Goal: Task Accomplishment & Management: Use online tool/utility

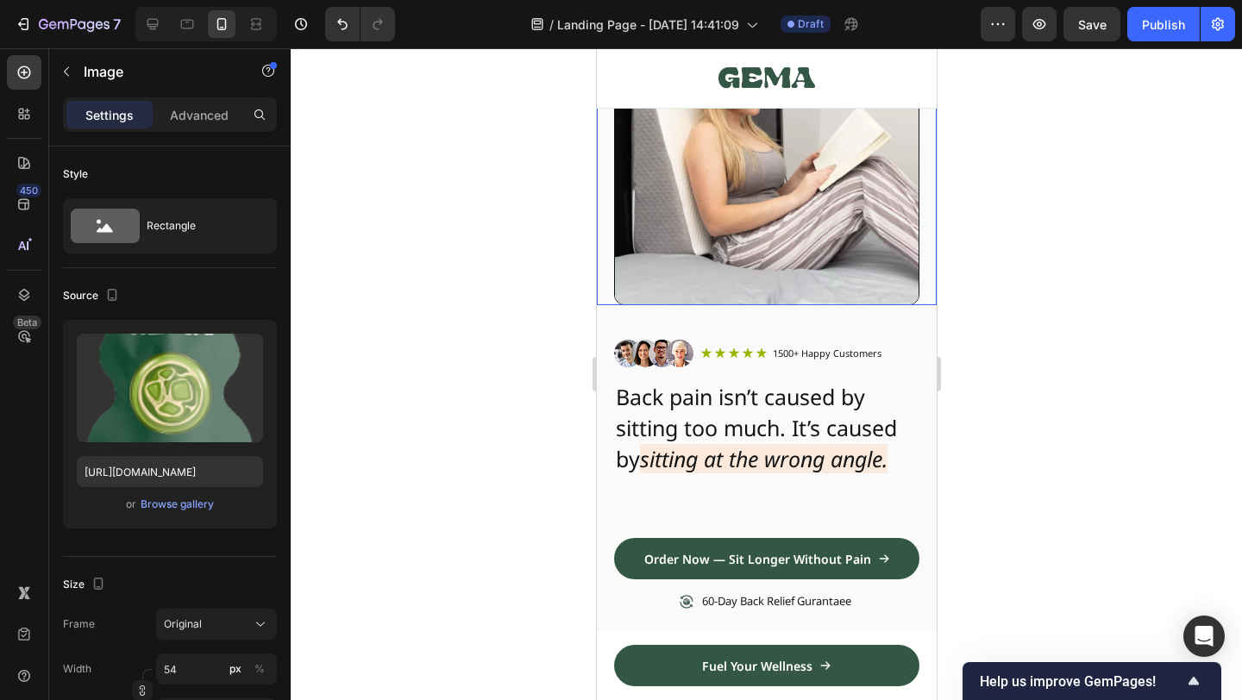
scroll to position [21, 0]
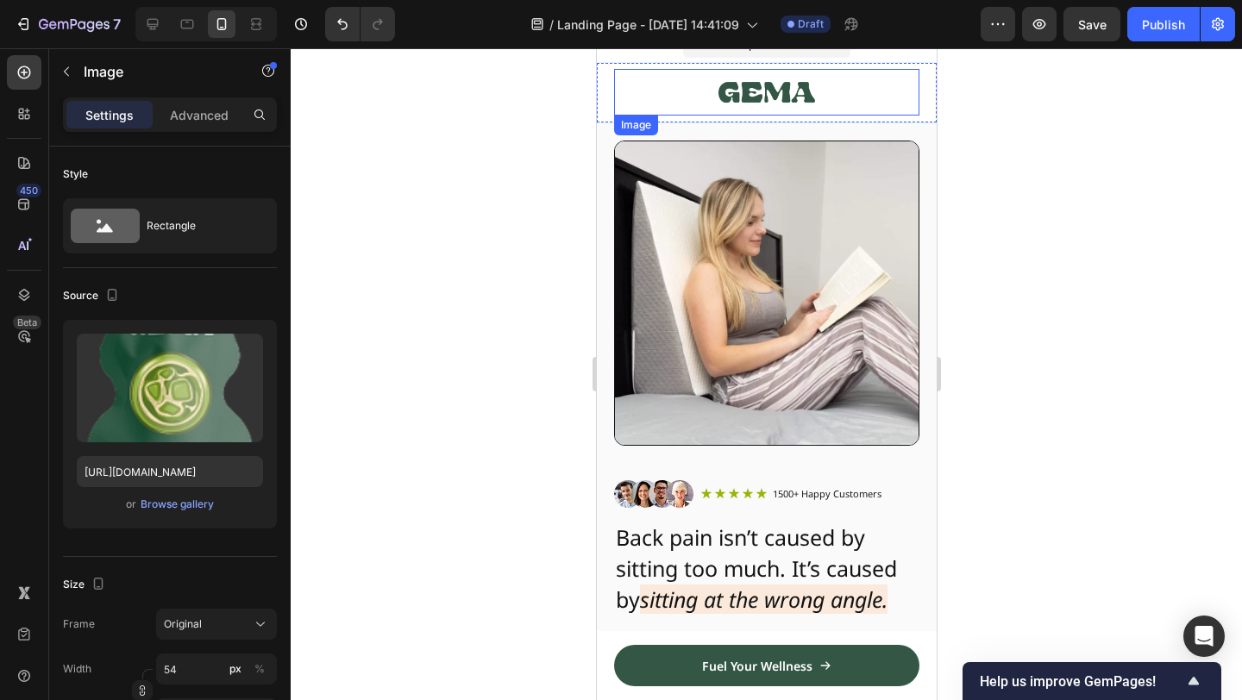
click at [803, 103] on img at bounding box center [766, 92] width 97 height 47
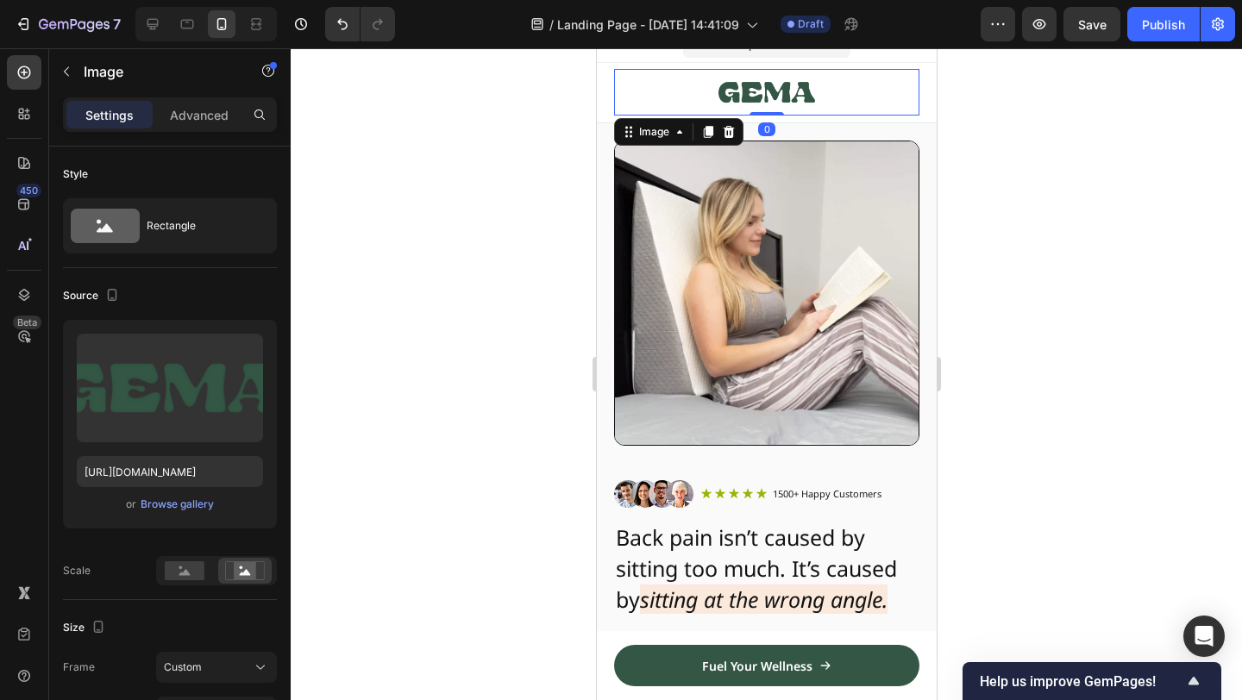
click at [1038, 278] on div at bounding box center [766, 374] width 951 height 652
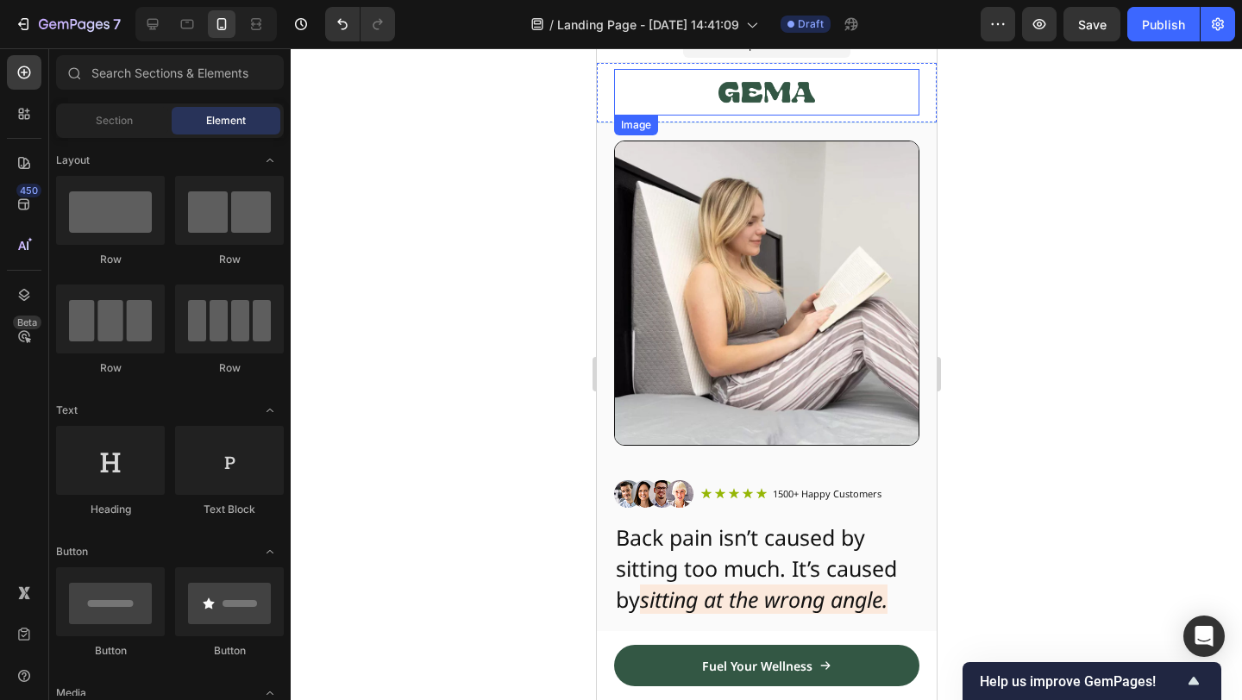
click at [799, 94] on img at bounding box center [766, 92] width 97 height 47
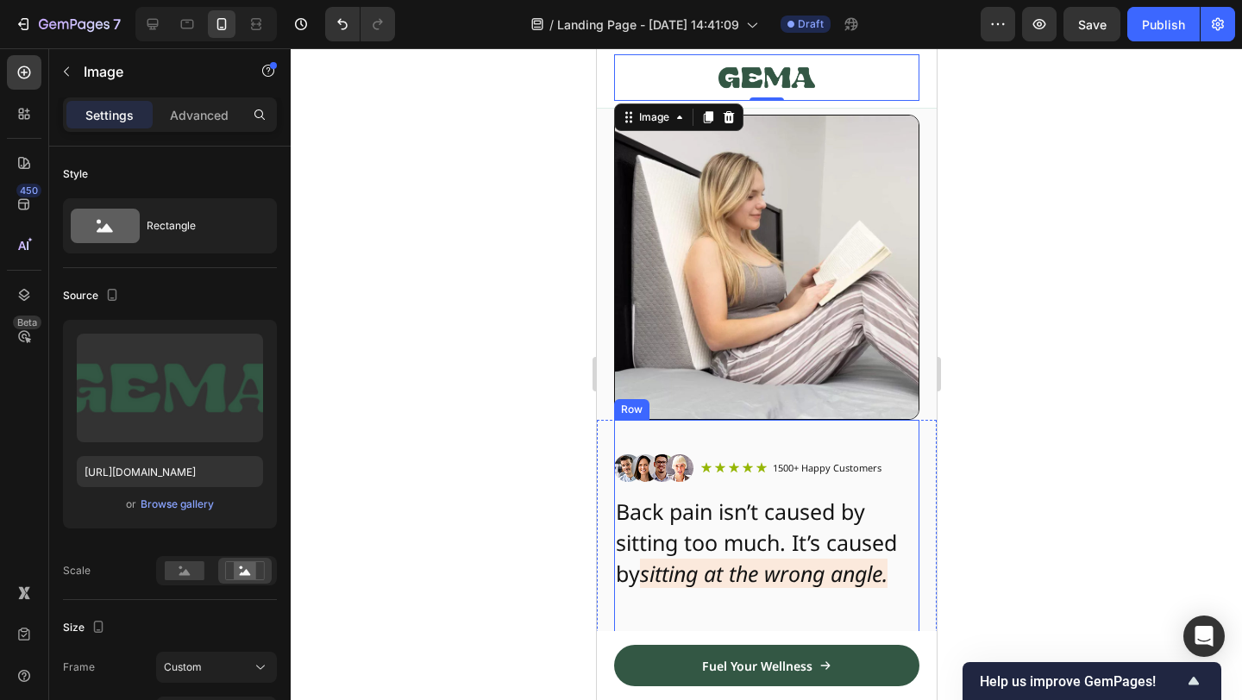
scroll to position [0, 0]
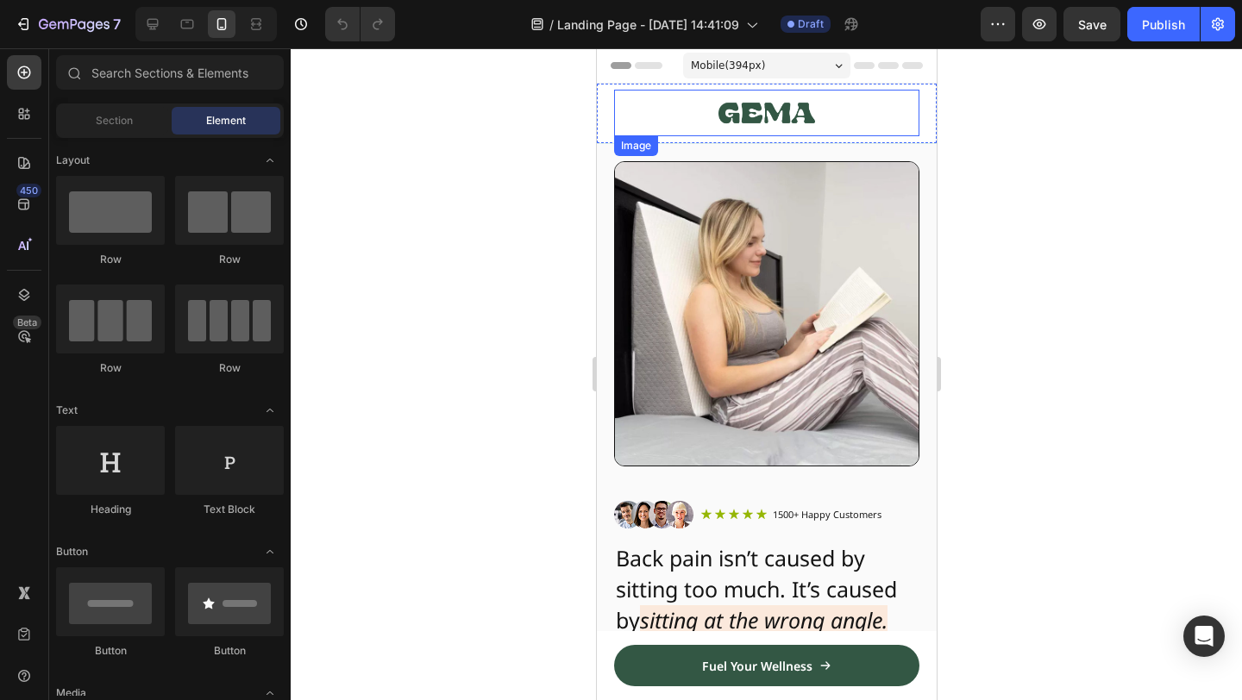
click at [757, 105] on img at bounding box center [766, 113] width 97 height 47
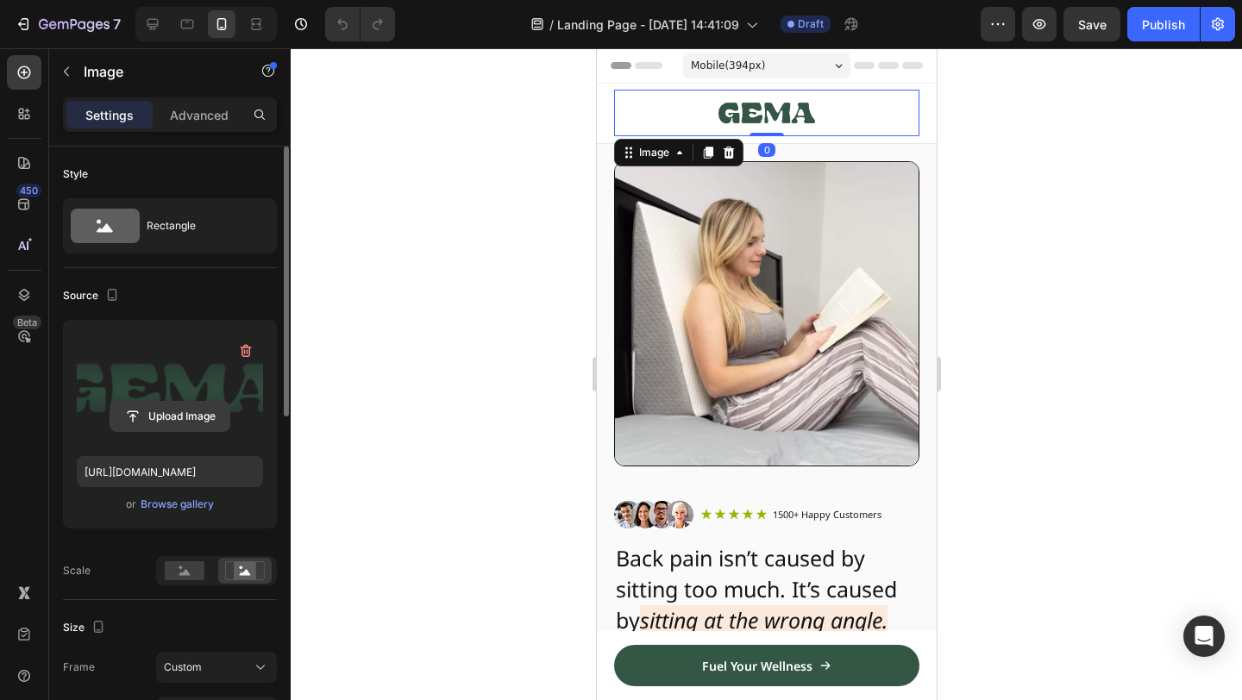
click at [185, 417] on input "file" at bounding box center [169, 416] width 119 height 29
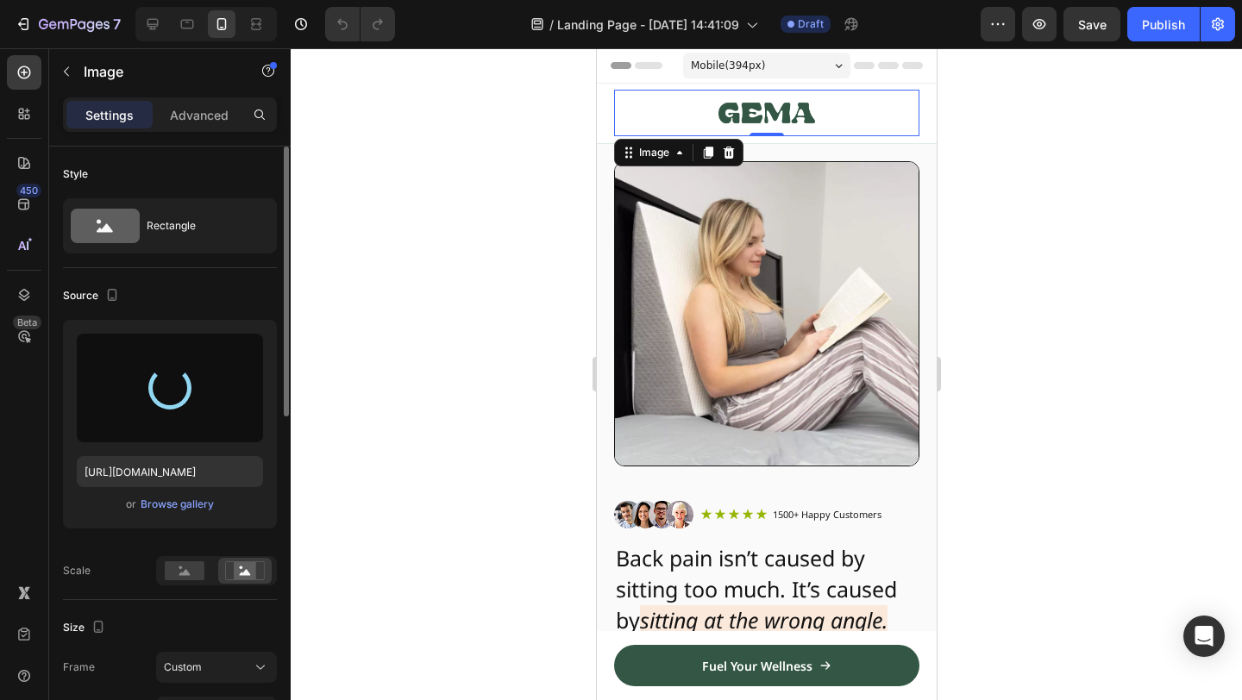
type input "[URL][DOMAIN_NAME]"
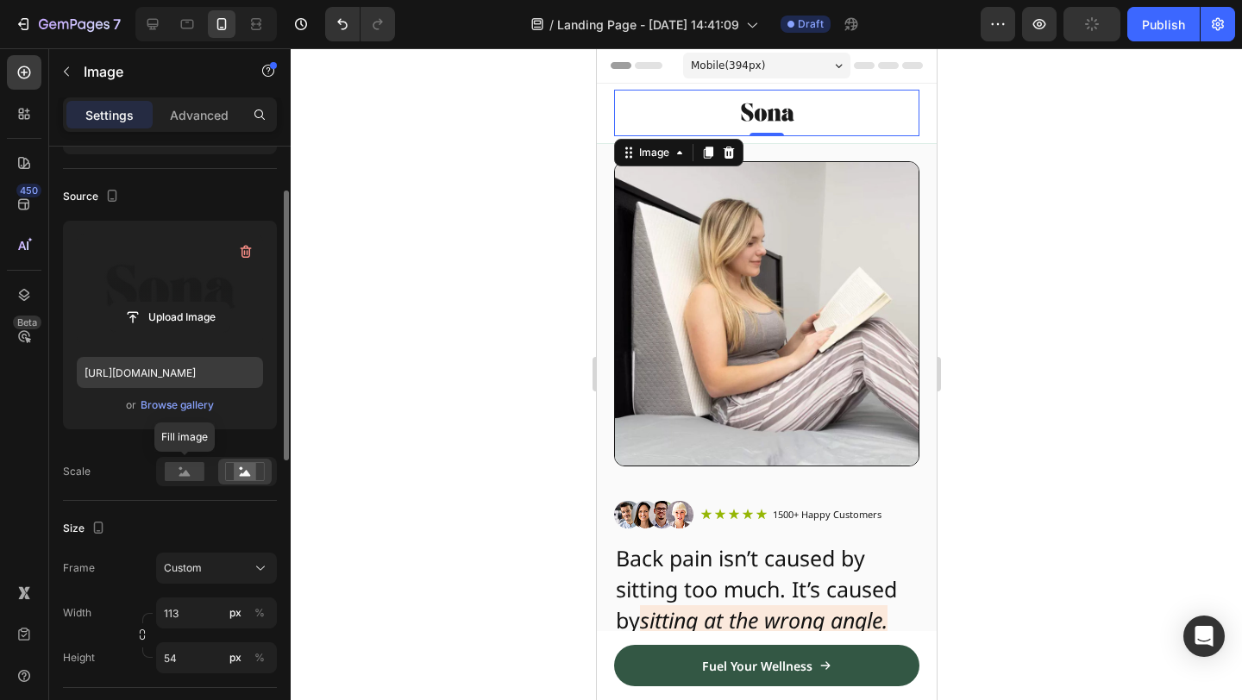
scroll to position [72, 0]
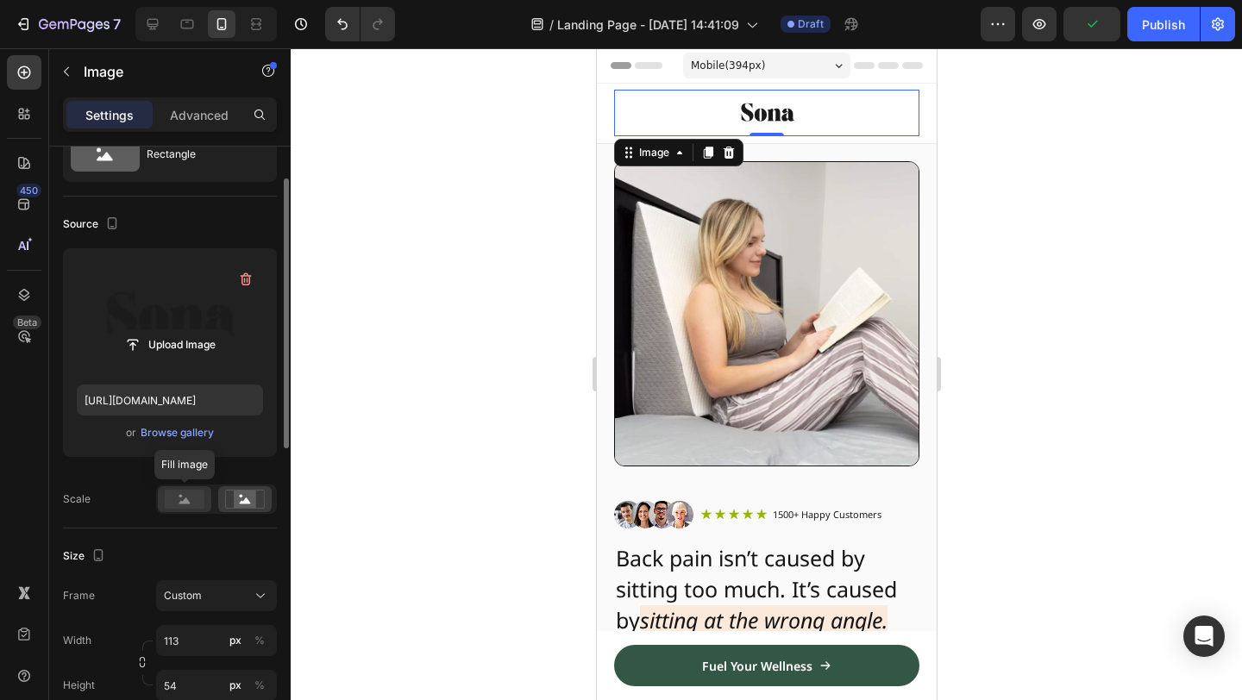
click at [193, 504] on rect at bounding box center [185, 499] width 40 height 19
click at [242, 502] on icon at bounding box center [245, 501] width 11 height 6
click at [198, 493] on rect at bounding box center [185, 499] width 40 height 19
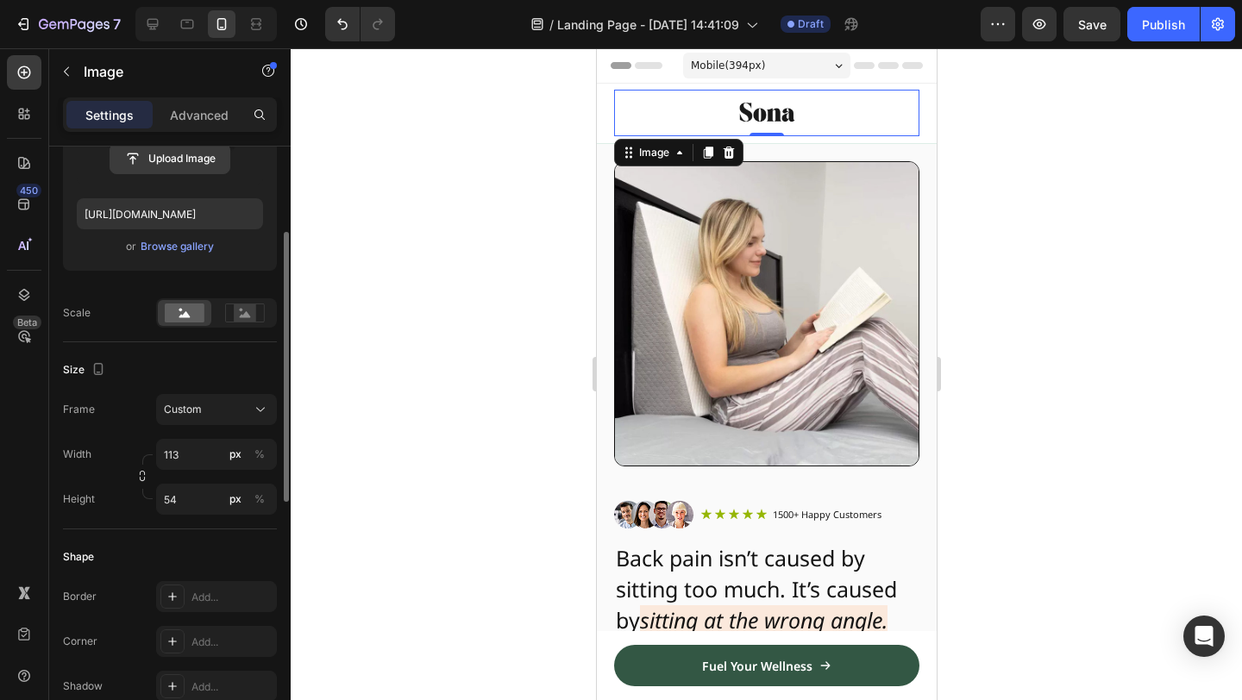
scroll to position [288, 0]
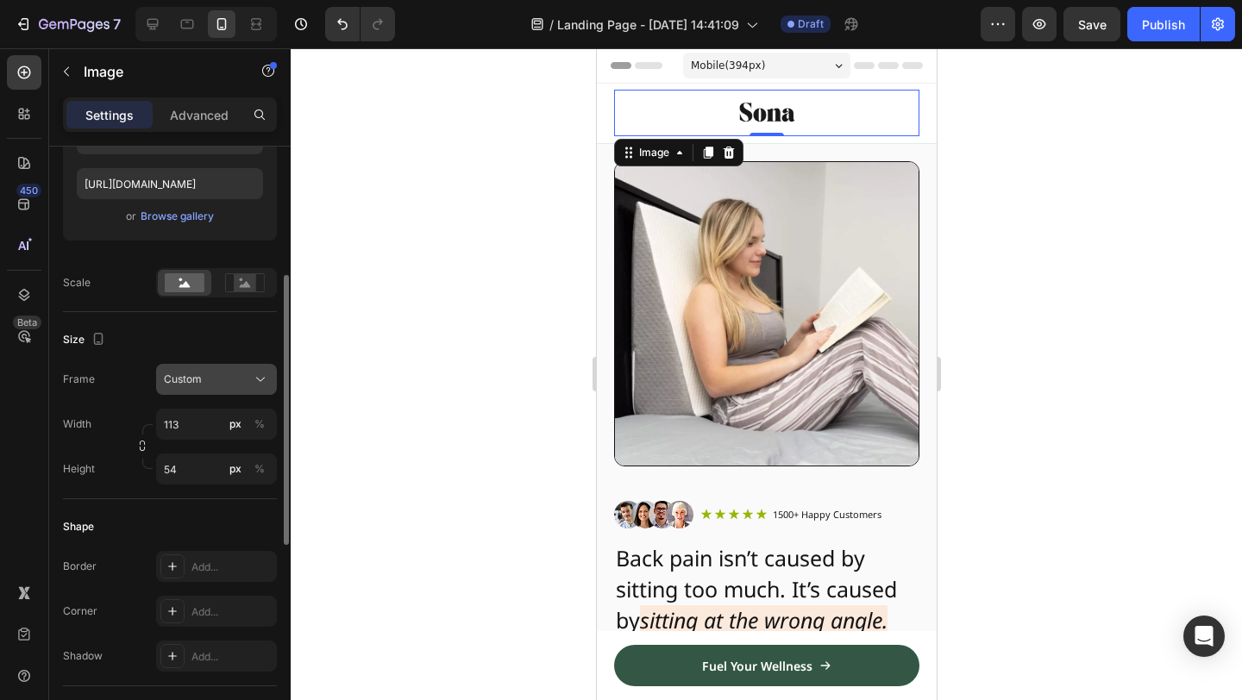
click at [227, 381] on div "Custom" at bounding box center [206, 380] width 85 height 16
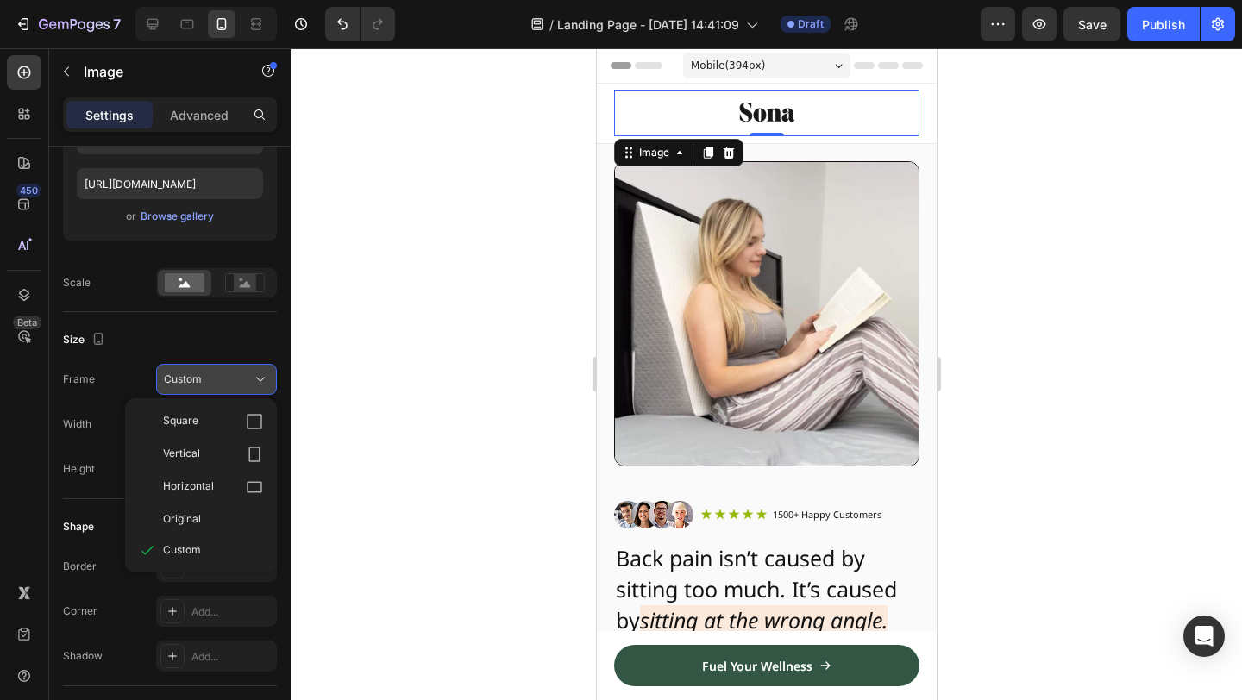
click at [227, 381] on div "Custom" at bounding box center [206, 380] width 85 height 16
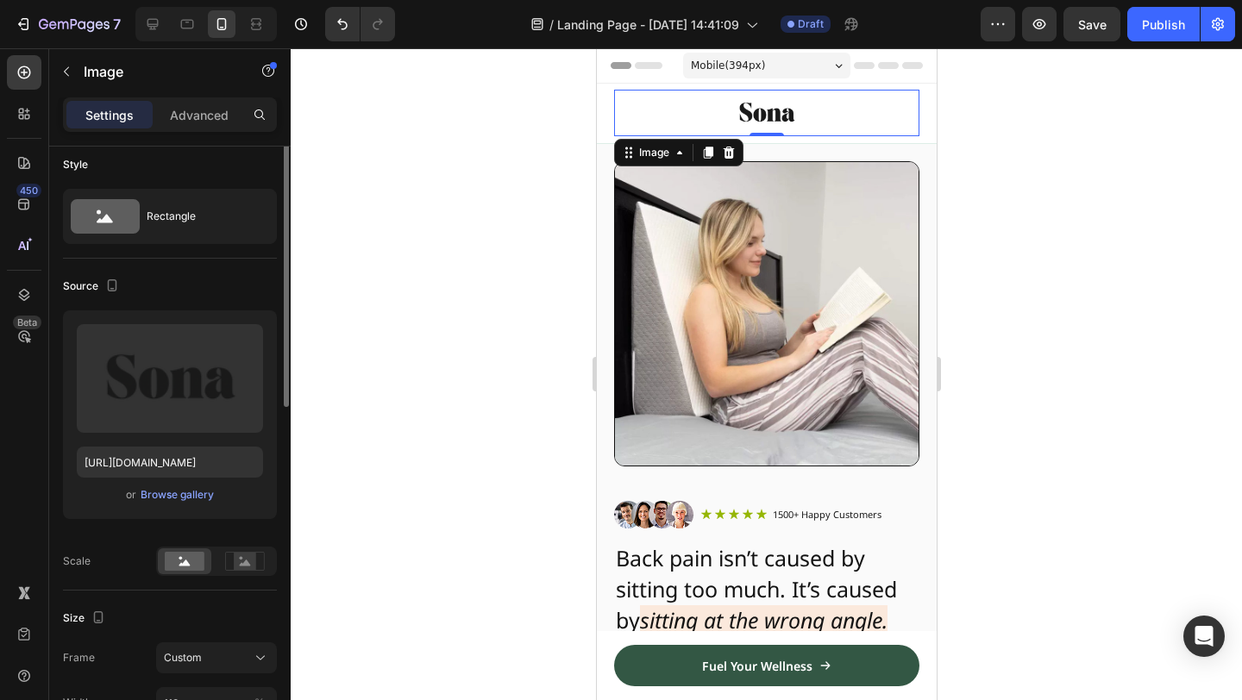
scroll to position [0, 0]
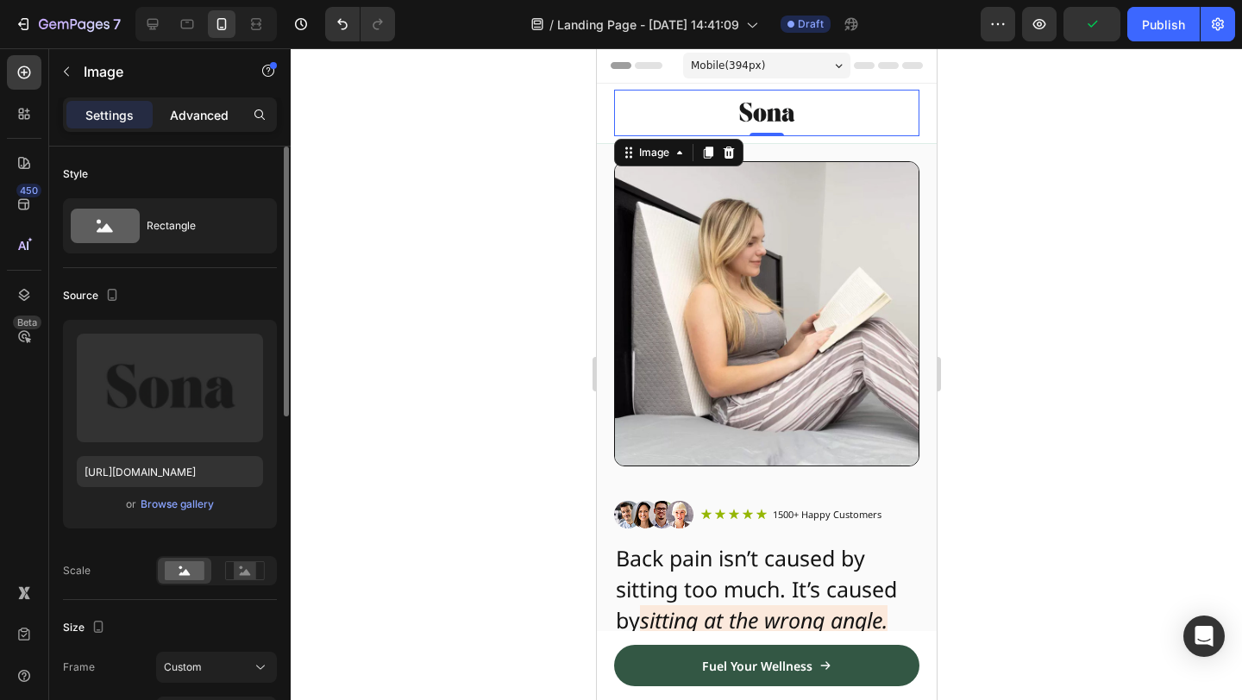
click at [166, 102] on div "Advanced" at bounding box center [199, 115] width 86 height 28
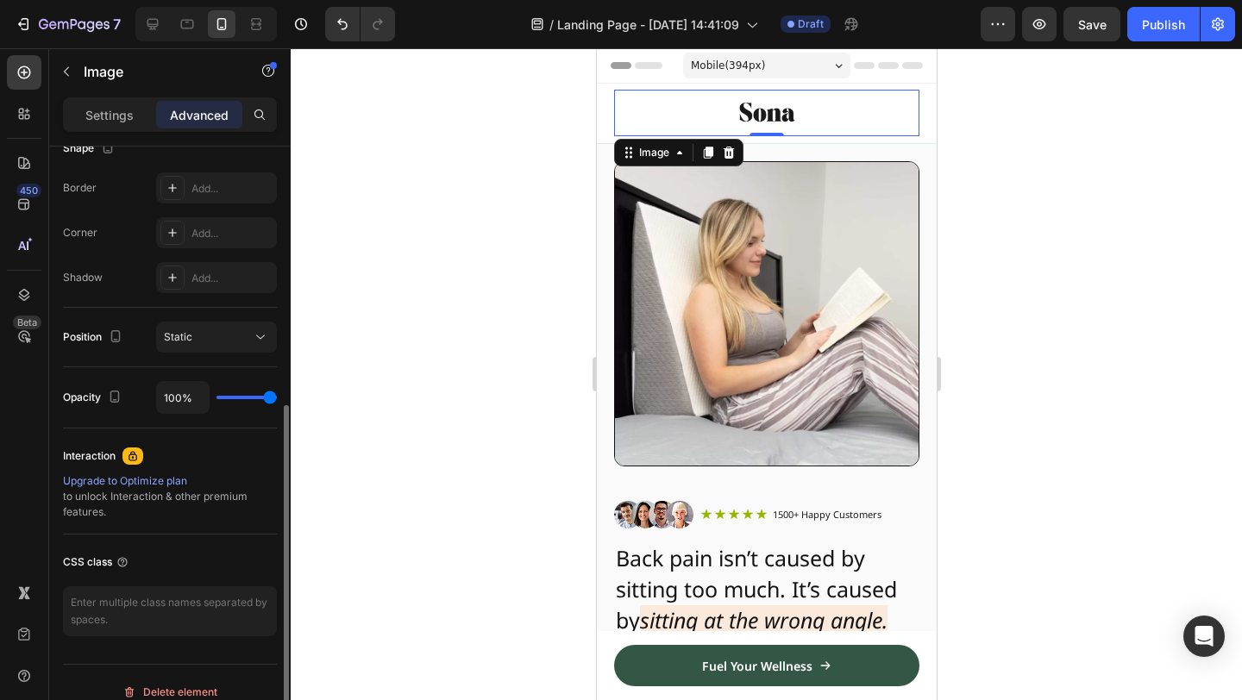
scroll to position [488, 0]
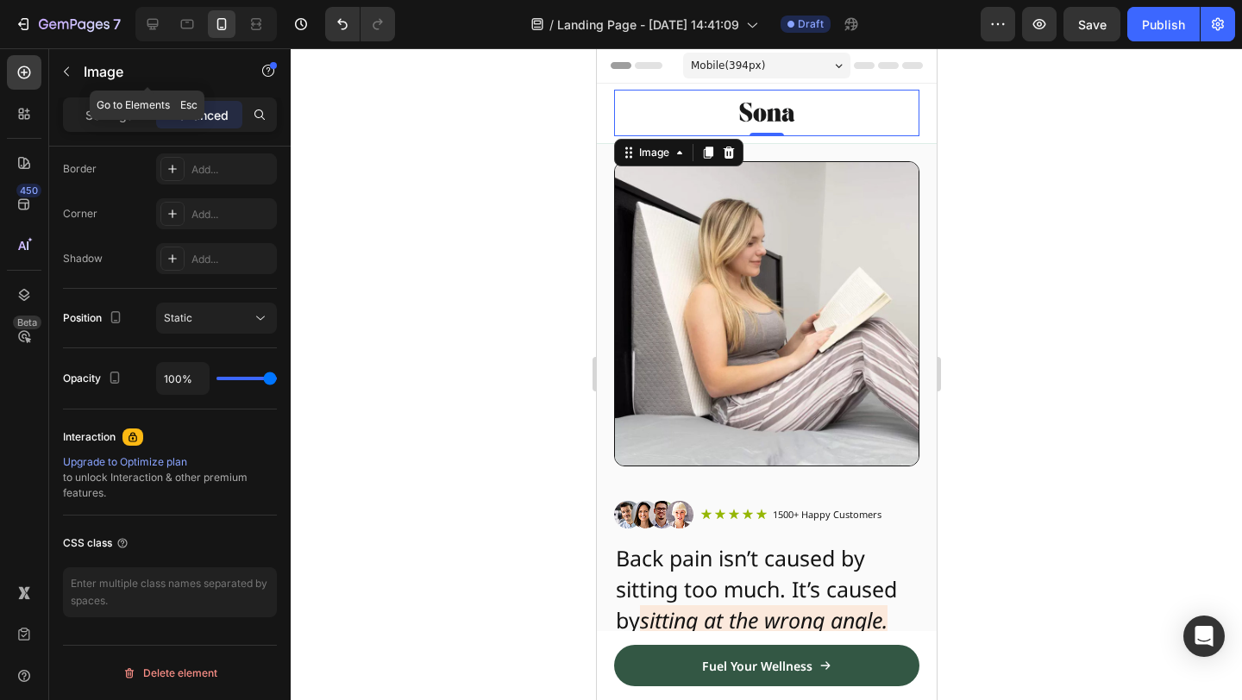
click at [113, 98] on div "Settings Advanced" at bounding box center [170, 114] width 214 height 35
click at [117, 109] on p "Settings" at bounding box center [109, 115] width 48 height 18
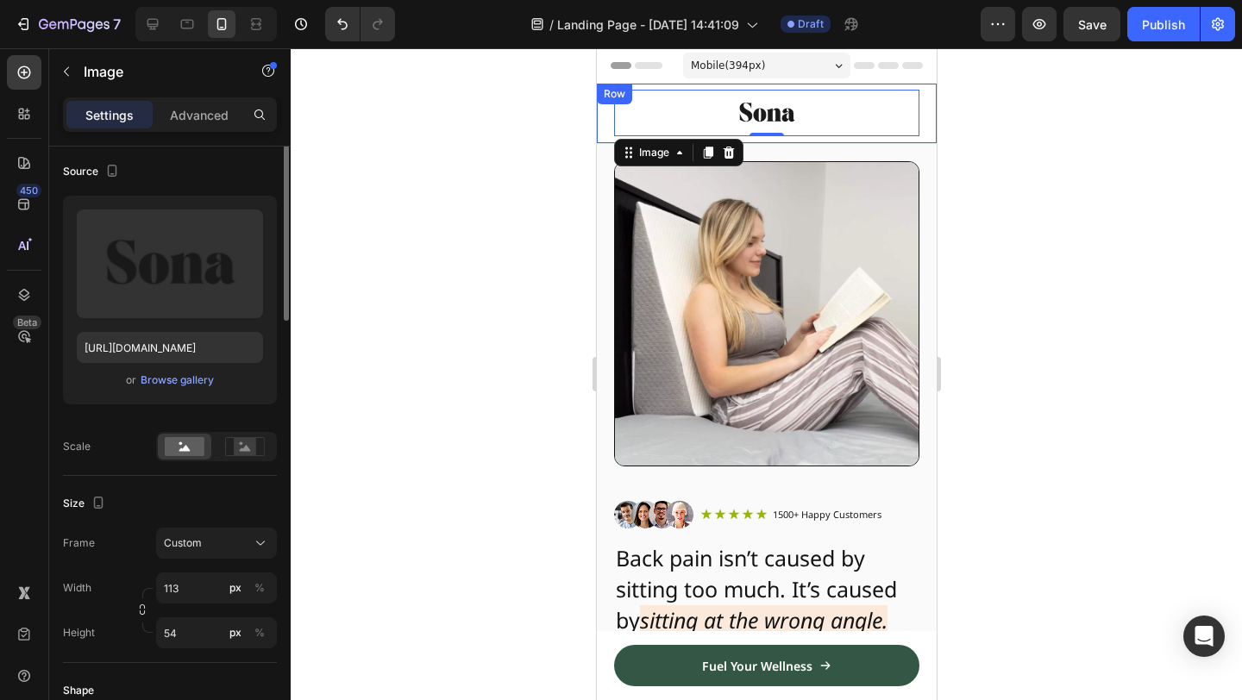
scroll to position [0, 0]
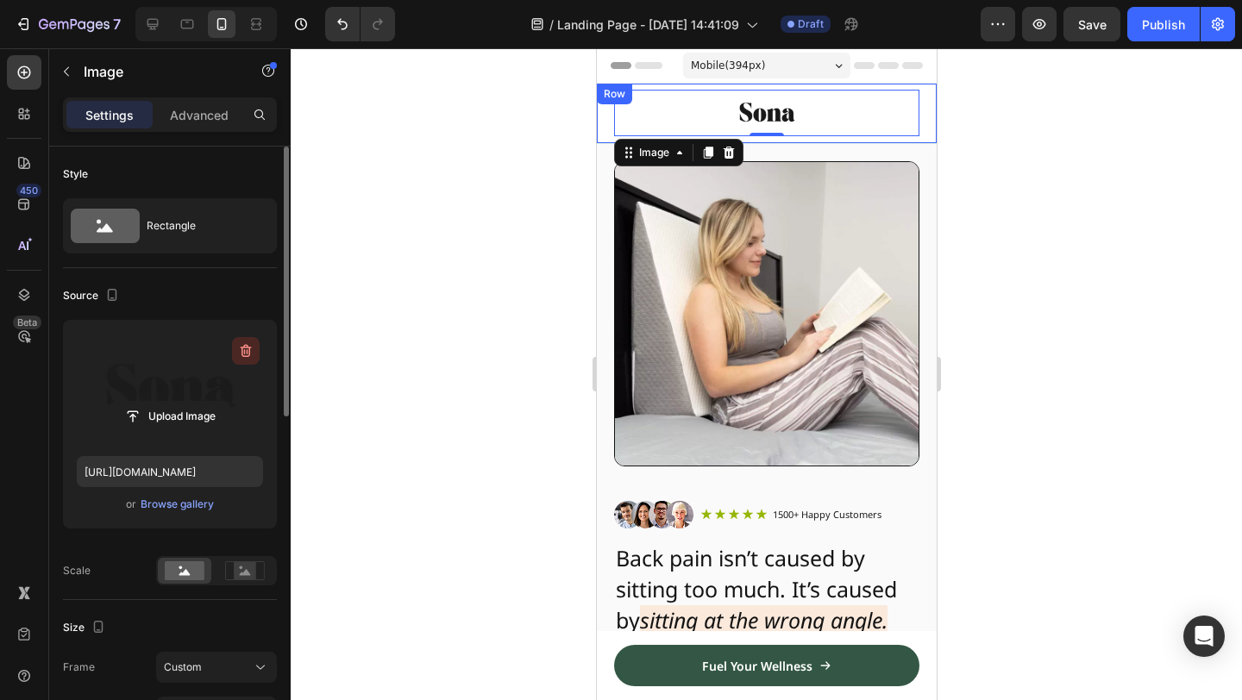
click at [242, 349] on icon "button" at bounding box center [245, 350] width 17 height 17
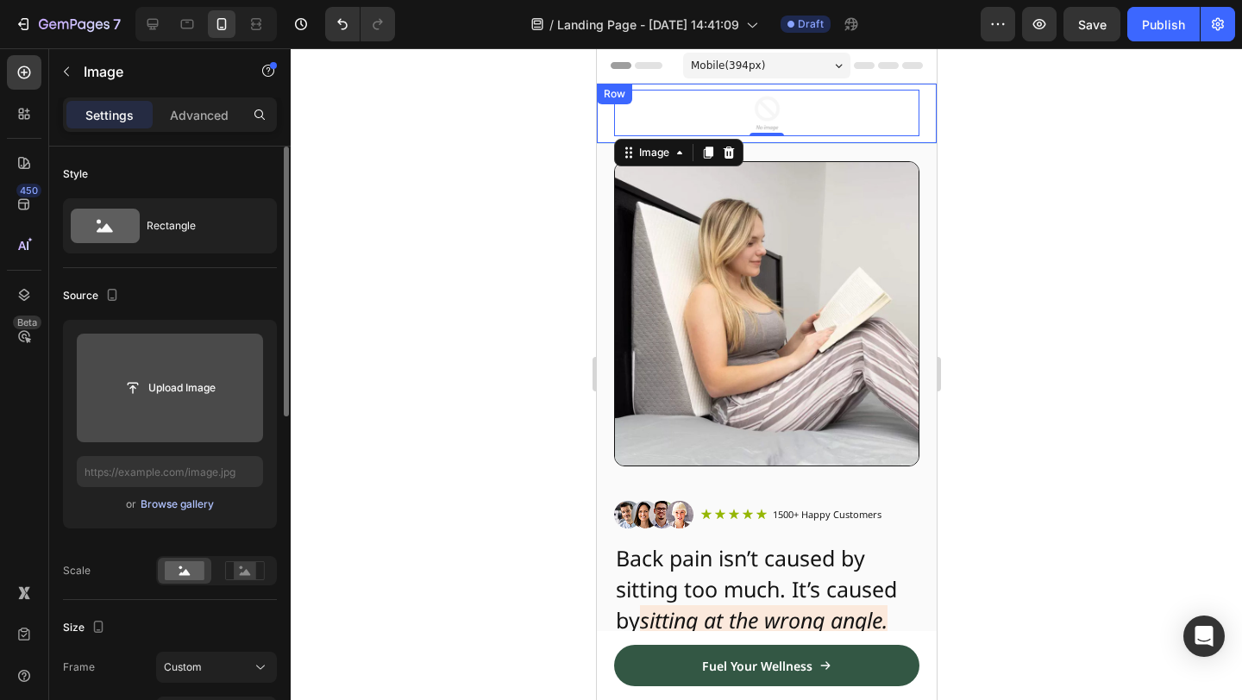
click at [169, 506] on div "Browse gallery" at bounding box center [177, 505] width 73 height 16
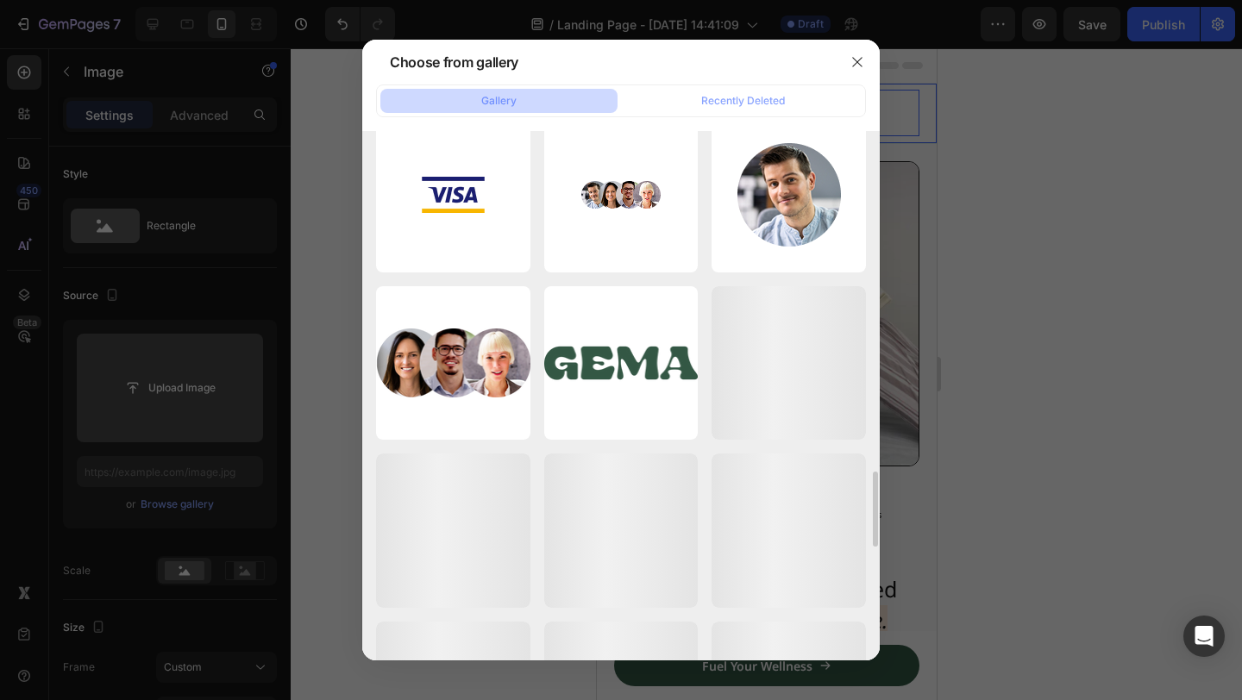
scroll to position [2549, 0]
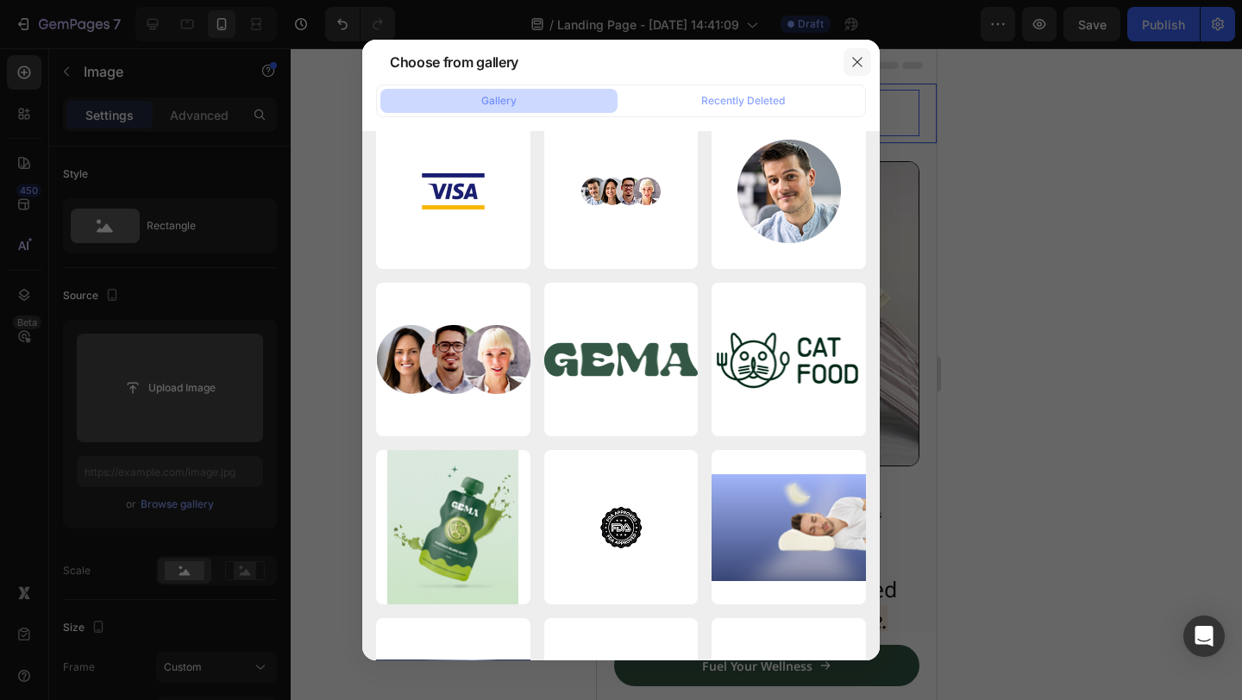
click at [864, 59] on button "button" at bounding box center [858, 62] width 28 height 28
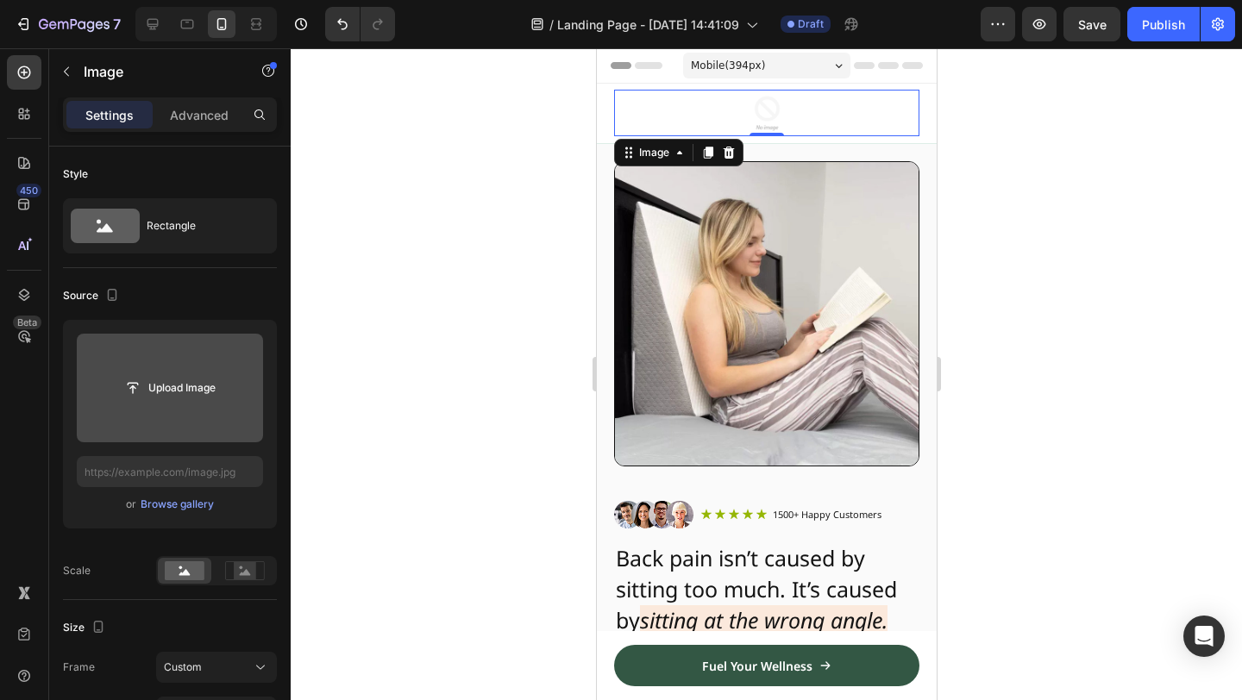
click at [172, 406] on input "file" at bounding box center [170, 388] width 186 height 109
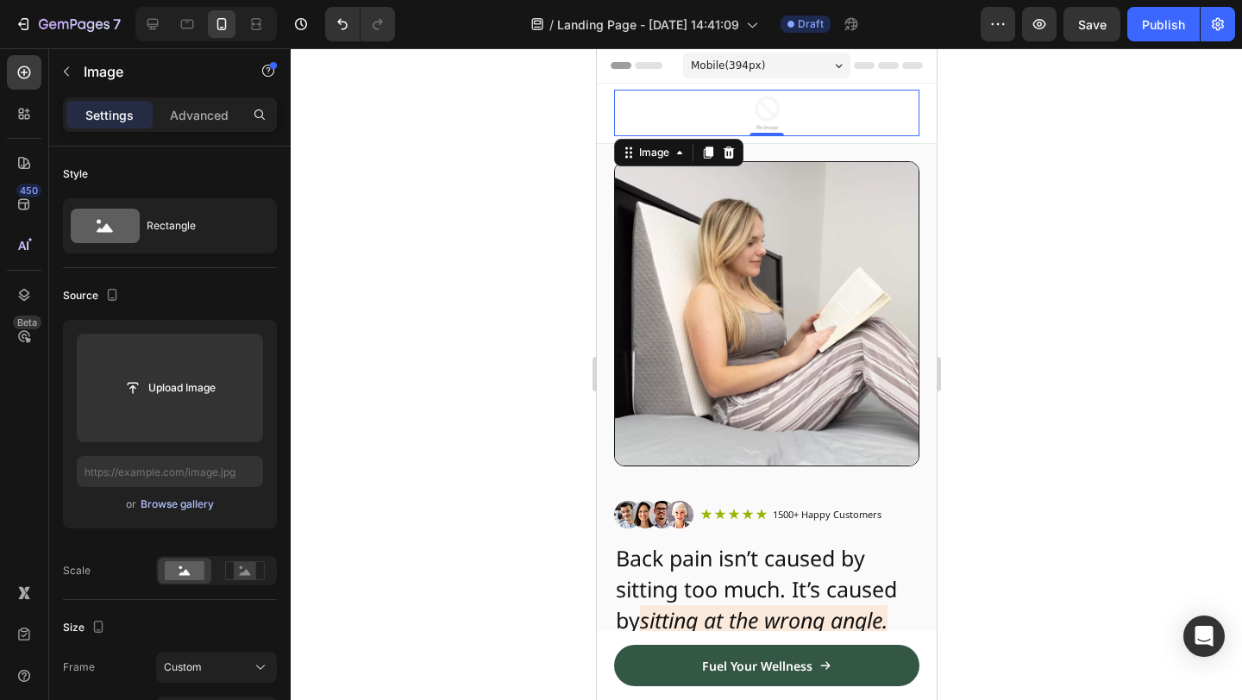
click at [195, 510] on div "Browse gallery" at bounding box center [177, 505] width 73 height 16
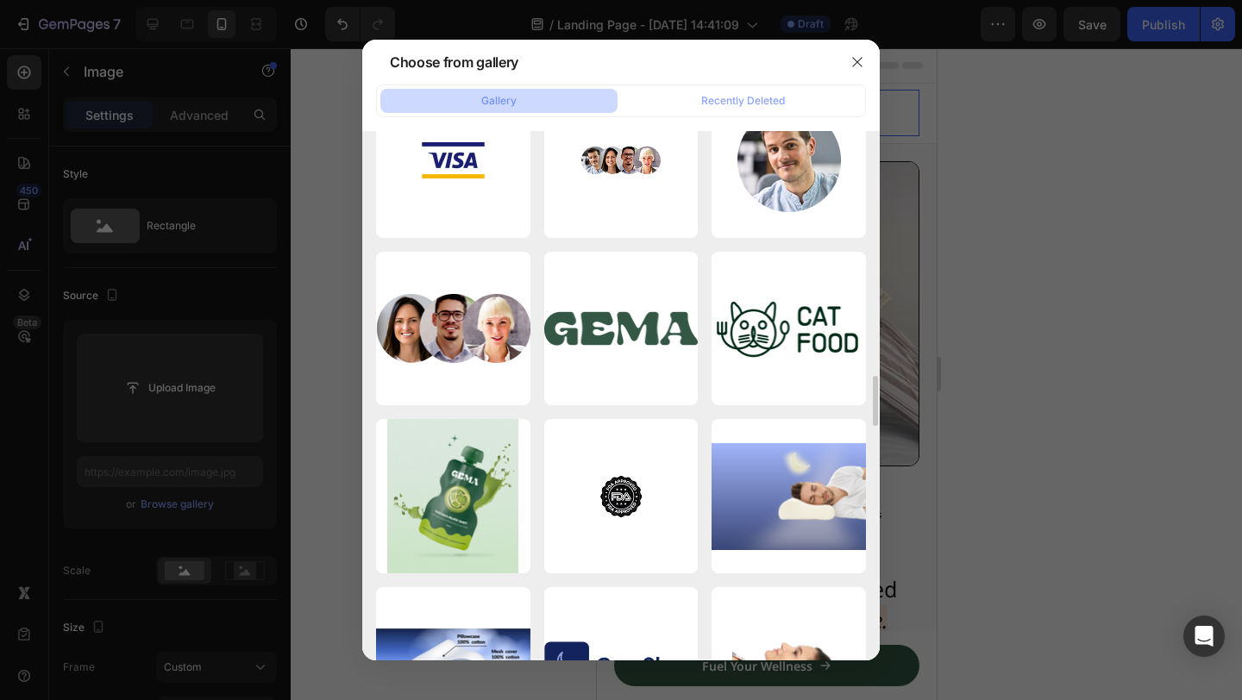
scroll to position [2579, 0]
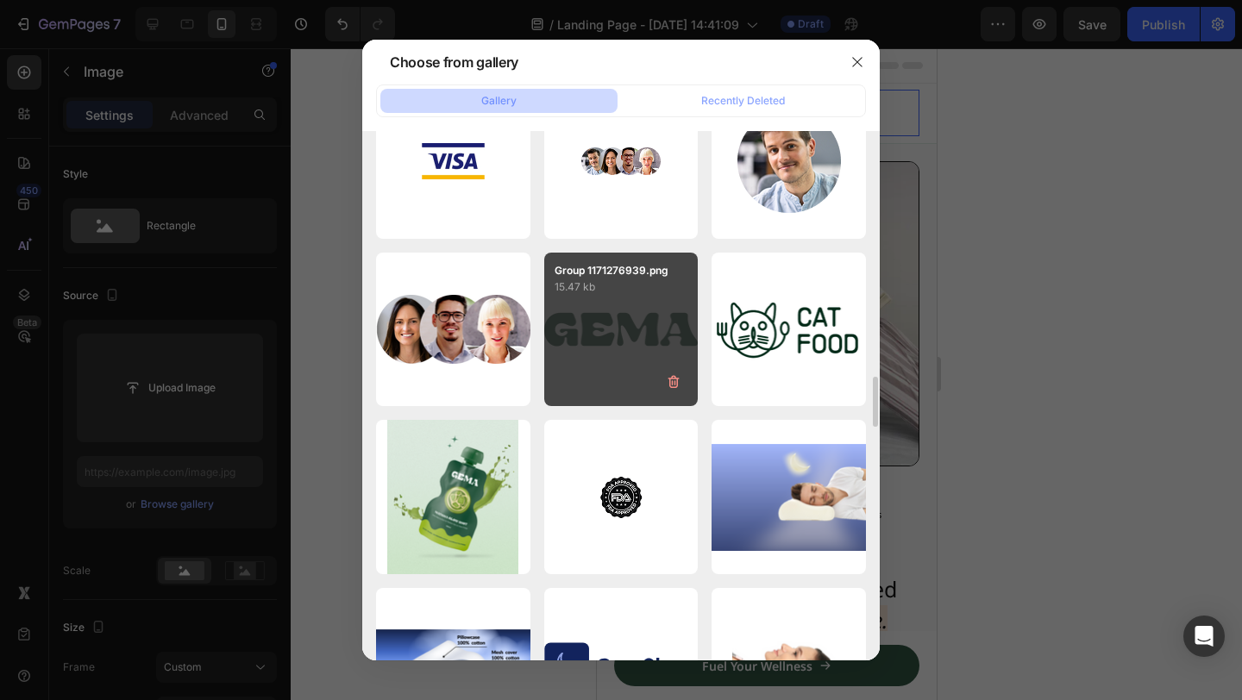
click at [645, 340] on div "Group 1171276939.png 15.47 kb" at bounding box center [621, 330] width 154 height 154
type input "[URL][DOMAIN_NAME]"
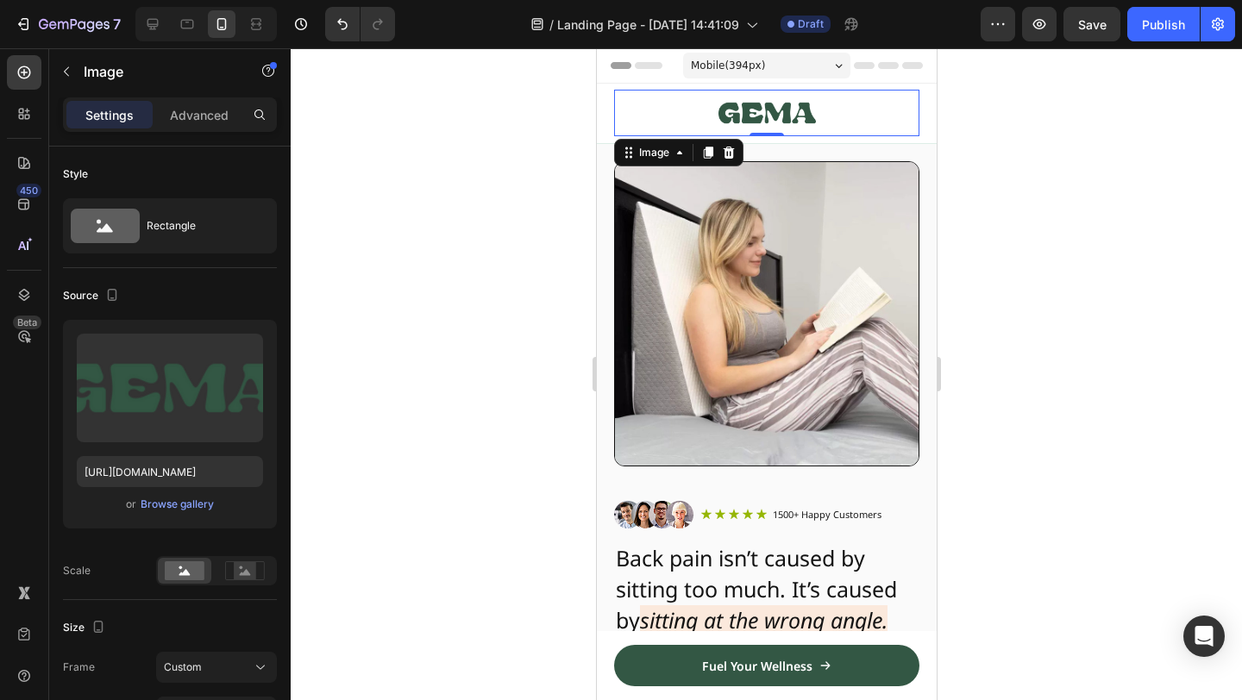
click at [1014, 166] on div at bounding box center [766, 374] width 951 height 652
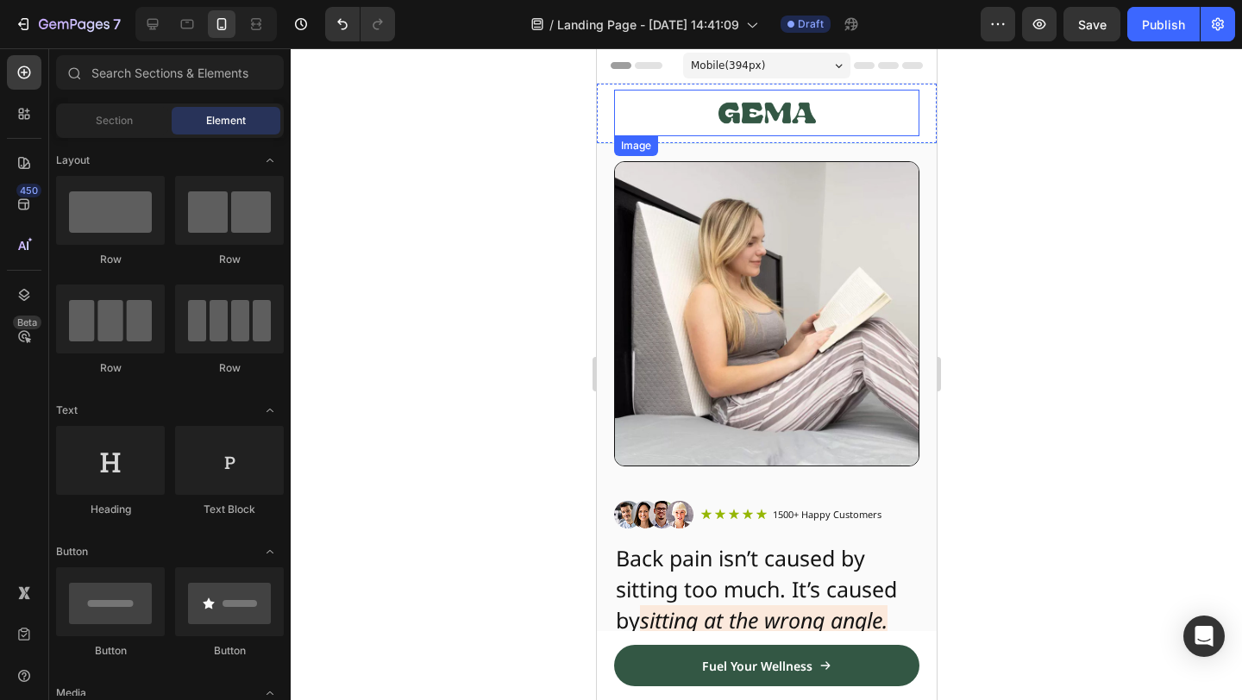
click at [821, 117] on div at bounding box center [765, 113] width 305 height 47
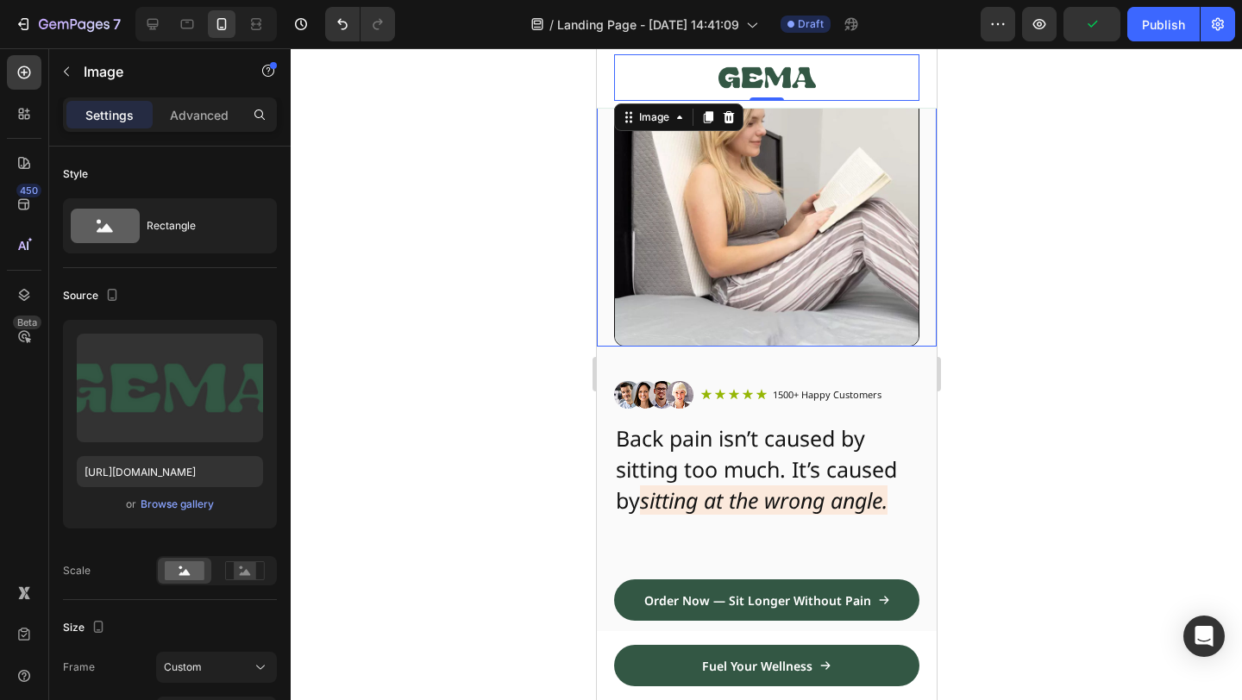
scroll to position [0, 0]
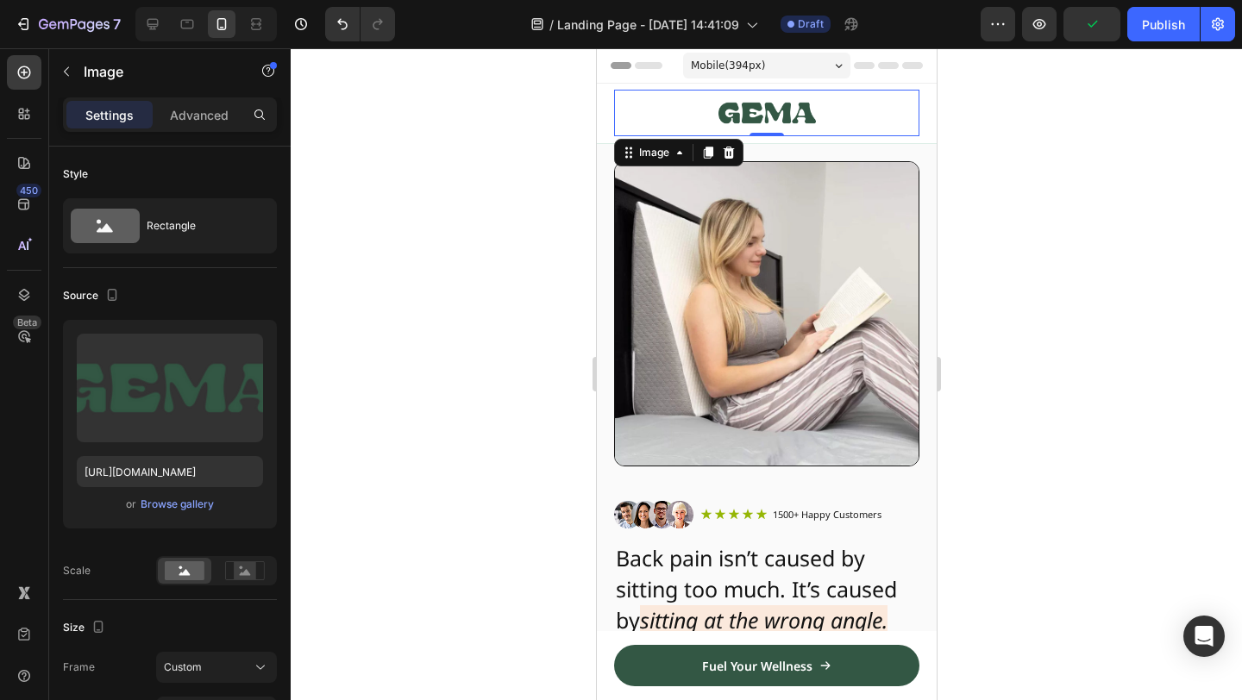
click at [997, 262] on div at bounding box center [766, 374] width 951 height 652
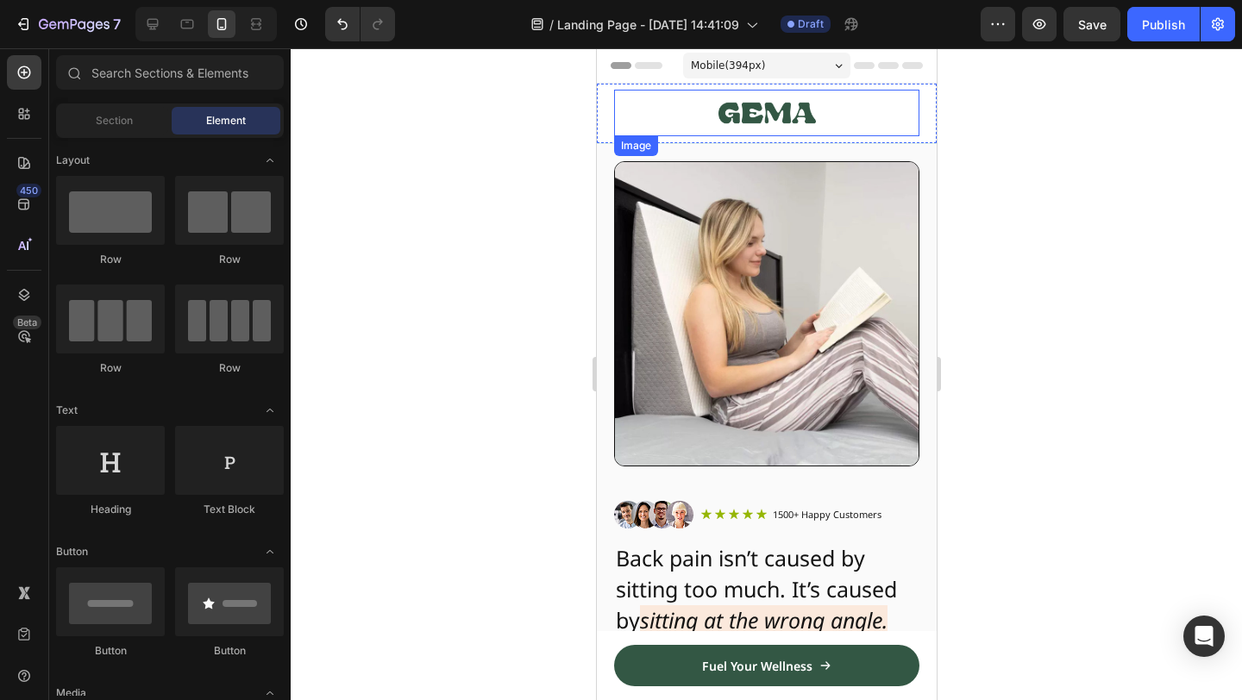
click at [807, 120] on img at bounding box center [766, 113] width 97 height 47
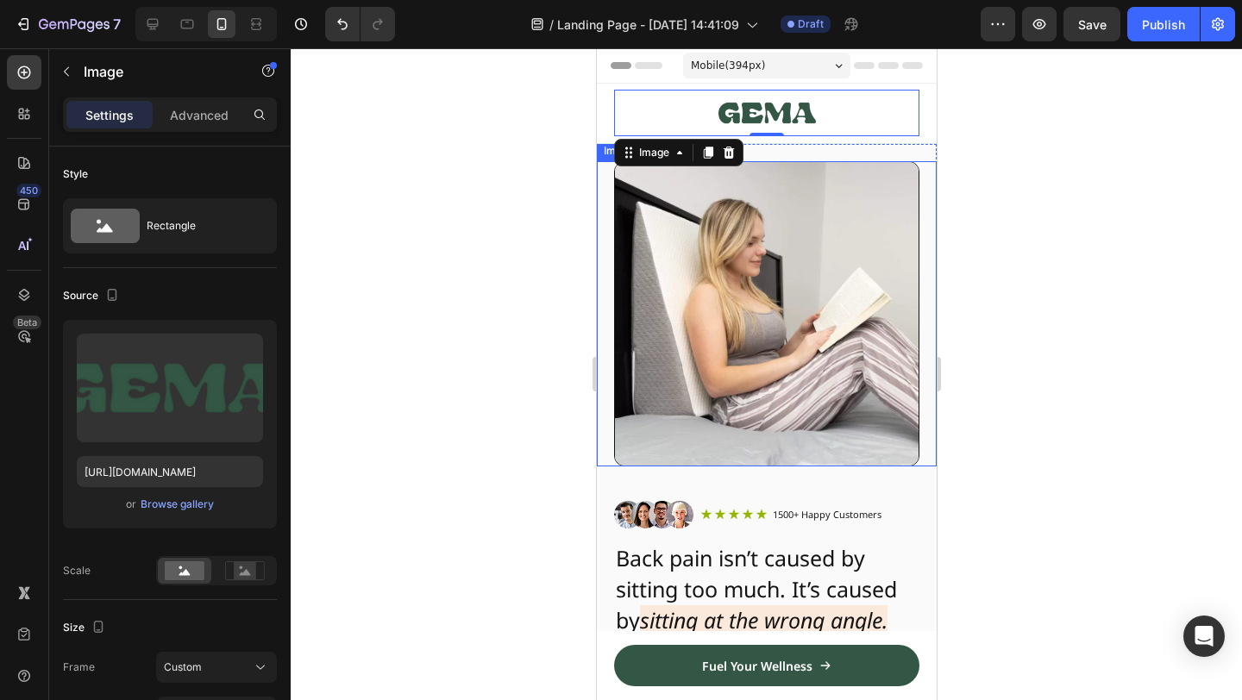
click at [1022, 232] on div at bounding box center [766, 374] width 951 height 652
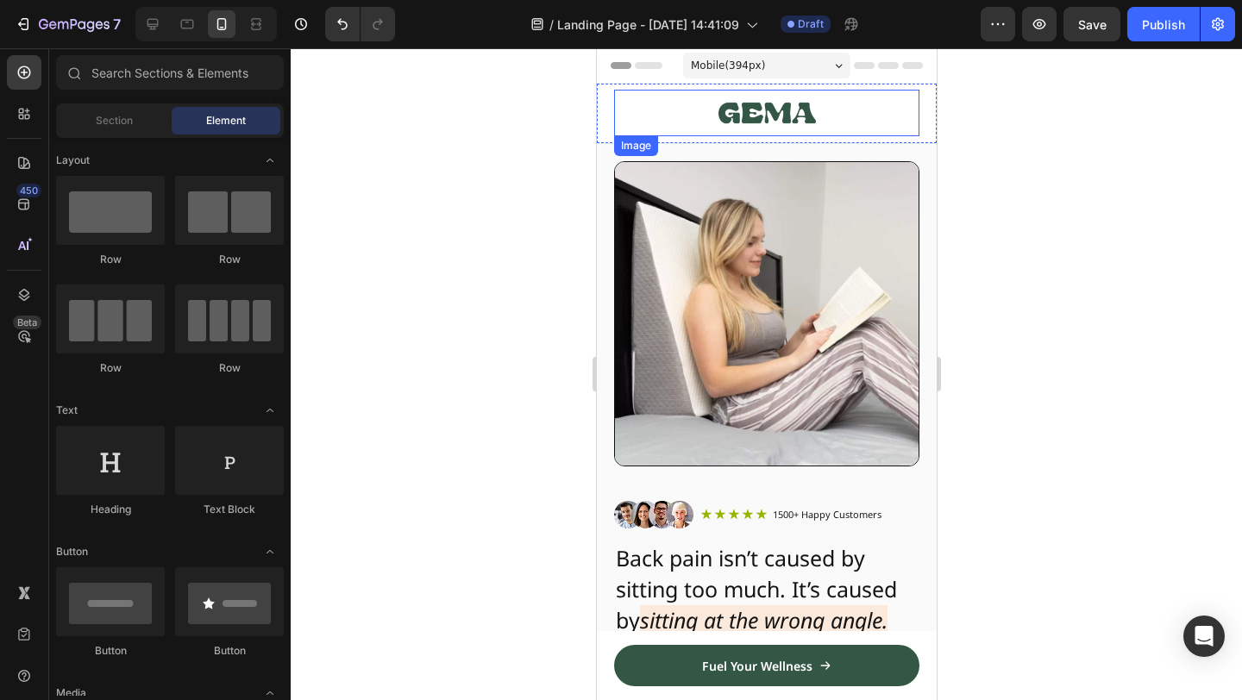
click at [772, 110] on img at bounding box center [766, 113] width 97 height 47
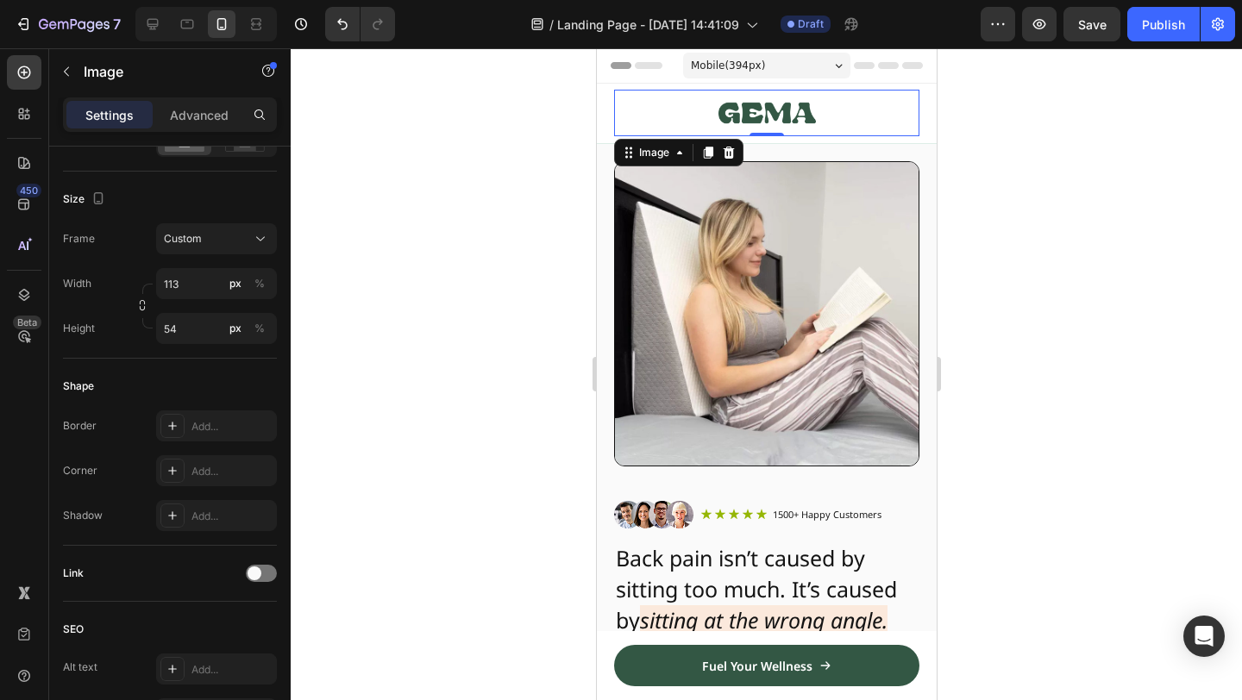
click at [1115, 173] on div at bounding box center [766, 374] width 951 height 652
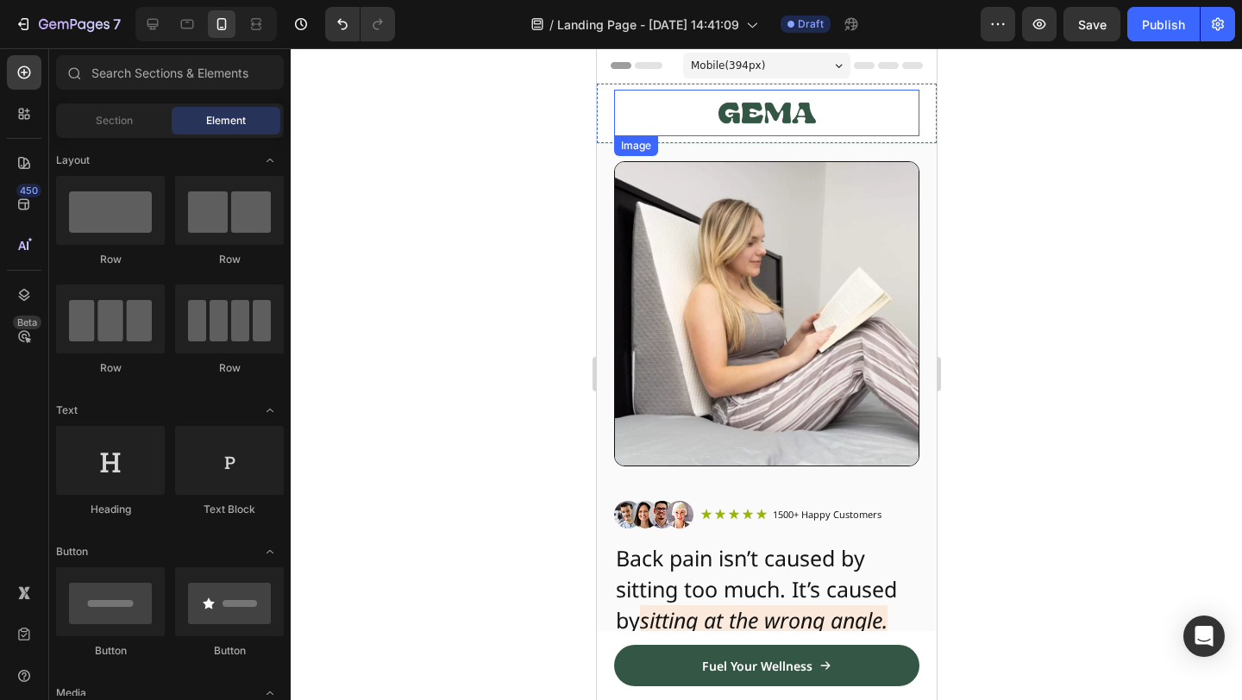
click at [797, 119] on img at bounding box center [766, 113] width 97 height 47
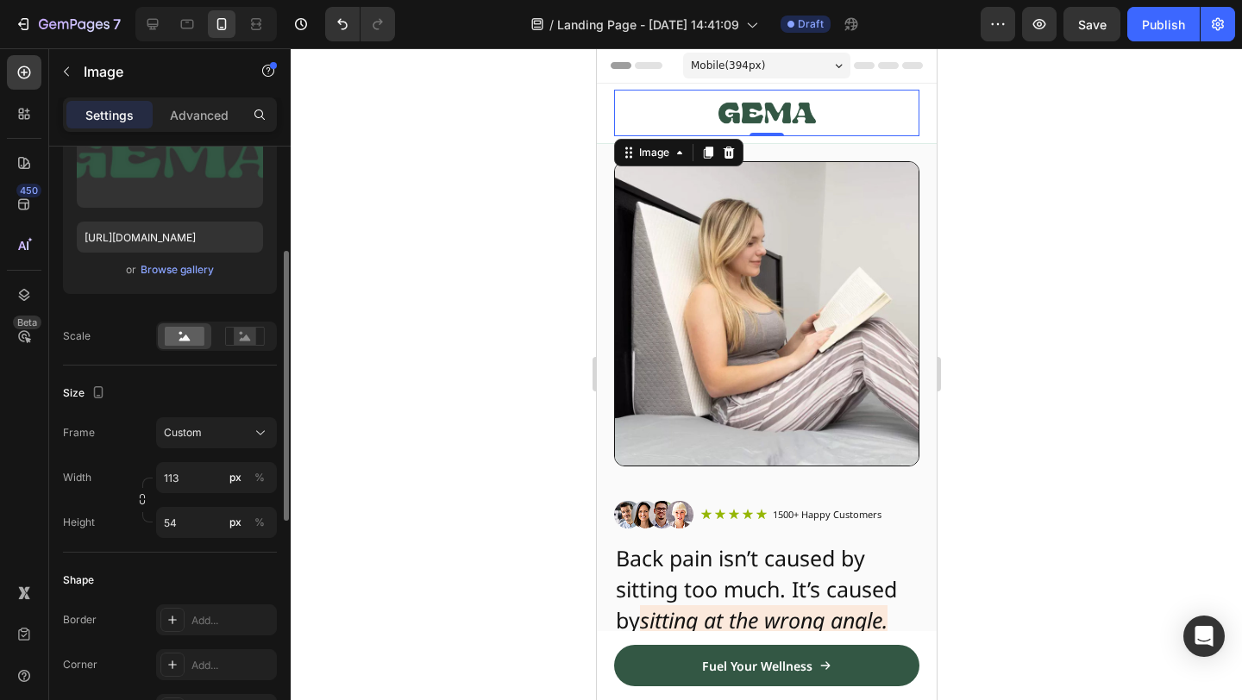
scroll to position [240, 0]
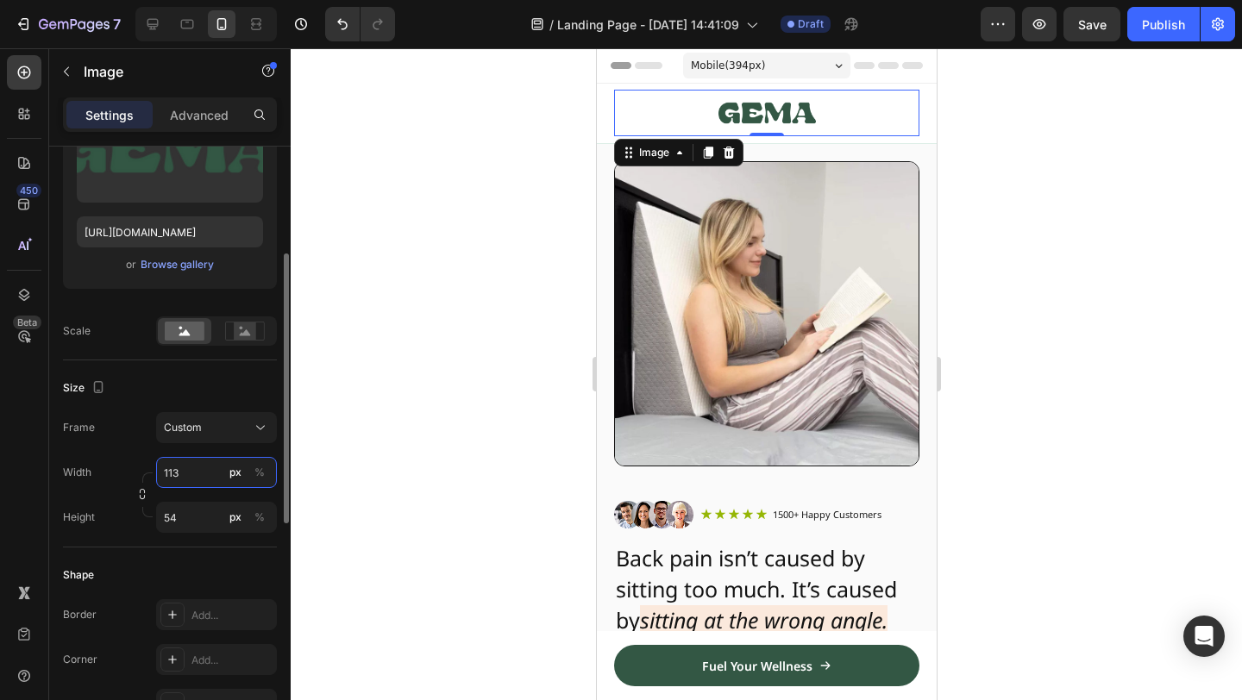
click at [189, 477] on input "113" at bounding box center [216, 472] width 121 height 31
type input "1"
type input "110"
type input "113"
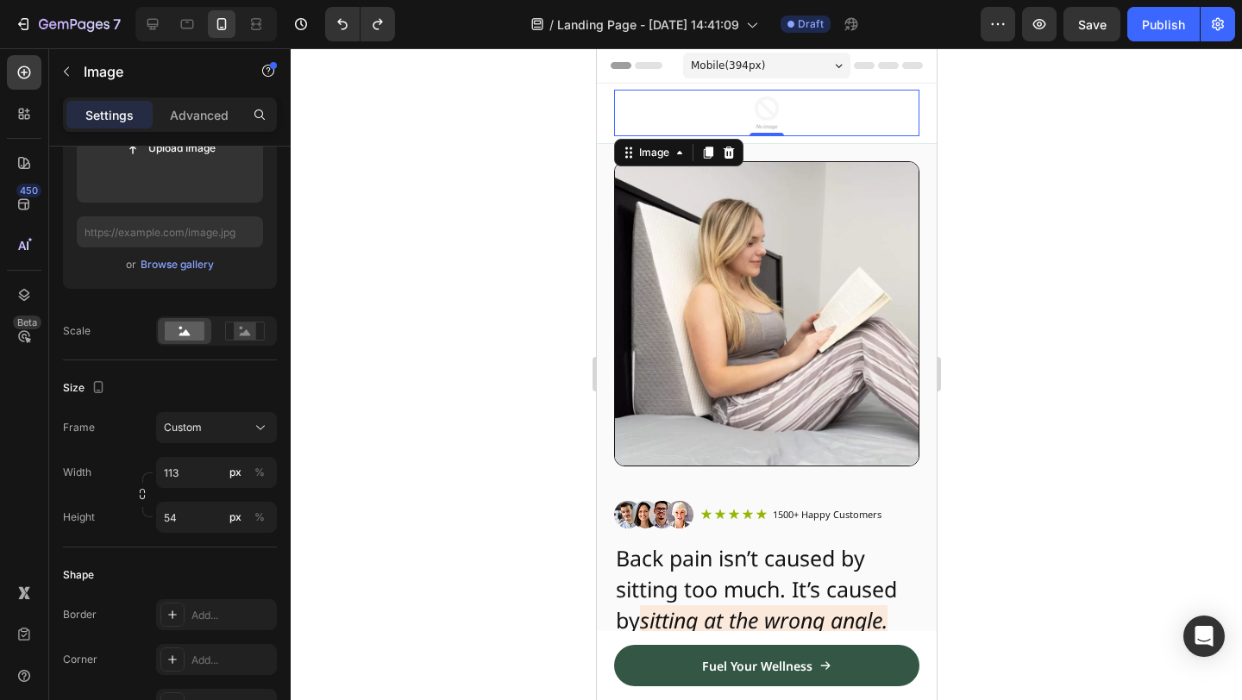
click at [305, 457] on div at bounding box center [766, 374] width 951 height 652
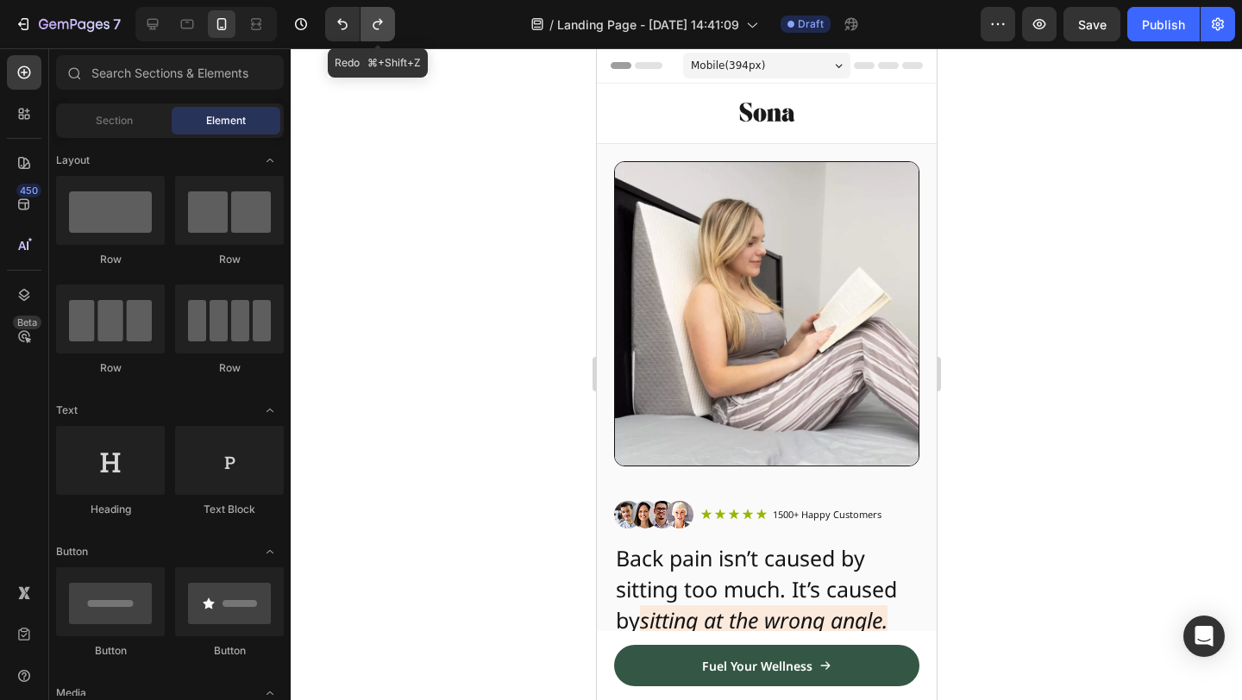
click at [370, 22] on icon "Undo/Redo" at bounding box center [377, 24] width 17 height 17
click at [139, 113] on div "Section" at bounding box center [114, 121] width 109 height 28
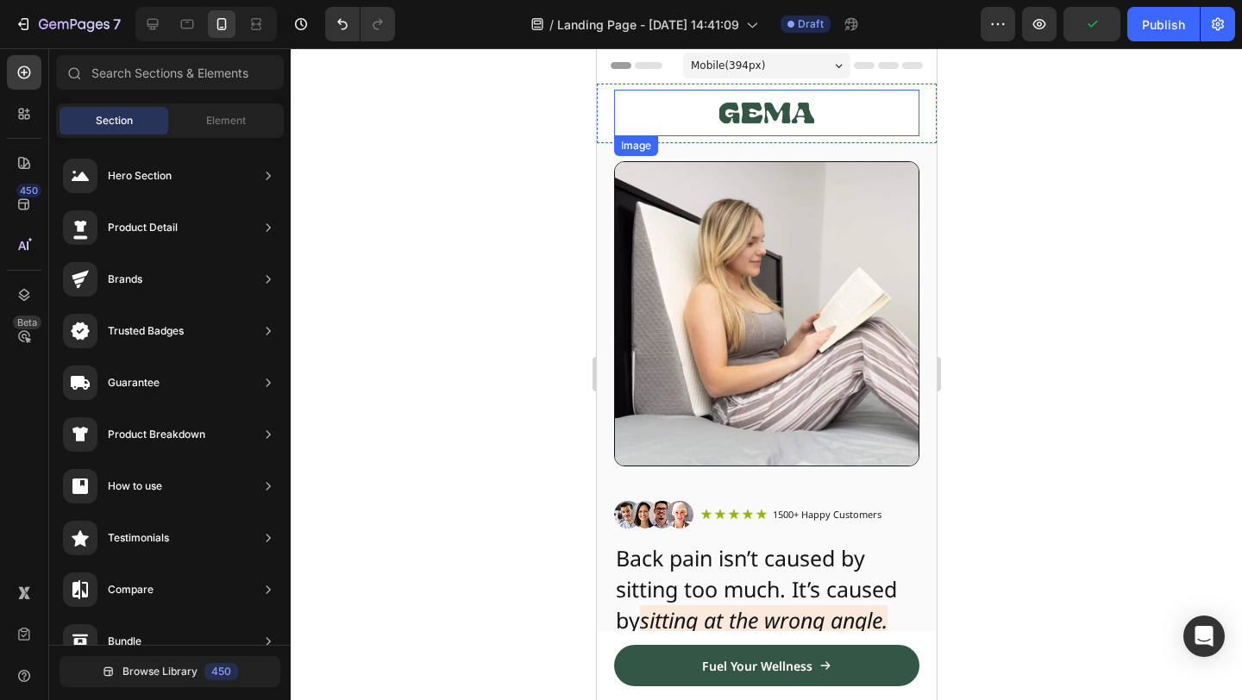
click at [725, 91] on img at bounding box center [766, 113] width 95 height 47
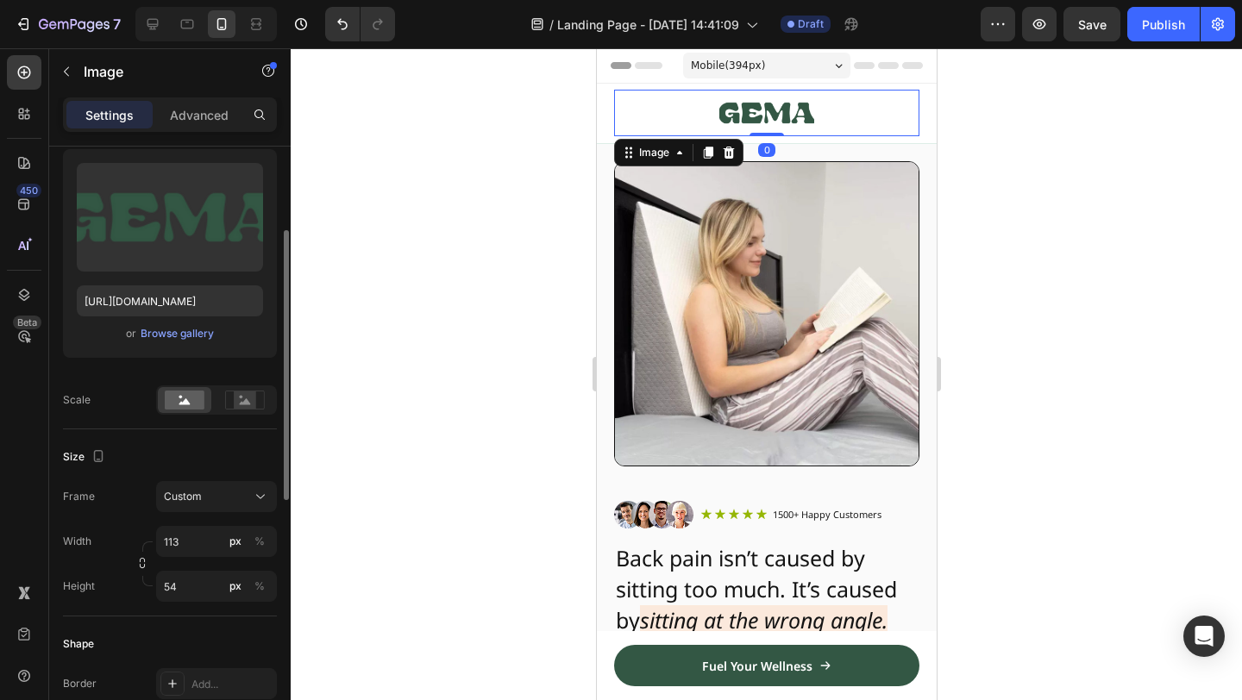
scroll to position [180, 0]
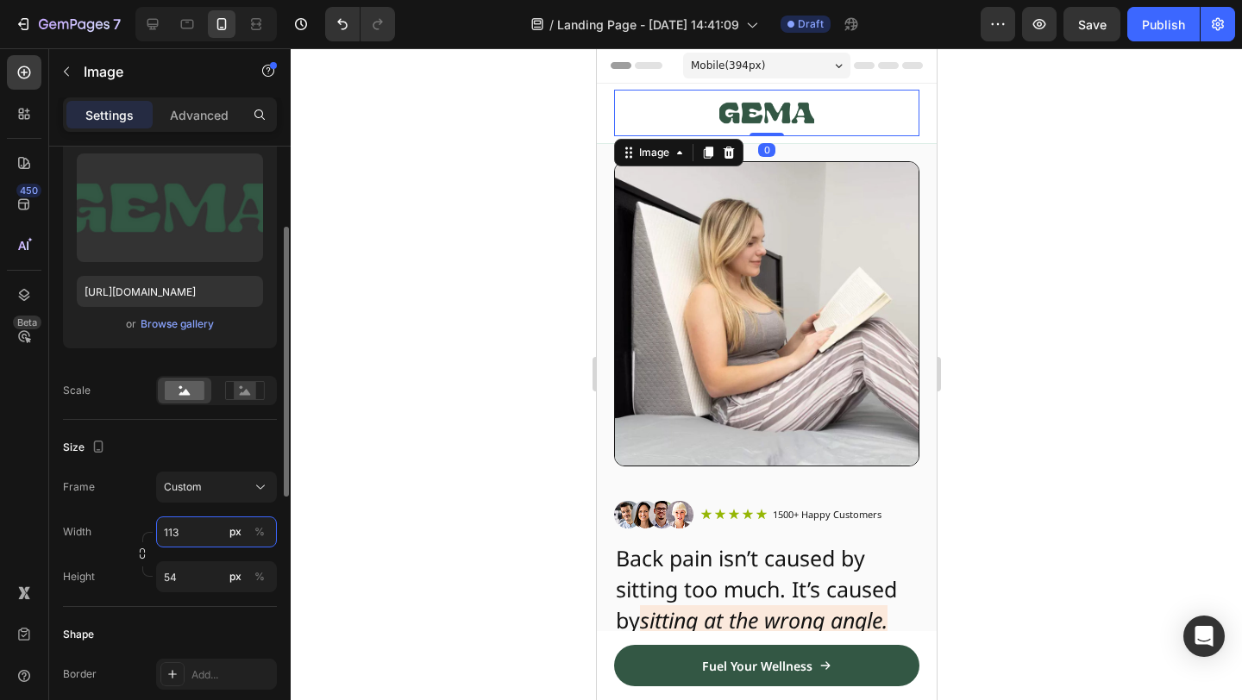
click at [202, 528] on input "113" at bounding box center [216, 532] width 121 height 31
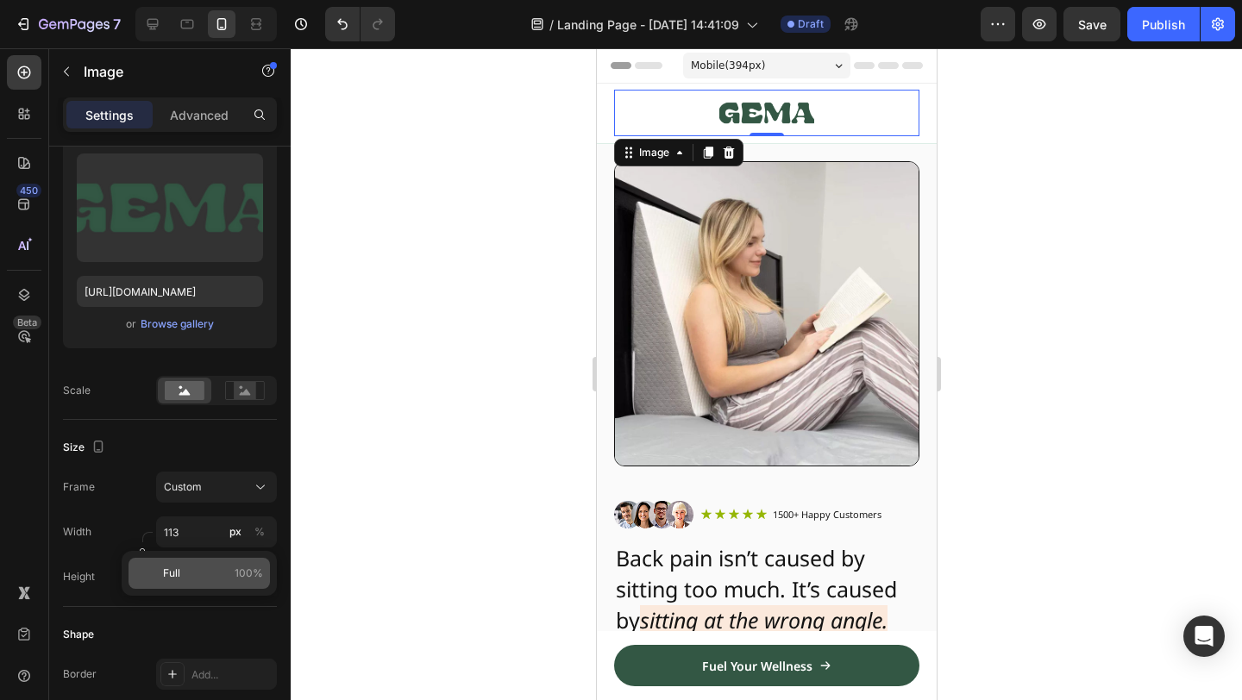
click at [167, 578] on span "Full" at bounding box center [171, 574] width 17 height 16
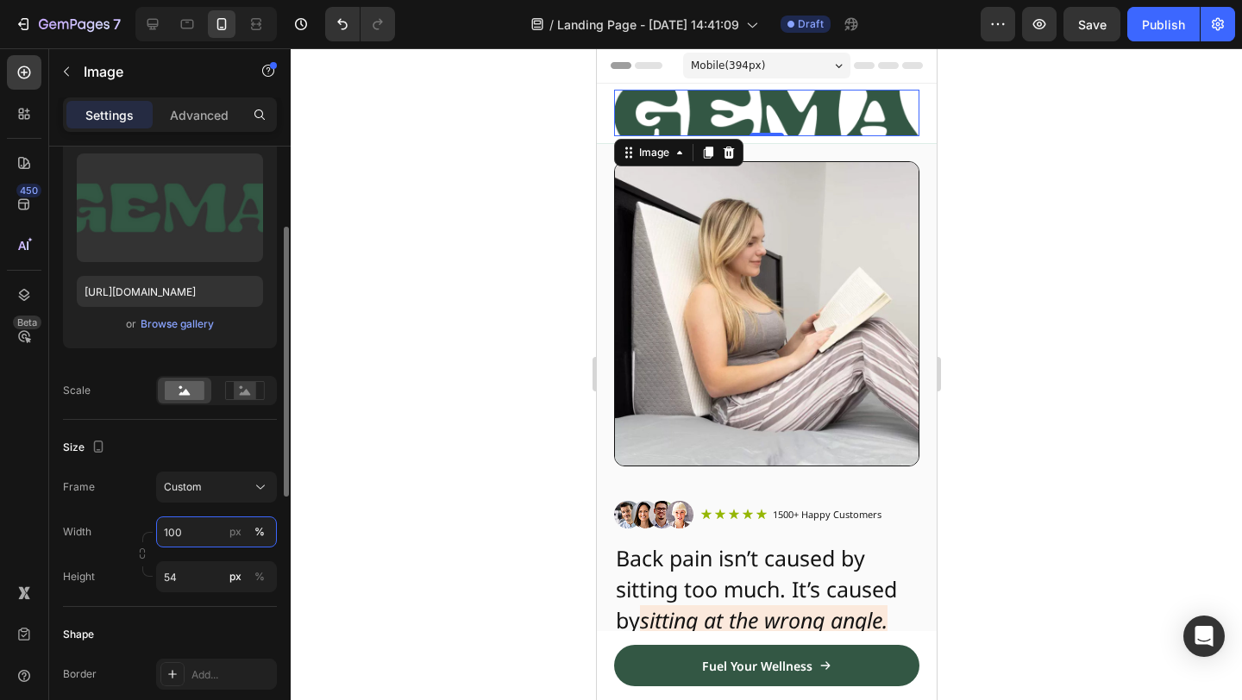
click at [197, 526] on input "100" at bounding box center [216, 532] width 121 height 31
type input "113"
click at [235, 525] on div "px" at bounding box center [235, 532] width 12 height 16
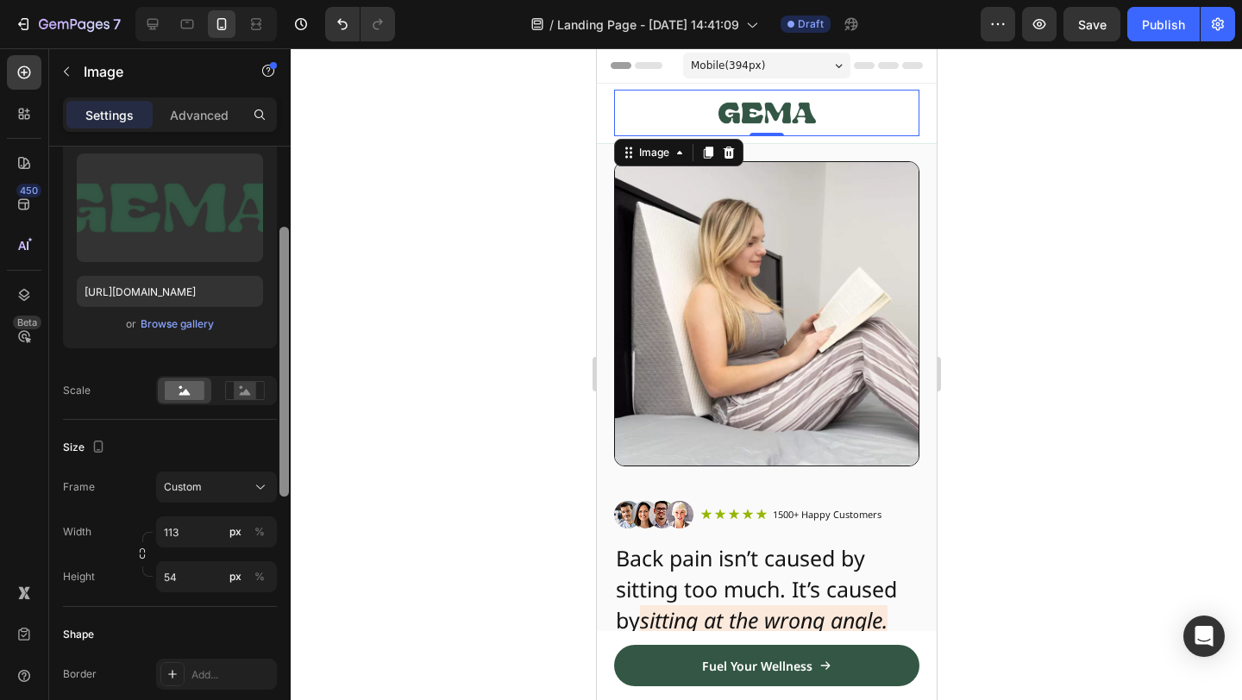
click at [286, 512] on div at bounding box center [284, 448] width 13 height 603
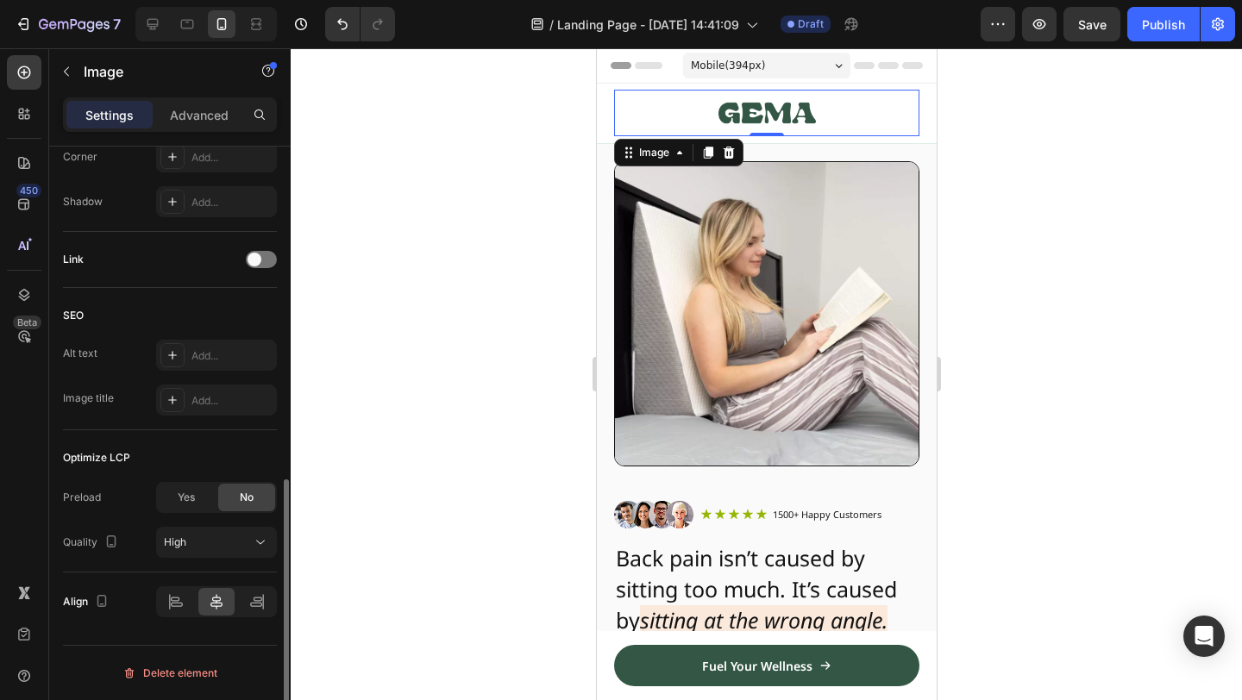
click at [963, 302] on div at bounding box center [766, 374] width 951 height 652
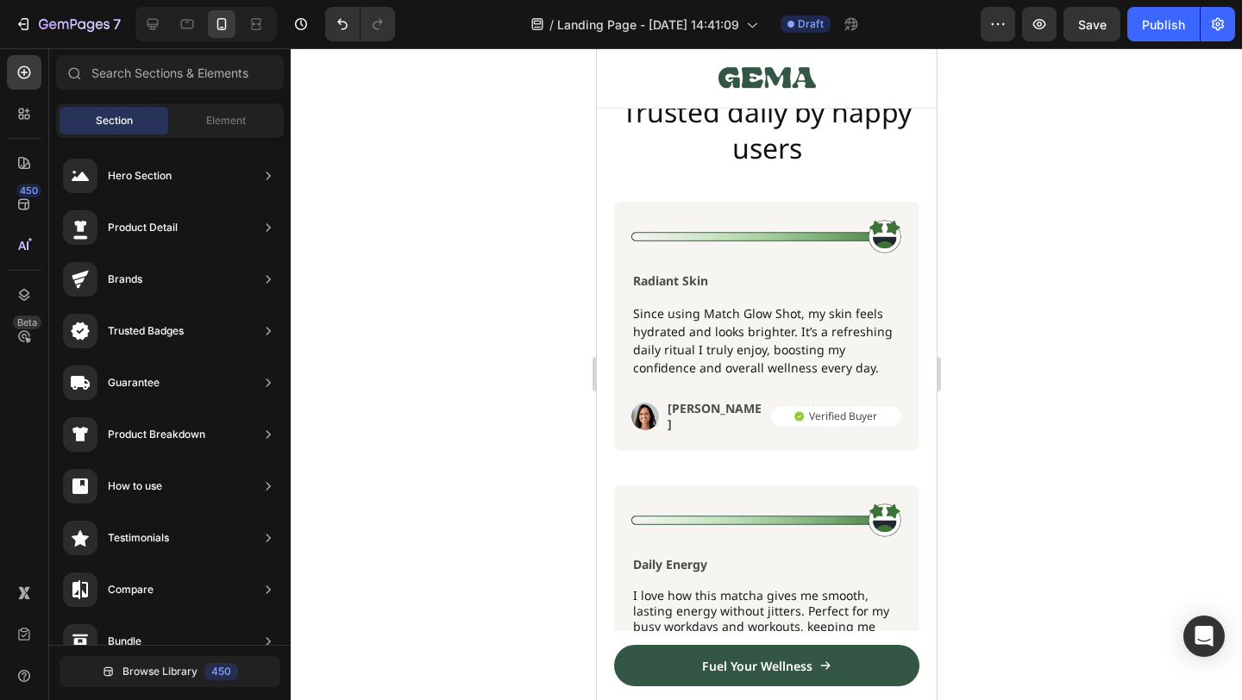
scroll to position [5693, 0]
click at [884, 245] on img at bounding box center [766, 235] width 271 height 35
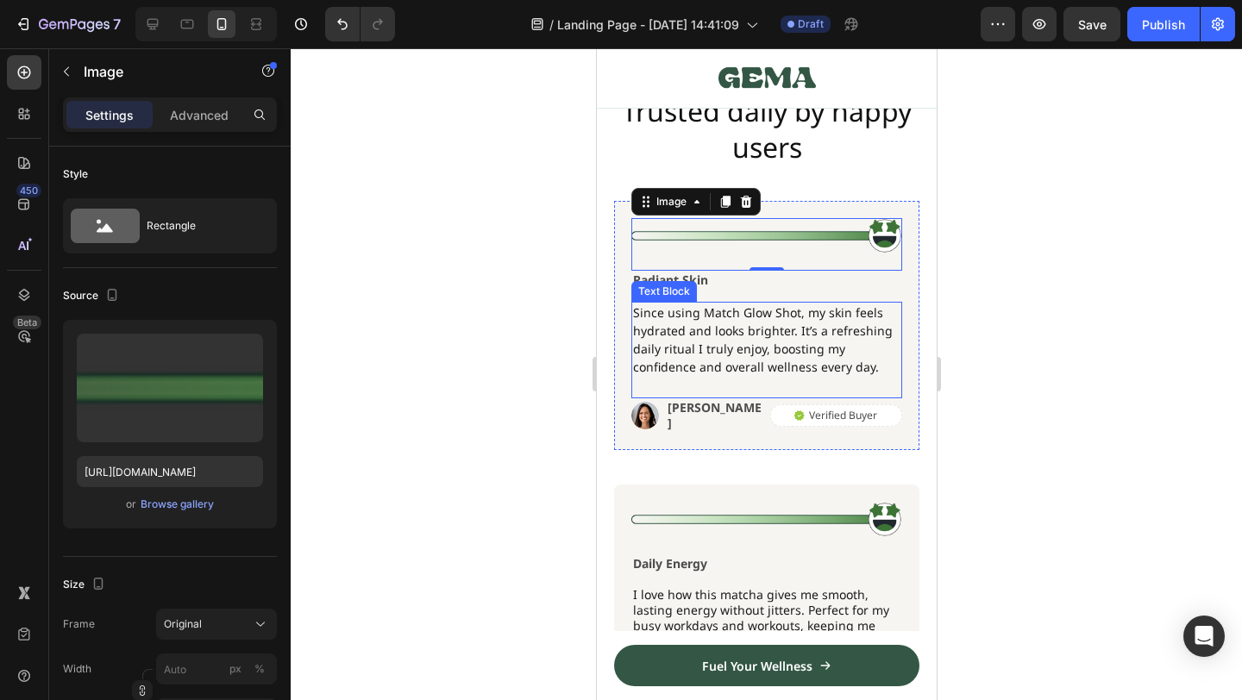
scroll to position [5260, 0]
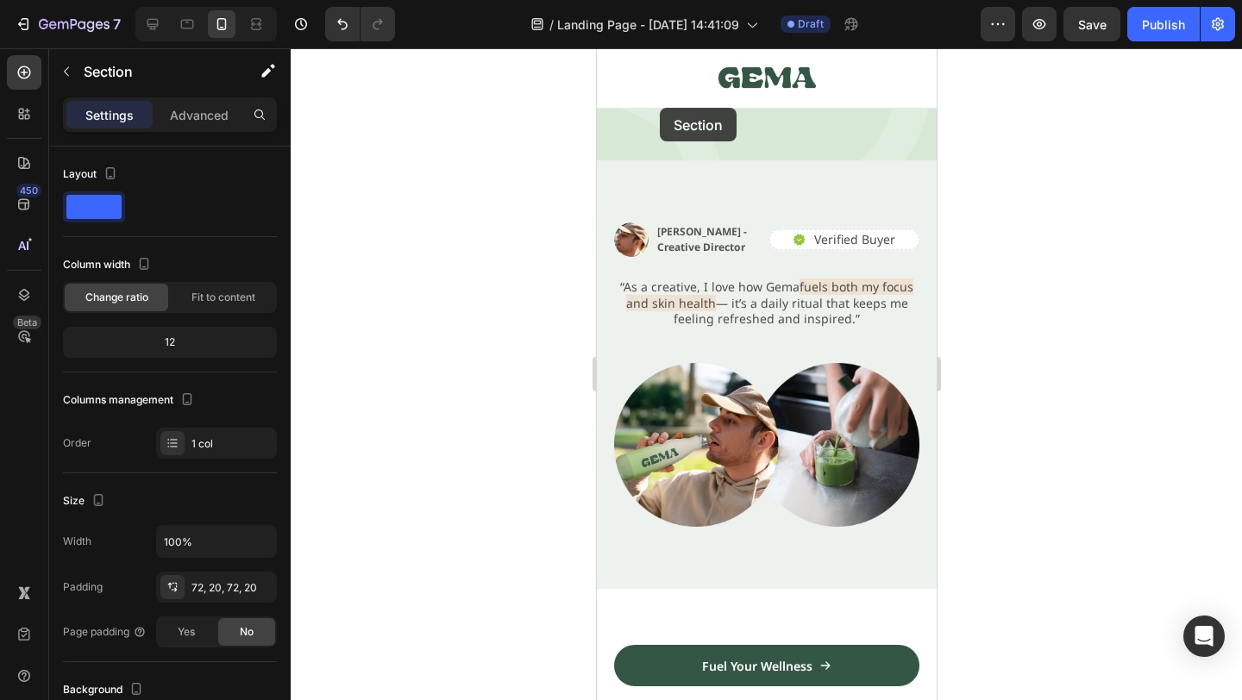
scroll to position [2553, 0]
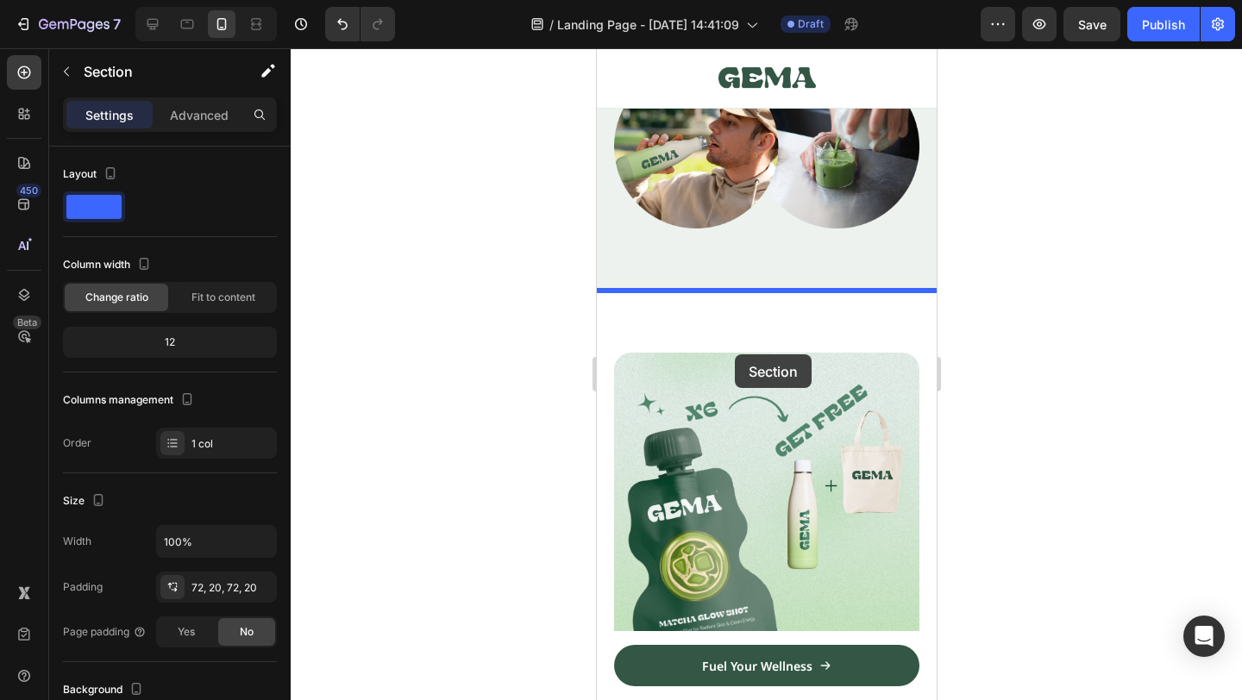
drag, startPoint x: 680, startPoint y: 452, endPoint x: 734, endPoint y: 342, distance: 123.1
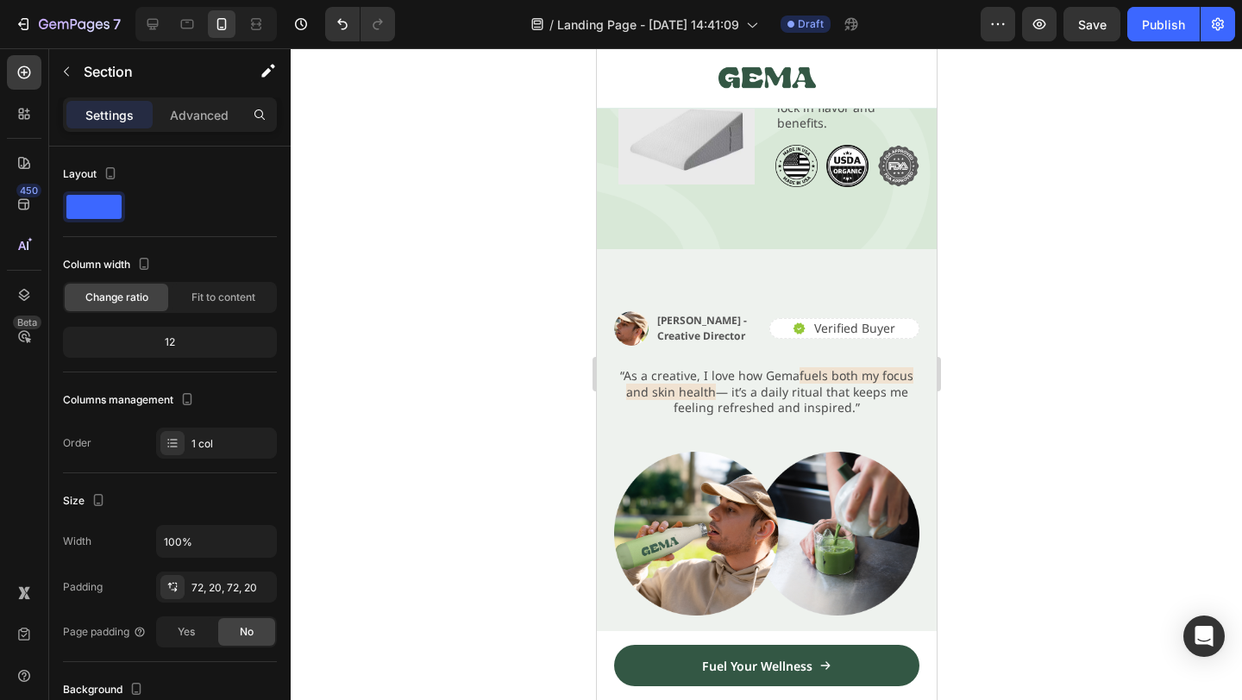
scroll to position [3083, 0]
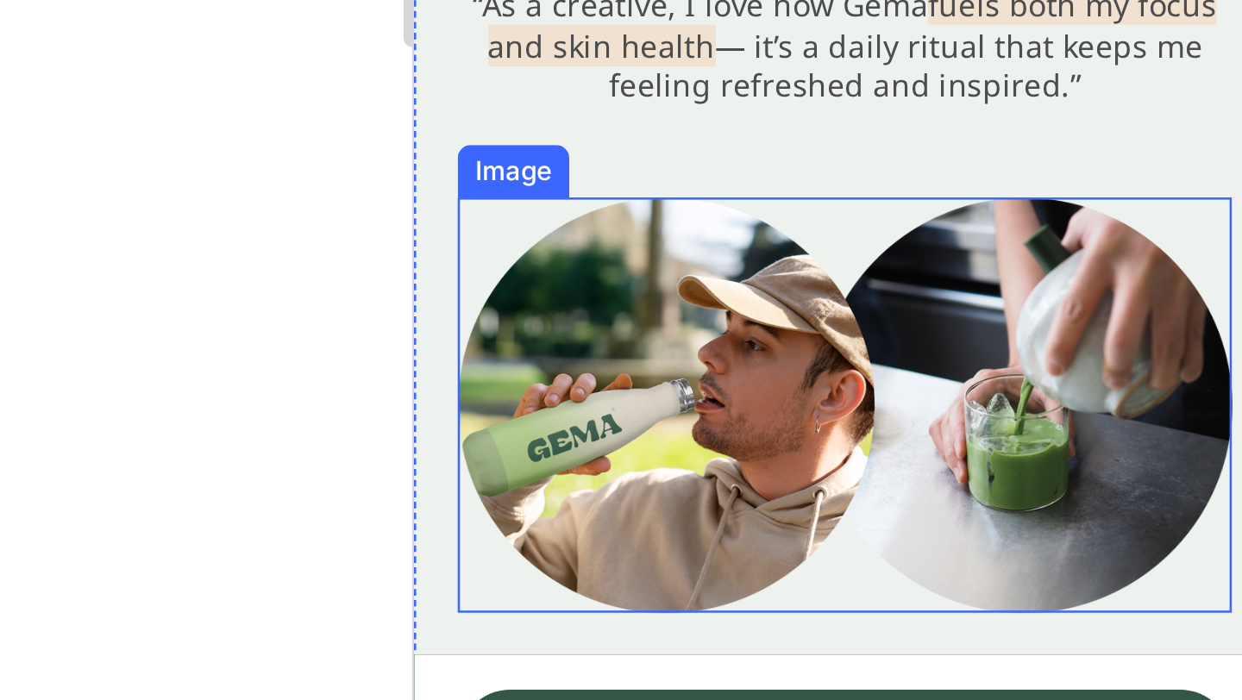
click at [518, 546] on div at bounding box center [766, 374] width 951 height 652
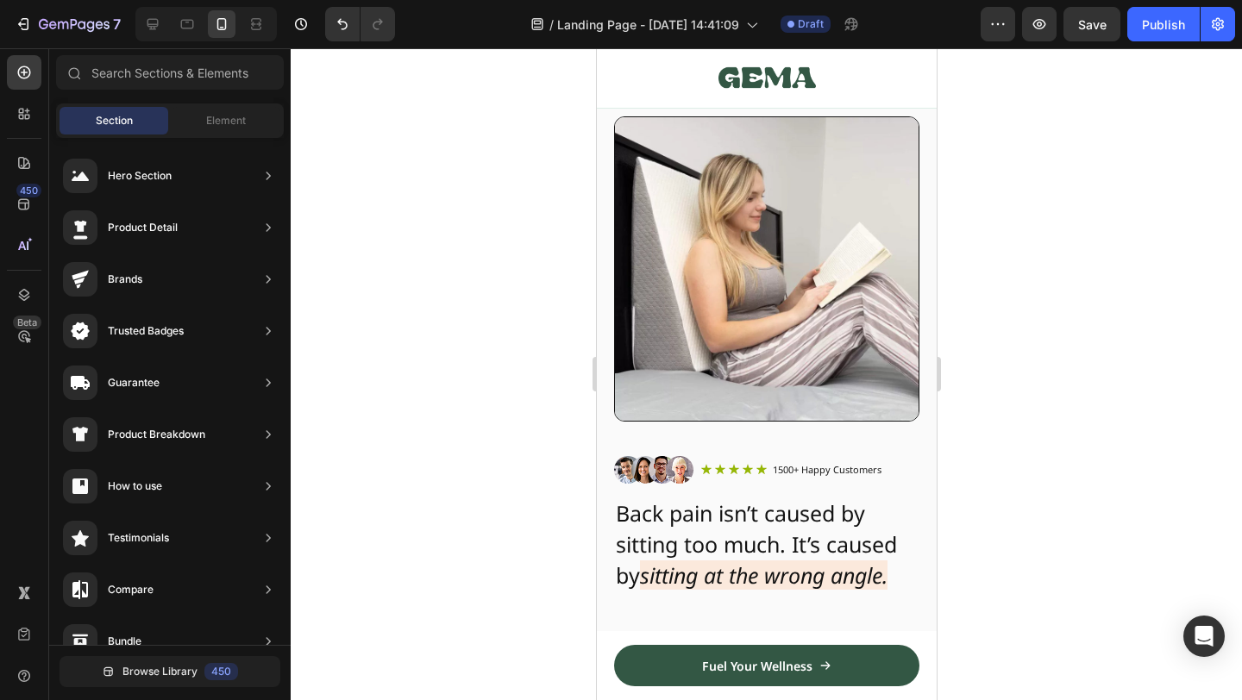
scroll to position [0, 0]
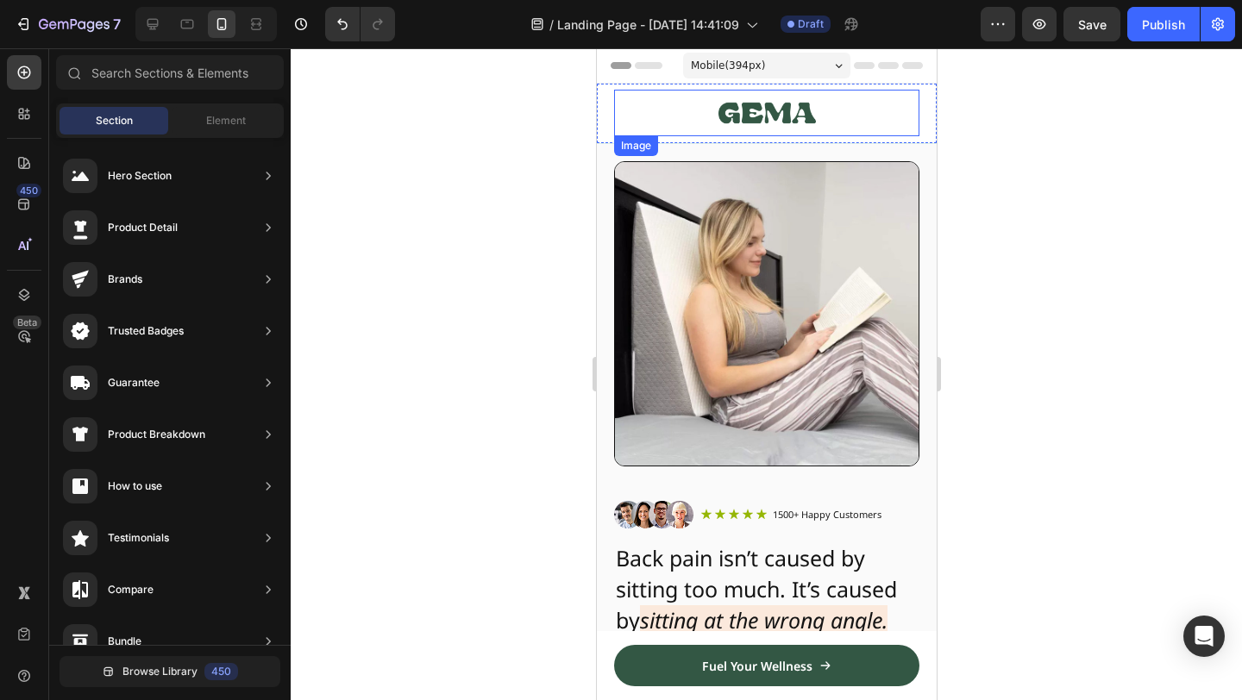
click at [794, 116] on img at bounding box center [766, 113] width 97 height 47
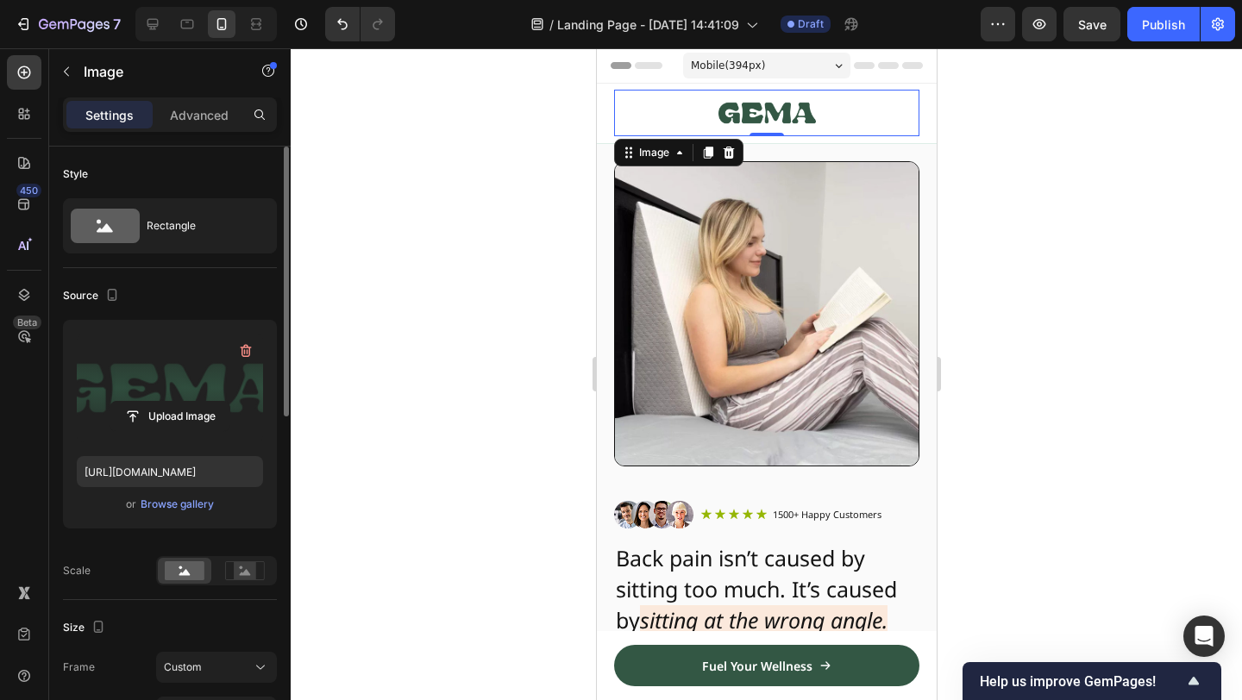
click at [188, 394] on label at bounding box center [170, 388] width 186 height 109
click at [188, 402] on input "file" at bounding box center [169, 416] width 119 height 29
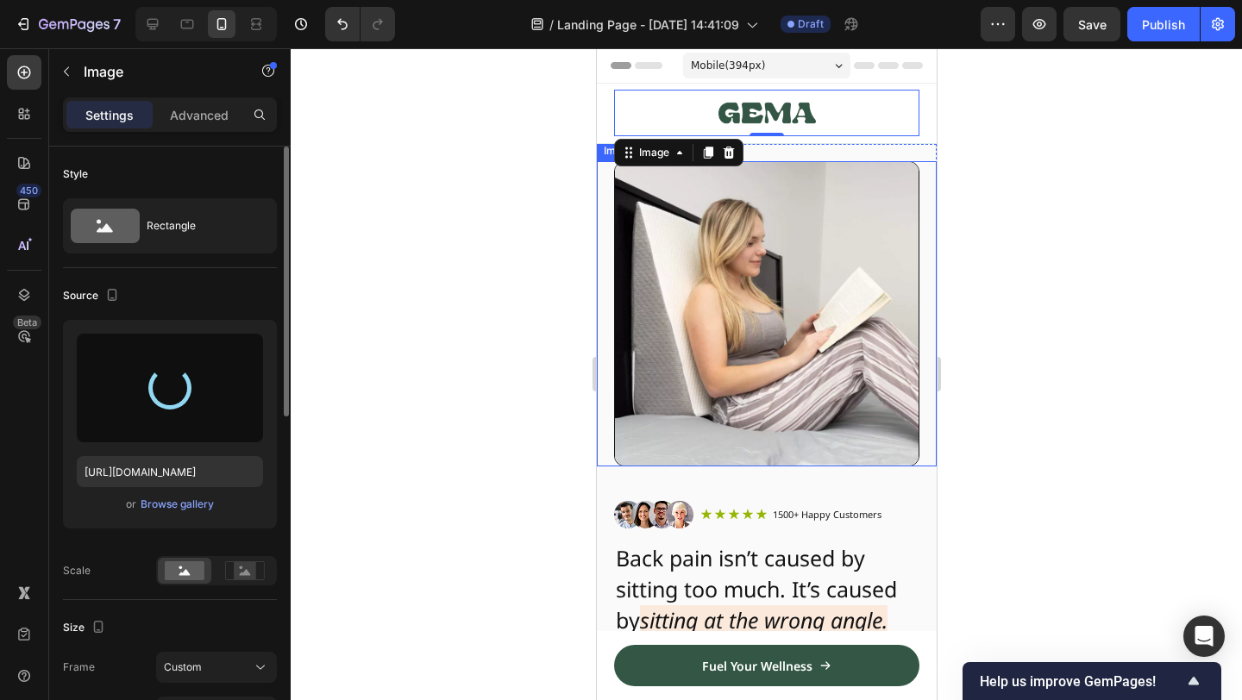
type input "[URL][DOMAIN_NAME]"
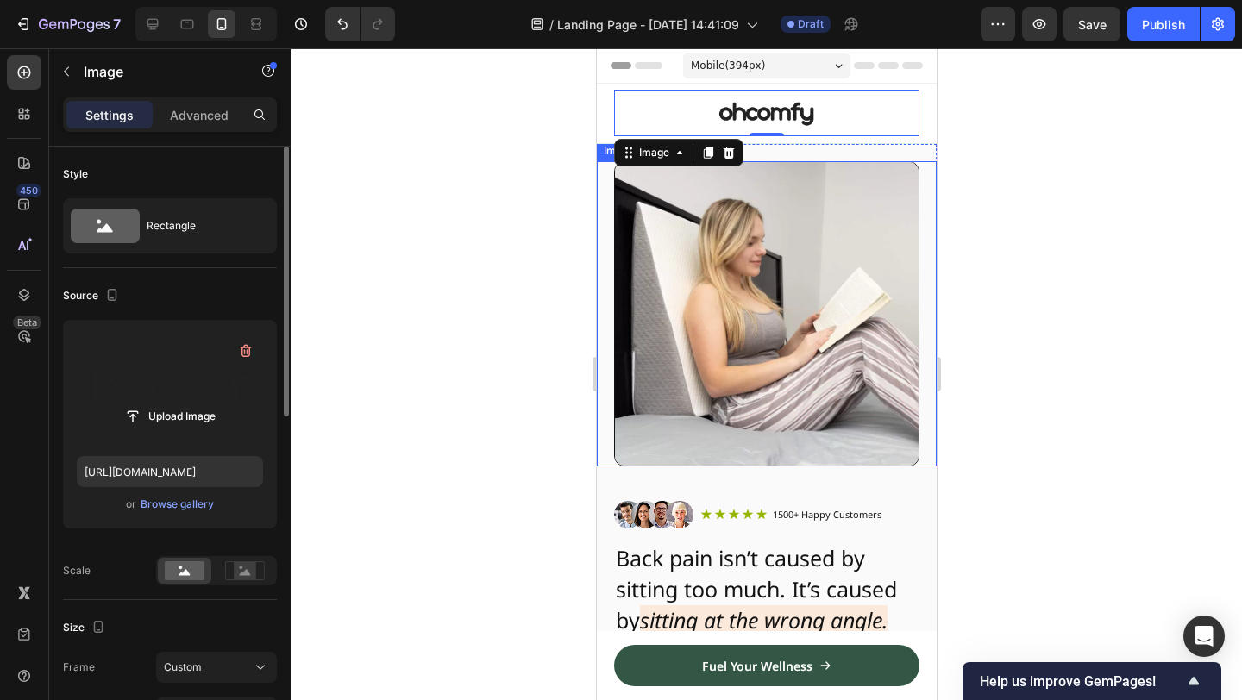
click at [1068, 360] on div at bounding box center [766, 374] width 951 height 652
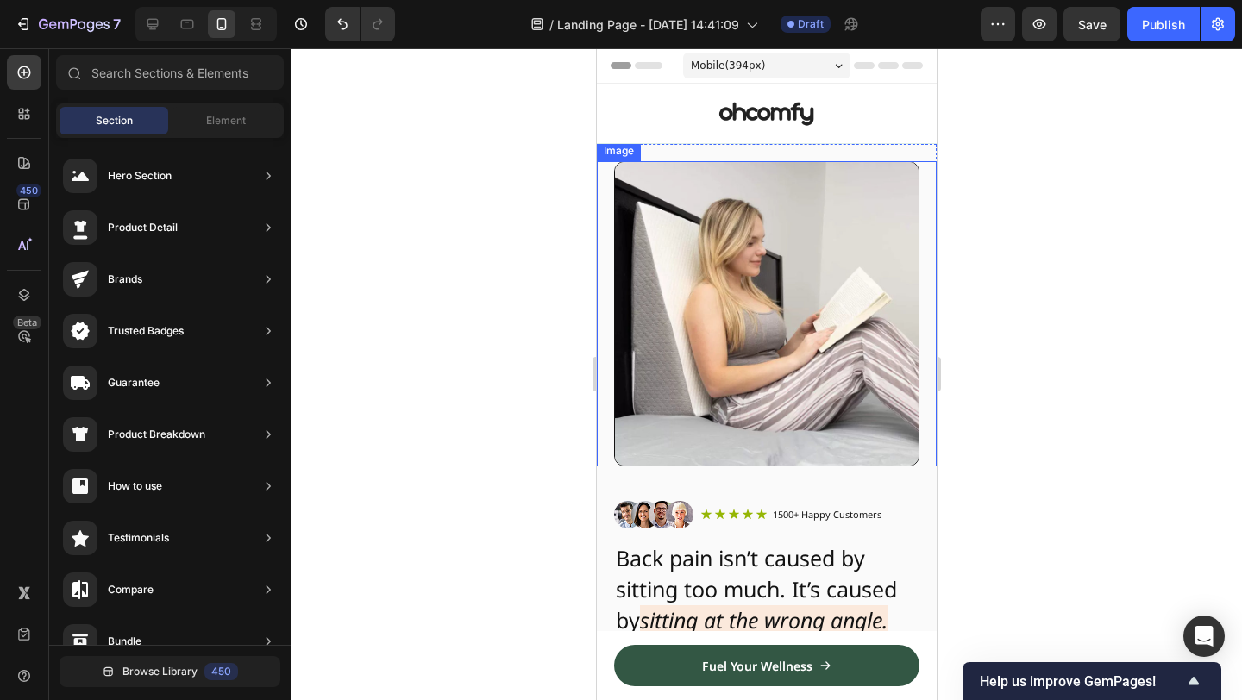
click at [1068, 360] on div at bounding box center [766, 374] width 951 height 652
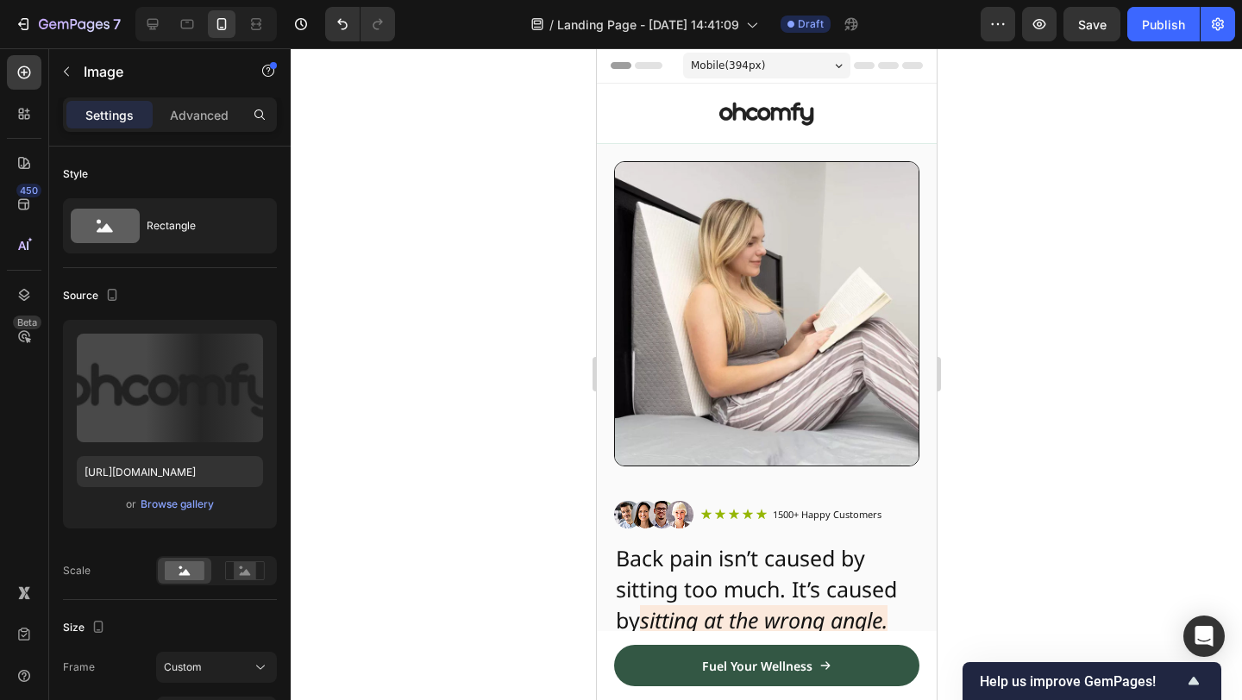
click at [774, 114] on img at bounding box center [766, 113] width 97 height 47
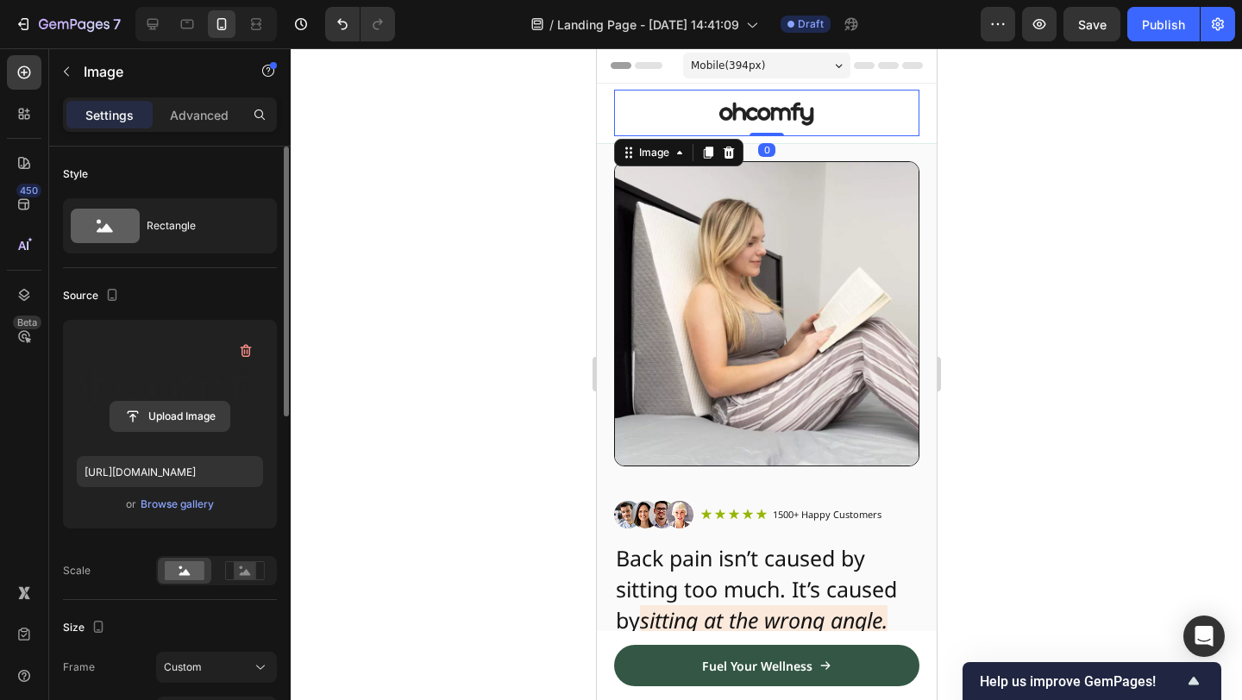
click at [200, 403] on input "file" at bounding box center [169, 416] width 119 height 29
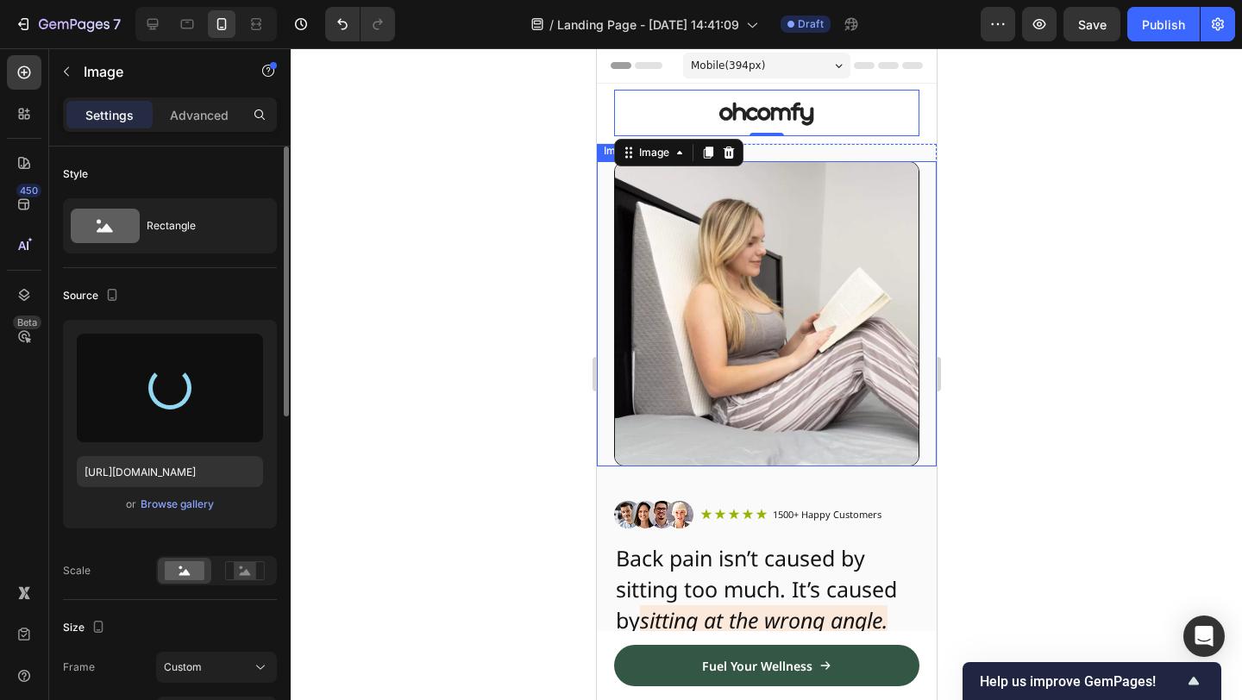
click at [914, 430] on img at bounding box center [765, 313] width 305 height 305
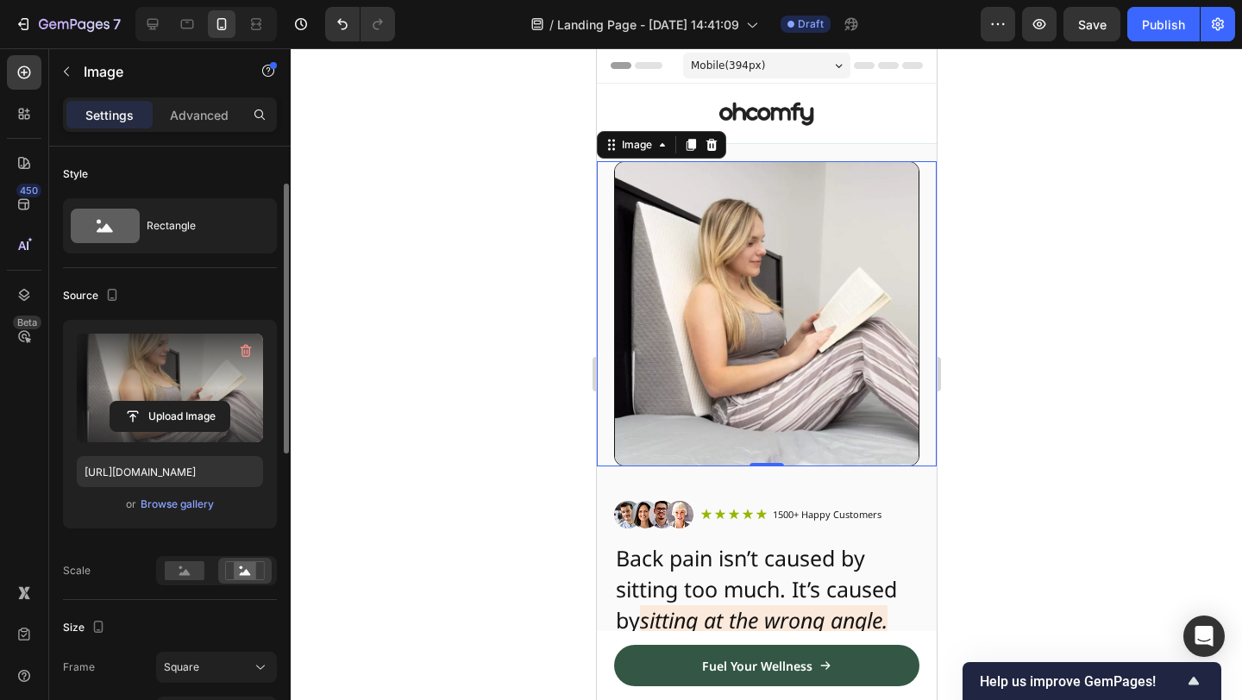
scroll to position [70, 0]
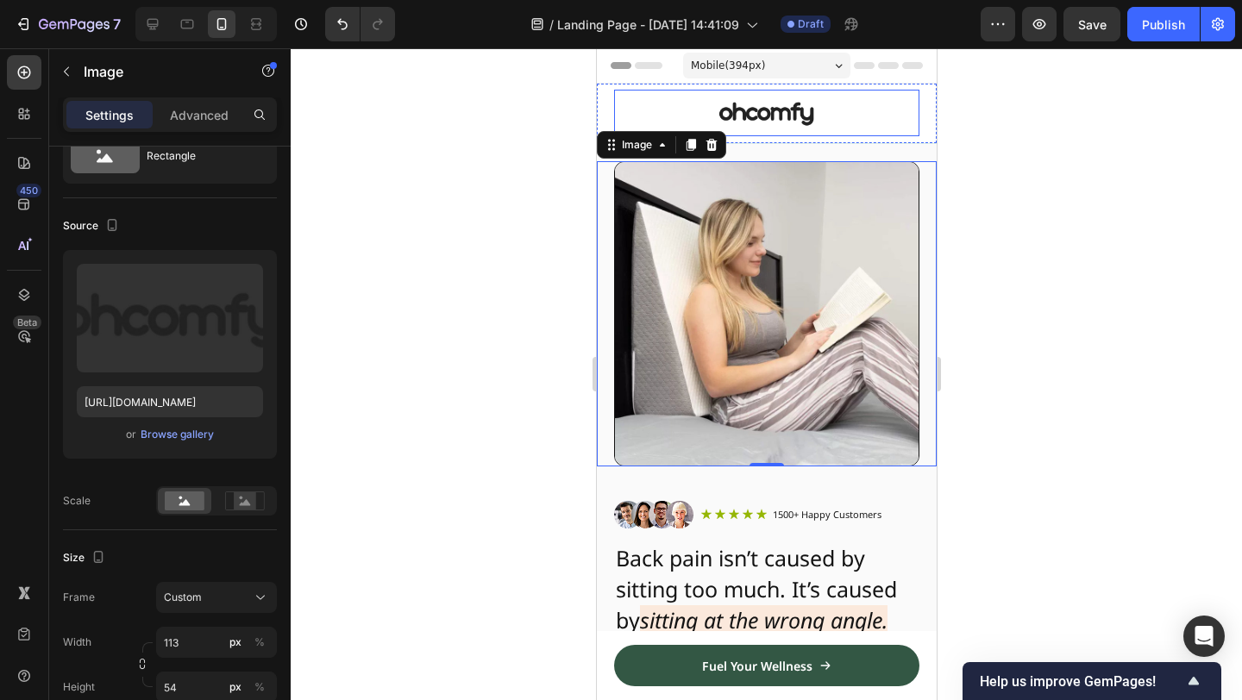
click at [759, 112] on img at bounding box center [766, 113] width 97 height 47
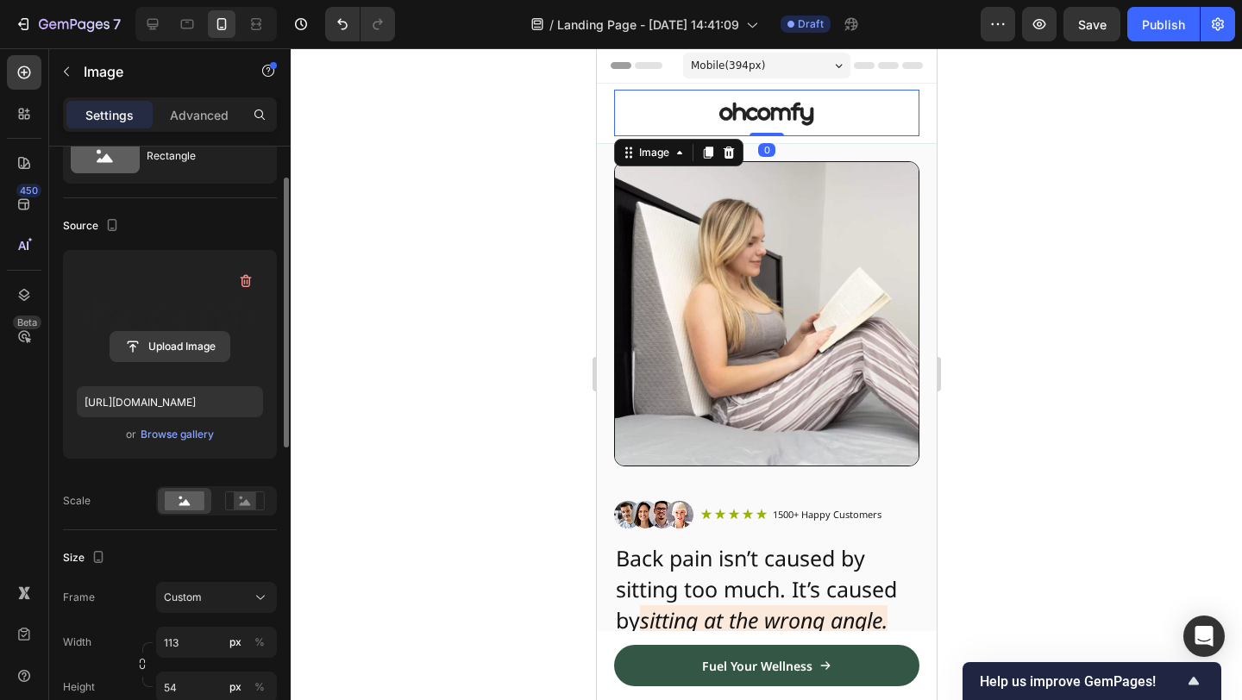
click at [190, 335] on input "file" at bounding box center [169, 346] width 119 height 29
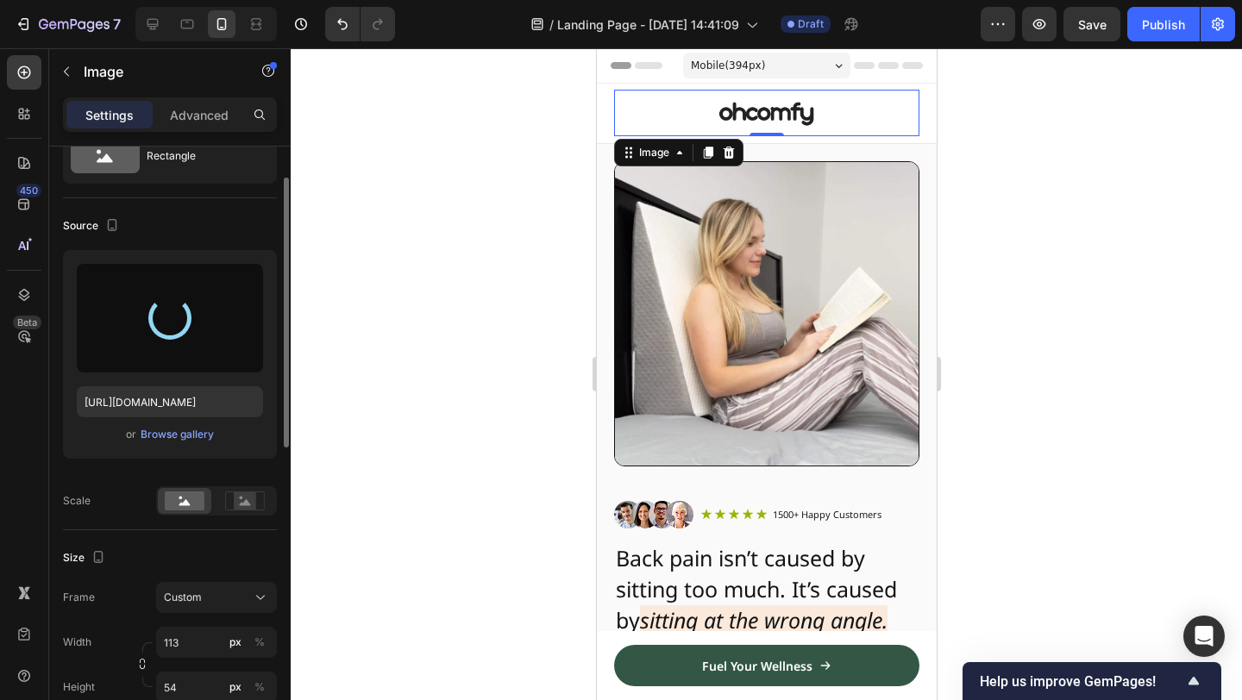
type input "[URL][DOMAIN_NAME]"
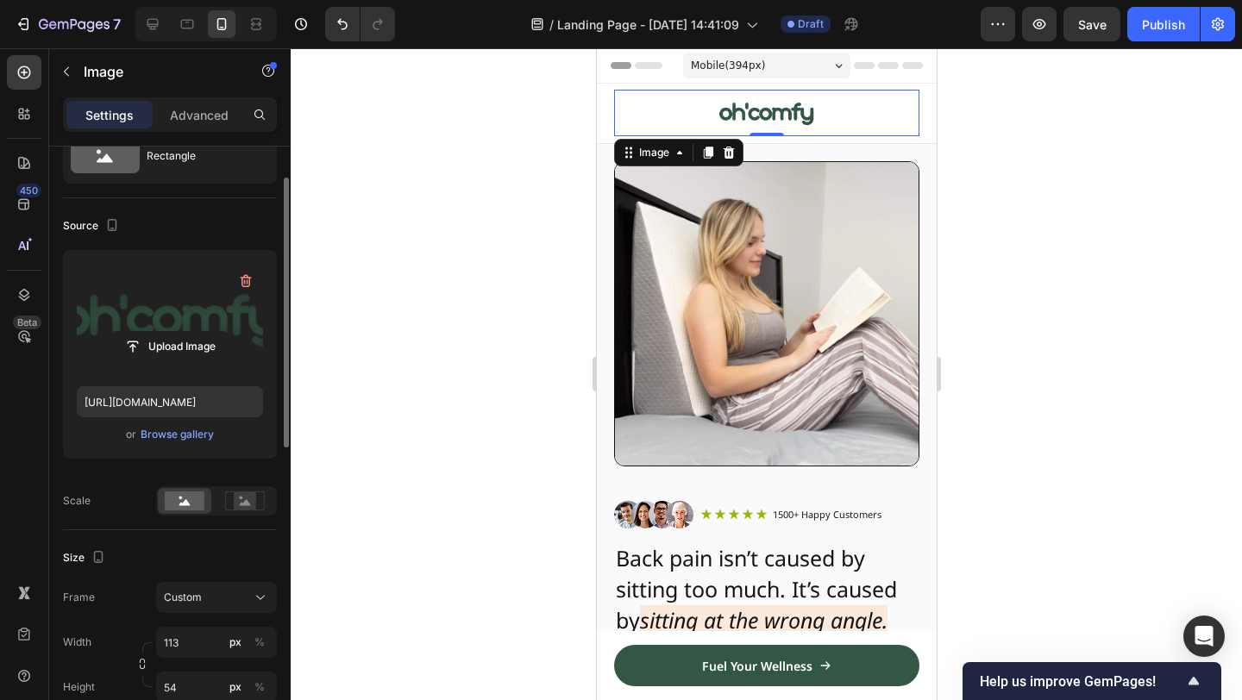
click at [995, 302] on div at bounding box center [766, 374] width 951 height 652
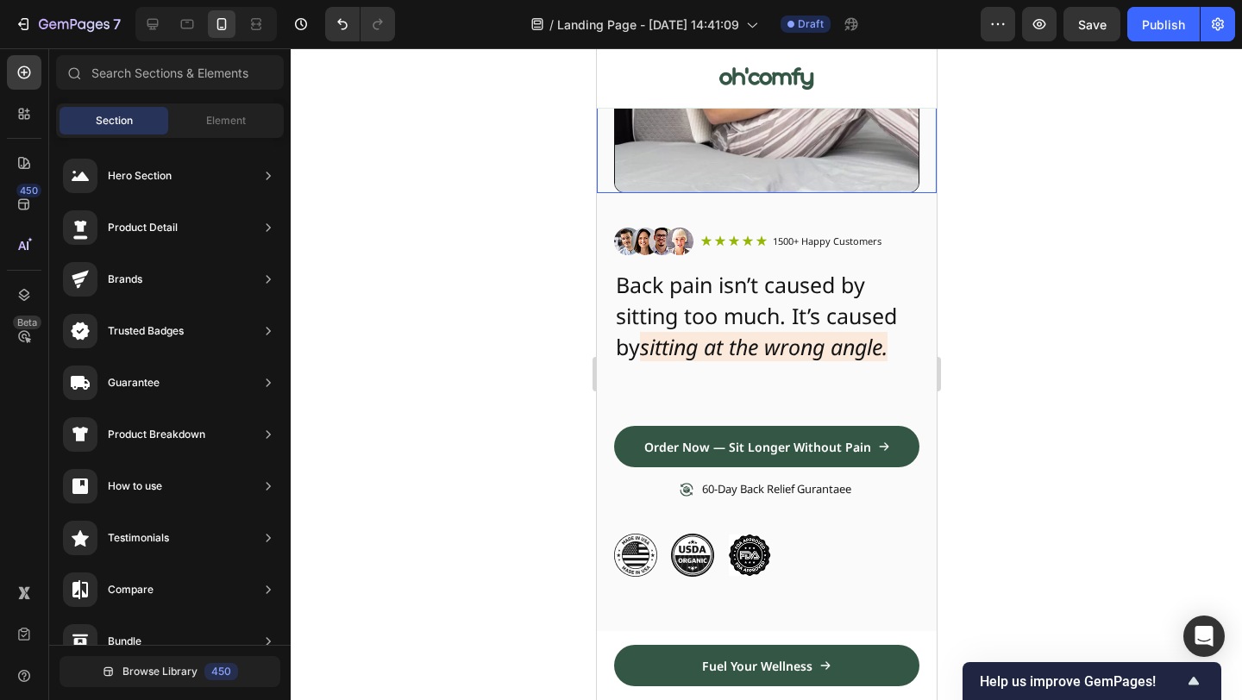
scroll to position [0, 0]
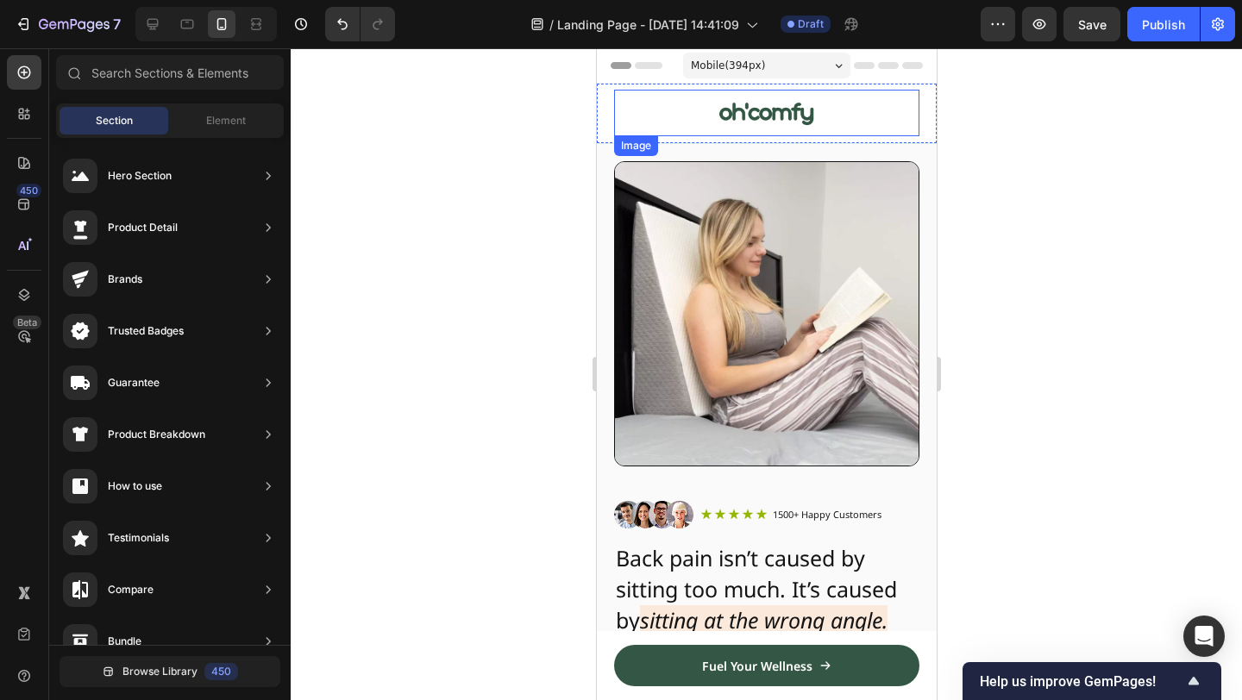
click at [782, 115] on img at bounding box center [766, 113] width 97 height 47
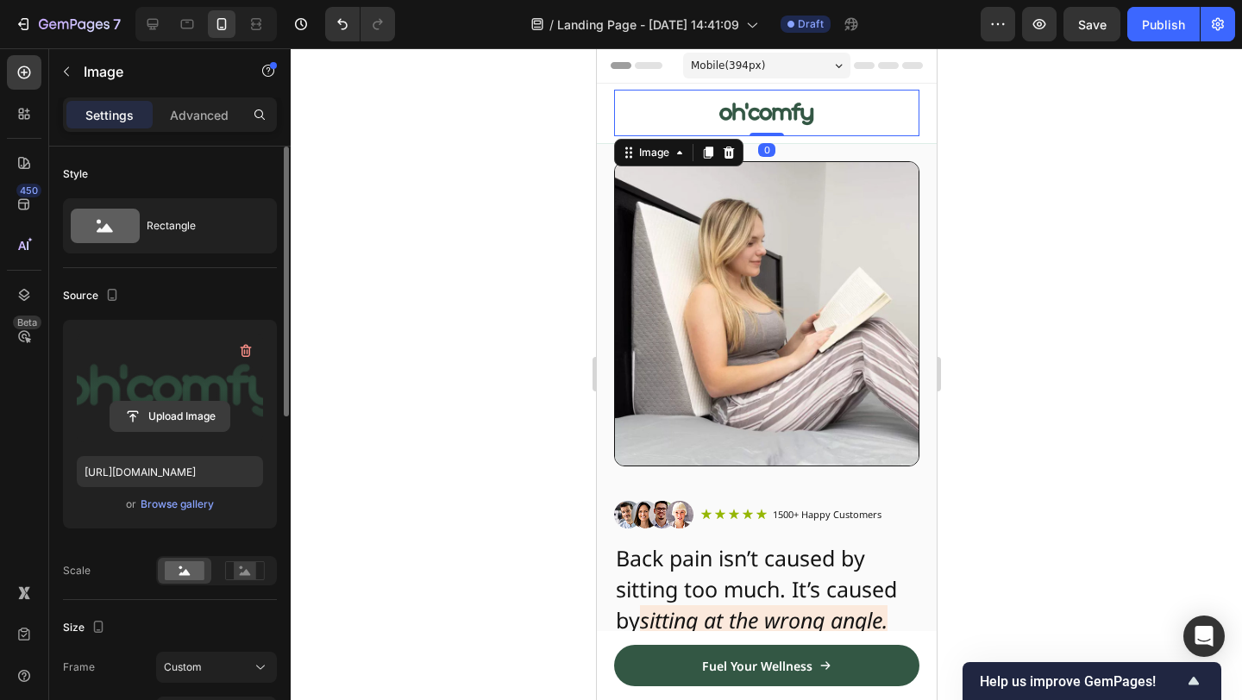
click at [202, 403] on input "file" at bounding box center [169, 416] width 119 height 29
click at [159, 414] on input "file" at bounding box center [169, 416] width 119 height 29
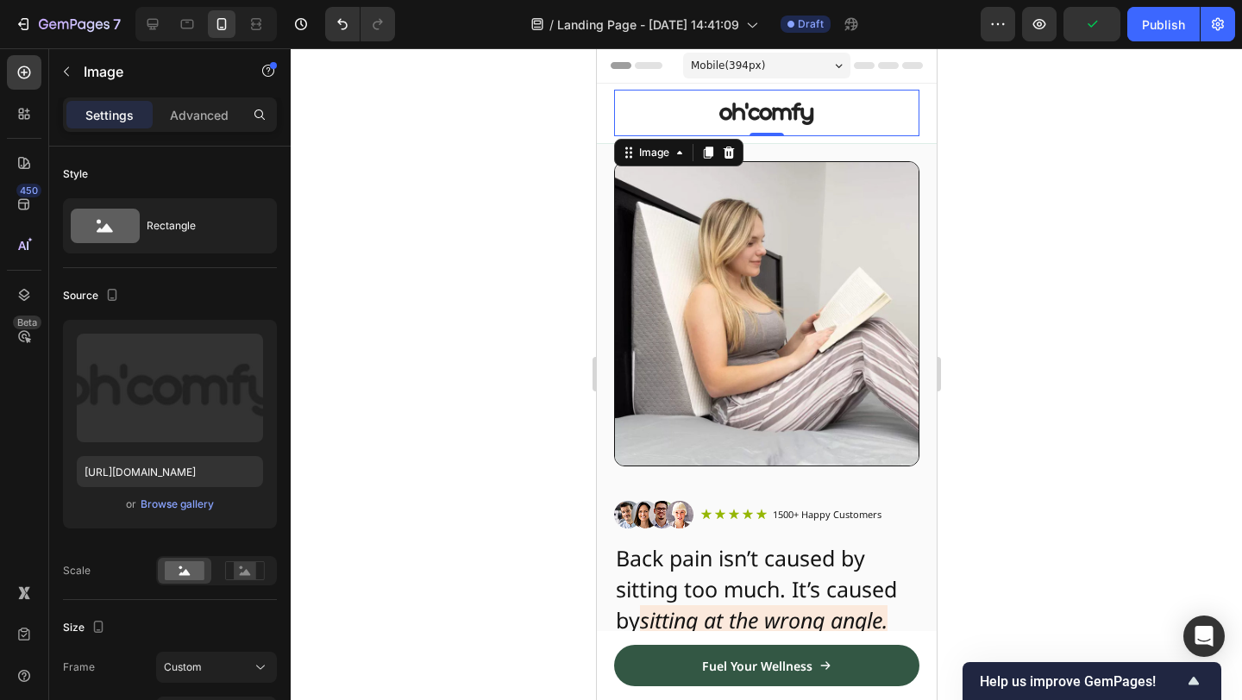
type input "[URL][DOMAIN_NAME]"
click at [1154, 342] on div at bounding box center [766, 374] width 951 height 652
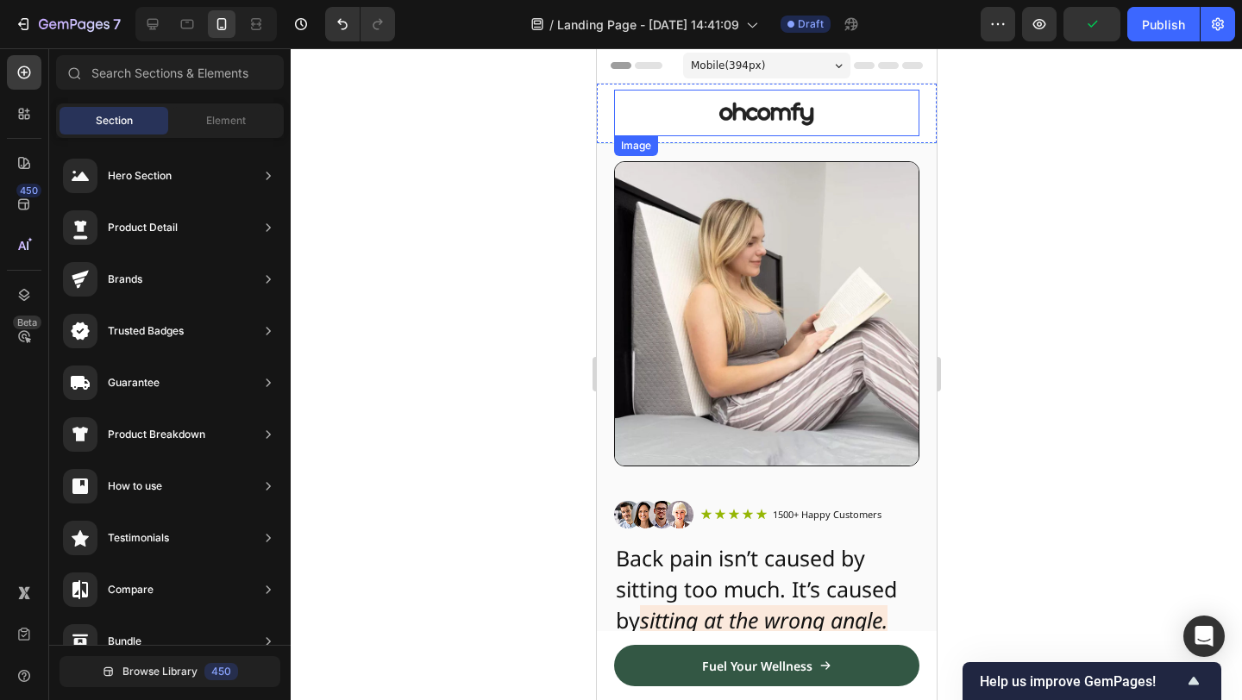
click at [807, 114] on img at bounding box center [766, 113] width 97 height 47
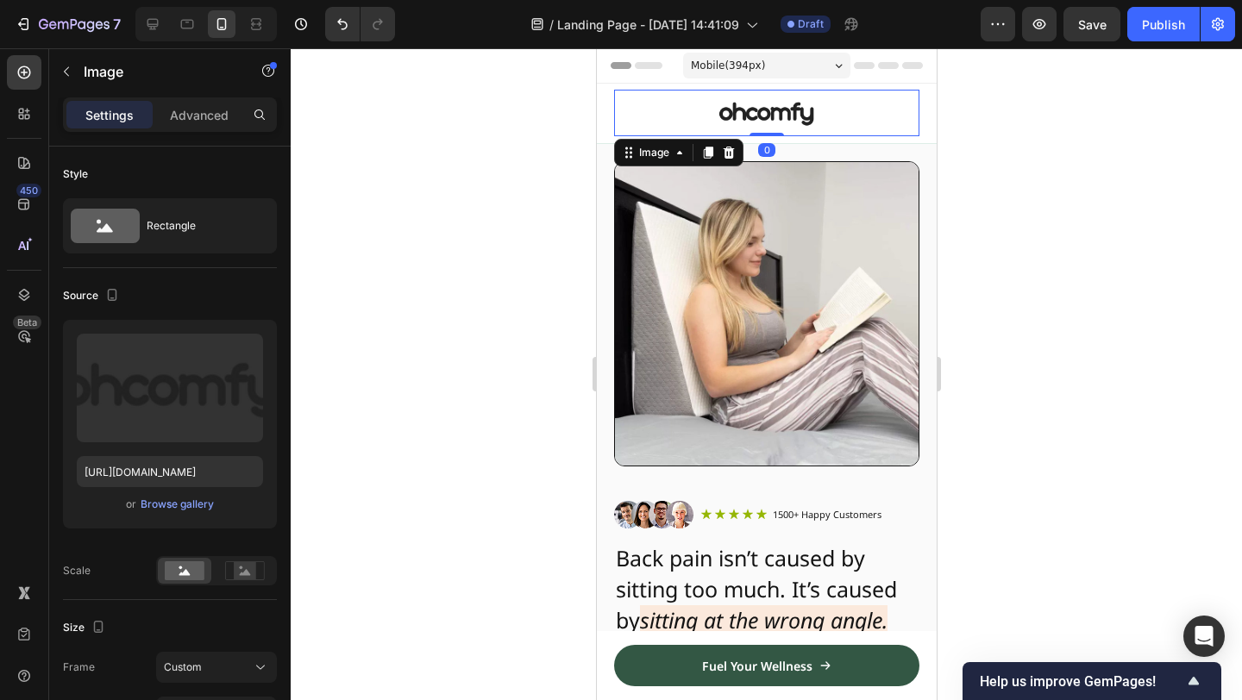
click at [1093, 158] on div at bounding box center [766, 374] width 951 height 652
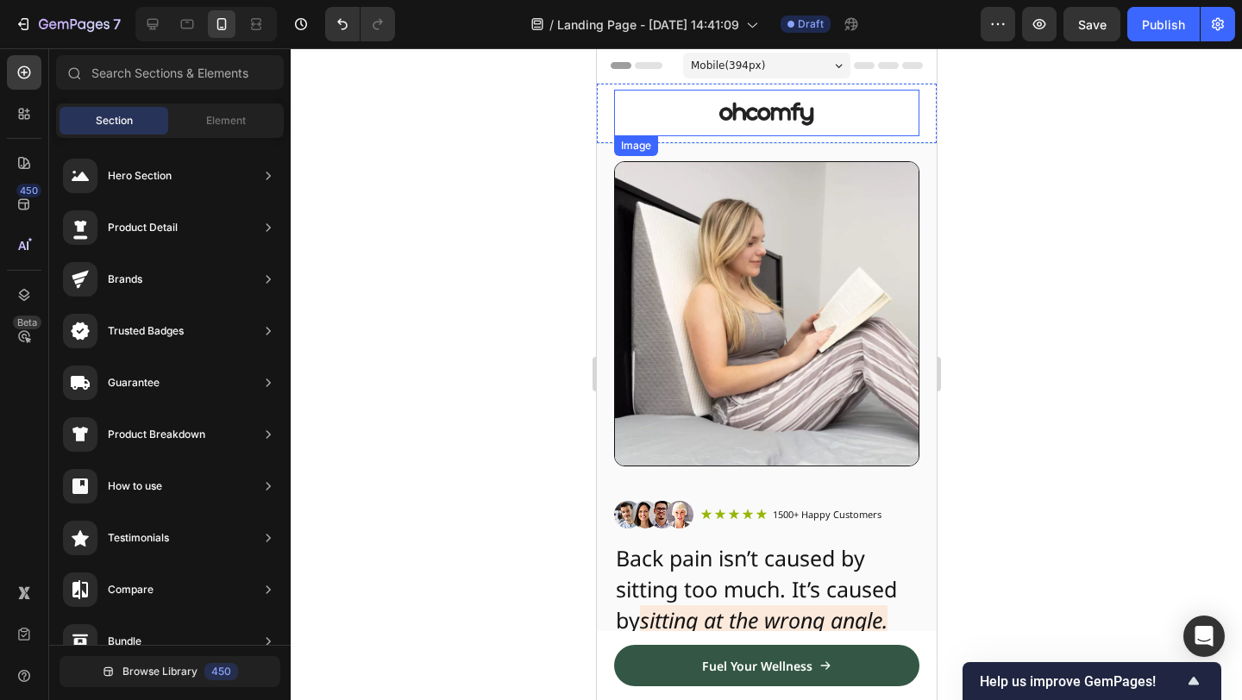
click at [744, 104] on img at bounding box center [766, 113] width 97 height 47
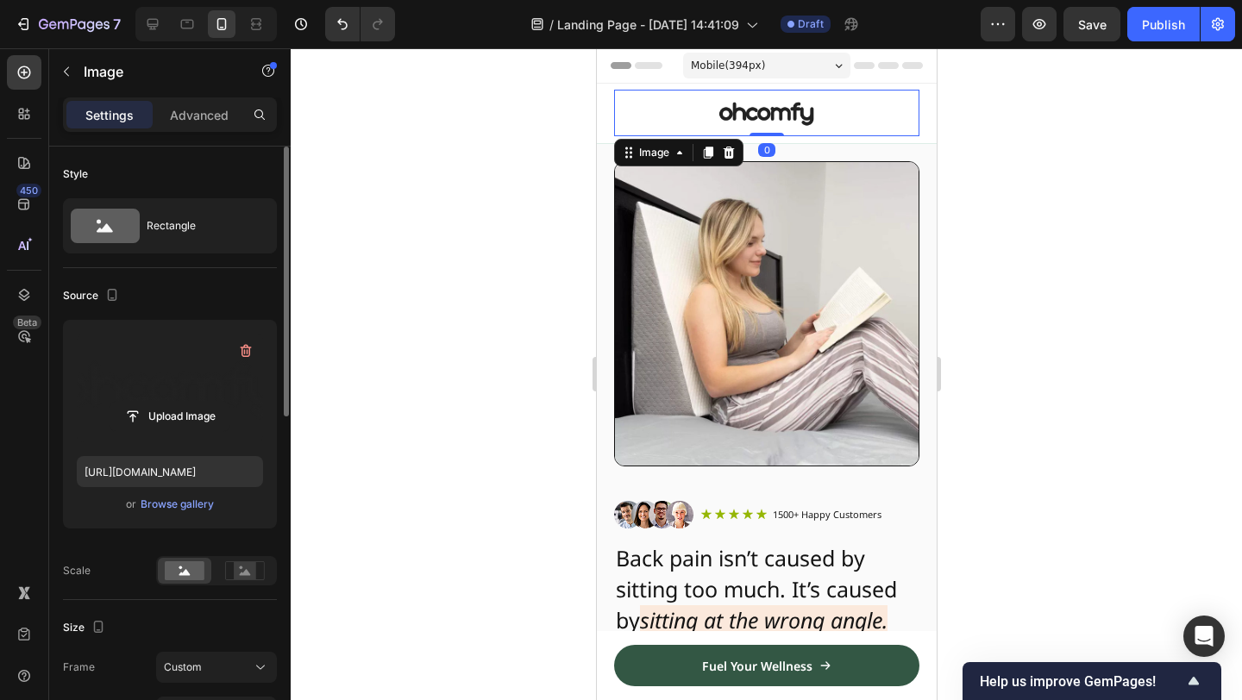
click at [160, 351] on label at bounding box center [170, 388] width 186 height 109
click at [160, 402] on input "file" at bounding box center [169, 416] width 119 height 29
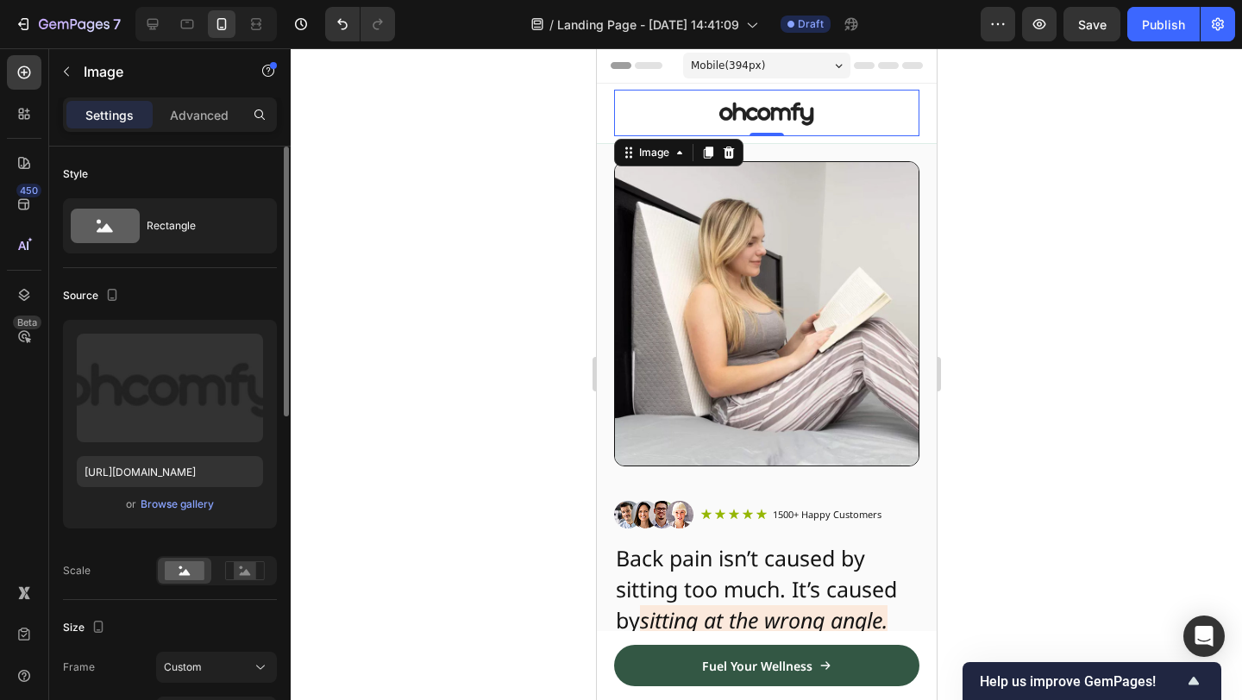
click at [196, 518] on div "Upload Image [URL][DOMAIN_NAME] or Browse gallery" at bounding box center [170, 424] width 214 height 209
click at [198, 515] on div "Upload Image [URL][DOMAIN_NAME] or Browse gallery" at bounding box center [170, 424] width 214 height 209
click at [198, 512] on button "Browse gallery" at bounding box center [177, 504] width 75 height 17
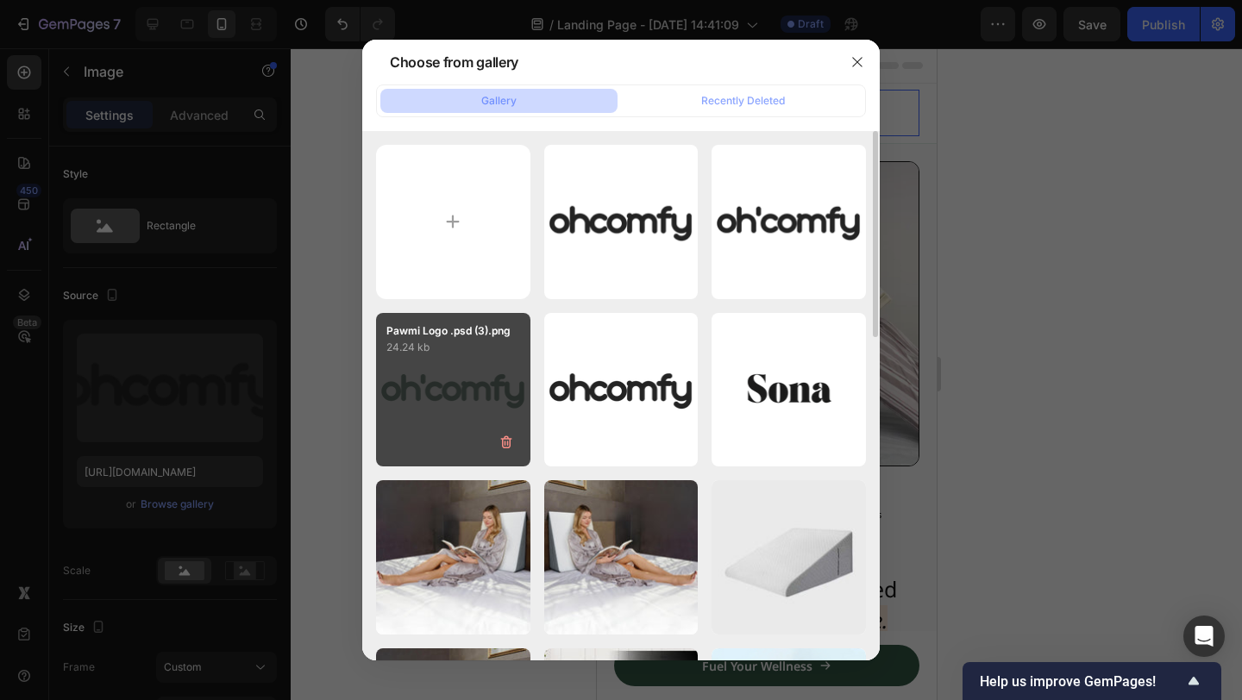
click at [487, 366] on div "Pawmi Logo .psd (3).png 24.24 kb" at bounding box center [453, 390] width 154 height 154
type input "[URL][DOMAIN_NAME]"
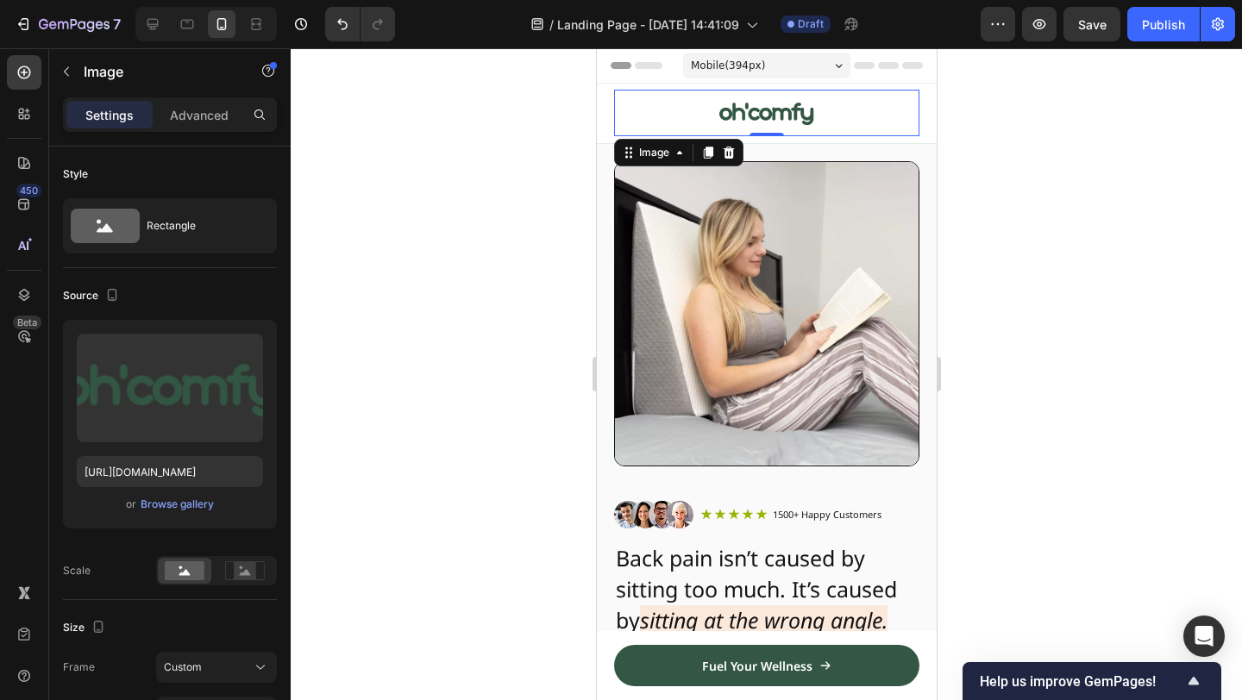
click at [1020, 168] on div at bounding box center [766, 374] width 951 height 652
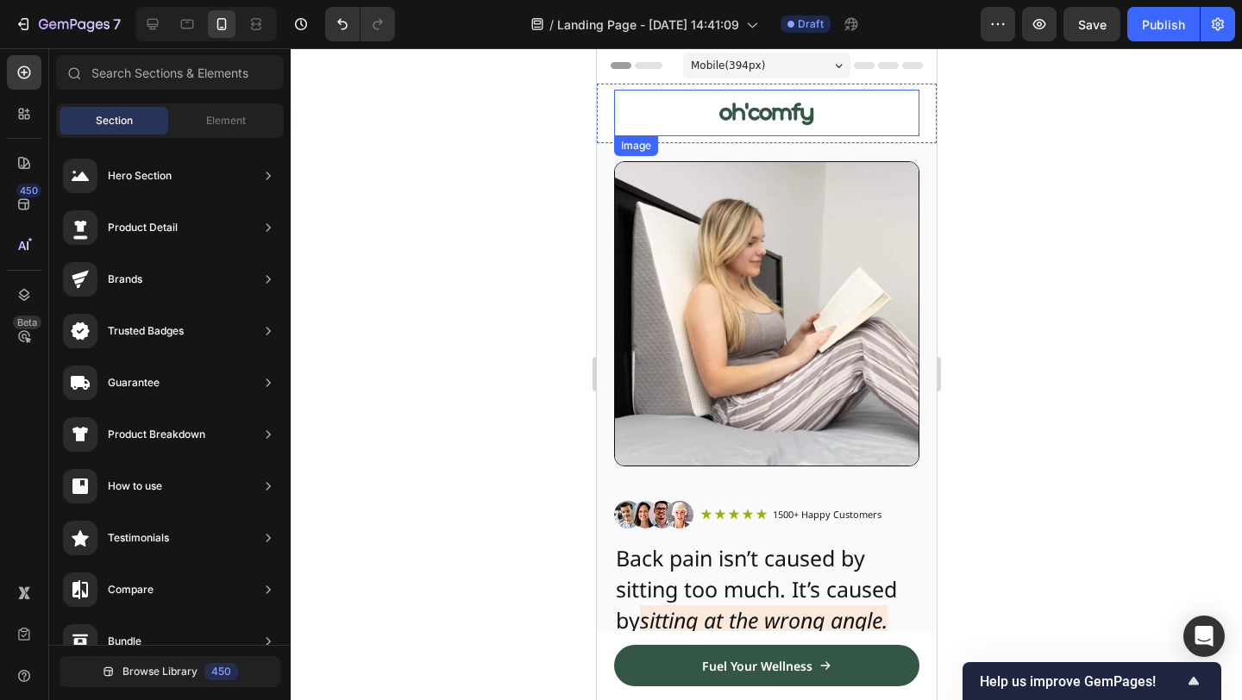
click at [754, 110] on img at bounding box center [766, 113] width 97 height 47
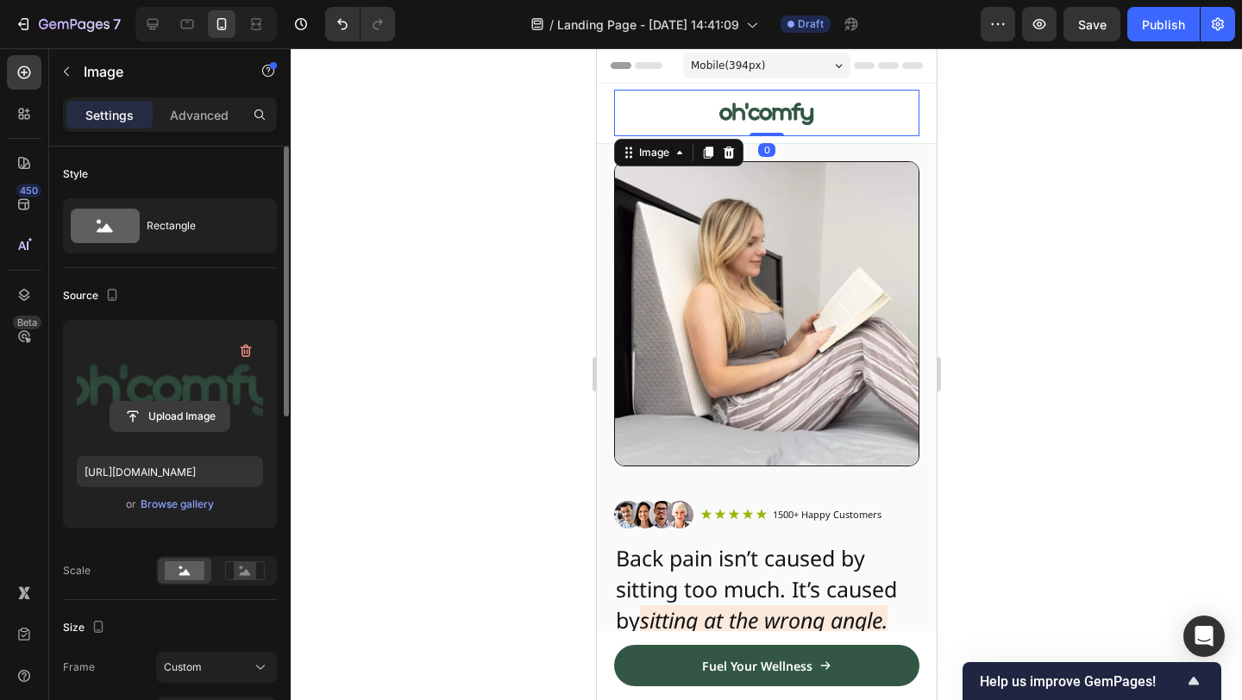
click at [184, 423] on input "file" at bounding box center [169, 416] width 119 height 29
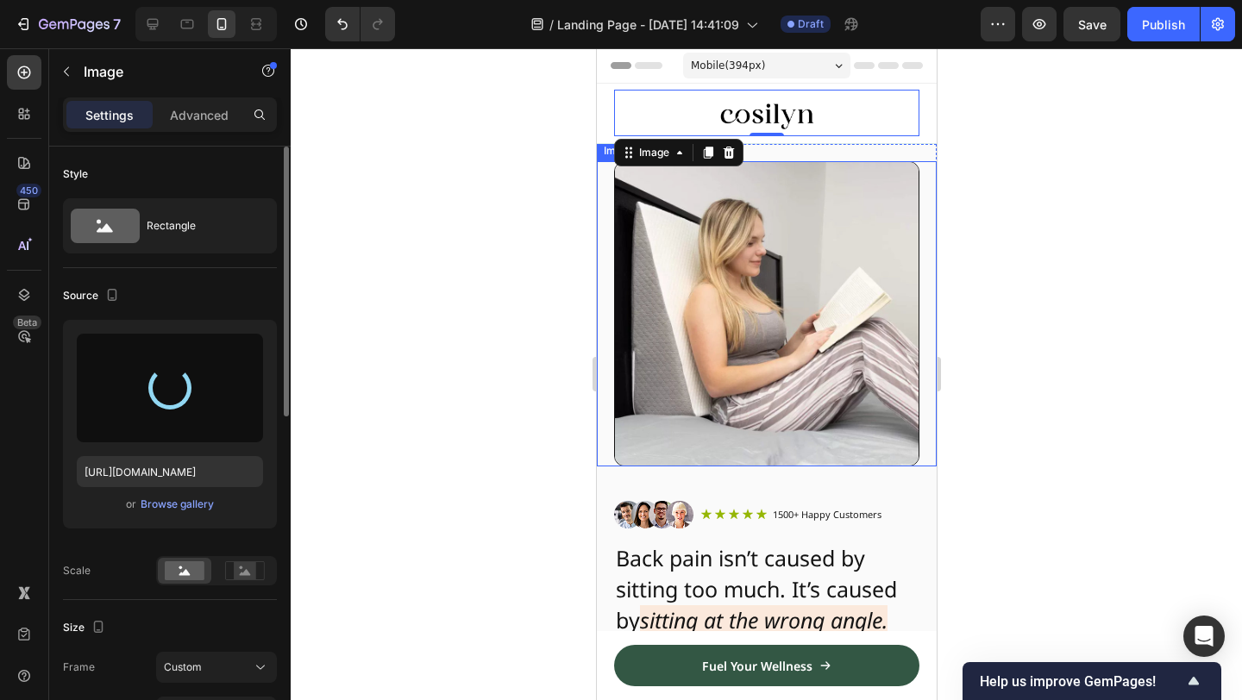
type input "[URL][DOMAIN_NAME]"
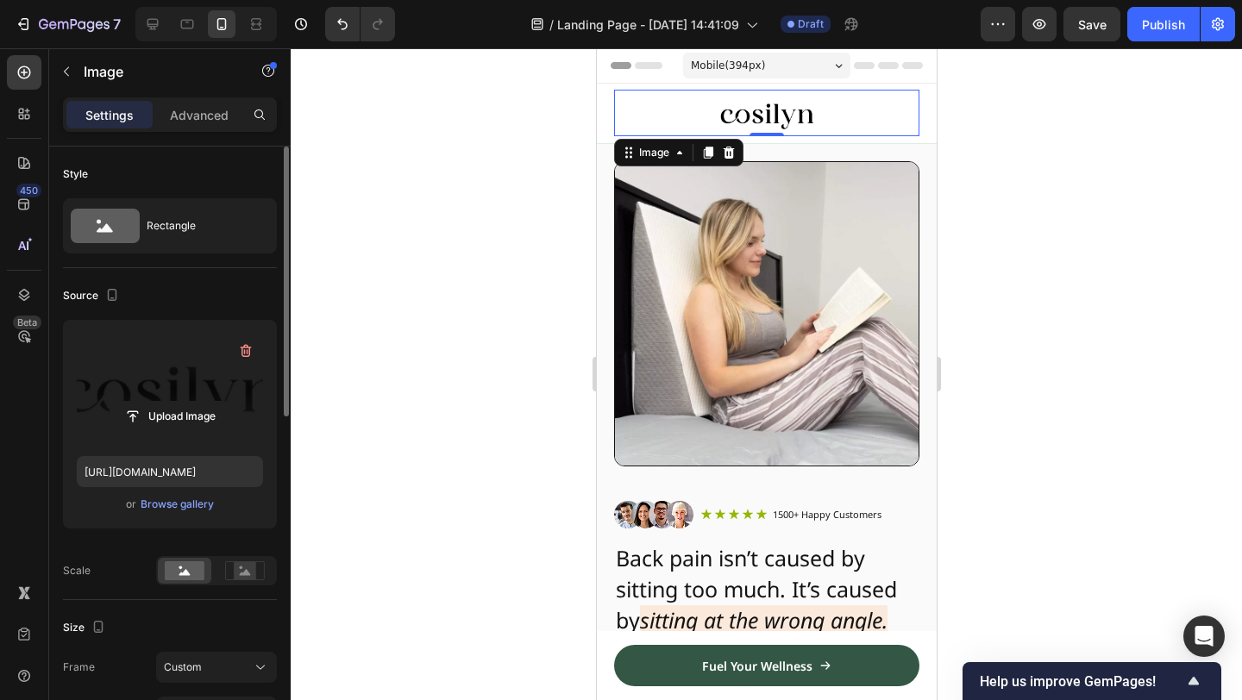
click at [823, 113] on div at bounding box center [765, 113] width 305 height 47
click at [1110, 174] on div at bounding box center [766, 374] width 951 height 652
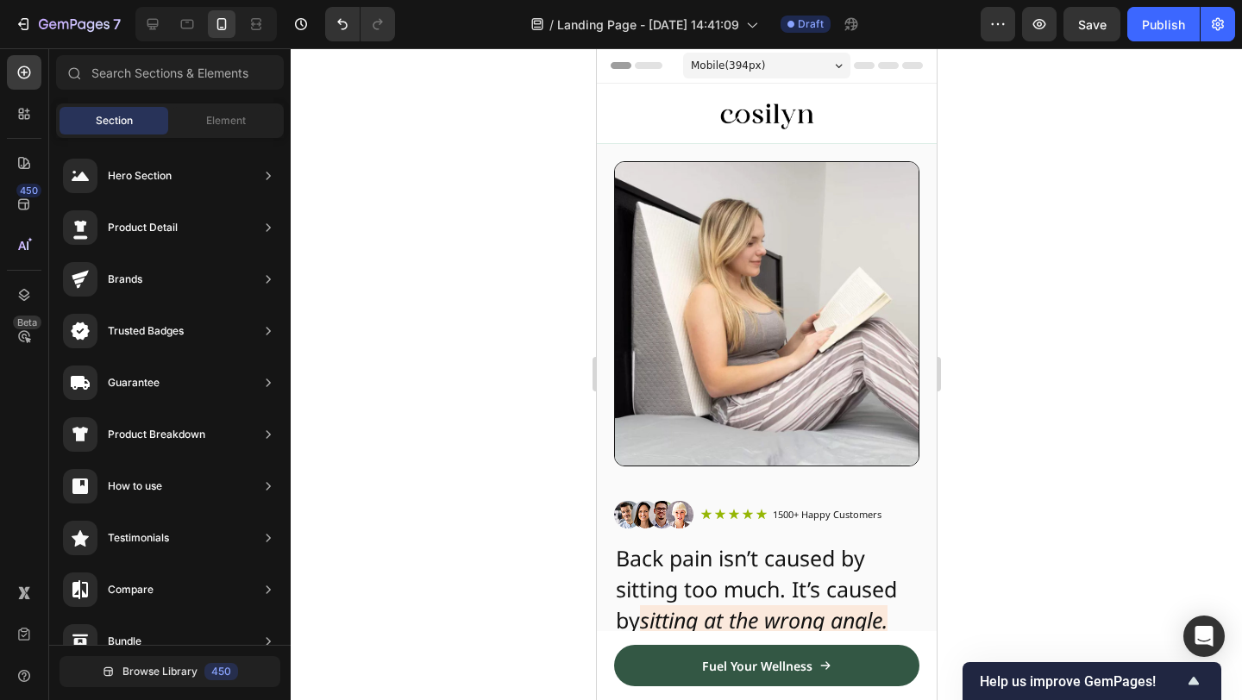
click at [1106, 84] on div at bounding box center [766, 374] width 951 height 652
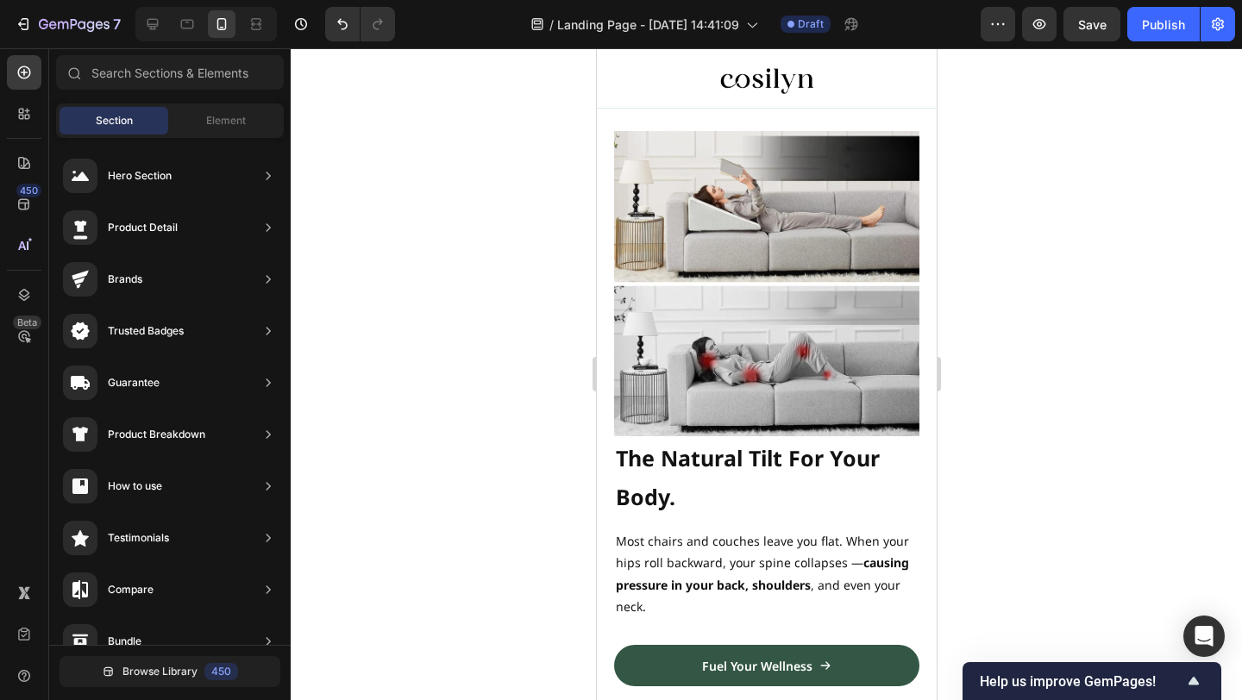
scroll to position [1409, 0]
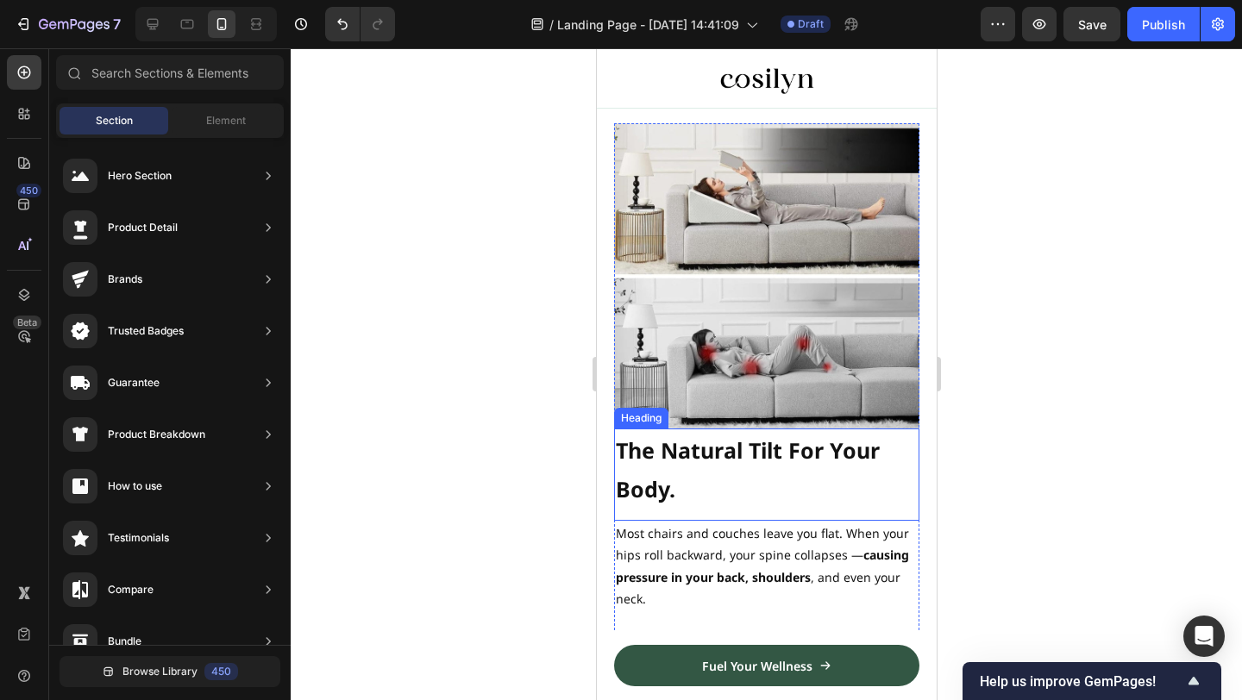
click at [769, 477] on h2 "The Natural Tilt For Your Body." at bounding box center [765, 469] width 305 height 80
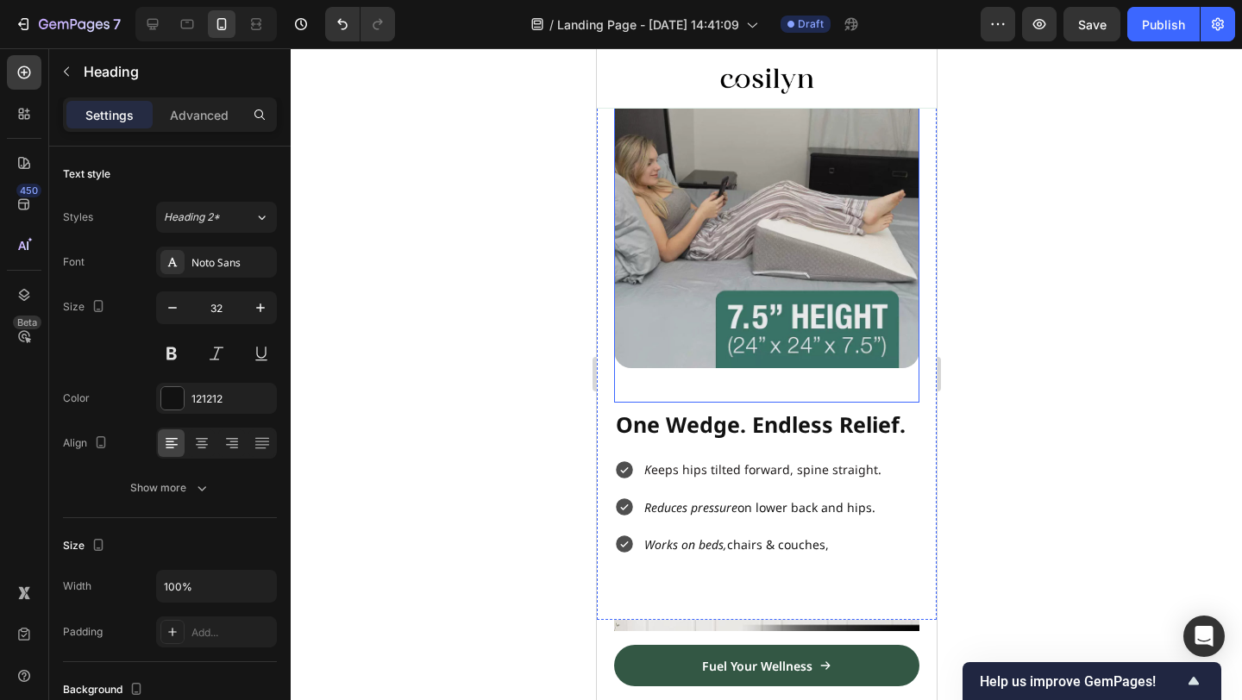
scroll to position [1397, 0]
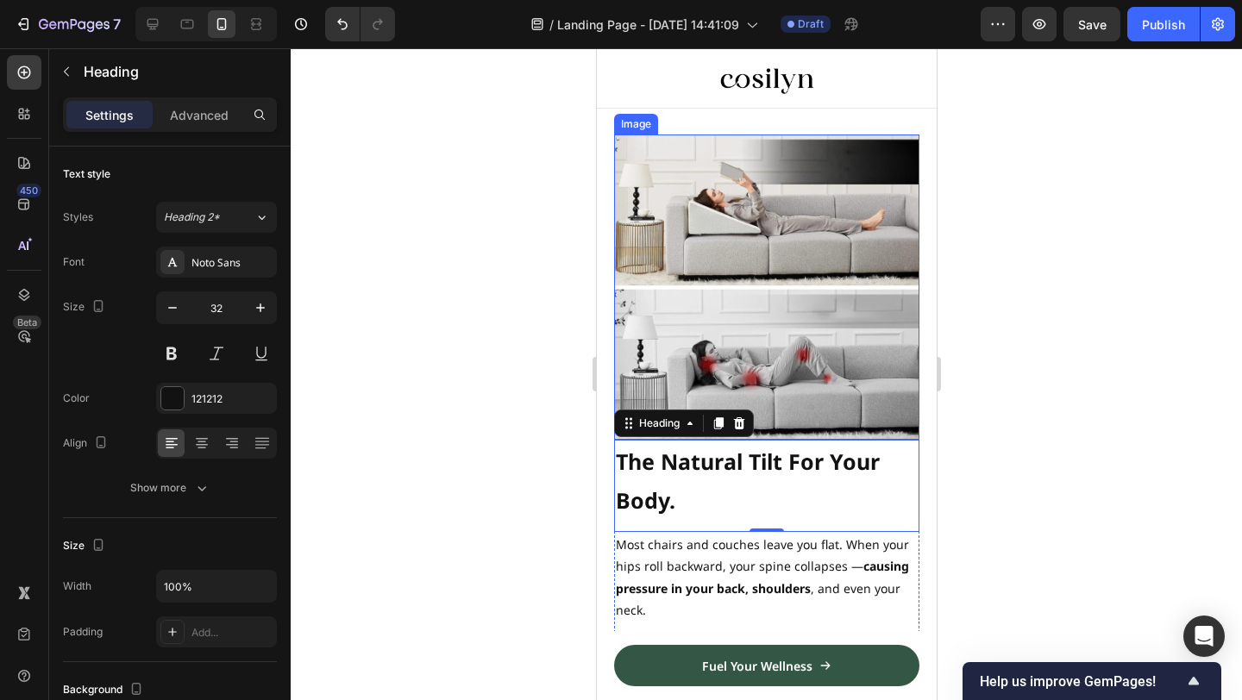
click at [791, 367] on img at bounding box center [765, 287] width 305 height 305
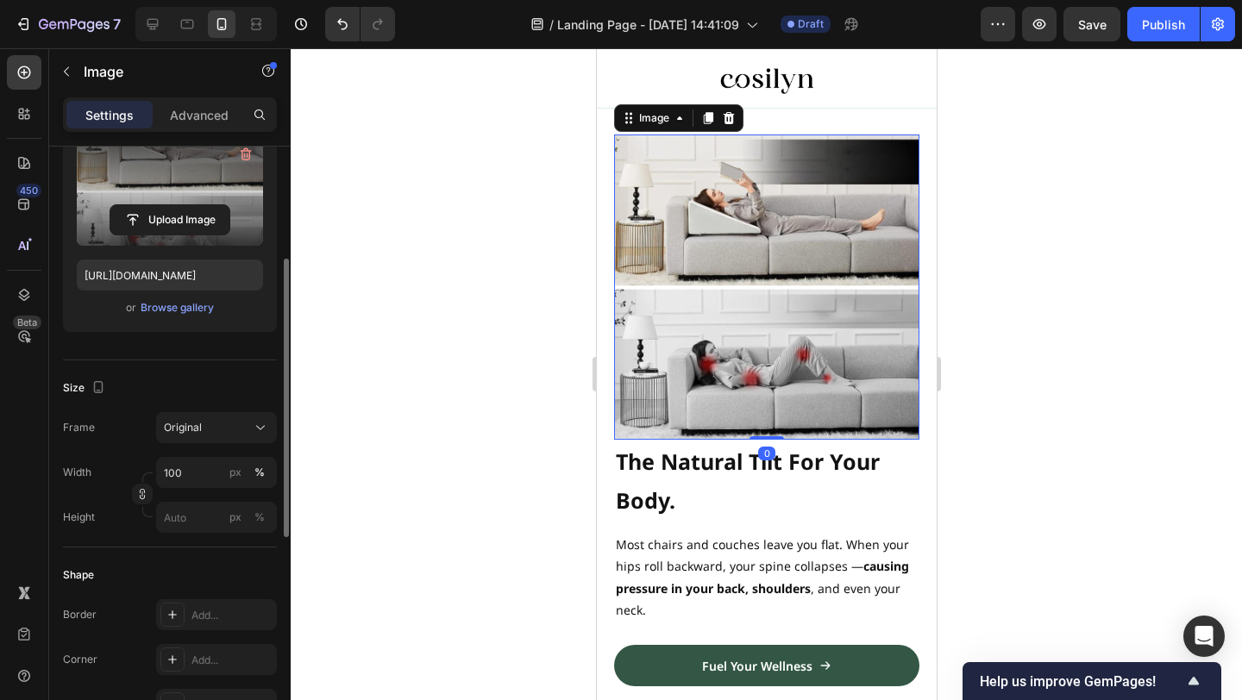
scroll to position [222, 0]
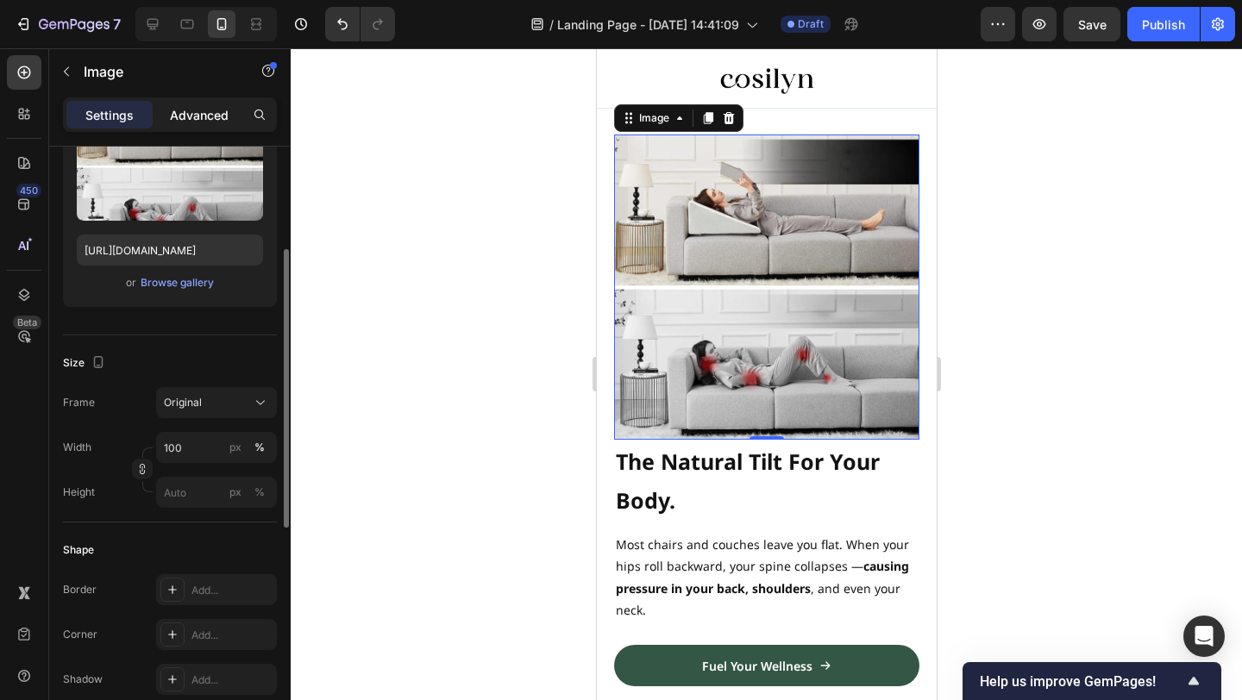
click at [198, 109] on p "Advanced" at bounding box center [199, 115] width 59 height 18
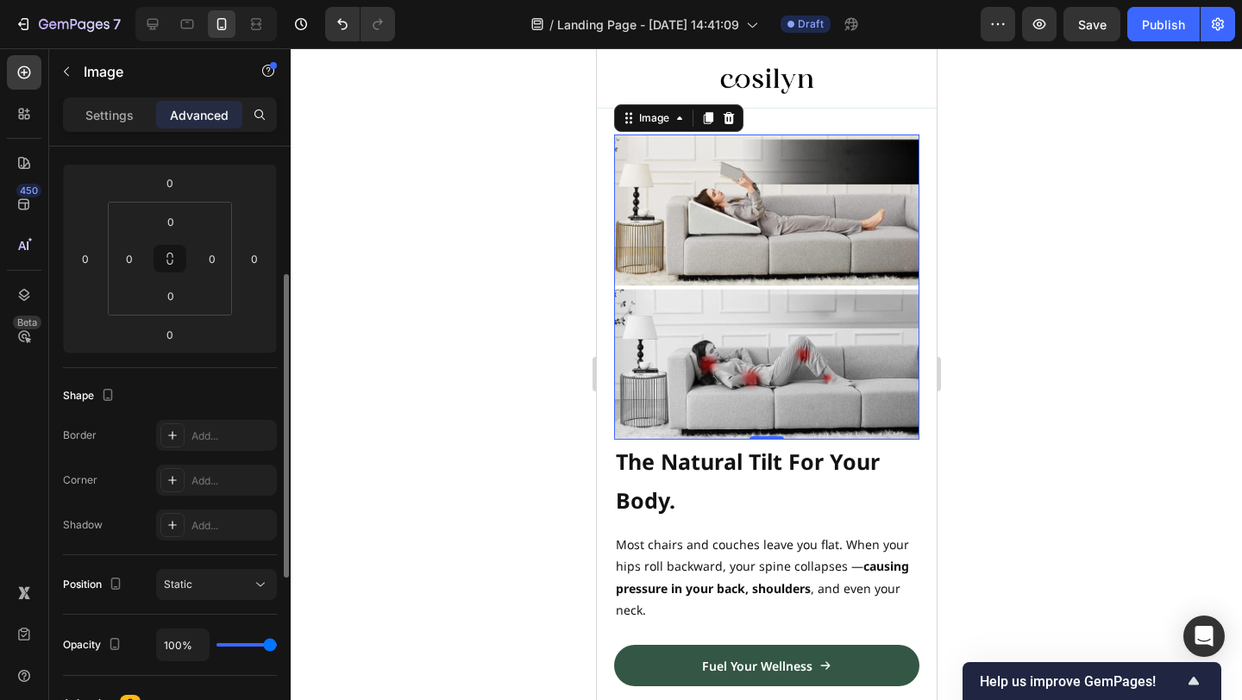
scroll to position [238, 0]
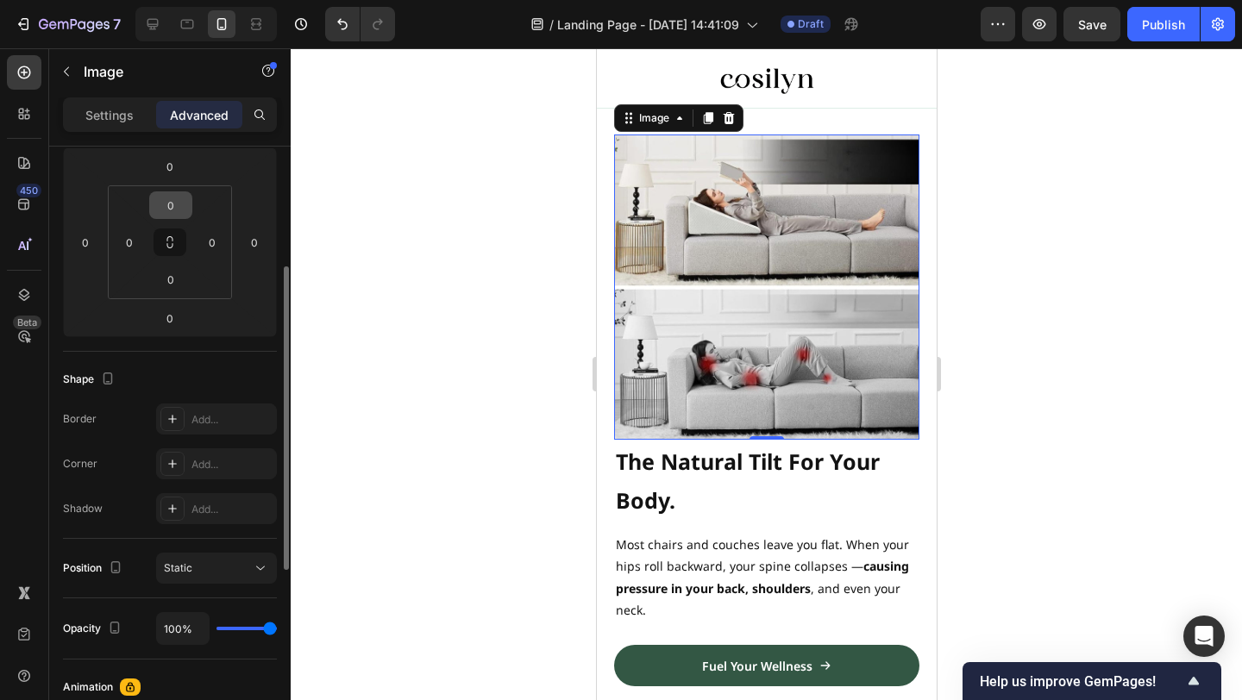
click at [175, 217] on input "0" at bounding box center [171, 205] width 35 height 26
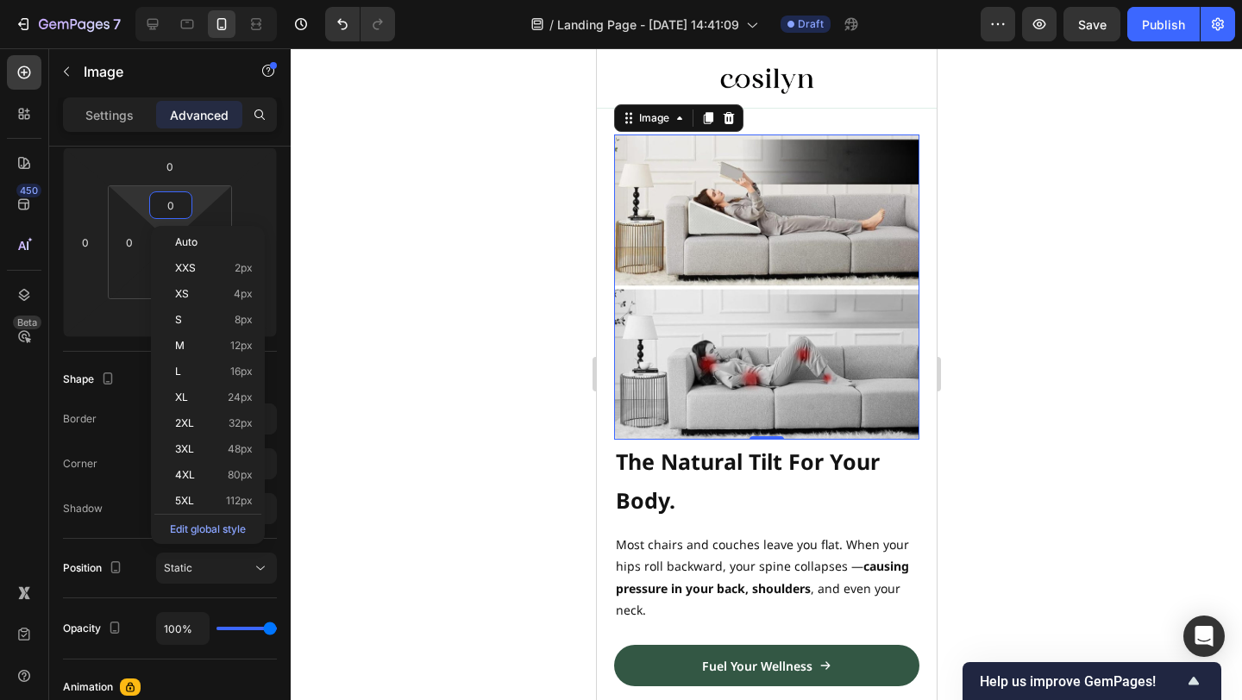
click at [361, 128] on div at bounding box center [766, 374] width 951 height 652
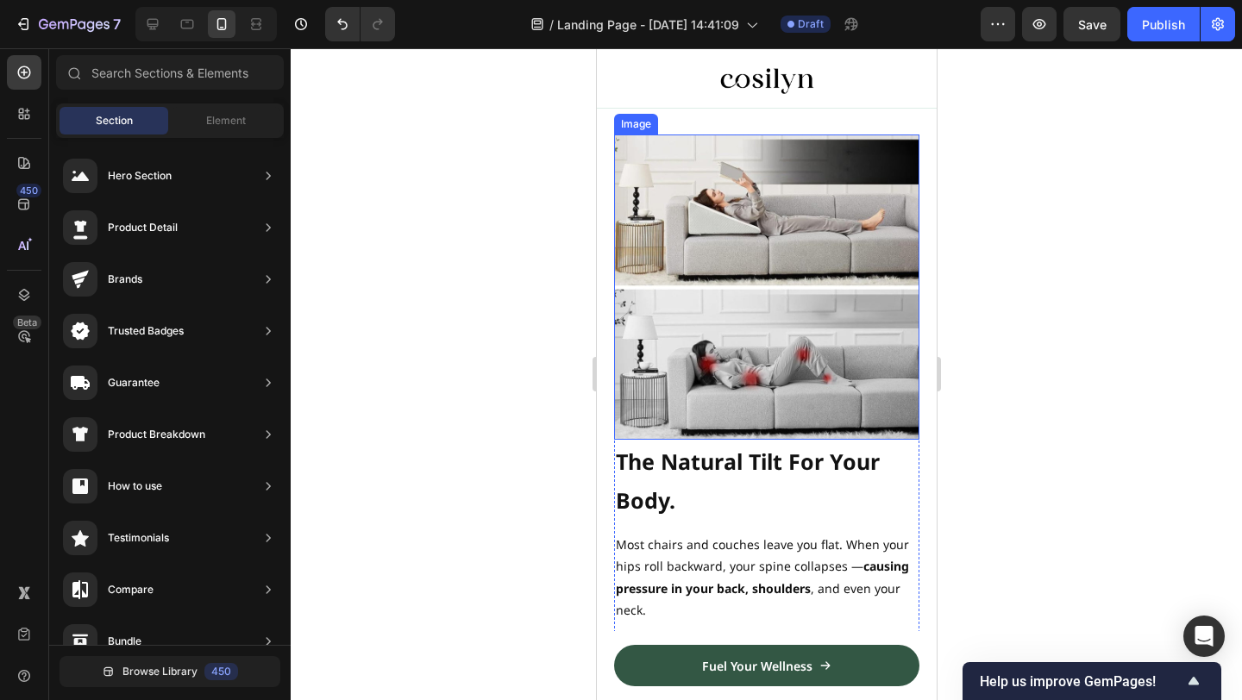
click at [805, 320] on img at bounding box center [765, 287] width 305 height 305
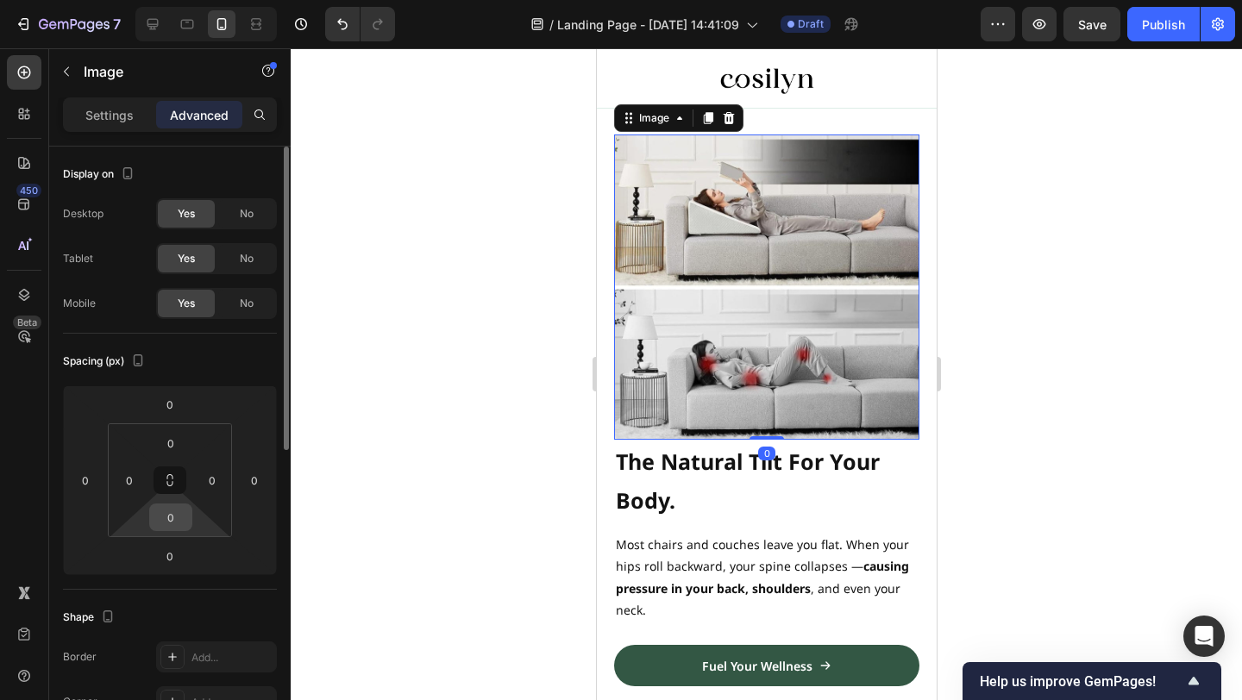
click at [167, 510] on input "0" at bounding box center [171, 518] width 35 height 26
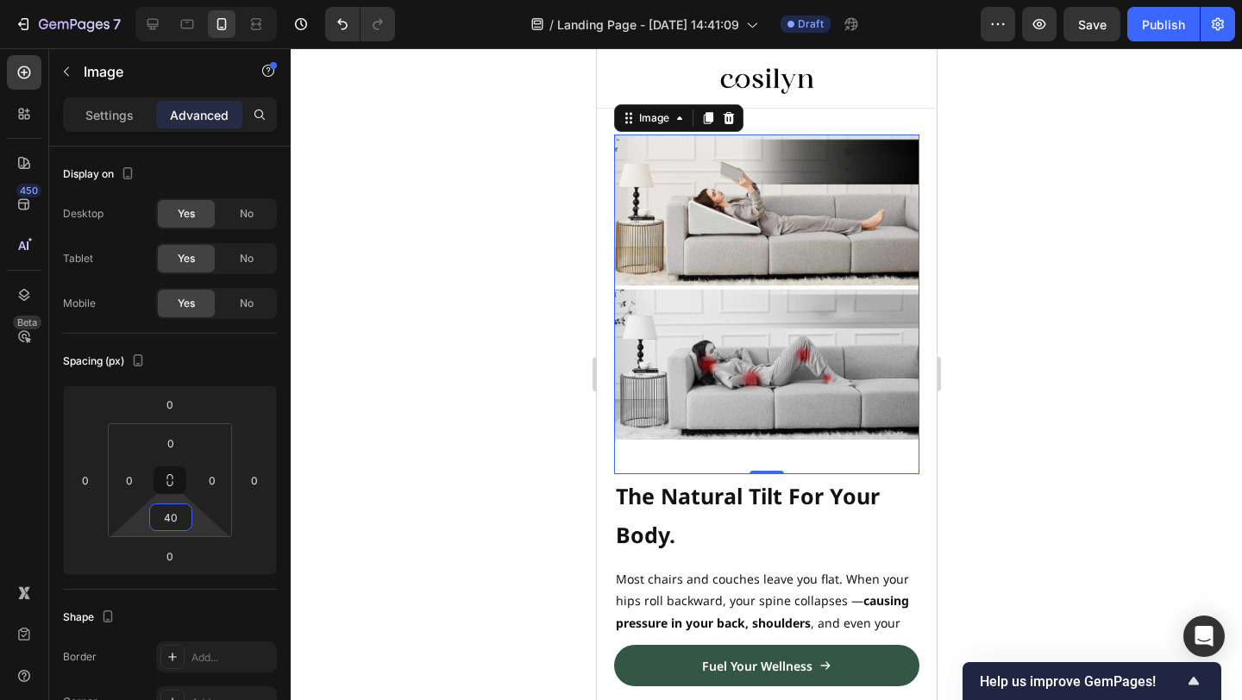
type input "40"
click at [838, 410] on img at bounding box center [765, 287] width 305 height 305
click at [1064, 322] on div at bounding box center [766, 374] width 951 height 652
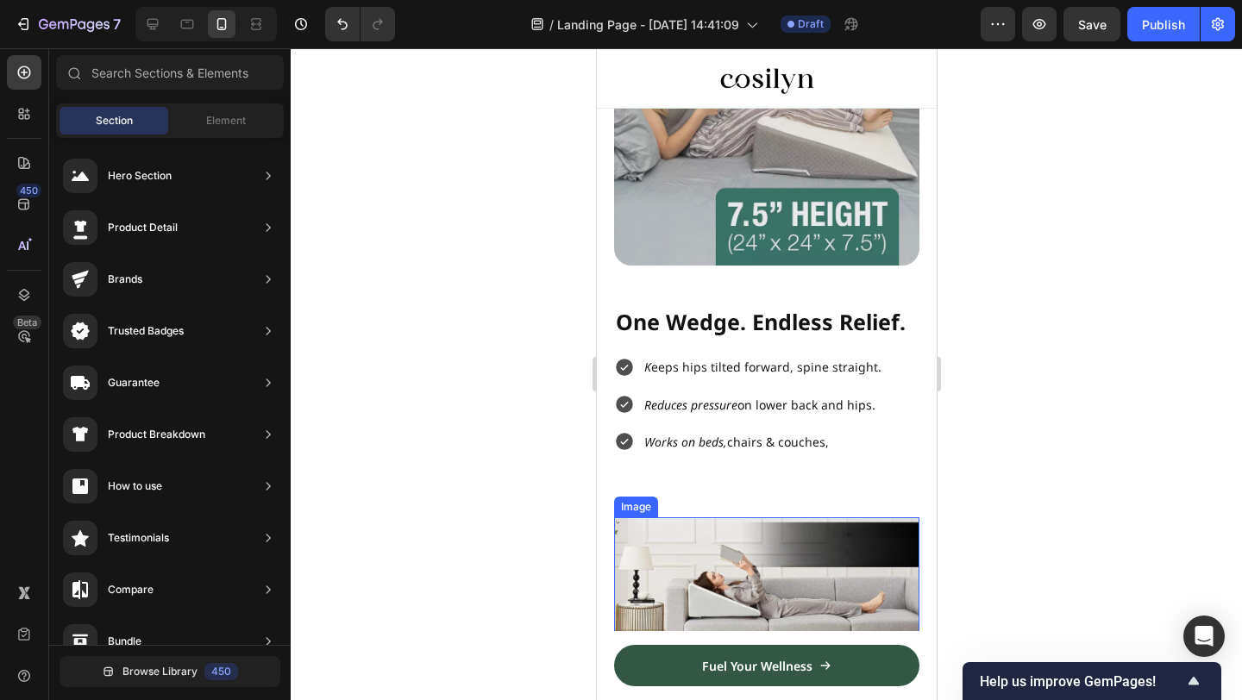
scroll to position [1001, 0]
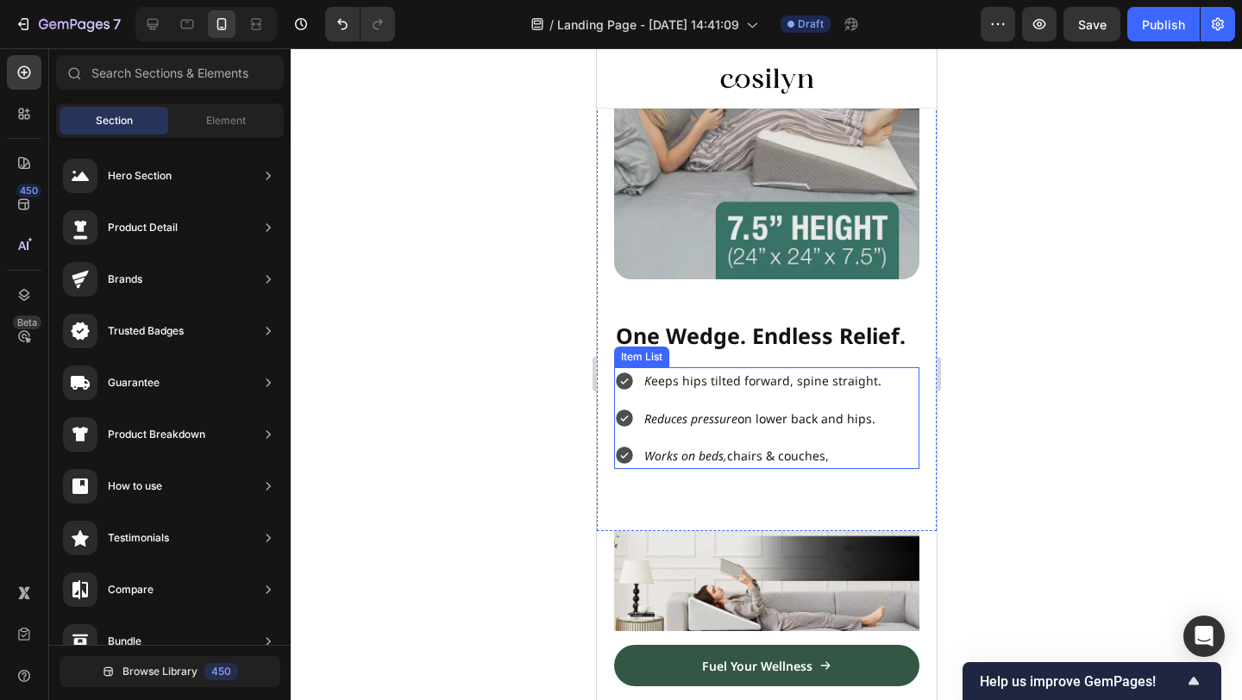
click at [791, 430] on div "Reduces pressure on lower back and hips." at bounding box center [762, 418] width 242 height 27
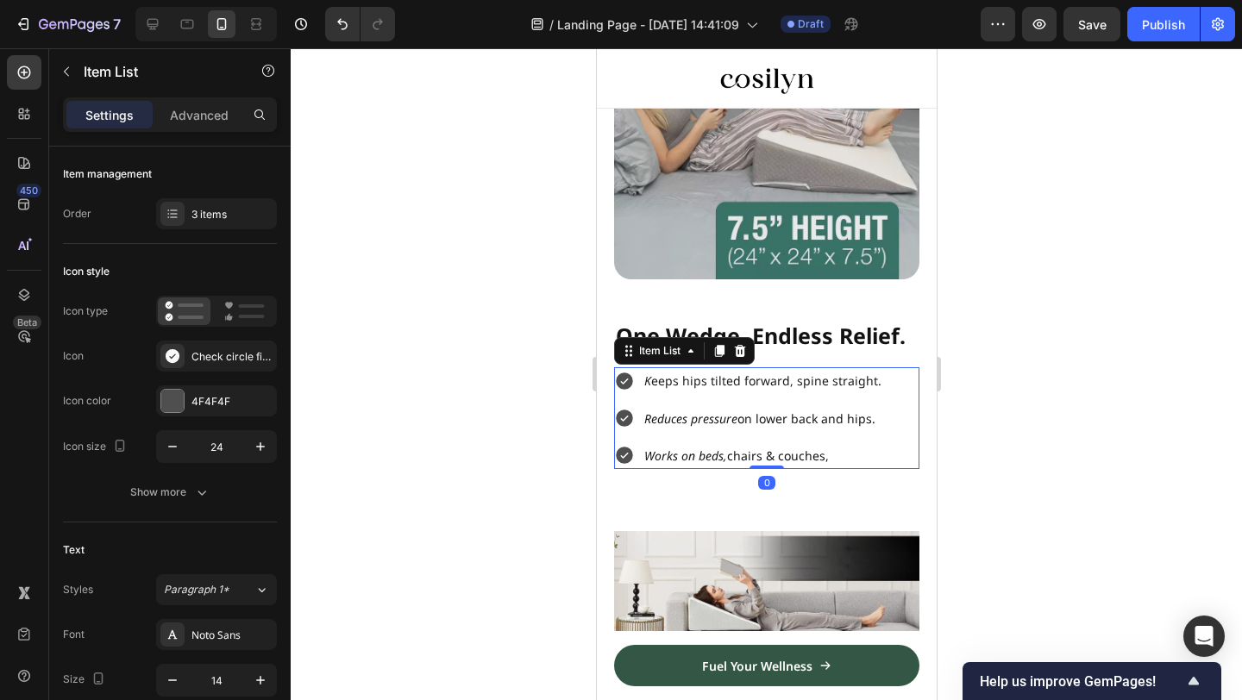
click at [1031, 445] on div at bounding box center [766, 374] width 951 height 652
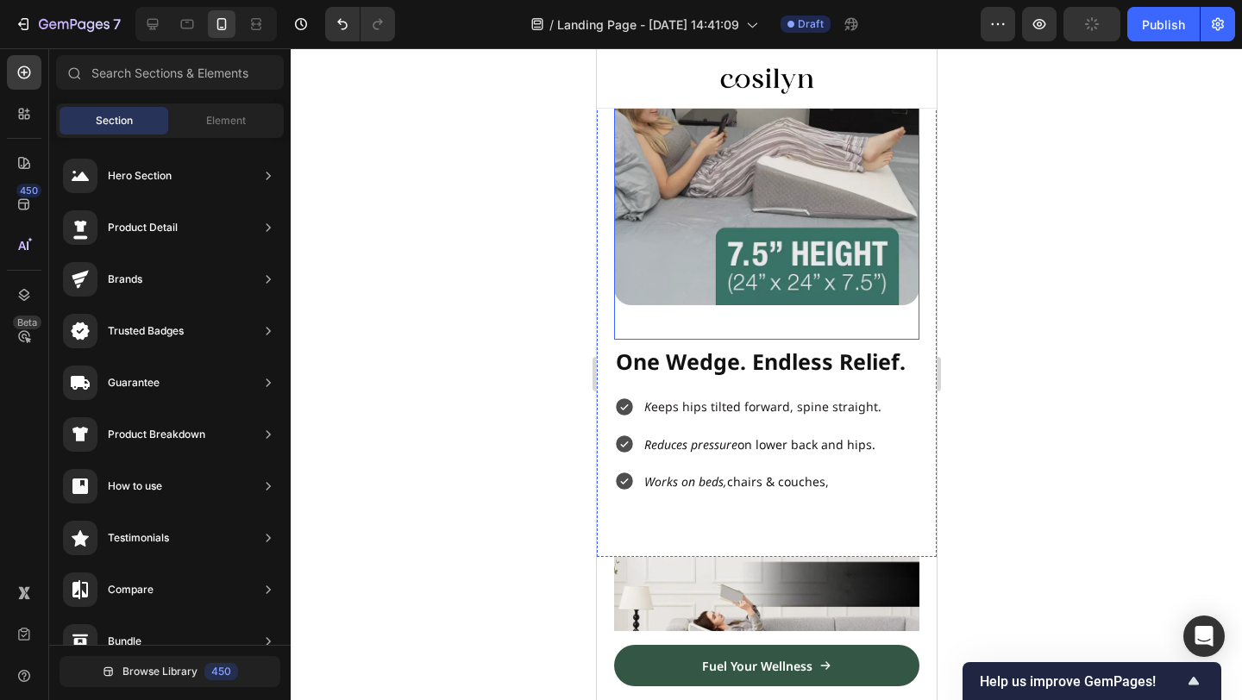
scroll to position [1390, 0]
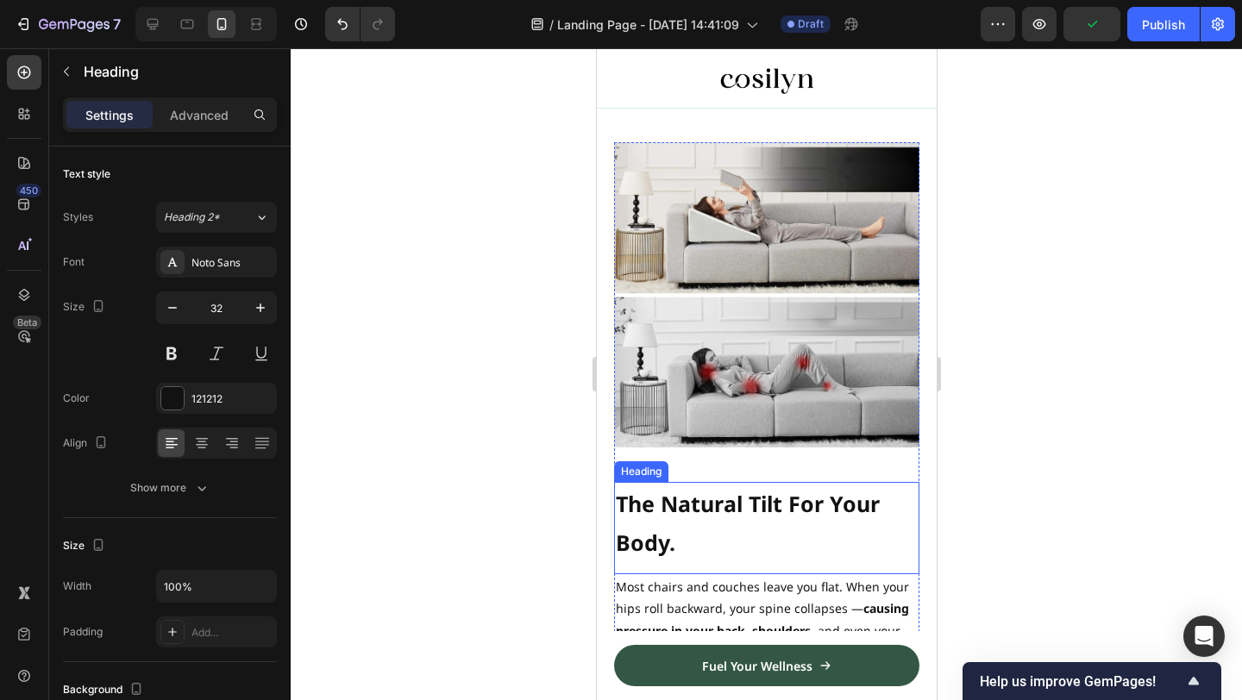
click at [741, 518] on h2 "The Natural Tilt For Your Body." at bounding box center [765, 522] width 305 height 80
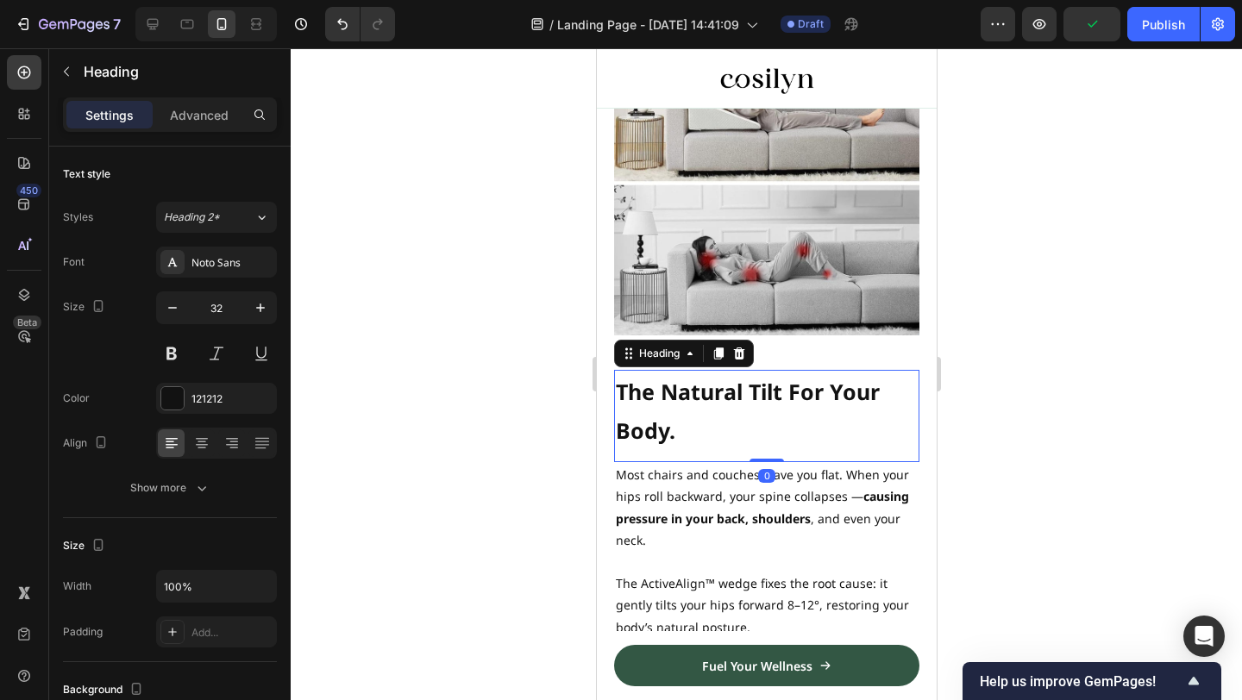
scroll to position [1535, 0]
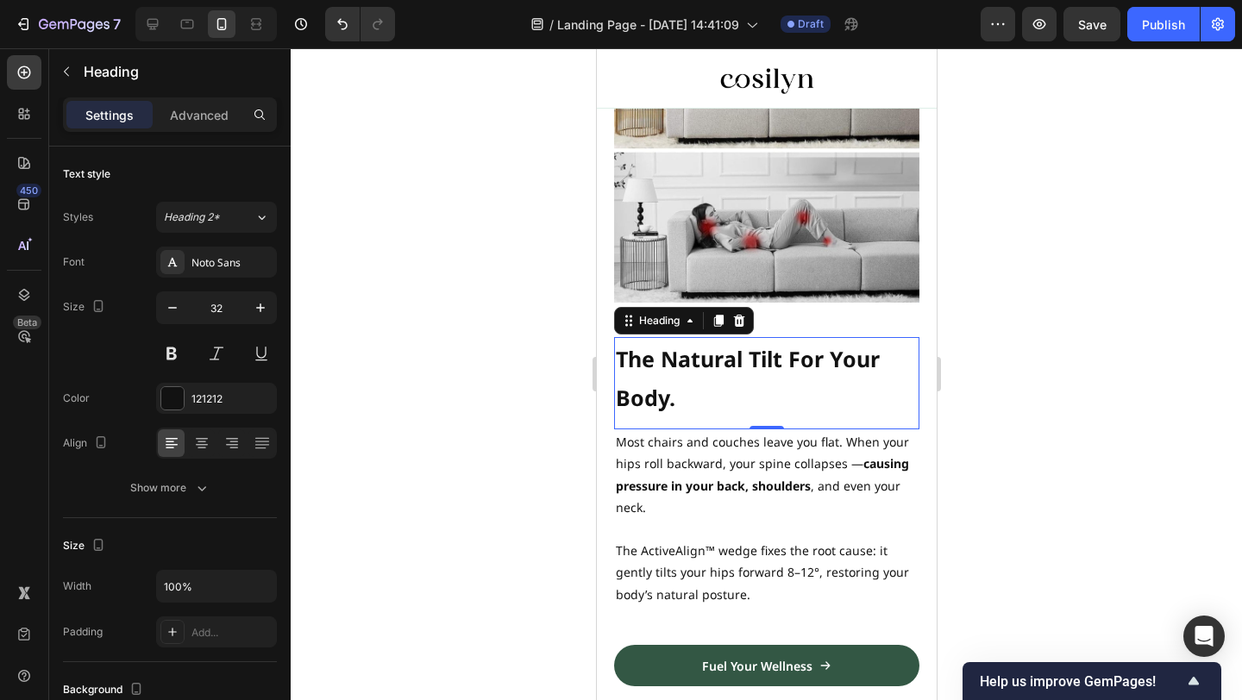
click at [704, 393] on h2 "The Natural Tilt For Your Body." at bounding box center [765, 377] width 305 height 80
click at [704, 393] on p "The Natural Tilt For Your Body." at bounding box center [766, 377] width 302 height 77
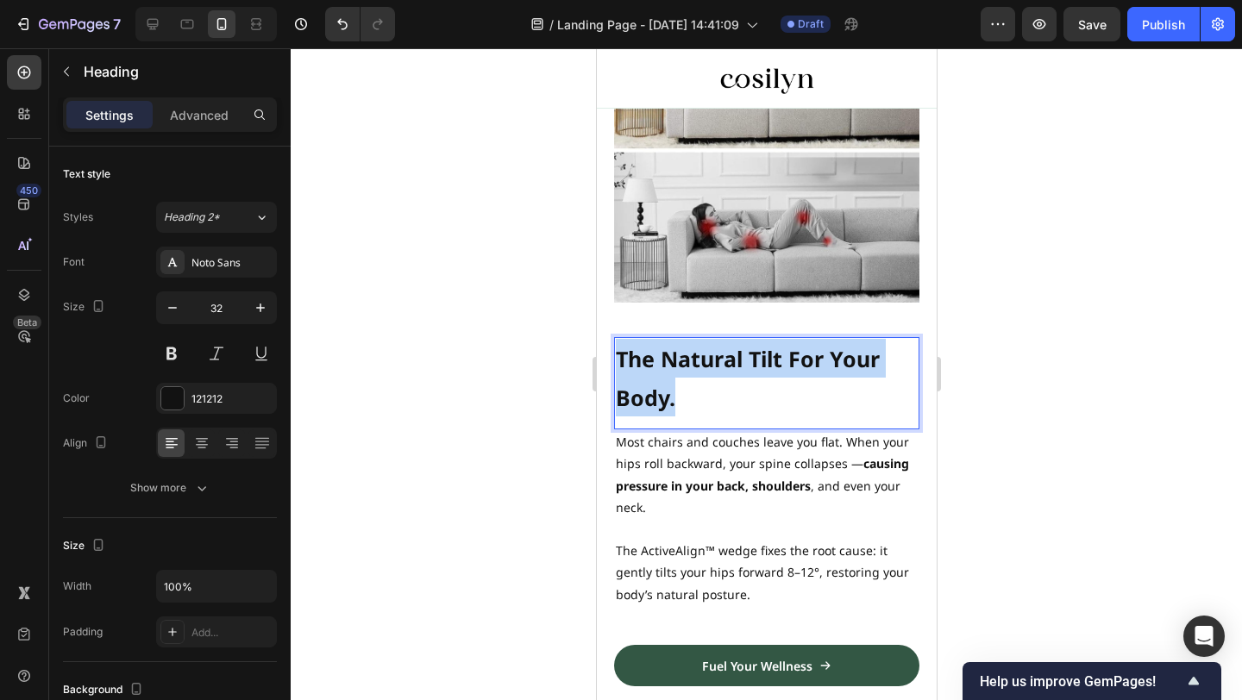
drag, startPoint x: 718, startPoint y: 393, endPoint x: 610, endPoint y: 356, distance: 113.8
click at [610, 356] on div "Image The Natural Tilt For Your Body. Heading 0 Most chairs and couches leave y…" at bounding box center [766, 548] width 340 height 1102
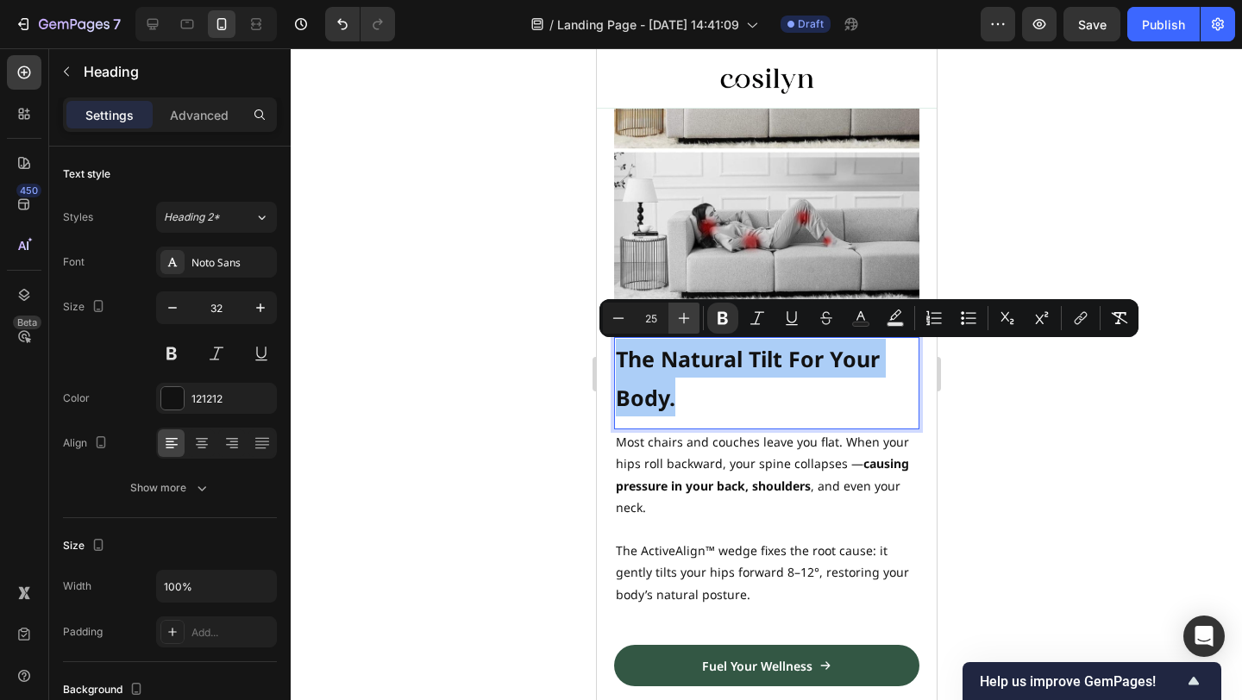
click at [682, 319] on icon "Editor contextual toolbar" at bounding box center [683, 318] width 17 height 17
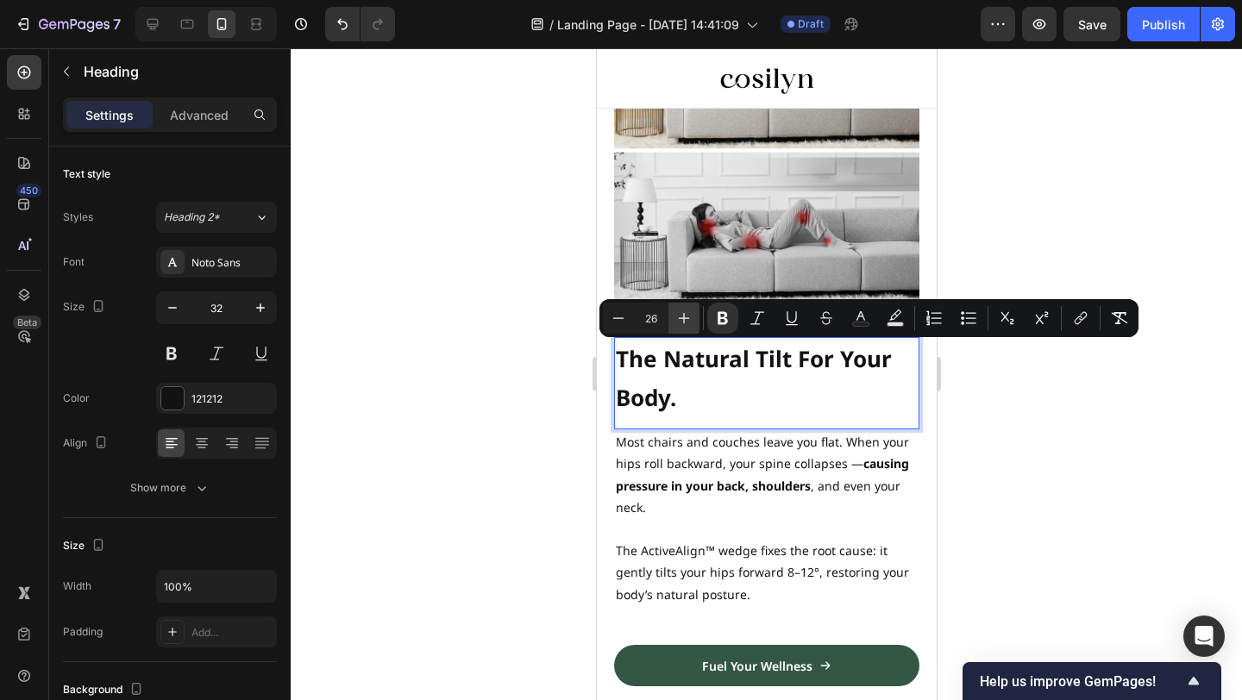
click at [682, 319] on icon "Editor contextual toolbar" at bounding box center [683, 318] width 17 height 17
click at [617, 321] on icon "Editor contextual toolbar" at bounding box center [618, 318] width 17 height 17
type input "25"
click at [212, 122] on p "Advanced" at bounding box center [199, 115] width 59 height 18
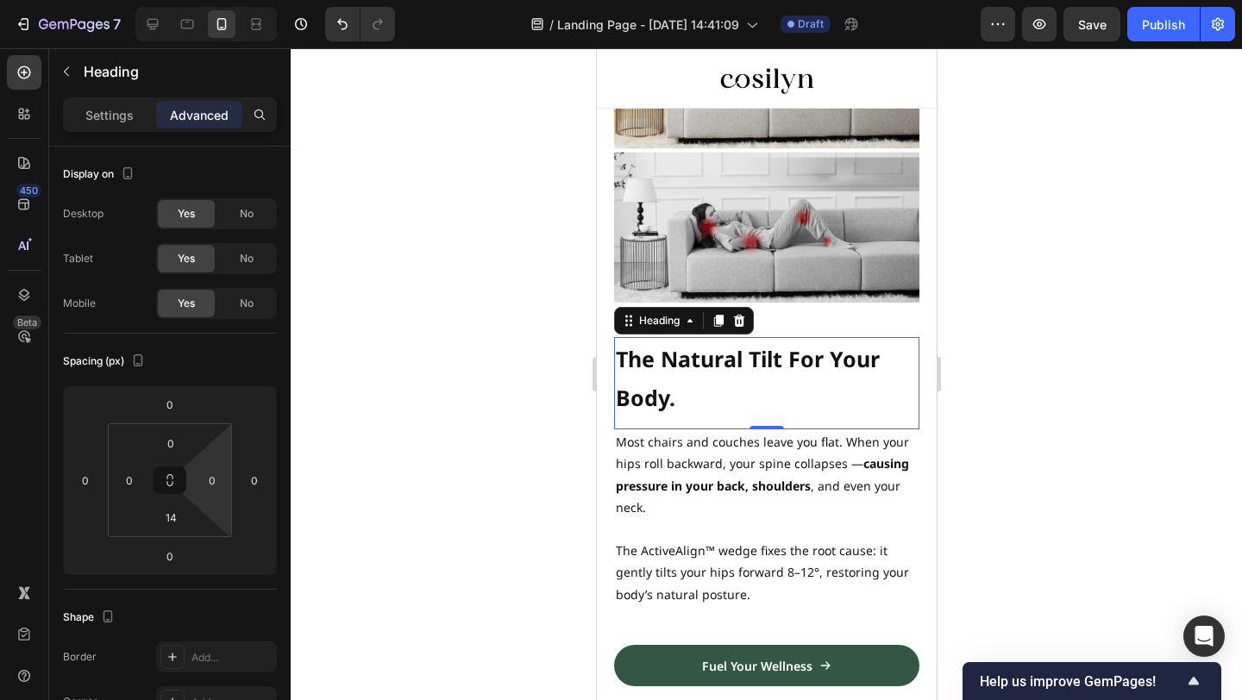
click at [220, 0] on html "7 / Landing Page - [DATE] 14:41:09 Draft Preview Save Publish 450 Beta Sections…" at bounding box center [621, 0] width 1242 height 0
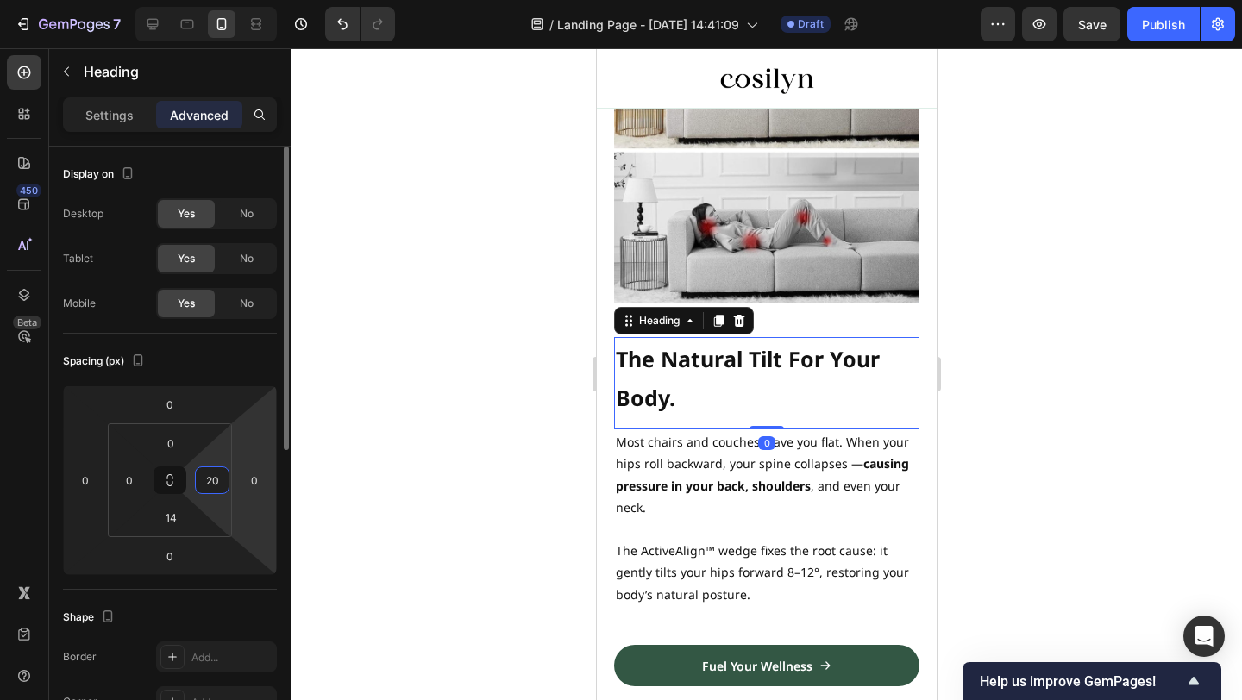
type input "2"
type input "50"
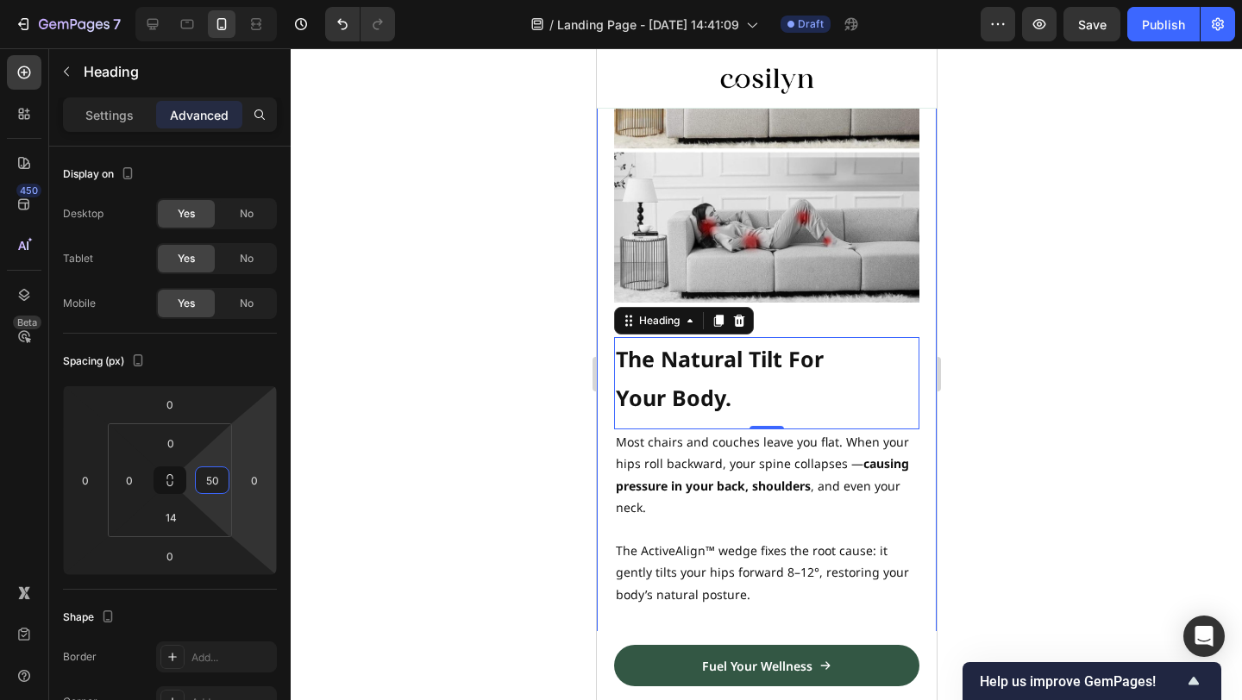
click at [1001, 394] on div at bounding box center [766, 374] width 951 height 652
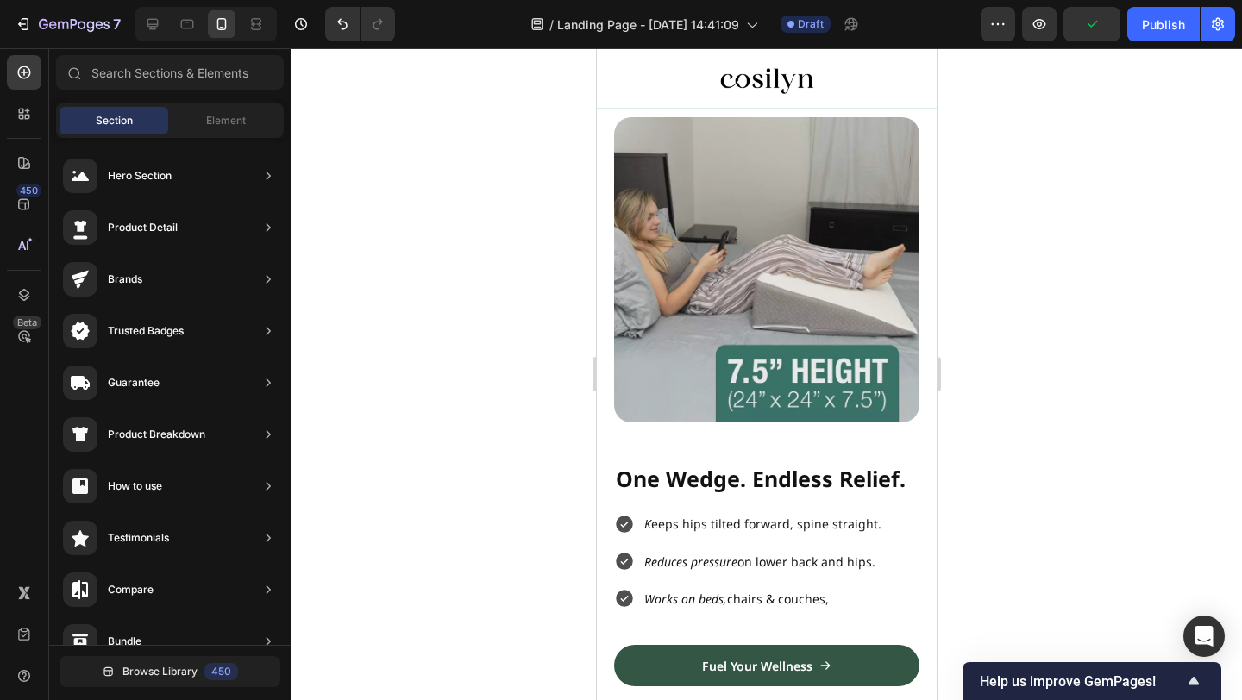
scroll to position [1651, 0]
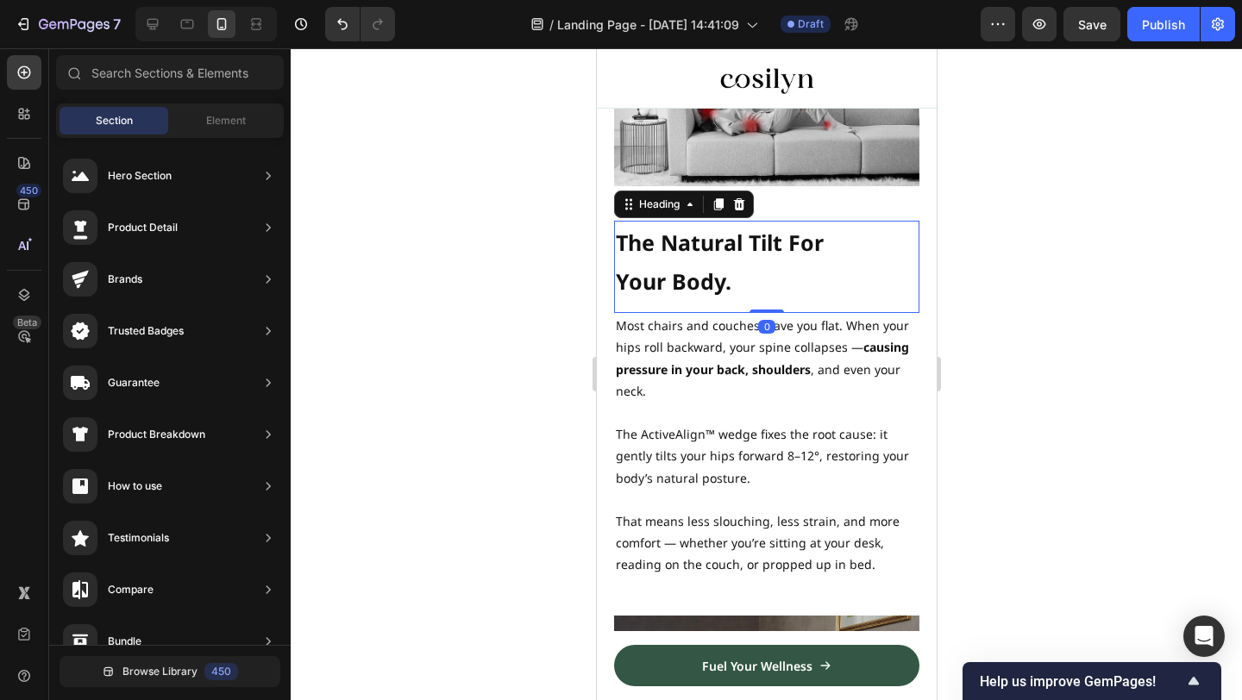
click at [744, 280] on p "⁠⁠⁠⁠⁠⁠⁠ The Natural Tilt For Your Body." at bounding box center [744, 261] width 259 height 77
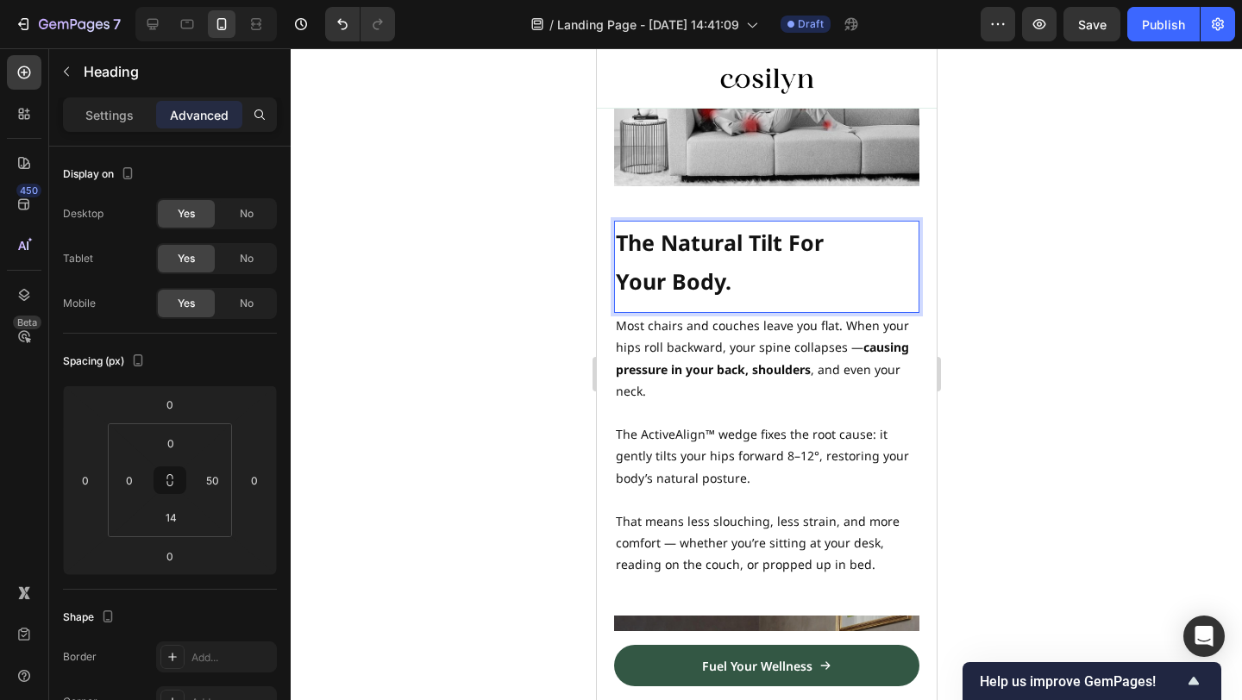
click at [744, 280] on p "The Natural Tilt For Your Body." at bounding box center [744, 261] width 259 height 77
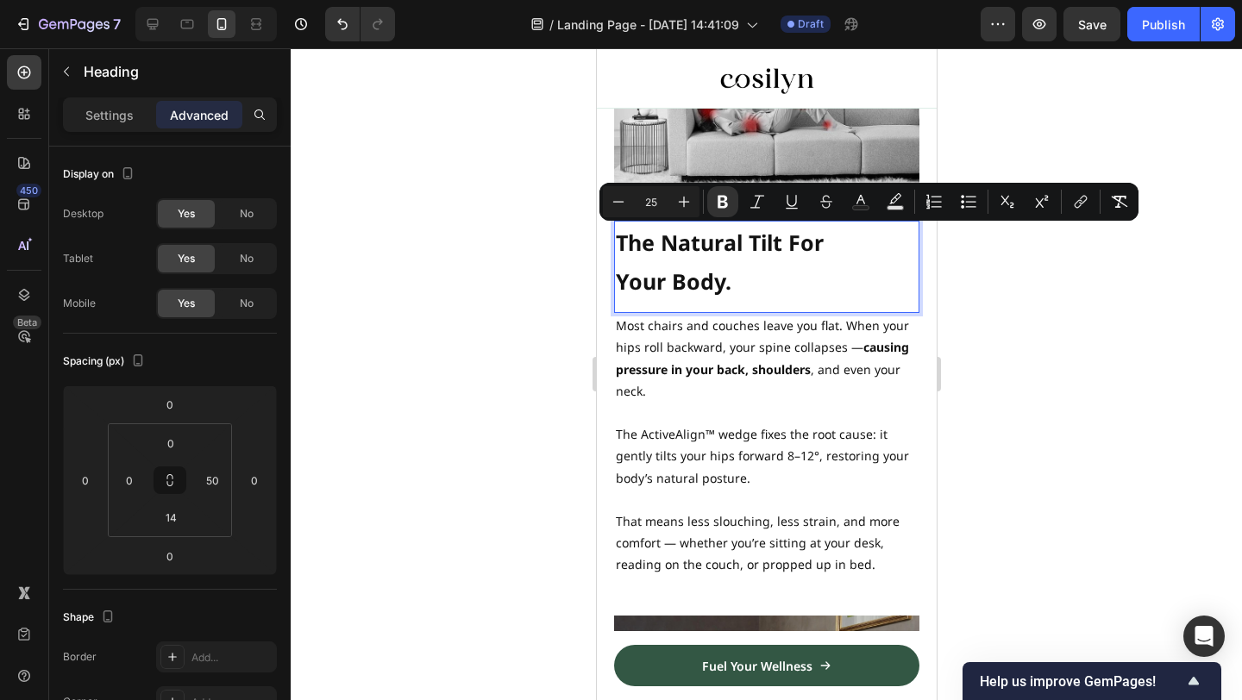
click at [1095, 160] on div at bounding box center [766, 374] width 951 height 652
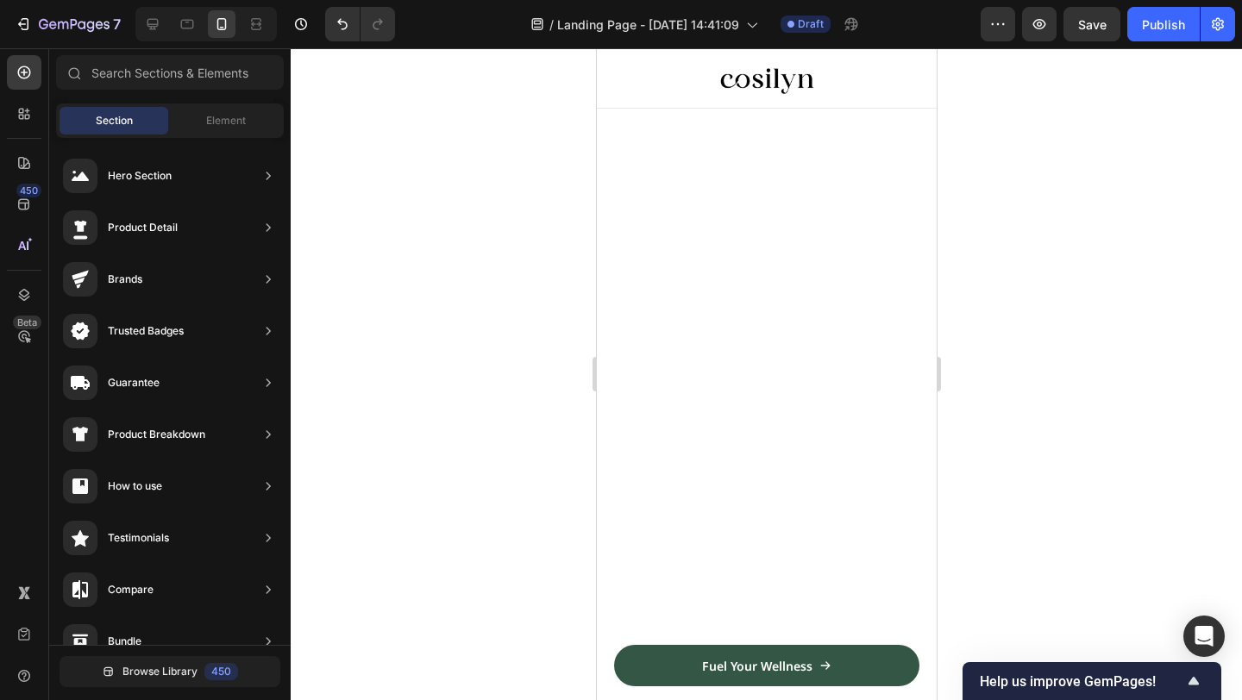
scroll to position [0, 0]
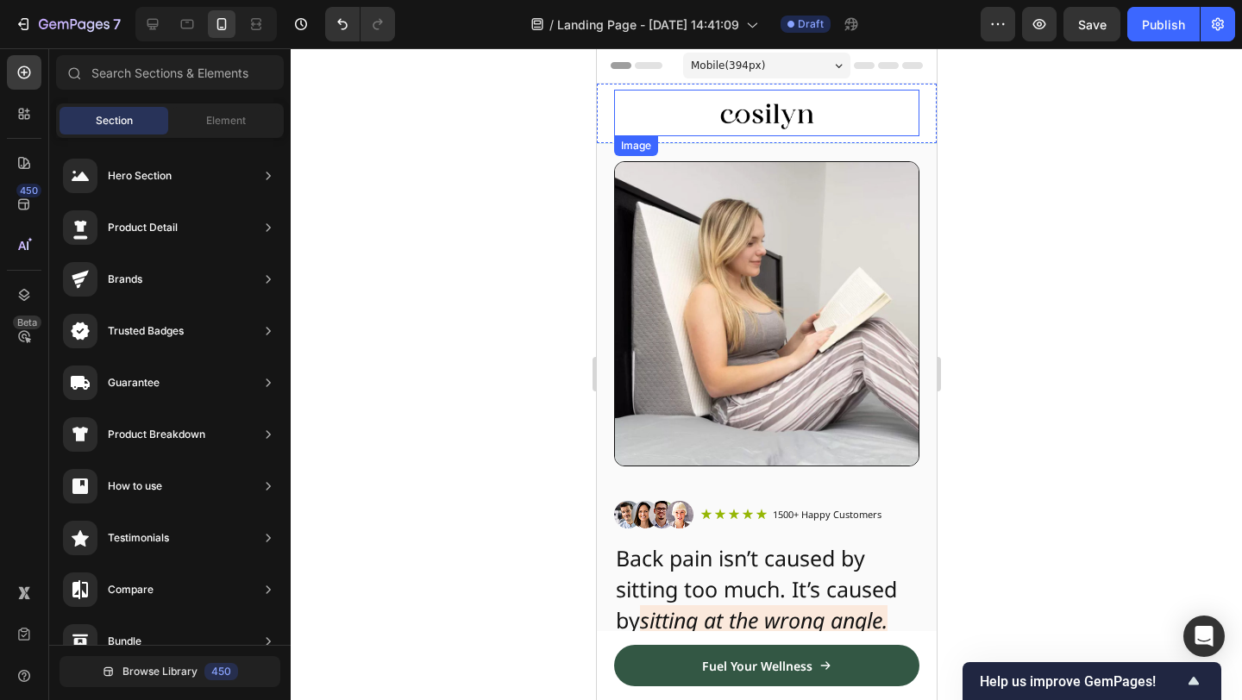
click at [771, 129] on img at bounding box center [766, 113] width 97 height 47
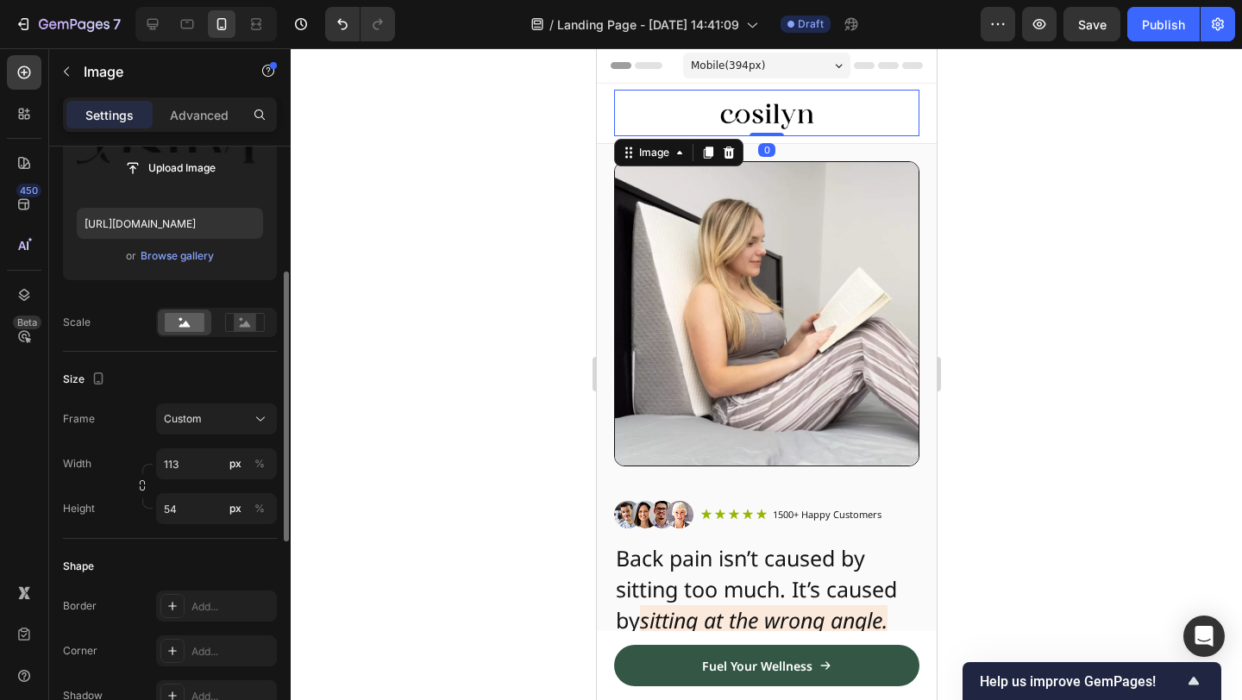
scroll to position [265, 0]
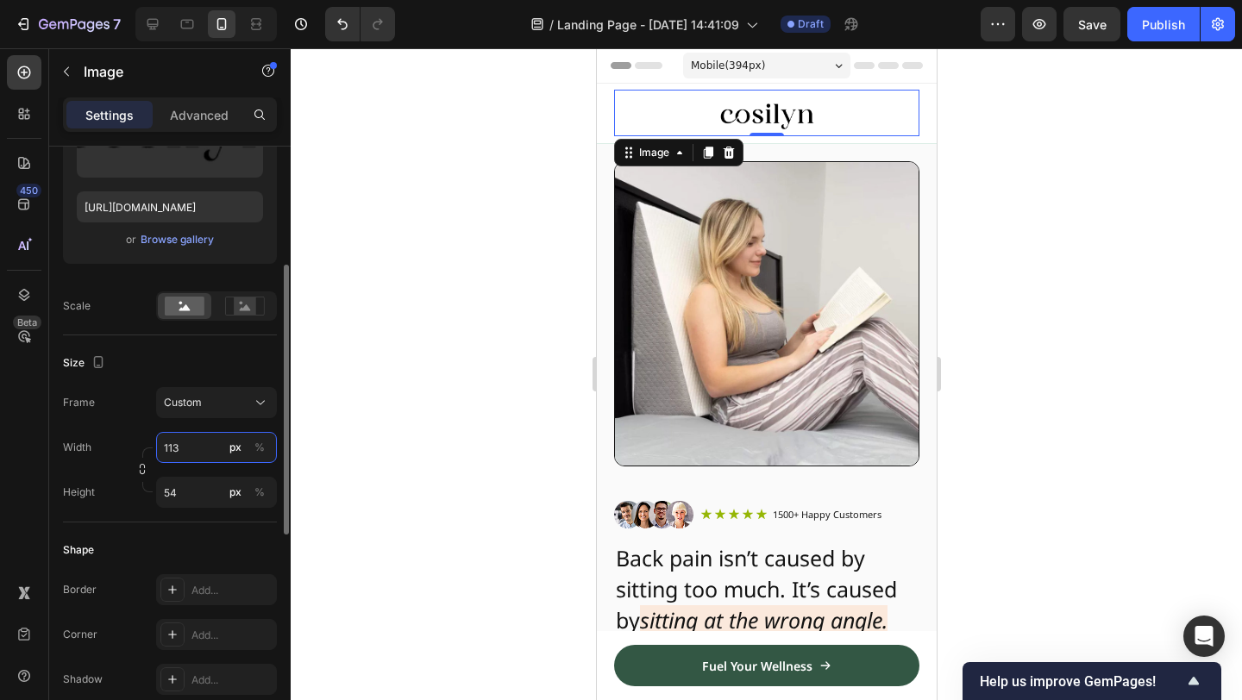
click at [185, 444] on input "113" at bounding box center [216, 447] width 121 height 31
click at [182, 448] on input "113" at bounding box center [216, 447] width 121 height 31
type input "1"
type input "2"
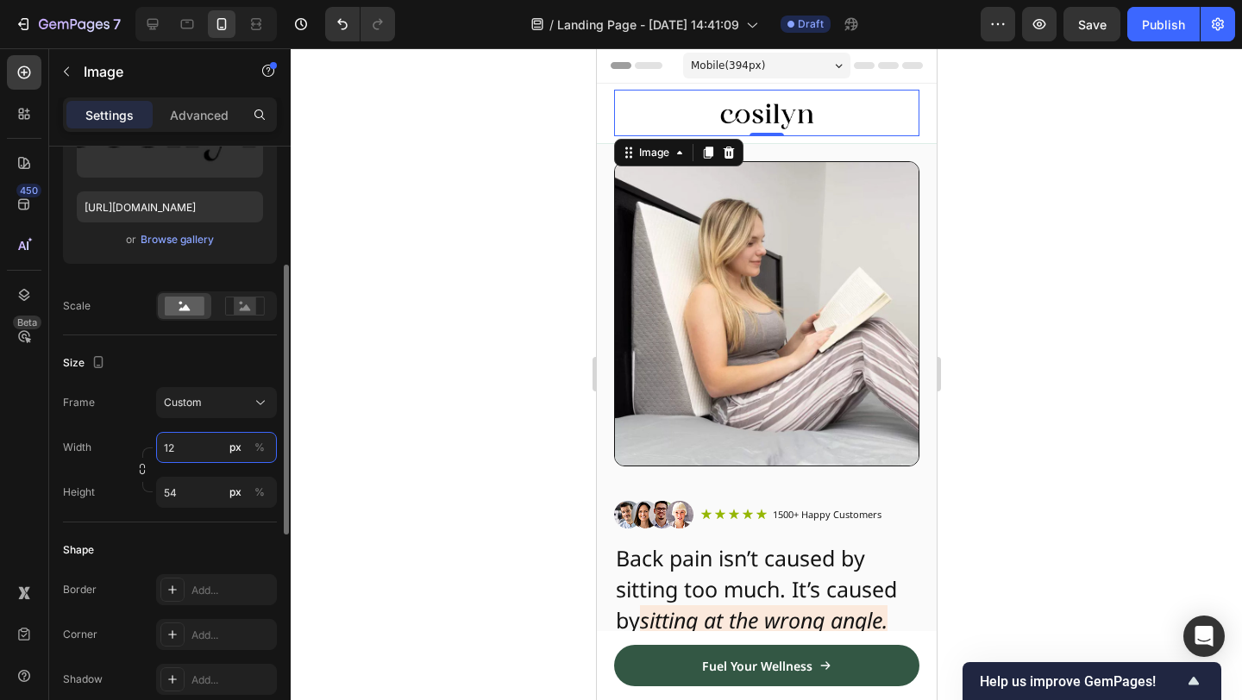
type input "120"
click at [1011, 142] on div at bounding box center [766, 374] width 951 height 652
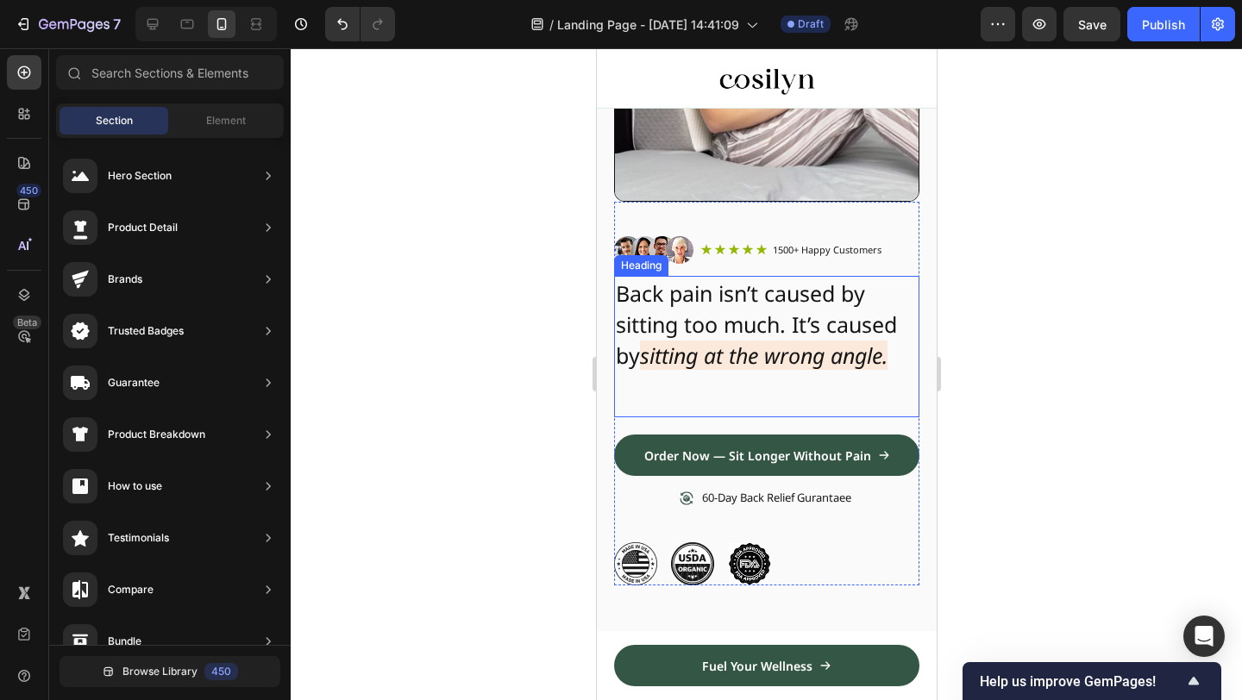
scroll to position [0, 0]
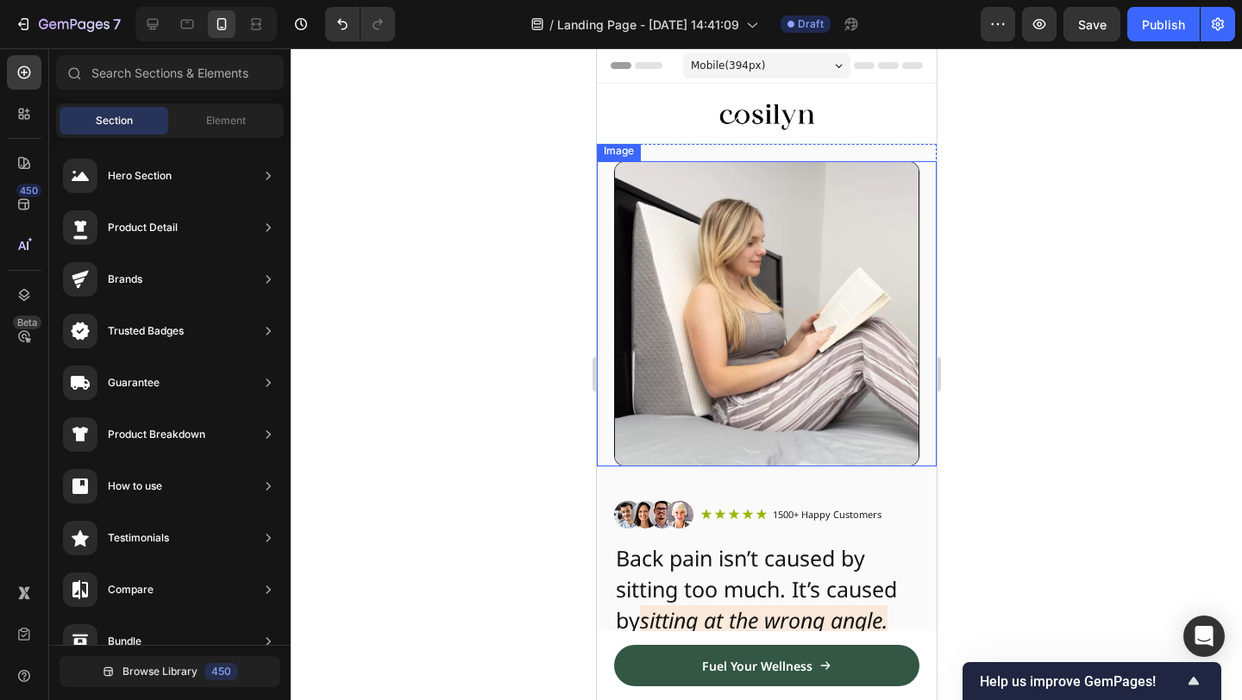
click at [805, 132] on img at bounding box center [766, 113] width 104 height 47
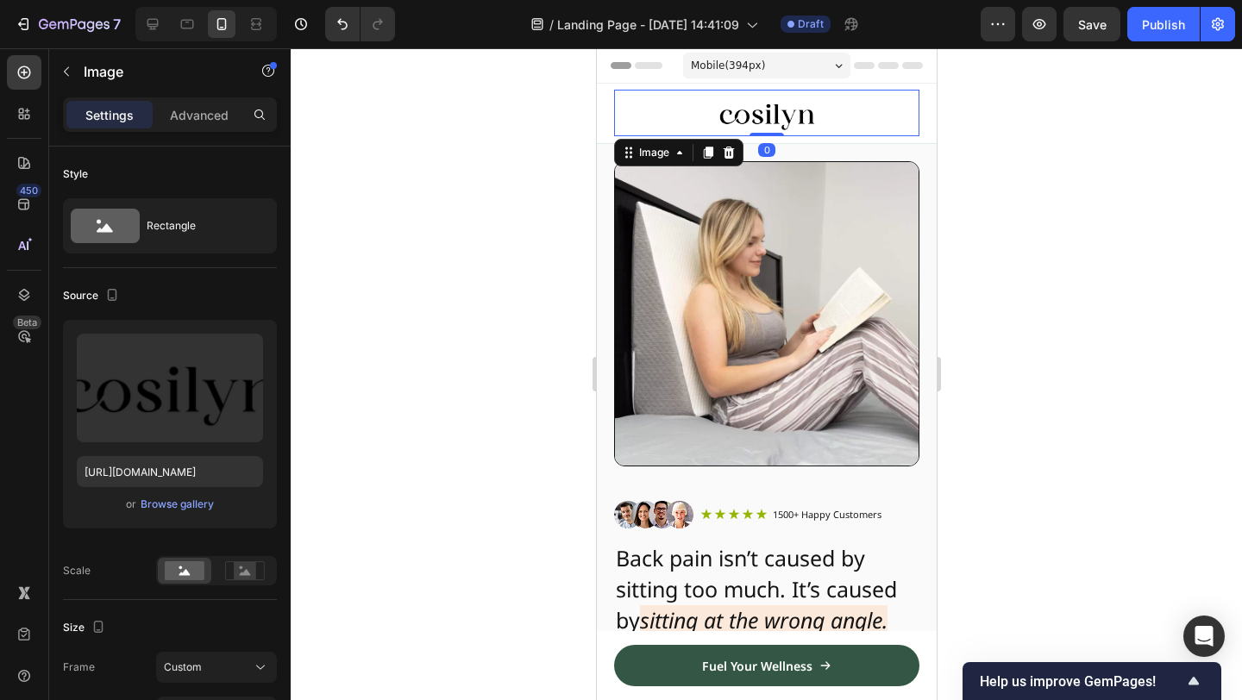
click at [1030, 260] on div at bounding box center [766, 374] width 951 height 652
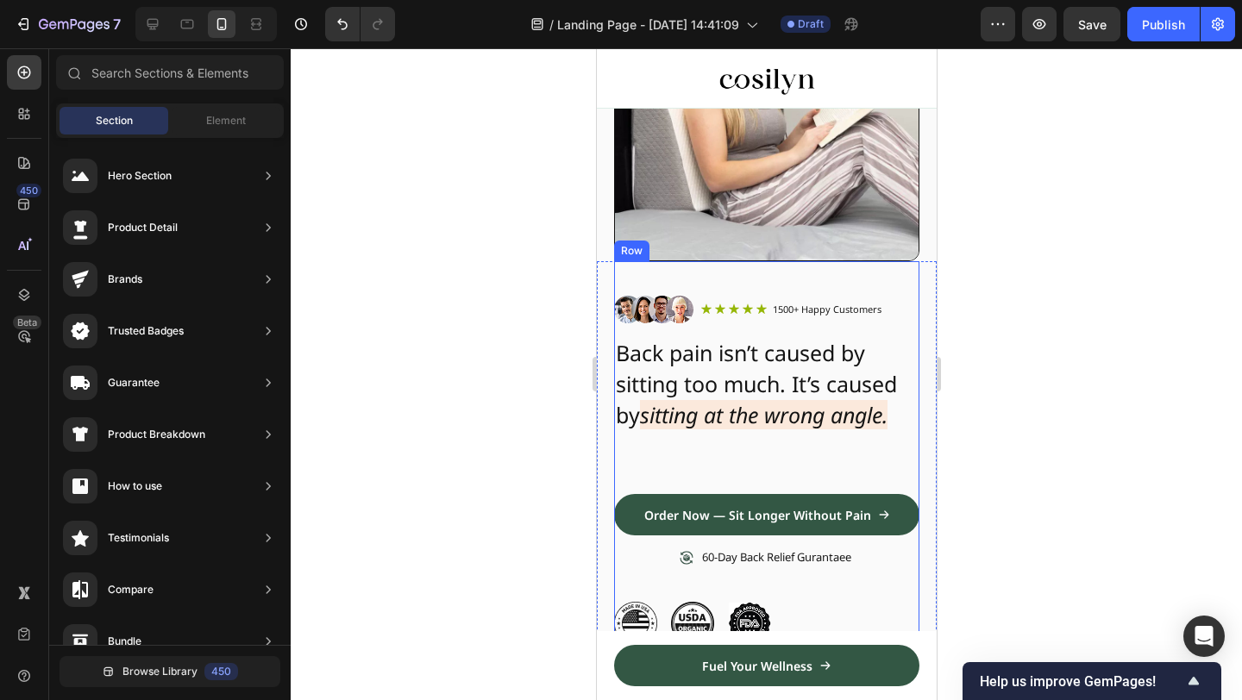
scroll to position [280, 0]
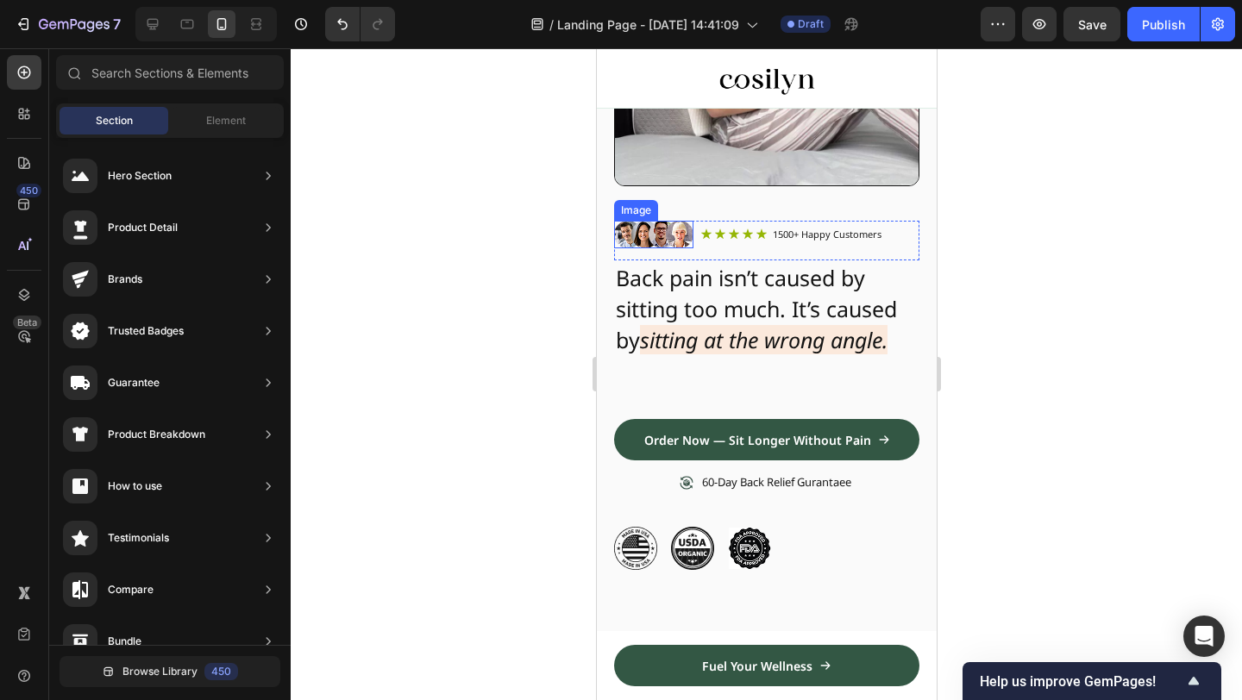
click at [687, 245] on img at bounding box center [652, 235] width 79 height 28
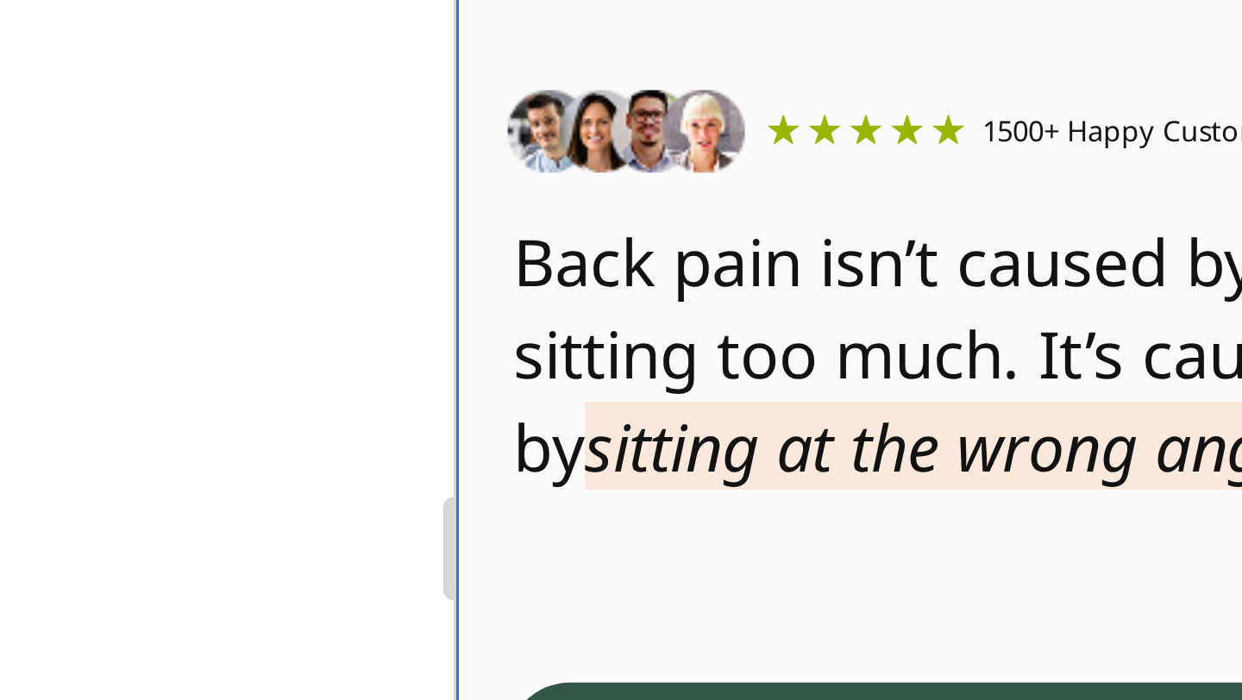
scroll to position [228, 0]
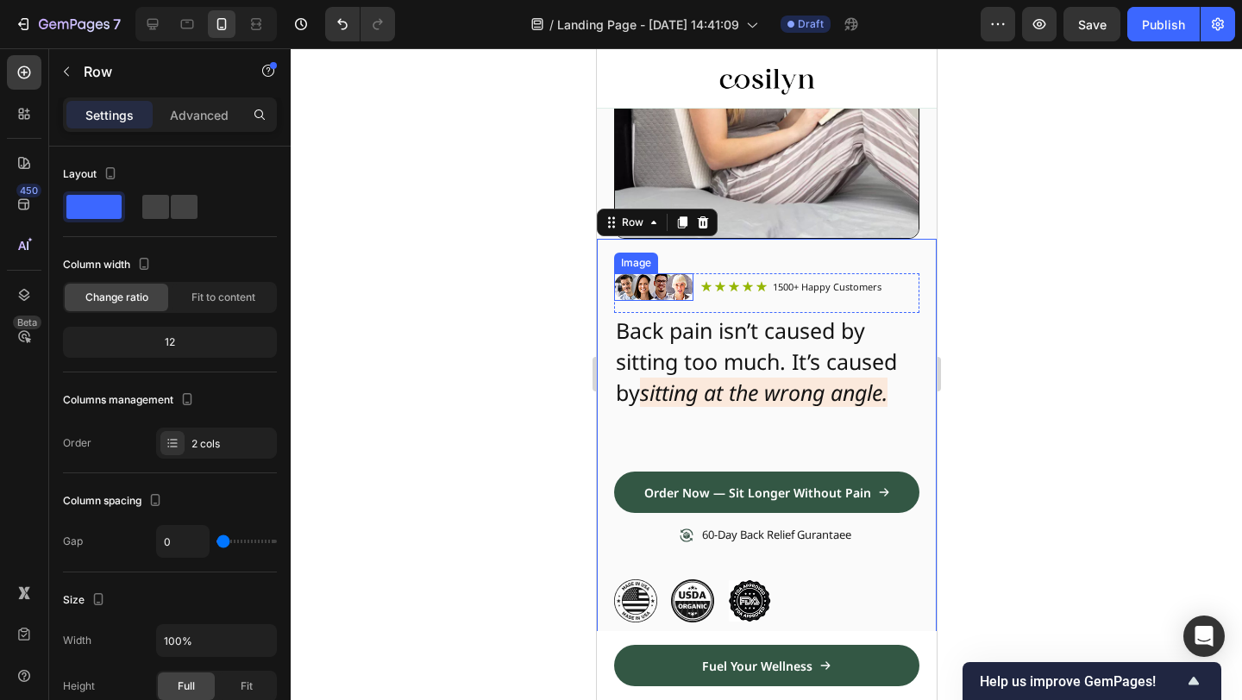
click at [659, 287] on img at bounding box center [652, 287] width 79 height 28
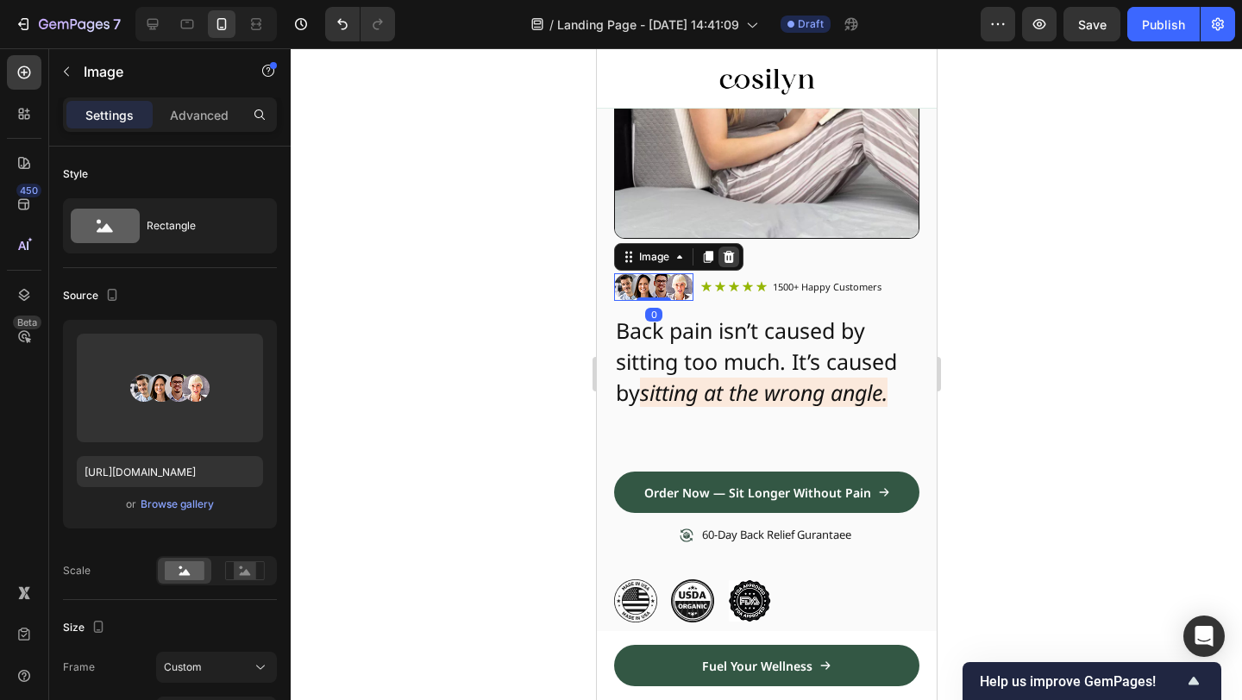
click at [724, 257] on icon at bounding box center [728, 257] width 11 height 12
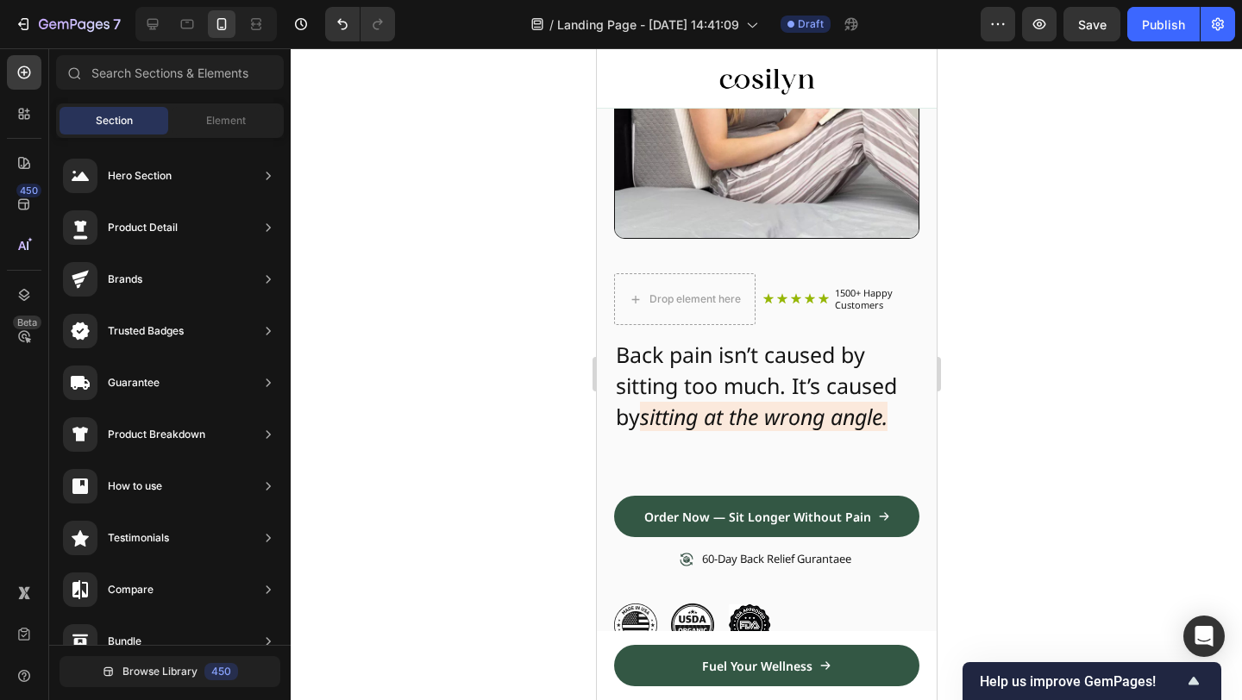
click at [714, 274] on div "Drop element here" at bounding box center [683, 299] width 141 height 52
click at [707, 311] on div "Drop element here" at bounding box center [684, 300] width 140 height 28
click at [725, 286] on div "Drop element here" at bounding box center [684, 300] width 140 height 28
click at [712, 291] on div "Drop element here" at bounding box center [684, 300] width 140 height 28
click at [697, 296] on div "Drop element here" at bounding box center [694, 299] width 91 height 14
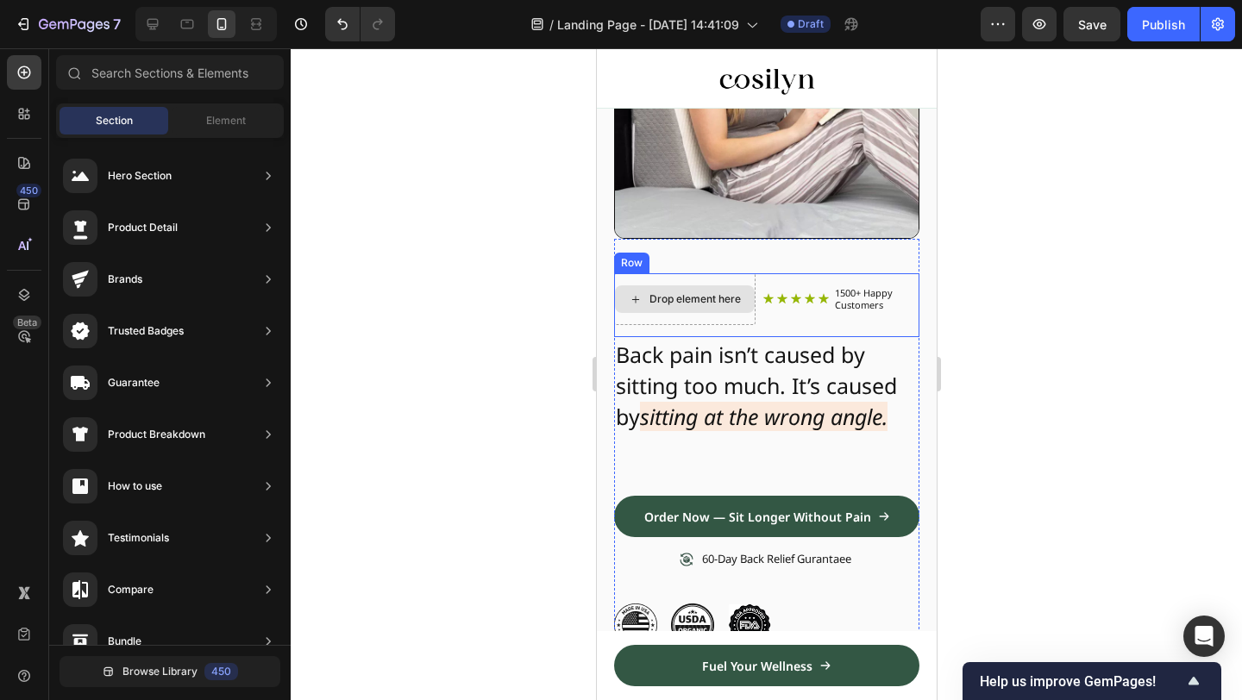
click at [704, 292] on div "Drop element here" at bounding box center [694, 299] width 91 height 14
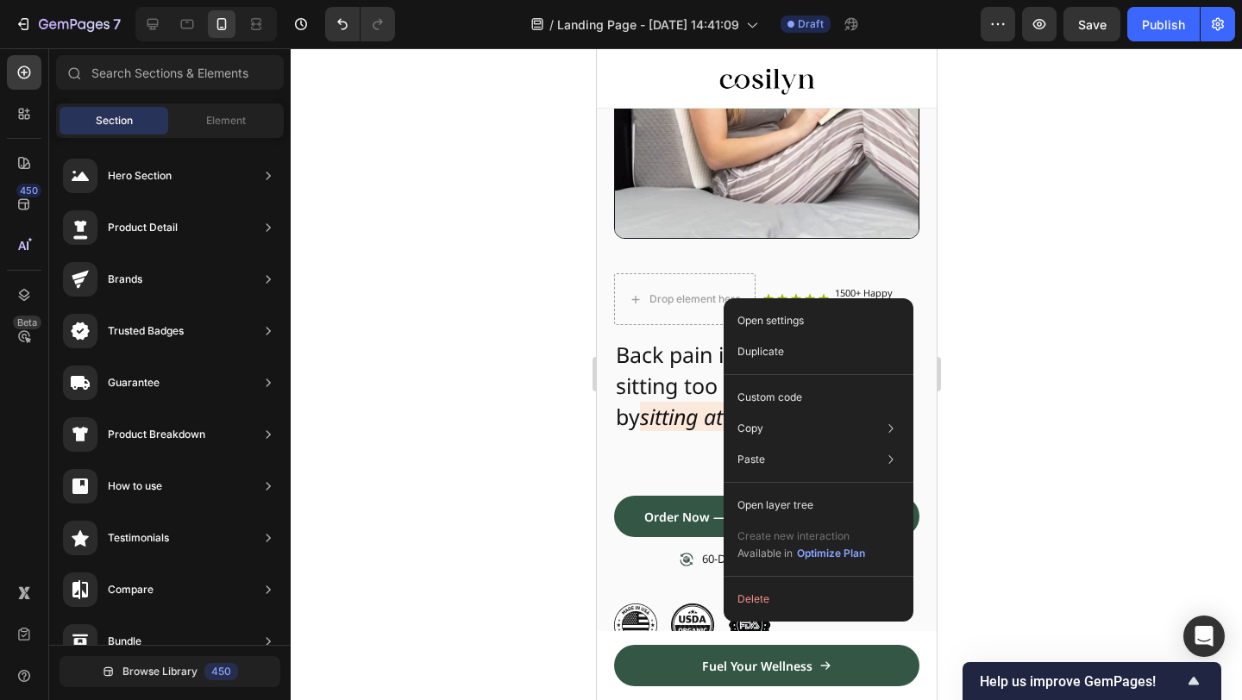
click at [777, 582] on div "Open settings Duplicate Custom code Copy Copy element Cmd + C Copy style Copy c…" at bounding box center [819, 459] width 190 height 323
click at [773, 587] on button "Delete" at bounding box center [819, 599] width 176 height 31
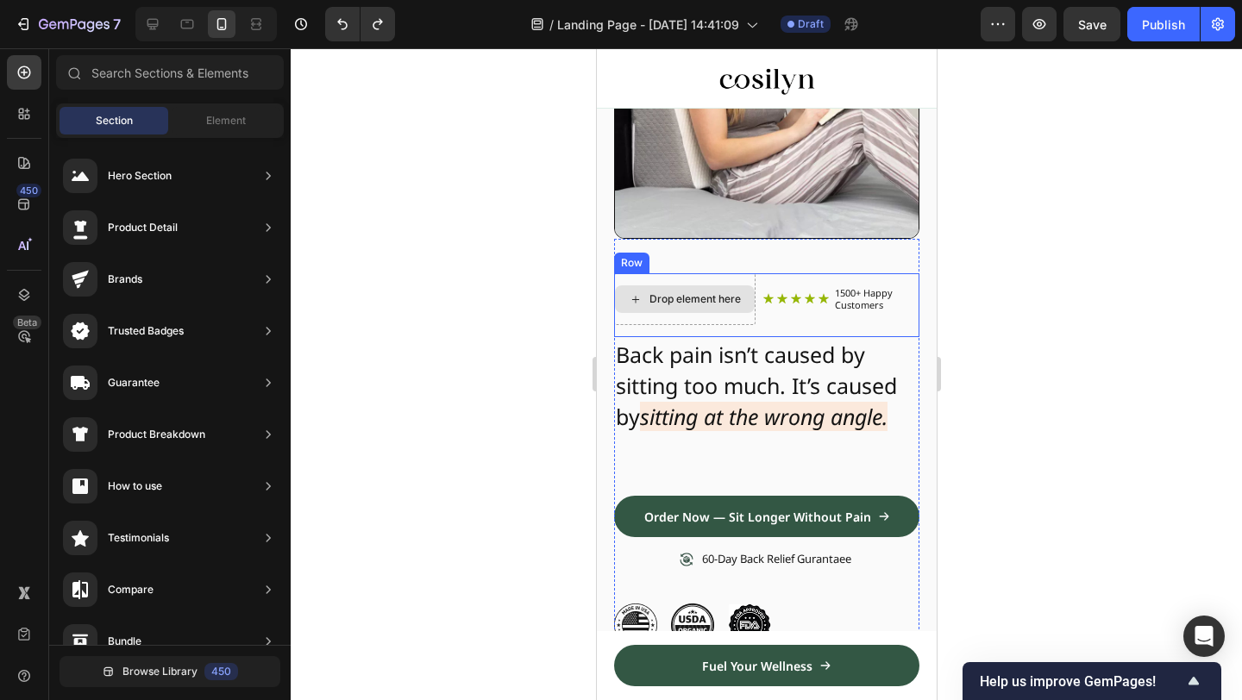
click at [712, 305] on div "Drop element here" at bounding box center [684, 300] width 140 height 28
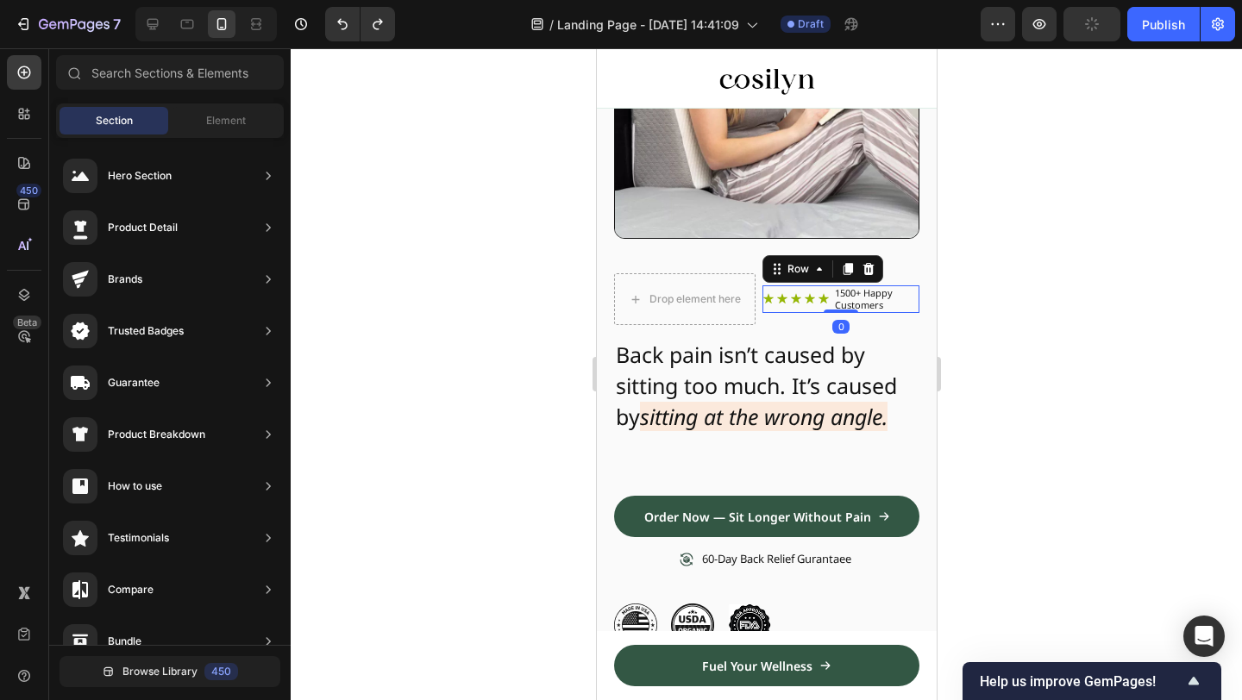
click at [807, 306] on div "Icon Icon Icon Icon Icon Icon List" at bounding box center [795, 300] width 67 height 28
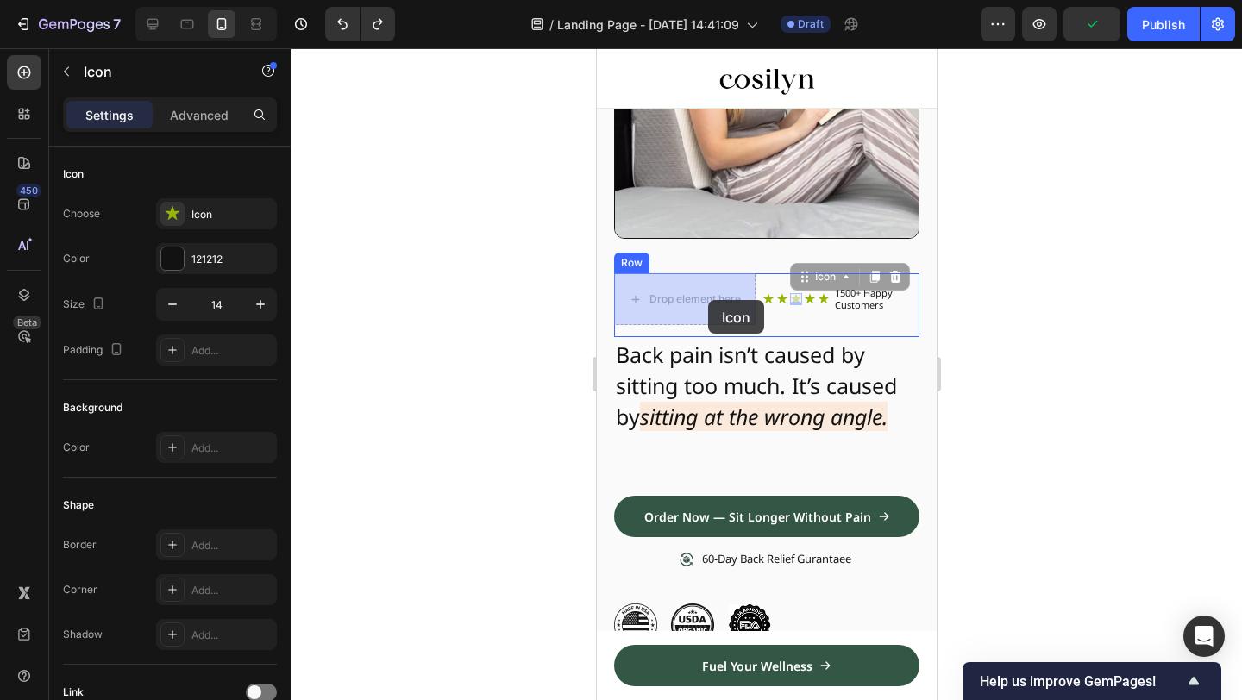
drag, startPoint x: 792, startPoint y: 300, endPoint x: 706, endPoint y: 300, distance: 86.3
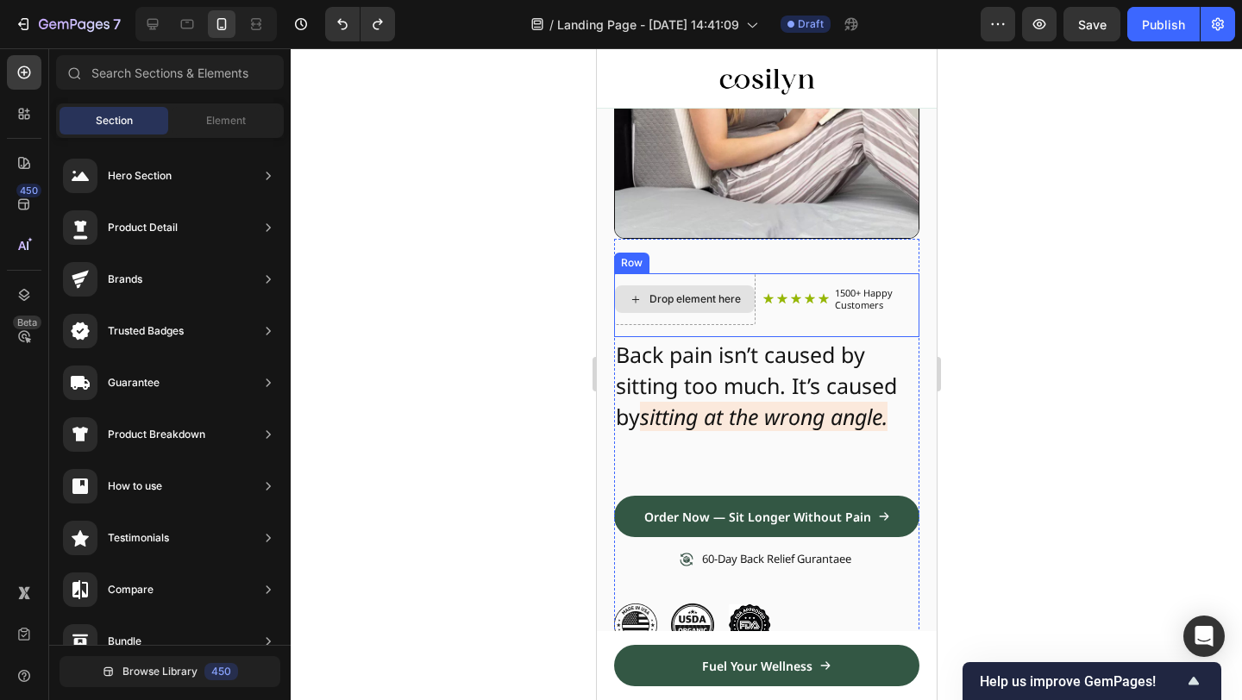
click at [738, 308] on div "Drop element here" at bounding box center [684, 300] width 140 height 28
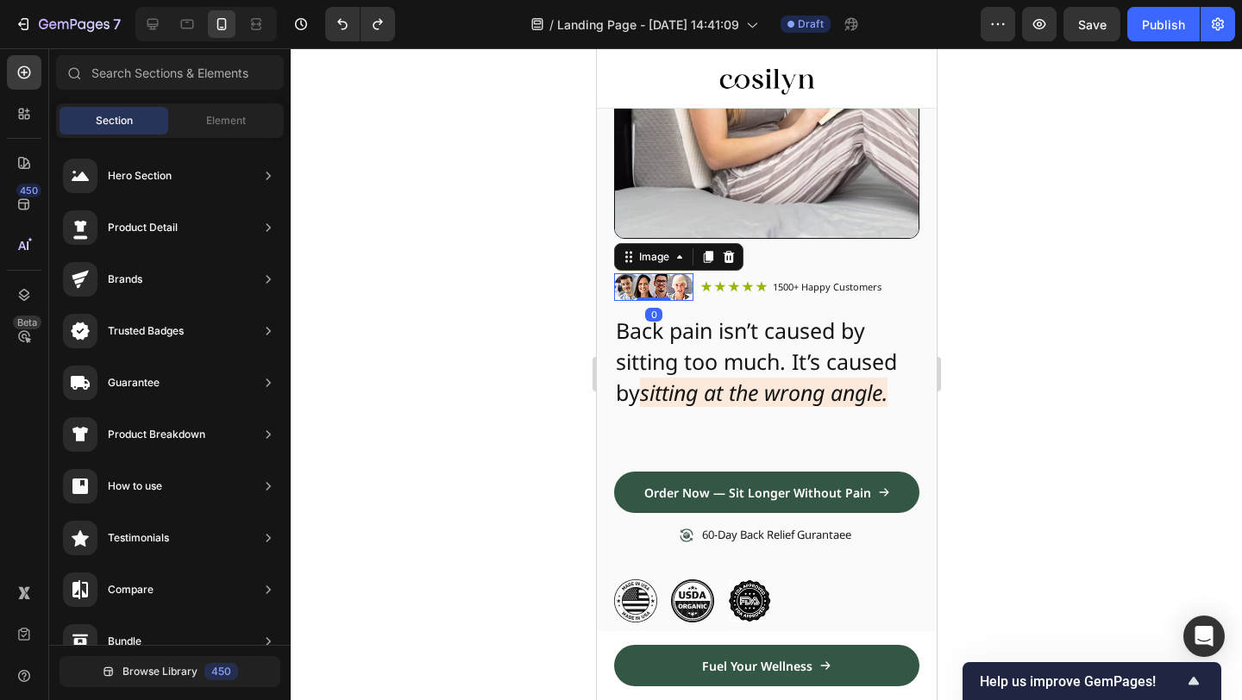
click at [661, 289] on img at bounding box center [652, 287] width 79 height 28
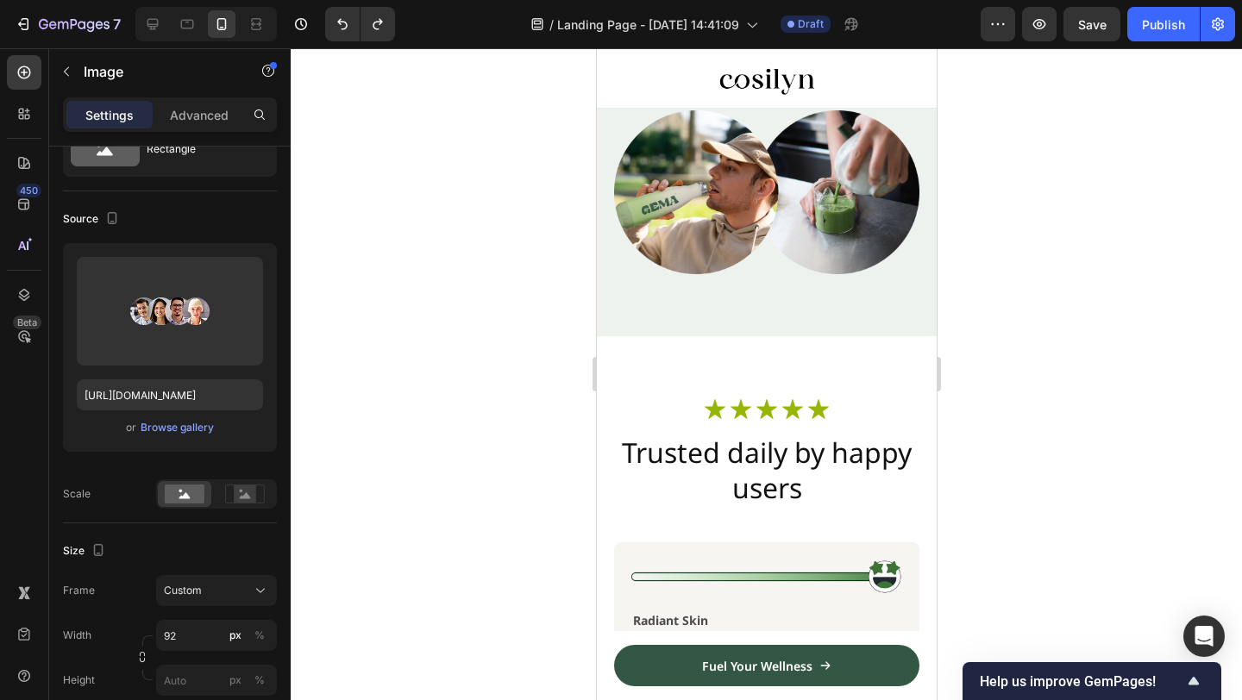
scroll to position [3220, 0]
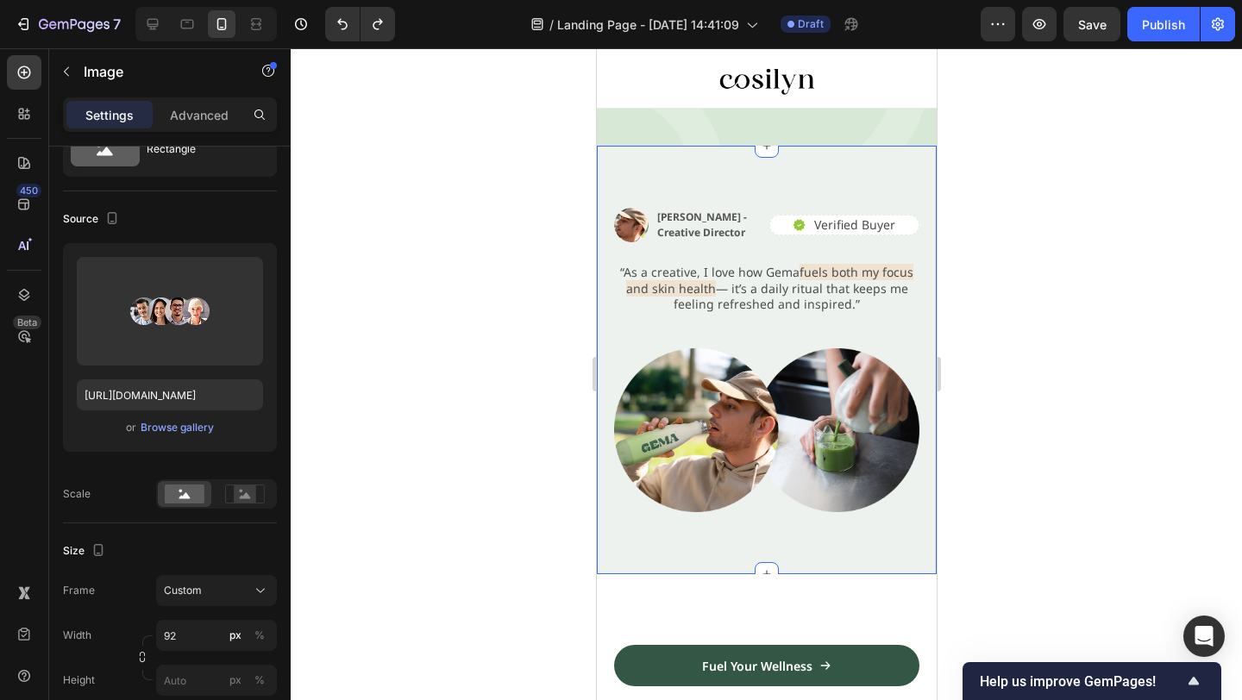
click at [804, 167] on div "Image [PERSON_NAME] - Creative Director Text Block Row Icon Verified Buyer Text…" at bounding box center [766, 360] width 340 height 428
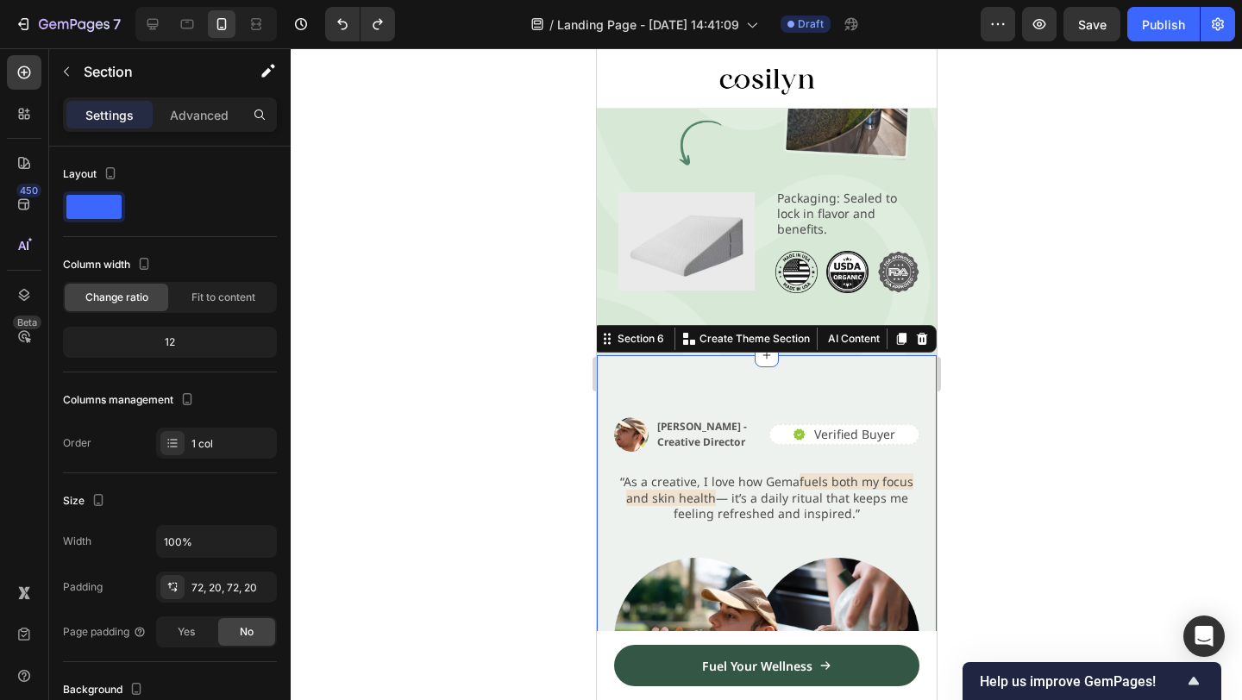
scroll to position [3122, 0]
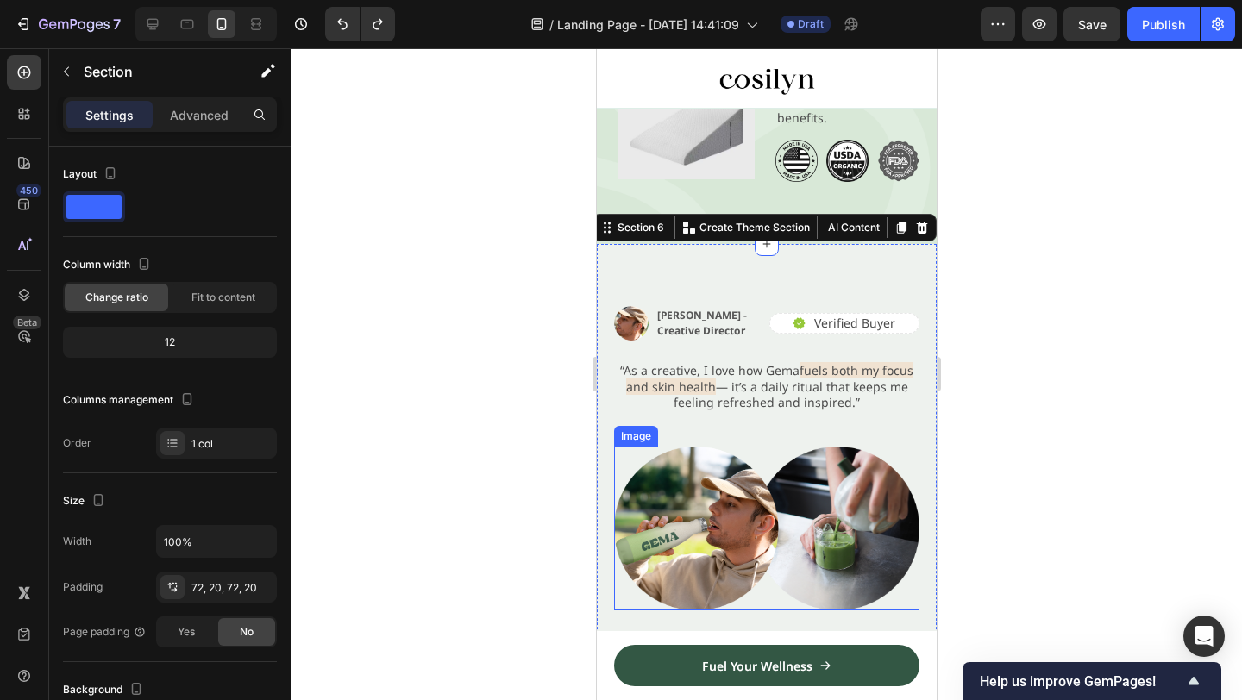
click at [838, 480] on img at bounding box center [765, 529] width 305 height 164
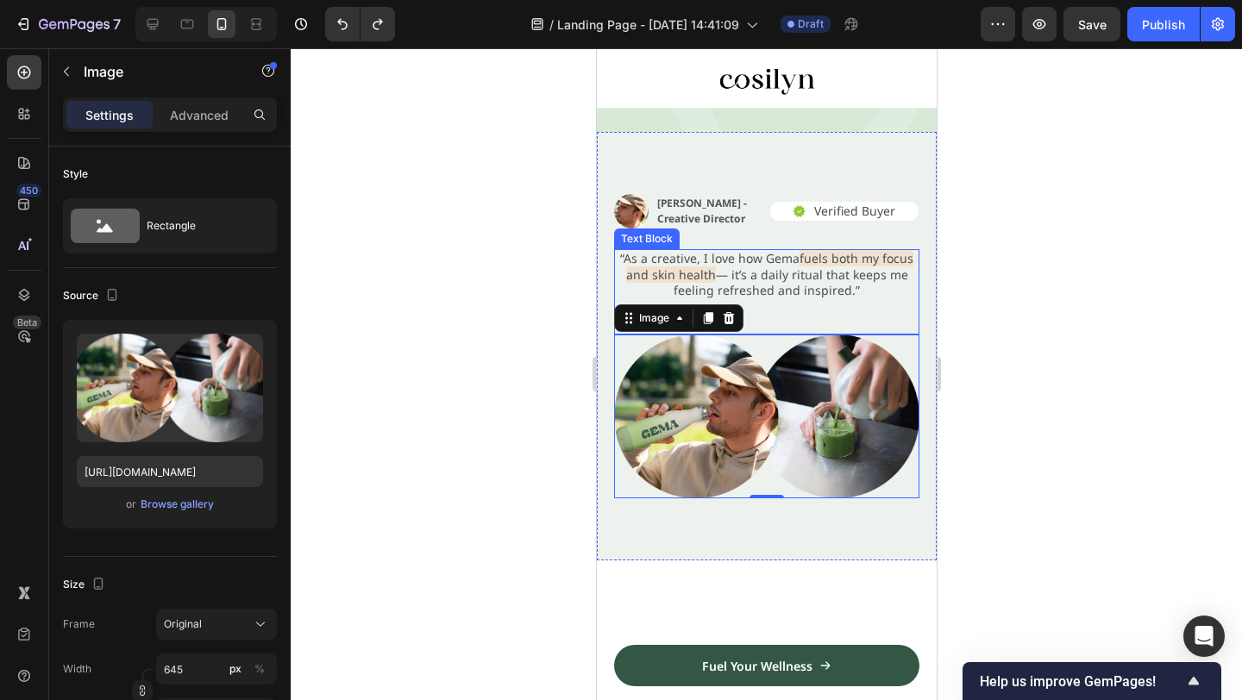
scroll to position [2541, 0]
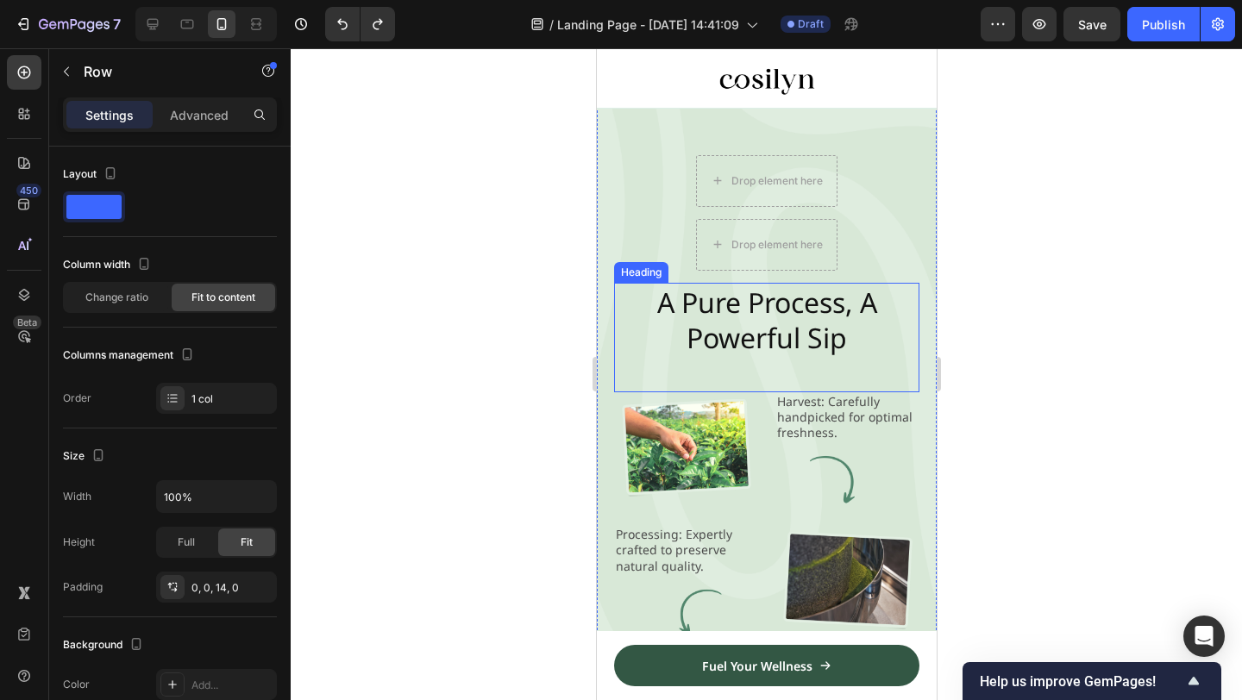
click at [899, 235] on div "Drop element here Row" at bounding box center [765, 251] width 305 height 64
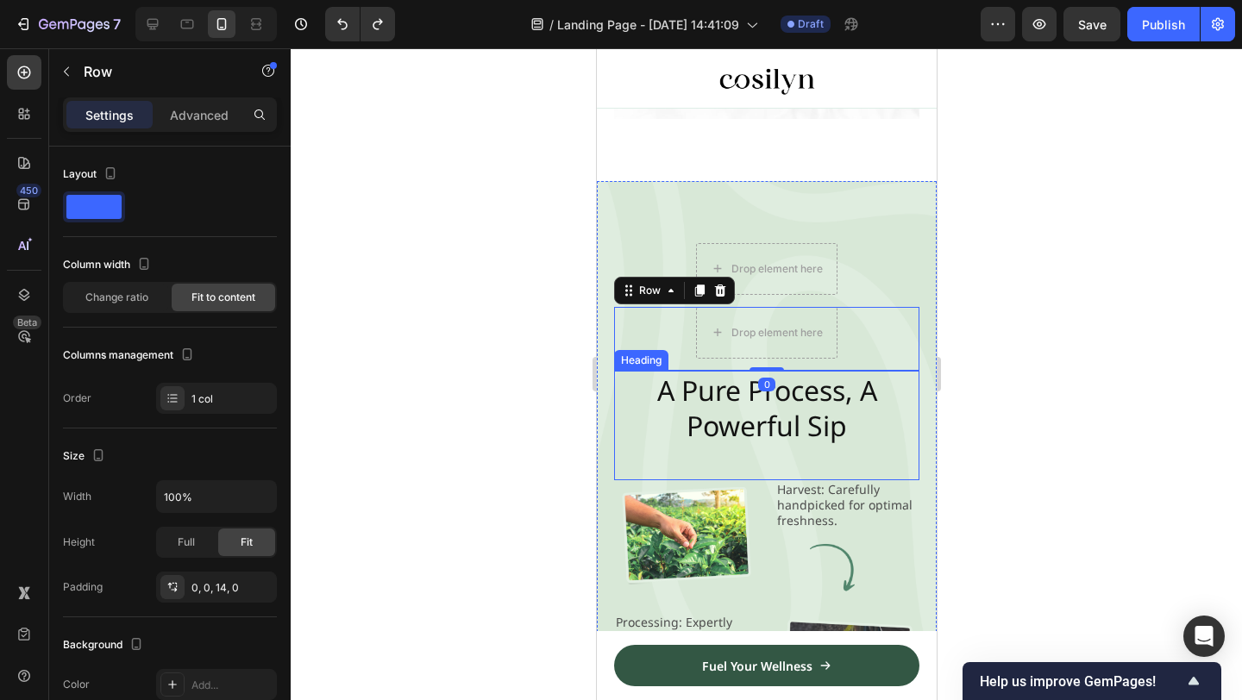
scroll to position [2333, 0]
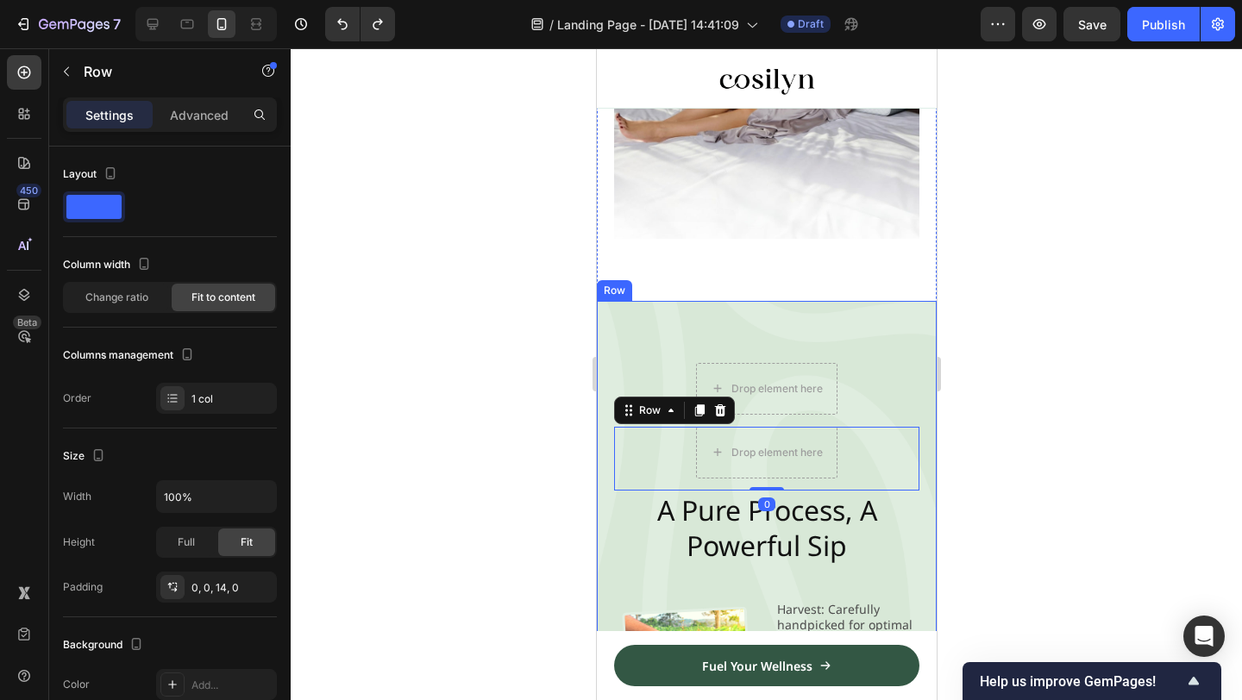
click at [824, 323] on div "Drop element here Row Drop element here Row 0 A Pure Process, A Powerful Sip He…" at bounding box center [766, 667] width 340 height 732
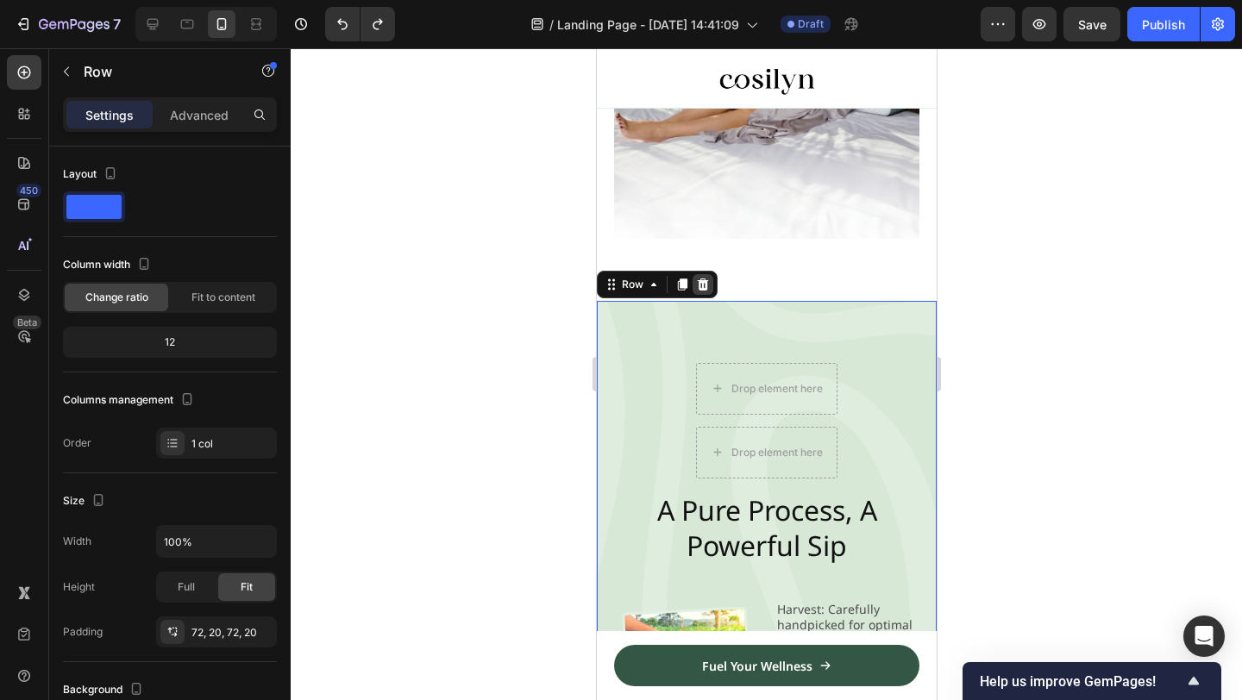
click at [703, 287] on icon at bounding box center [702, 285] width 11 height 12
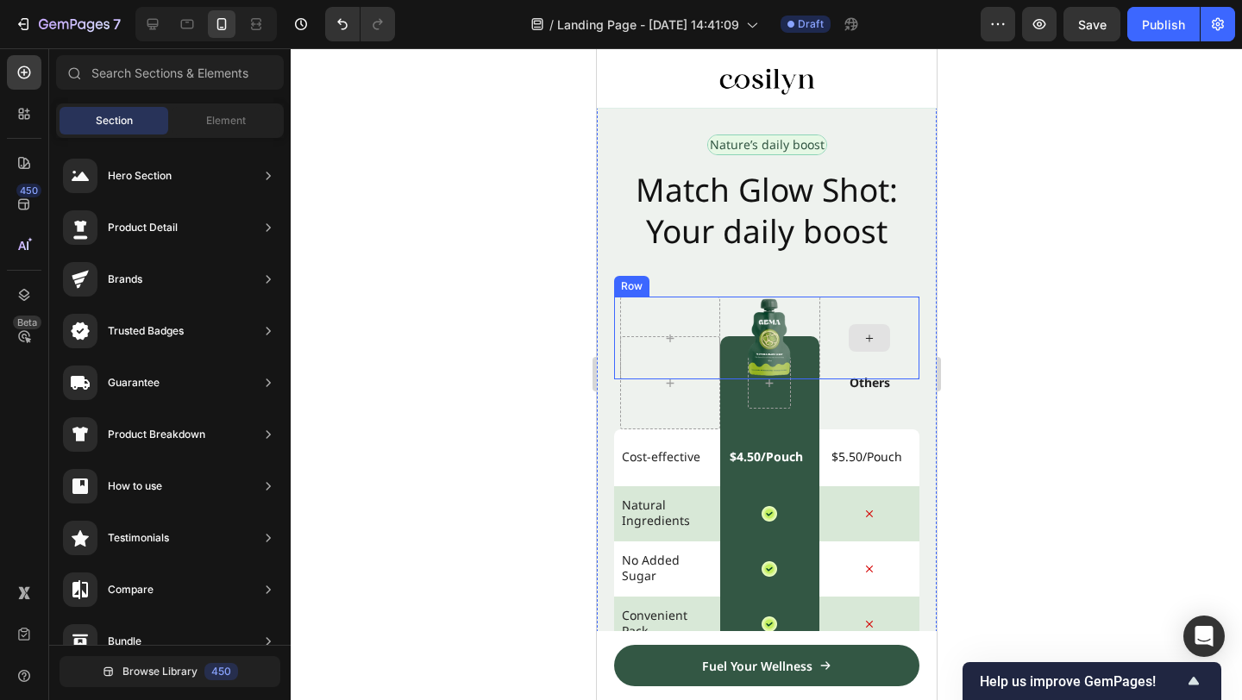
scroll to position [4855, 0]
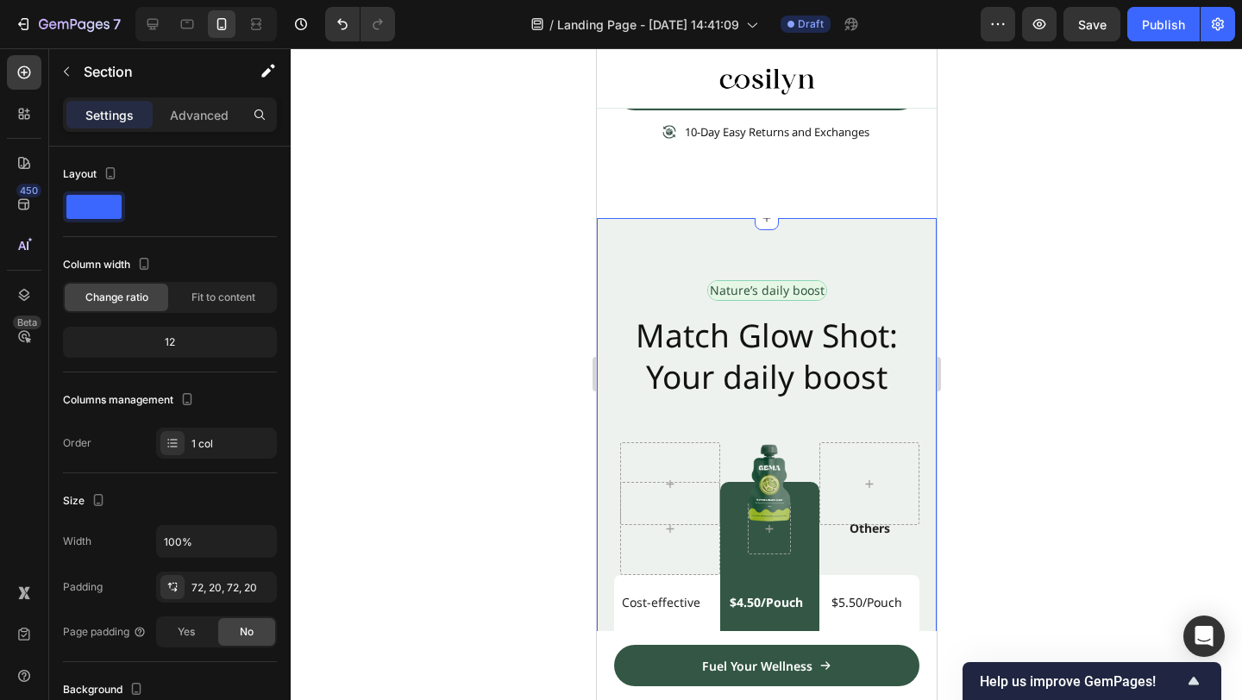
click at [851, 236] on div "Nature’s daily boost Text Block Row Match Glow Shot: Your daily boost Heading I…" at bounding box center [766, 703] width 340 height 971
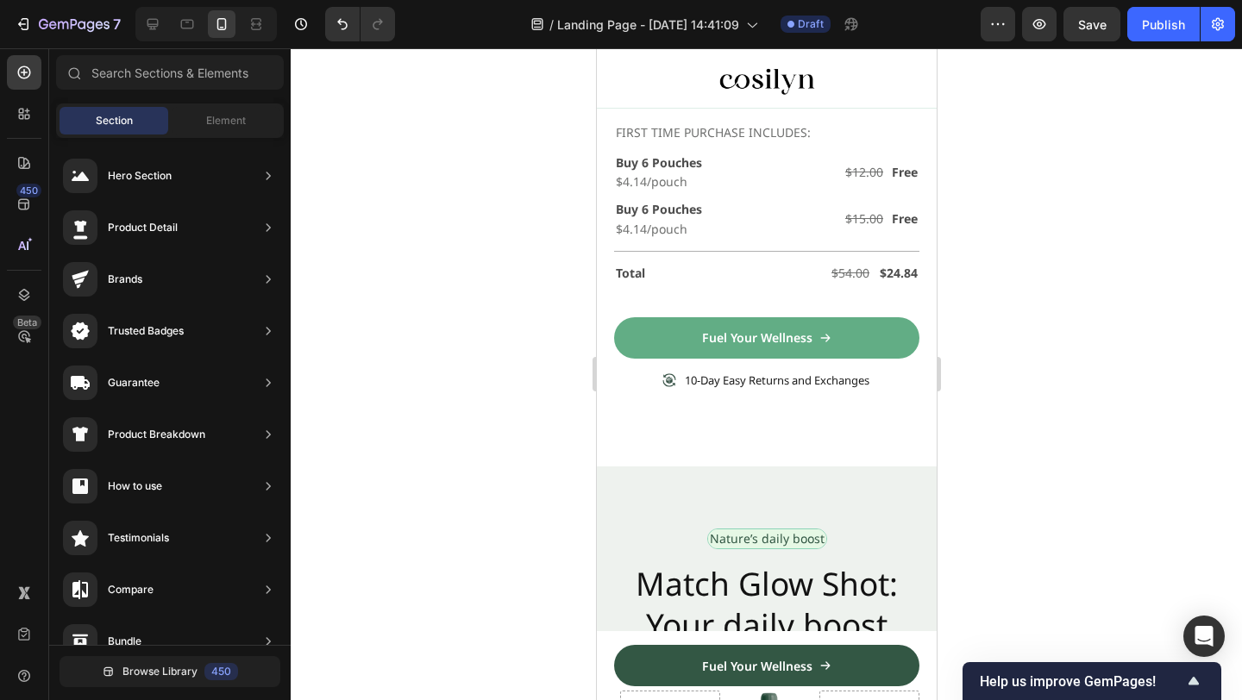
scroll to position [4605, 0]
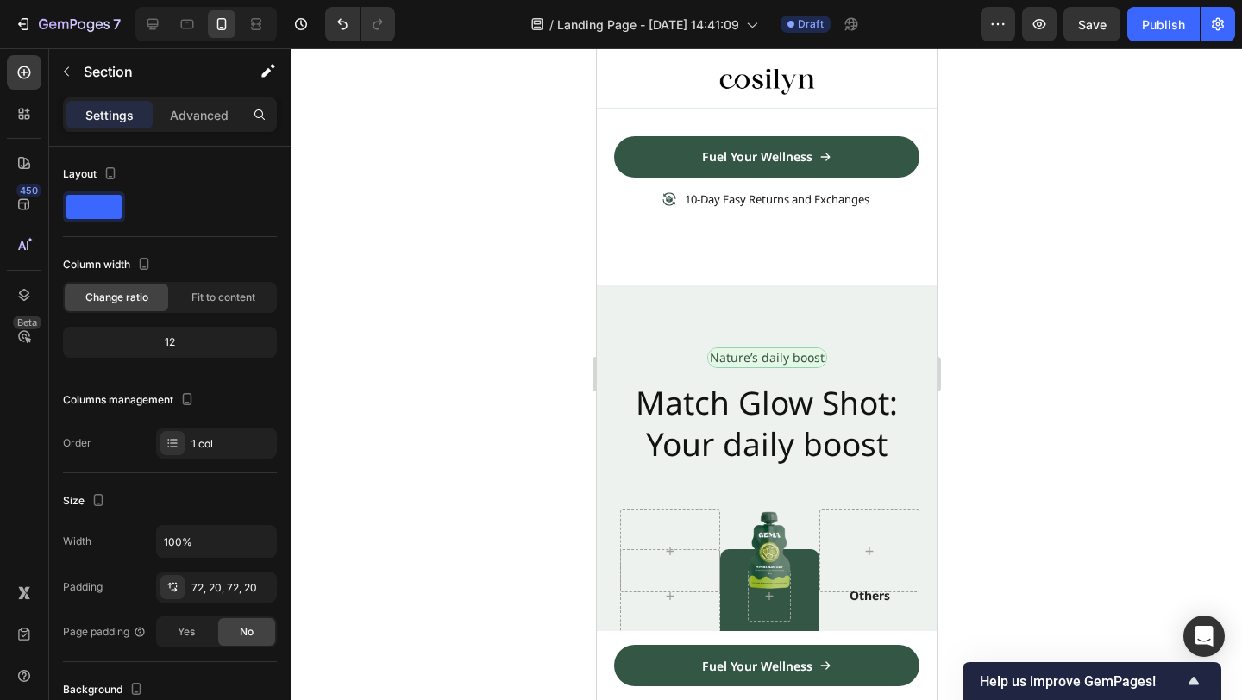
scroll to position [4766, 0]
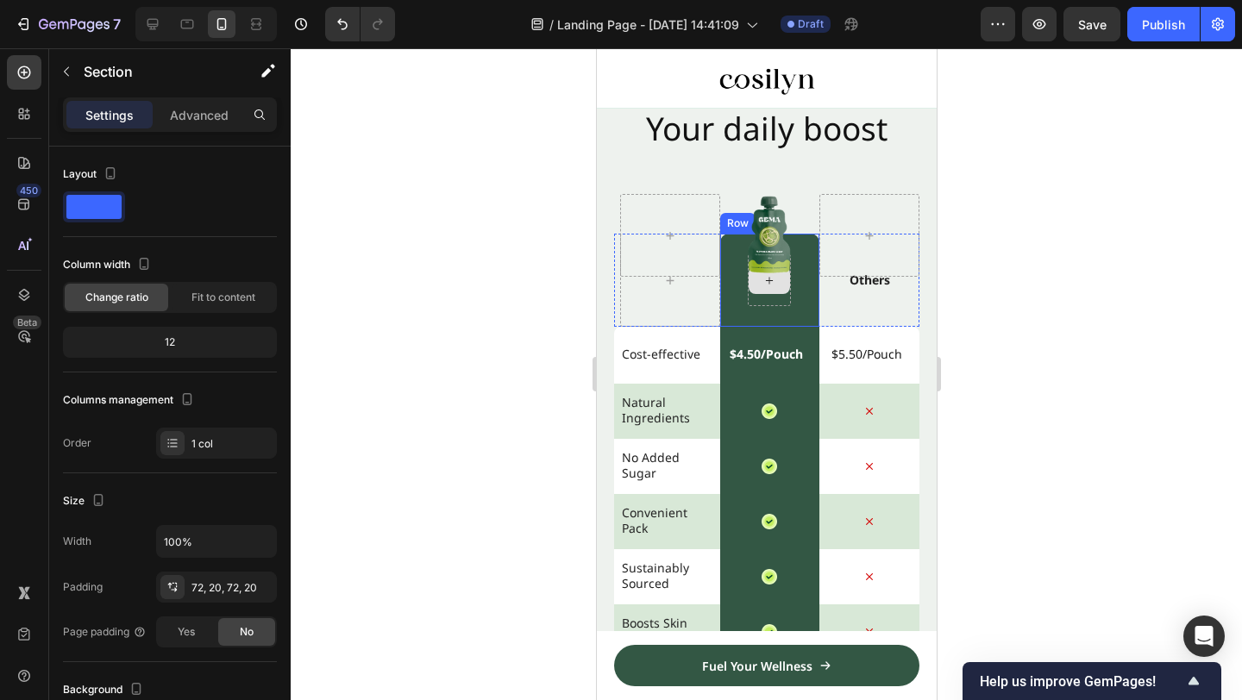
scroll to position [5146, 0]
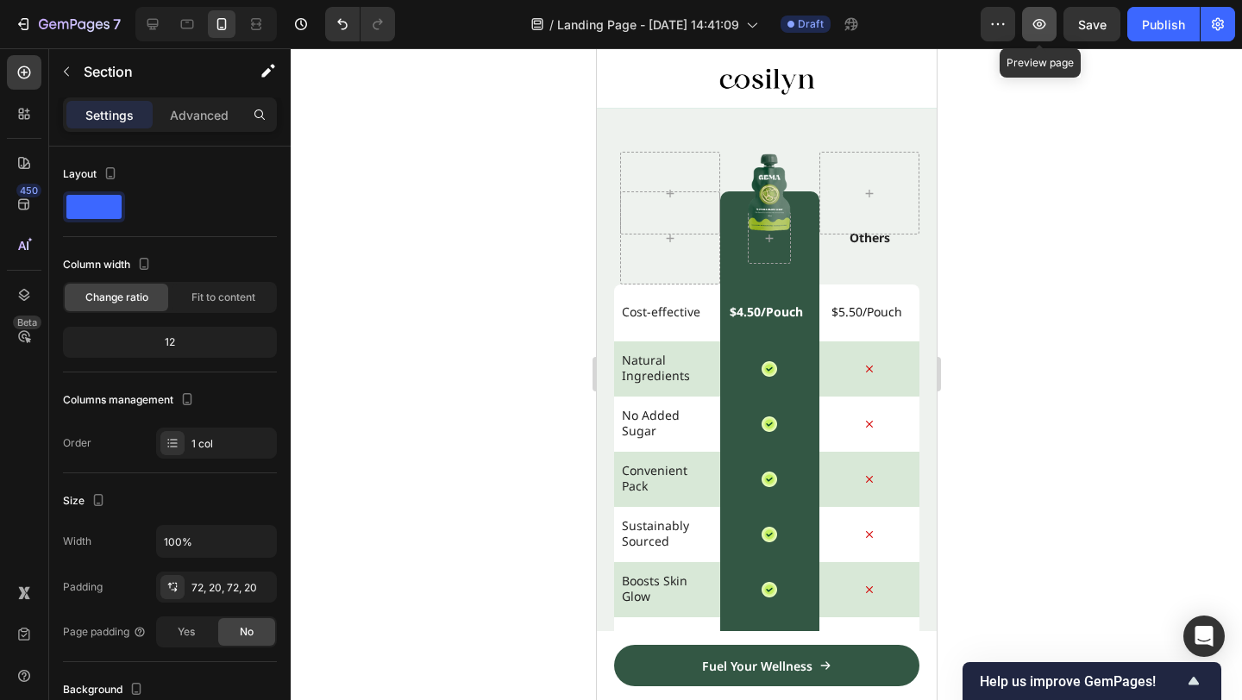
click at [1031, 34] on button "button" at bounding box center [1039, 24] width 35 height 35
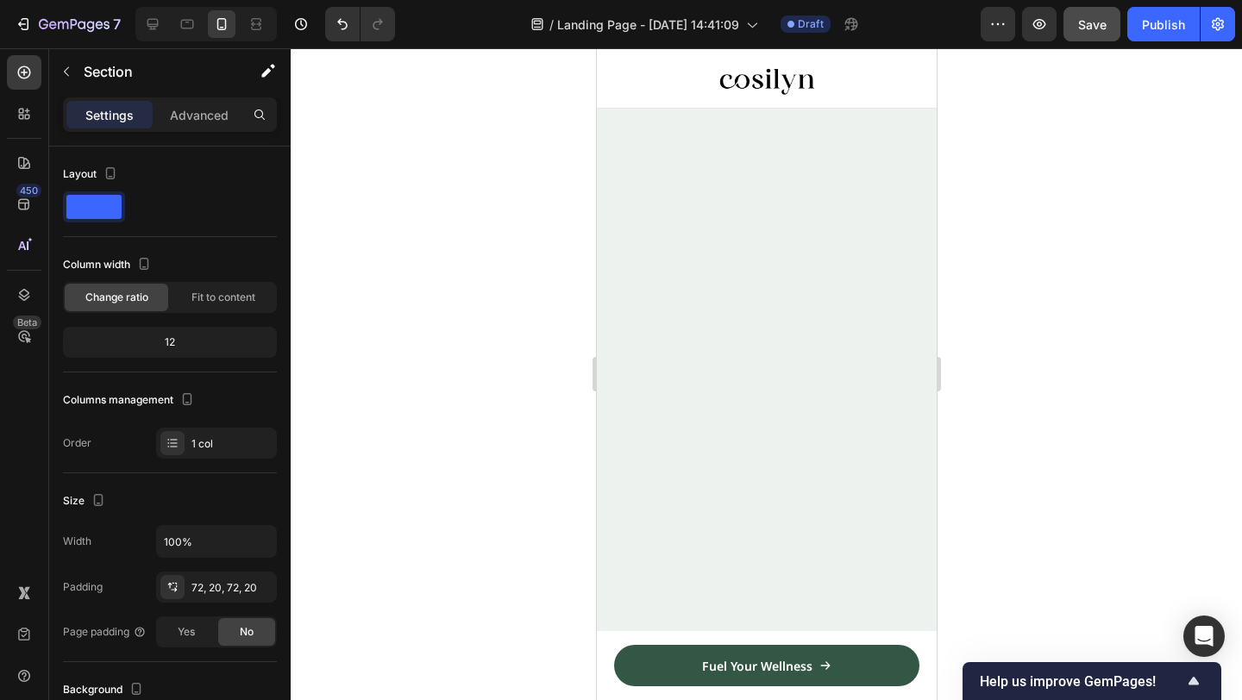
click at [1102, 30] on span "Save" at bounding box center [1092, 24] width 28 height 15
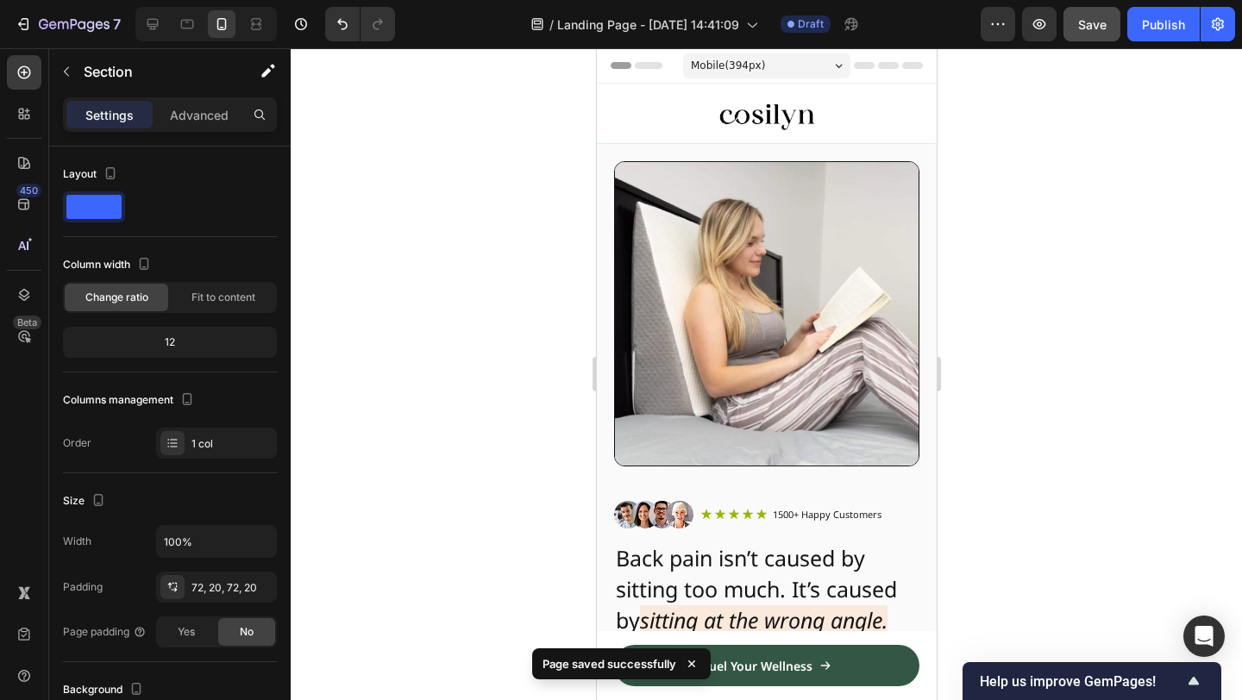
click at [168, 17] on div at bounding box center [205, 24] width 141 height 35
click at [153, 22] on icon at bounding box center [152, 24] width 17 height 17
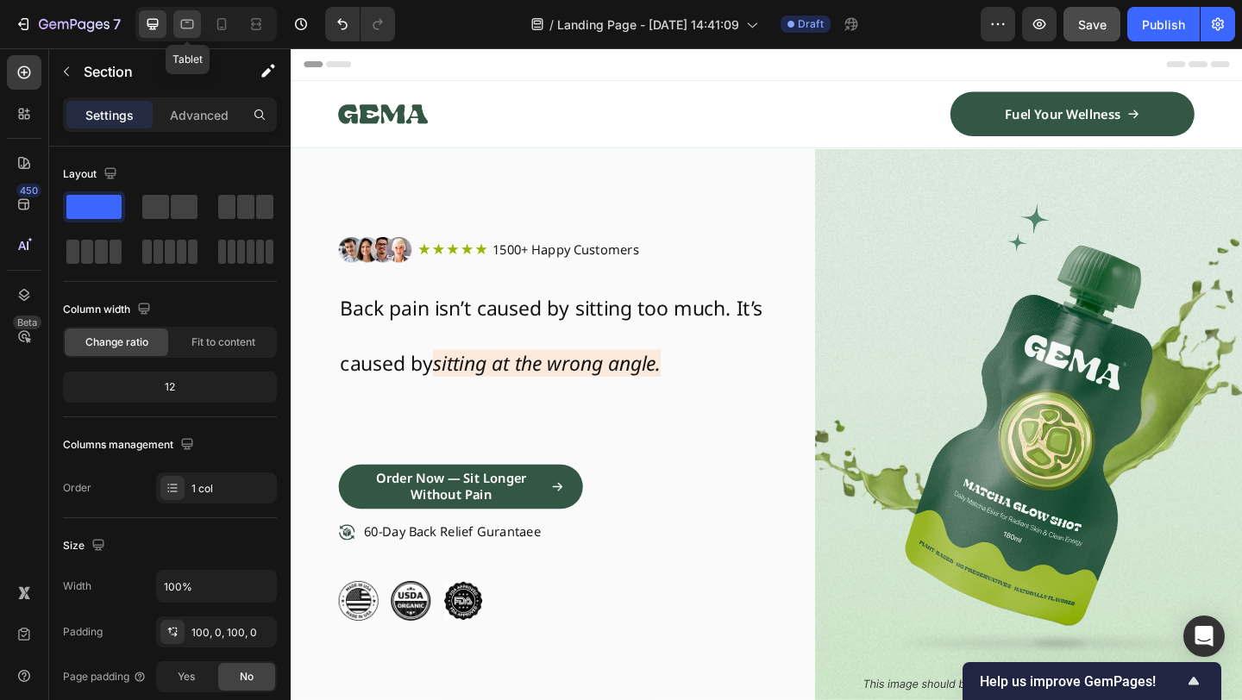
click at [188, 24] on icon at bounding box center [187, 24] width 17 height 17
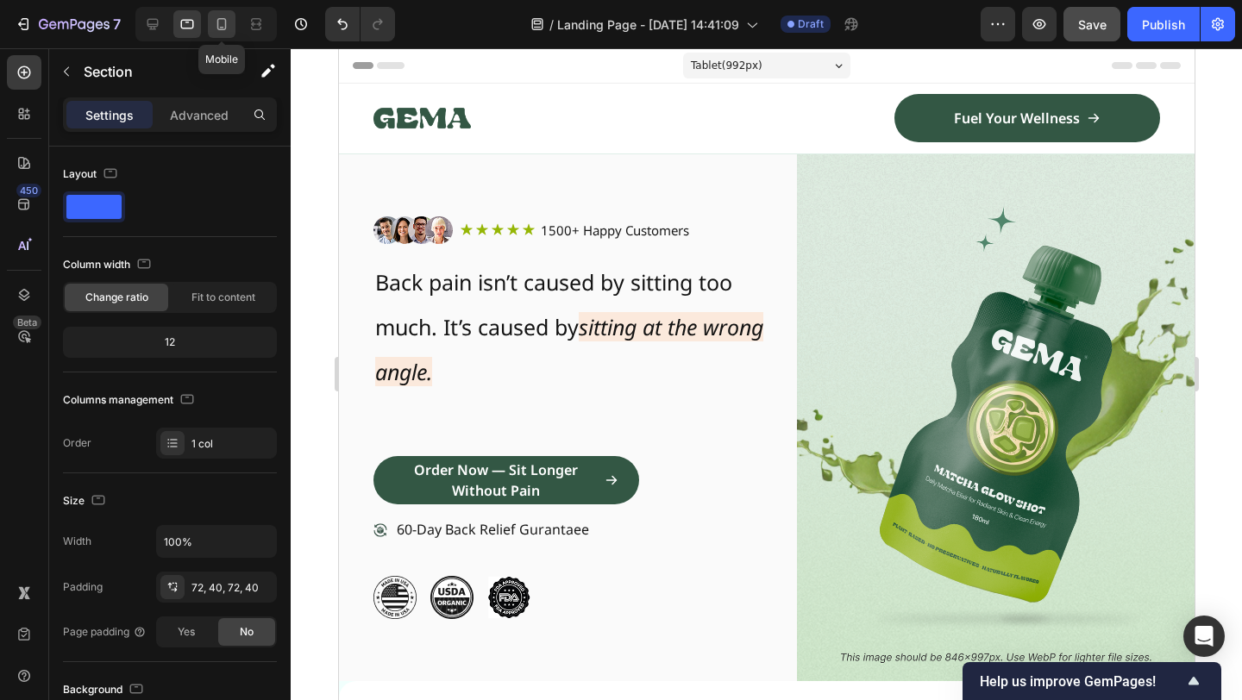
click at [228, 34] on div at bounding box center [222, 24] width 28 height 28
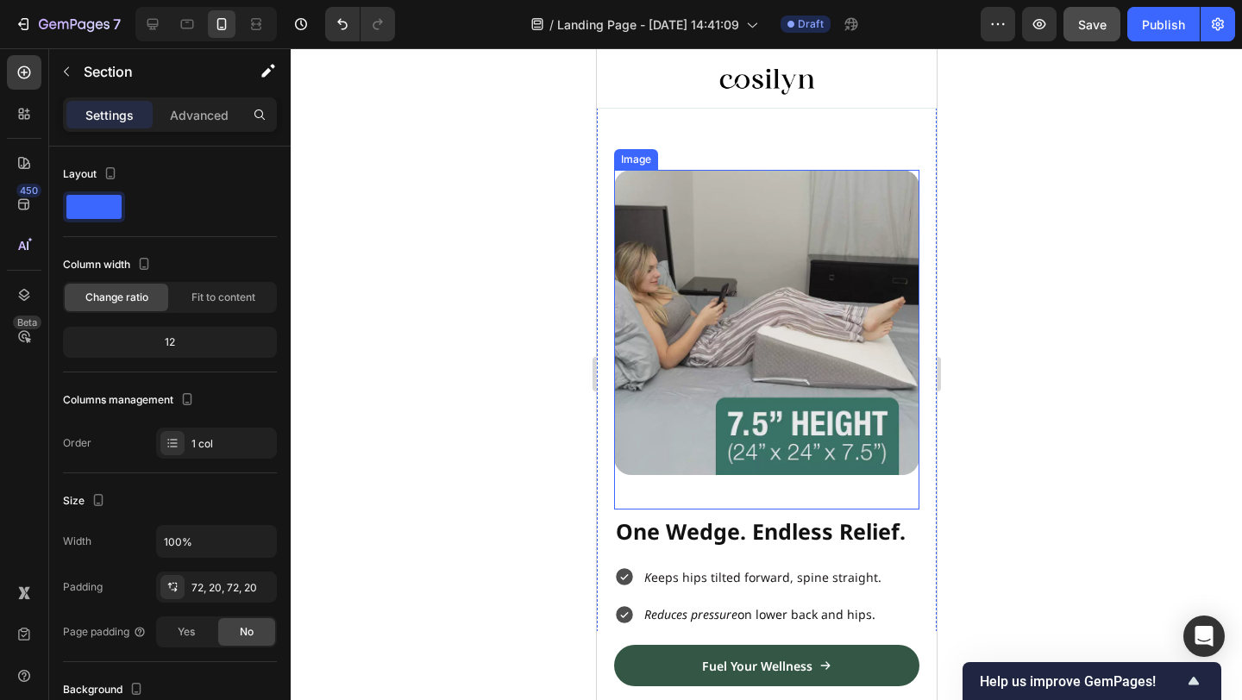
scroll to position [816, 0]
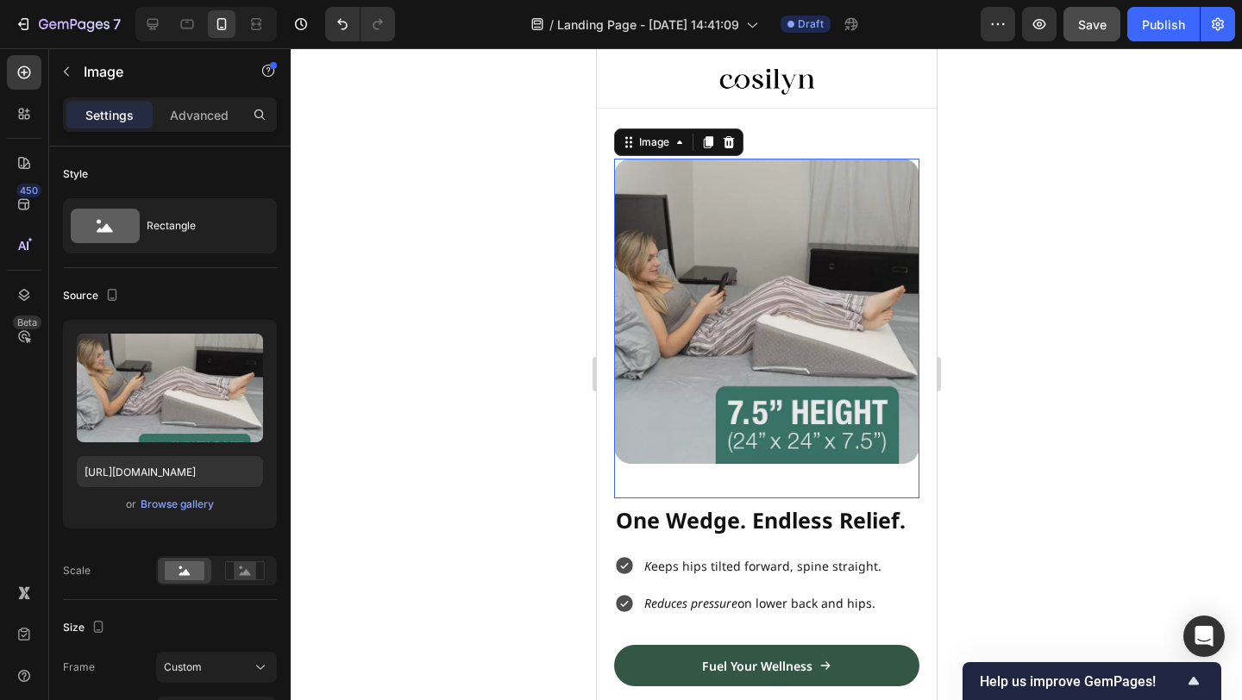
click at [696, 313] on img at bounding box center [765, 311] width 305 height 305
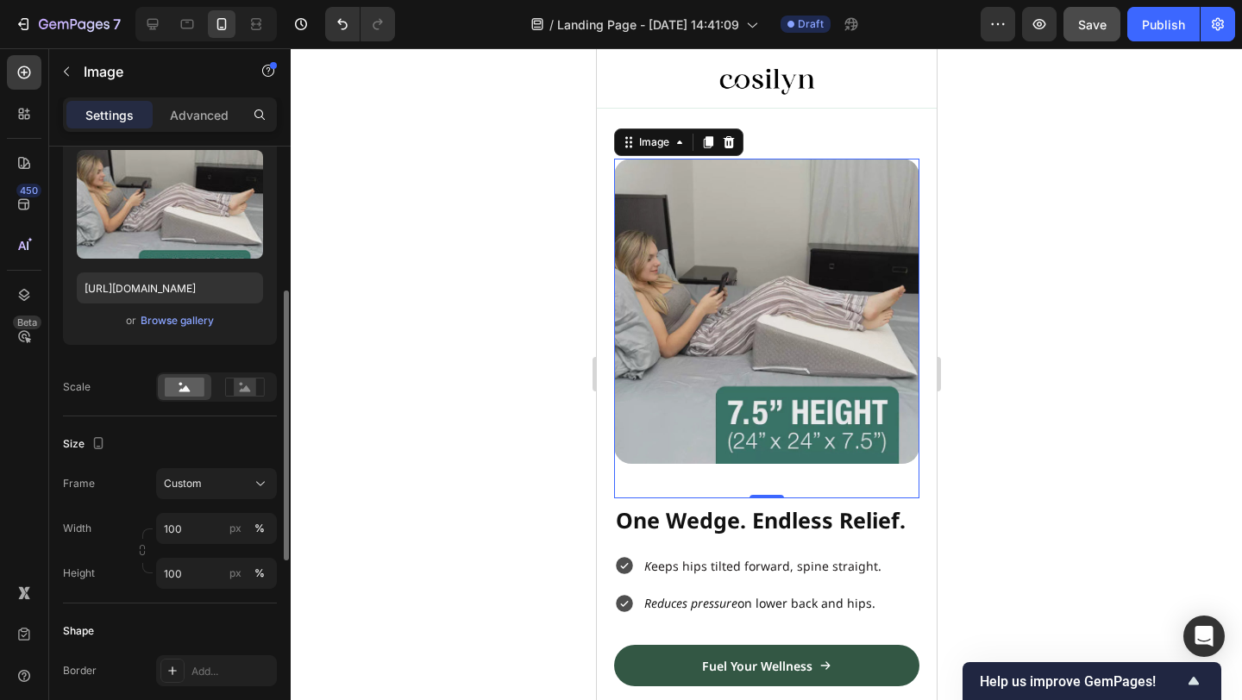
scroll to position [293, 0]
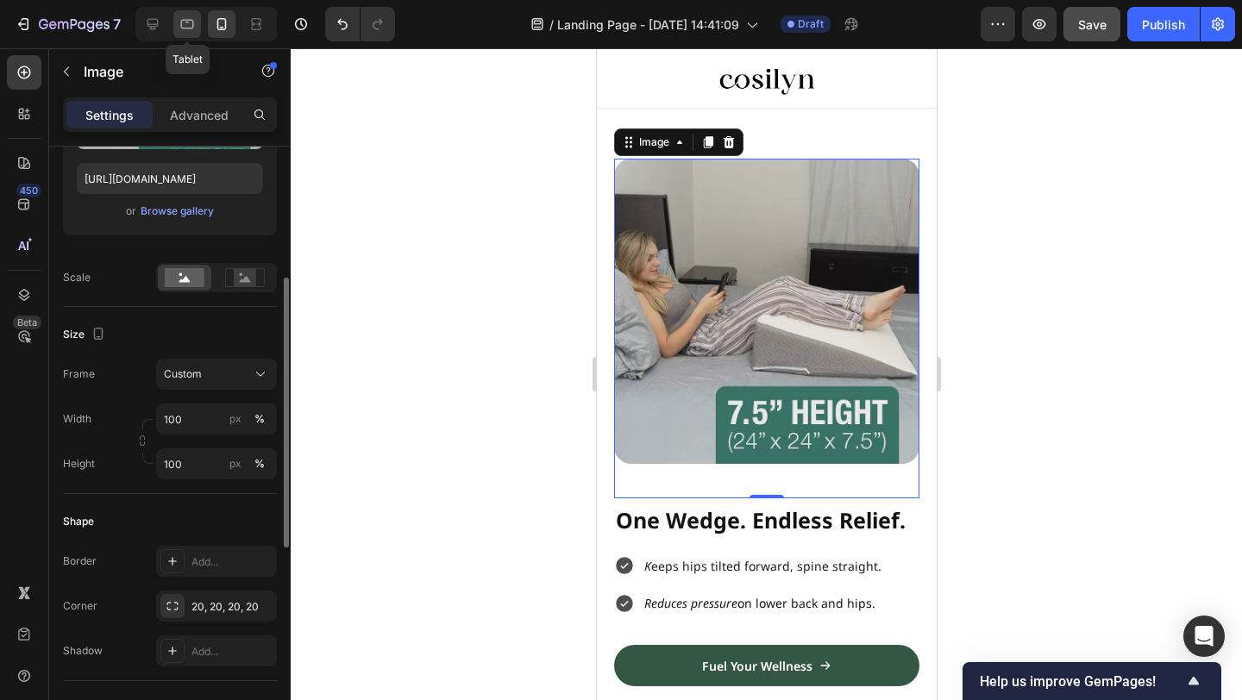
click at [191, 34] on div at bounding box center [187, 24] width 28 height 28
type input "[URL][DOMAIN_NAME]"
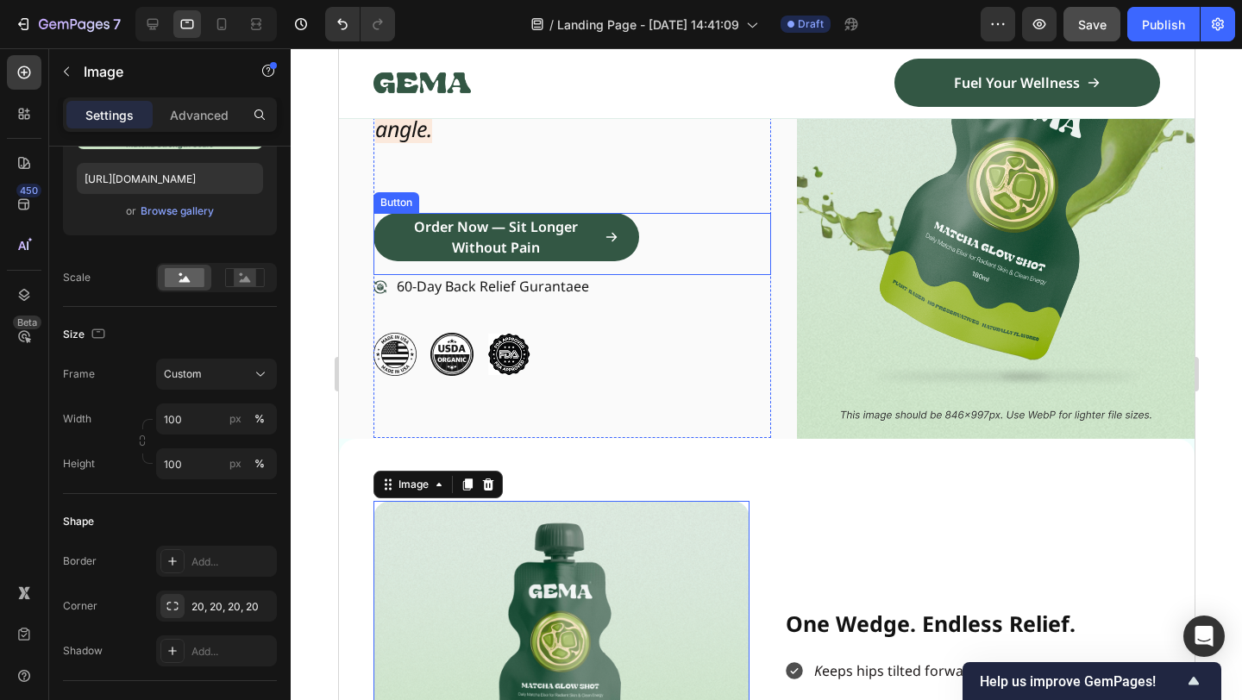
scroll to position [436, 0]
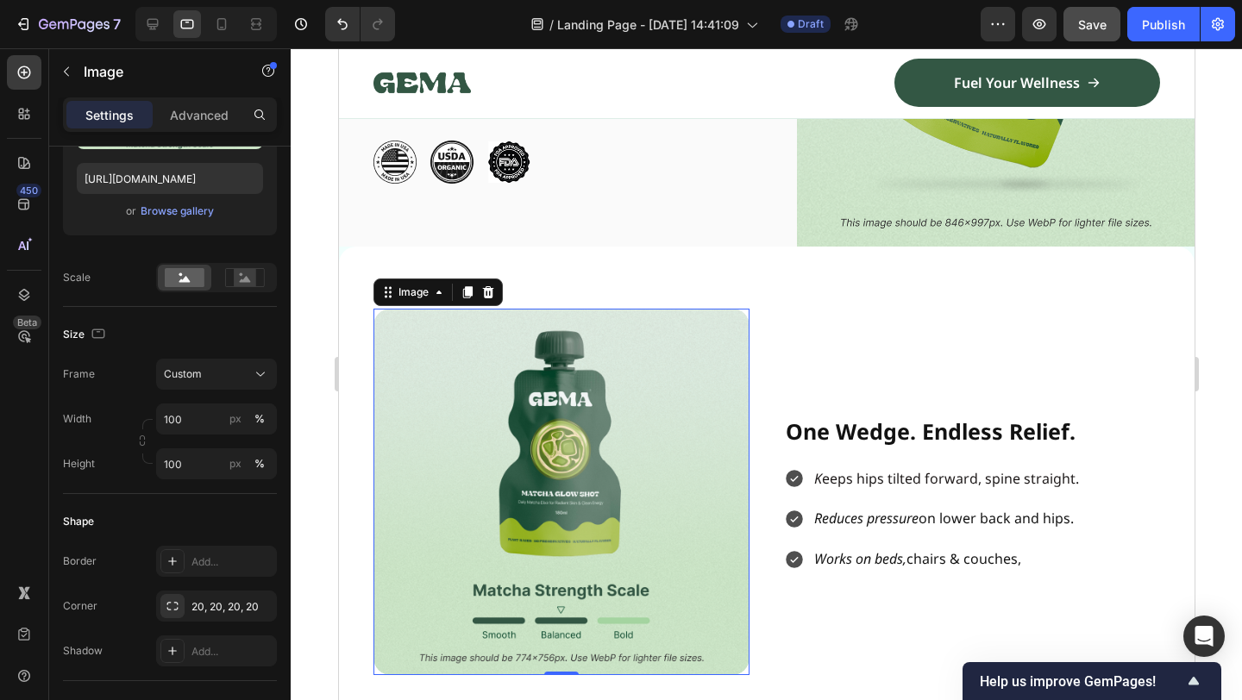
click at [615, 499] on img at bounding box center [561, 492] width 376 height 367
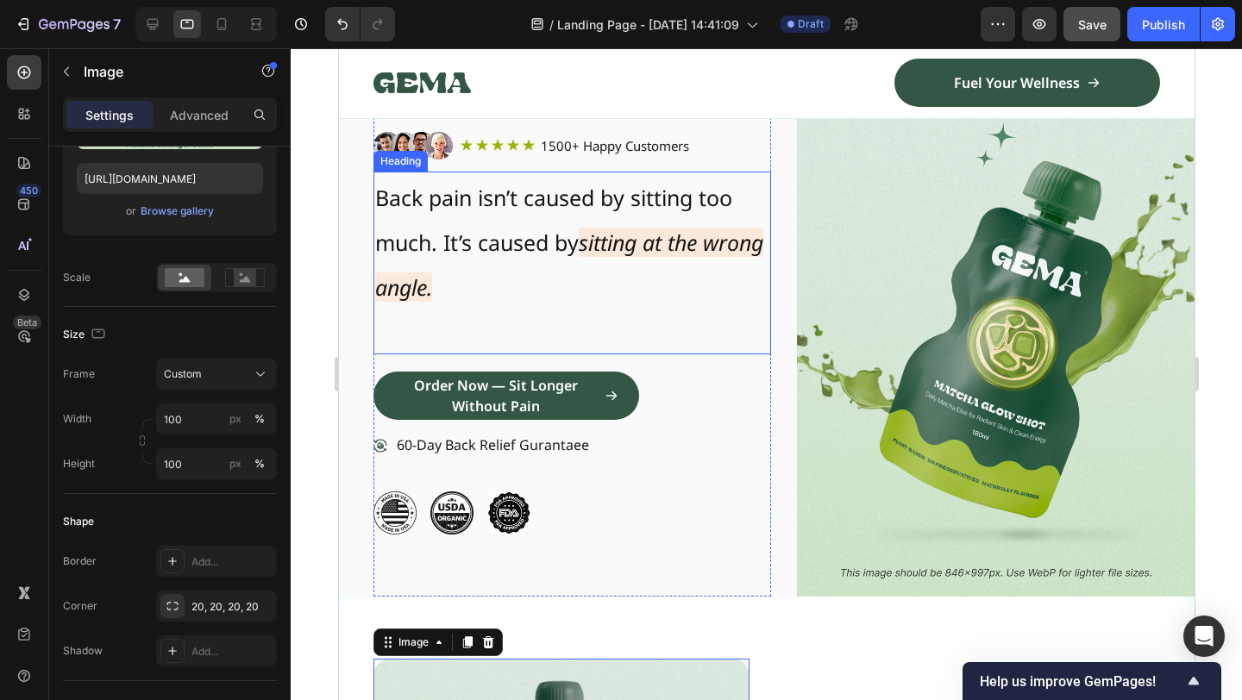
scroll to position [0, 0]
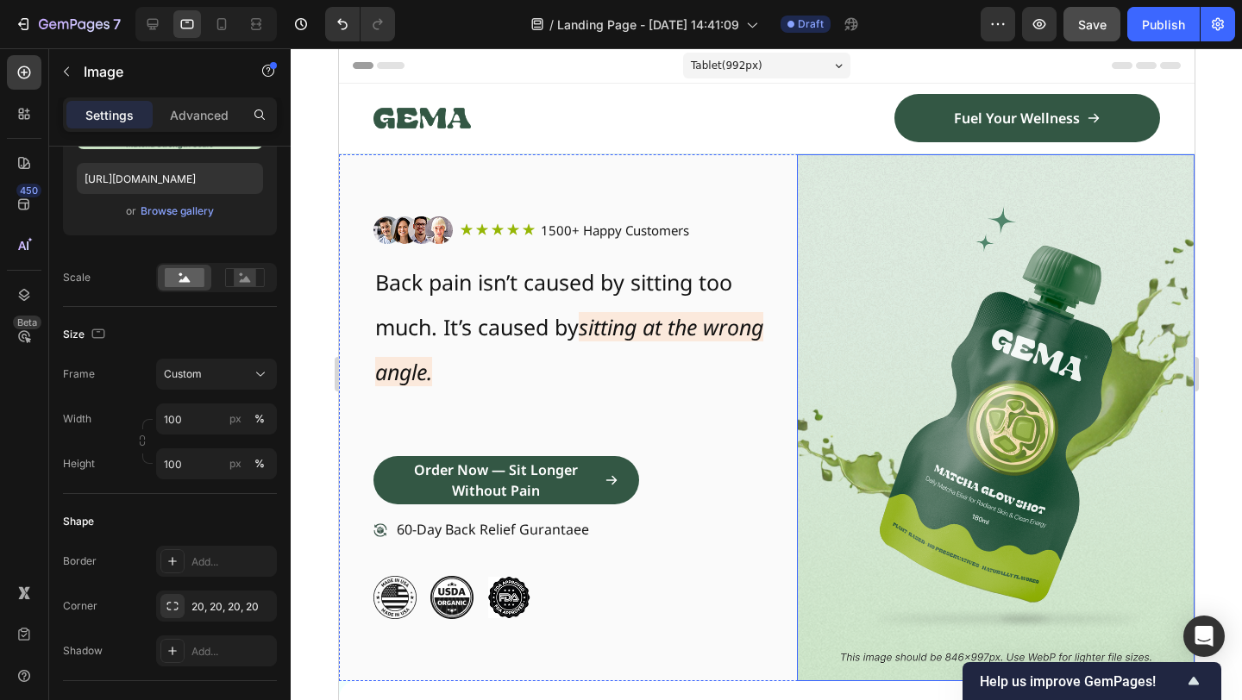
click at [961, 343] on img at bounding box center [995, 417] width 398 height 527
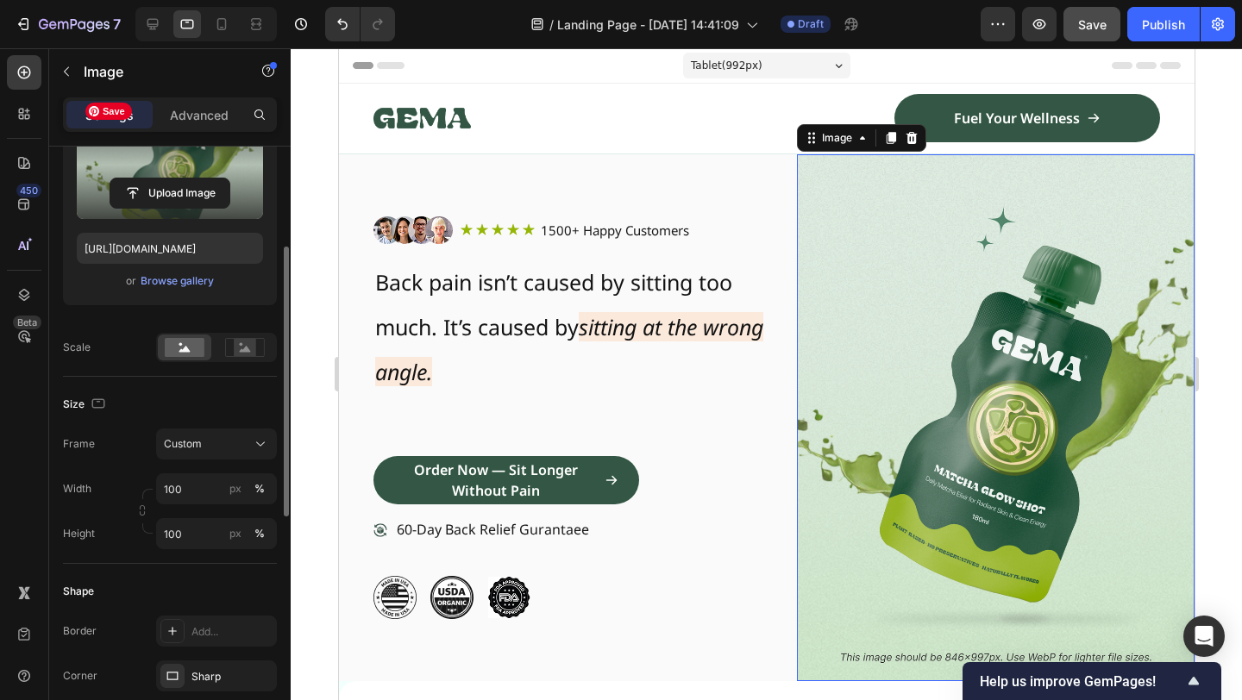
scroll to position [170, 0]
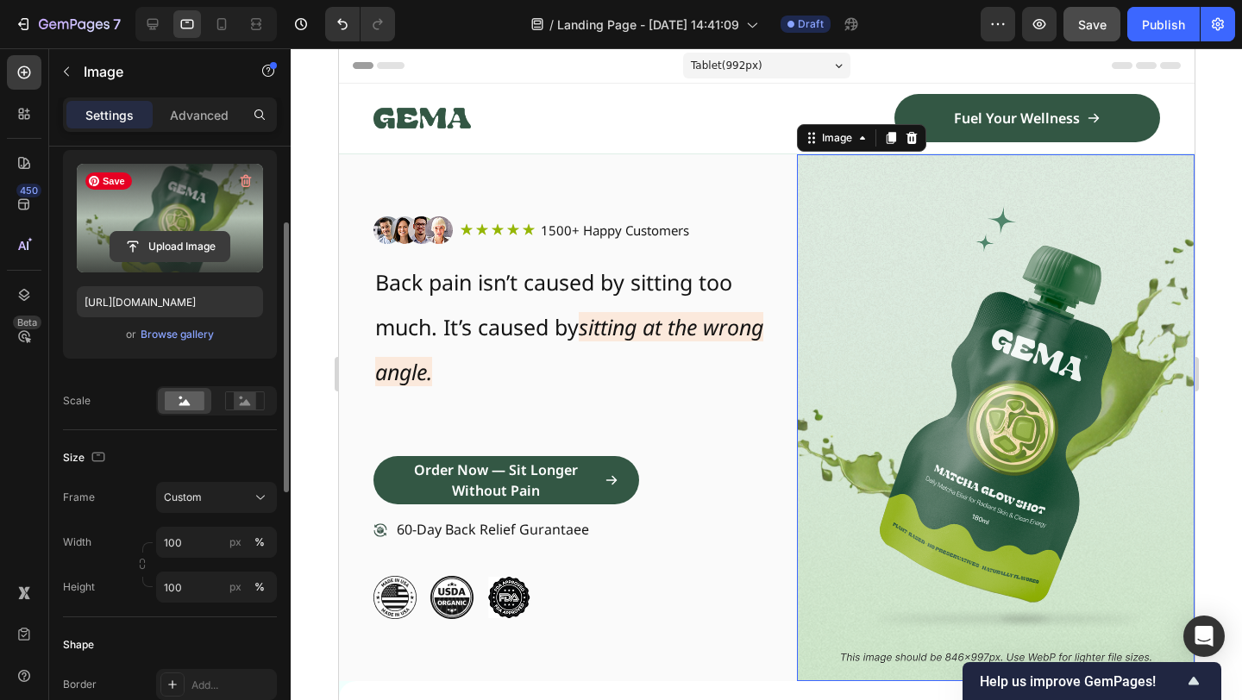
click at [194, 232] on input "file" at bounding box center [169, 246] width 119 height 29
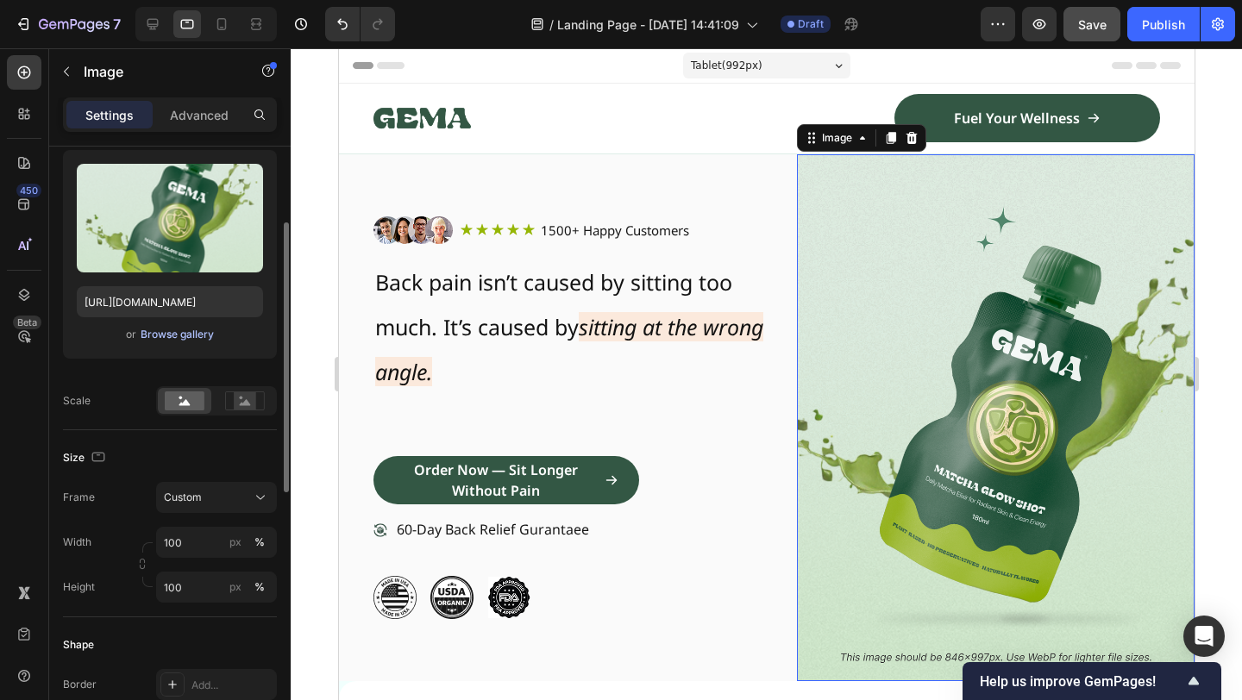
click at [198, 338] on div "Browse gallery" at bounding box center [177, 335] width 73 height 16
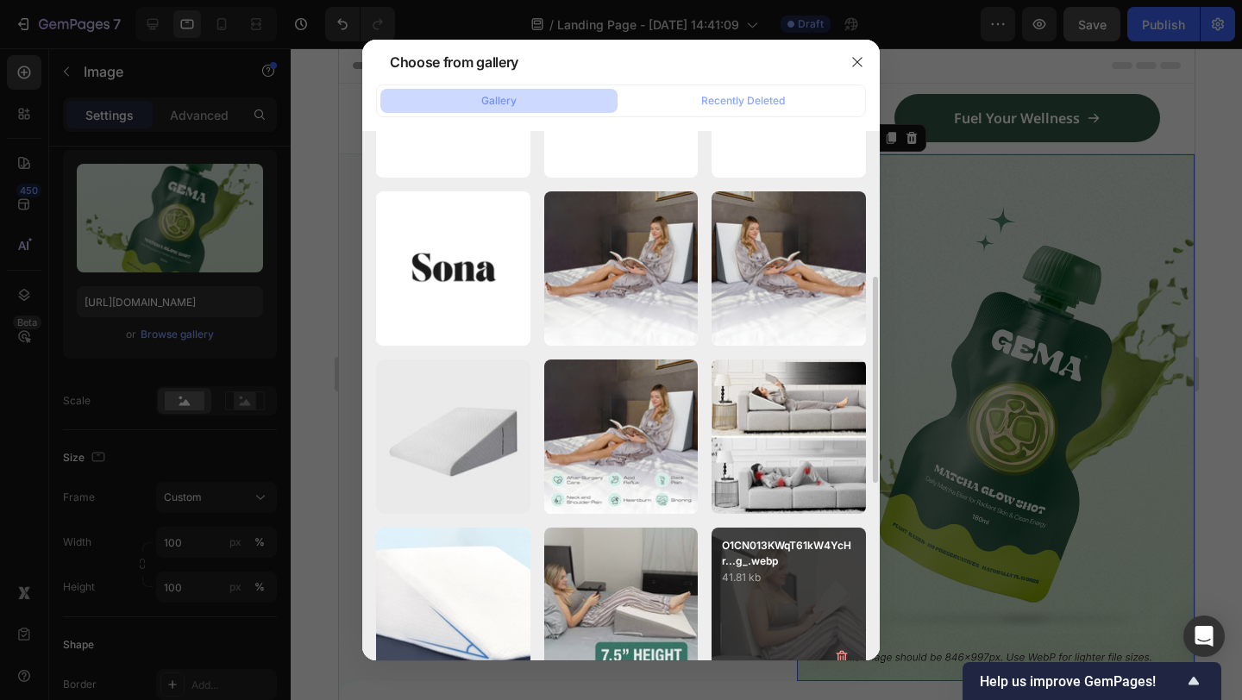
scroll to position [341, 0]
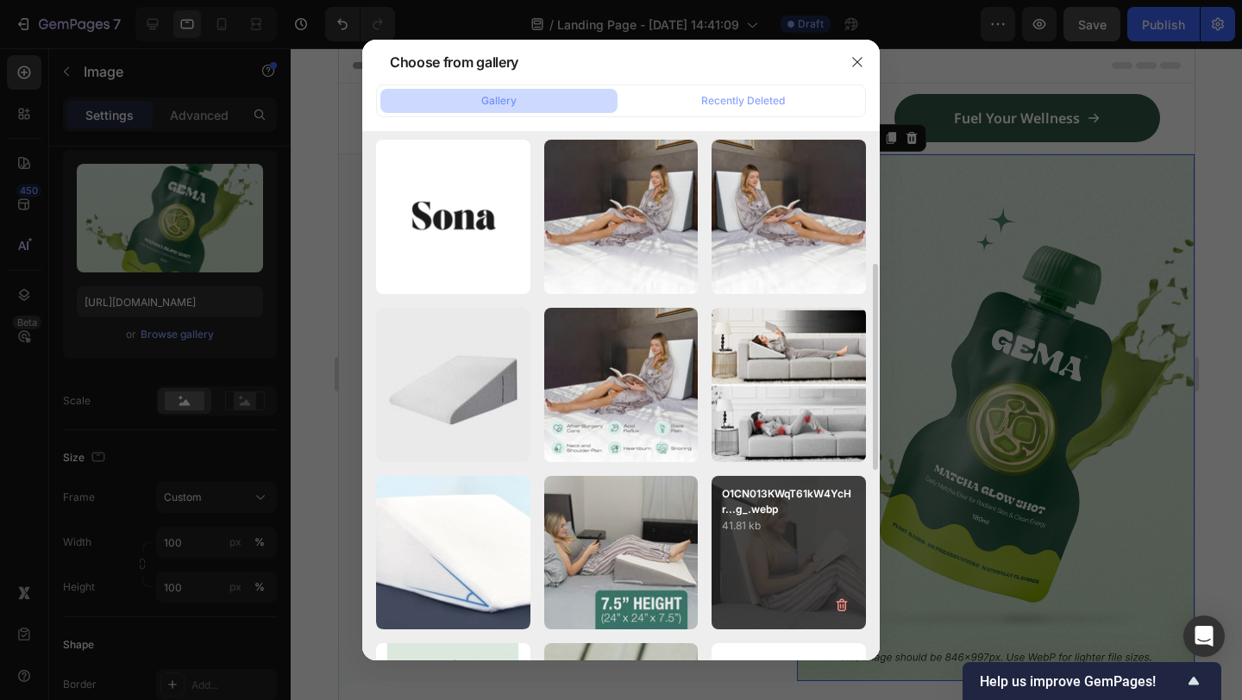
click at [784, 551] on div "O1CN013KWqT61kW4YcHr...g_.webp 41.81 kb" at bounding box center [789, 553] width 154 height 154
type input "[URL][DOMAIN_NAME]"
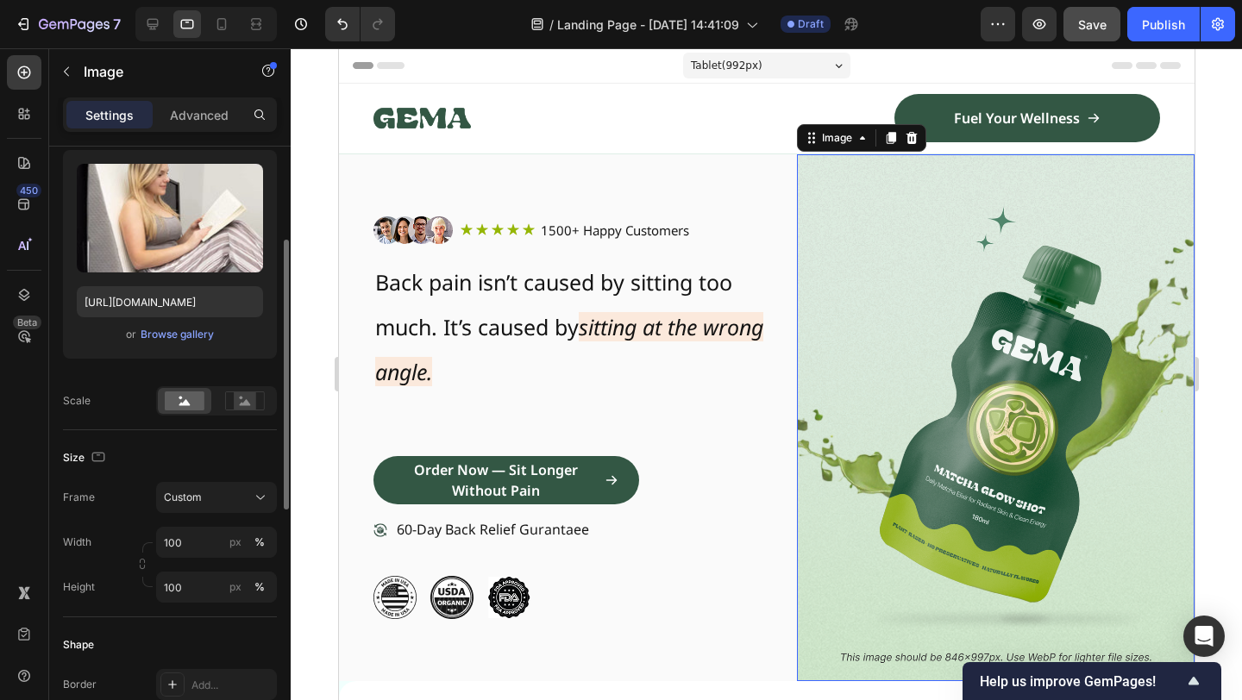
scroll to position [229, 0]
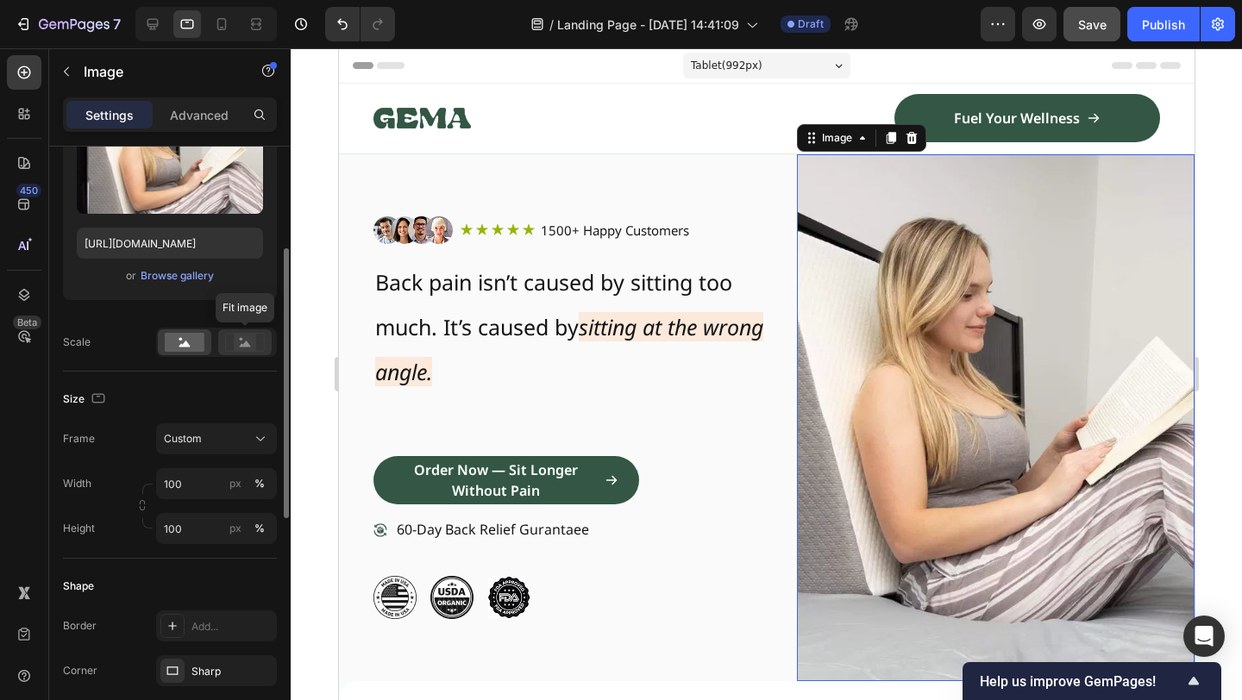
click at [230, 335] on icon at bounding box center [245, 342] width 40 height 19
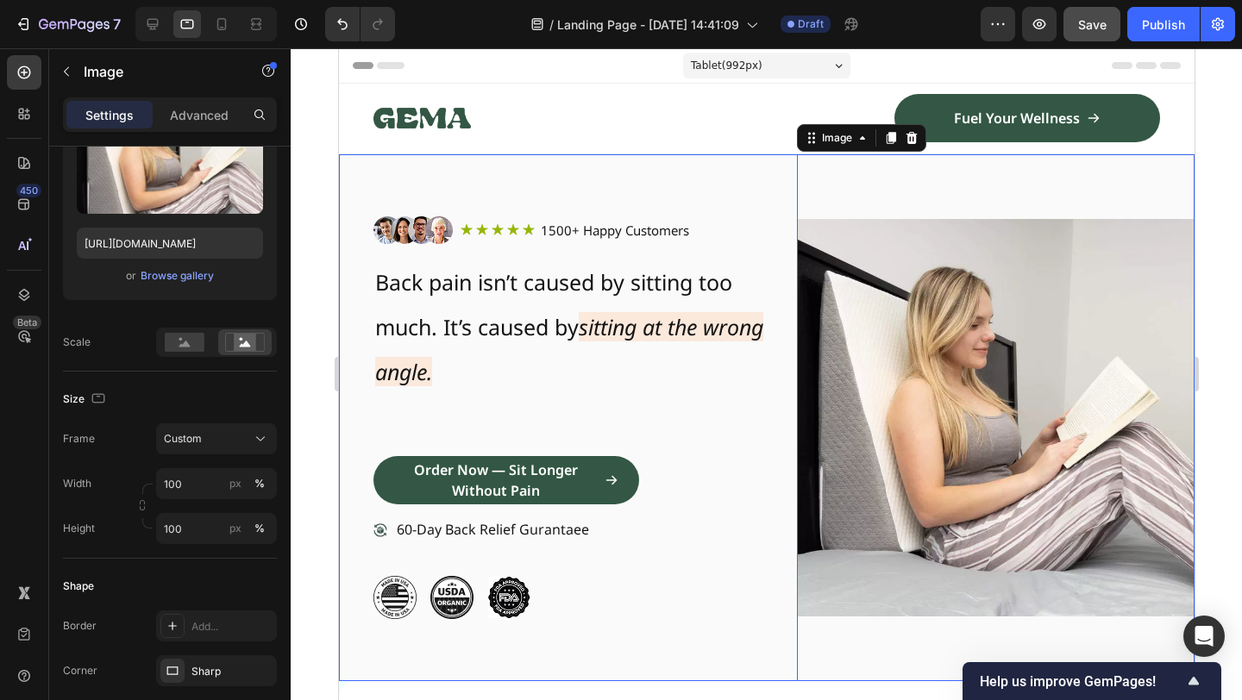
scroll to position [205, 0]
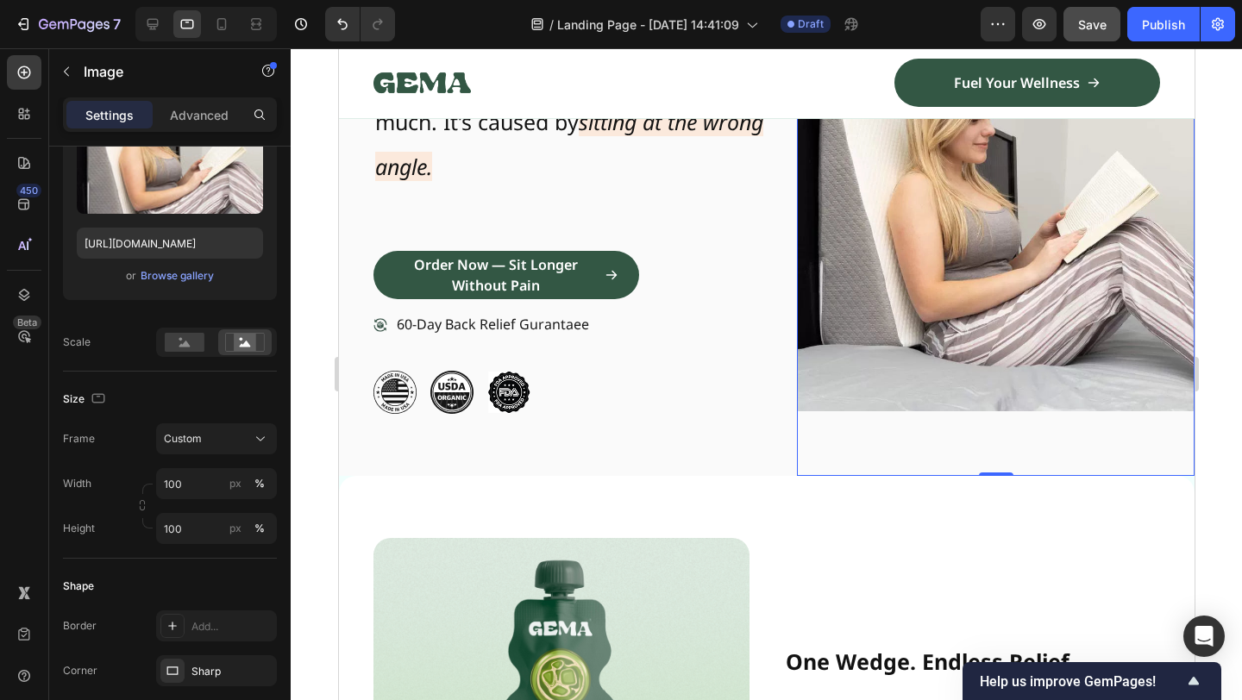
click at [982, 432] on img at bounding box center [995, 212] width 398 height 527
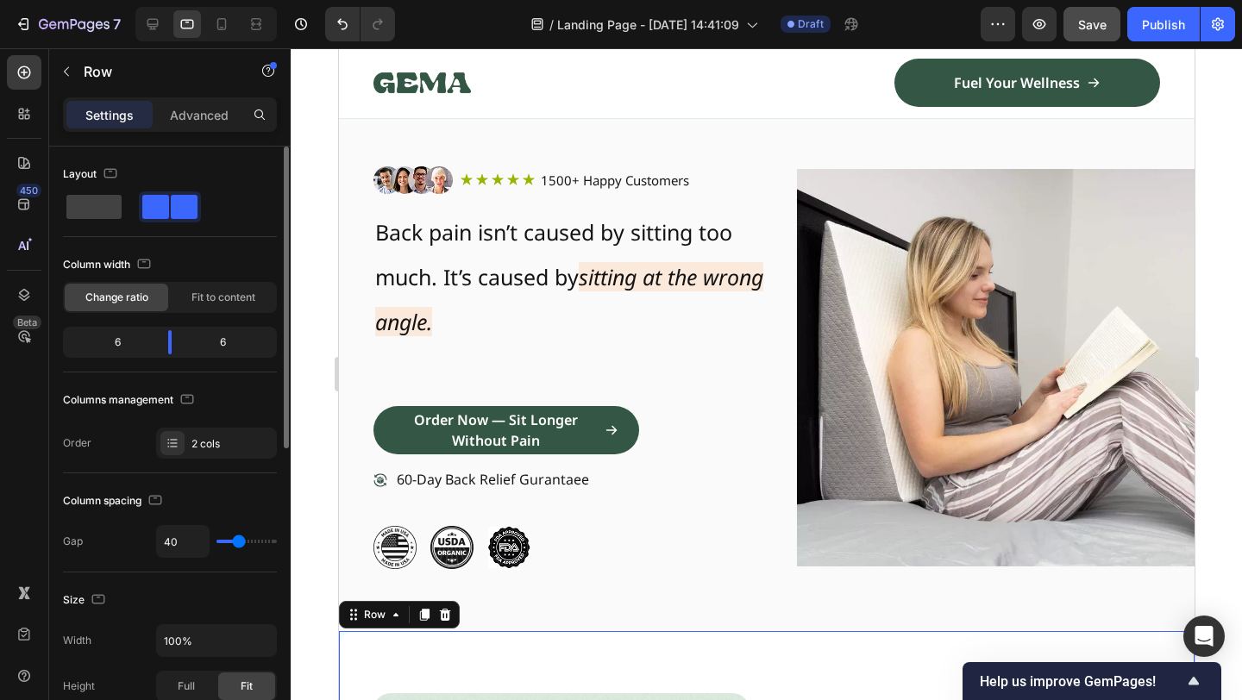
scroll to position [0, 0]
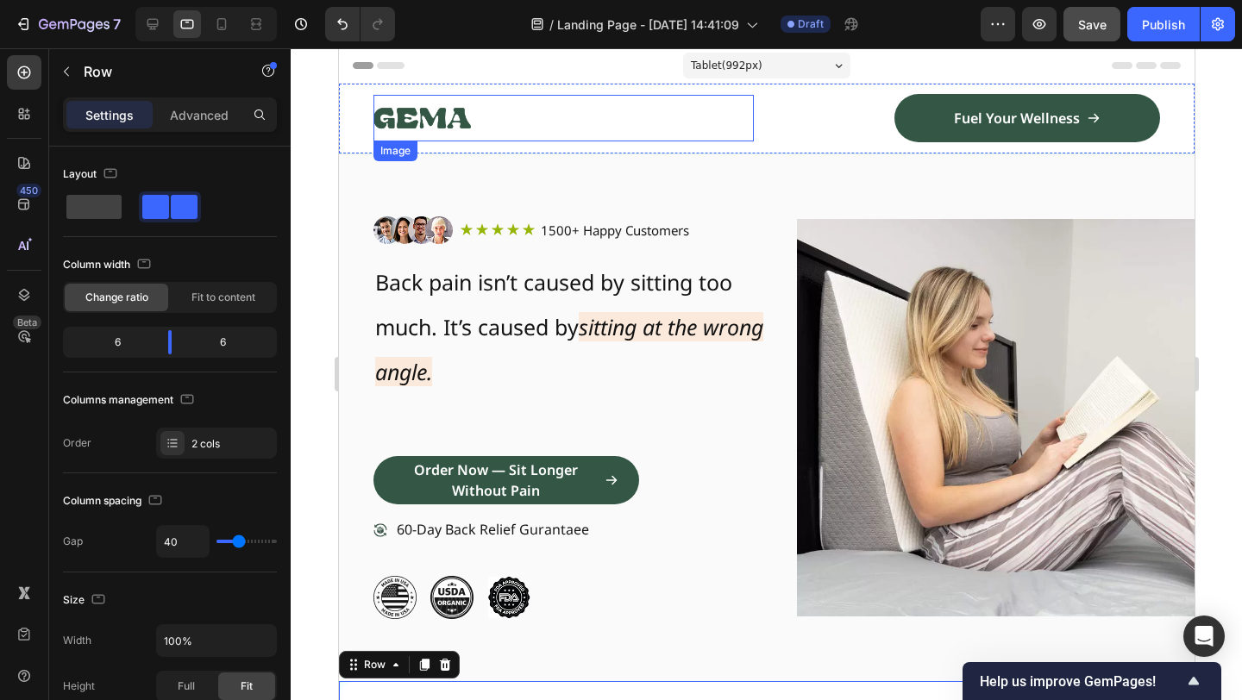
click at [446, 127] on img at bounding box center [421, 118] width 97 height 47
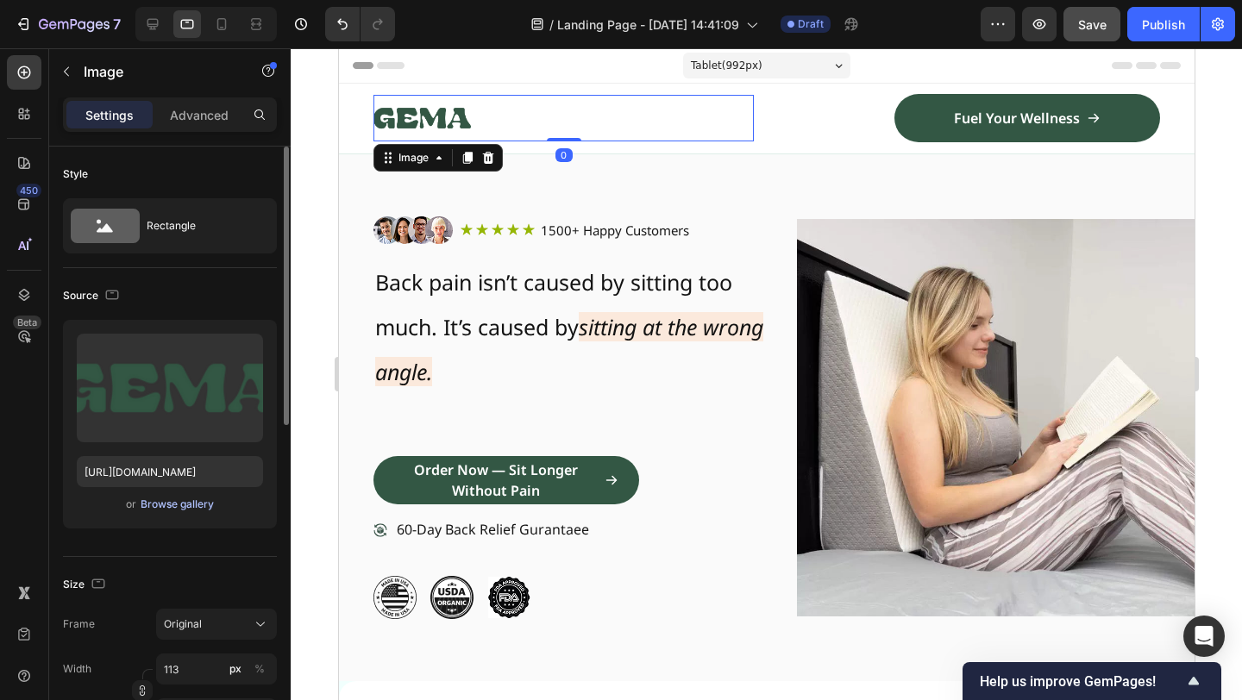
click at [178, 511] on div "Browse gallery" at bounding box center [177, 505] width 73 height 16
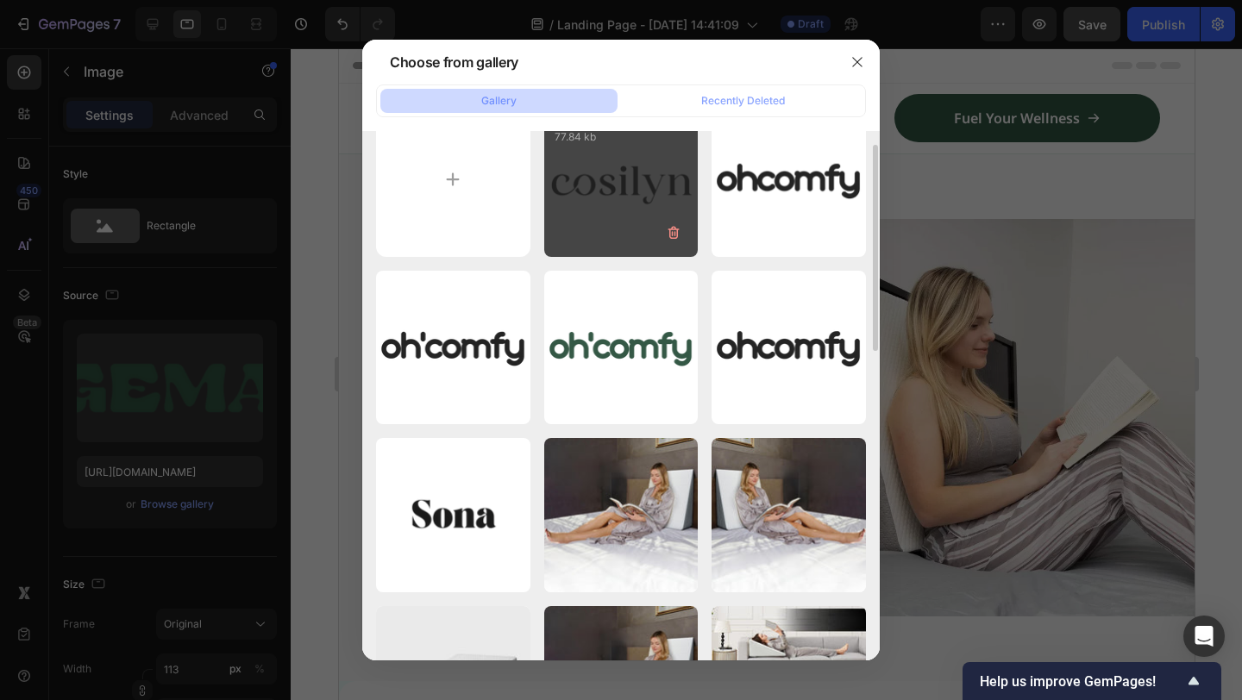
scroll to position [41, 0]
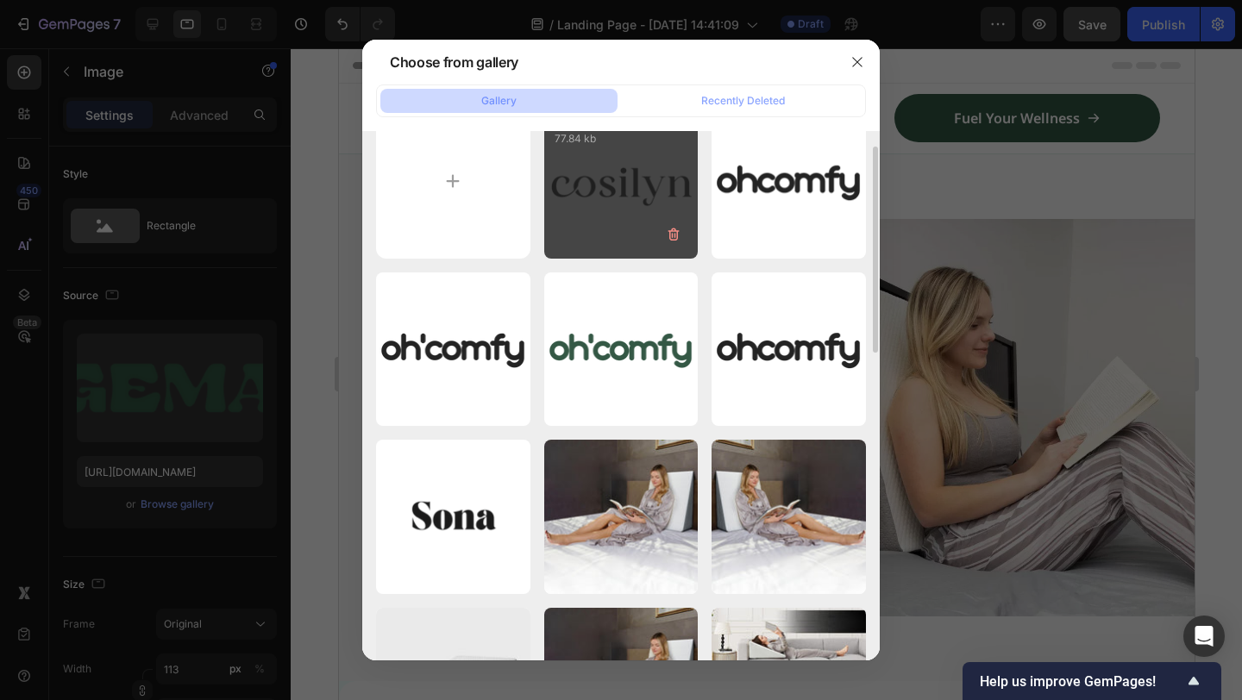
click at [611, 174] on div "Pawmi Logo .psd (4).png 77.84 kb" at bounding box center [621, 181] width 154 height 154
type input "[URL][DOMAIN_NAME]"
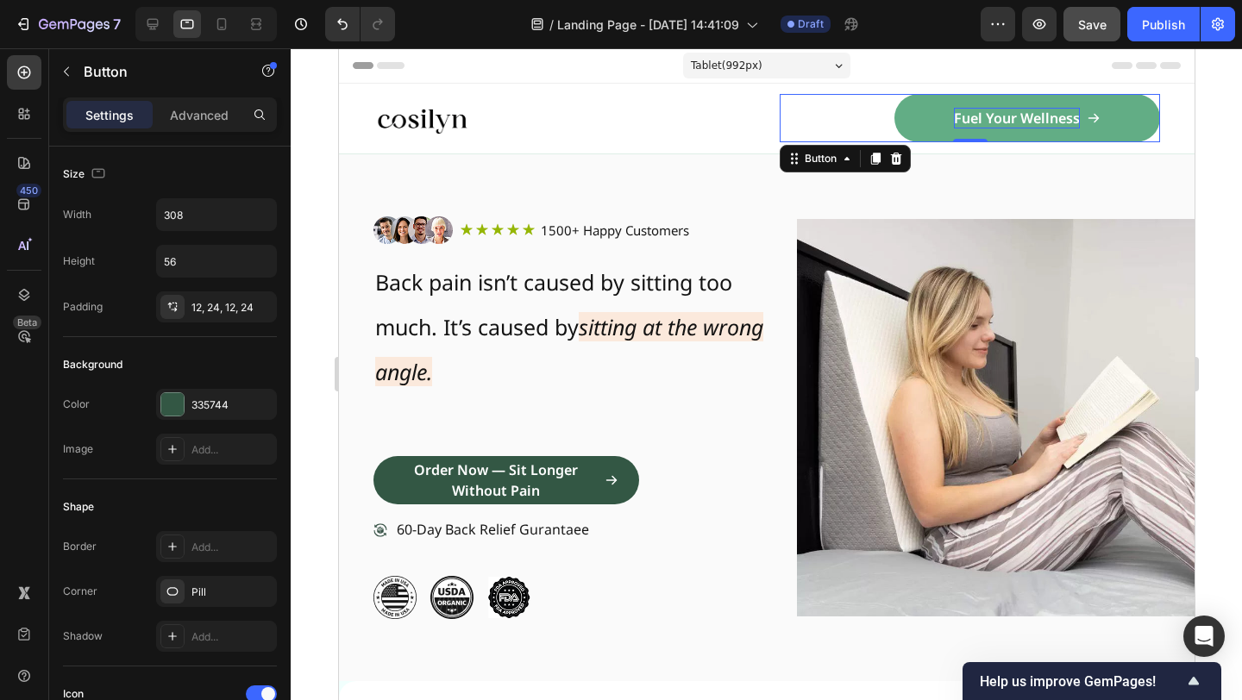
click at [967, 108] on p "Fuel Your Wellness" at bounding box center [1016, 118] width 126 height 21
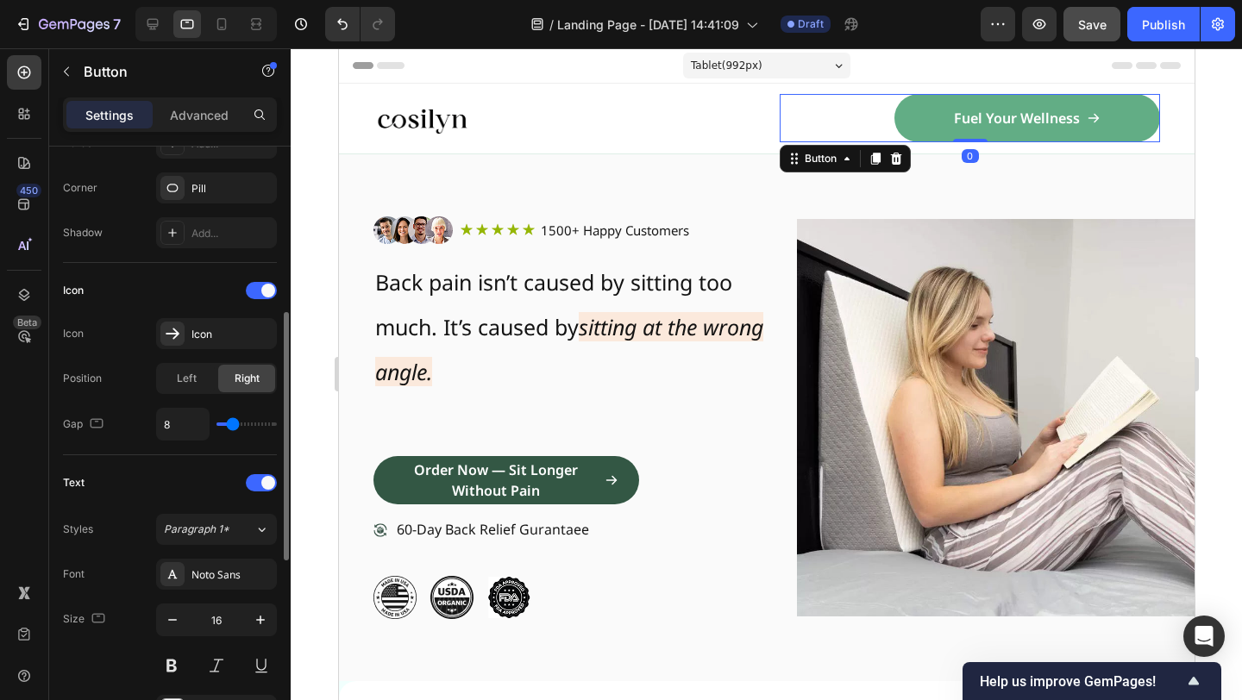
scroll to position [516, 0]
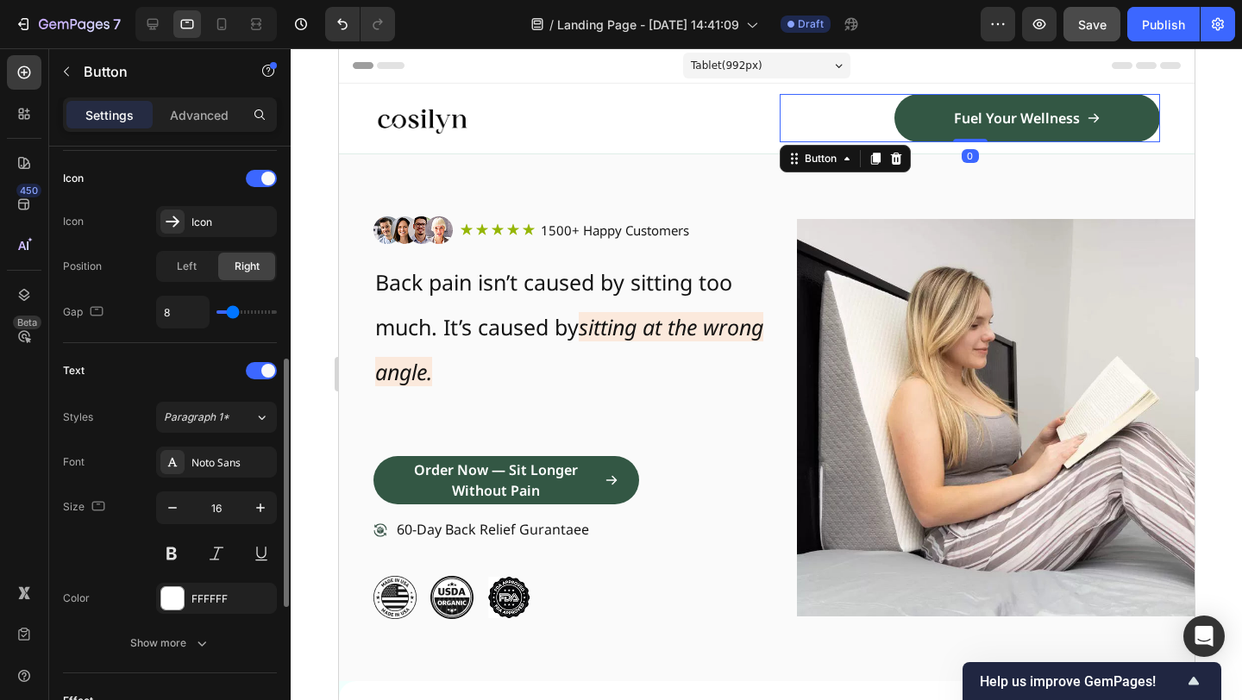
click at [864, 113] on div "Fuel Your Wellness Button 0" at bounding box center [969, 118] width 380 height 48
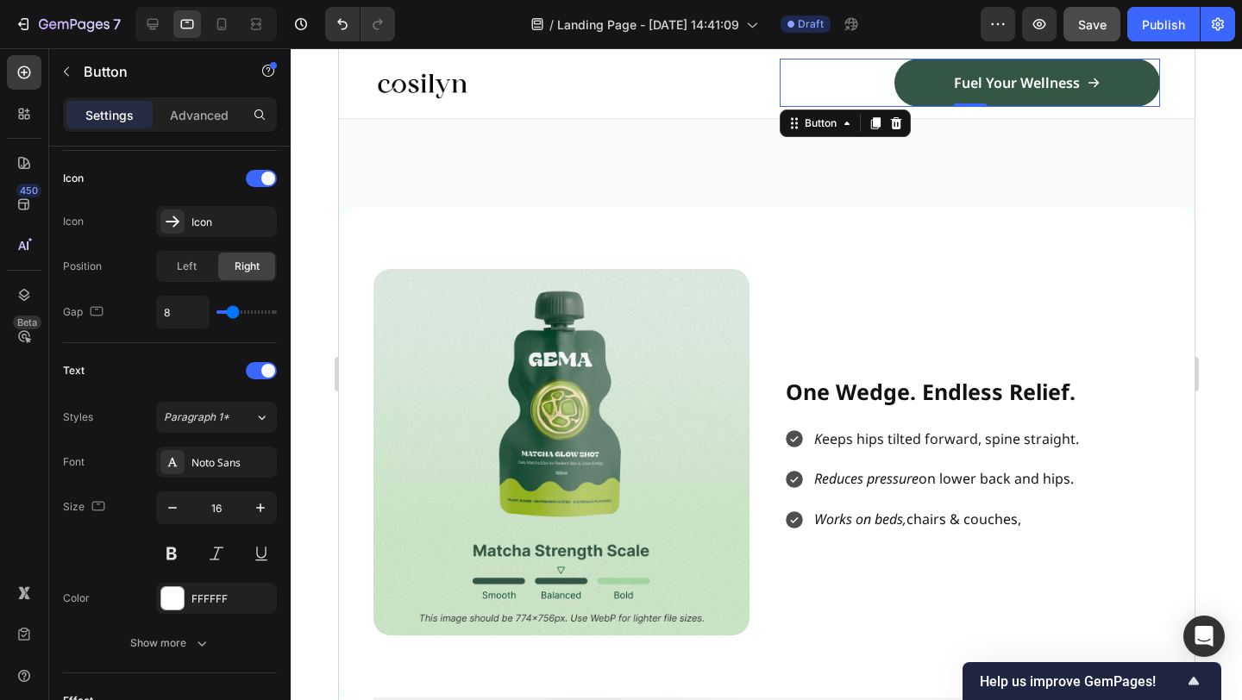
scroll to position [645, 0]
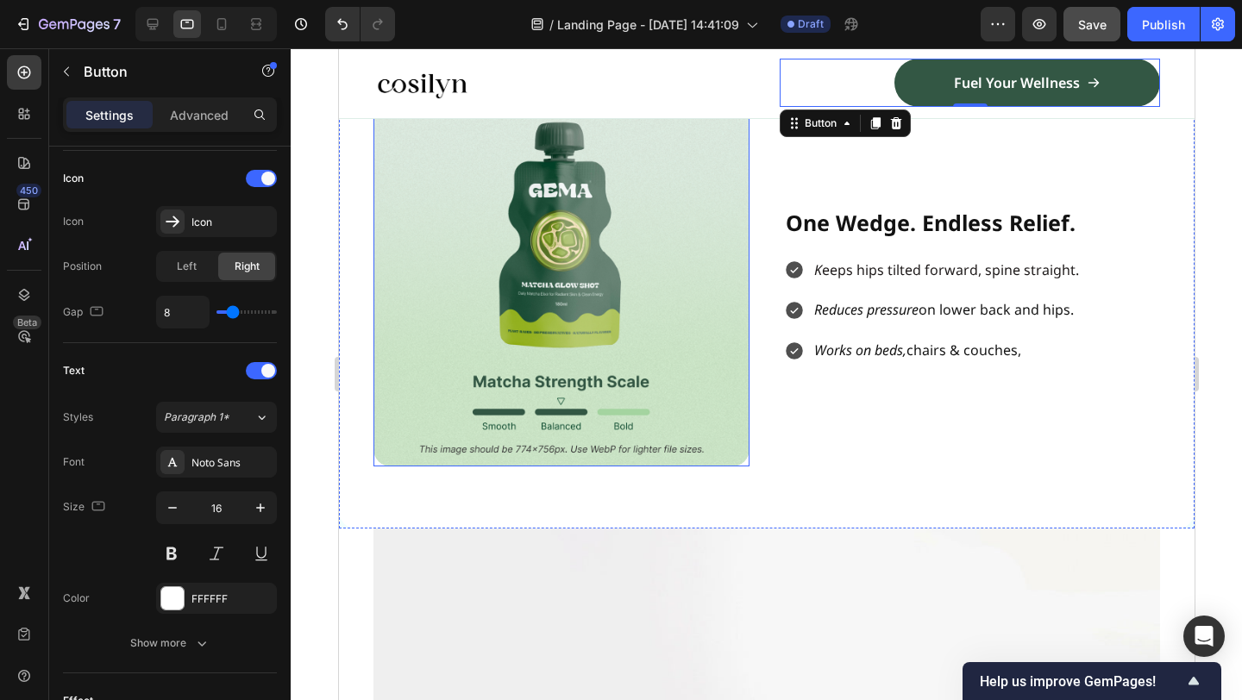
click at [687, 346] on img at bounding box center [561, 283] width 376 height 367
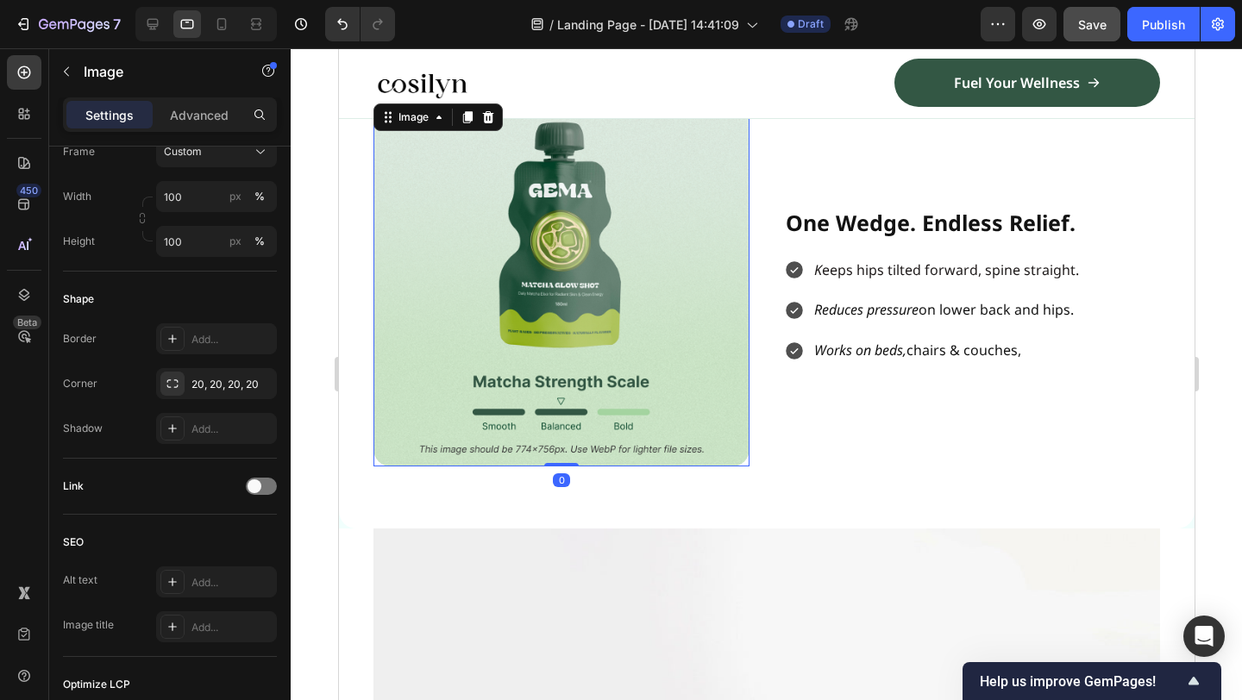
scroll to position [0, 0]
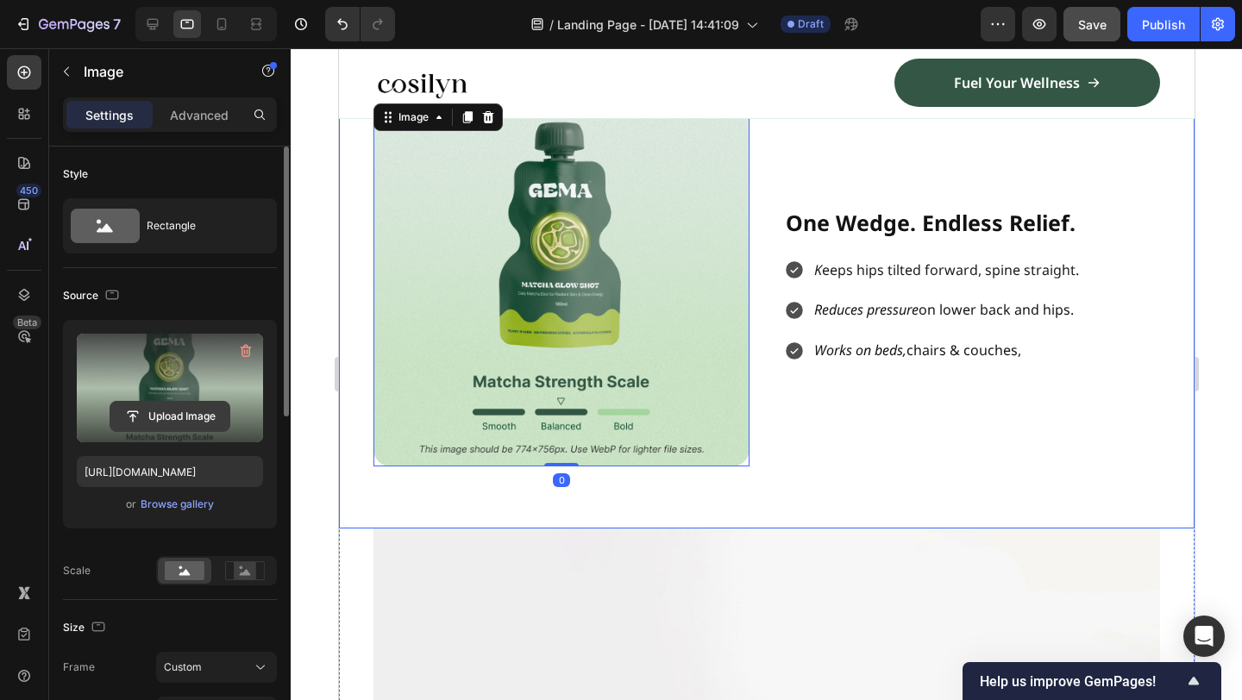
click at [209, 426] on input "file" at bounding box center [169, 416] width 119 height 29
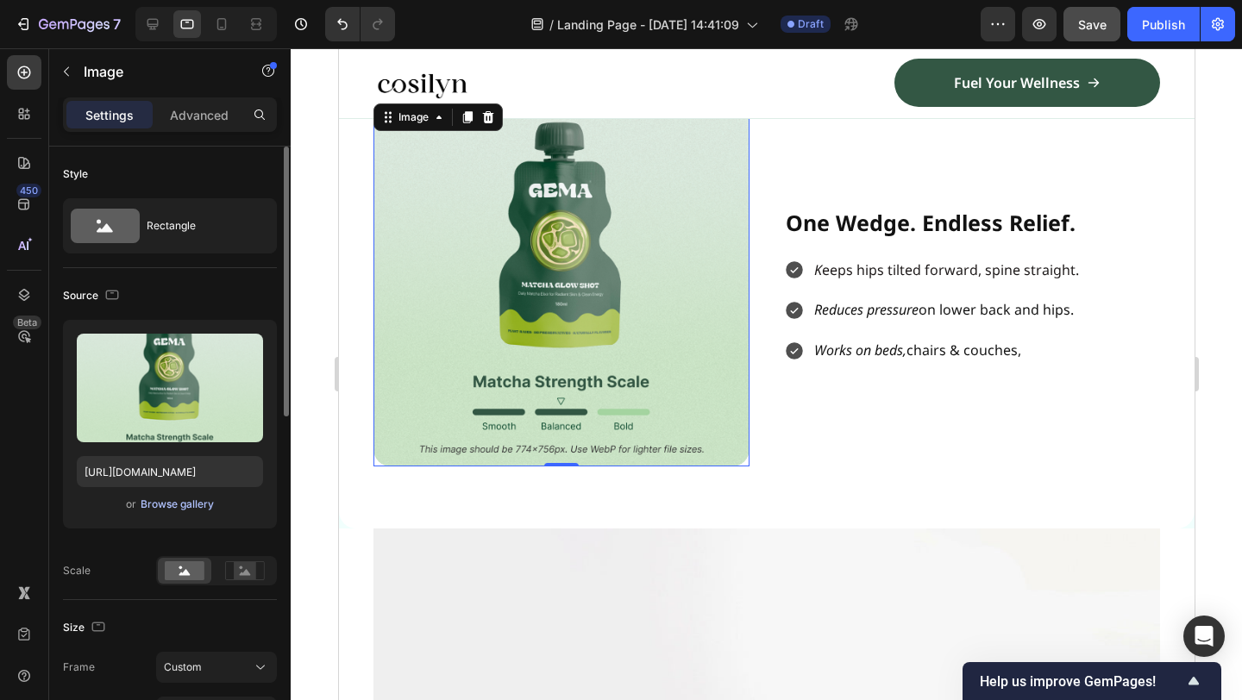
click at [165, 511] on div "Browse gallery" at bounding box center [177, 505] width 73 height 16
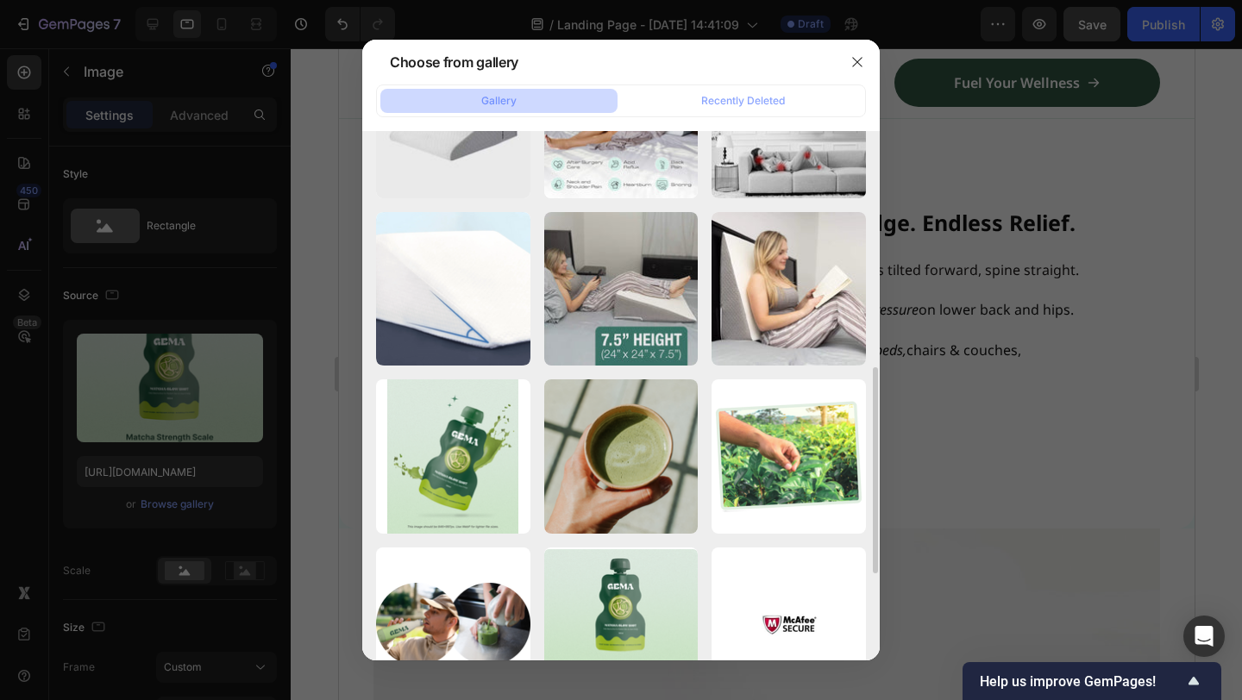
scroll to position [612, 0]
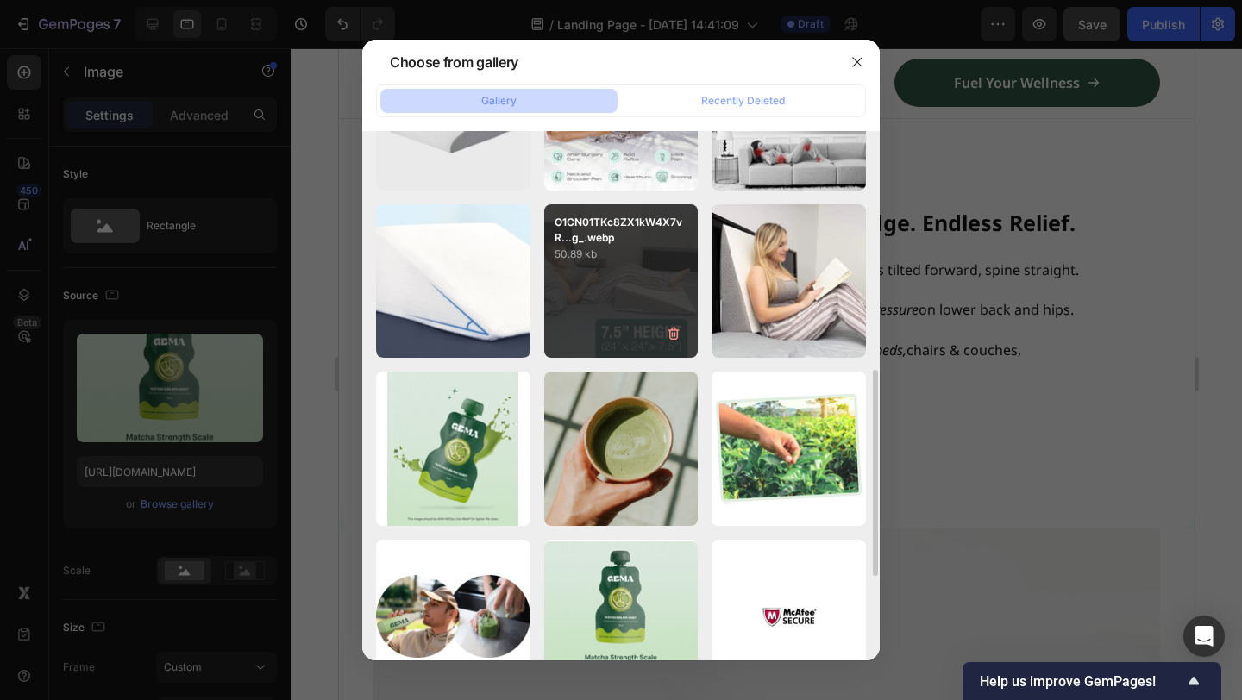
click at [652, 272] on div "O1CN01TKc8ZX1kW4X7vR...g_.webp 50.89 kb" at bounding box center [621, 281] width 154 height 154
type input "[URL][DOMAIN_NAME]"
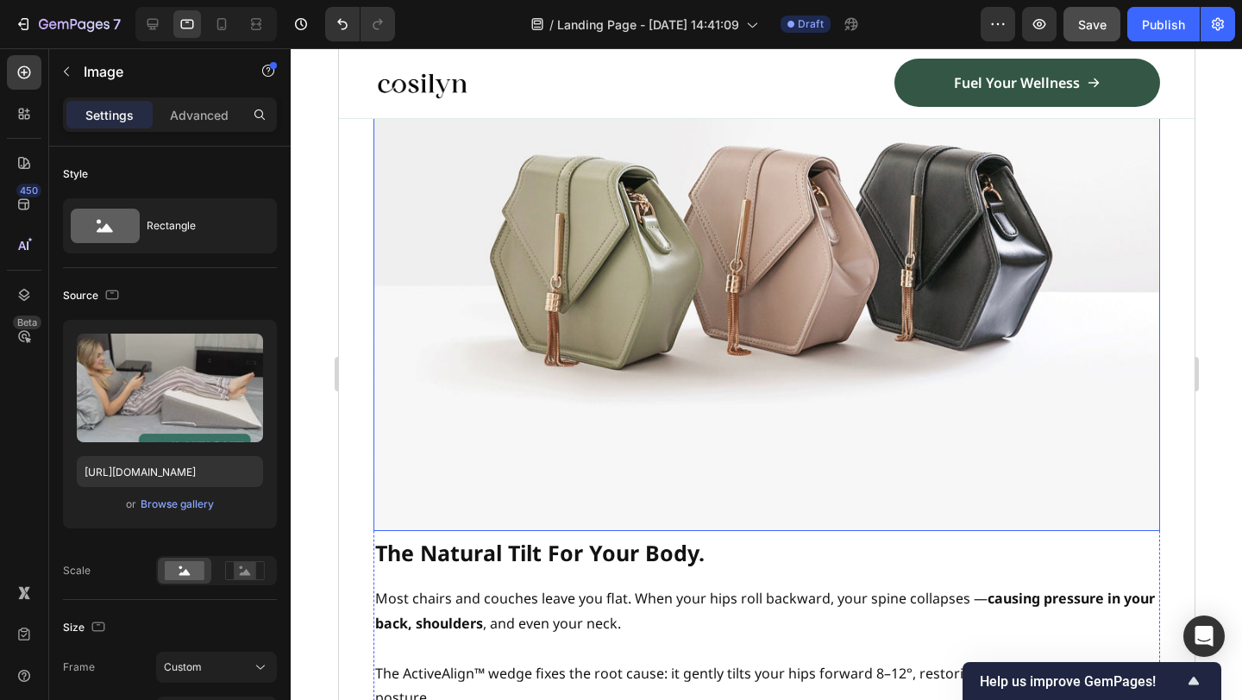
scroll to position [1257, 0]
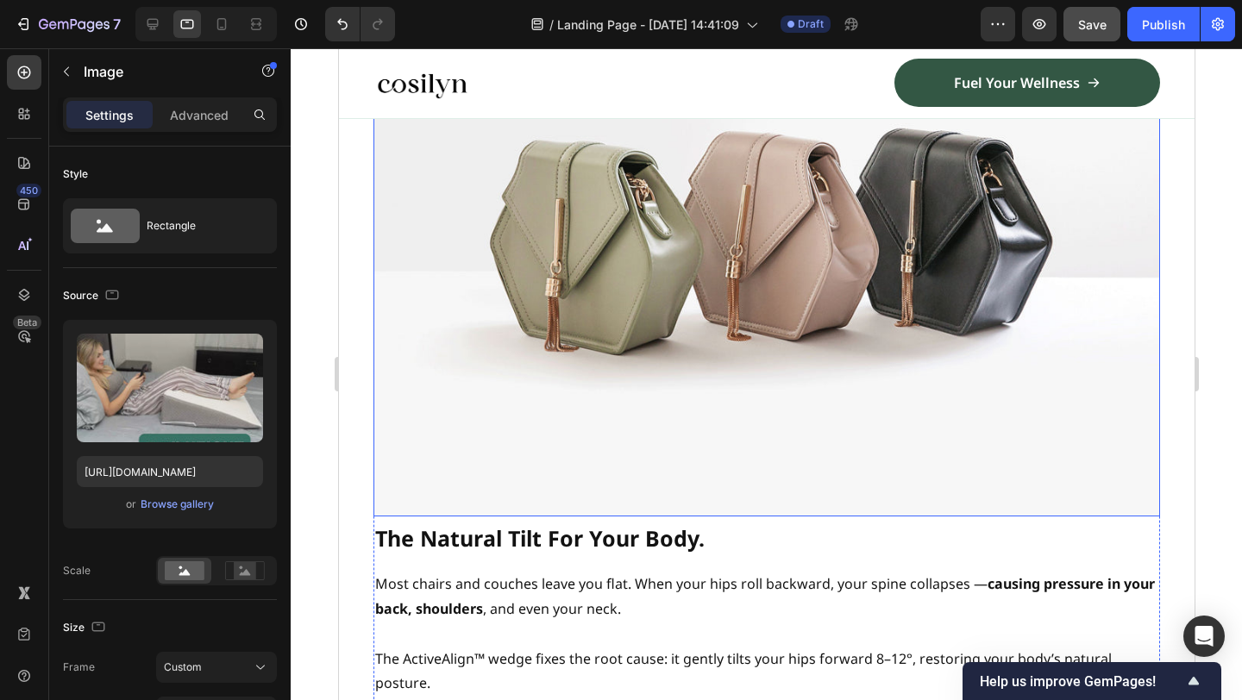
click at [793, 393] on img at bounding box center [766, 222] width 787 height 590
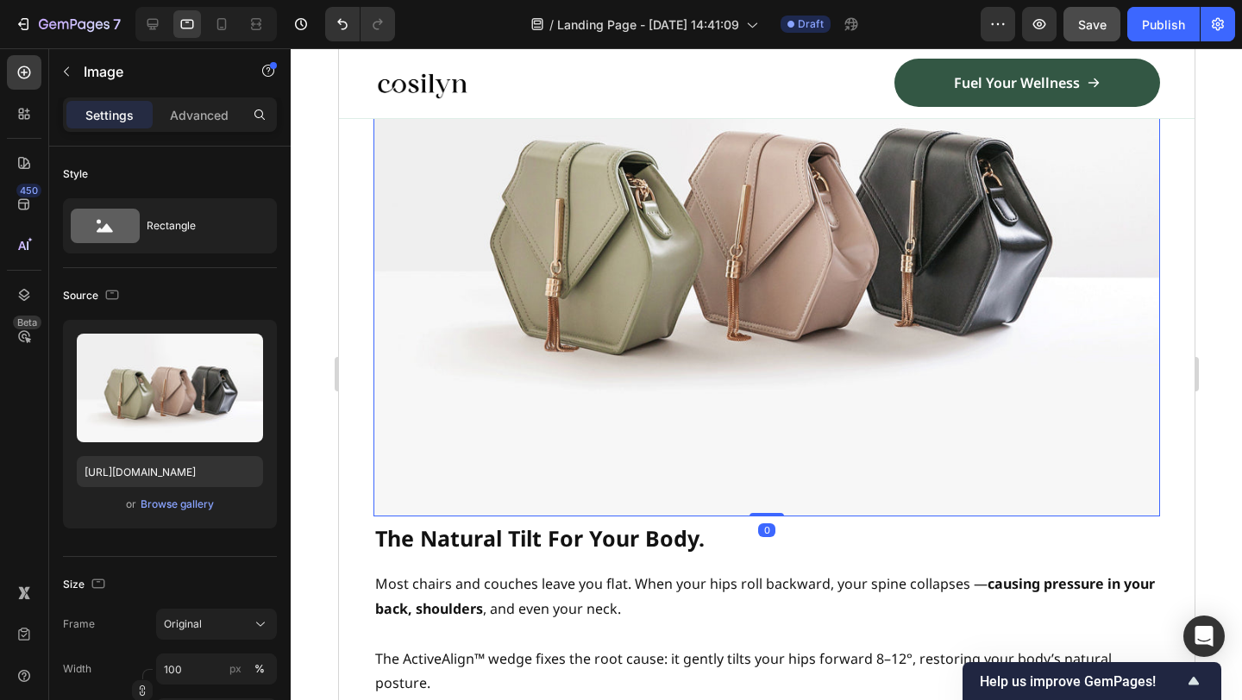
click at [590, 321] on img at bounding box center [766, 222] width 787 height 590
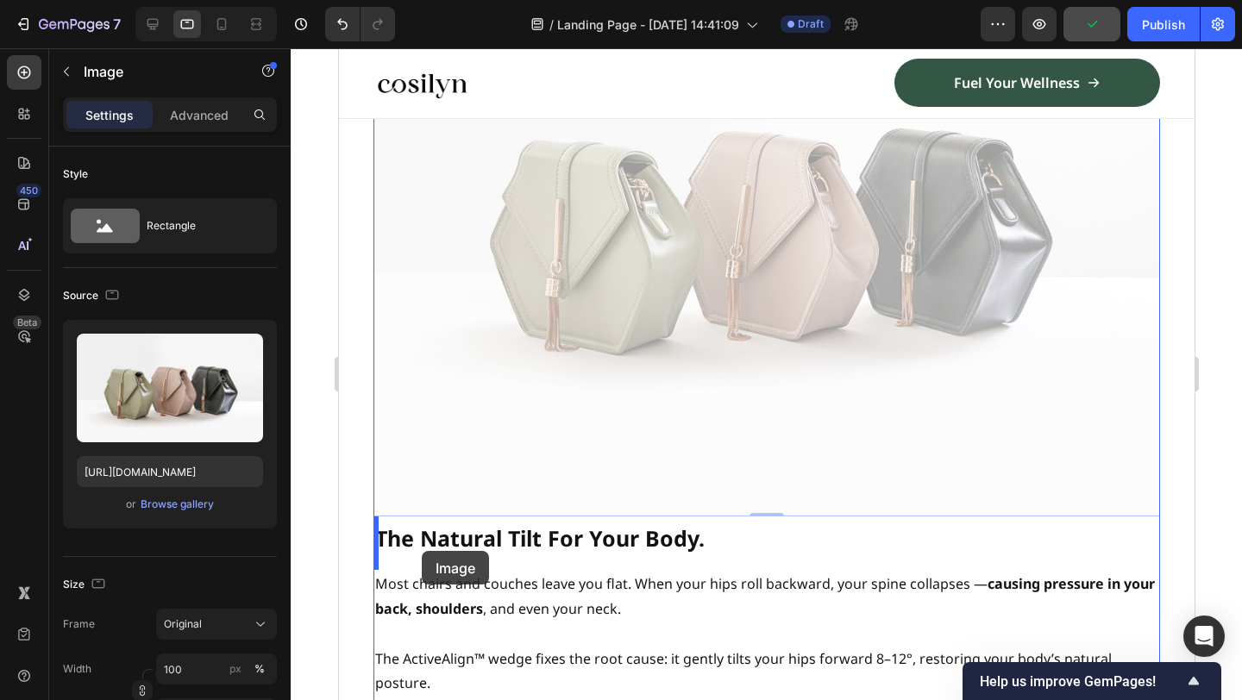
drag, startPoint x: 660, startPoint y: 236, endPoint x: 421, endPoint y: 551, distance: 395.3
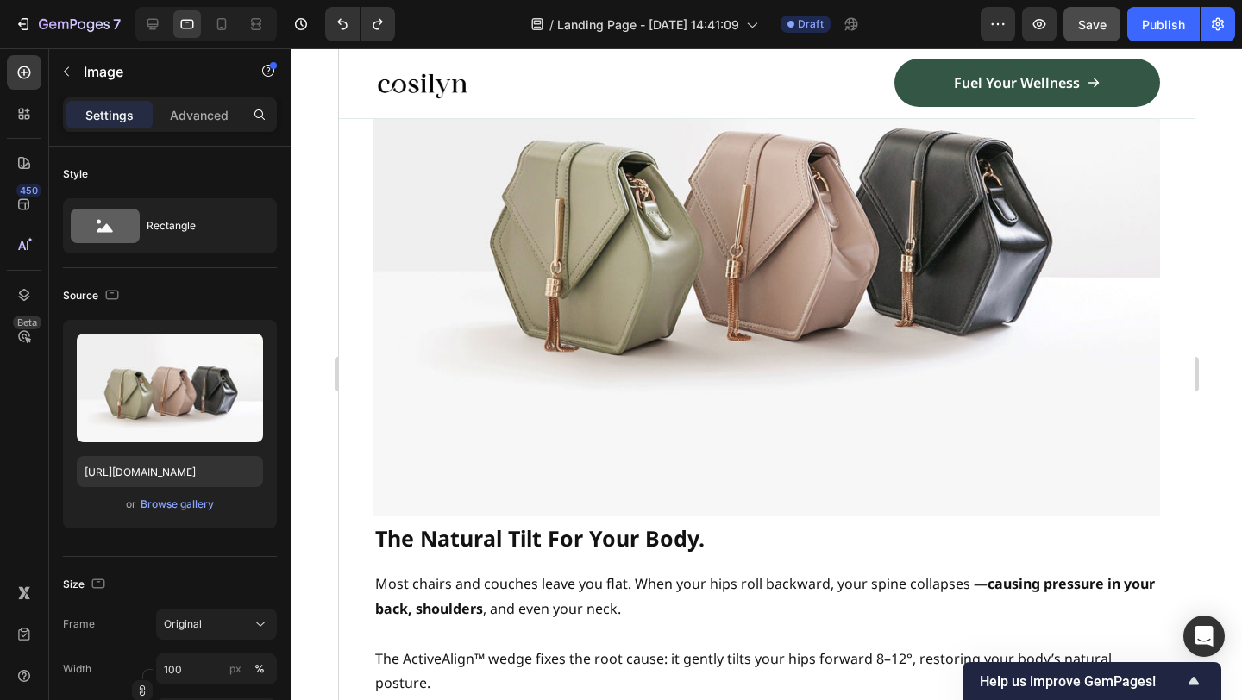
click at [738, 337] on img at bounding box center [766, 222] width 787 height 590
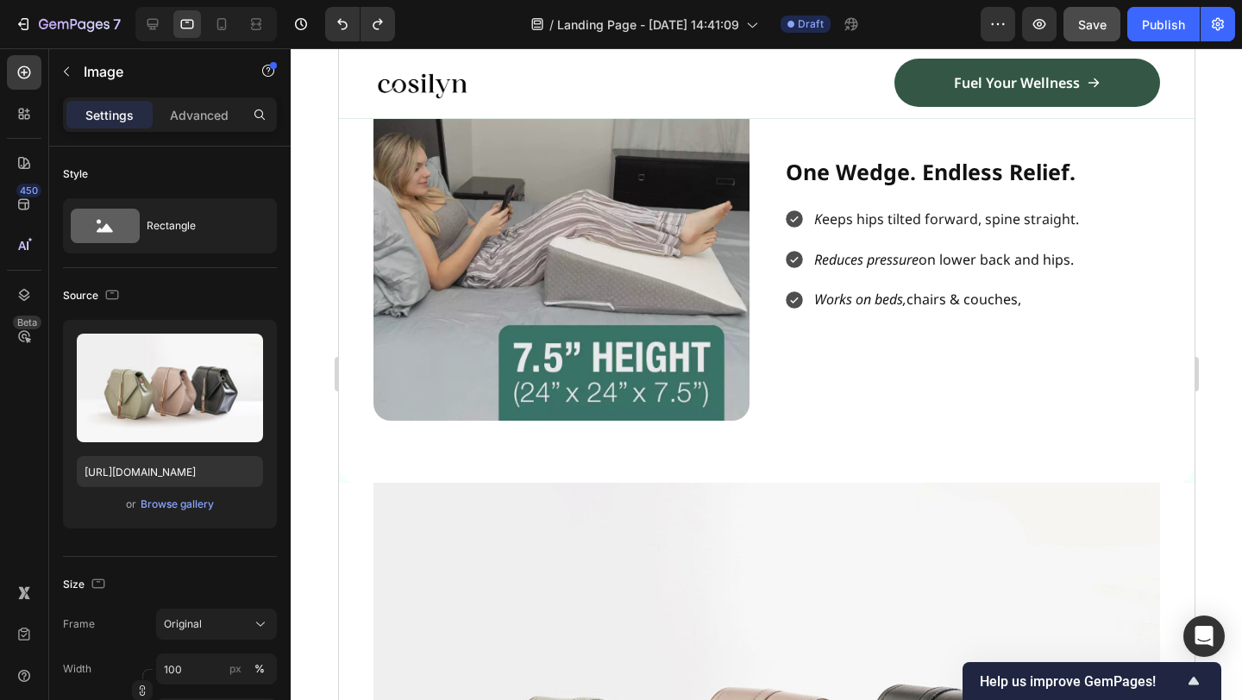
scroll to position [565, 0]
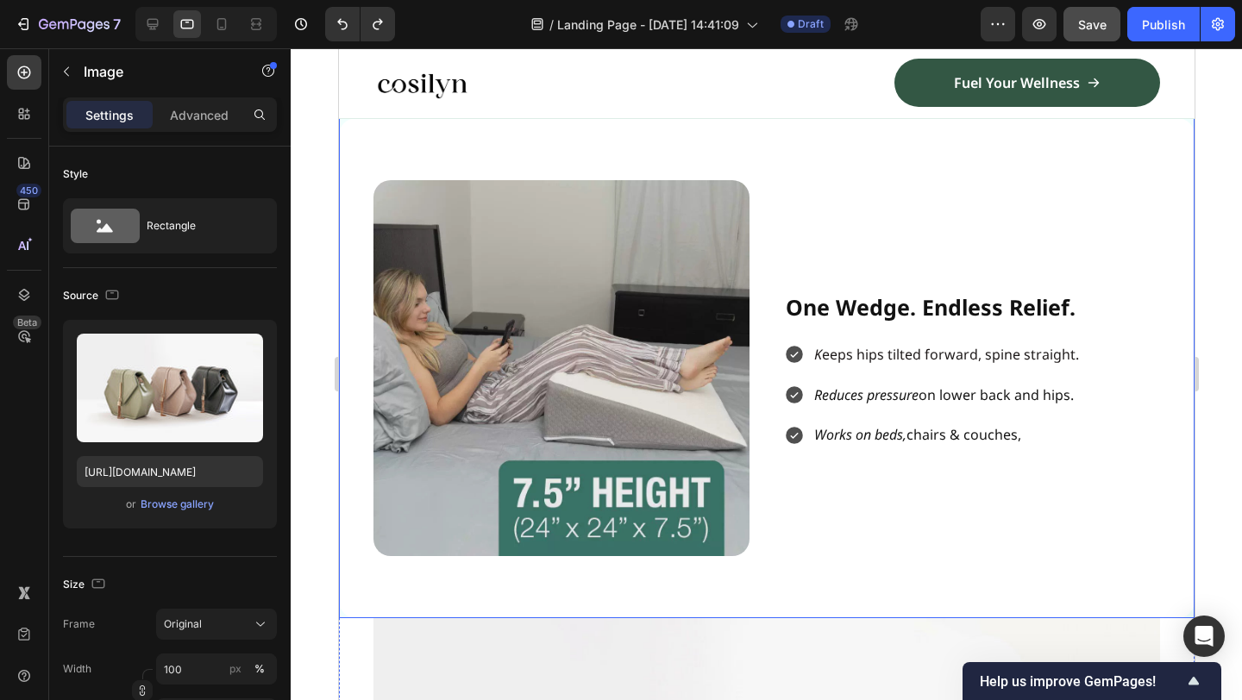
click at [811, 195] on div "One Wedge. Endless Relief. Heading K eeps hips tilted forward, spine straight. …" at bounding box center [971, 368] width 376 height 376
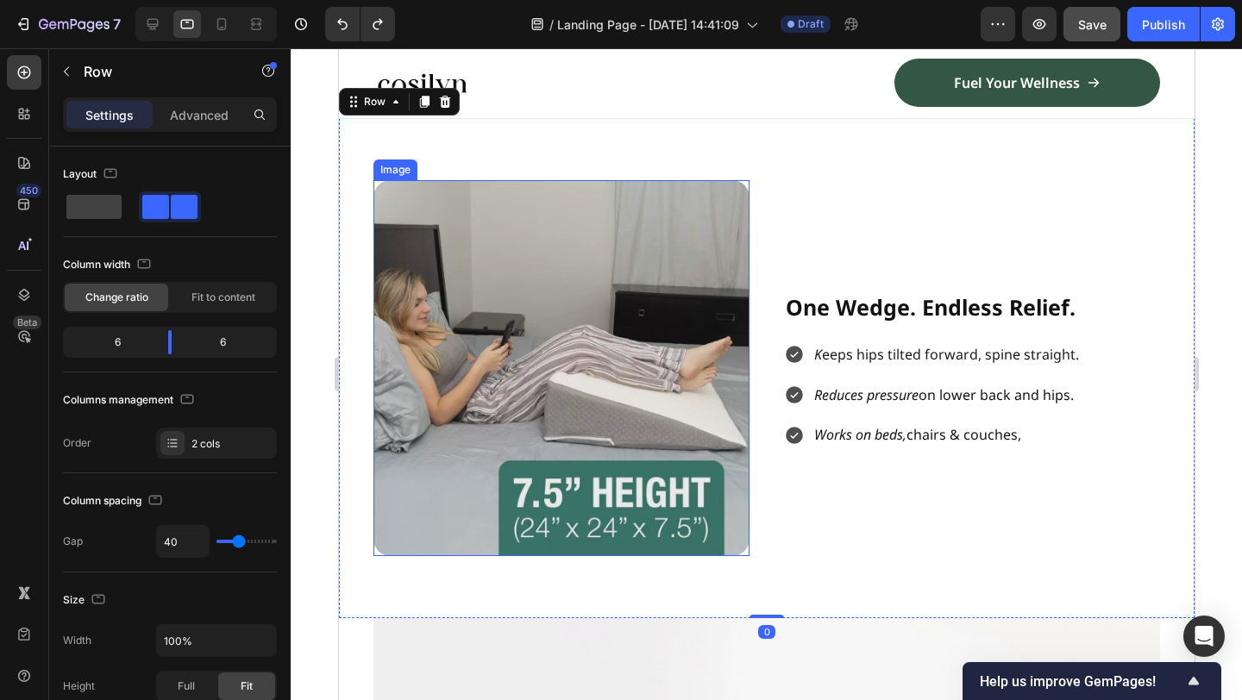
scroll to position [388, 0]
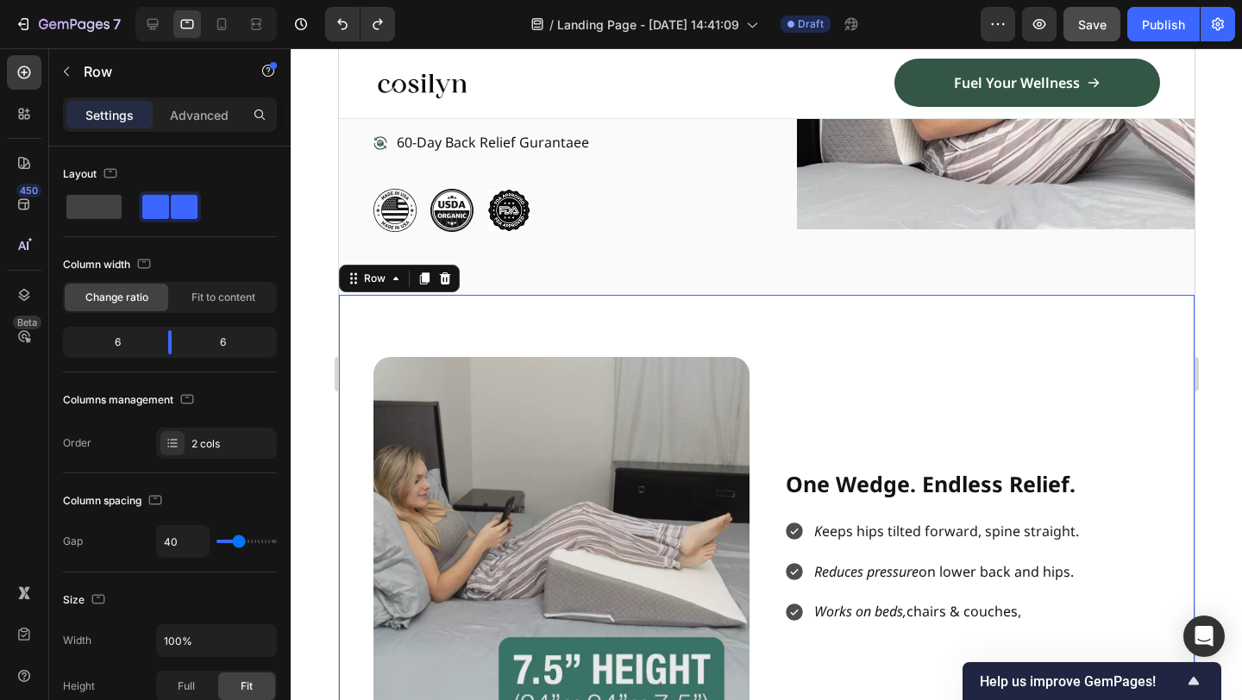
click at [626, 340] on div "Image One Wedge. Endless Relief. Heading K eeps hips tilted forward, spine stra…" at bounding box center [766, 545] width 856 height 500
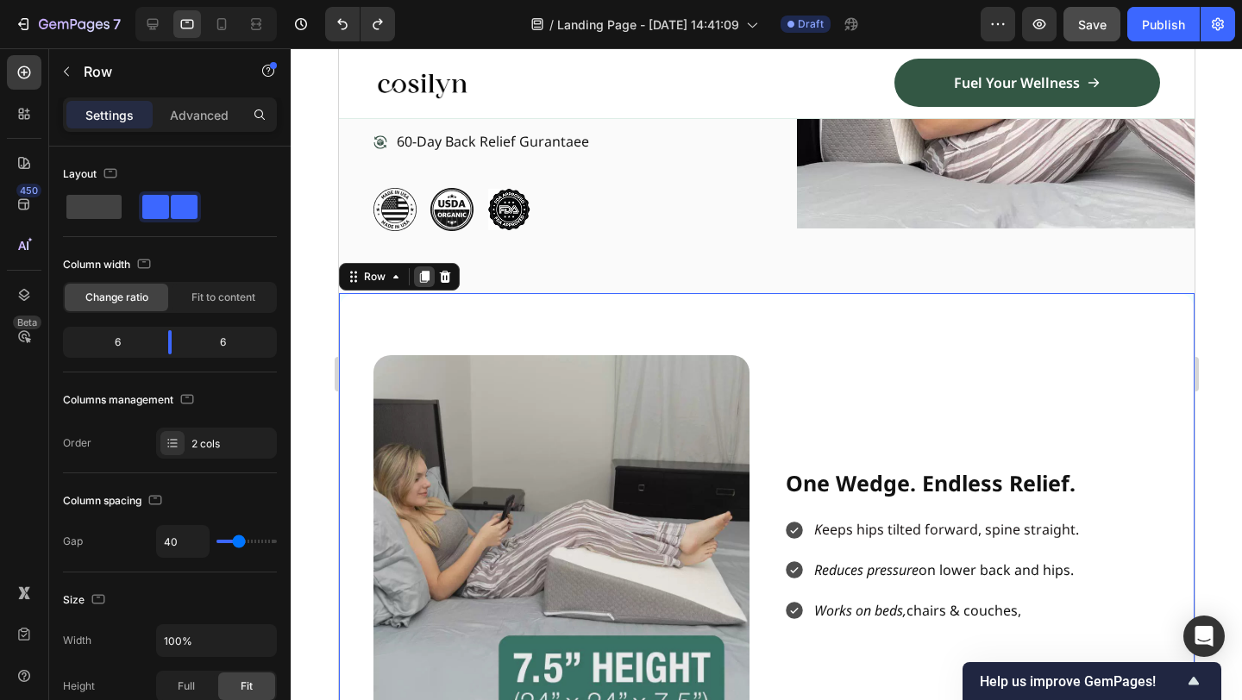
click at [427, 278] on icon at bounding box center [423, 277] width 9 height 12
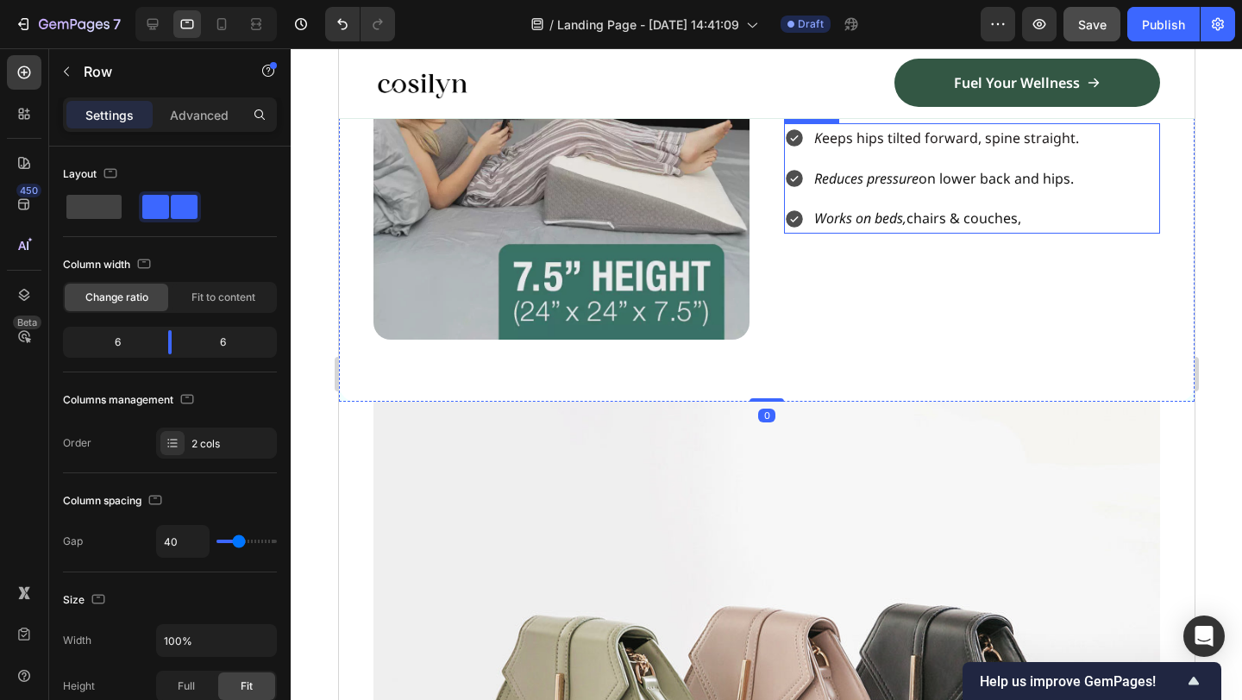
scroll to position [1311, 0]
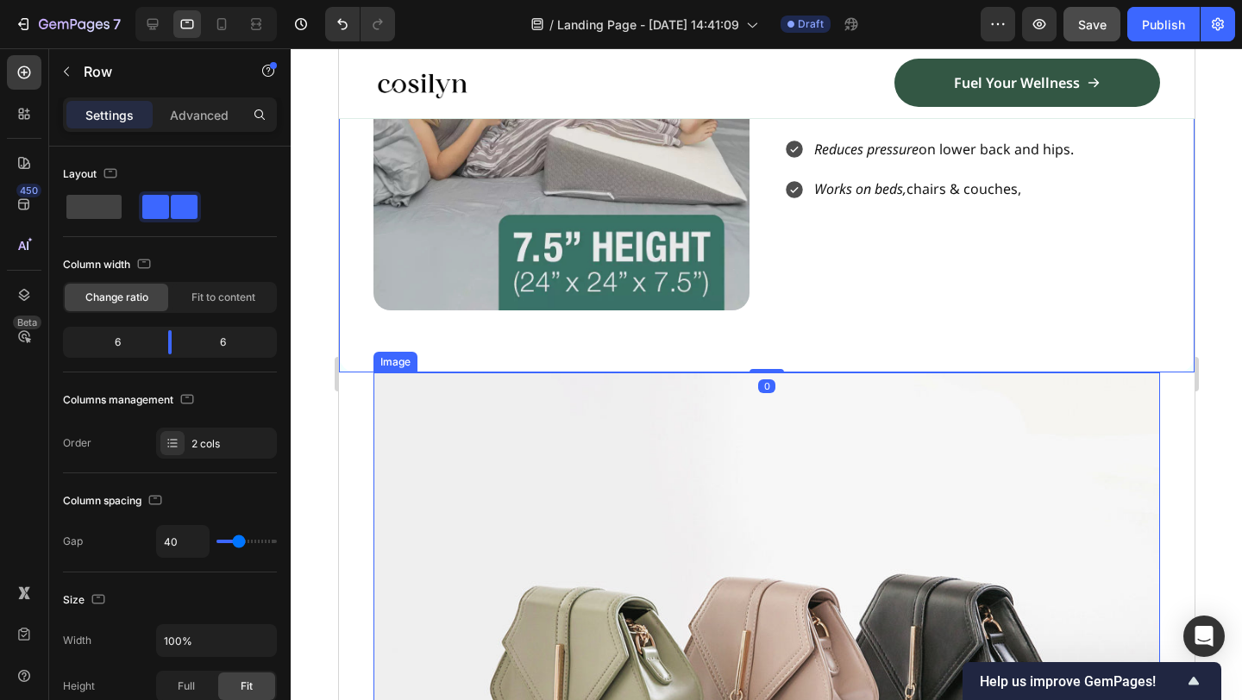
click at [767, 491] on img at bounding box center [766, 668] width 787 height 590
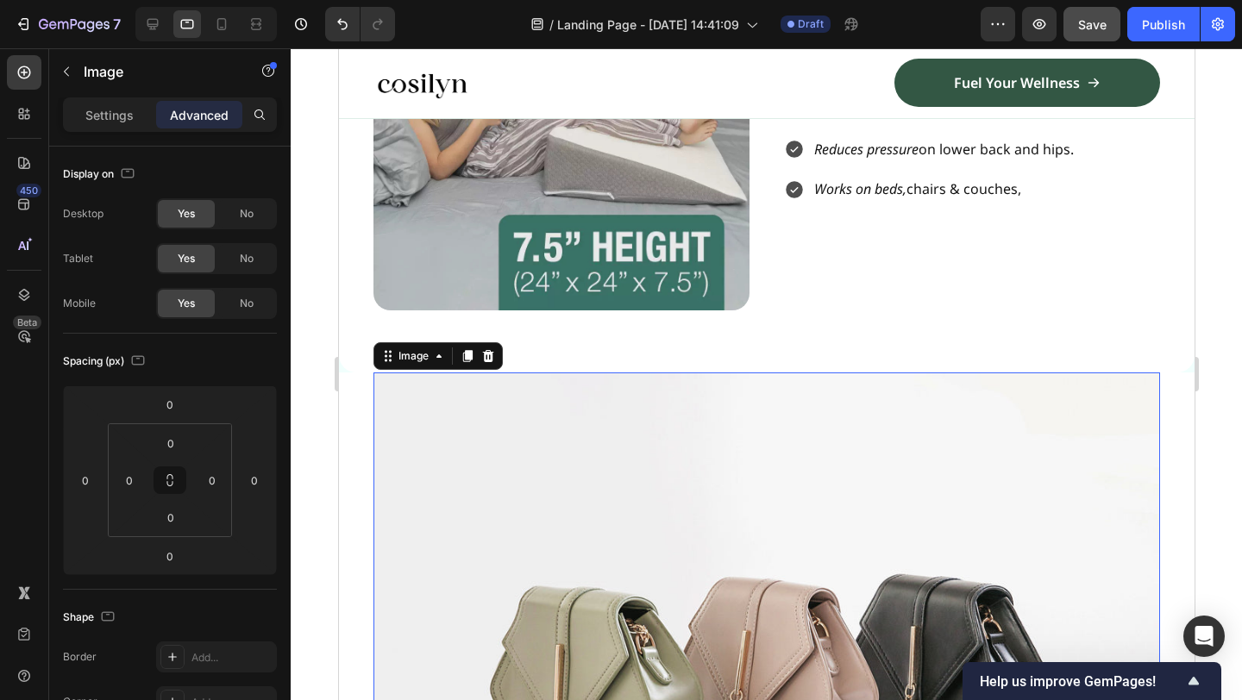
click at [706, 468] on img at bounding box center [766, 668] width 787 height 590
click at [487, 358] on icon at bounding box center [487, 356] width 11 height 12
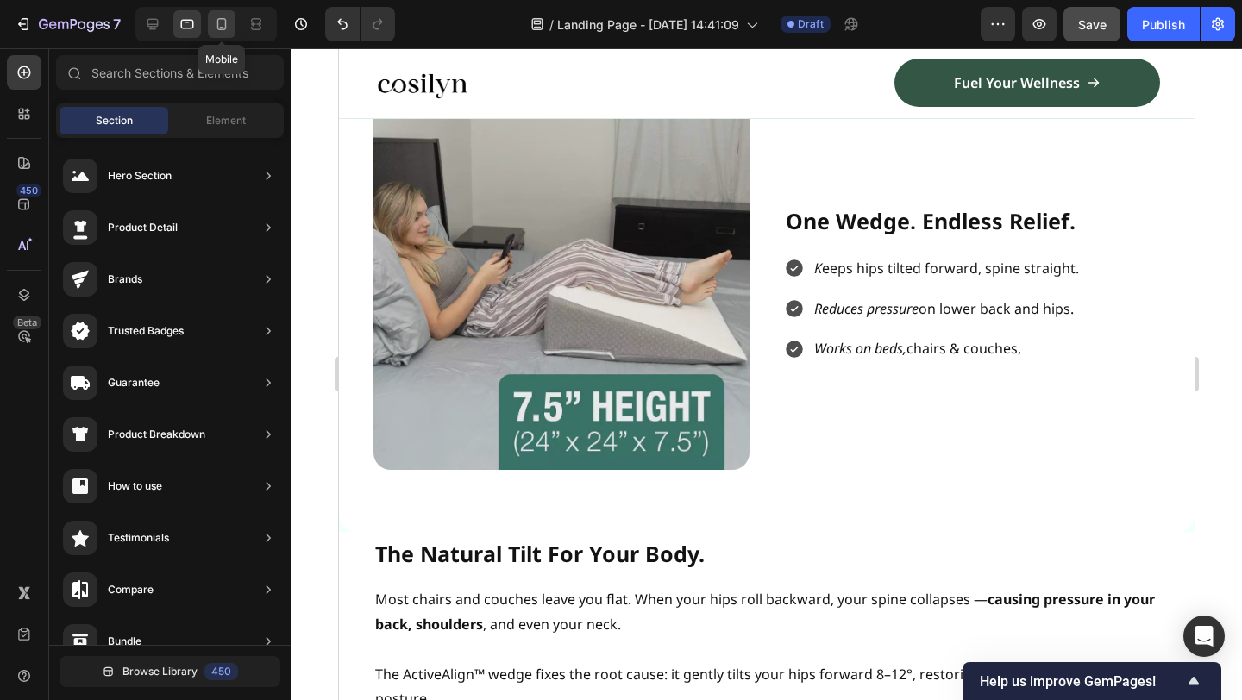
click at [220, 29] on icon at bounding box center [221, 24] width 9 height 12
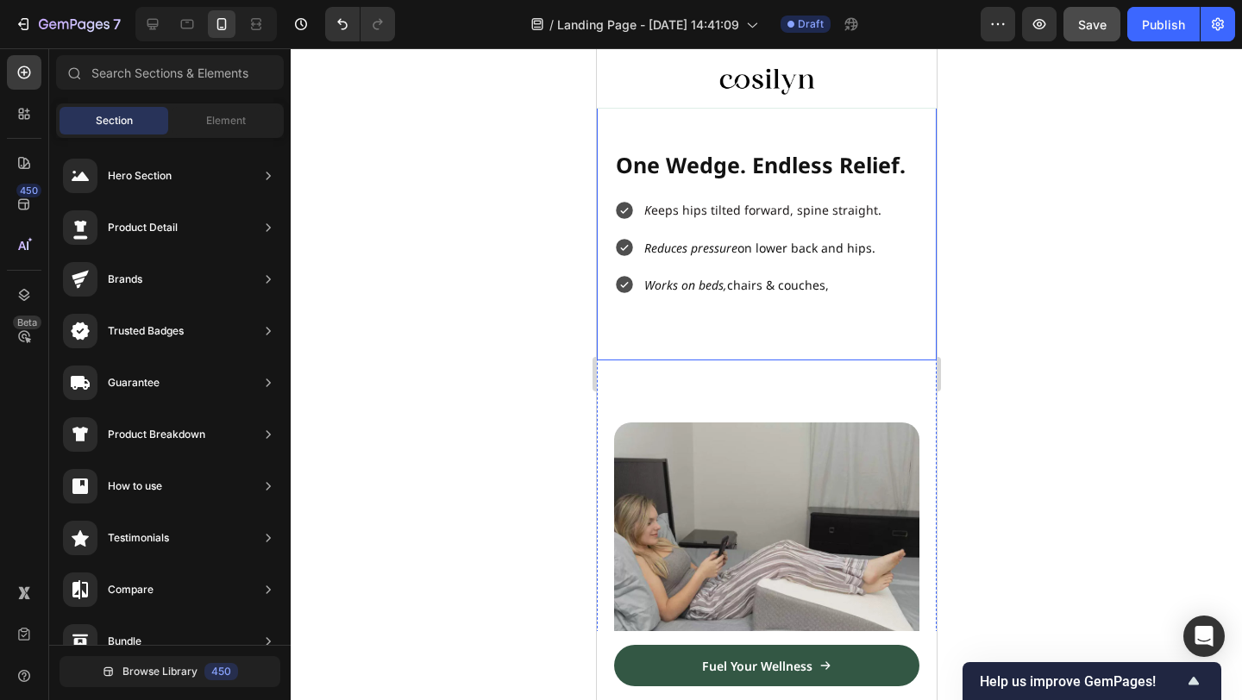
scroll to position [1200, 0]
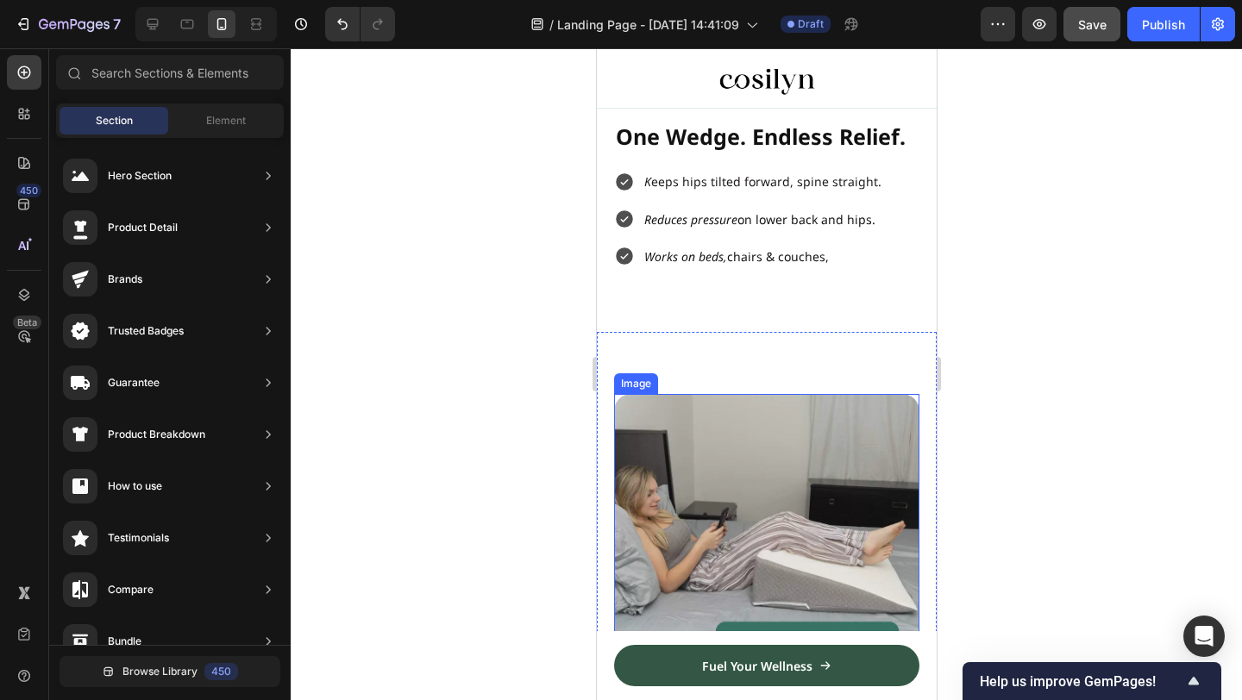
click at [798, 397] on img at bounding box center [765, 546] width 305 height 305
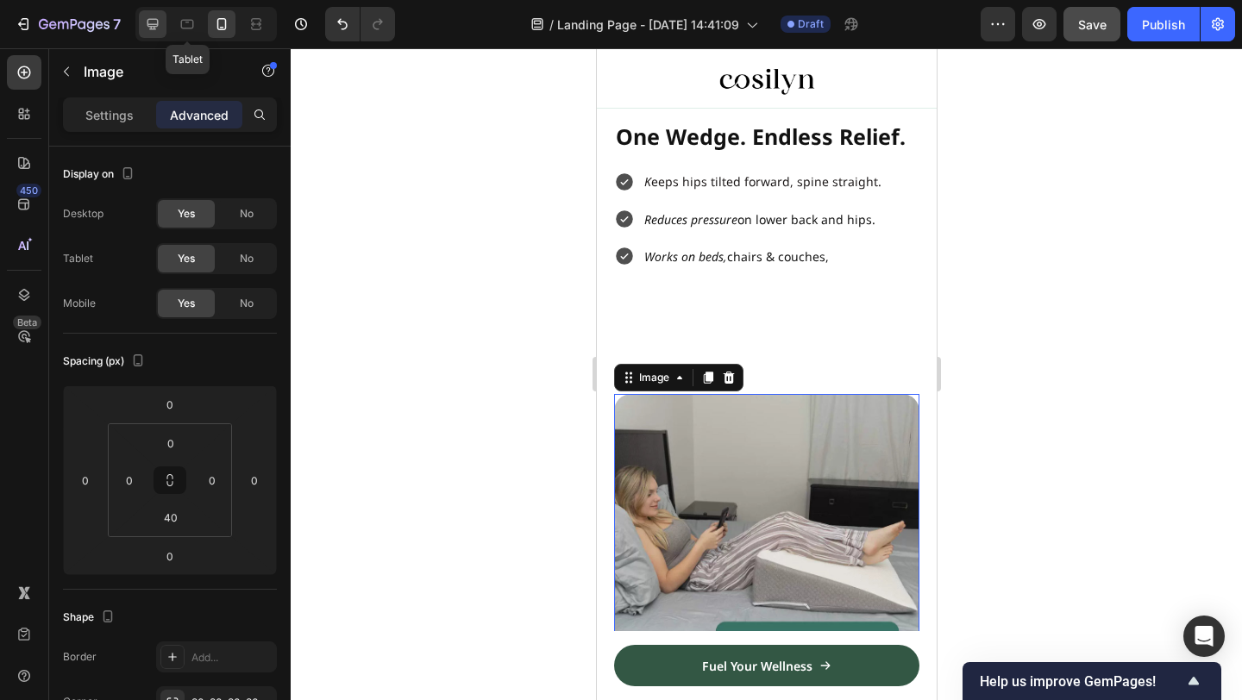
click at [182, 23] on icon at bounding box center [187, 24] width 17 height 17
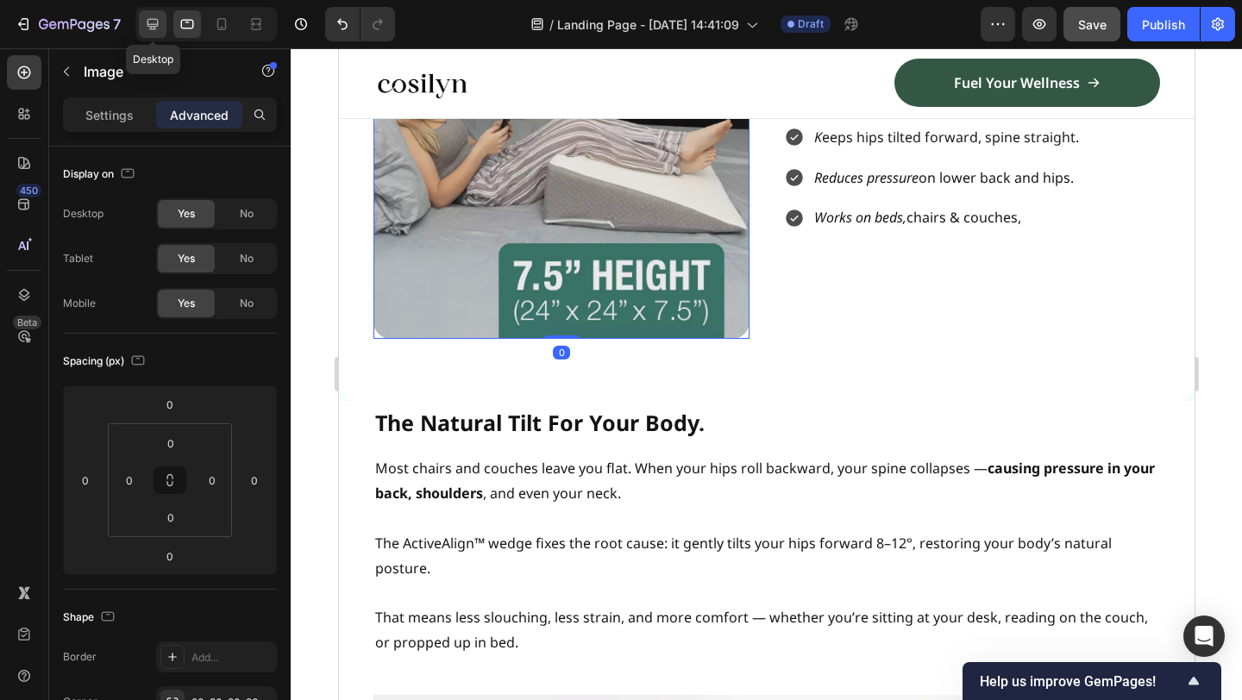
click at [148, 24] on icon at bounding box center [153, 24] width 11 height 11
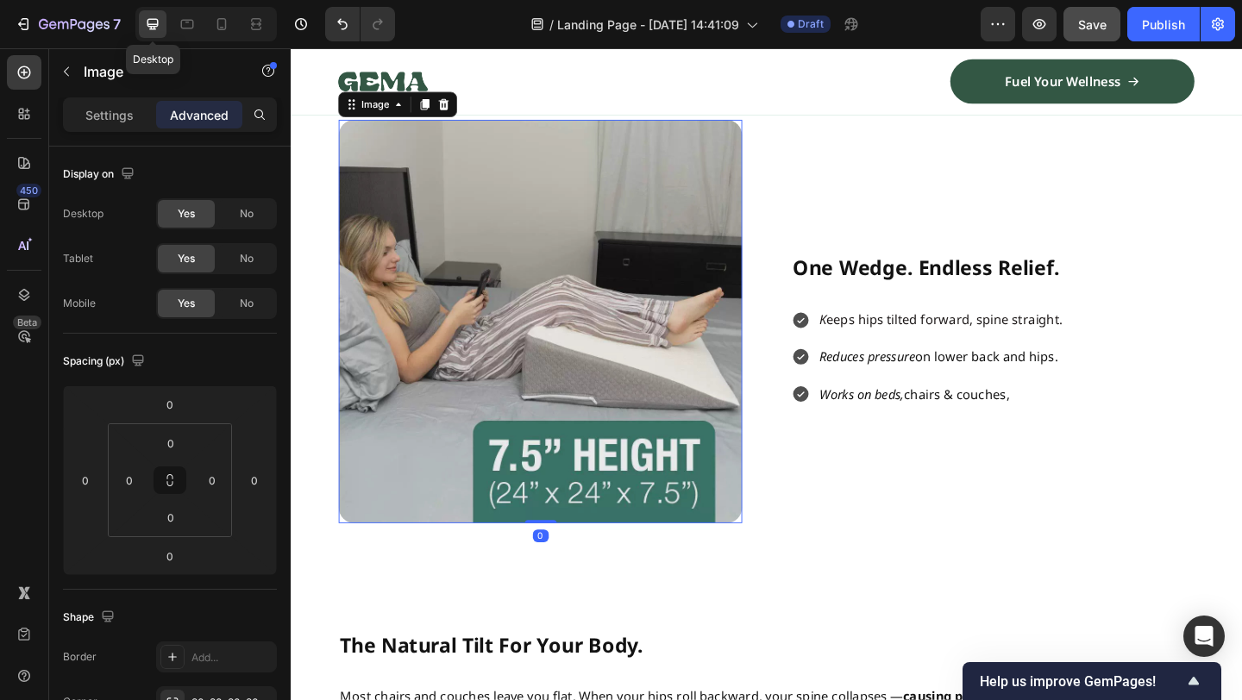
scroll to position [1213, 0]
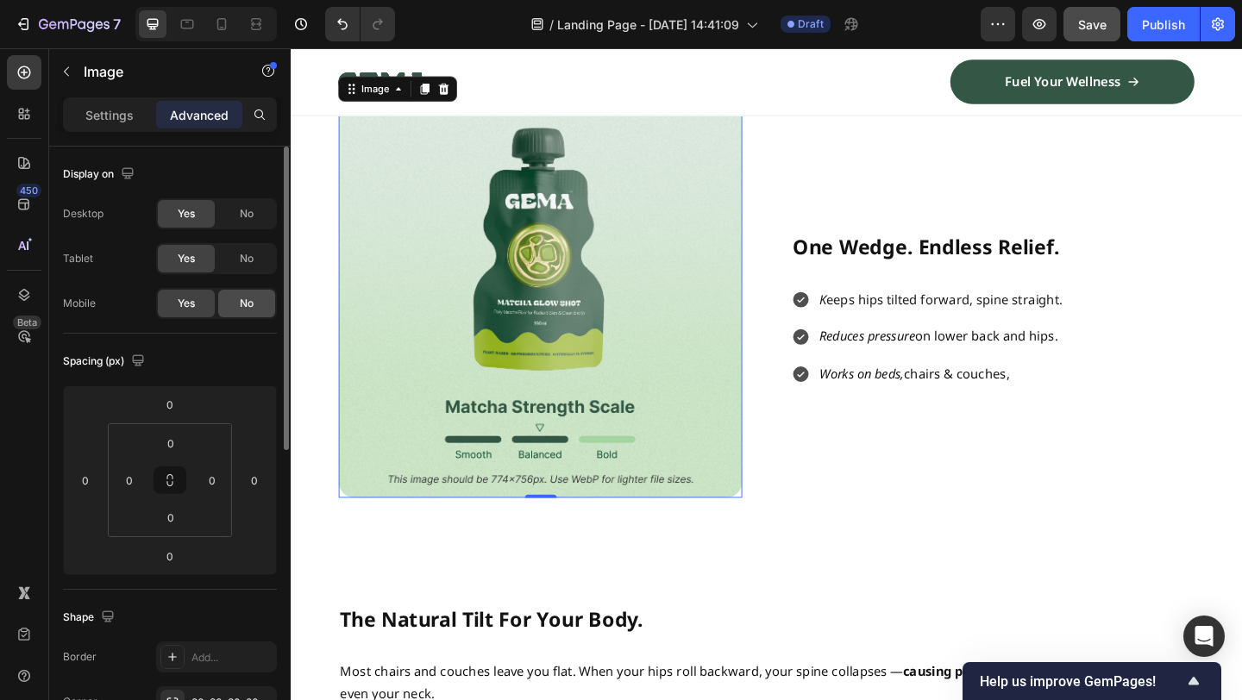
click at [242, 314] on div "No" at bounding box center [246, 304] width 57 height 28
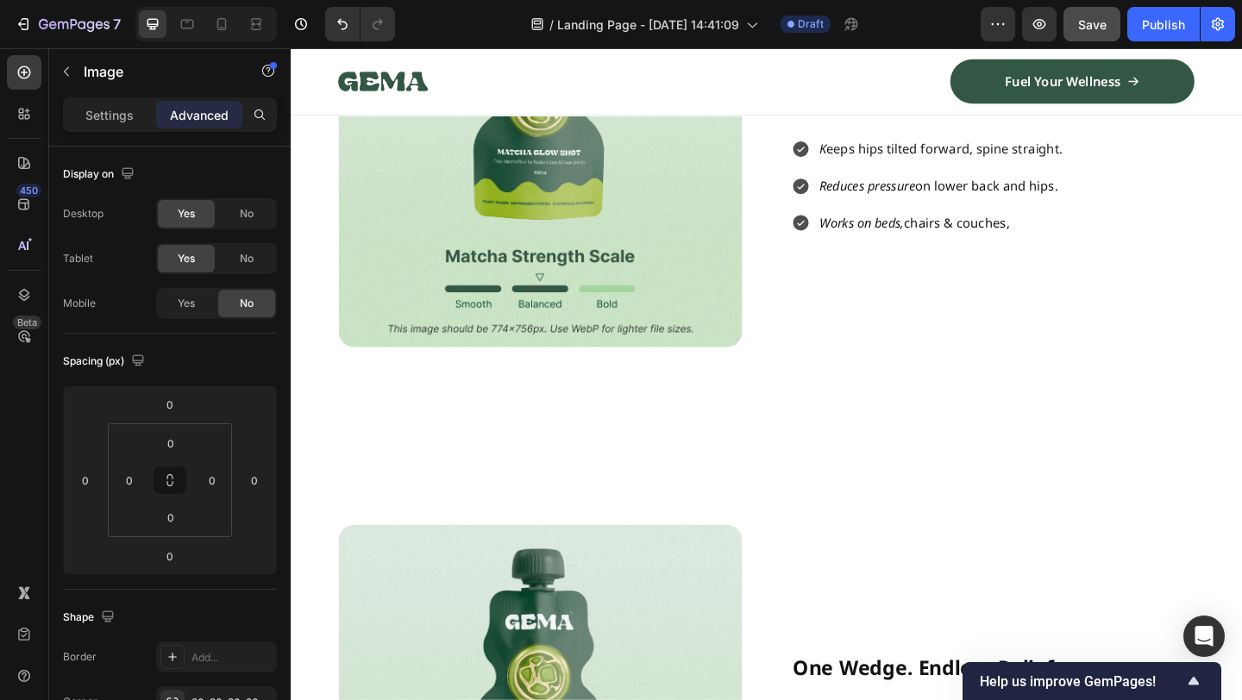
scroll to position [0, 0]
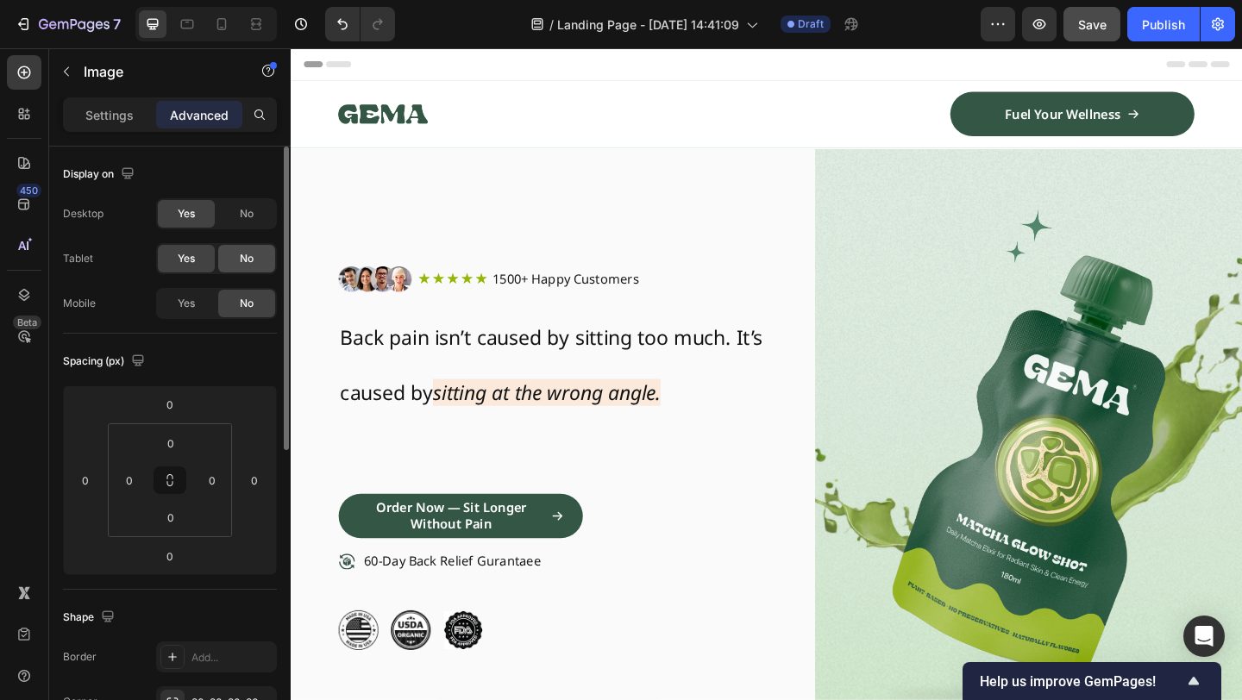
click at [233, 255] on div "No" at bounding box center [246, 259] width 57 height 28
click at [244, 232] on div "Desktop Yes No Tablet Yes No Mobile Yes No" at bounding box center [170, 258] width 214 height 121
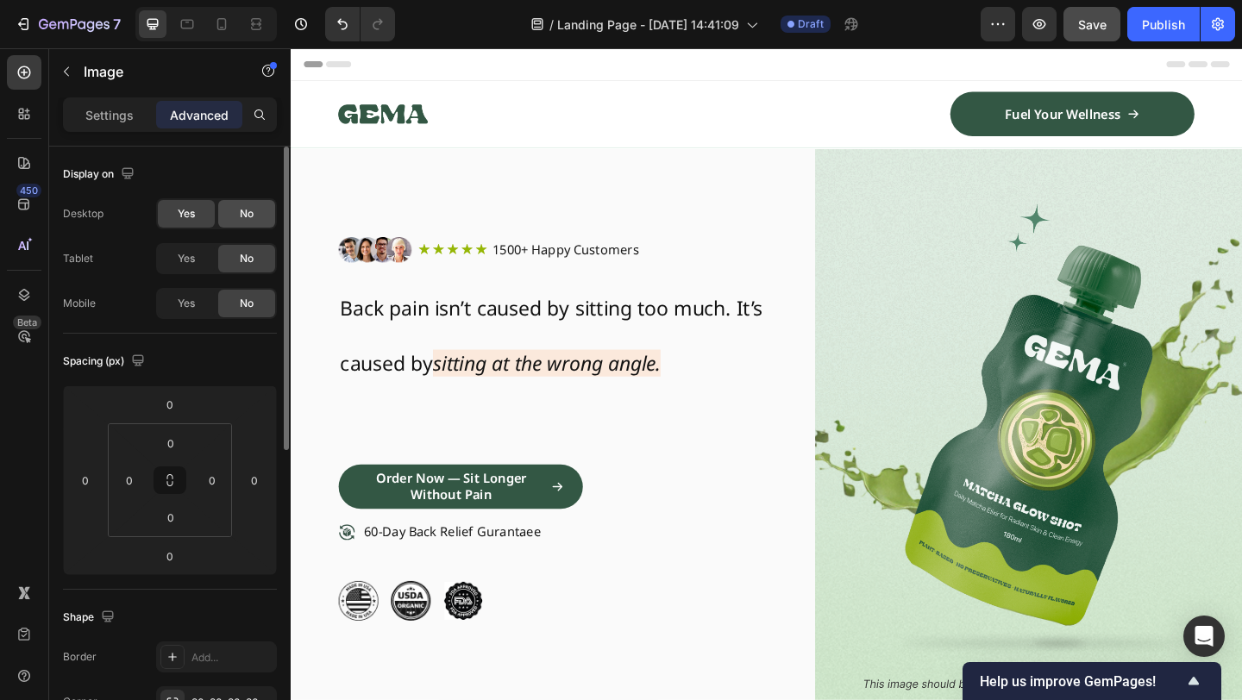
click at [247, 222] on div "No" at bounding box center [246, 214] width 57 height 28
click at [224, 22] on icon at bounding box center [221, 24] width 17 height 17
type input "40"
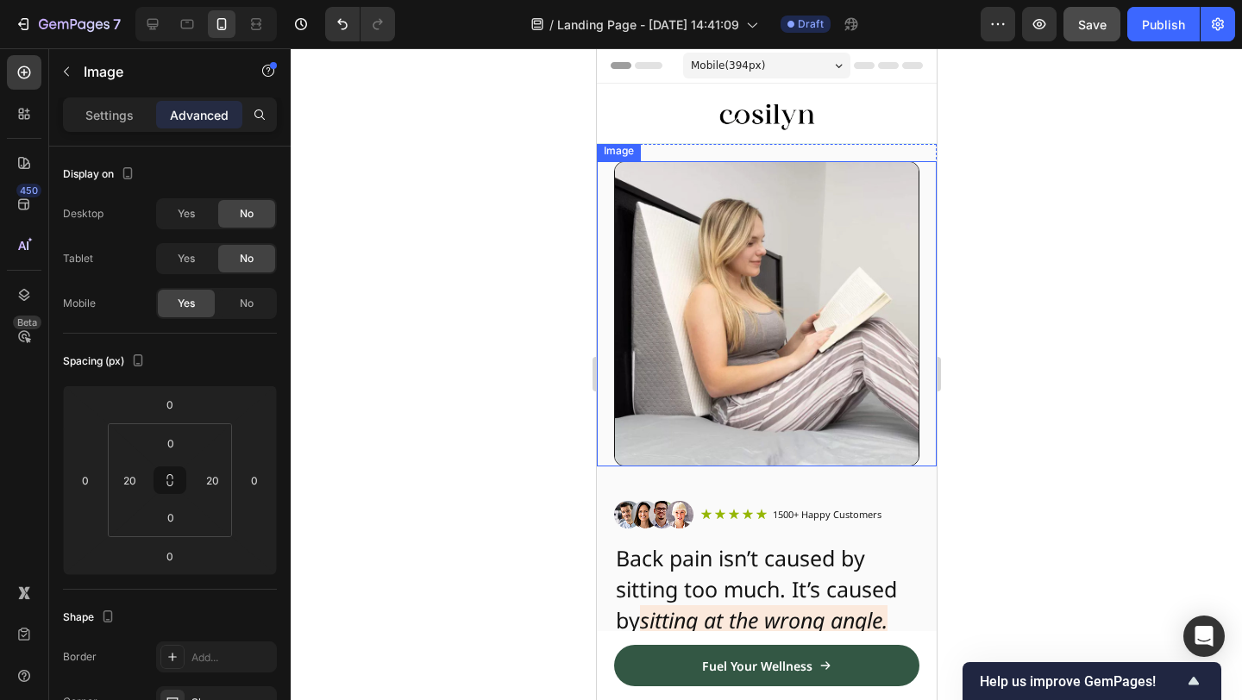
click at [760, 221] on img at bounding box center [765, 313] width 305 height 305
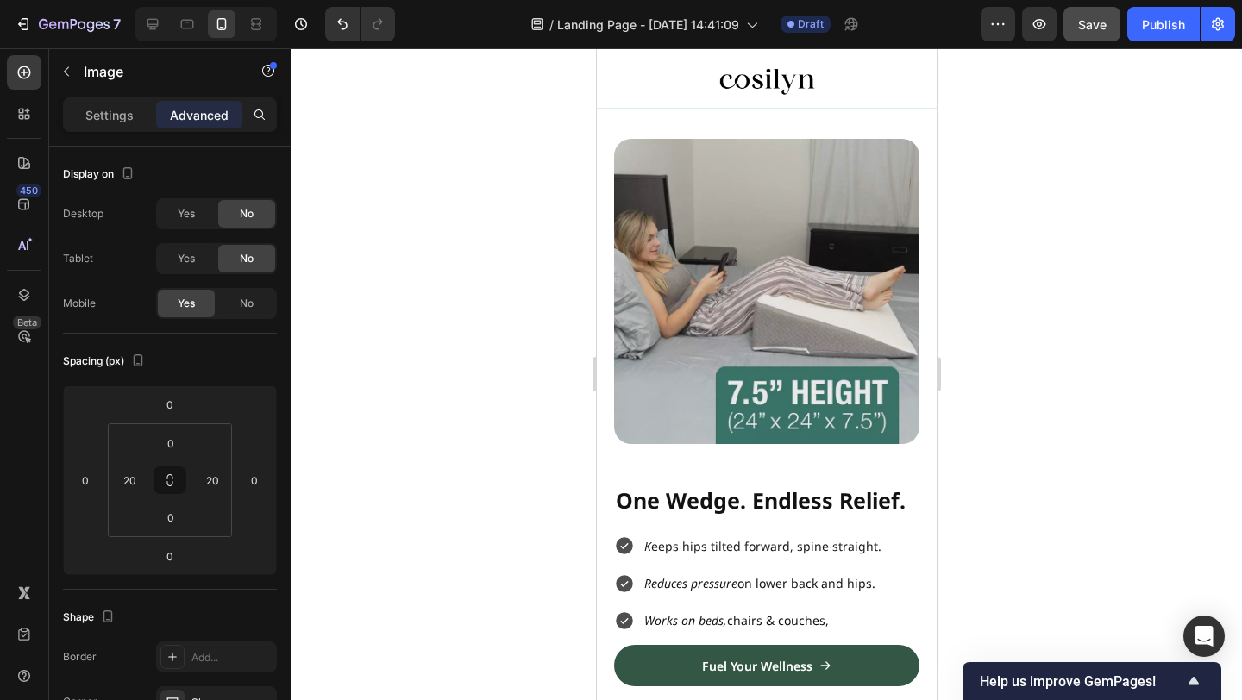
scroll to position [844, 0]
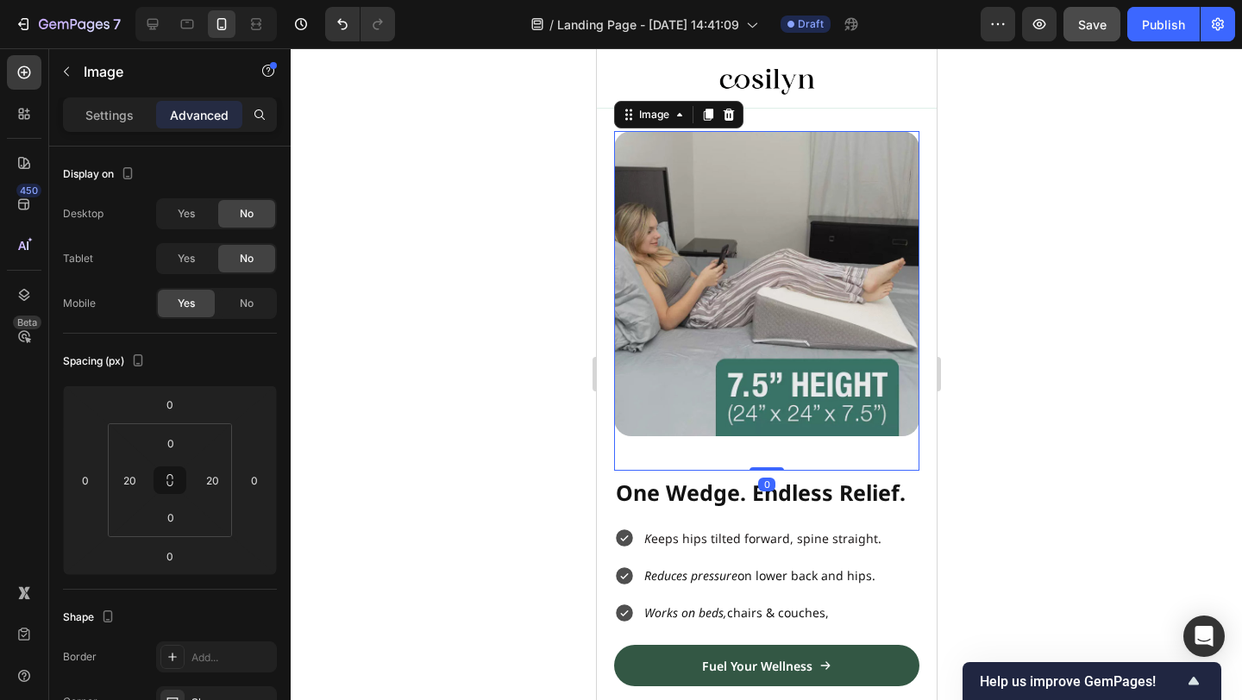
click at [757, 341] on img at bounding box center [765, 283] width 305 height 305
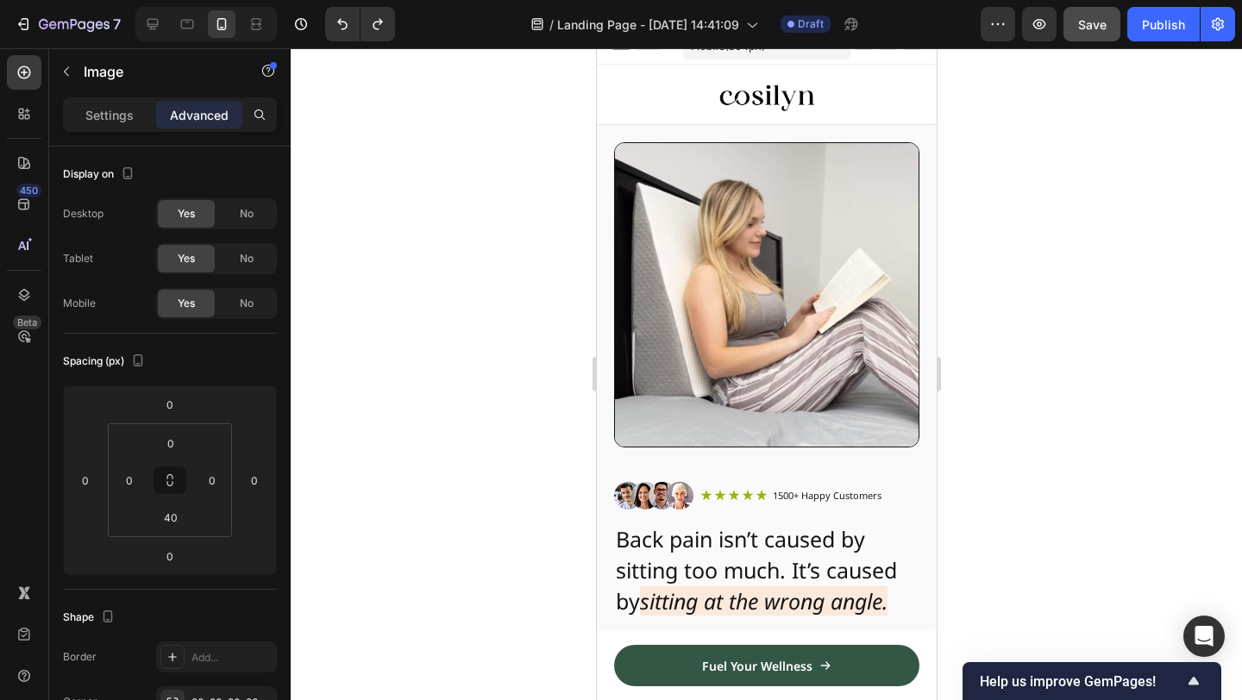
scroll to position [0, 0]
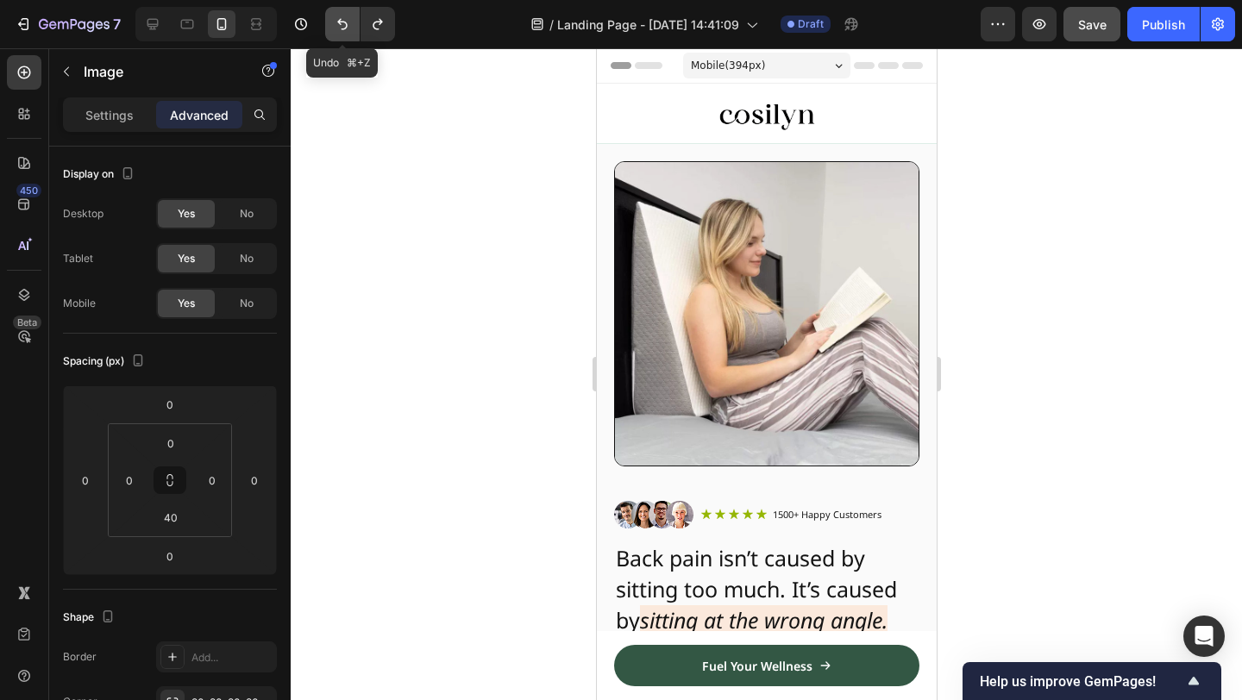
click at [345, 22] on icon "Undo/Redo" at bounding box center [342, 24] width 10 height 11
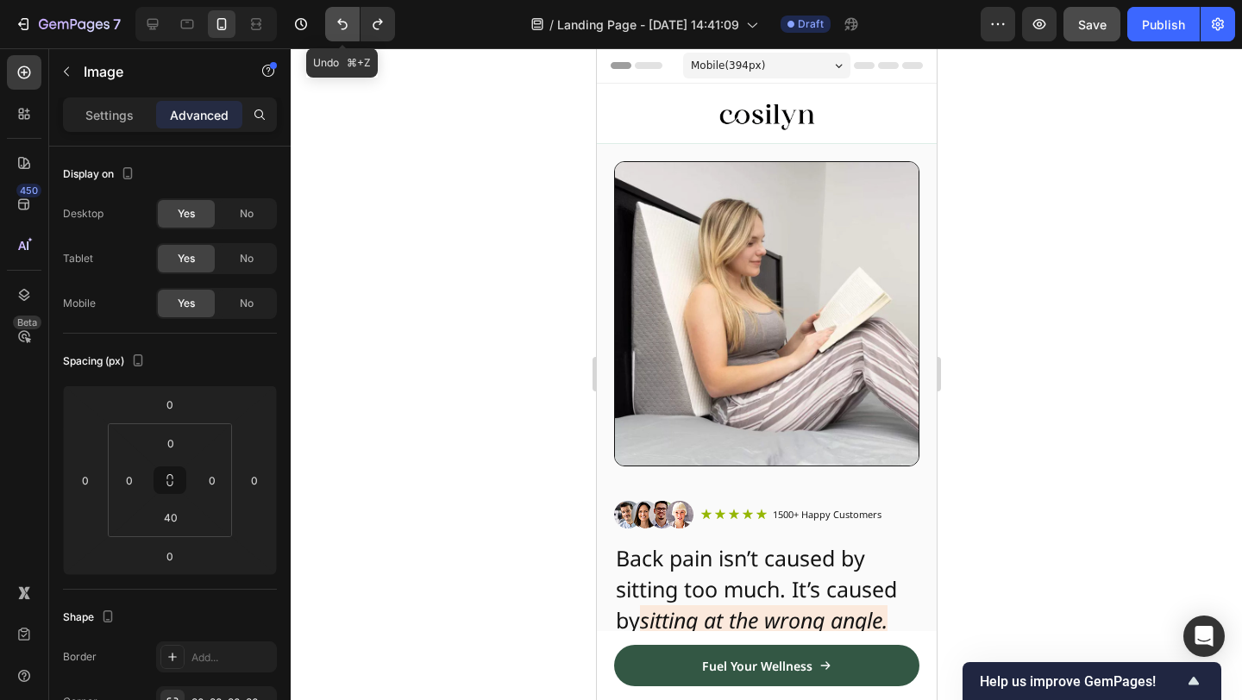
click at [345, 31] on icon "Undo/Redo" at bounding box center [342, 24] width 17 height 17
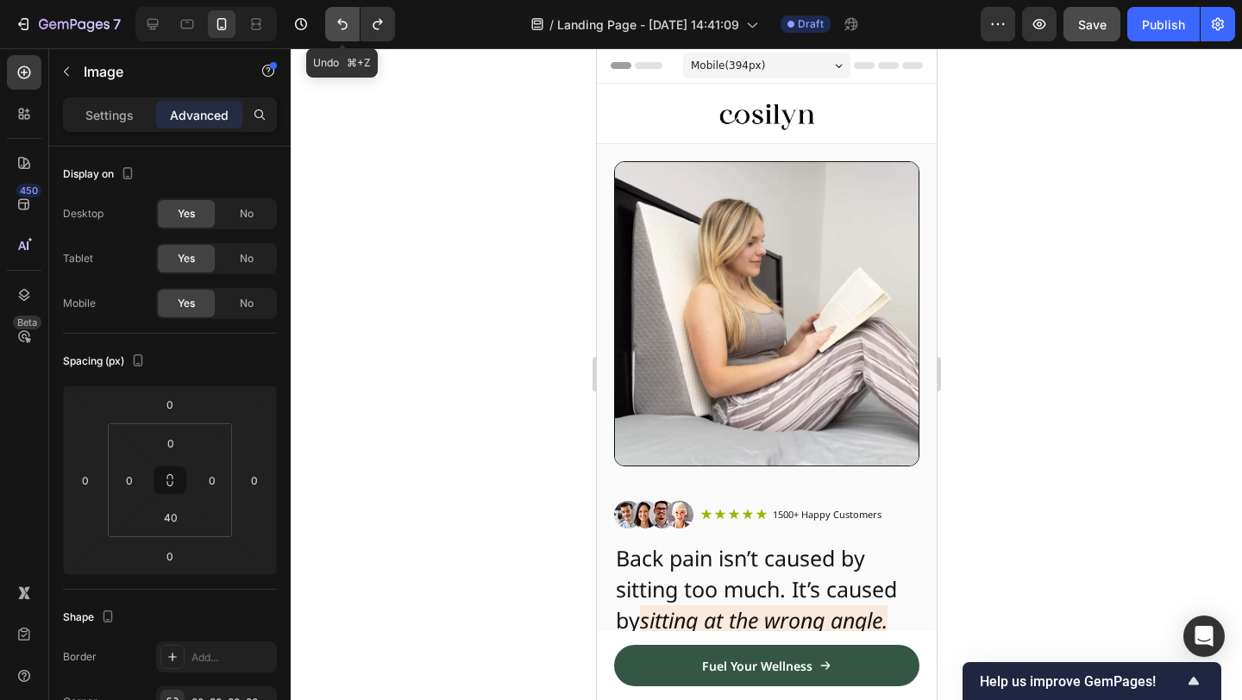
click at [345, 31] on icon "Undo/Redo" at bounding box center [342, 24] width 17 height 17
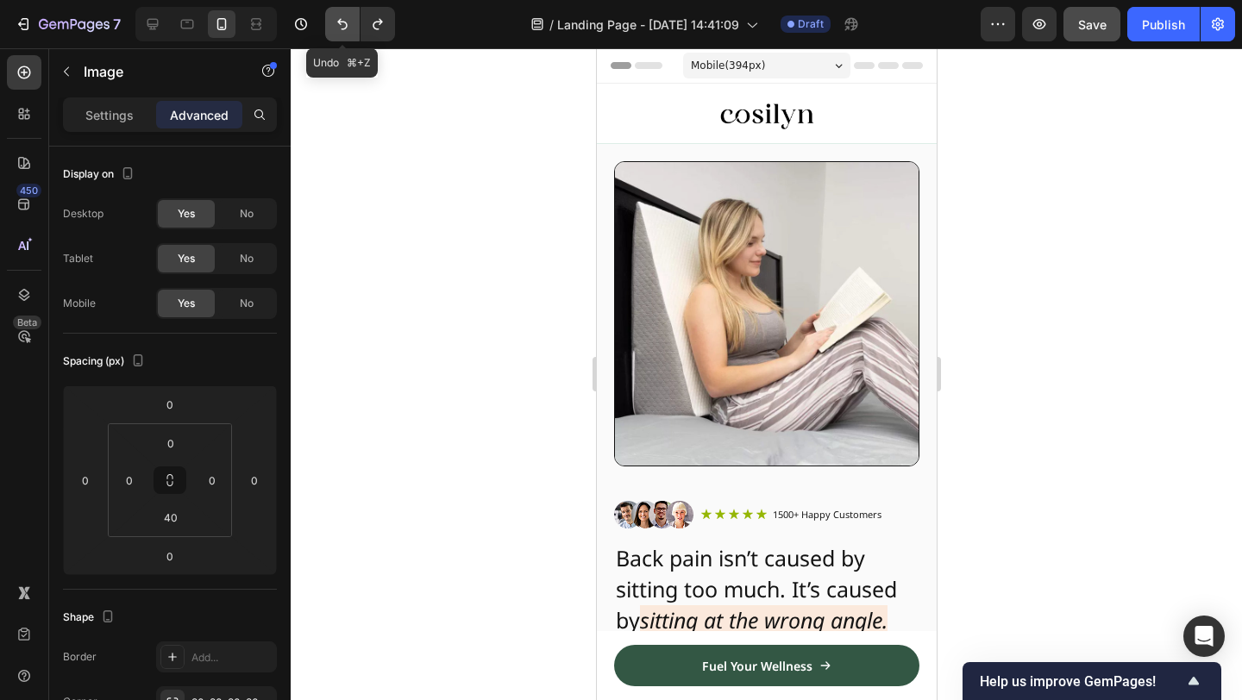
click at [345, 31] on icon "Undo/Redo" at bounding box center [342, 24] width 17 height 17
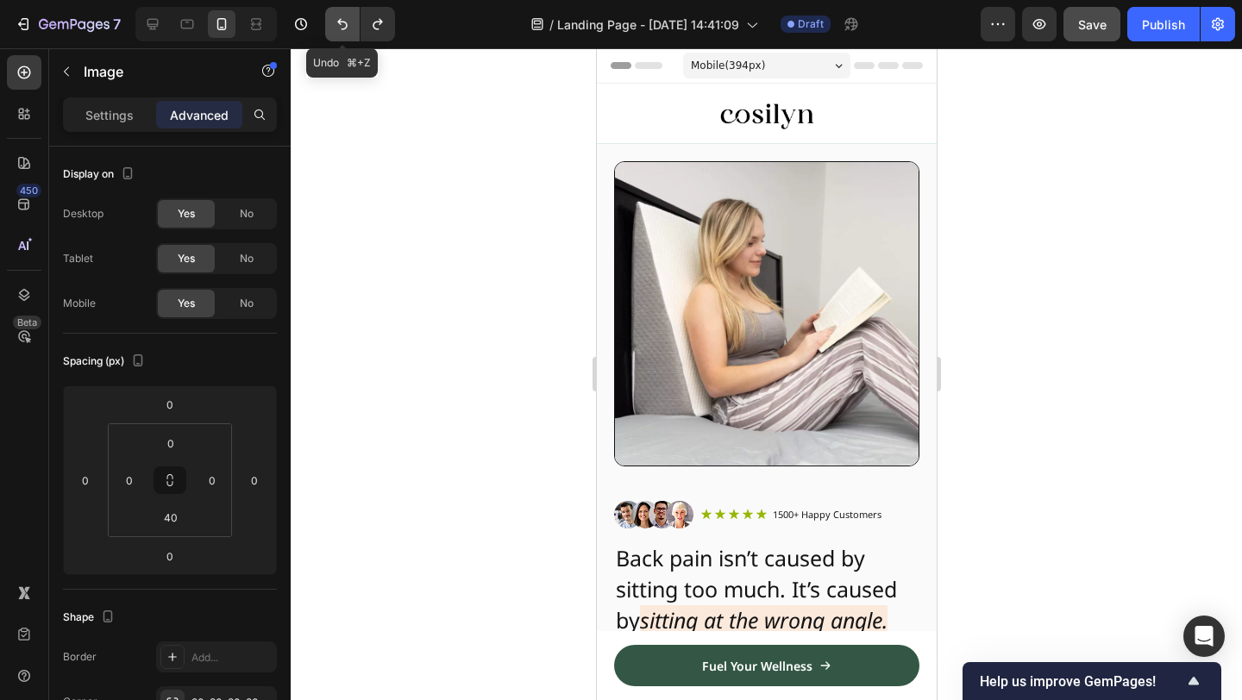
click at [345, 31] on icon "Undo/Redo" at bounding box center [342, 24] width 17 height 17
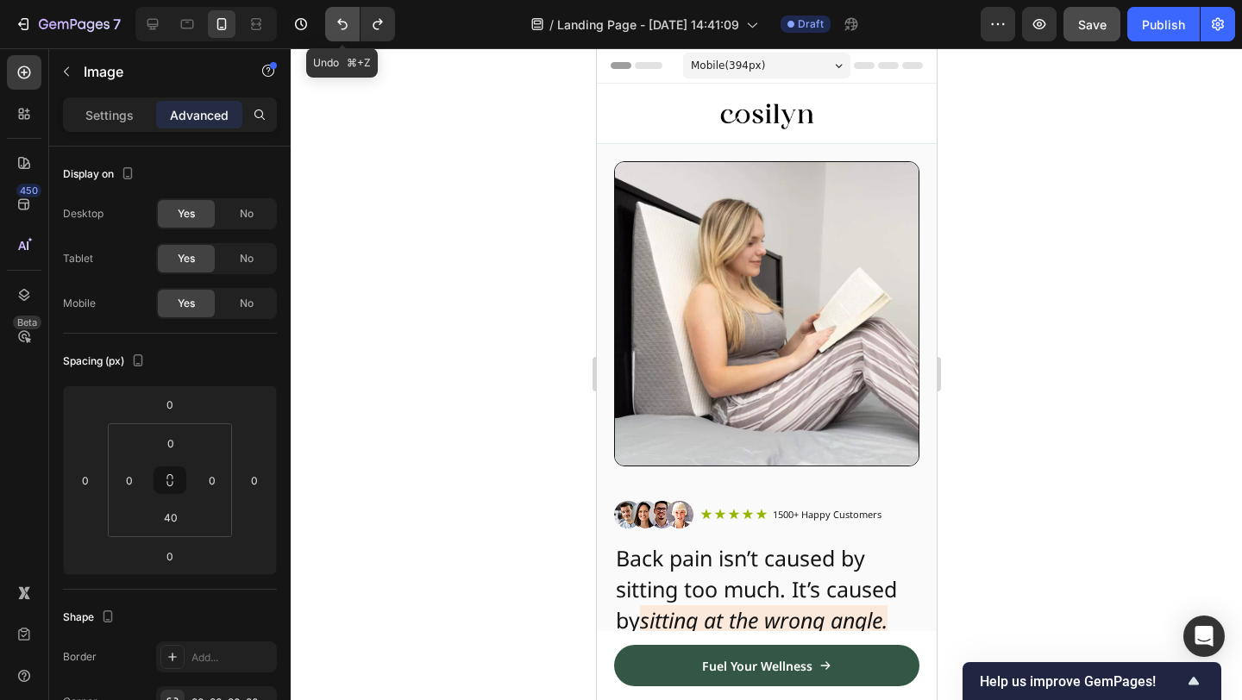
click at [345, 31] on icon "Undo/Redo" at bounding box center [342, 24] width 17 height 17
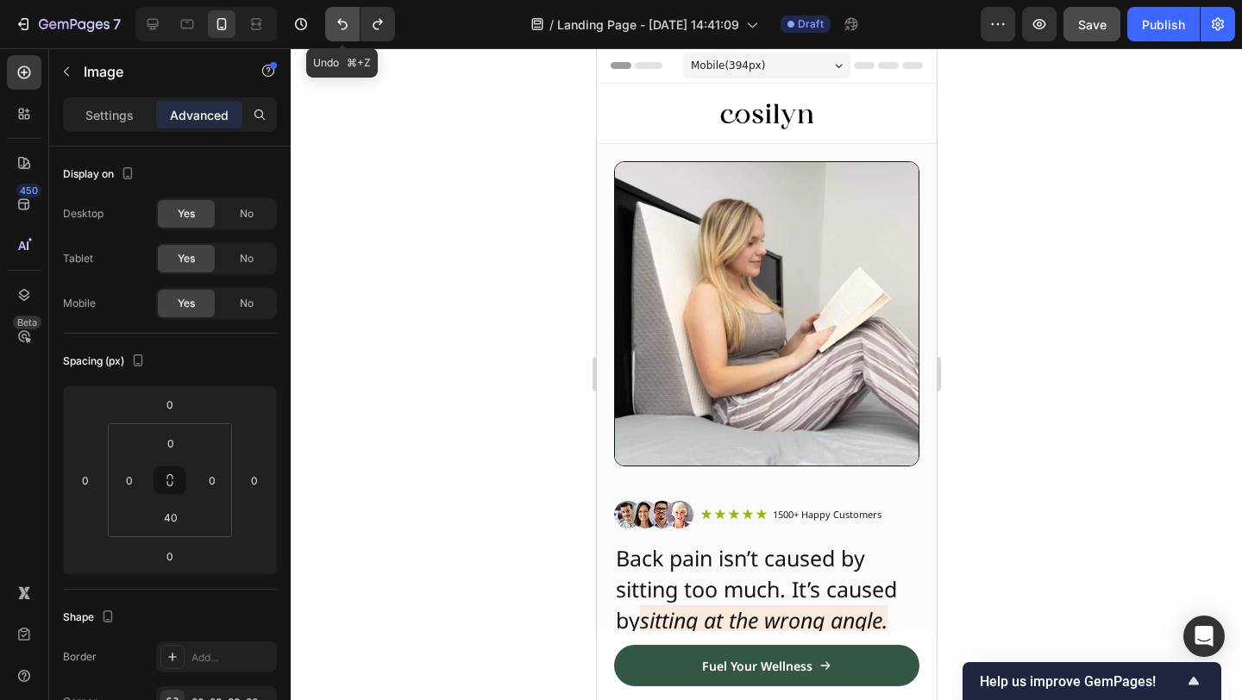
click at [345, 31] on icon "Undo/Redo" at bounding box center [342, 24] width 17 height 17
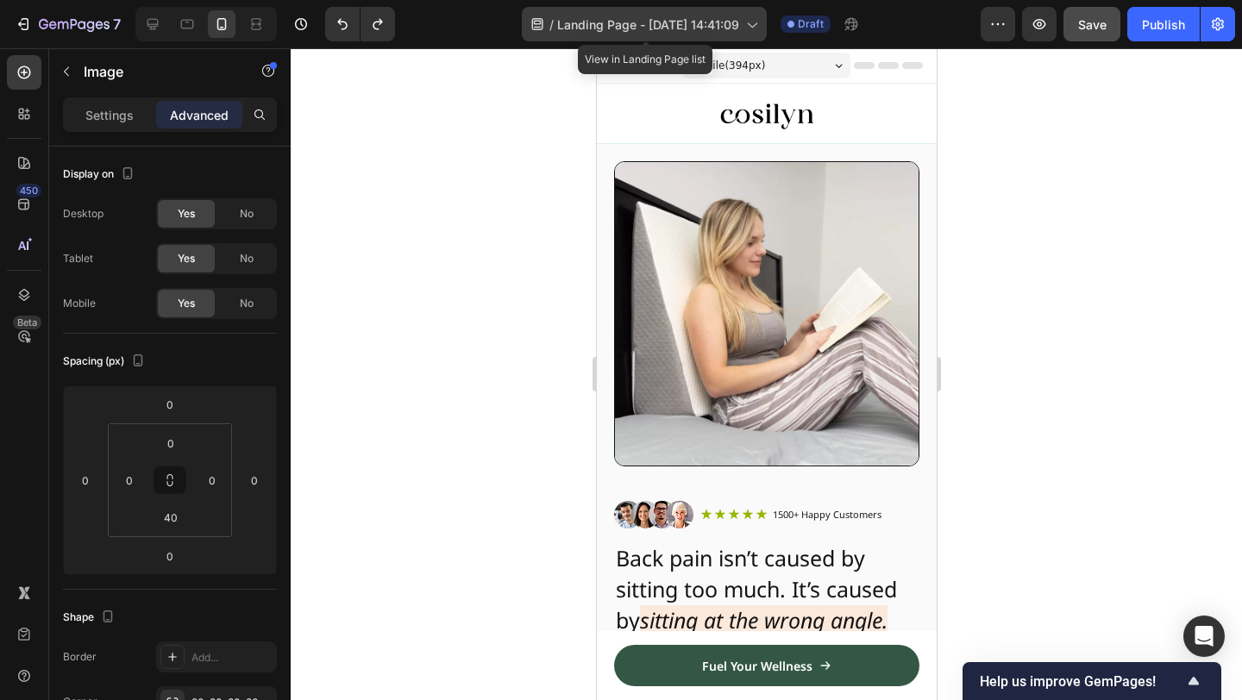
click at [676, 27] on span "Landing Page - [DATE] 14:41:09" at bounding box center [648, 25] width 182 height 18
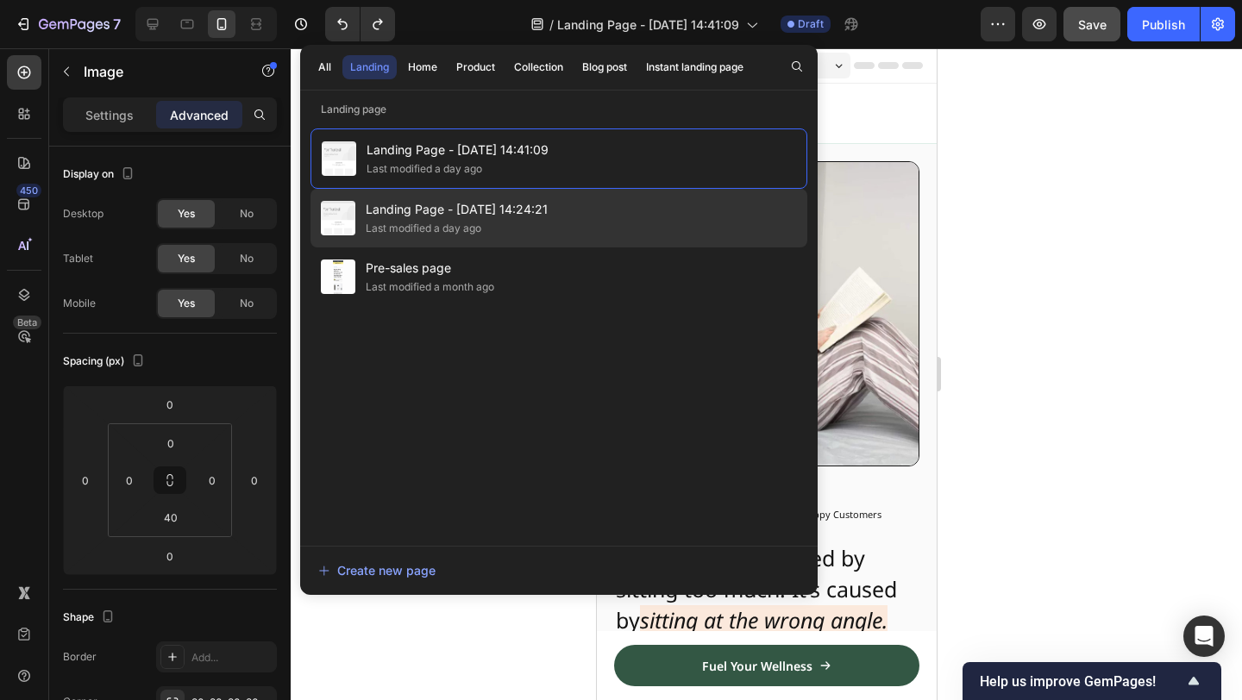
click at [605, 236] on div "Landing Page - [DATE] 14:24:21 Last modified a day ago" at bounding box center [559, 218] width 497 height 59
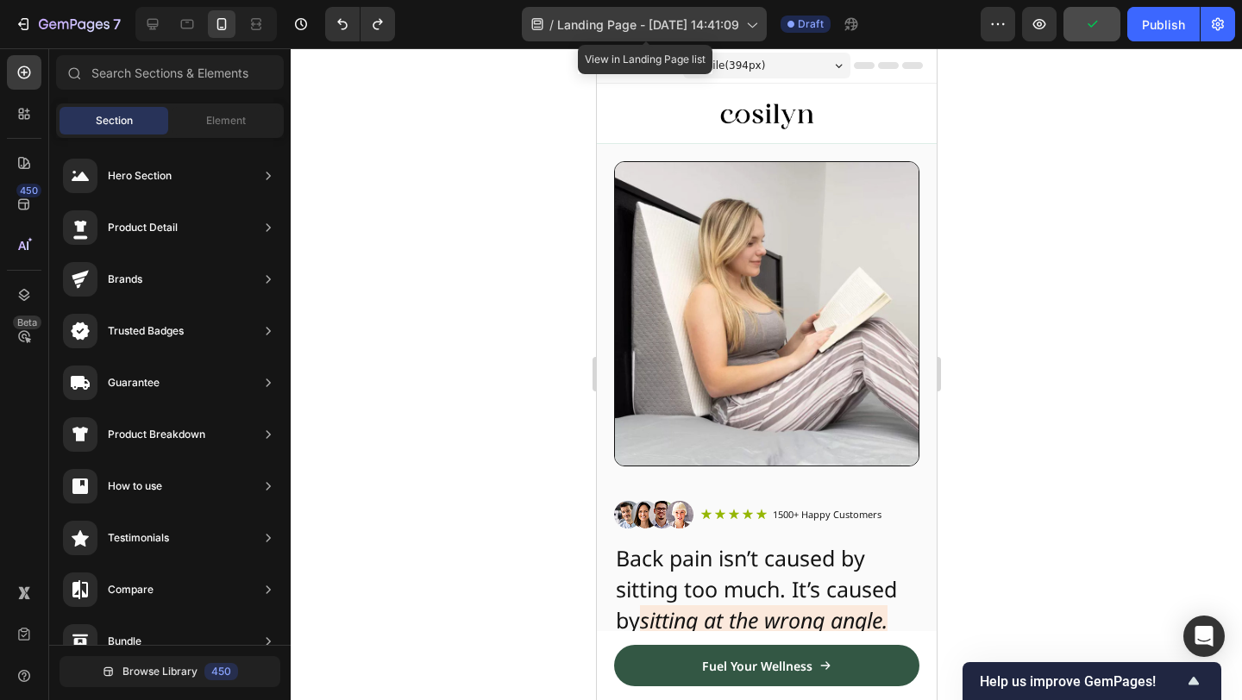
click at [648, 26] on span "Landing Page - [DATE] 14:41:09" at bounding box center [648, 25] width 182 height 18
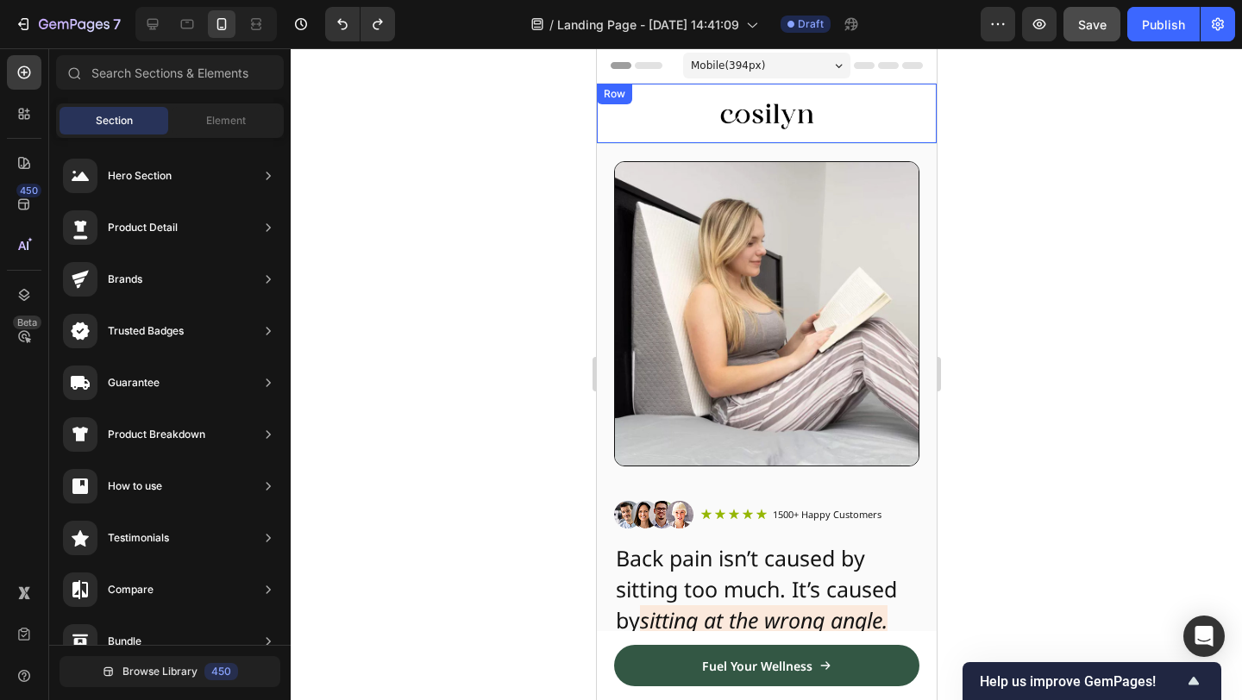
click at [977, 141] on div at bounding box center [766, 374] width 951 height 652
click at [822, 28] on span "Draft" at bounding box center [811, 24] width 26 height 16
click at [967, 130] on div at bounding box center [766, 374] width 951 height 652
click at [1140, 246] on div at bounding box center [766, 374] width 951 height 652
click at [1038, 359] on div at bounding box center [766, 374] width 951 height 652
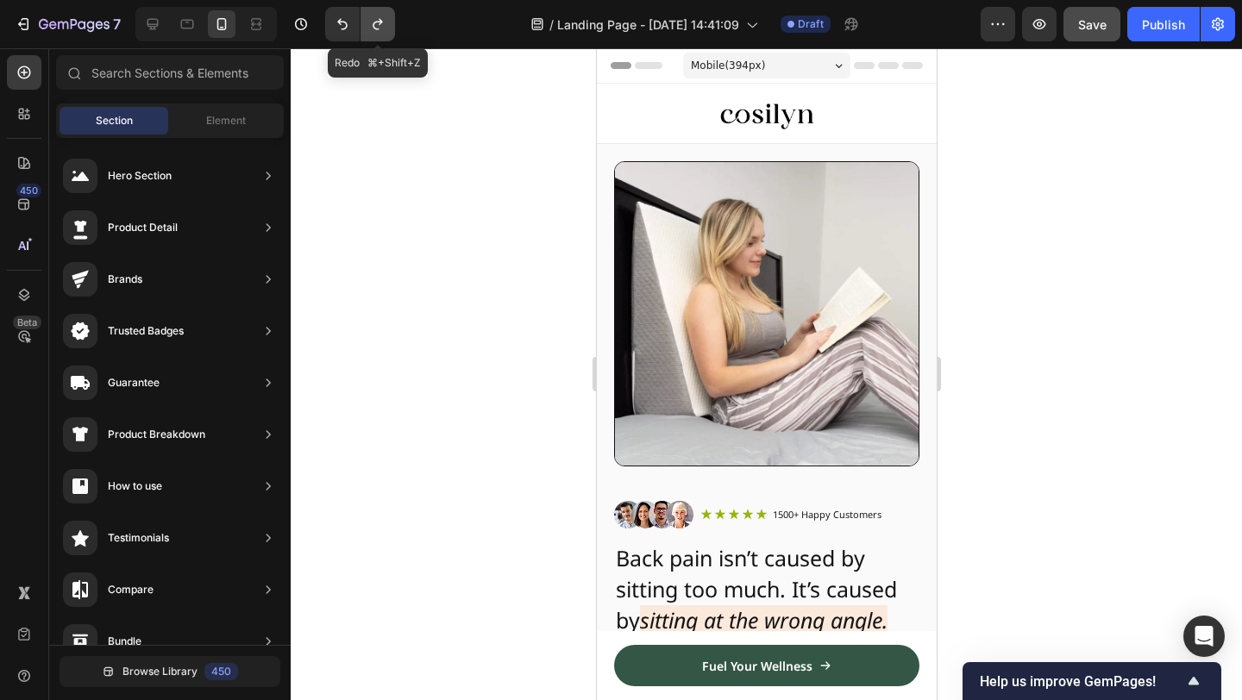
click at [366, 22] on button "Undo/Redo" at bounding box center [378, 24] width 35 height 35
click at [348, 22] on icon "Undo/Redo" at bounding box center [342, 24] width 17 height 17
click at [299, 27] on icon "button" at bounding box center [300, 24] width 17 height 17
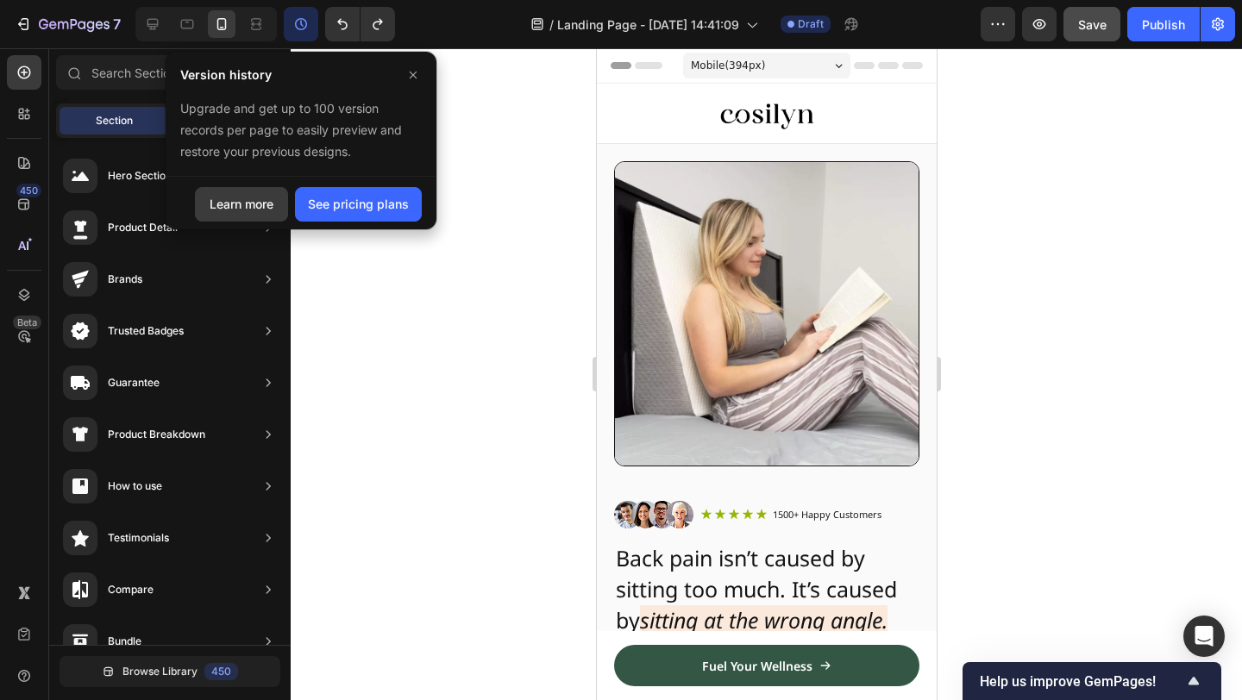
drag, startPoint x: 272, startPoint y: 207, endPoint x: 280, endPoint y: 206, distance: 8.7
click at [280, 206] on button "Learn more" at bounding box center [241, 204] width 93 height 35
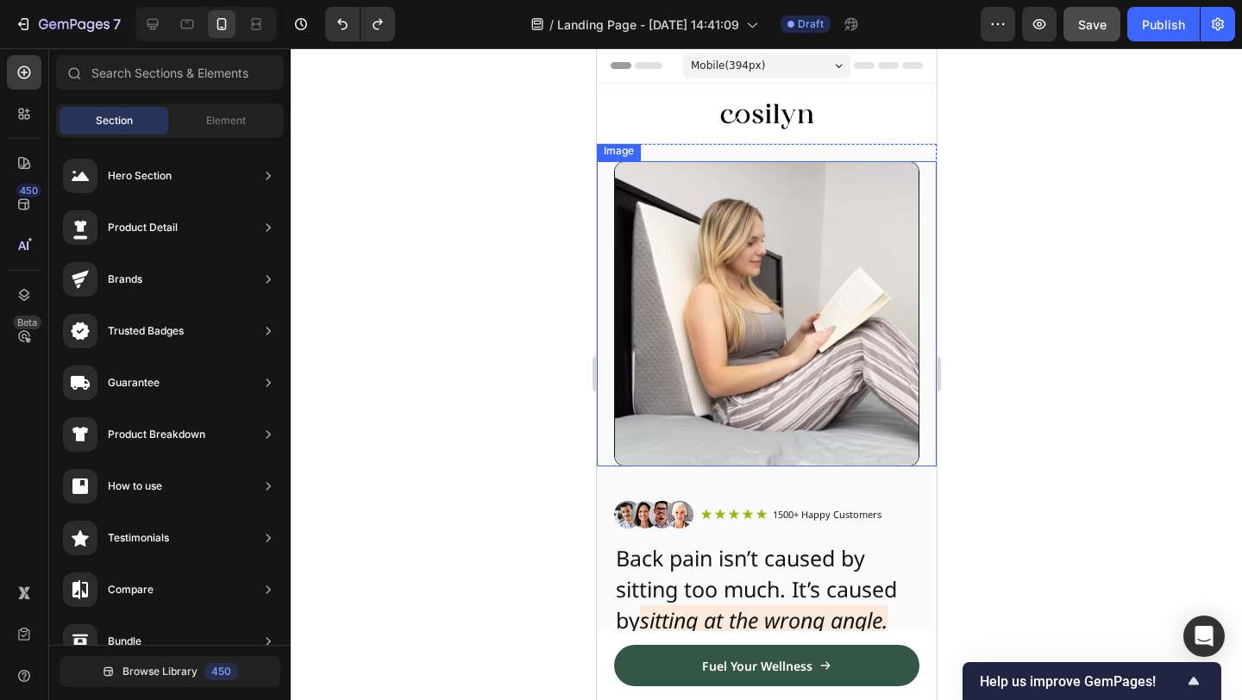
click at [788, 306] on img at bounding box center [765, 313] width 305 height 305
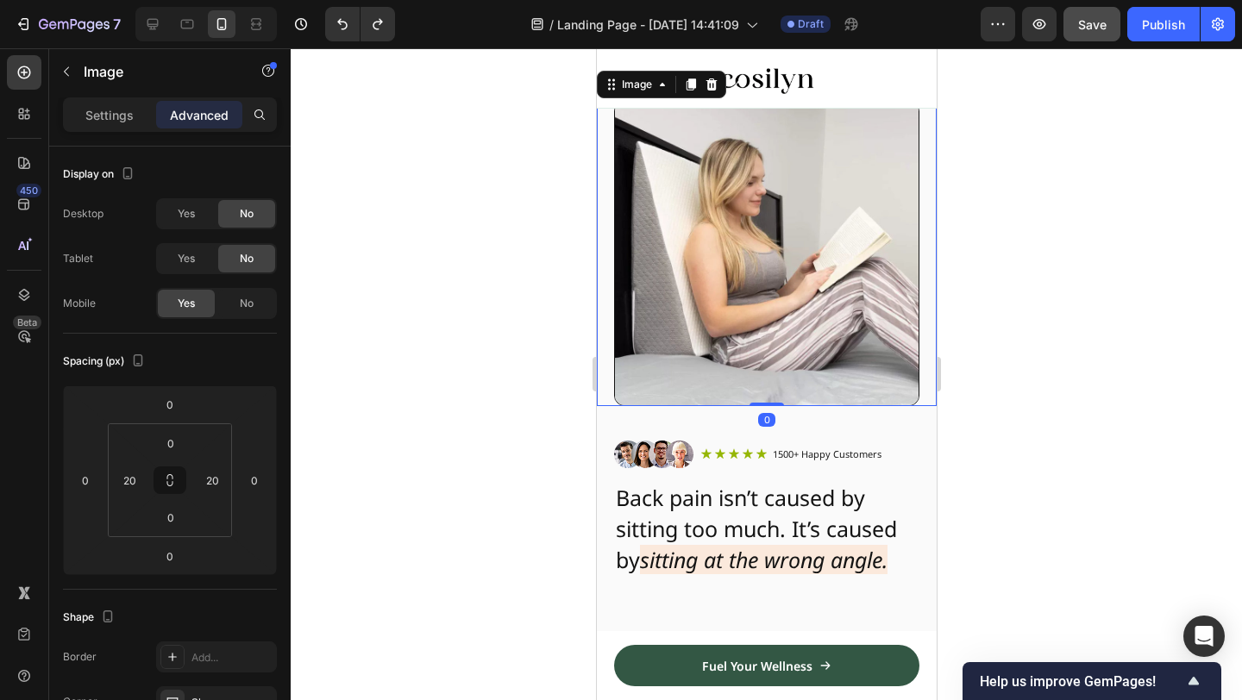
scroll to position [67, 0]
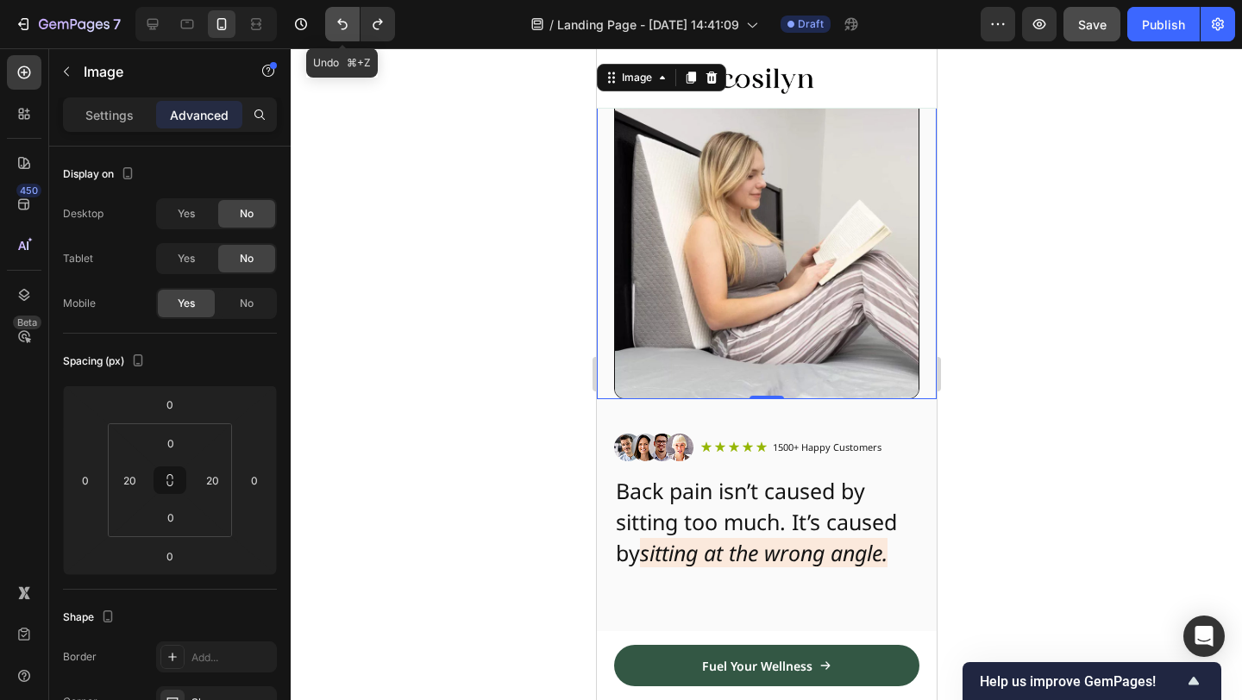
click at [343, 23] on icon "Undo/Redo" at bounding box center [342, 24] width 17 height 17
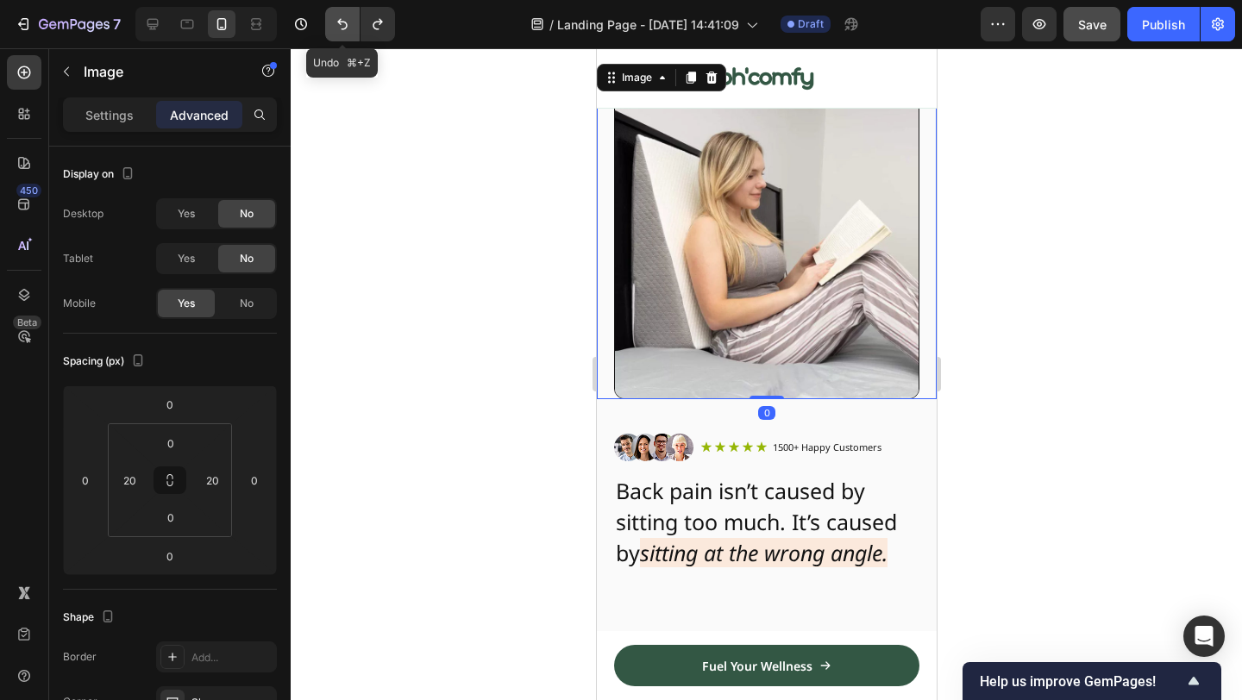
click at [343, 23] on icon "Undo/Redo" at bounding box center [342, 24] width 17 height 17
click at [370, 22] on icon "Undo/Redo" at bounding box center [377, 24] width 17 height 17
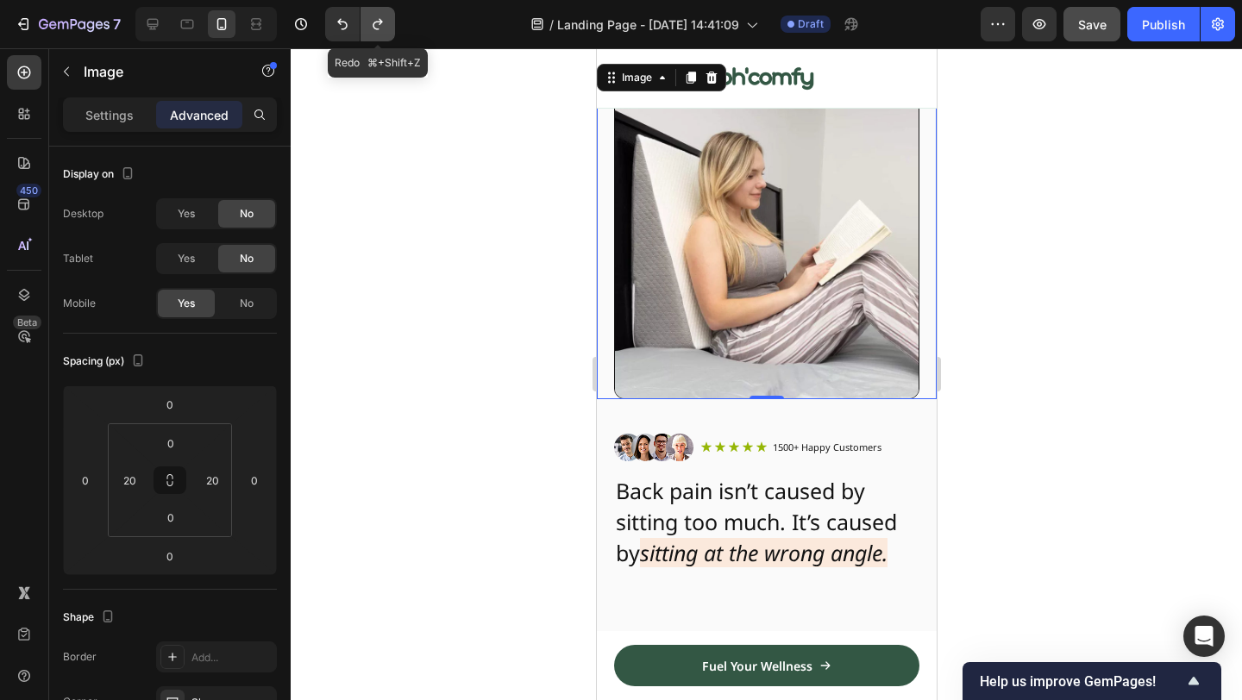
click at [370, 22] on icon "Undo/Redo" at bounding box center [377, 24] width 17 height 17
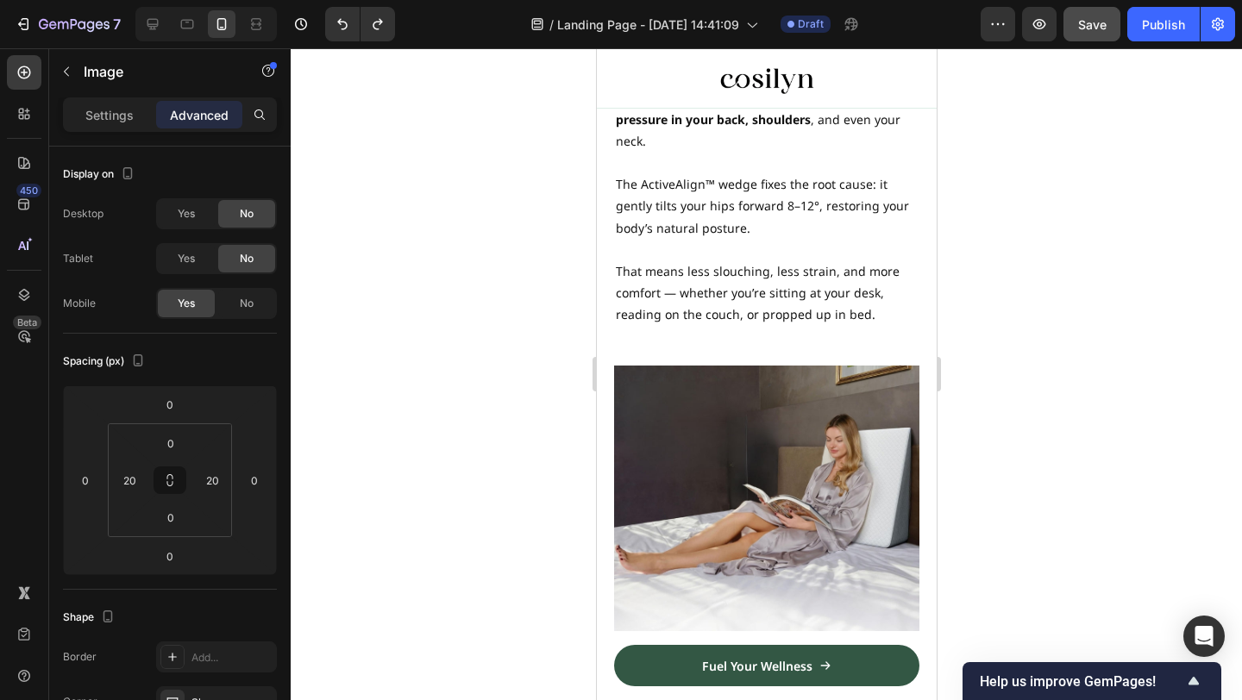
scroll to position [1347, 0]
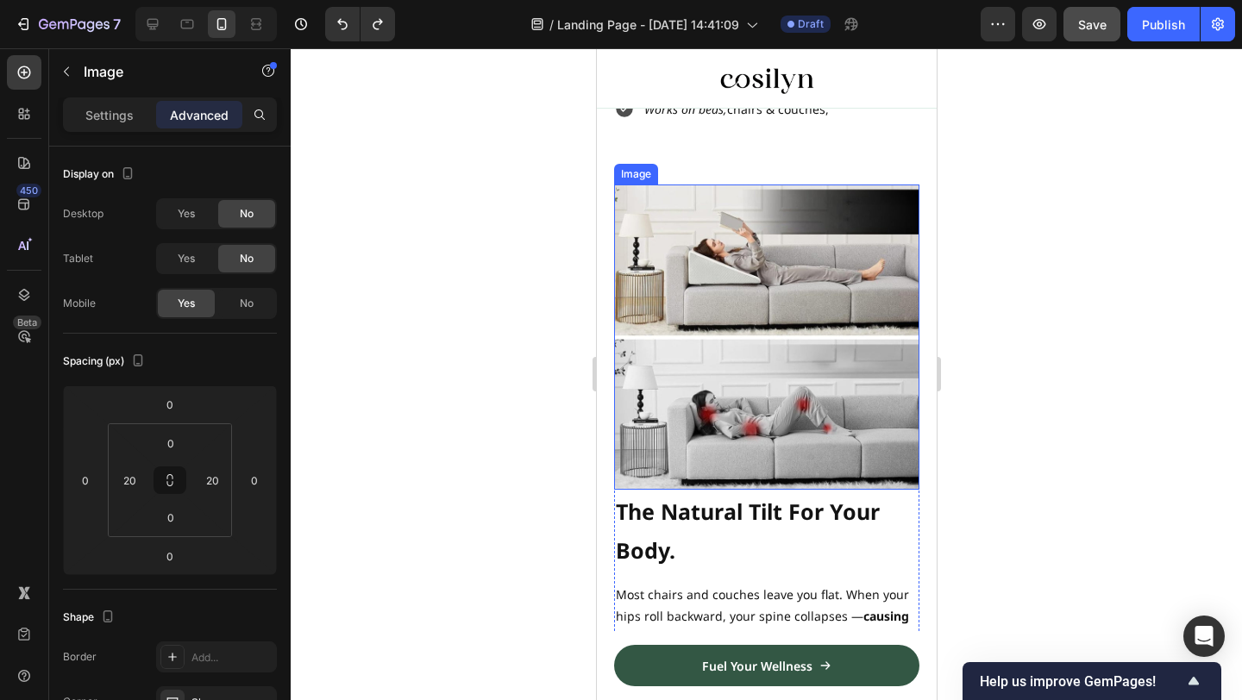
click at [775, 426] on img at bounding box center [765, 337] width 305 height 305
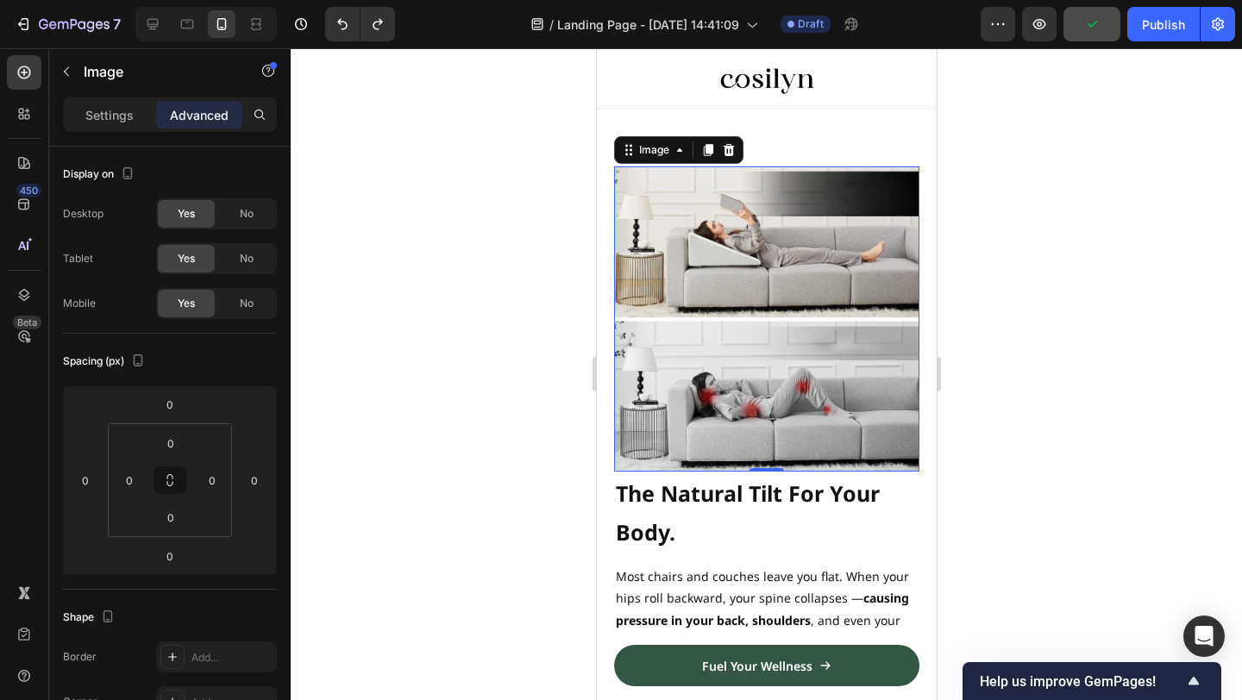
scroll to position [1293, 0]
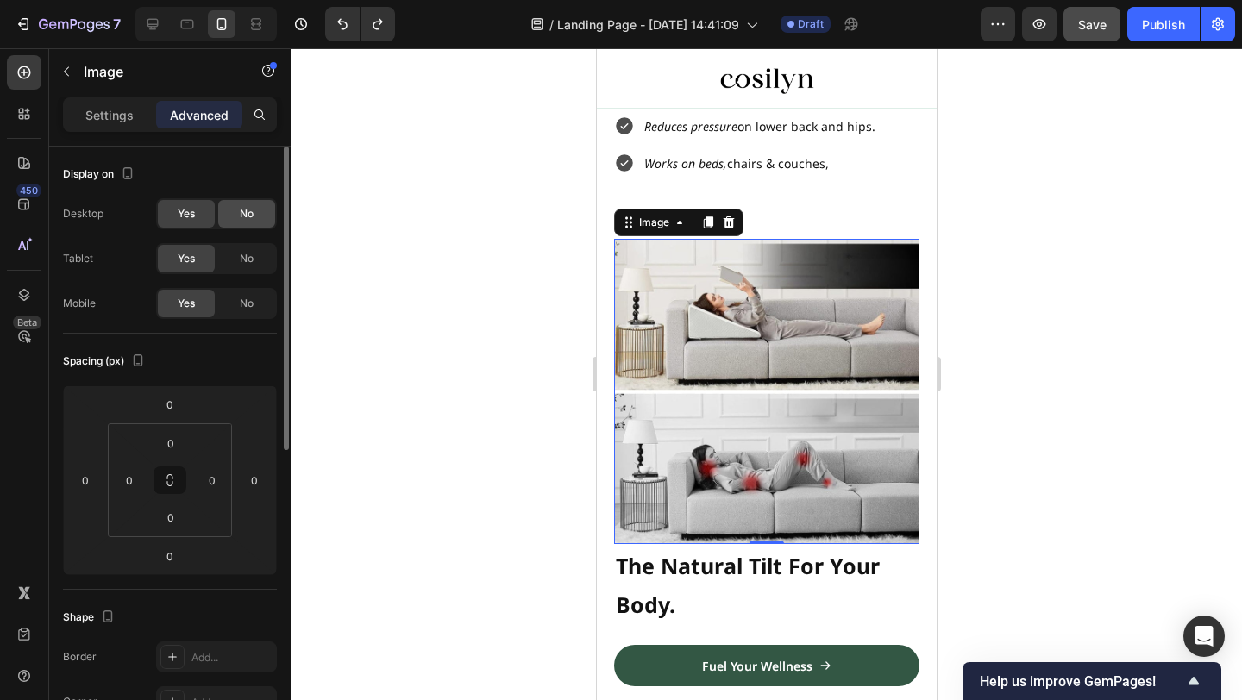
click at [238, 204] on div "No" at bounding box center [246, 214] width 57 height 28
click at [238, 243] on div "Yes No" at bounding box center [216, 258] width 121 height 31
click at [238, 260] on div "No" at bounding box center [246, 259] width 57 height 28
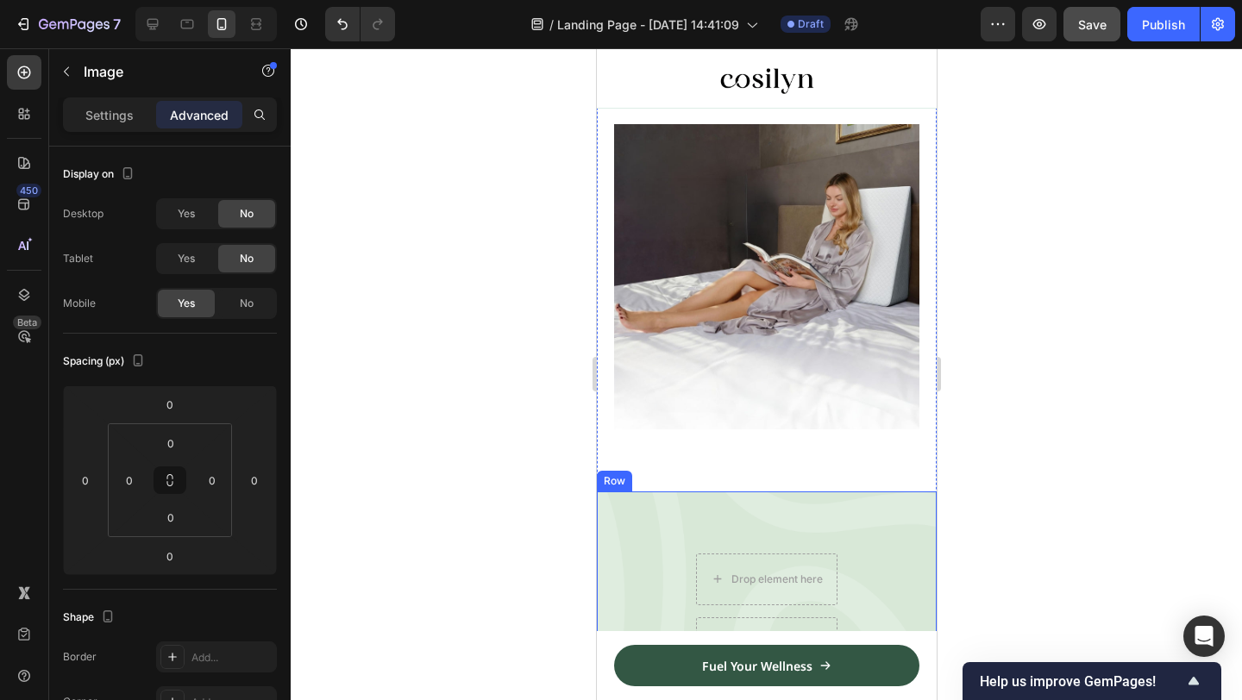
scroll to position [2186, 0]
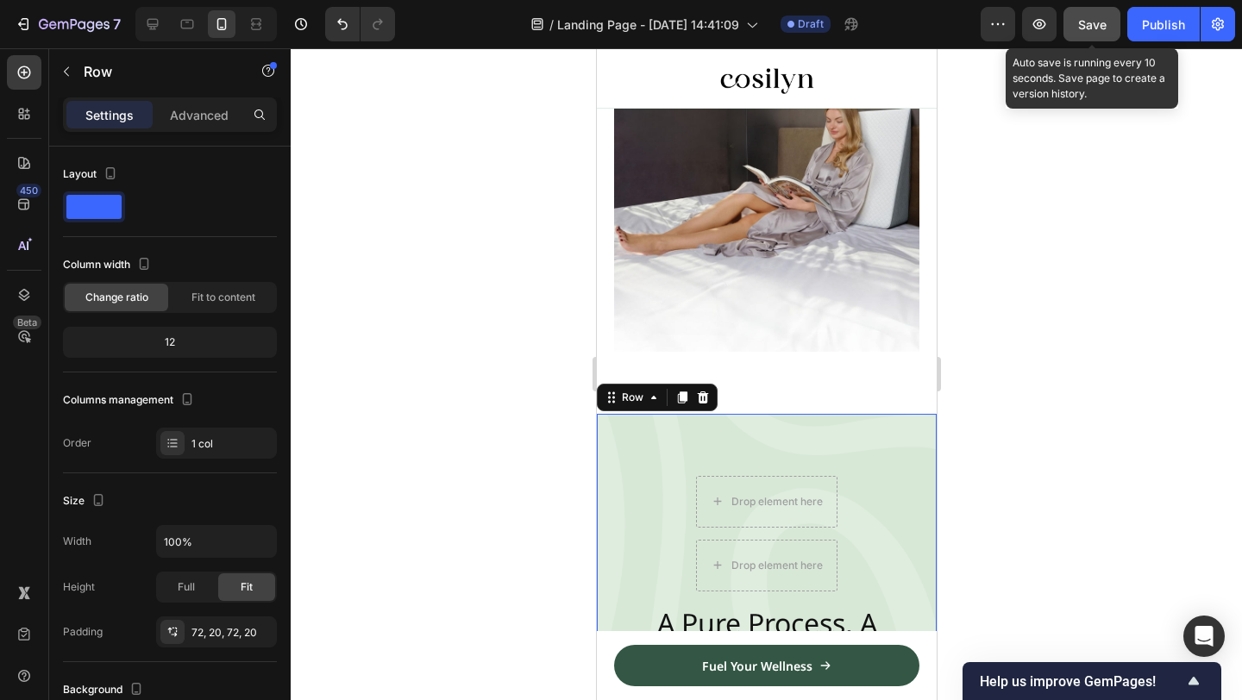
click at [1098, 36] on button "Save" at bounding box center [1092, 24] width 57 height 35
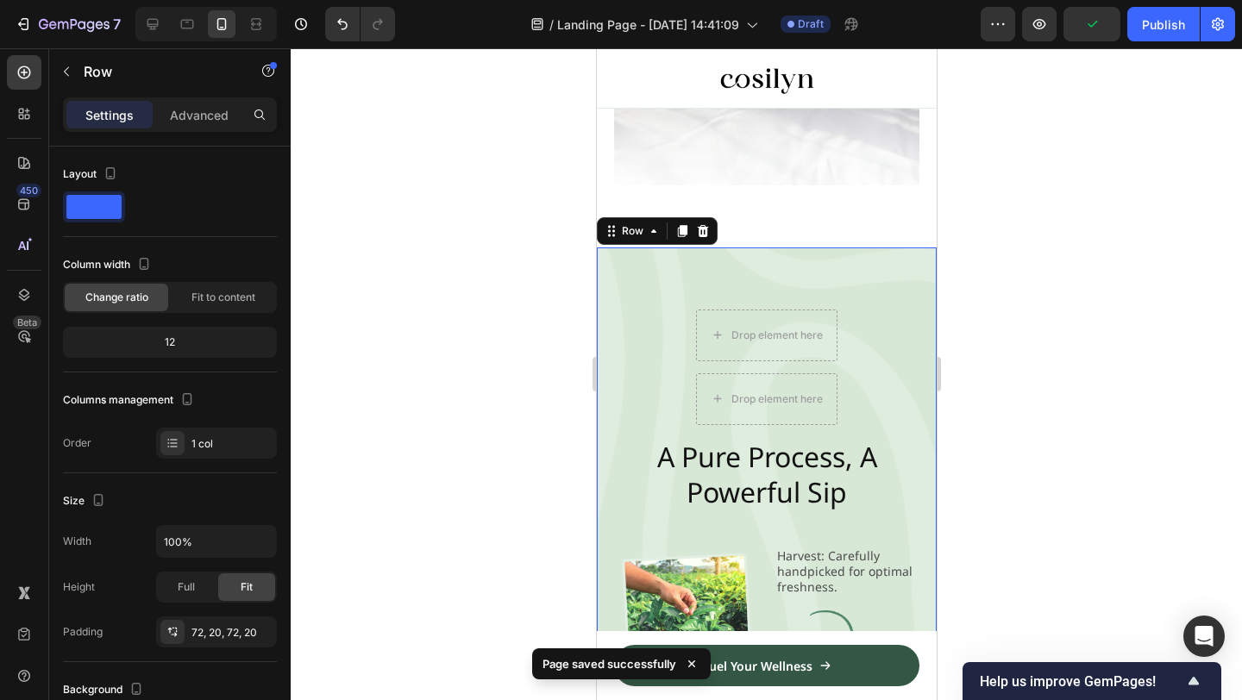
scroll to position [2380, 0]
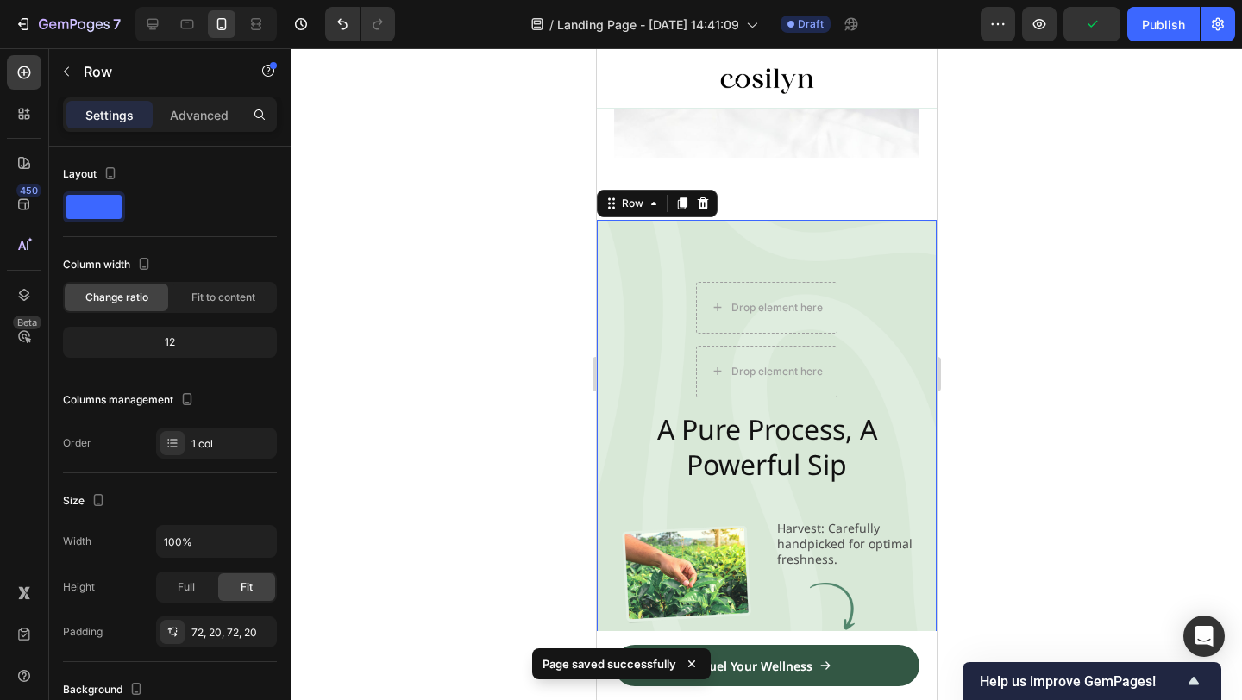
click at [676, 256] on div "Drop element here Row Drop element here Row A Pure Process, A Powerful Sip Head…" at bounding box center [766, 586] width 340 height 732
click at [707, 198] on icon at bounding box center [702, 204] width 14 height 14
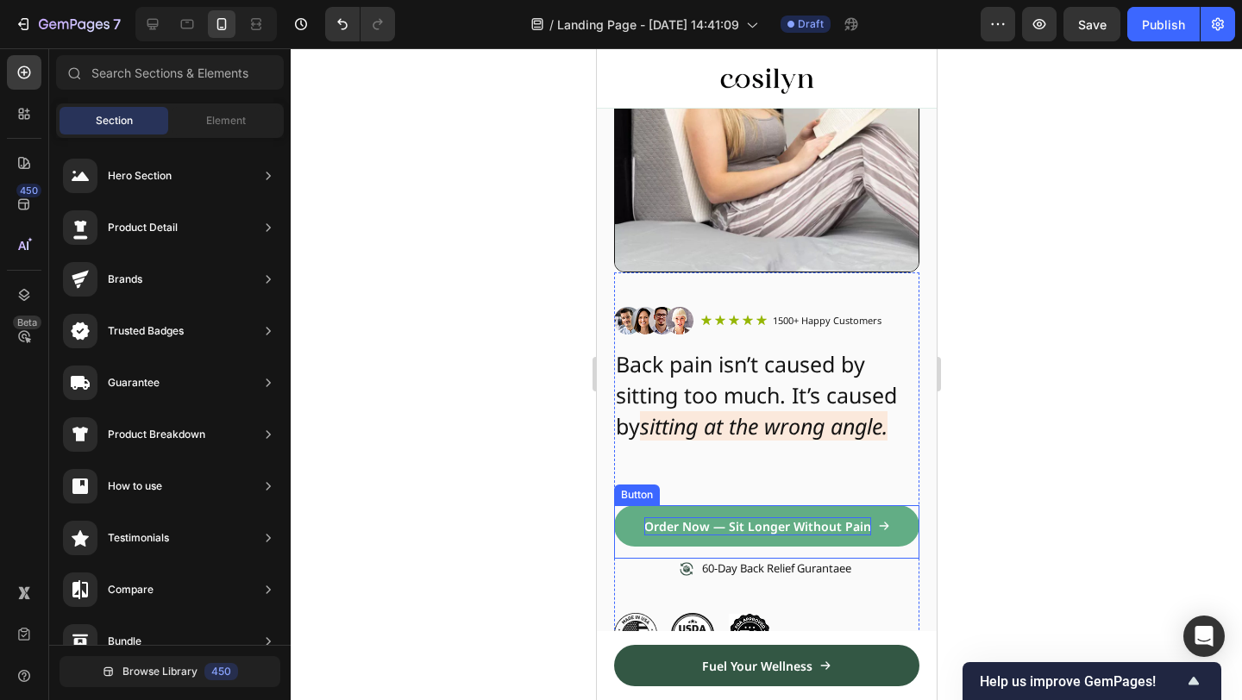
scroll to position [0, 0]
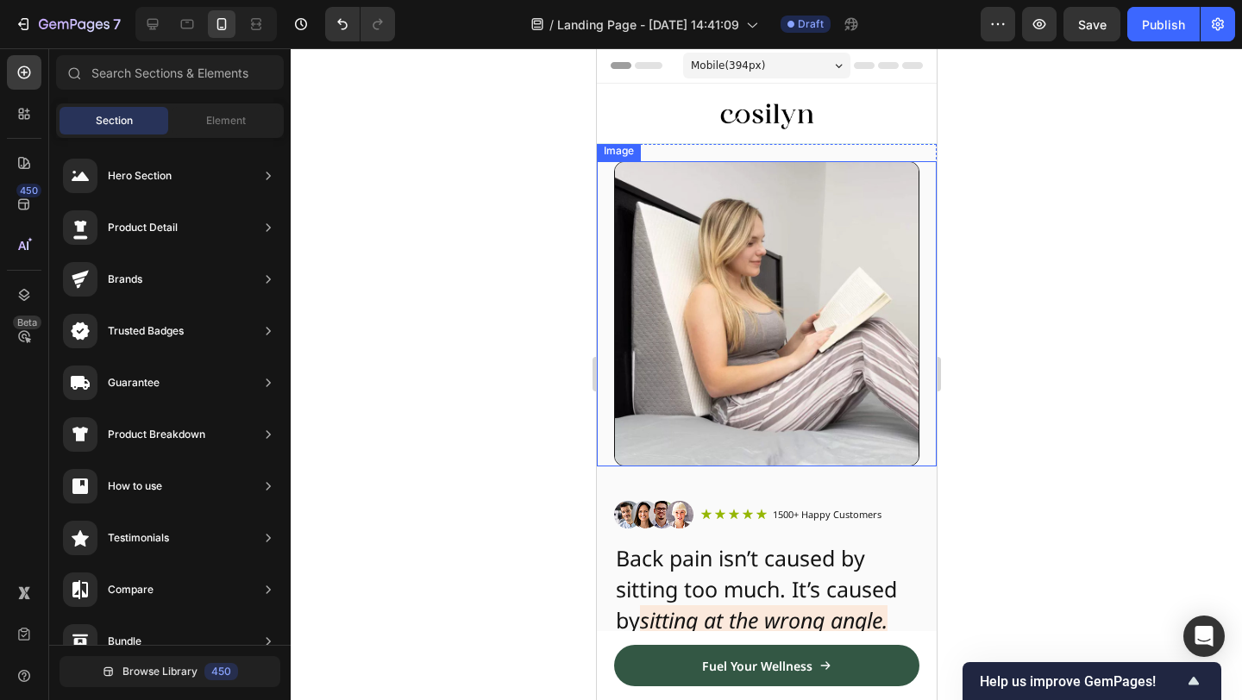
click at [907, 366] on img at bounding box center [765, 313] width 305 height 305
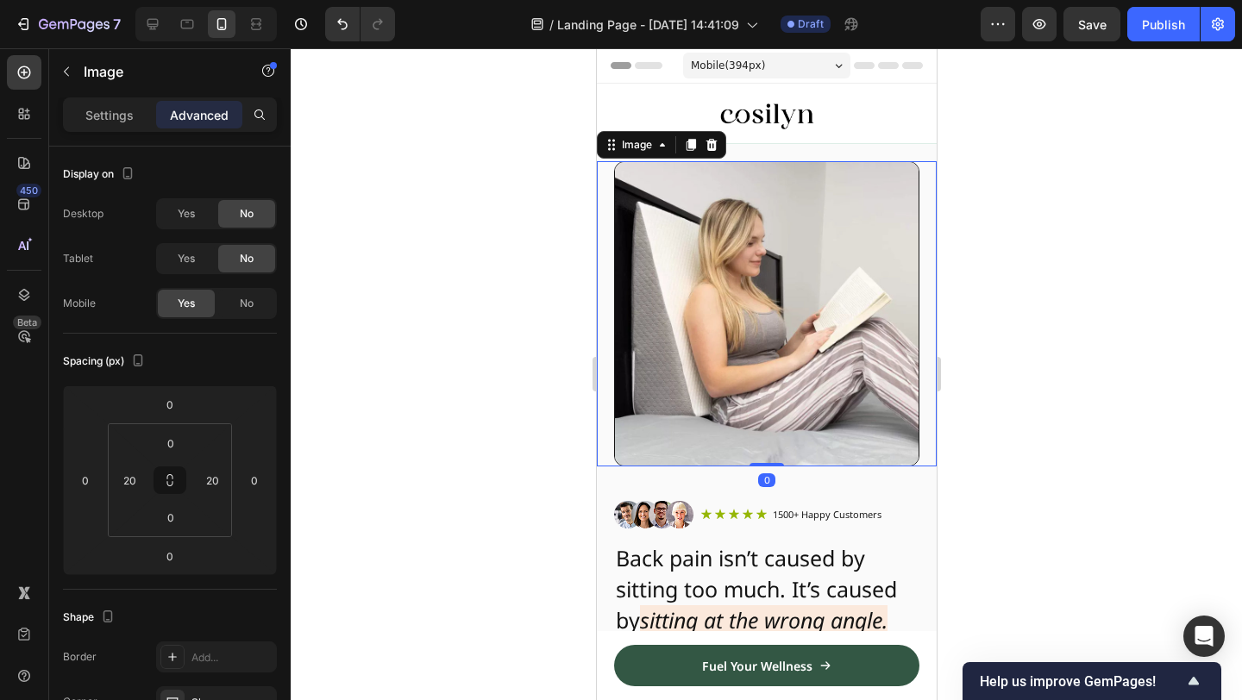
click at [827, 365] on img at bounding box center [765, 313] width 305 height 305
click at [1004, 301] on div at bounding box center [766, 374] width 951 height 652
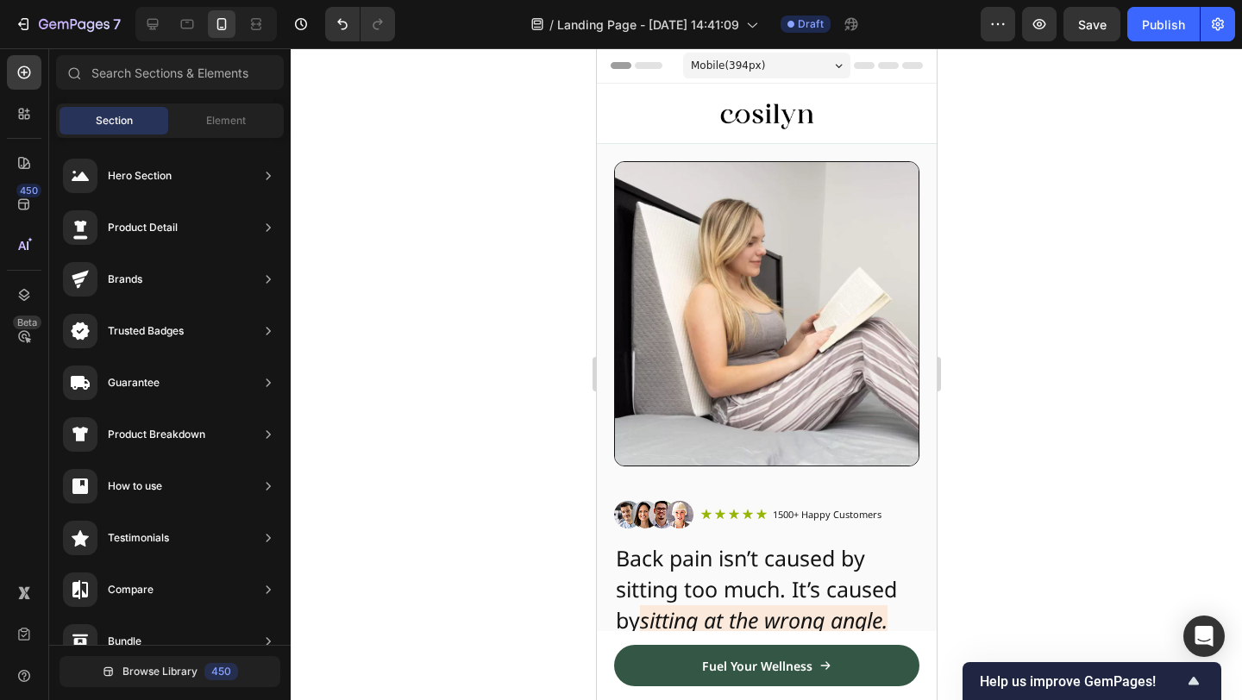
click at [833, 300] on img at bounding box center [765, 313] width 305 height 305
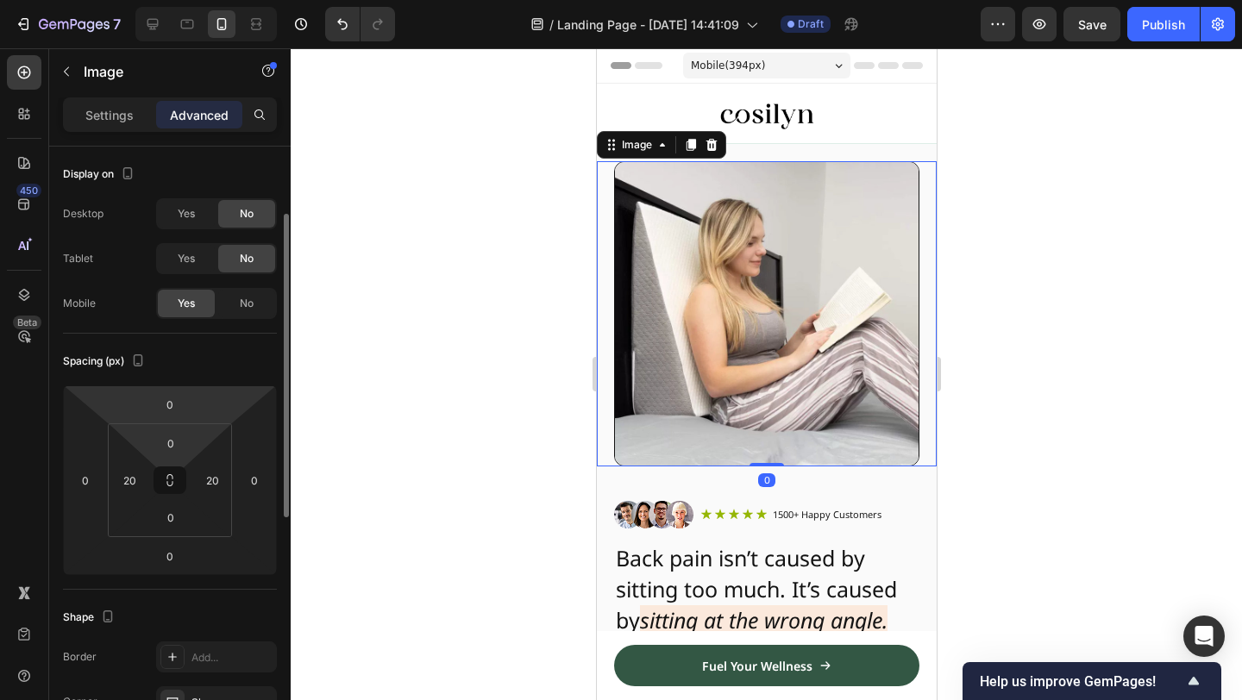
scroll to position [127, 0]
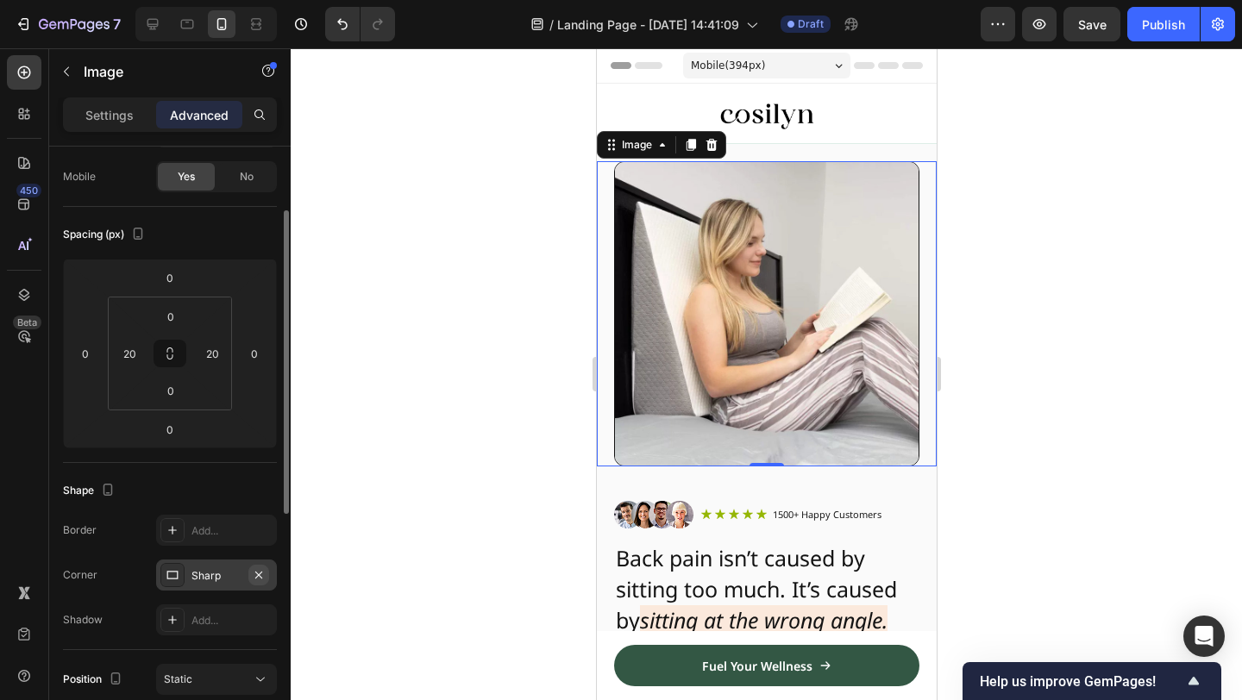
click at [257, 574] on icon "button" at bounding box center [258, 574] width 7 height 7
click at [483, 480] on div at bounding box center [766, 374] width 951 height 652
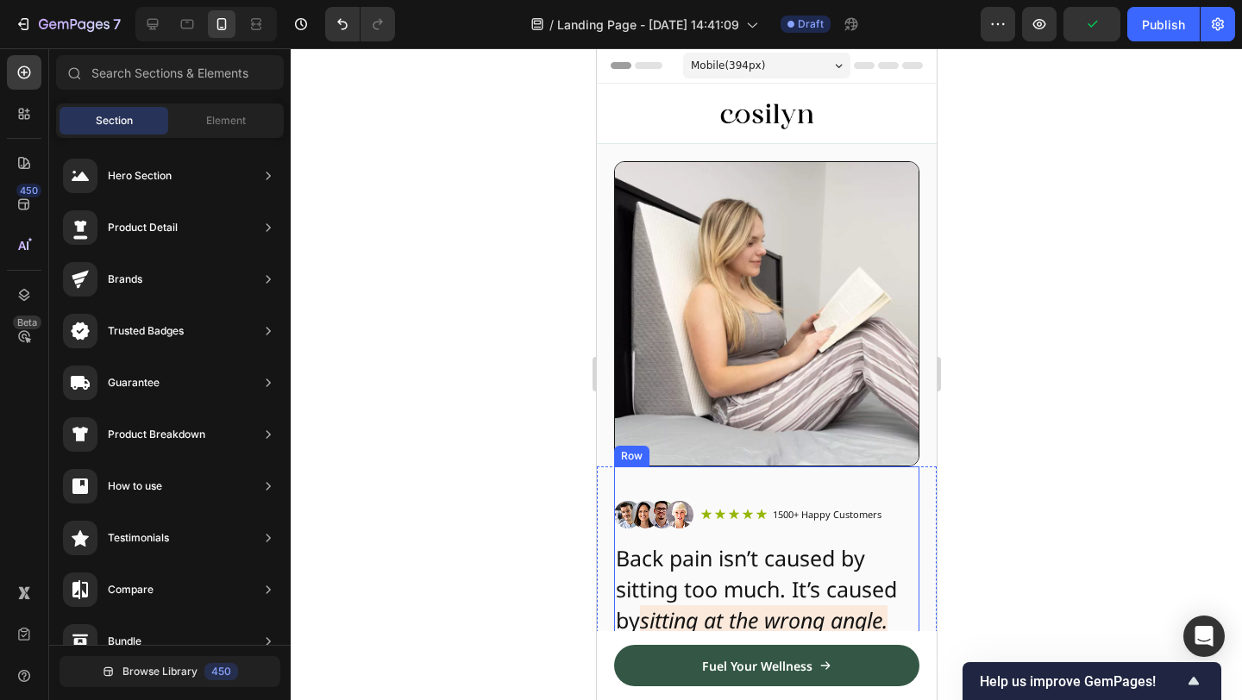
click at [707, 472] on div "Image Icon Icon Icon Icon Icon Icon List 1500+ Happy Customers Text Block Row R…" at bounding box center [765, 659] width 305 height 384
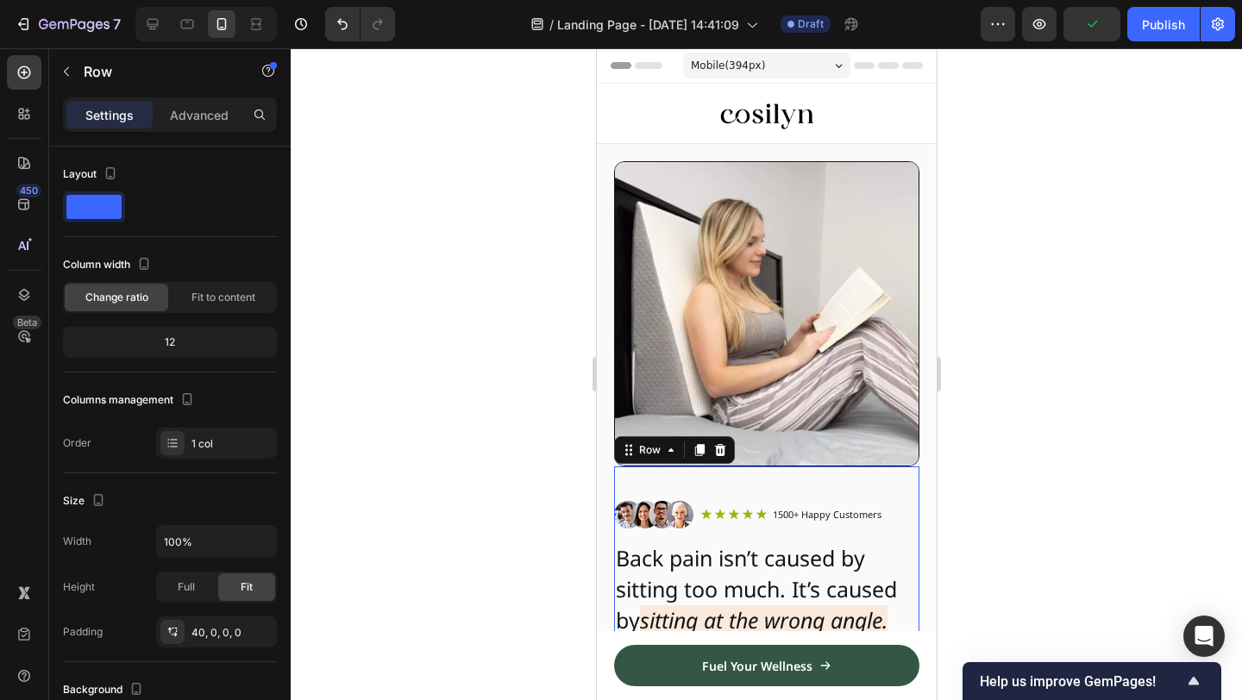
click at [731, 336] on img at bounding box center [765, 313] width 305 height 305
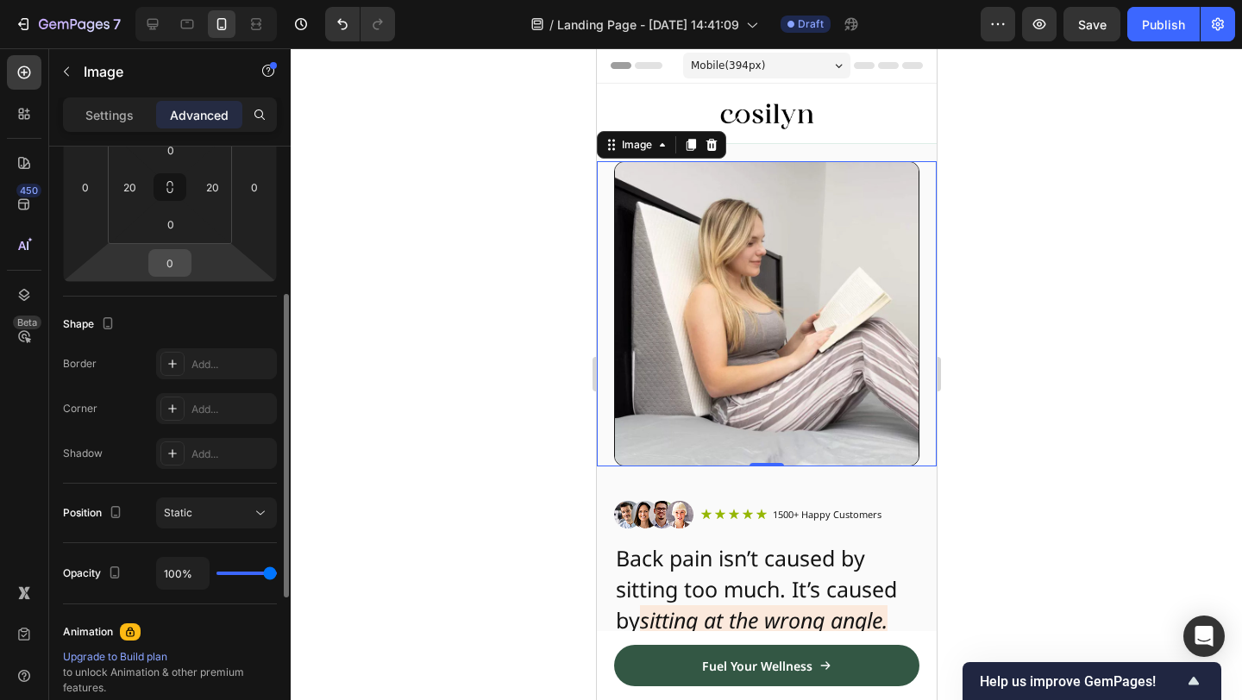
scroll to position [0, 0]
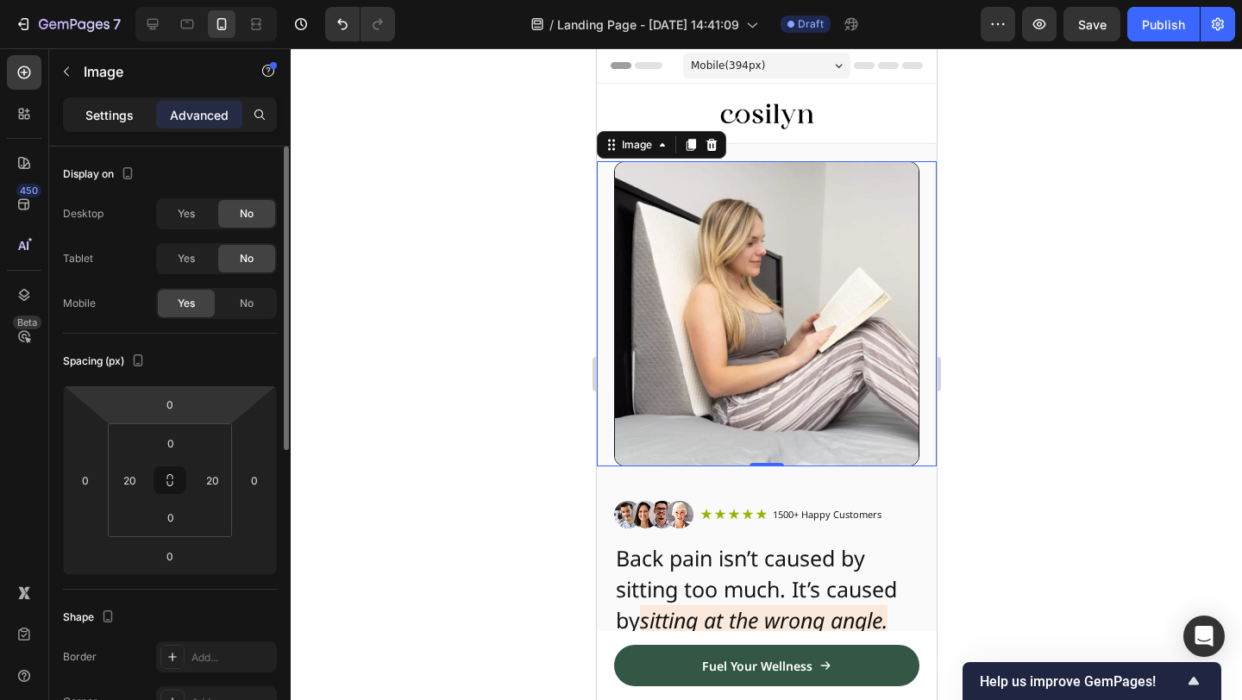
click at [117, 111] on p "Settings" at bounding box center [109, 115] width 48 height 18
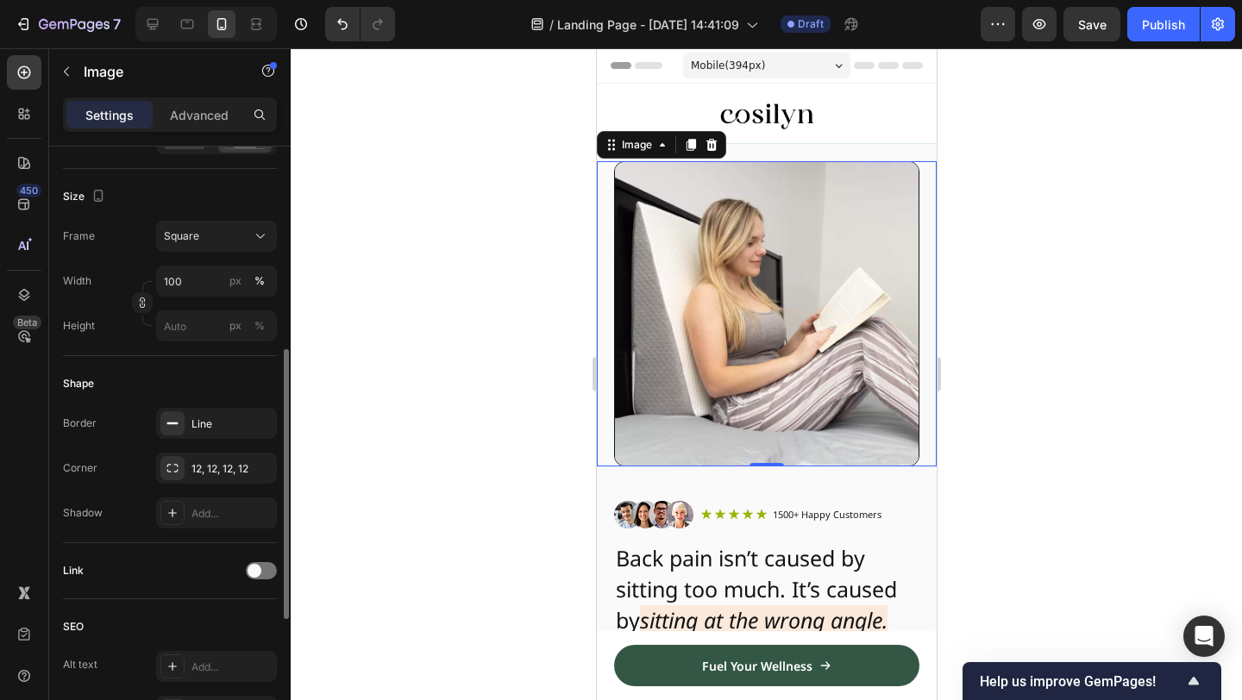
scroll to position [440, 0]
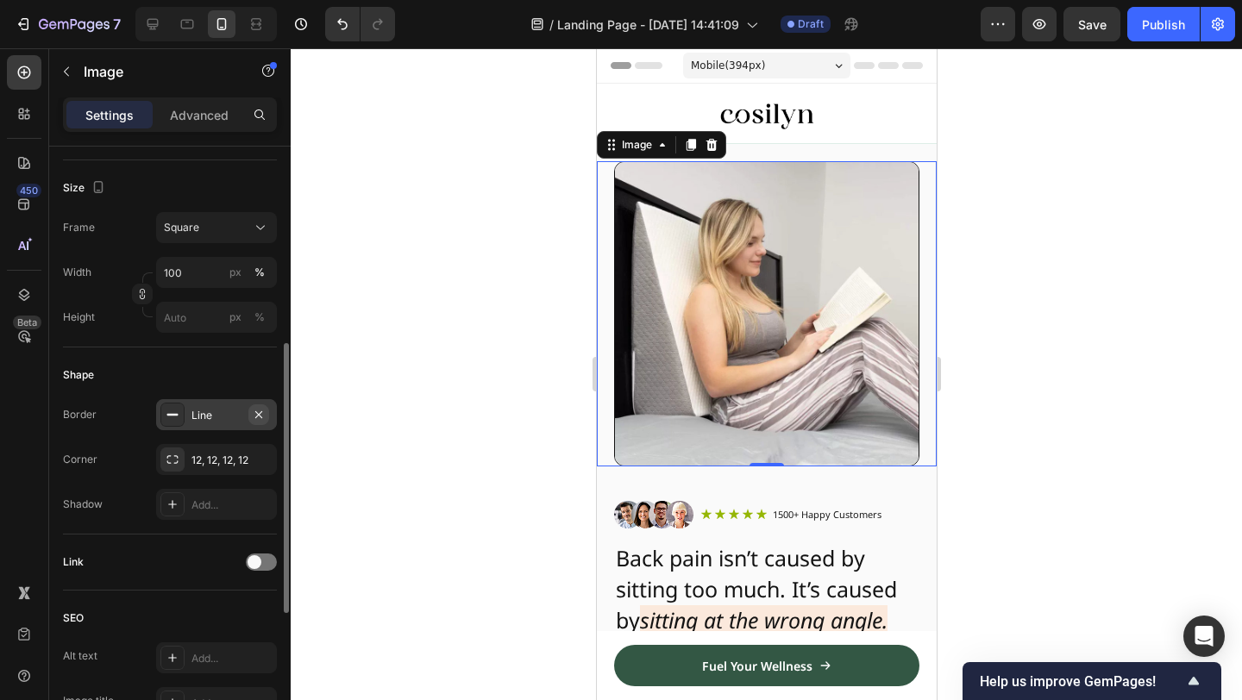
click at [248, 413] on div "Line" at bounding box center [216, 414] width 121 height 31
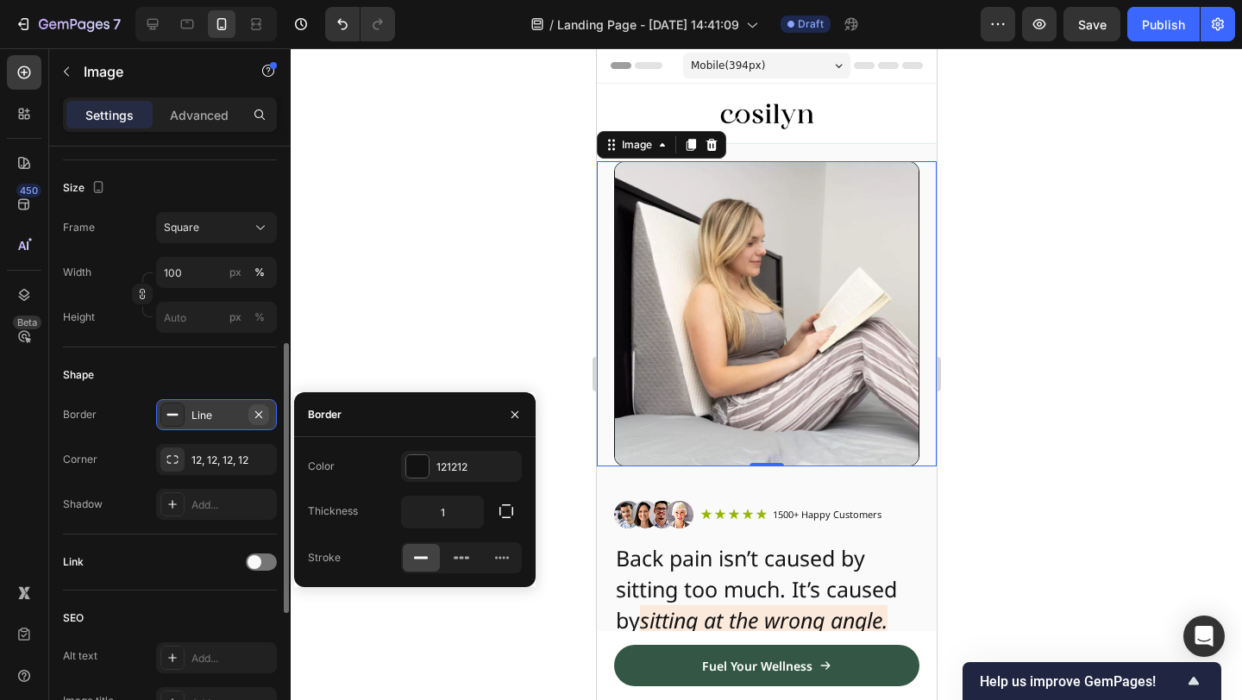
click at [257, 413] on icon "button" at bounding box center [258, 414] width 7 height 7
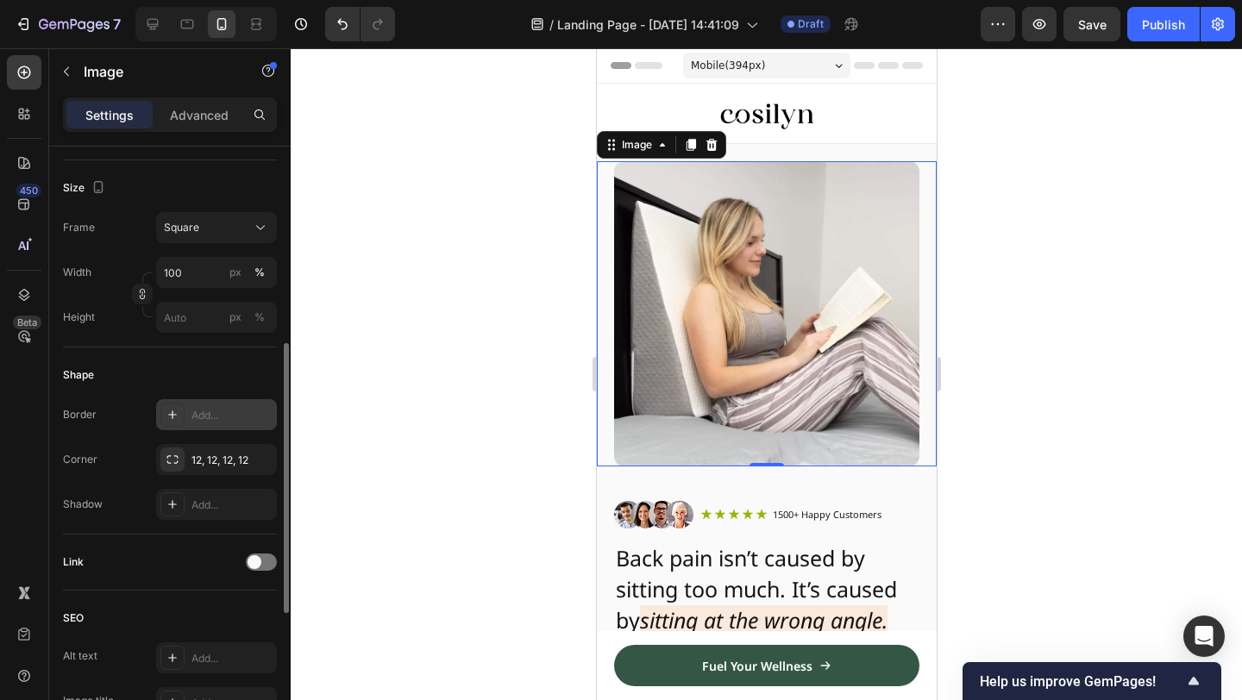
click at [438, 358] on div at bounding box center [766, 374] width 951 height 652
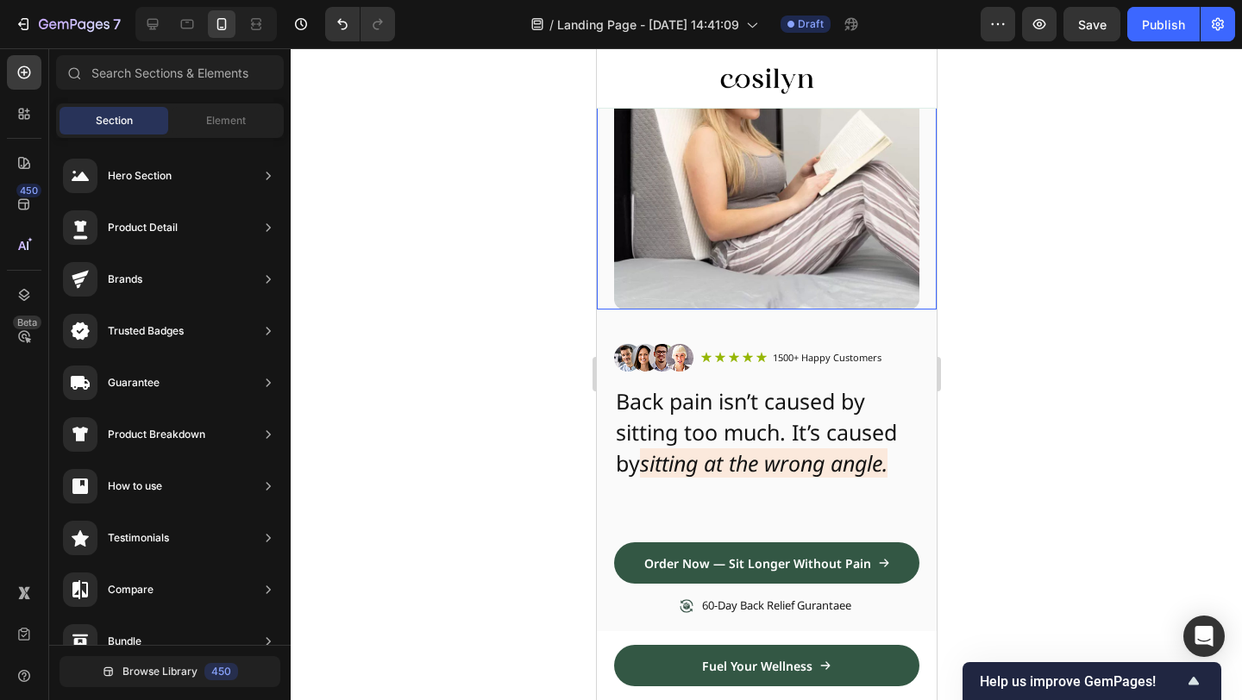
scroll to position [0, 0]
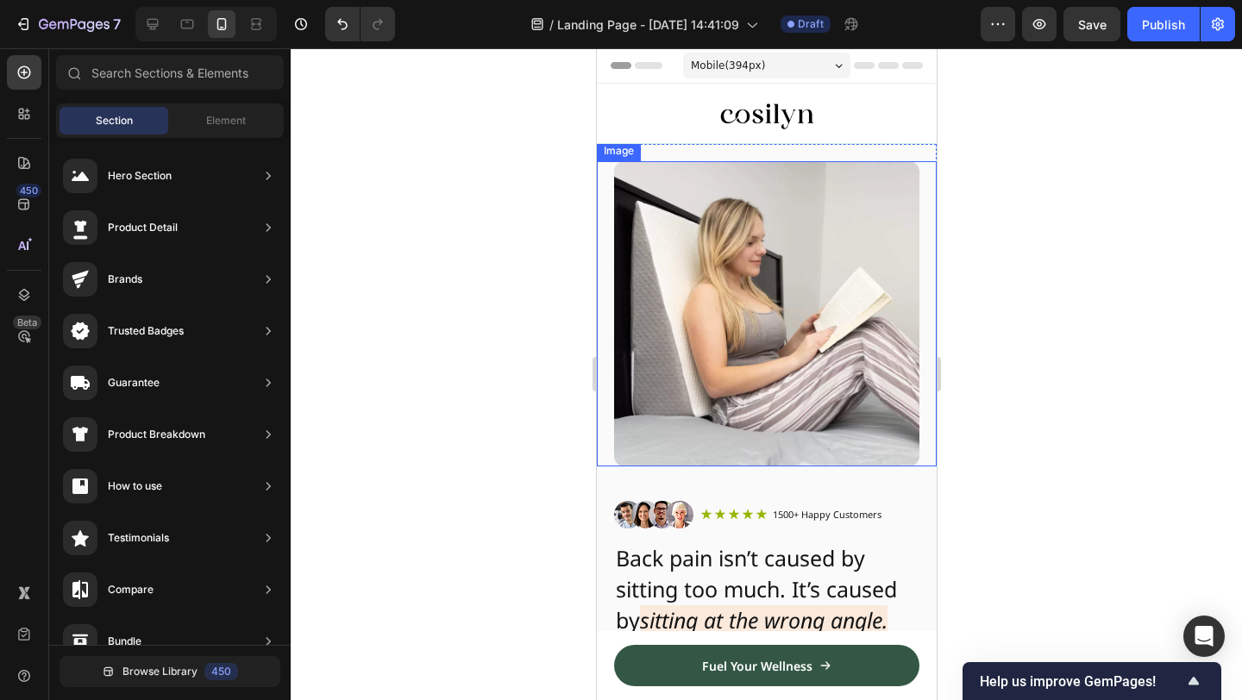
click at [1112, 269] on div at bounding box center [766, 374] width 951 height 652
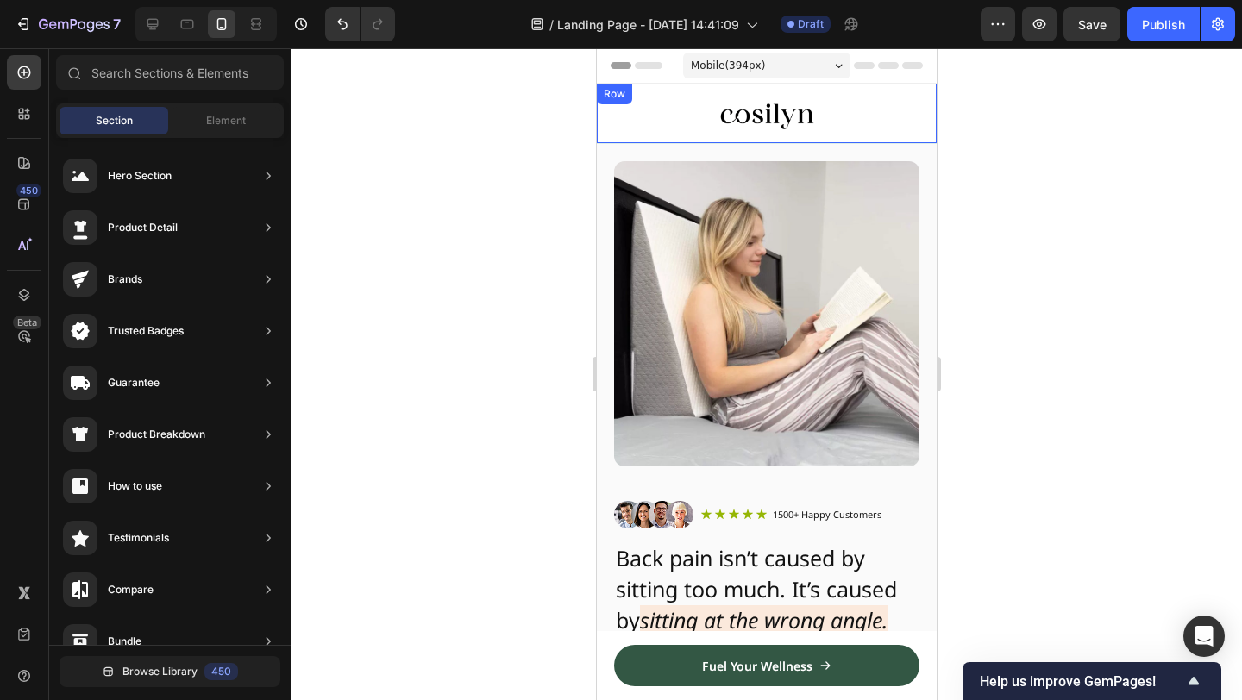
click at [926, 122] on div "Image Fuel Your Wellness Button Row Row" at bounding box center [766, 114] width 340 height 60
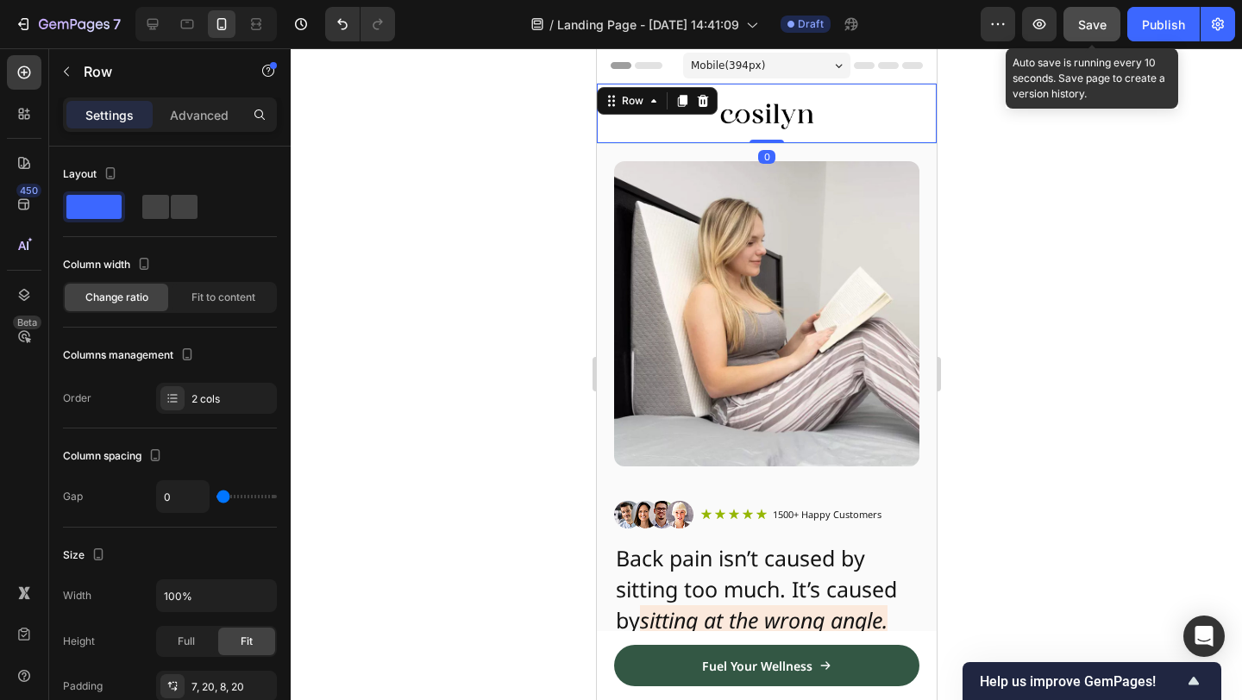
click at [1101, 24] on span "Save" at bounding box center [1092, 24] width 28 height 15
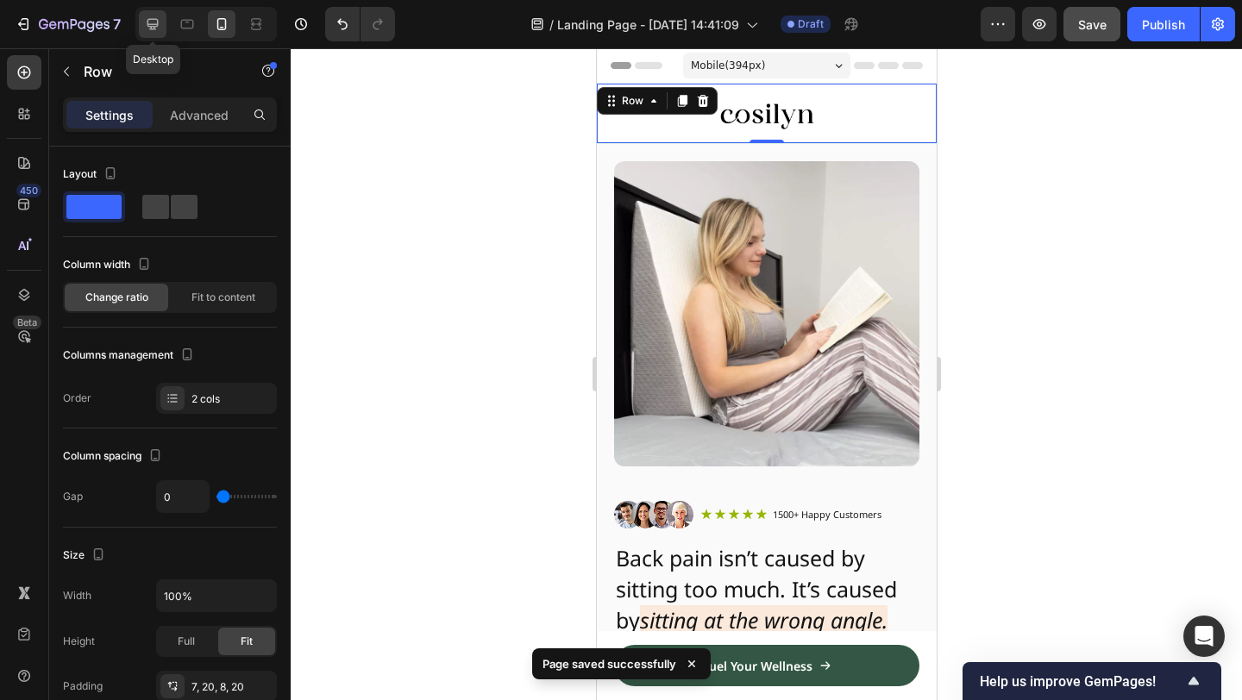
click at [159, 25] on icon at bounding box center [152, 24] width 17 height 17
type input "30"
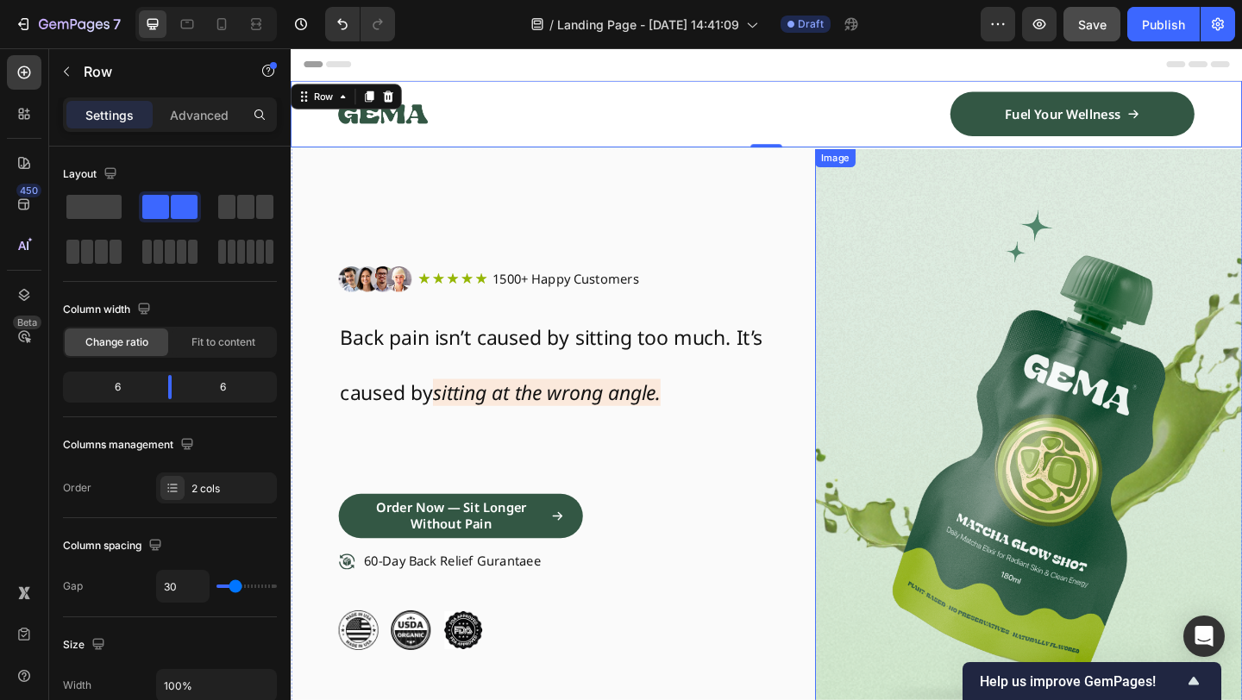
click at [1127, 350] on img at bounding box center [1093, 494] width 465 height 675
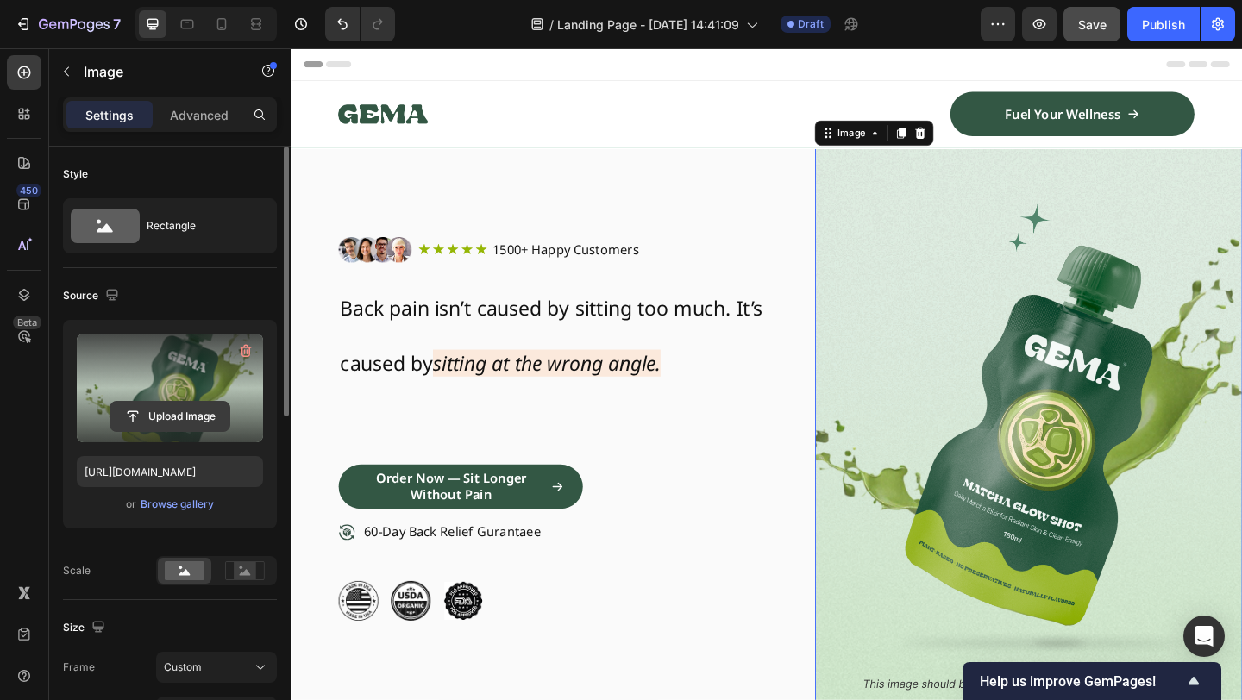
click at [184, 411] on input "file" at bounding box center [169, 416] width 119 height 29
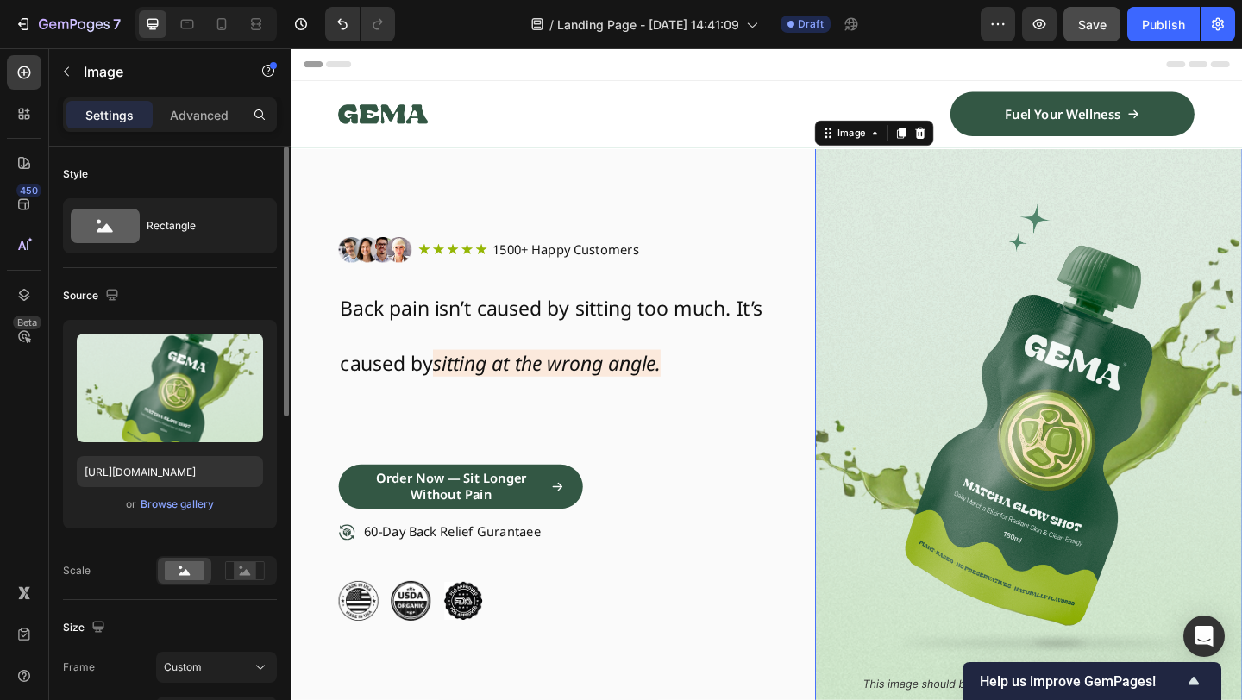
click at [193, 494] on div "or Browse gallery" at bounding box center [170, 504] width 186 height 21
click at [181, 520] on div "Upload Image https://cdn.shopify.com/s/files/1/0914/0417/3689/files/gempages_57…" at bounding box center [170, 424] width 214 height 209
click at [194, 512] on div "Browse gallery" at bounding box center [177, 505] width 73 height 16
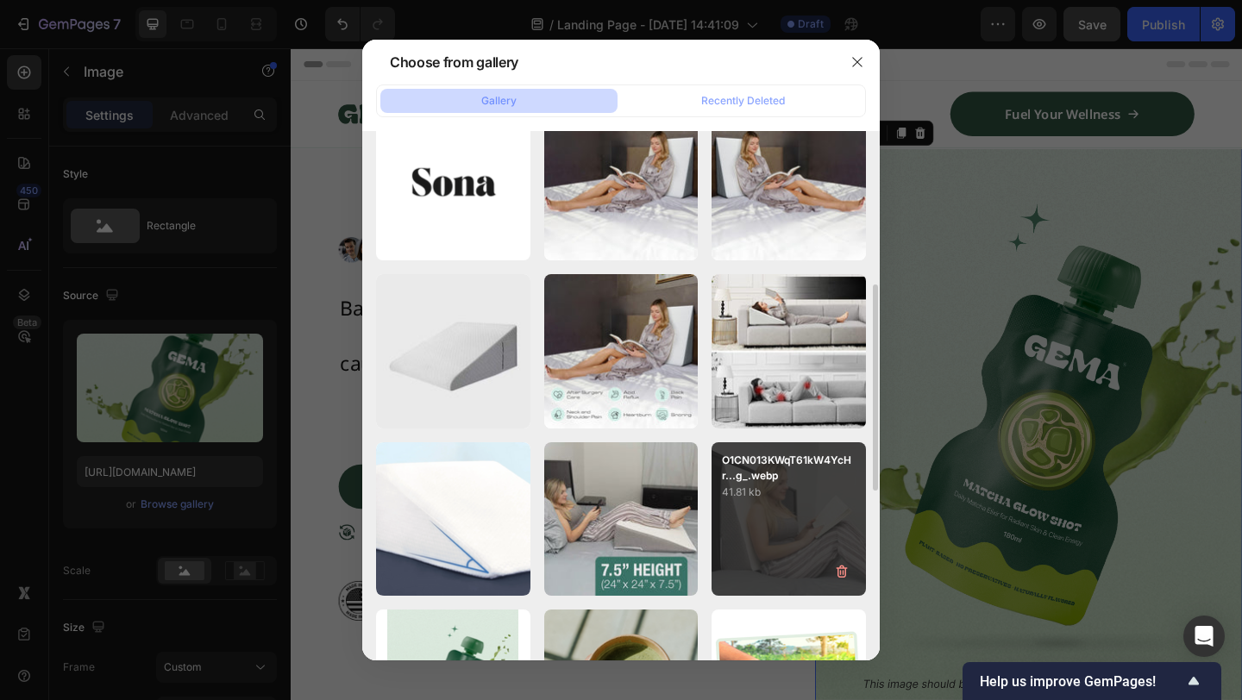
scroll to position [393, 0]
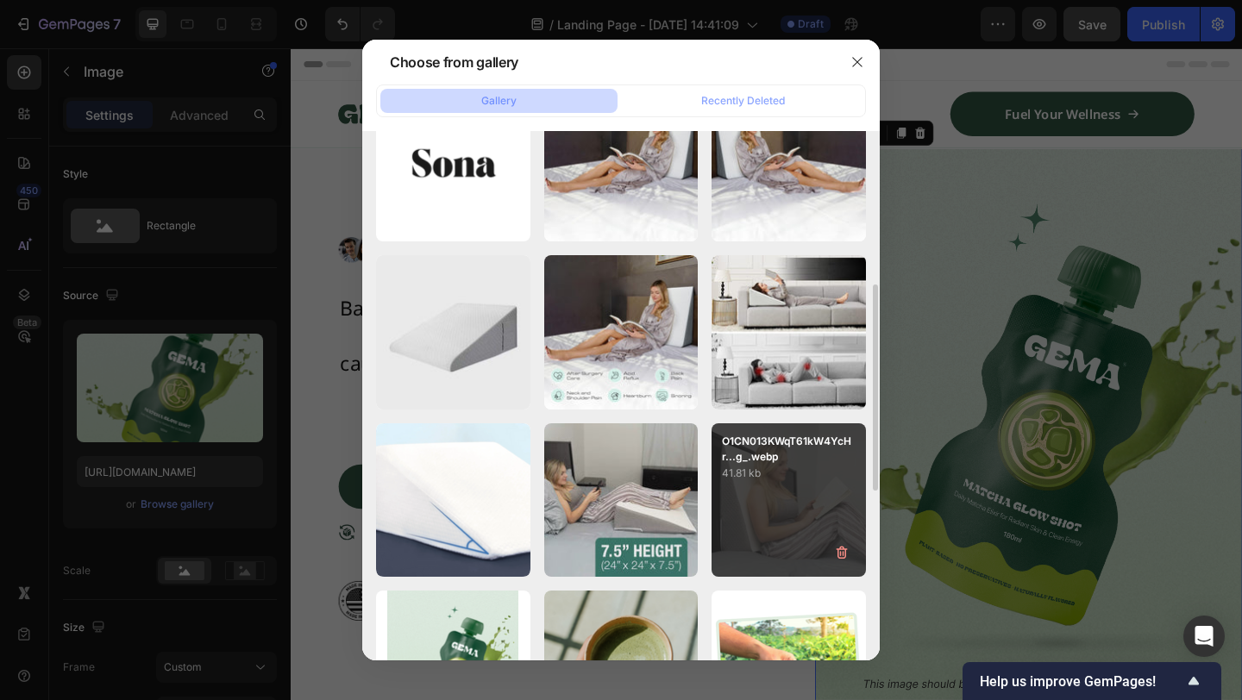
click at [799, 512] on div "O1CN013KWqT61kW4YcHr...g_.webp 41.81 kb" at bounding box center [789, 501] width 154 height 154
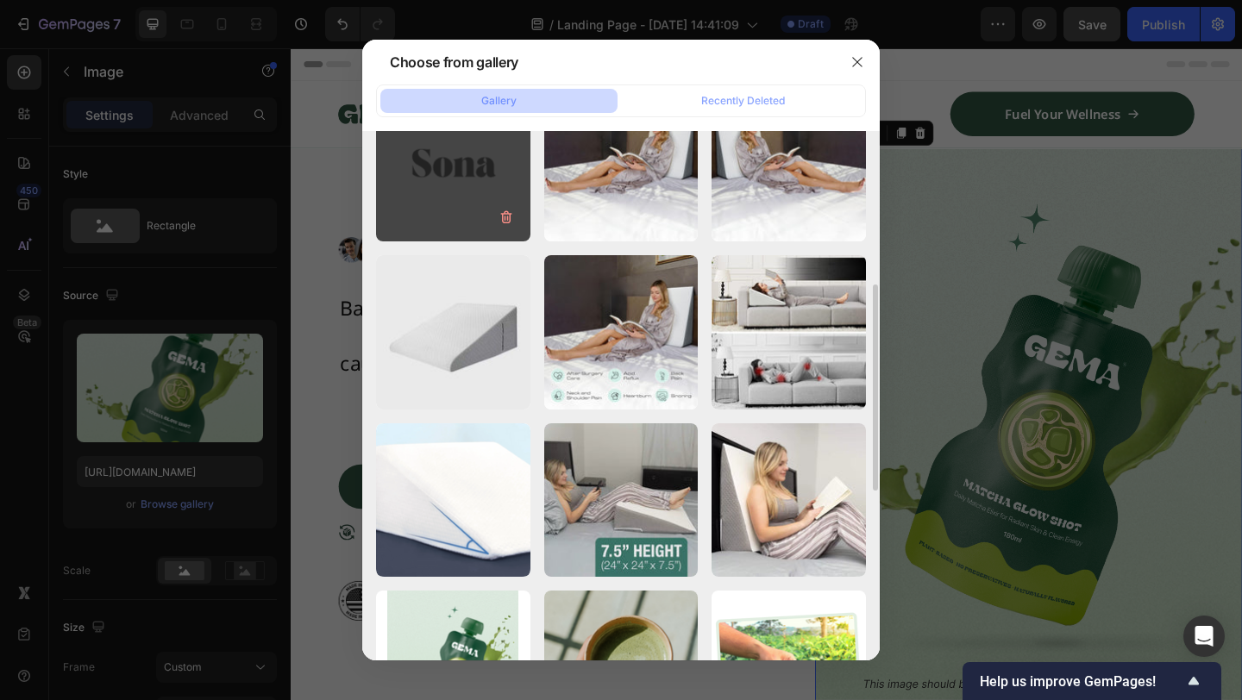
type input "[URL][DOMAIN_NAME]"
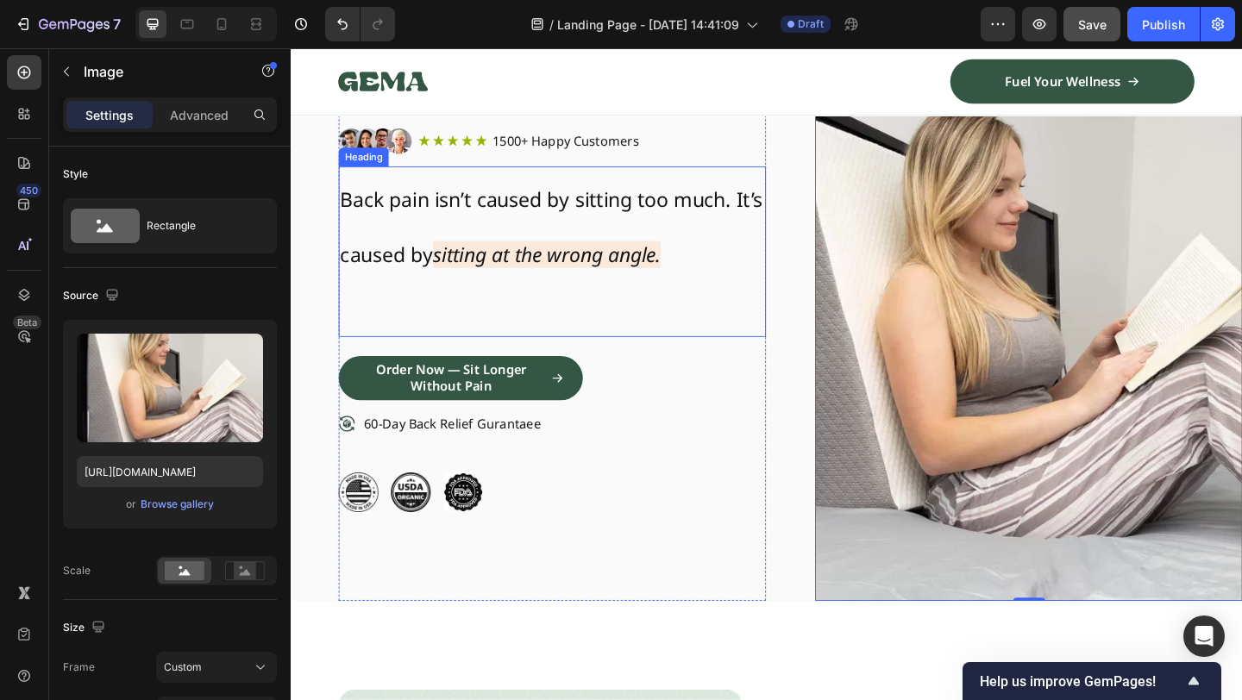
scroll to position [133, 0]
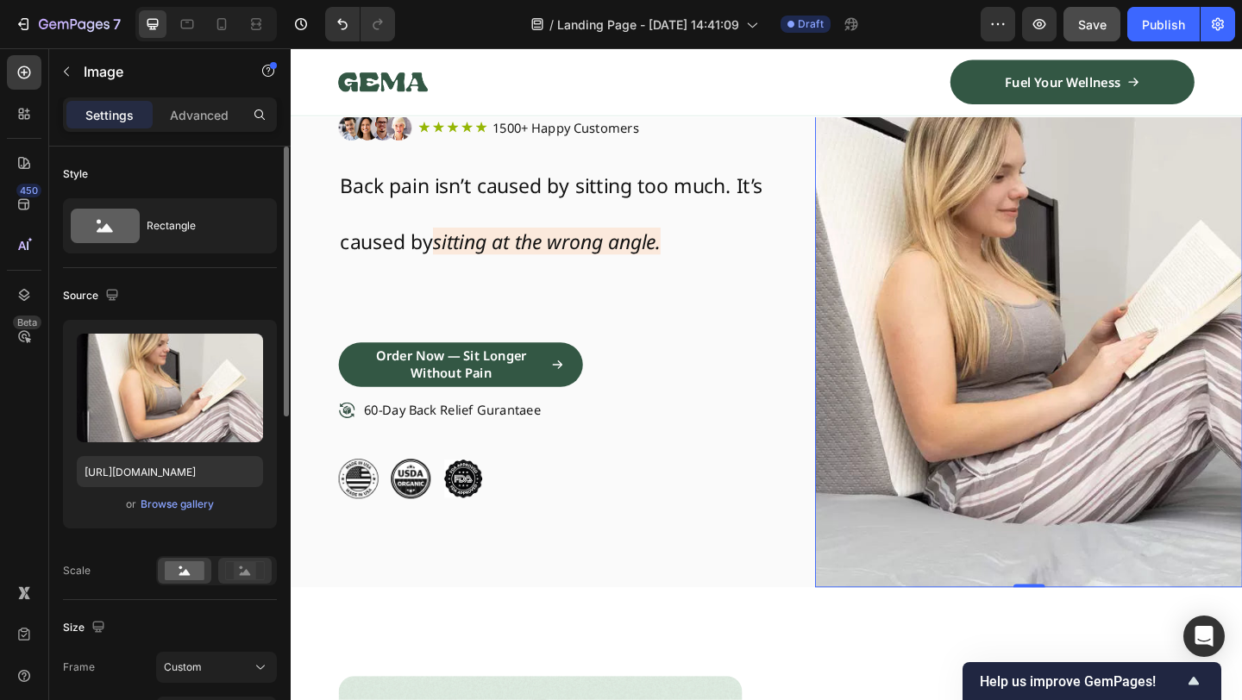
click at [229, 567] on icon at bounding box center [245, 571] width 40 height 19
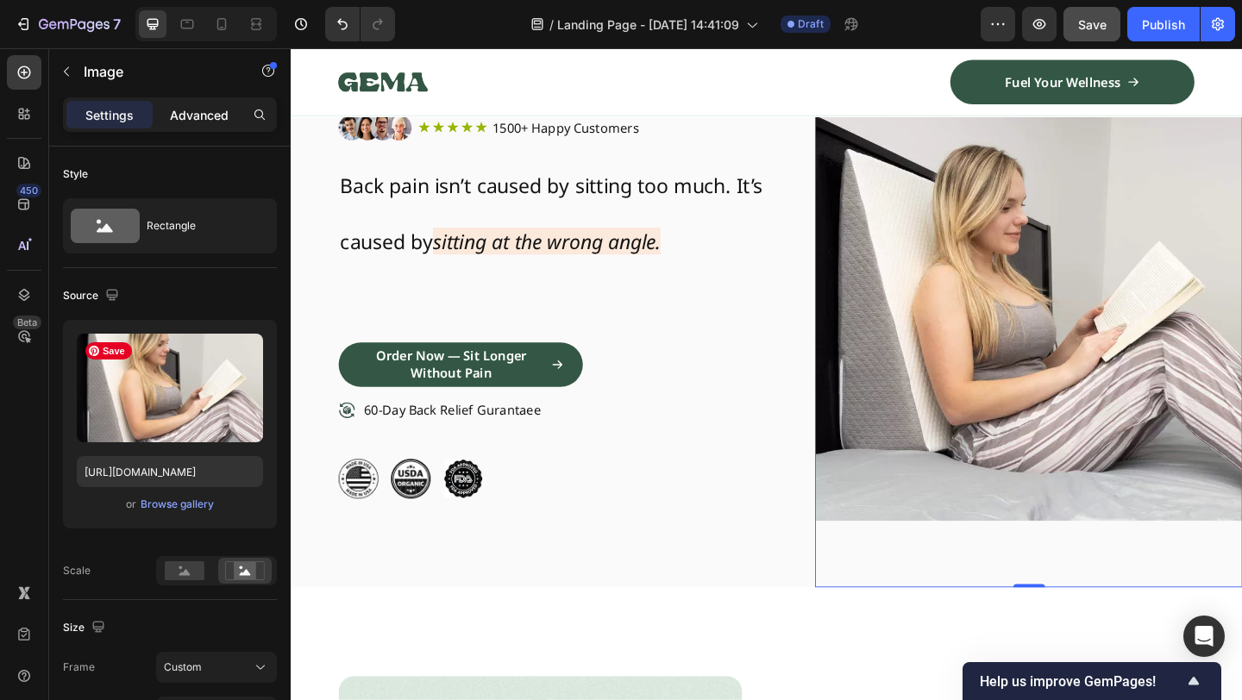
click at [199, 126] on div "Advanced" at bounding box center [199, 115] width 86 height 28
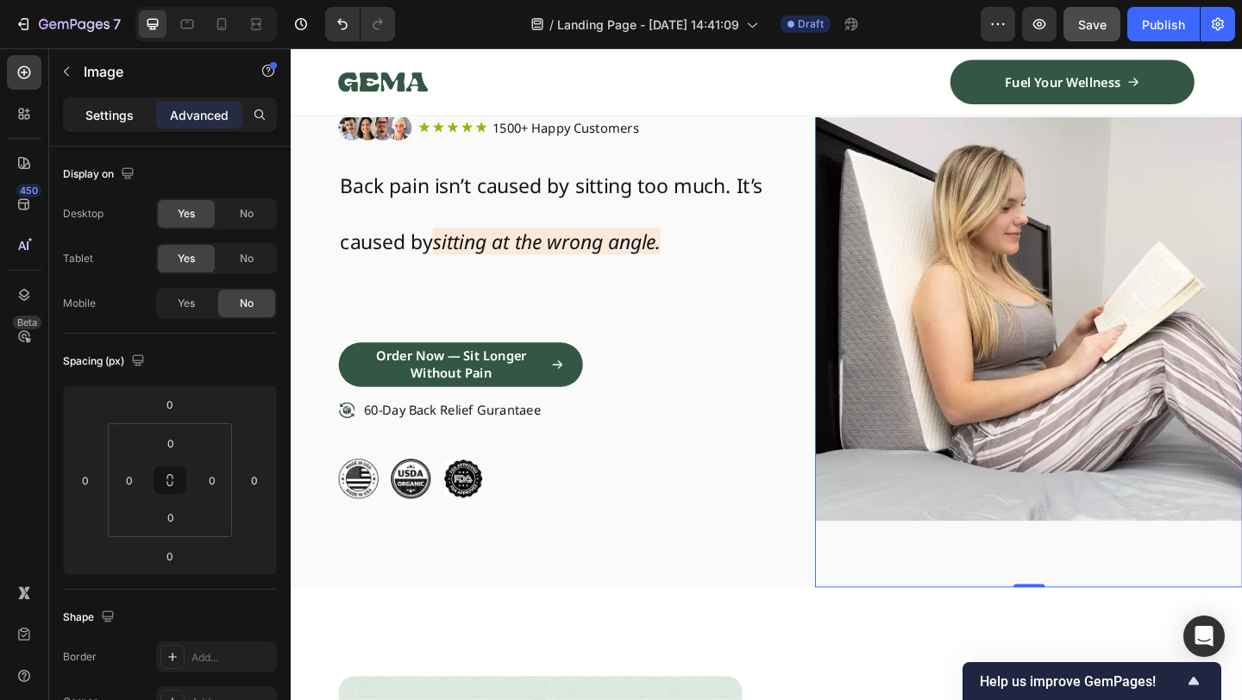
click at [115, 116] on p "Settings" at bounding box center [109, 115] width 48 height 18
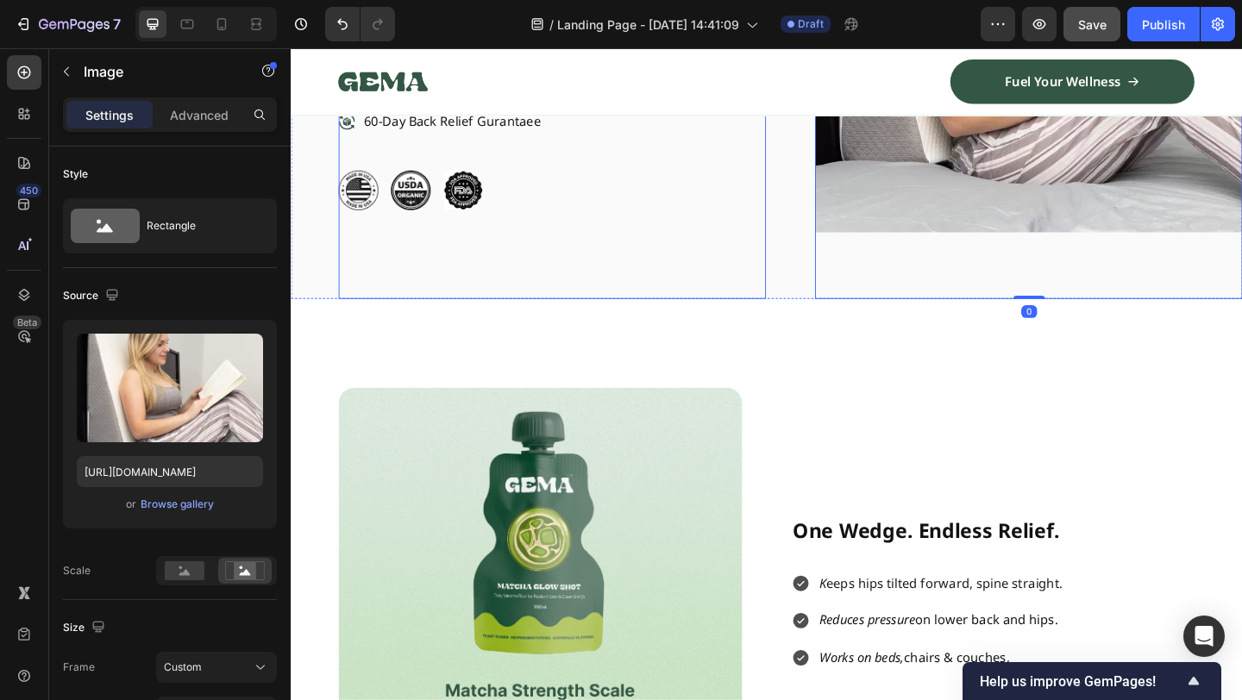
scroll to position [485, 0]
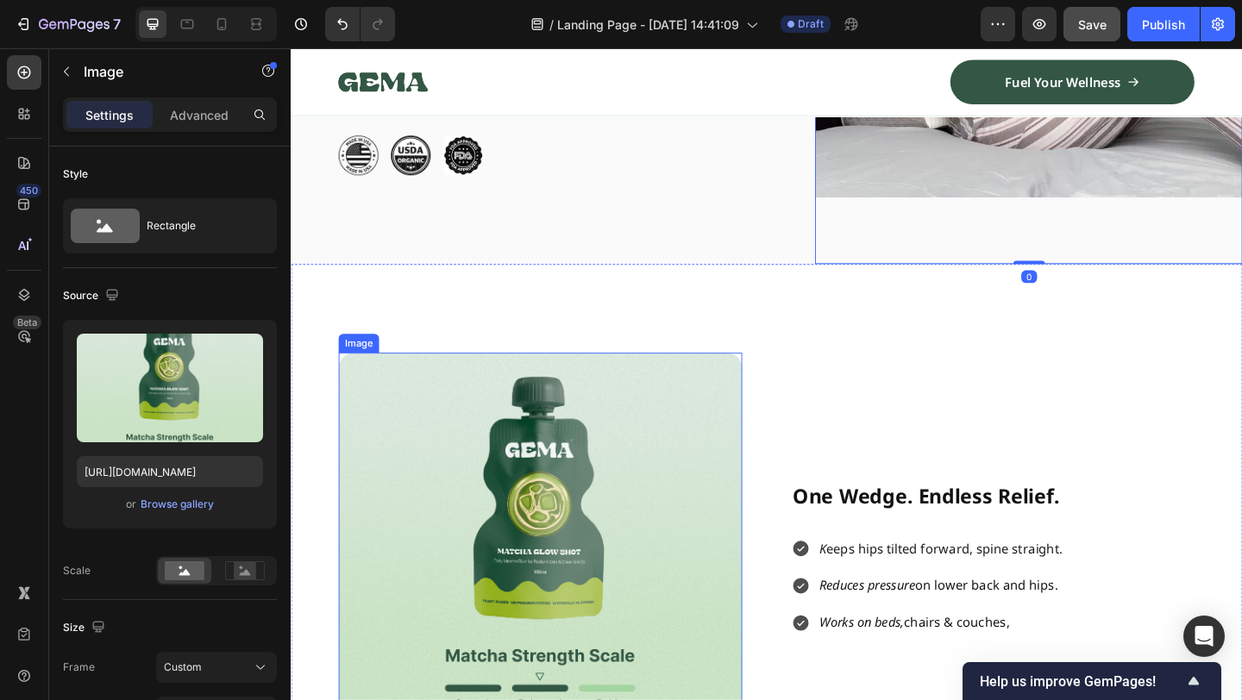
click at [604, 468] on img at bounding box center [561, 594] width 439 height 429
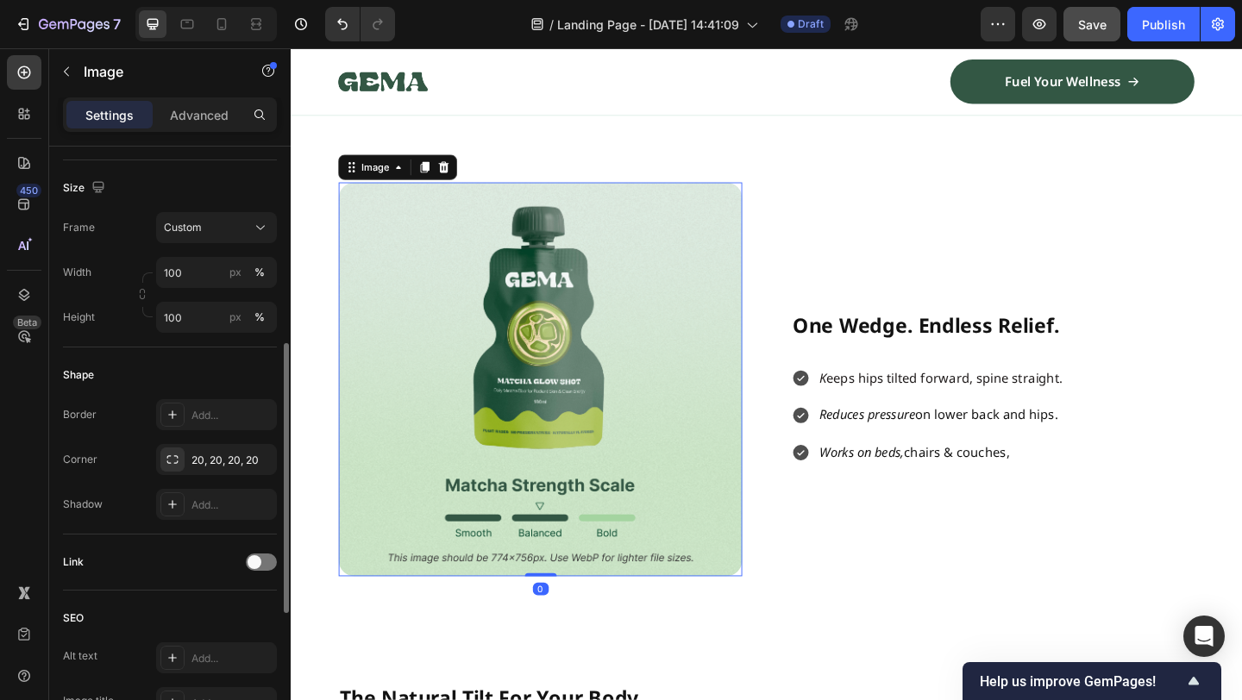
scroll to position [693, 0]
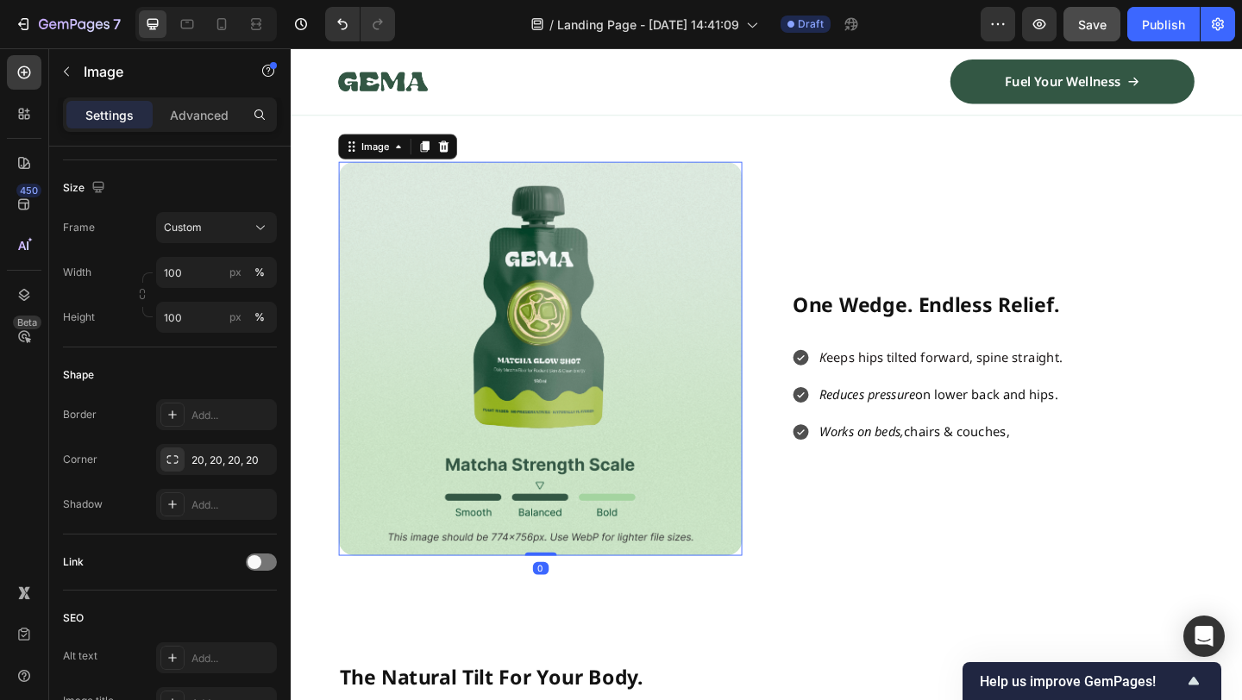
click at [646, 398] on img at bounding box center [561, 386] width 439 height 429
click at [72, 80] on button "button" at bounding box center [67, 72] width 28 height 28
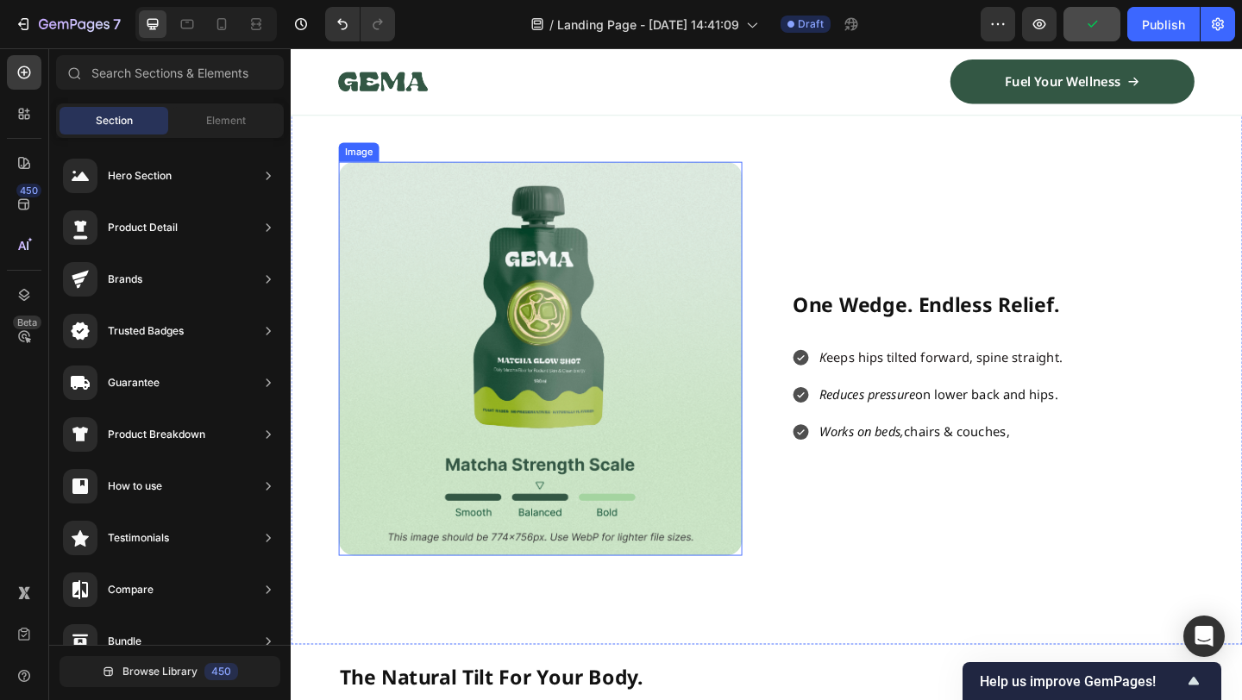
click at [680, 350] on img at bounding box center [561, 386] width 439 height 429
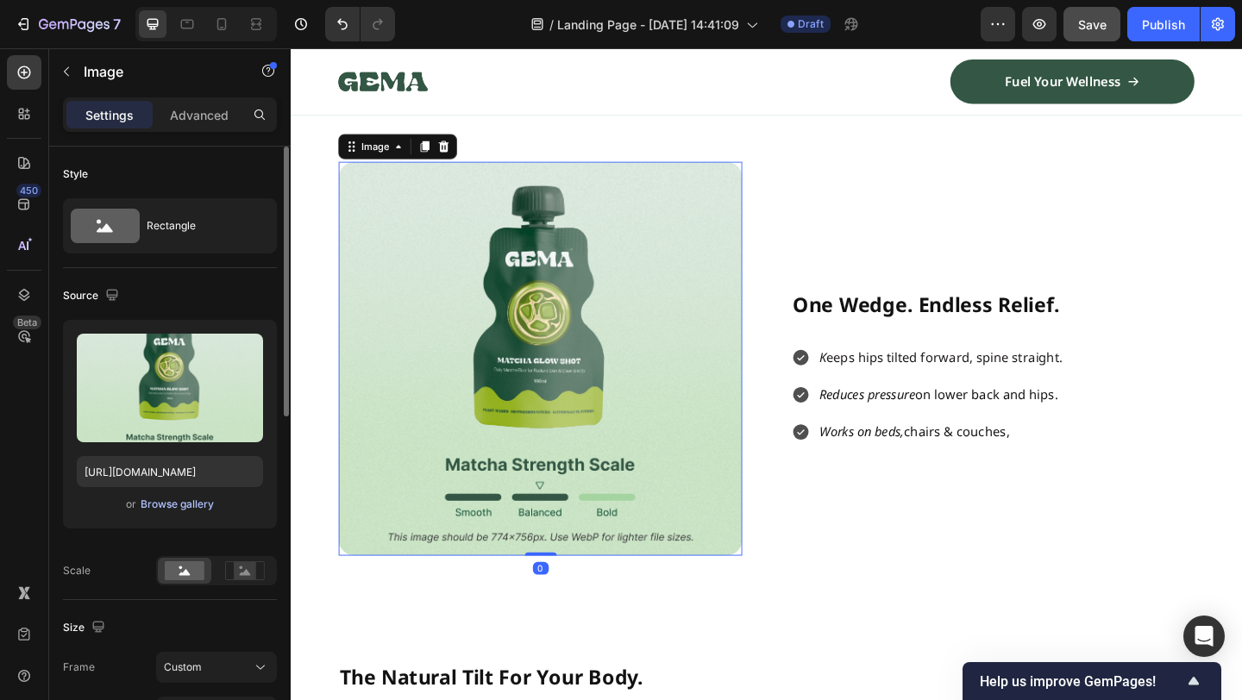
click at [160, 503] on div "Browse gallery" at bounding box center [177, 505] width 73 height 16
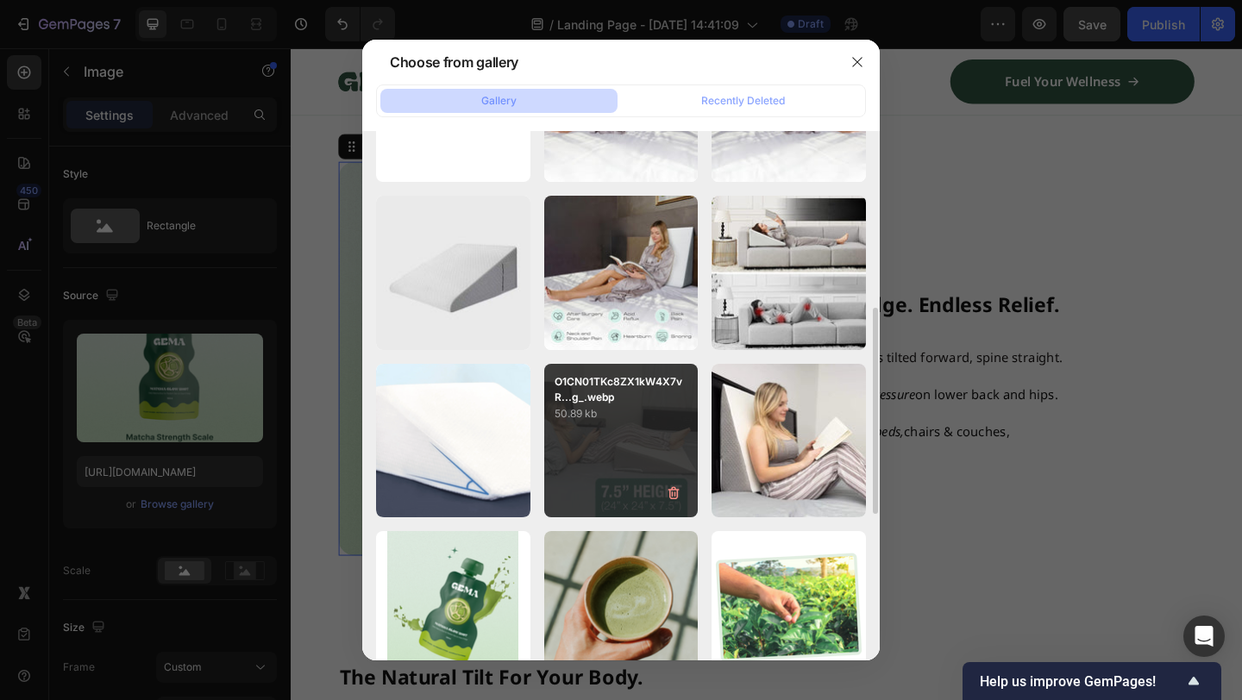
scroll to position [455, 0]
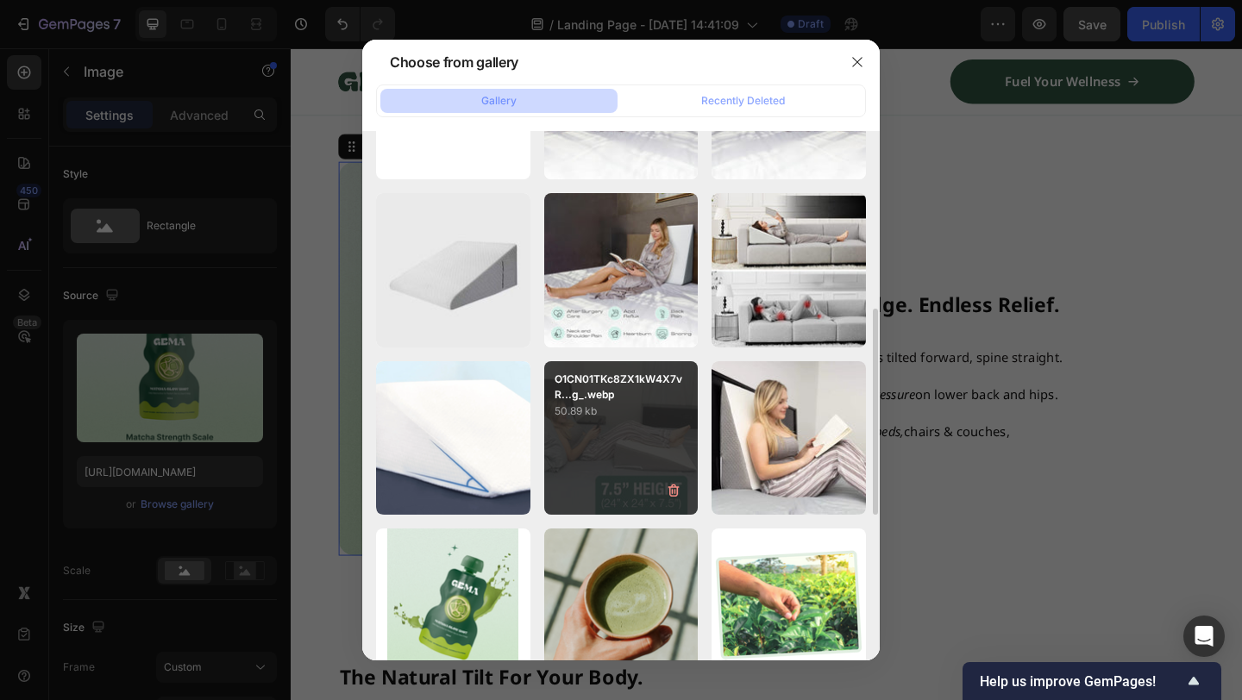
click at [638, 440] on div "O1CN01TKc8ZX1kW4X7vR...g_.webp 50.89 kb" at bounding box center [621, 438] width 154 height 154
type input "[URL][DOMAIN_NAME]"
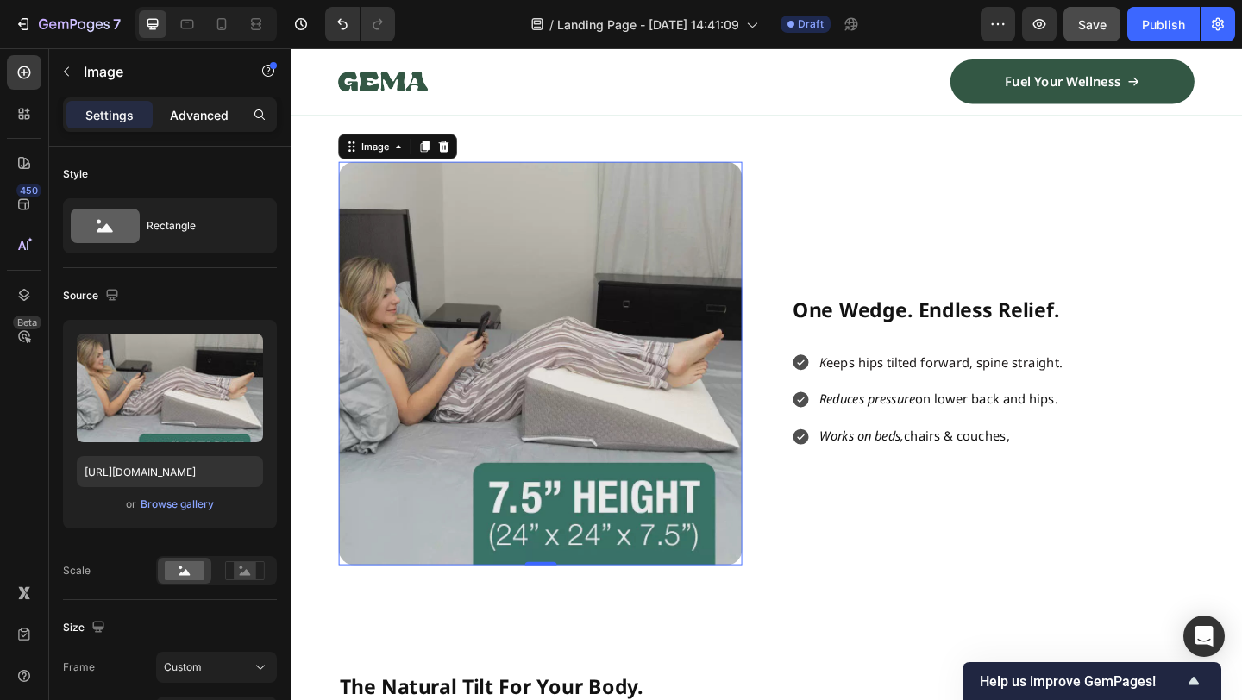
click at [204, 122] on p "Advanced" at bounding box center [199, 115] width 59 height 18
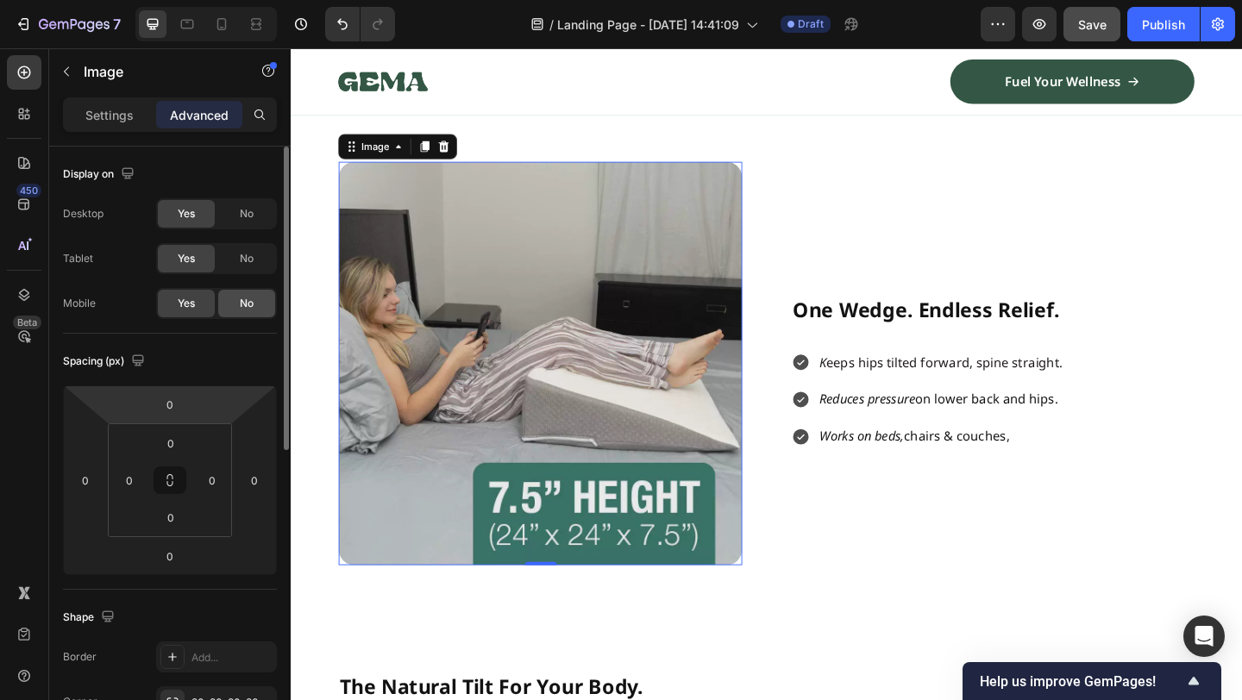
click at [243, 297] on span "No" at bounding box center [247, 304] width 14 height 16
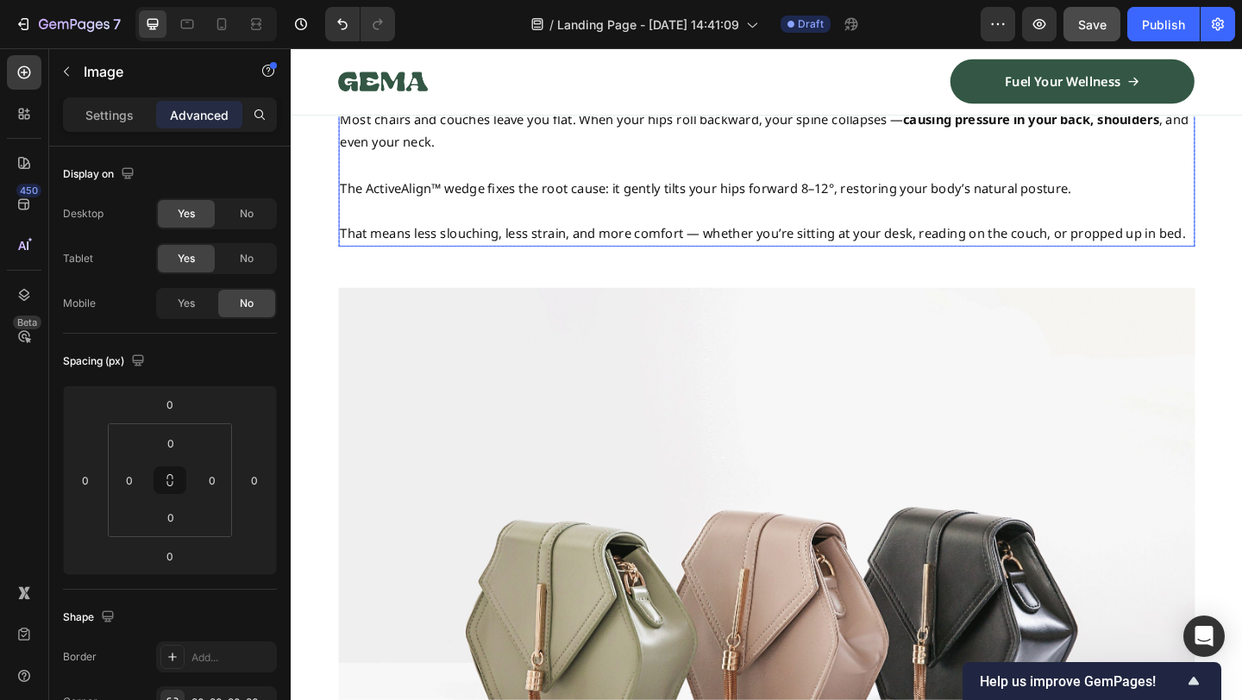
scroll to position [1473, 0]
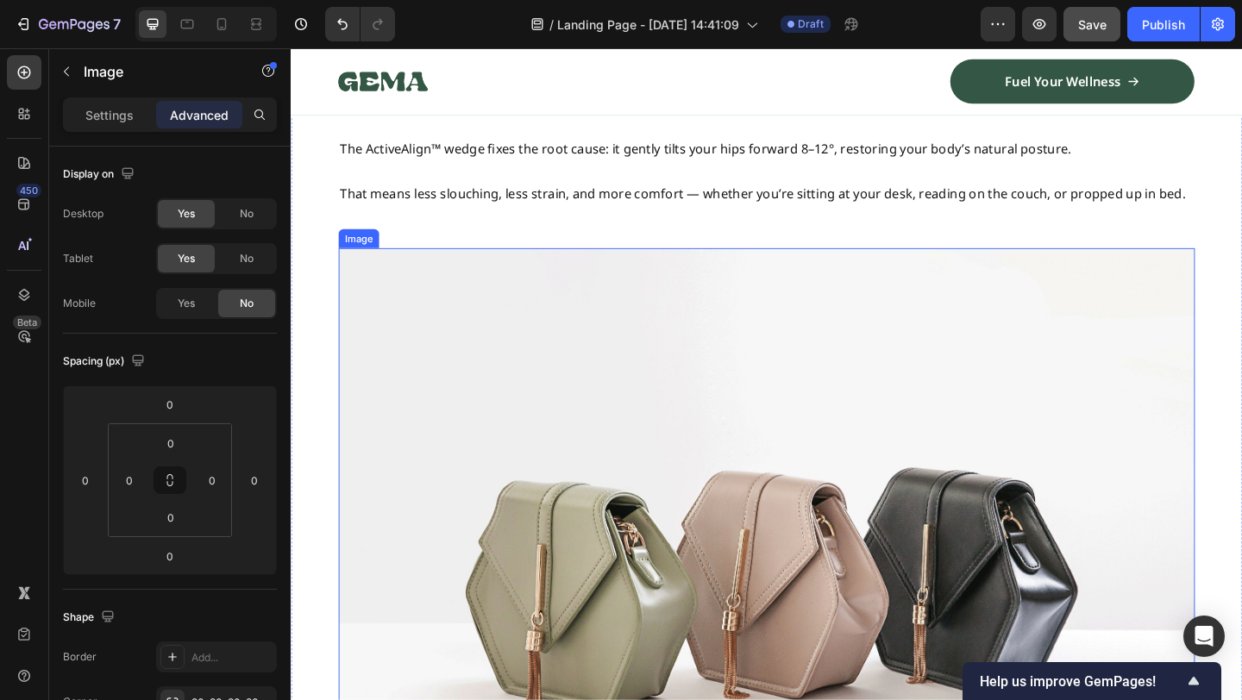
click at [738, 441] on img at bounding box center [808, 615] width 932 height 699
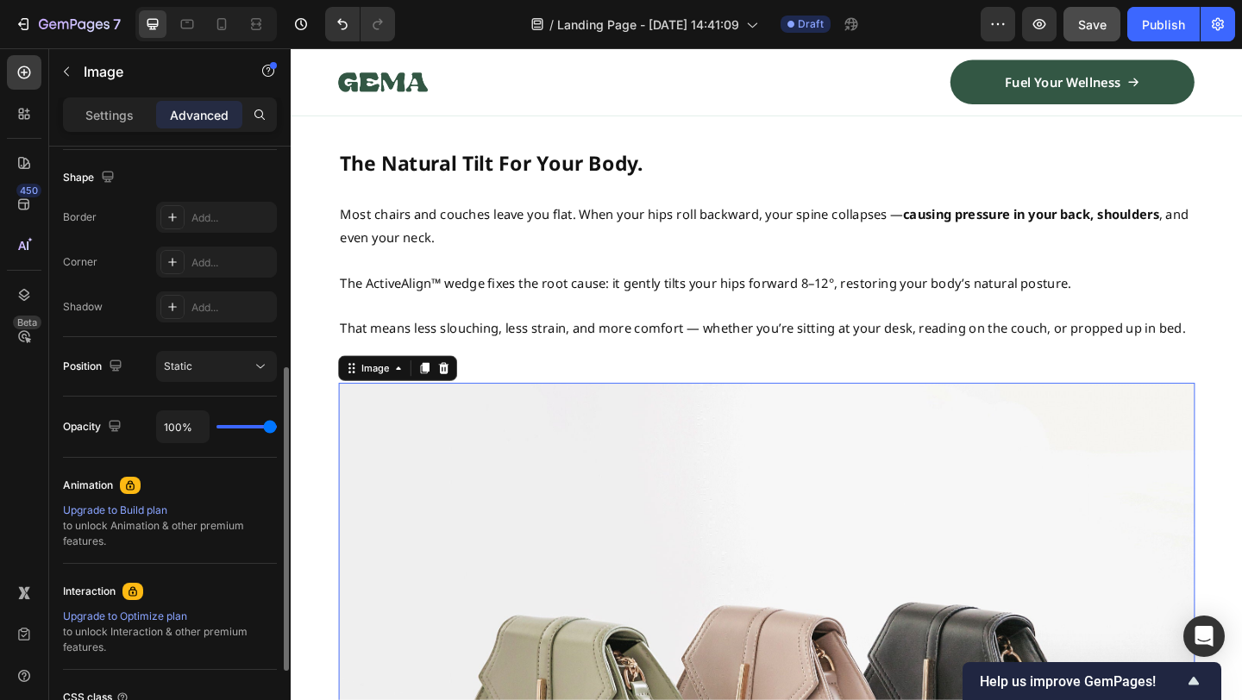
scroll to position [1187, 0]
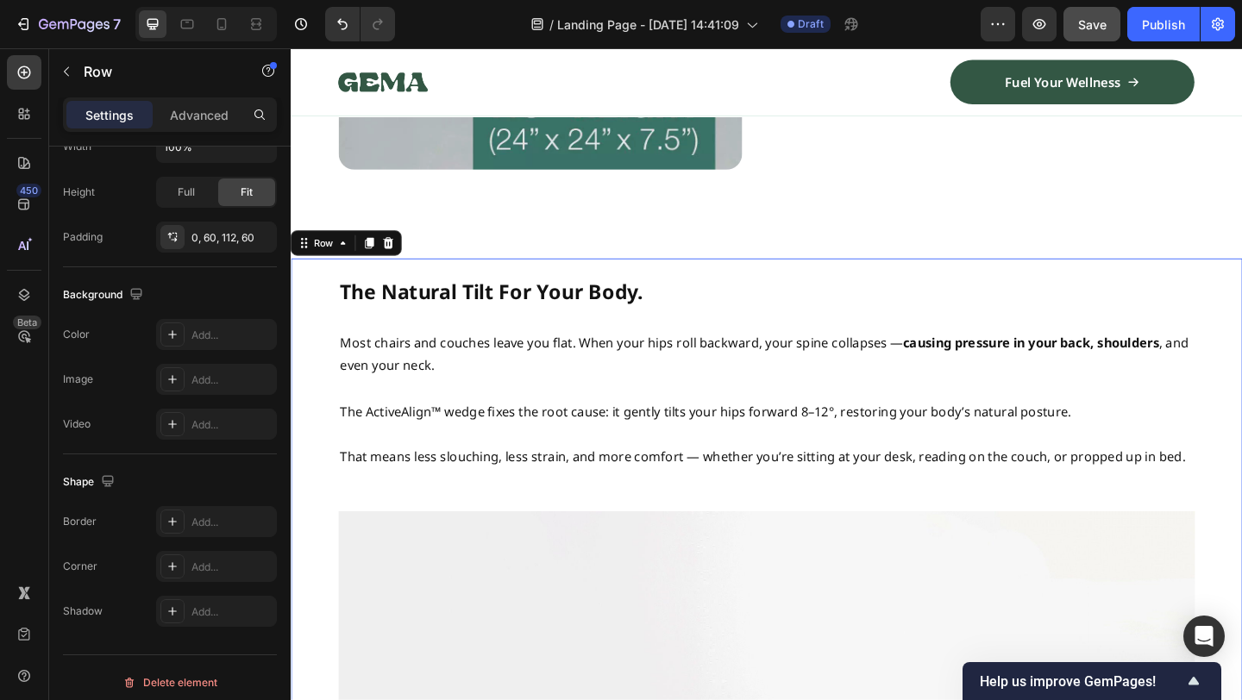
scroll to position [0, 0]
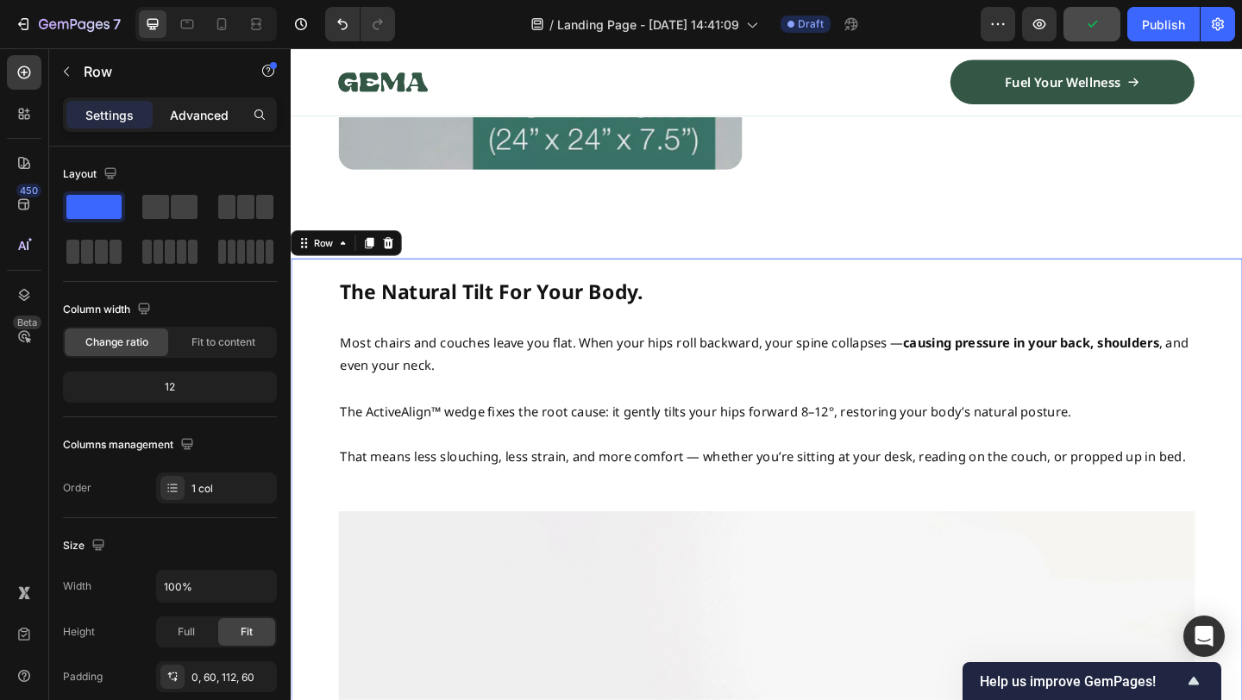
click at [196, 113] on p "Advanced" at bounding box center [199, 115] width 59 height 18
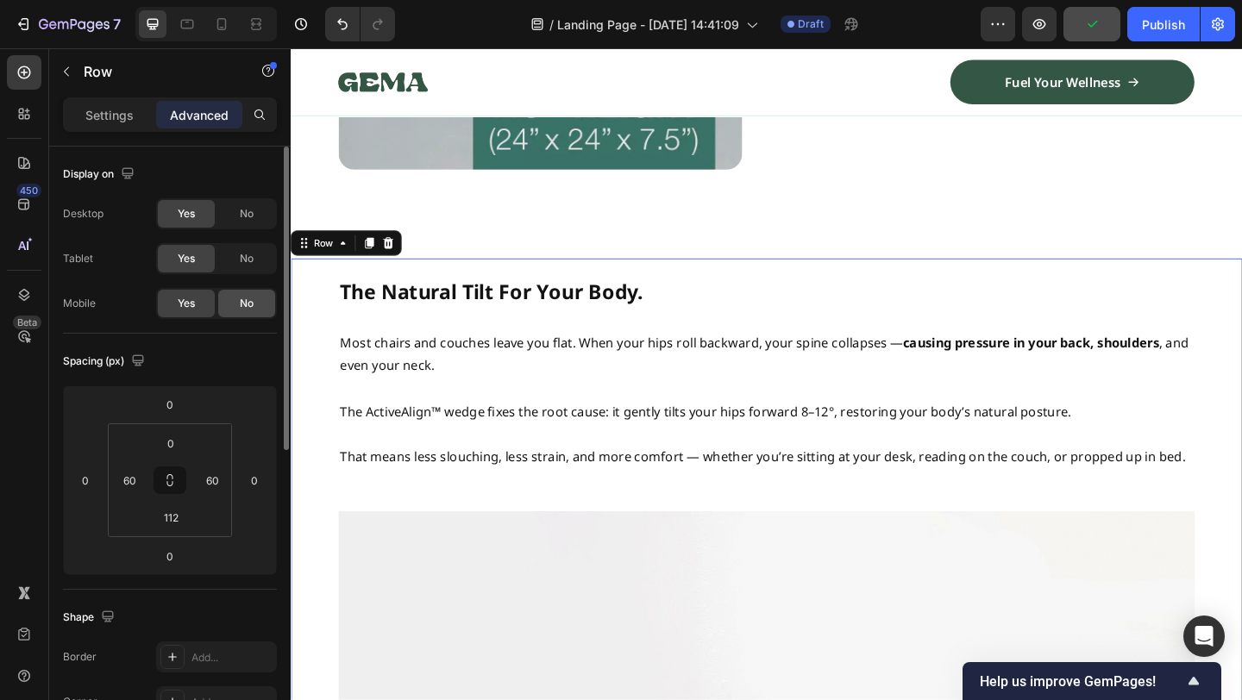
click at [243, 308] on span "No" at bounding box center [247, 304] width 14 height 16
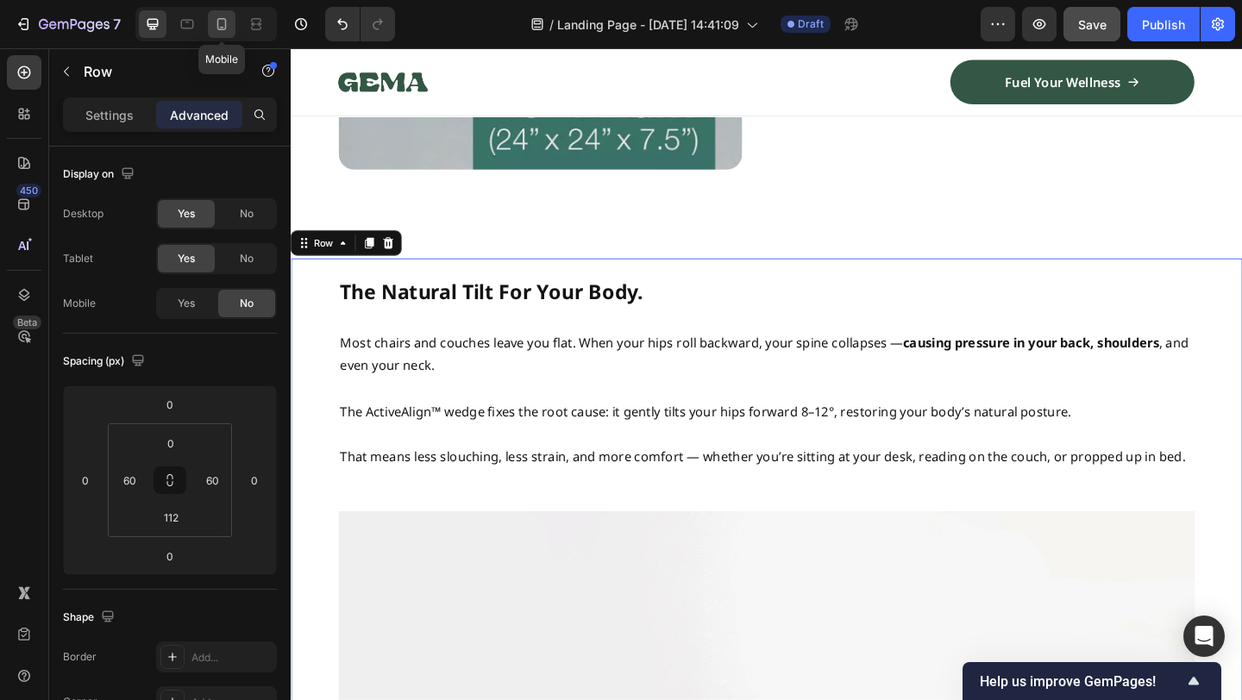
click at [229, 26] on icon at bounding box center [221, 24] width 17 height 17
type input "20"
type input "72"
type input "20"
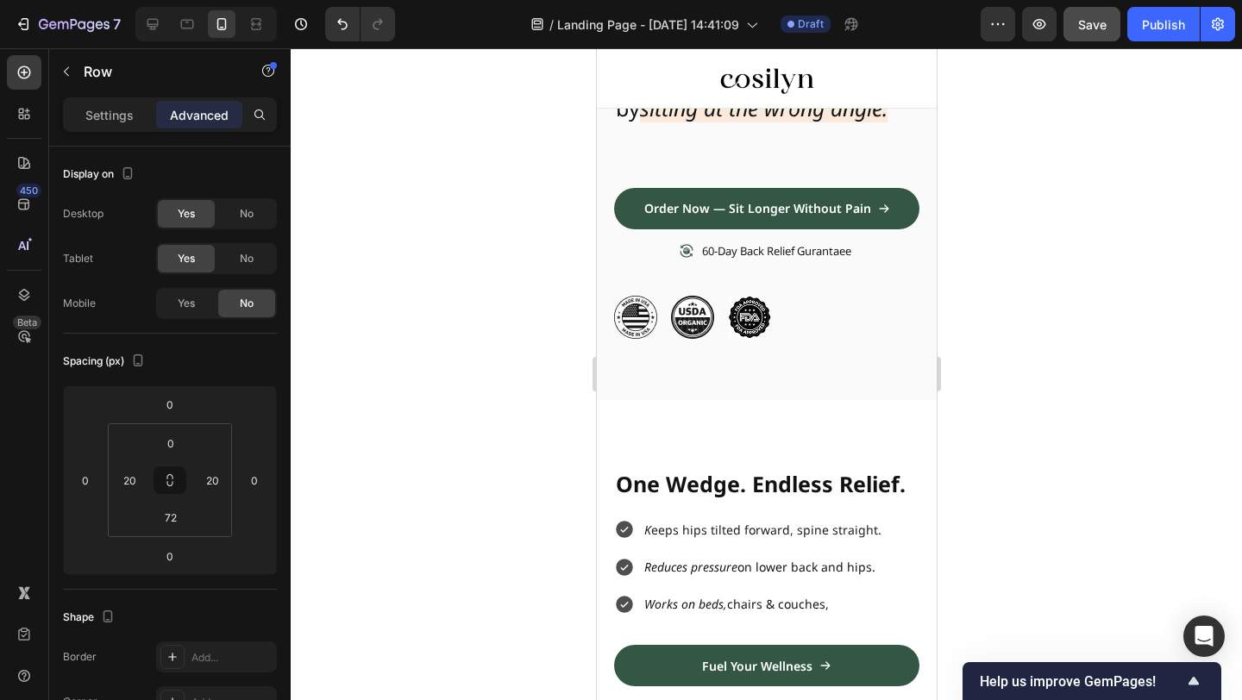
scroll to position [533, 0]
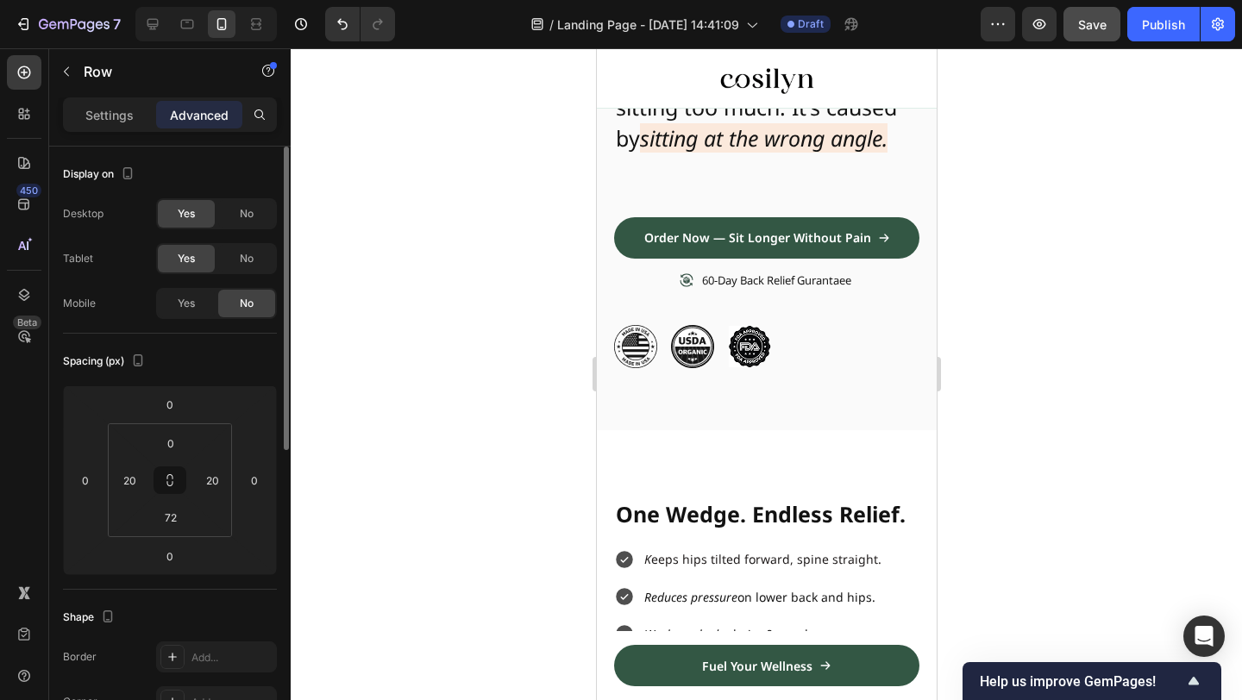
click at [189, 288] on div "Yes No" at bounding box center [216, 303] width 121 height 31
click at [189, 298] on span "Yes" at bounding box center [186, 304] width 17 height 16
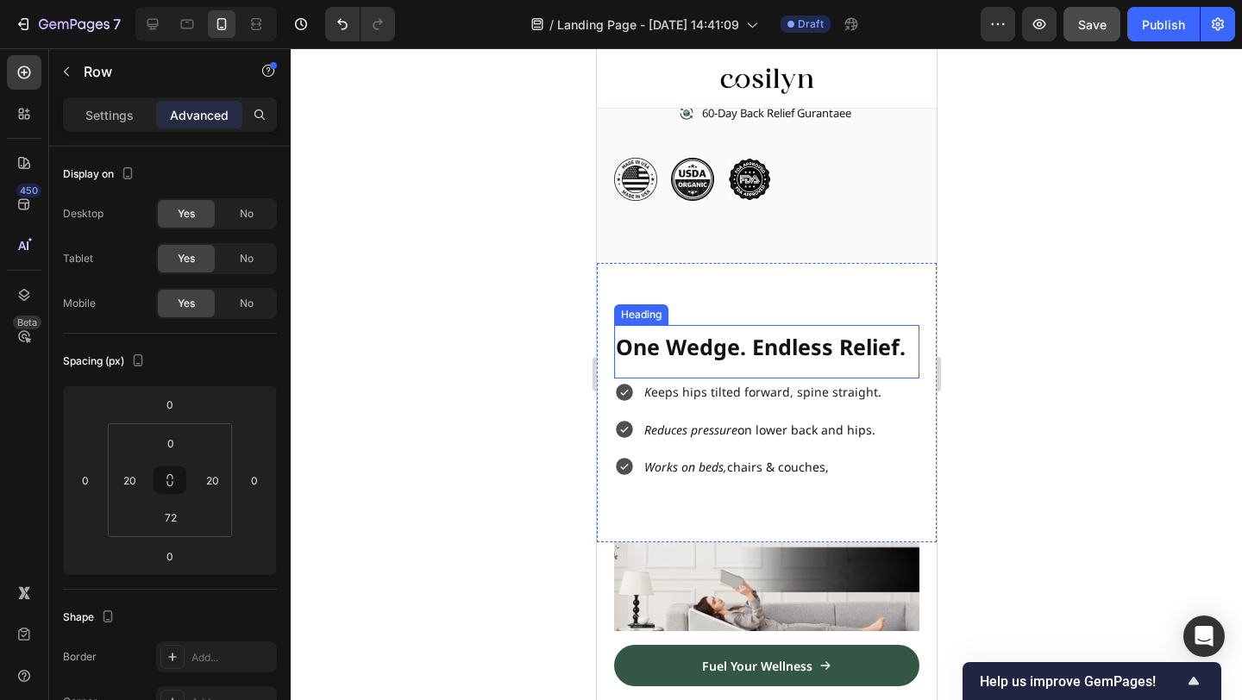
scroll to position [703, 0]
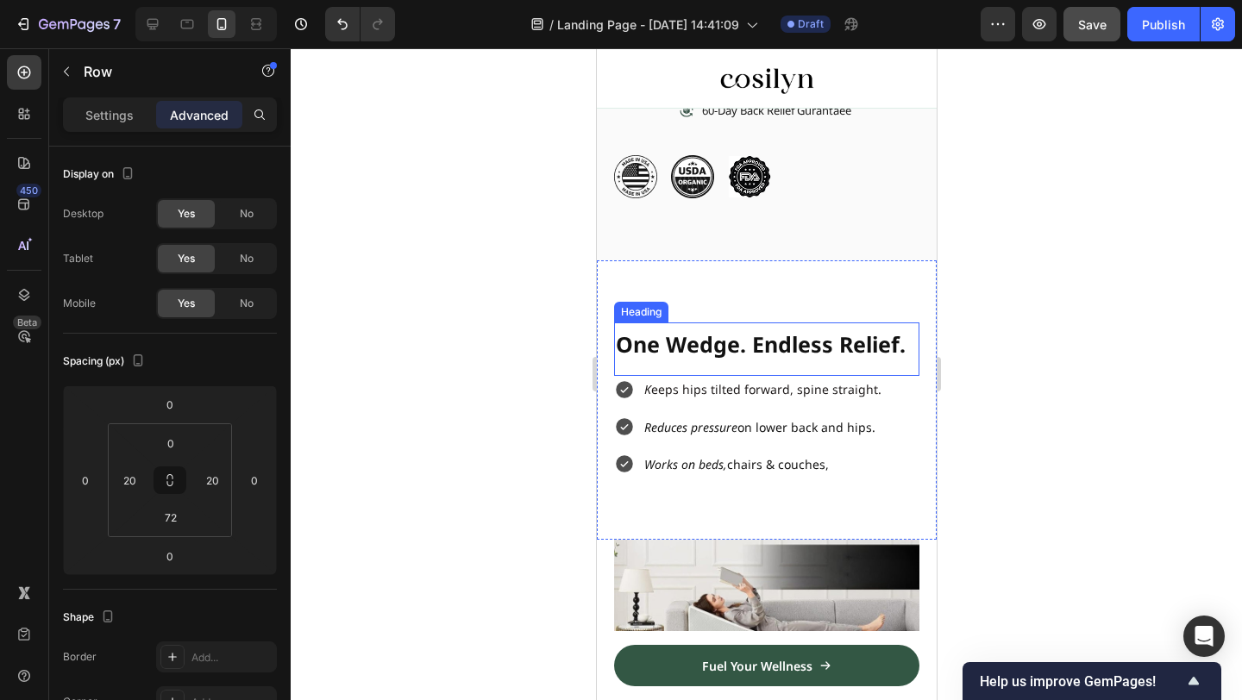
click at [740, 337] on span "One Wedge. Endless Relief." at bounding box center [760, 344] width 290 height 29
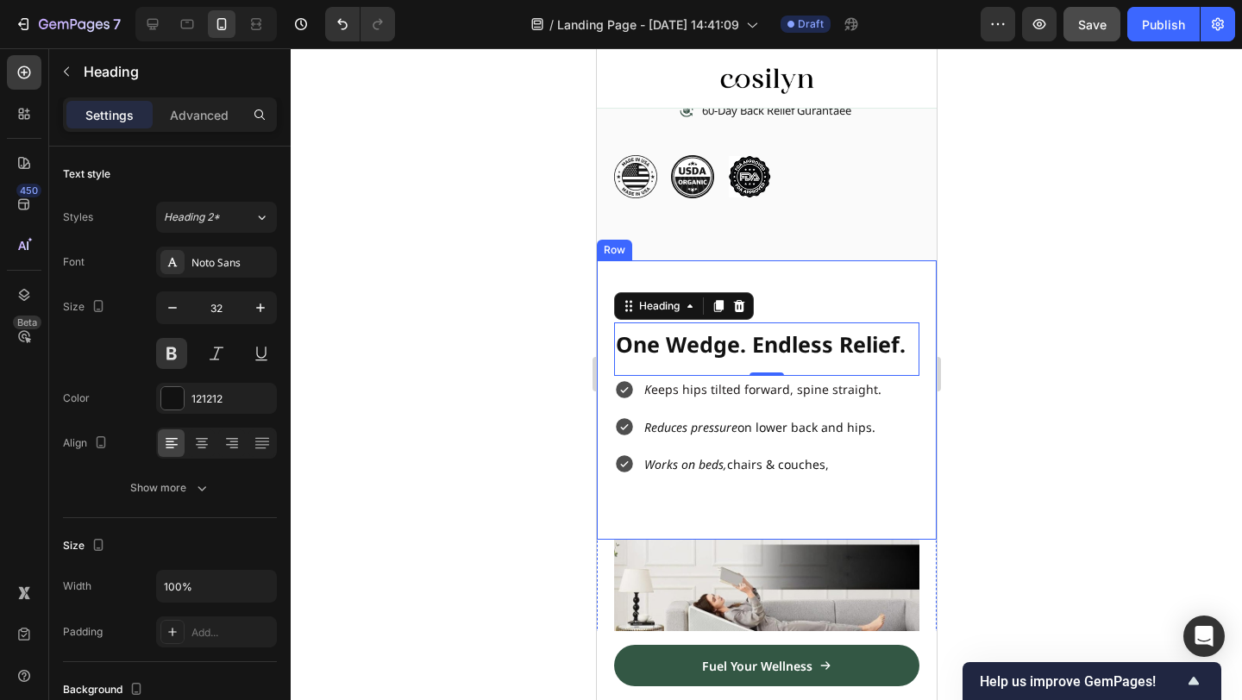
click at [751, 300] on div "Heading" at bounding box center [683, 306] width 140 height 28
click at [788, 286] on div "Image One Wedge. Endless Relief. Heading 0 K eeps hips tilted forward, spine st…" at bounding box center [766, 400] width 340 height 279
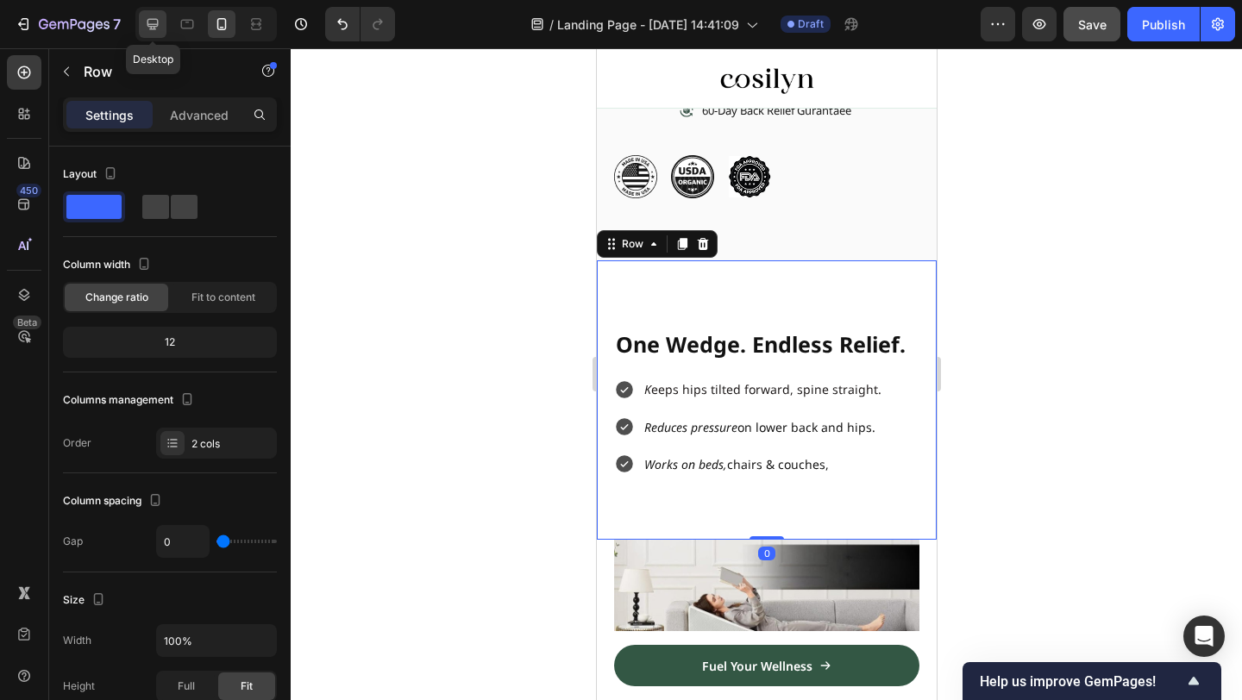
click at [156, 34] on div at bounding box center [153, 24] width 28 height 28
type input "62"
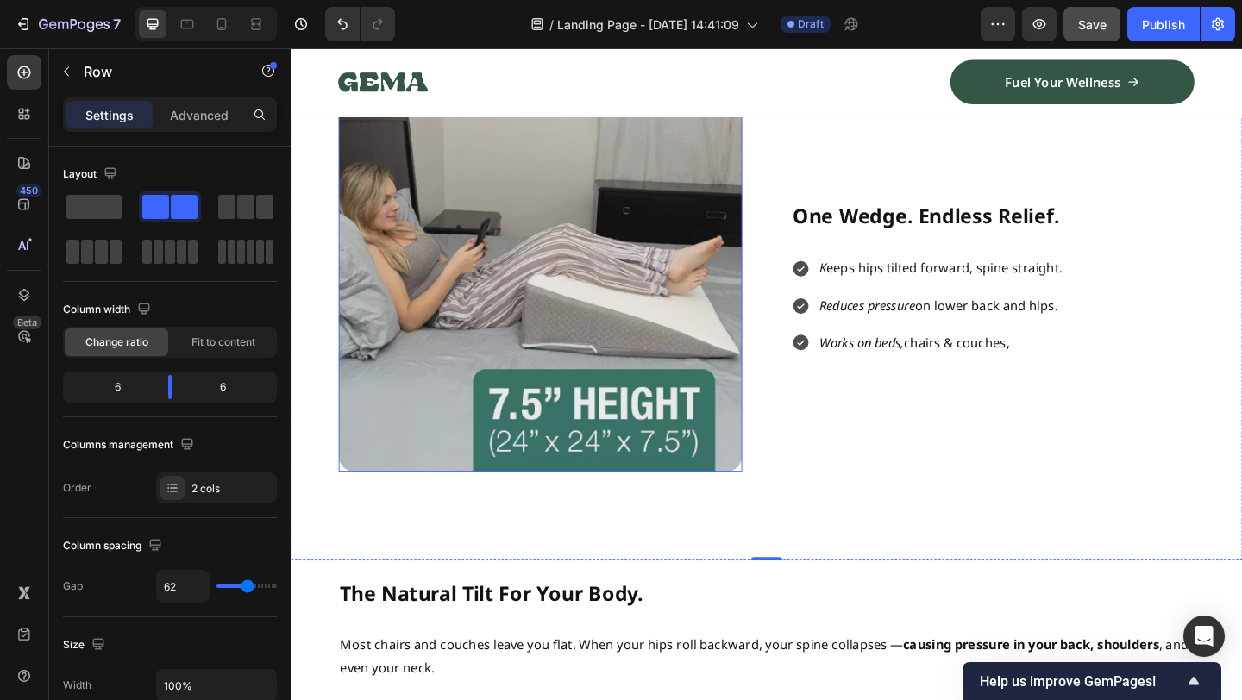
scroll to position [861, 0]
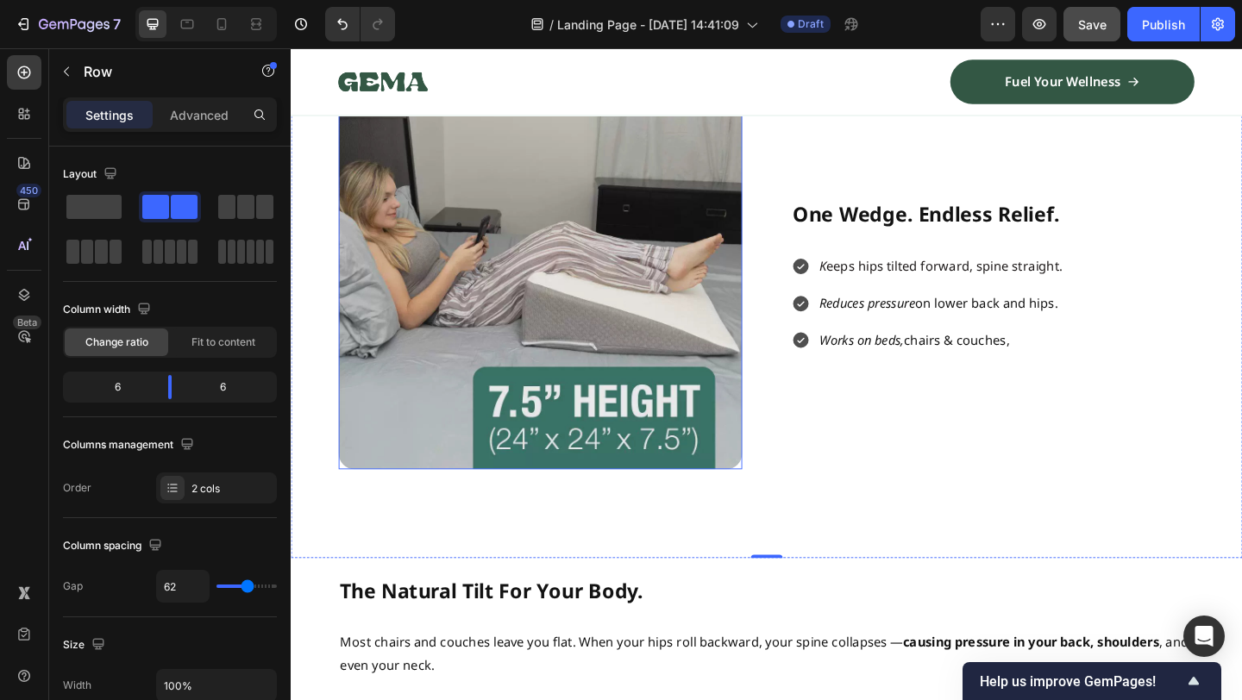
click at [660, 269] on img at bounding box center [561, 286] width 439 height 439
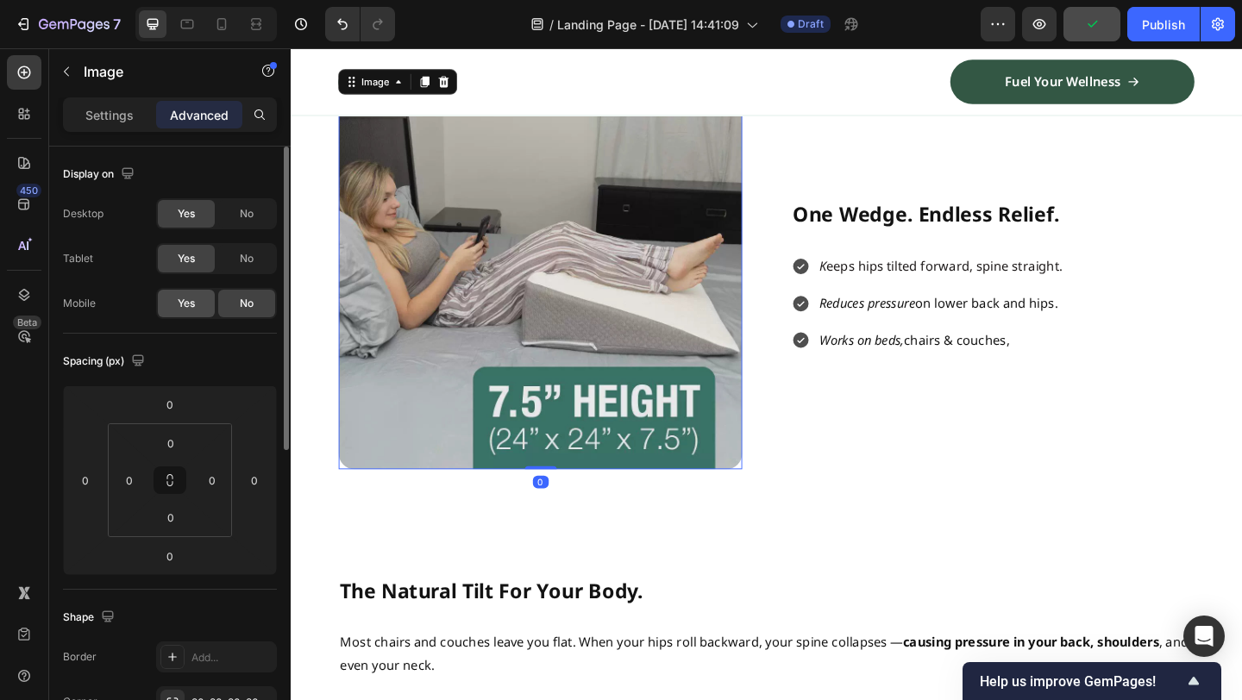
click at [180, 307] on span "Yes" at bounding box center [186, 304] width 17 height 16
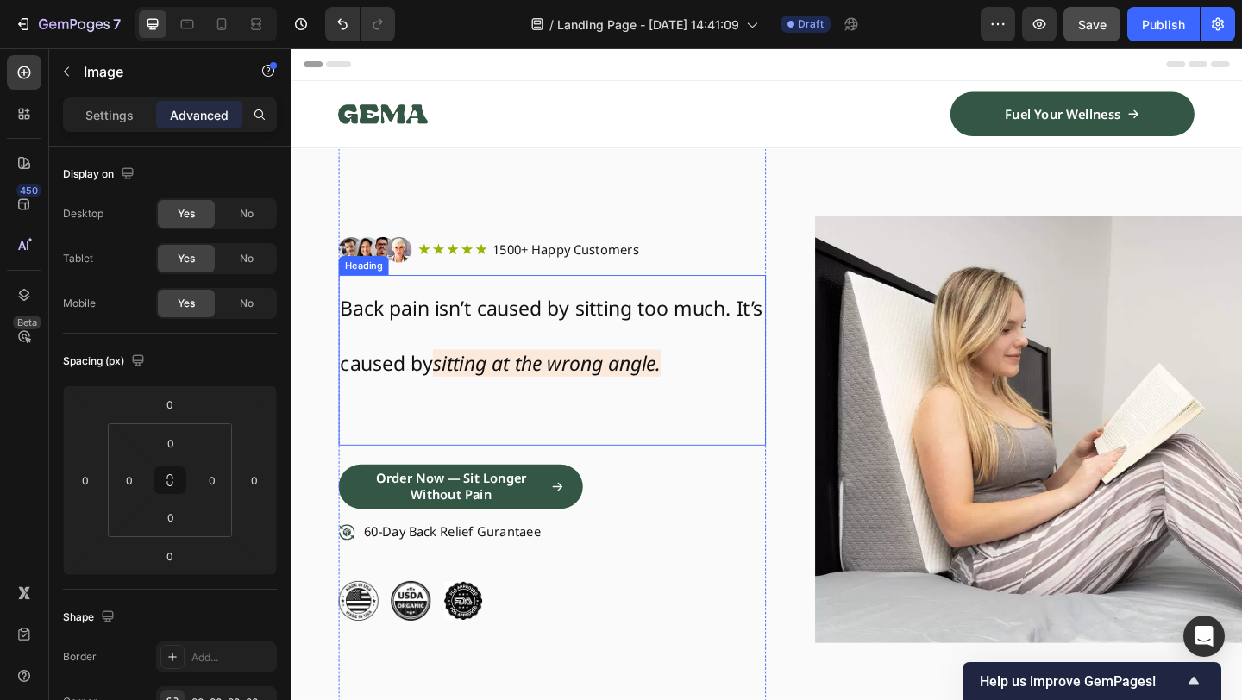
scroll to position [163, 0]
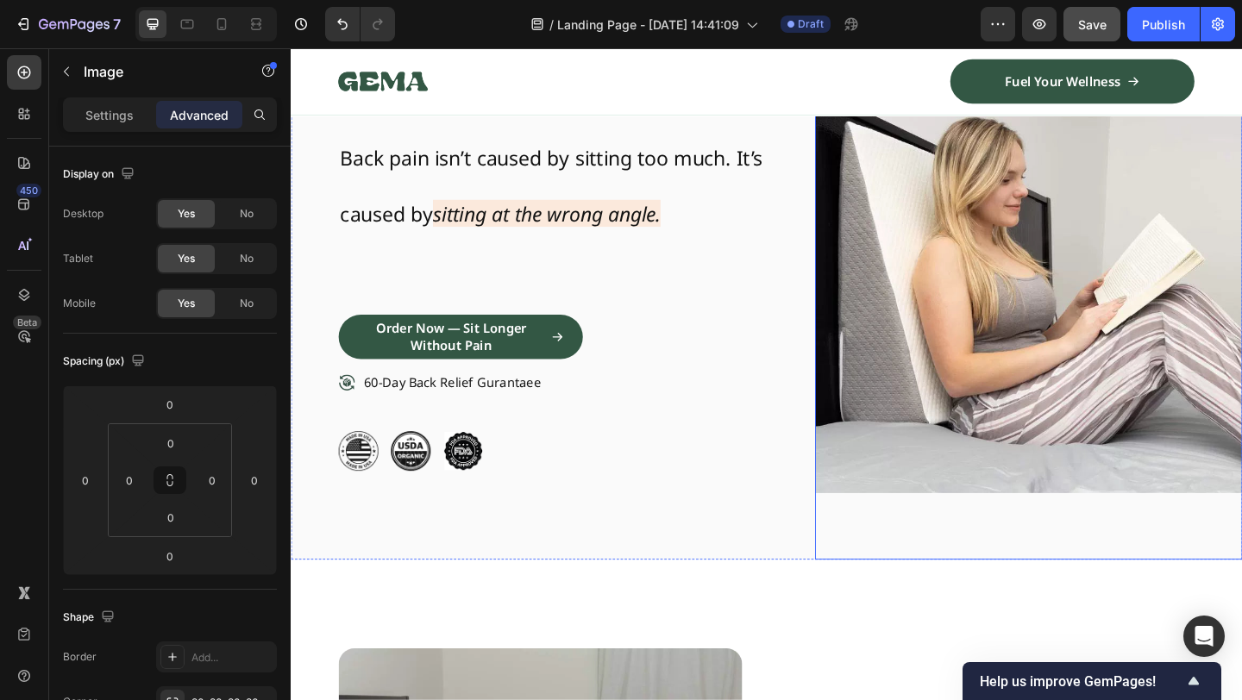
click at [1016, 356] on img at bounding box center [1093, 299] width 465 height 611
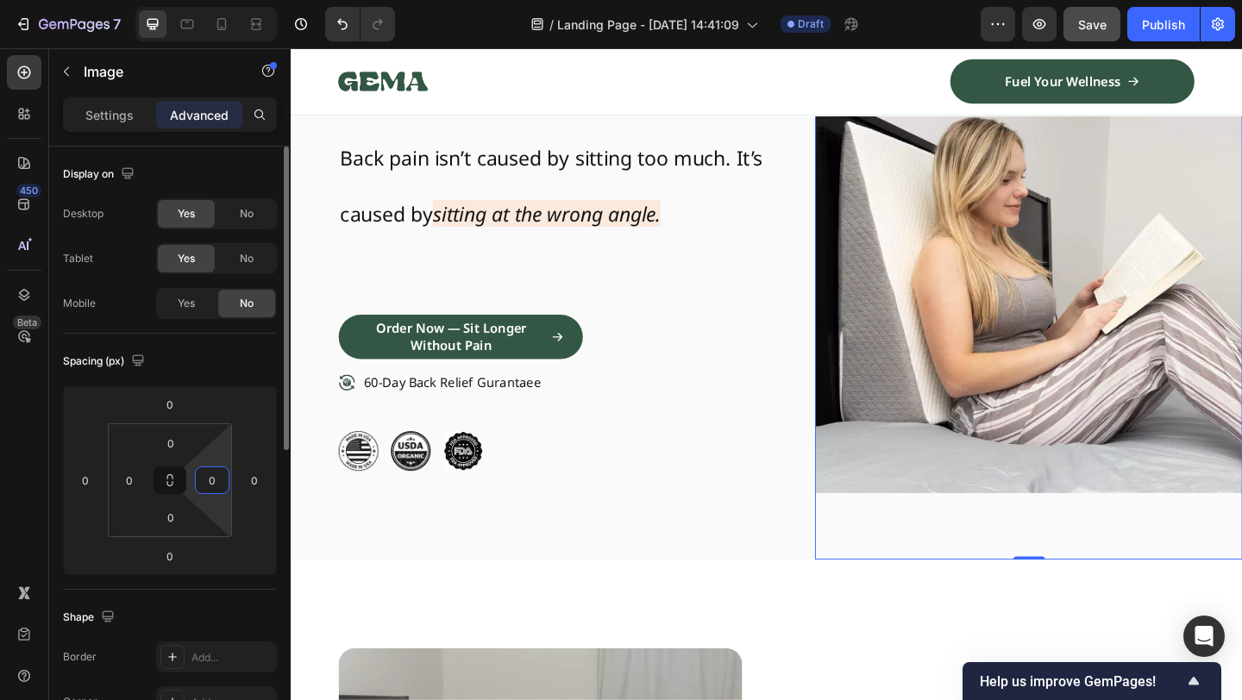
click at [214, 479] on input "0" at bounding box center [212, 481] width 26 height 26
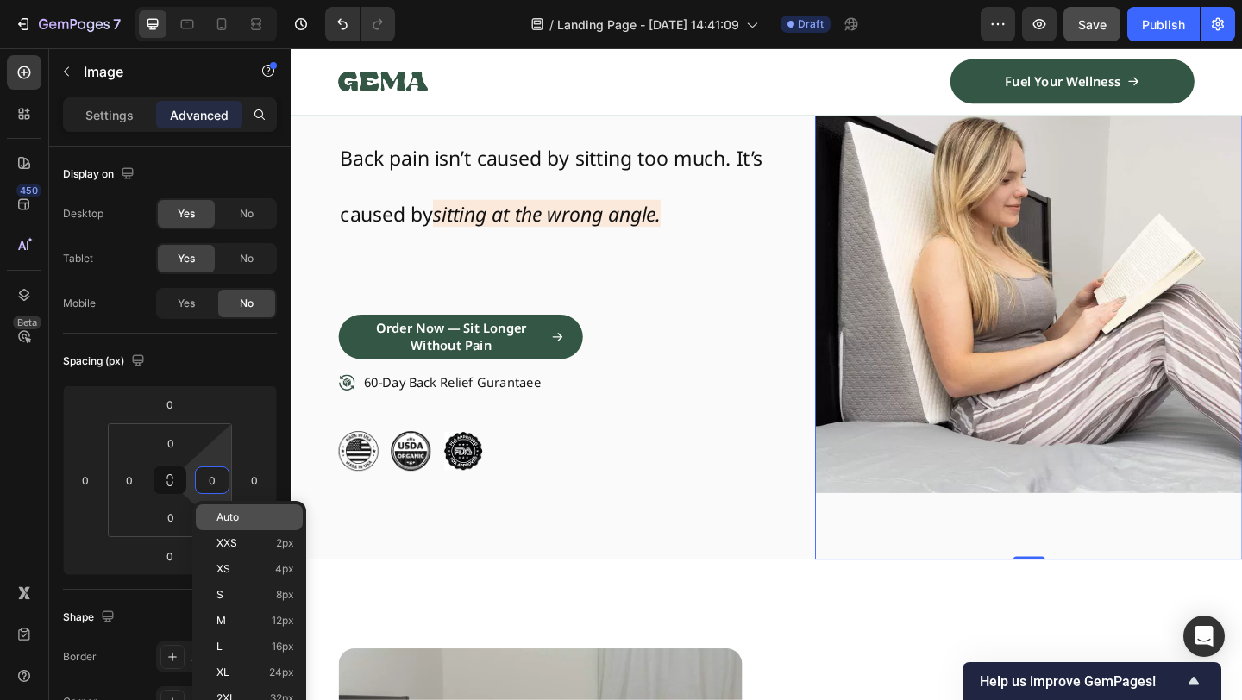
click at [240, 516] on p "Auto" at bounding box center [256, 518] width 78 height 12
type input "Auto"
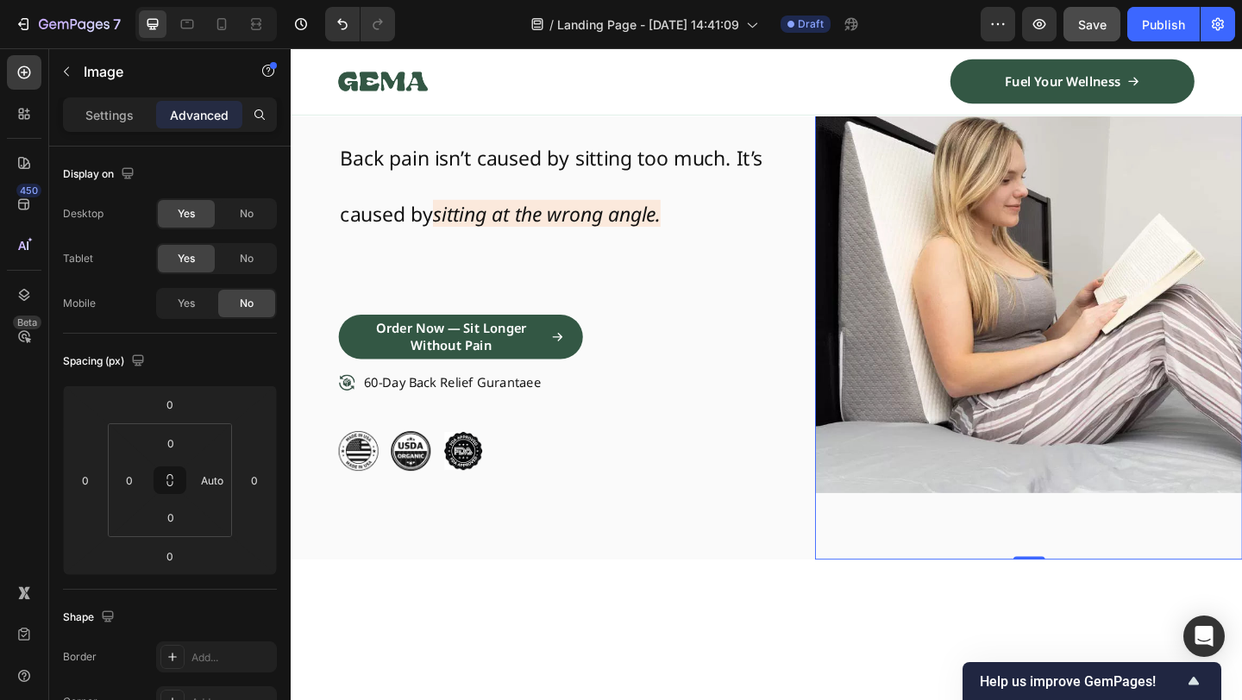
scroll to position [0, 0]
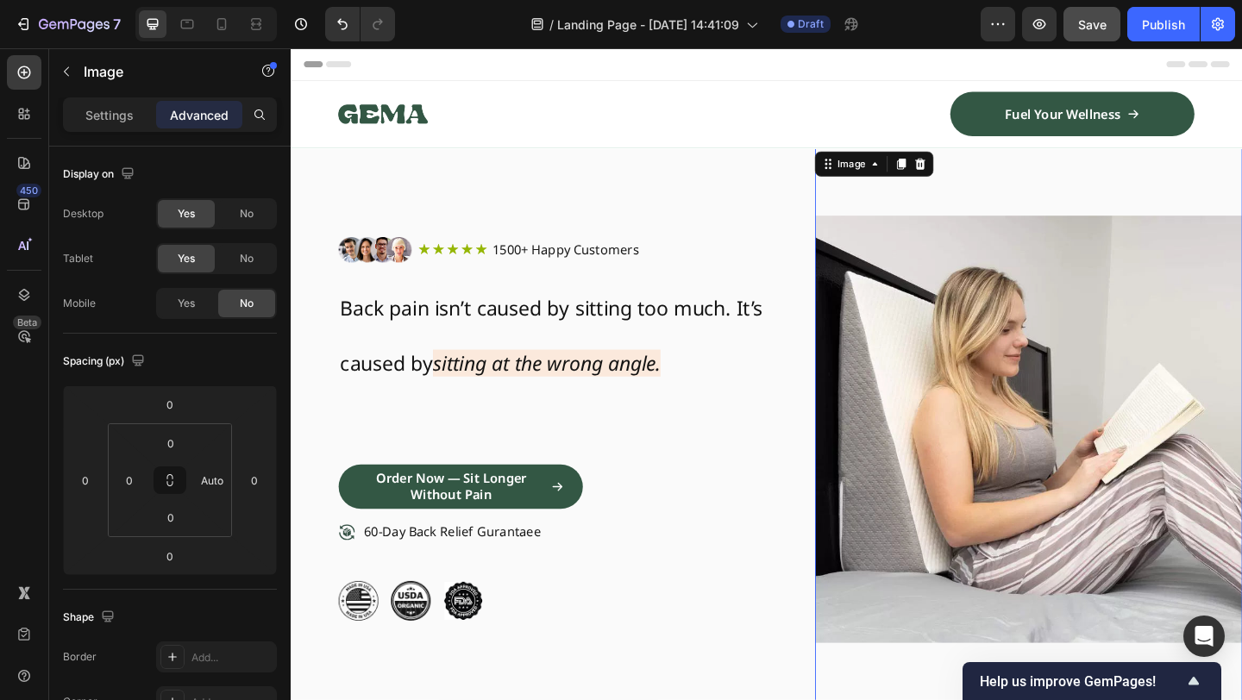
click at [1055, 236] on img at bounding box center [1093, 462] width 465 height 611
click at [776, 229] on div "Image Icon Icon Icon Icon Icon Icon List 1500+ Happy Customers Text Block Row R…" at bounding box center [574, 462] width 465 height 611
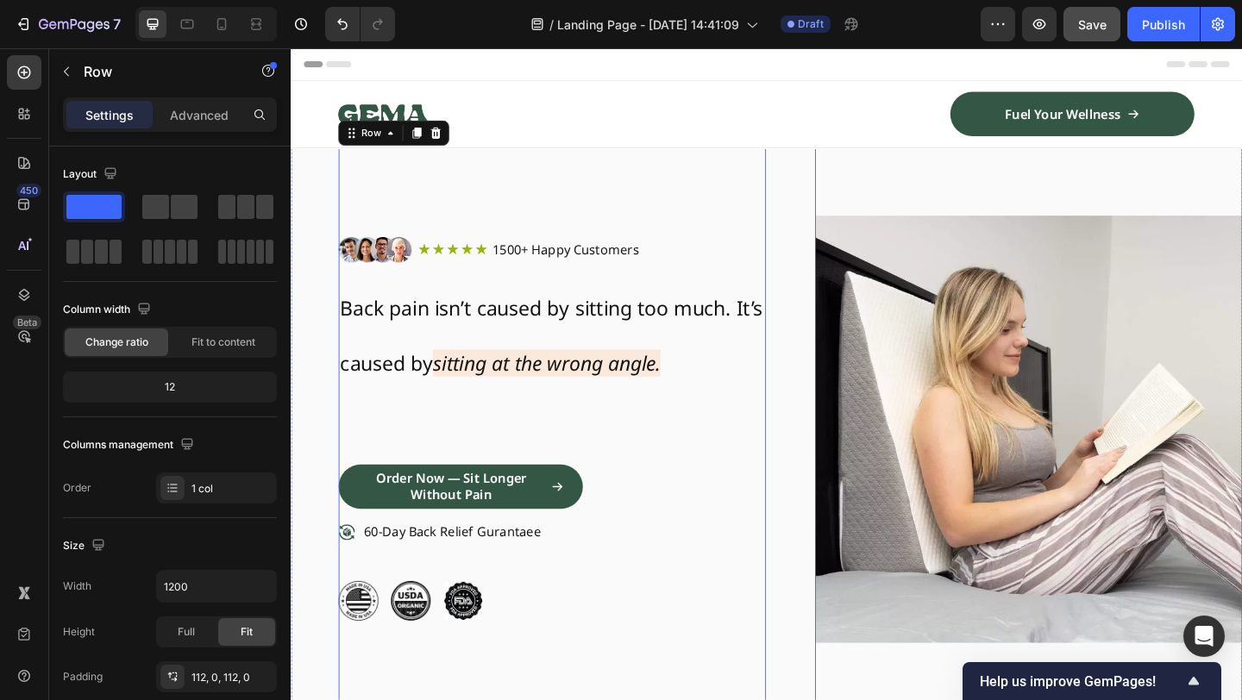
click at [974, 332] on img at bounding box center [1093, 462] width 465 height 611
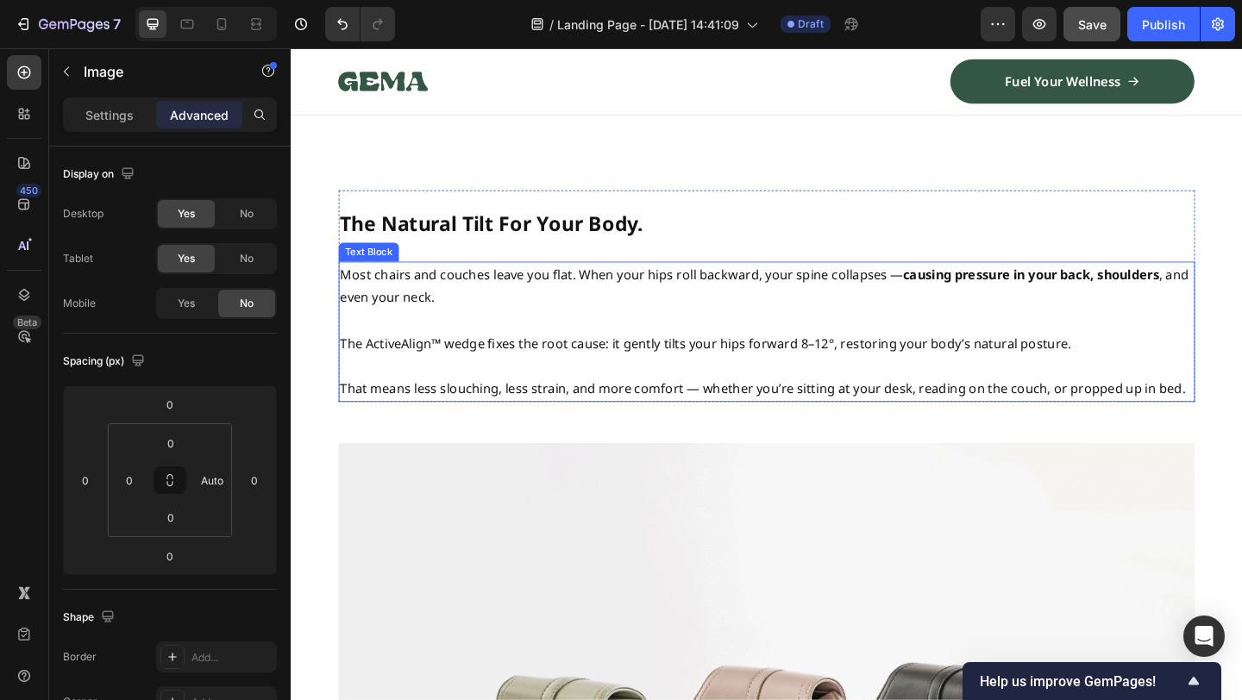
scroll to position [984, 0]
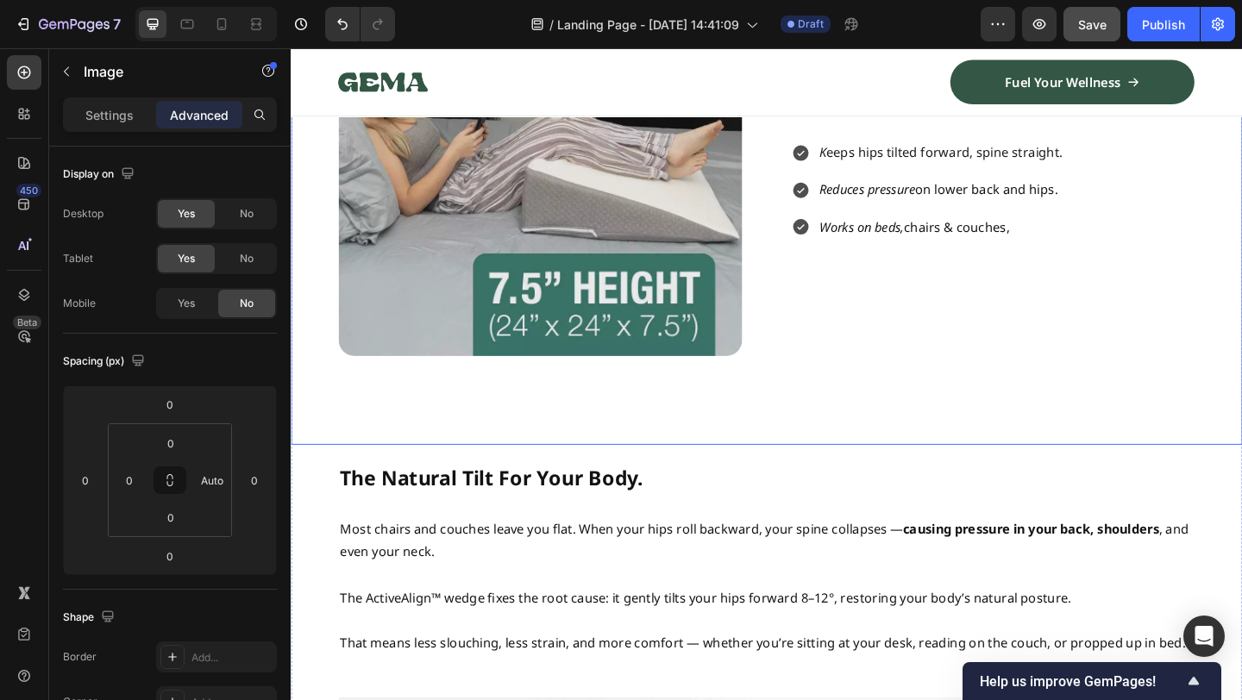
click at [805, 365] on div "Image One Wedge. Endless Relief. Heading K eeps hips tilted forward, spine stra…" at bounding box center [808, 163] width 1035 height 632
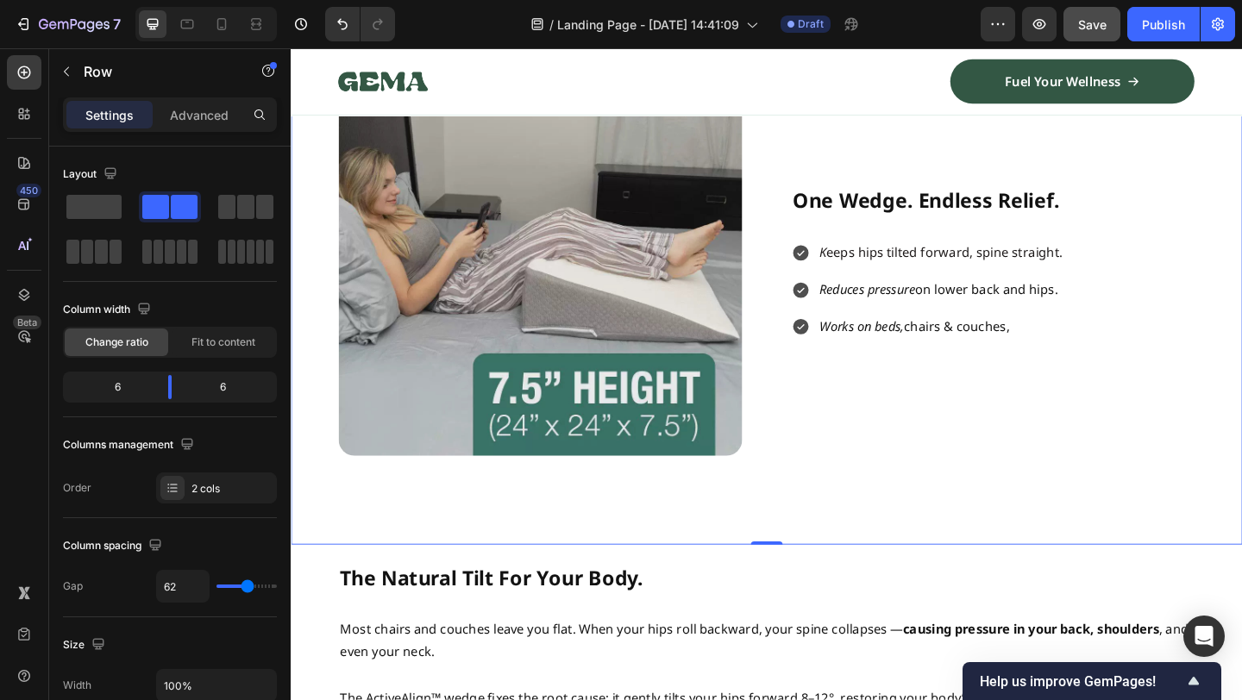
scroll to position [686, 0]
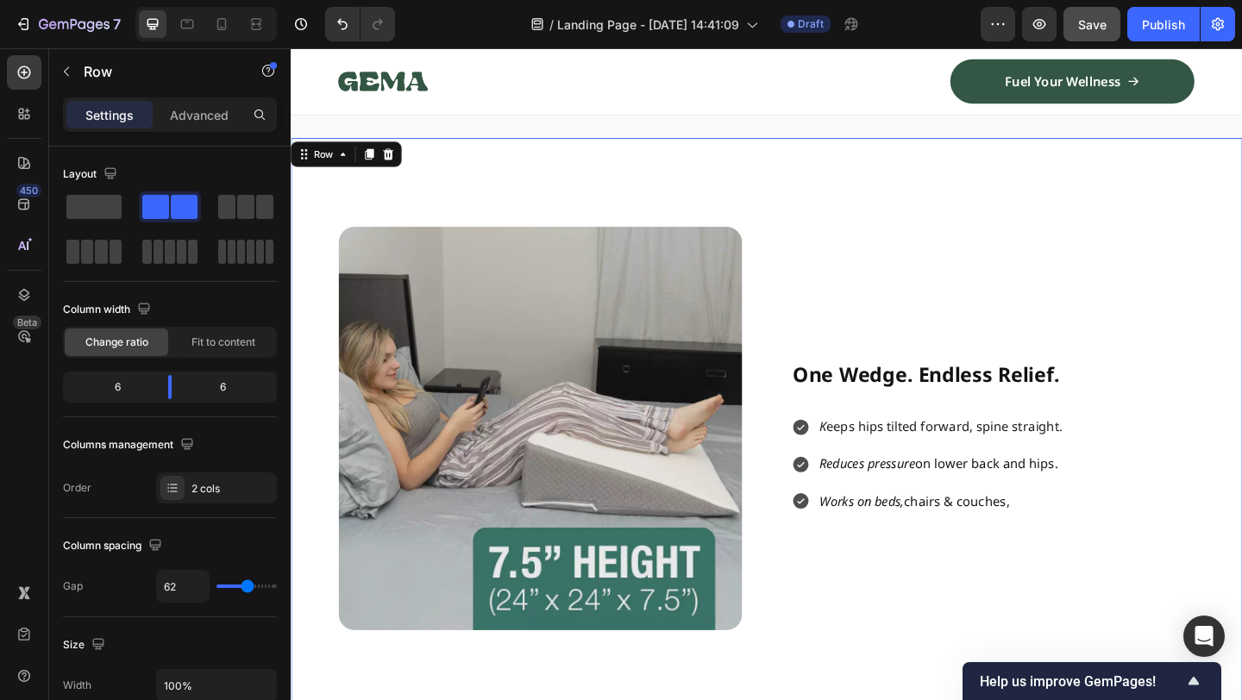
click at [859, 204] on div "Image One Wedge. Endless Relief. Heading K eeps hips tilted forward, spine stra…" at bounding box center [808, 462] width 1035 height 632
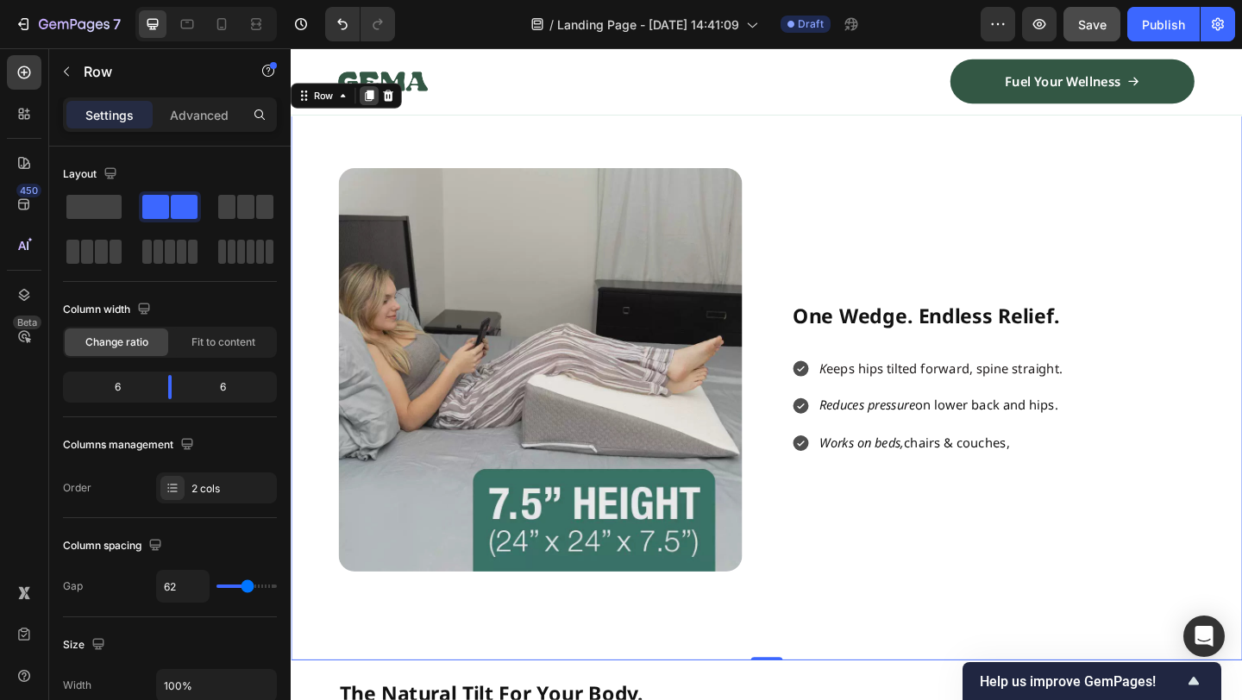
click at [374, 105] on icon at bounding box center [376, 99] width 9 height 12
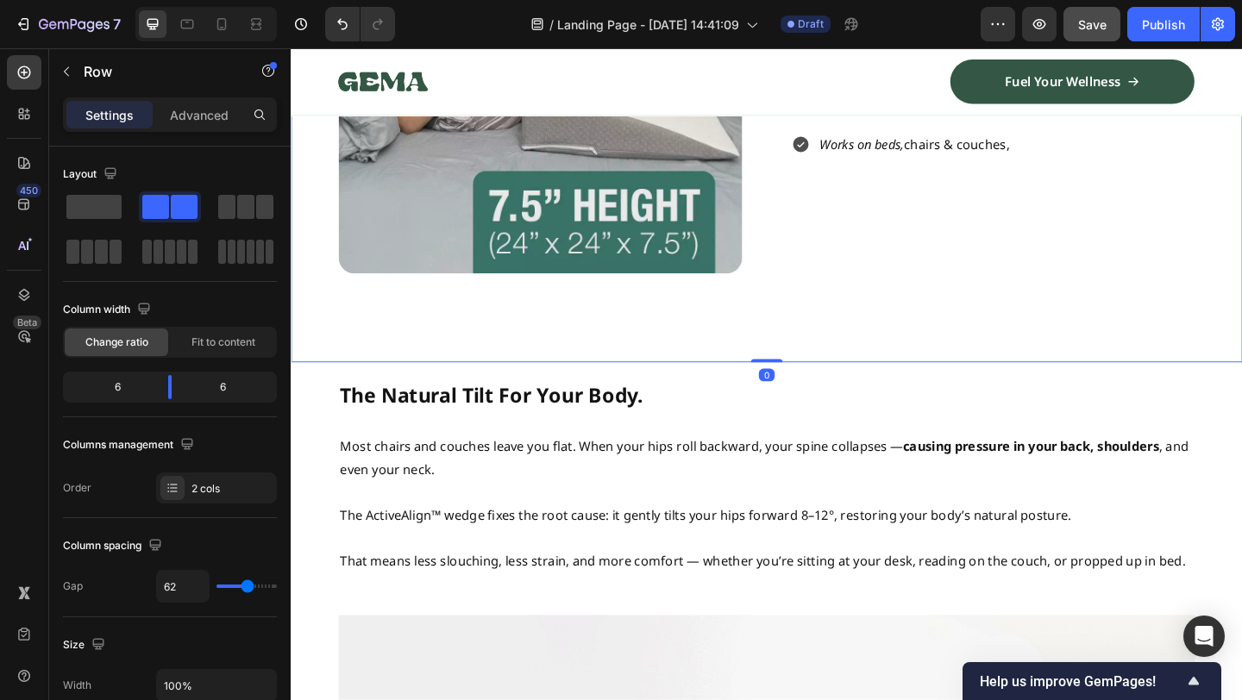
scroll to position [1721, 0]
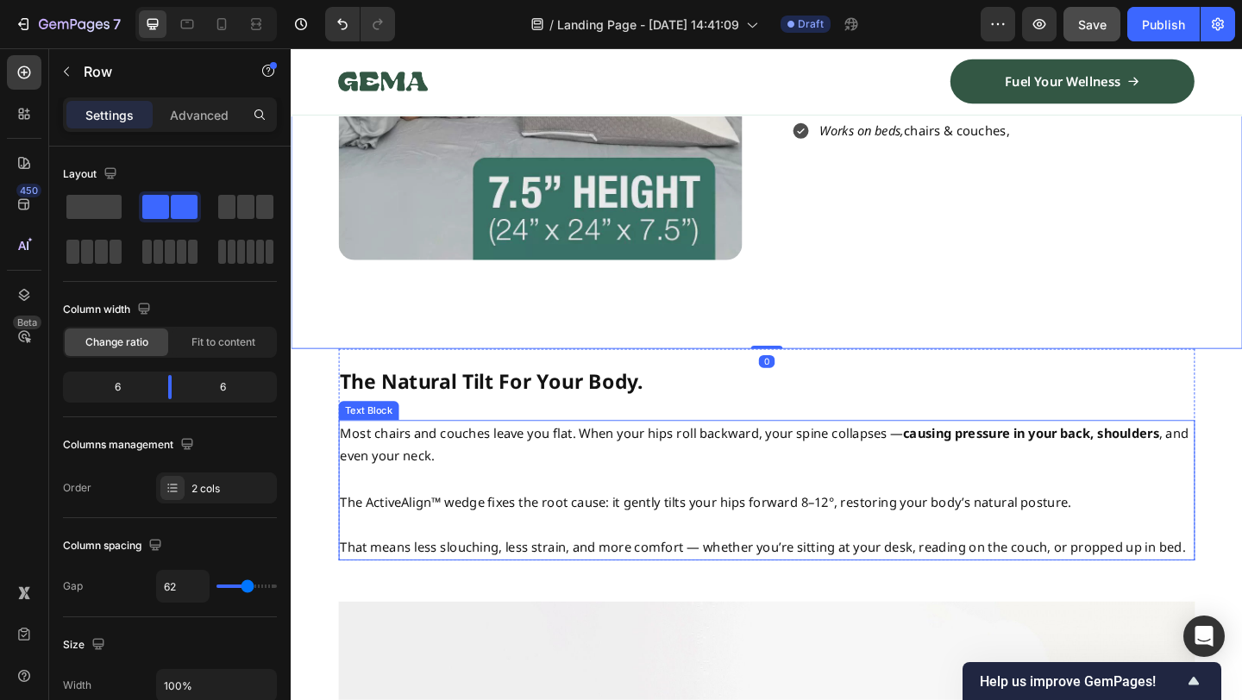
click at [709, 521] on p at bounding box center [808, 517] width 928 height 25
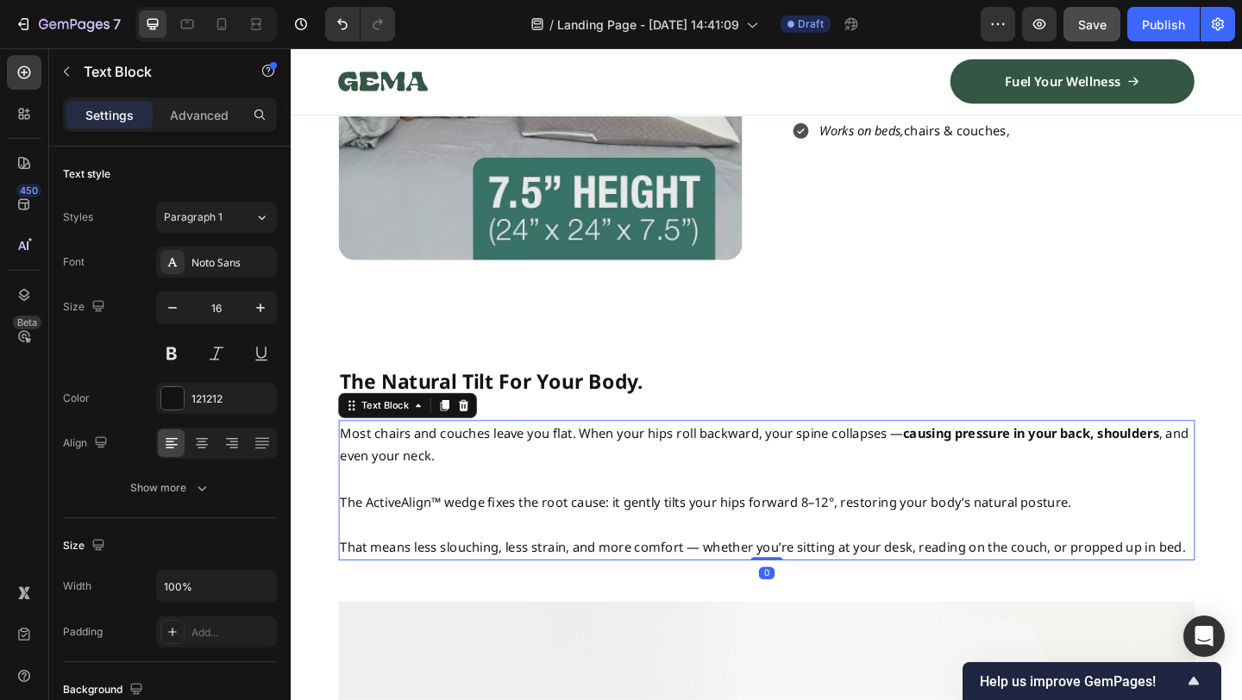
click at [752, 536] on p "The ActiveAlign™ wedge fixes the root cause: it gently tilts your hips forward …" at bounding box center [808, 542] width 928 height 25
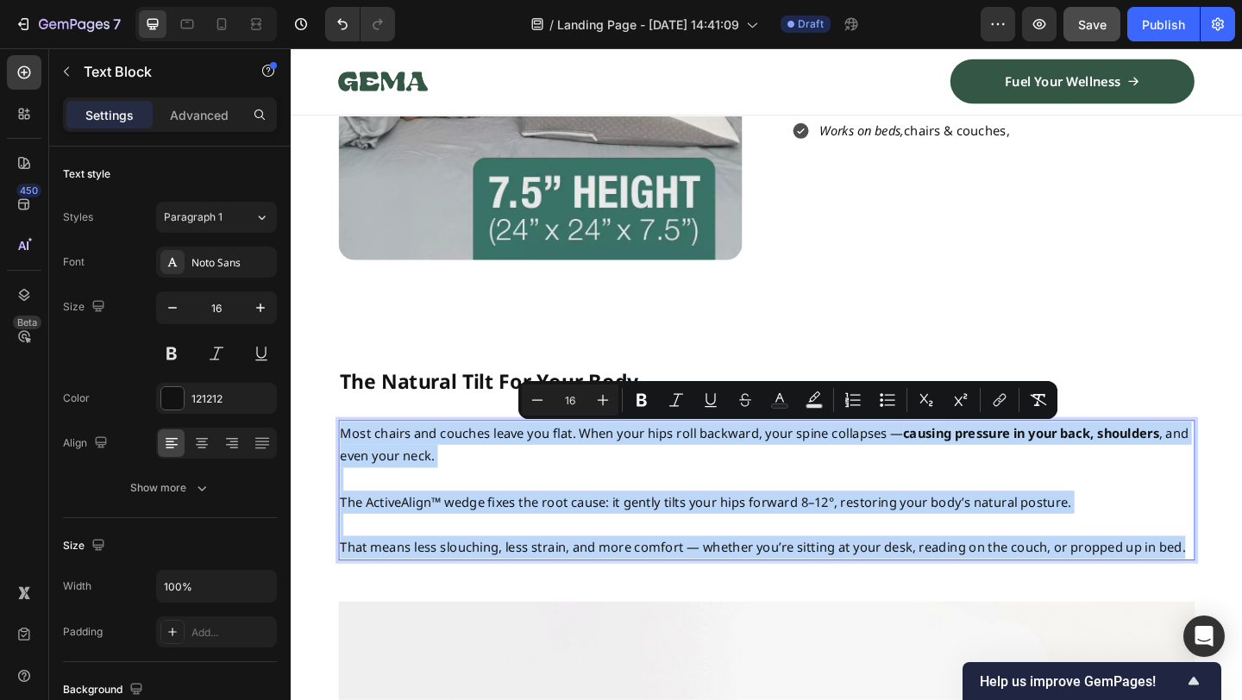
copy div "Most chairs and couches leave you flat. When your hips roll backward, your spin…"
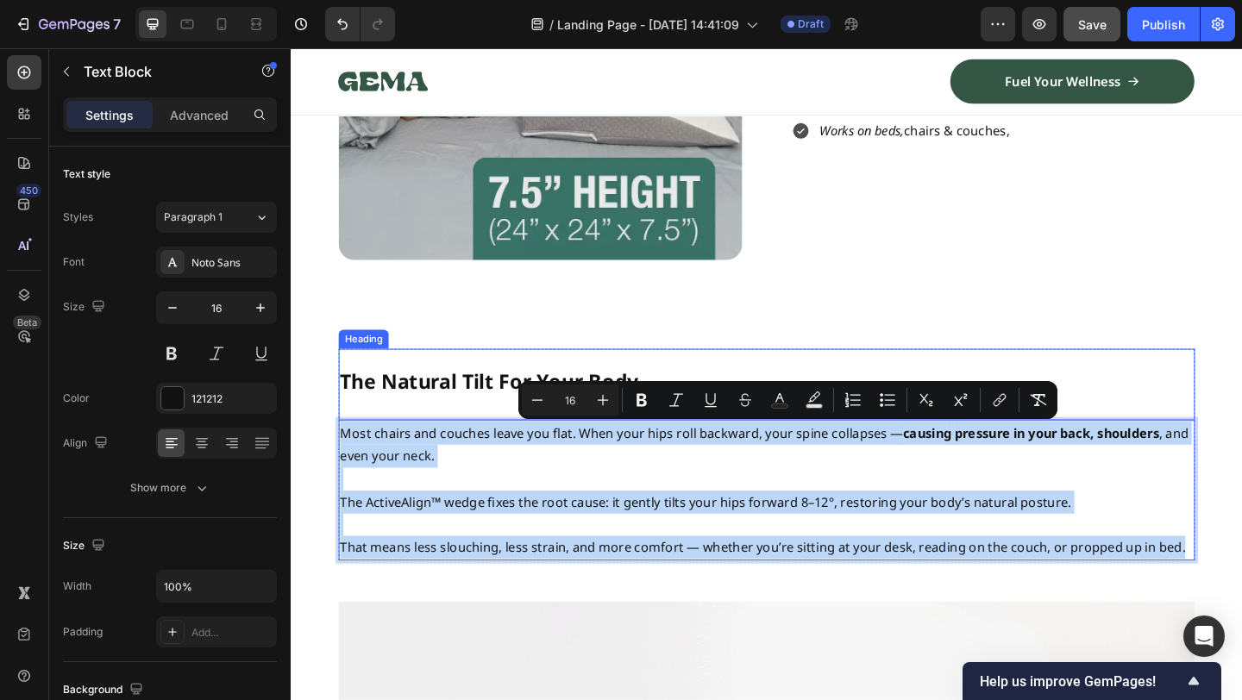
scroll to position [1326, 0]
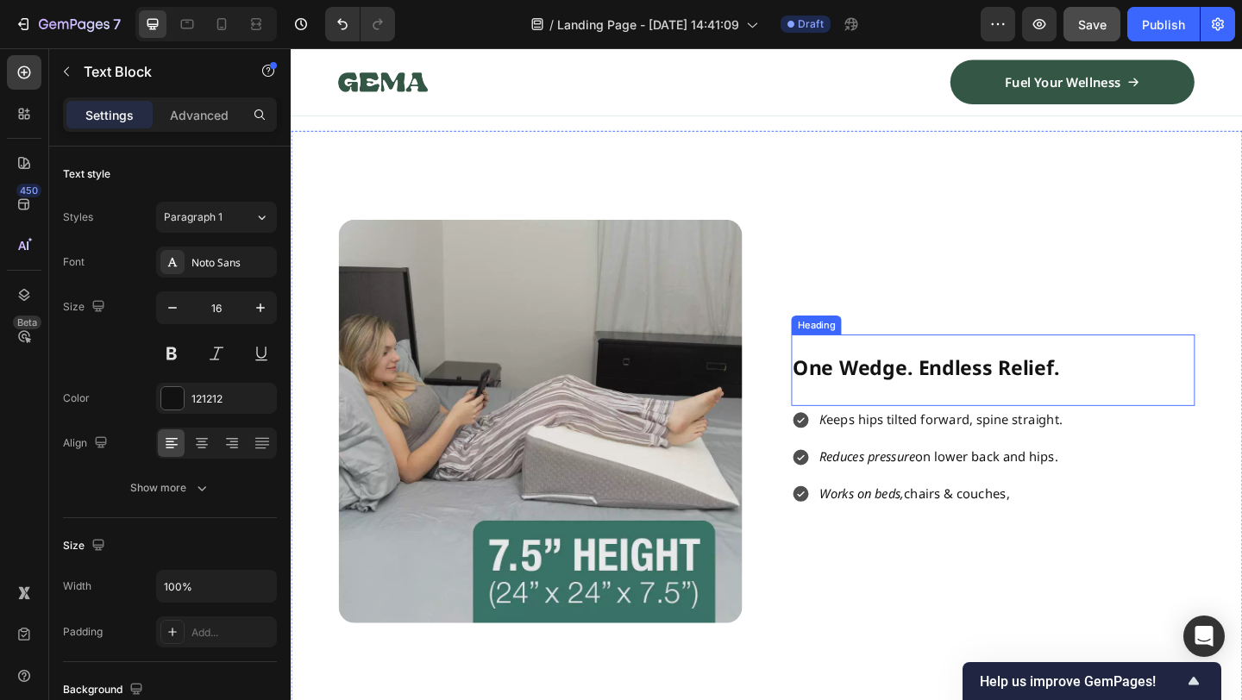
click at [929, 493] on icon "Reduces pressure" at bounding box center [917, 492] width 104 height 19
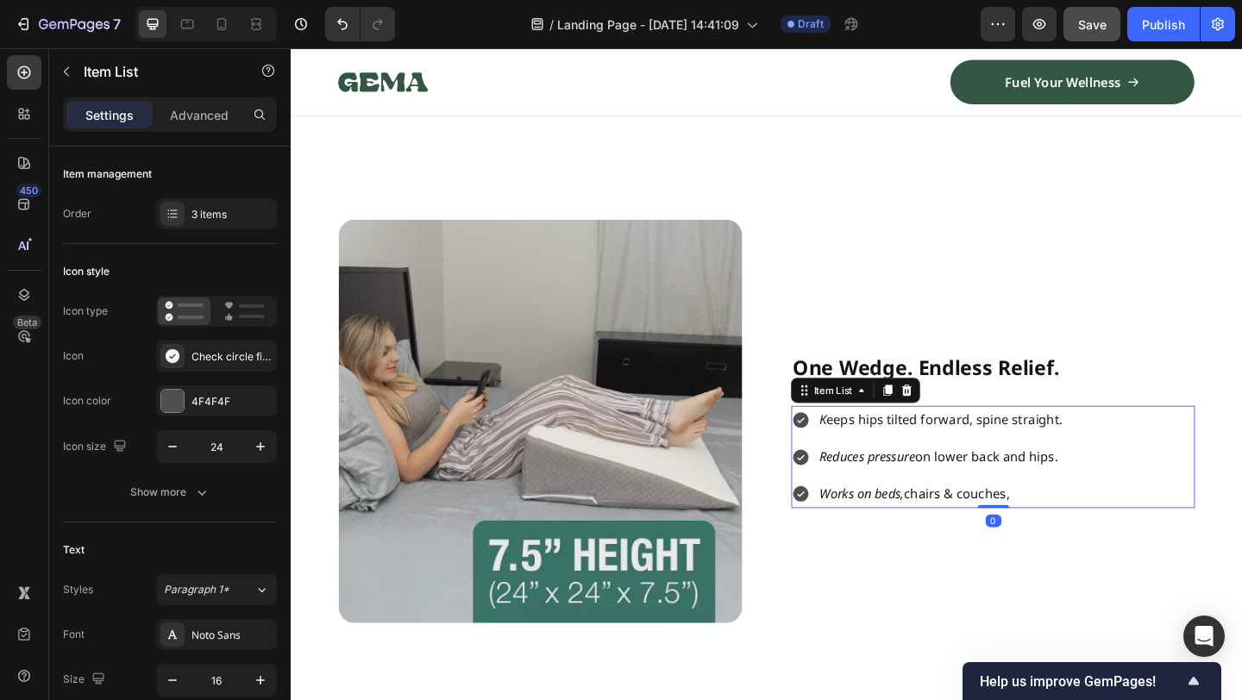
click at [929, 493] on icon "Reduces pressure" at bounding box center [917, 492] width 104 height 19
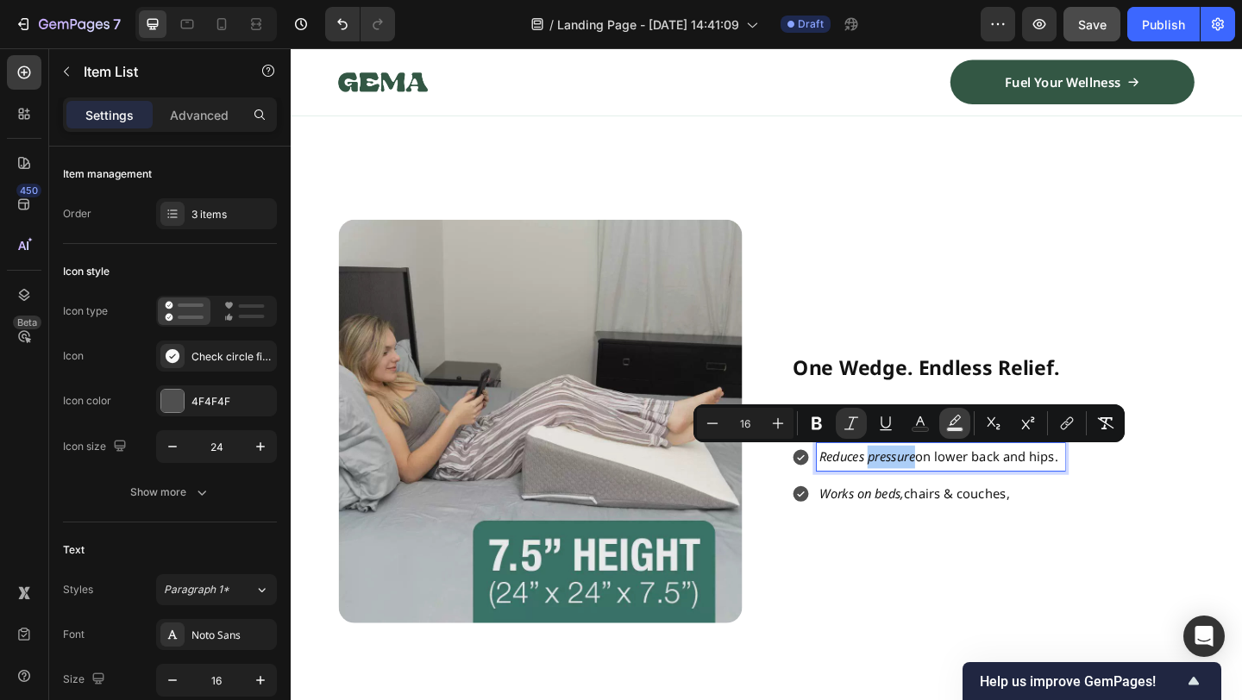
click at [952, 423] on icon "Editor contextual toolbar" at bounding box center [954, 423] width 17 height 17
type input "000000"
type input "77"
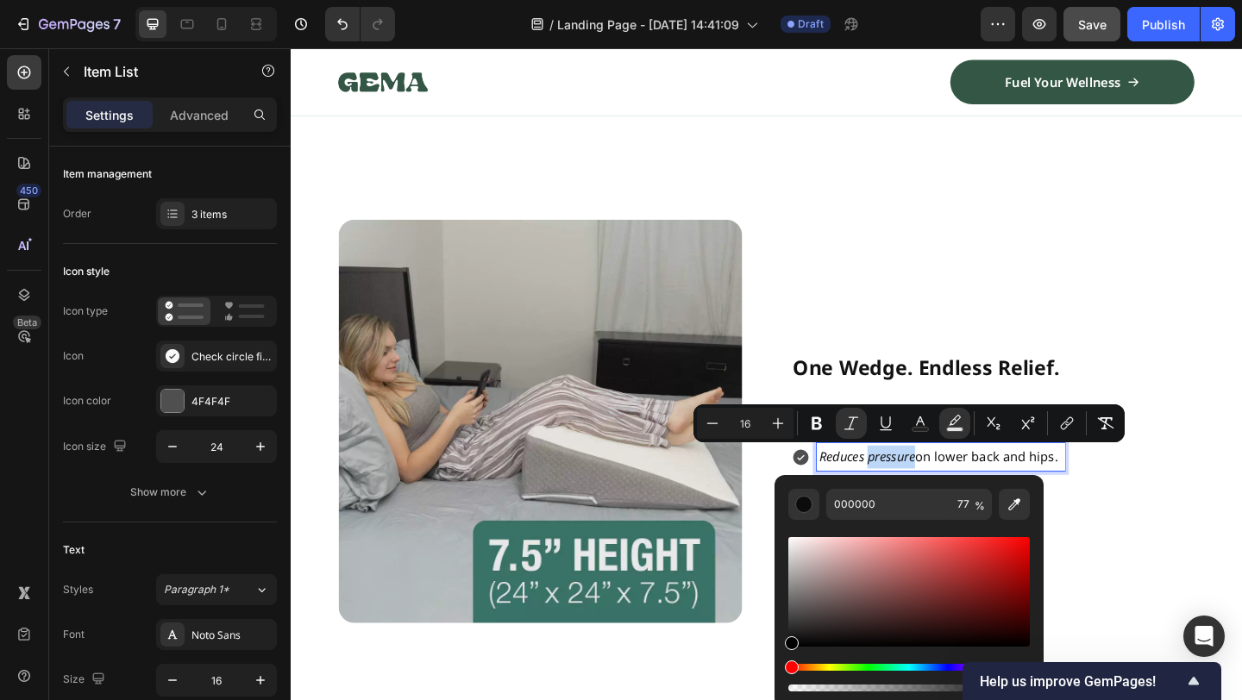
click at [1110, 371] on h2 "One Wedge. Endless Relief." at bounding box center [1054, 392] width 439 height 64
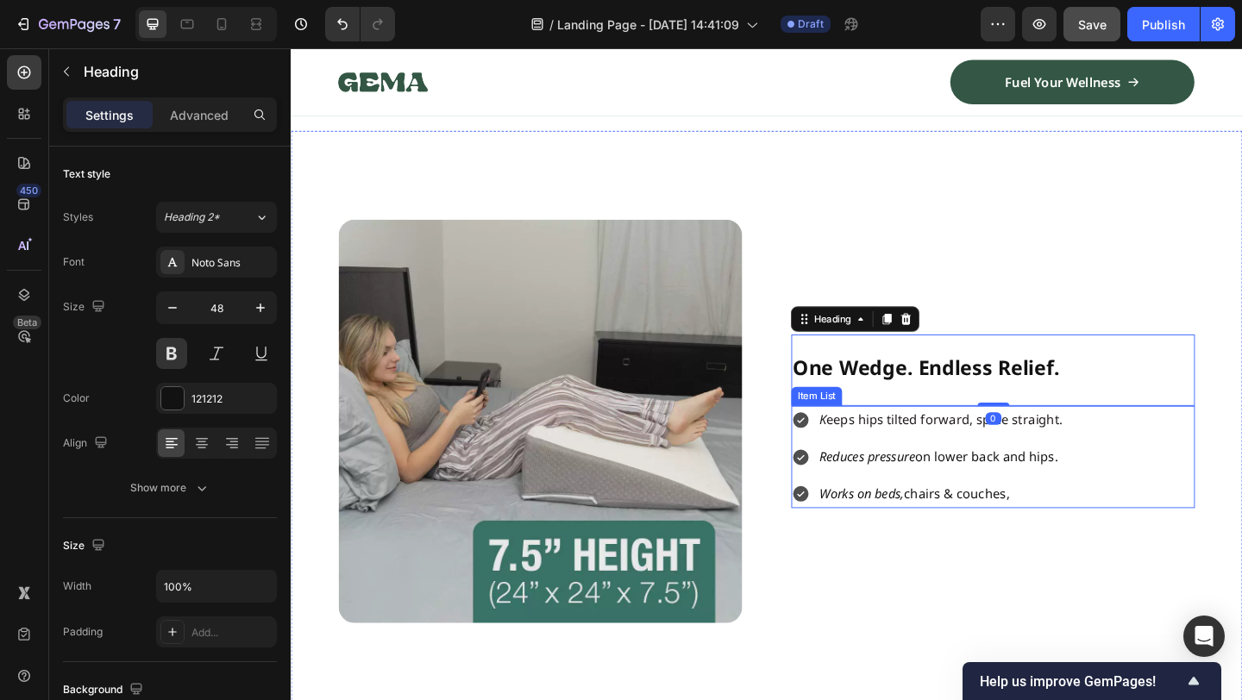
click at [961, 466] on div "K eeps hips tilted forward, spine straight." at bounding box center [998, 452] width 270 height 30
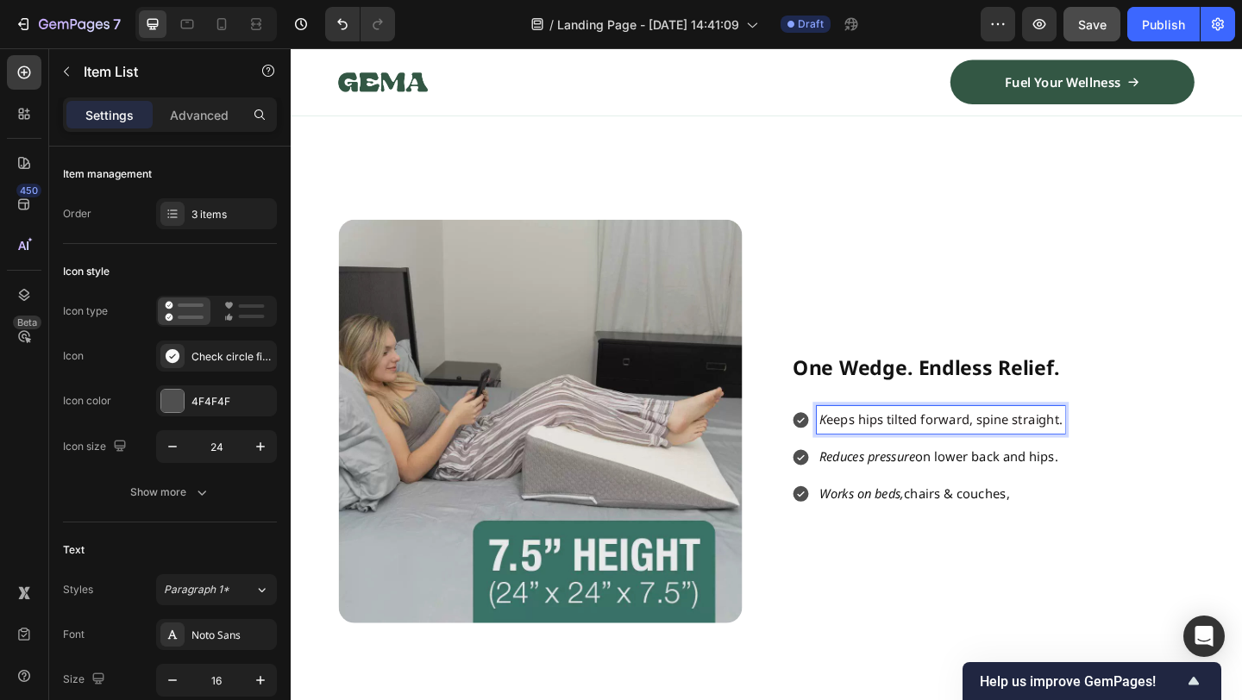
click at [1020, 449] on span "K eeps hips tilted forward, spine straight." at bounding box center [997, 452] width 265 height 19
click at [1194, 443] on div "K eeps hips tilted forward, spine straight. Reduces pressure on lower back and …" at bounding box center [1054, 492] width 439 height 110
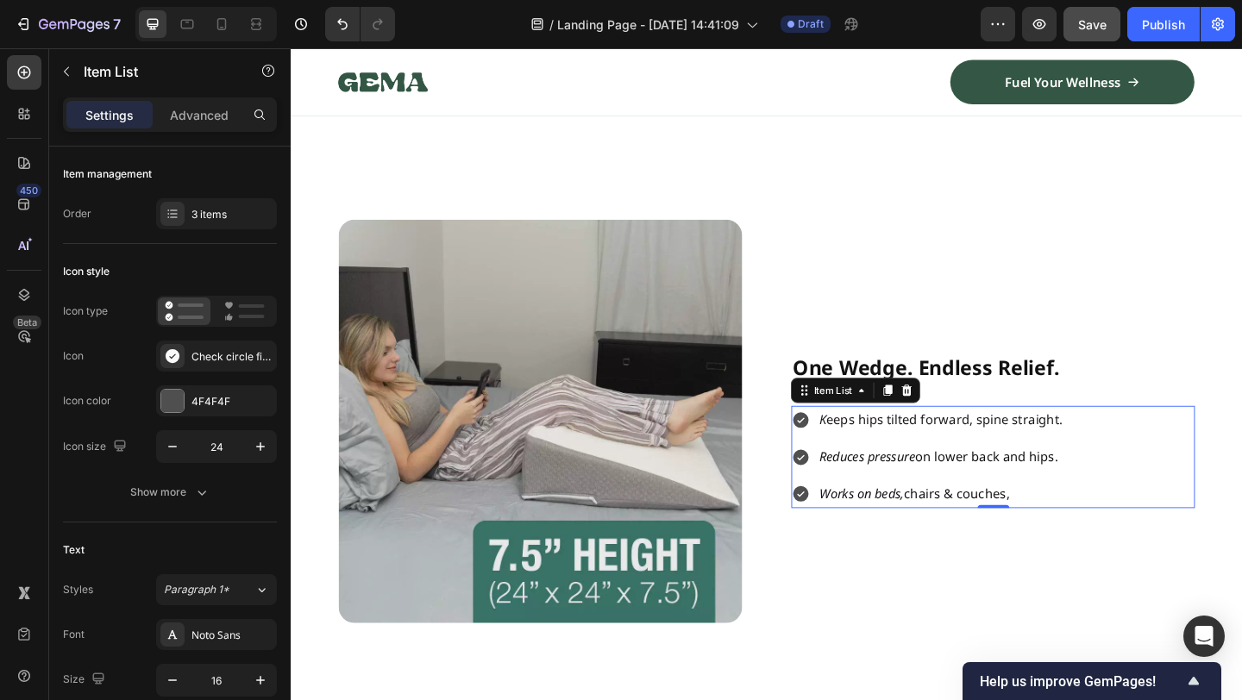
click at [1112, 455] on span "K eeps hips tilted forward, spine straight." at bounding box center [997, 452] width 265 height 19
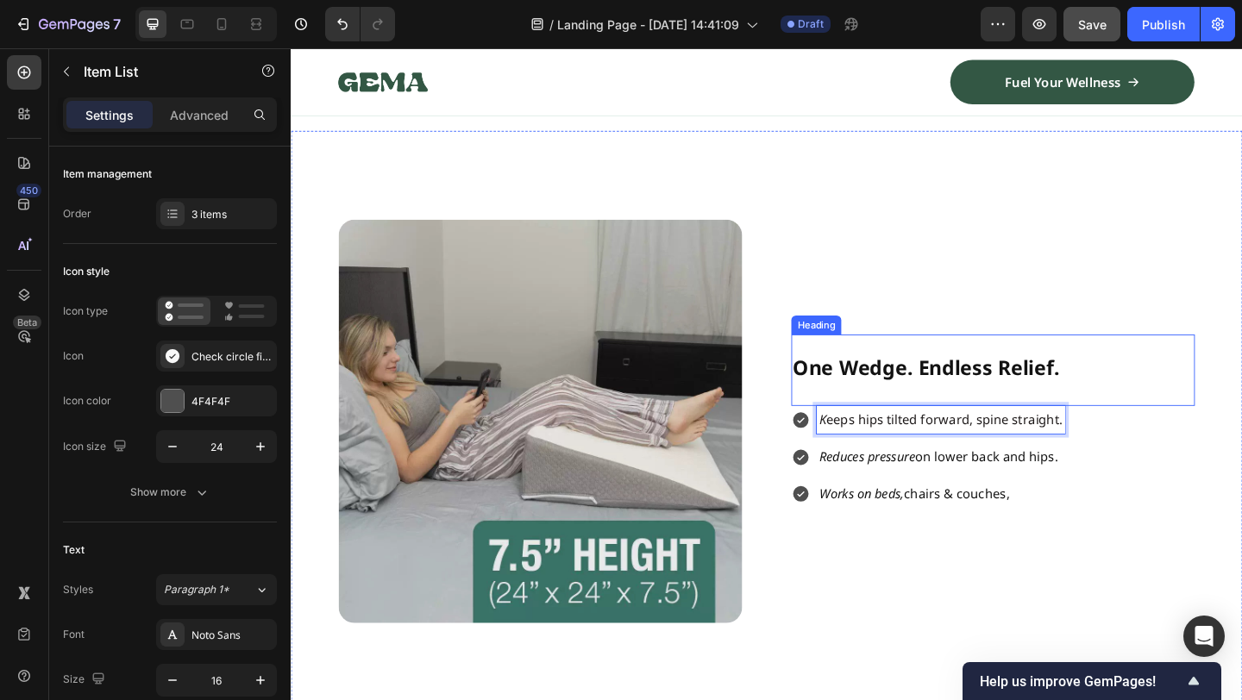
click at [1241, 422] on div "Image One Wedge. Endless Relief. Heading K eeps hips tilted forward, spine stra…" at bounding box center [808, 454] width 1035 height 632
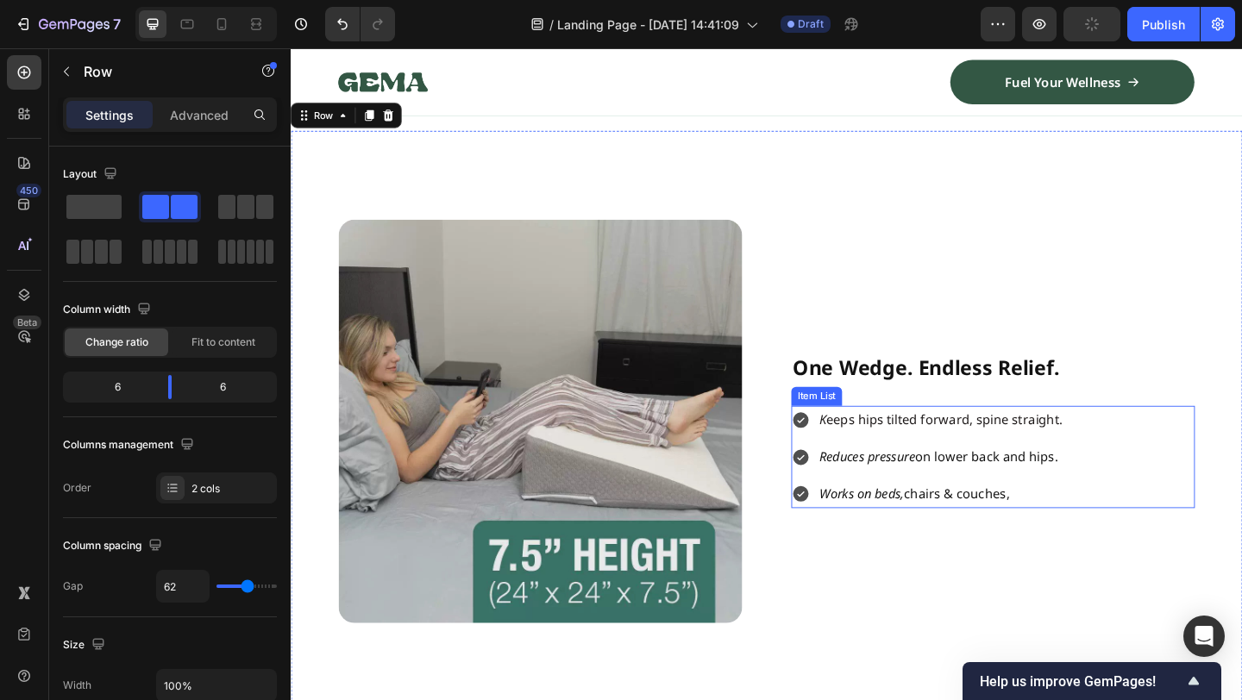
click at [1090, 451] on span "K eeps hips tilted forward, spine straight." at bounding box center [997, 452] width 265 height 19
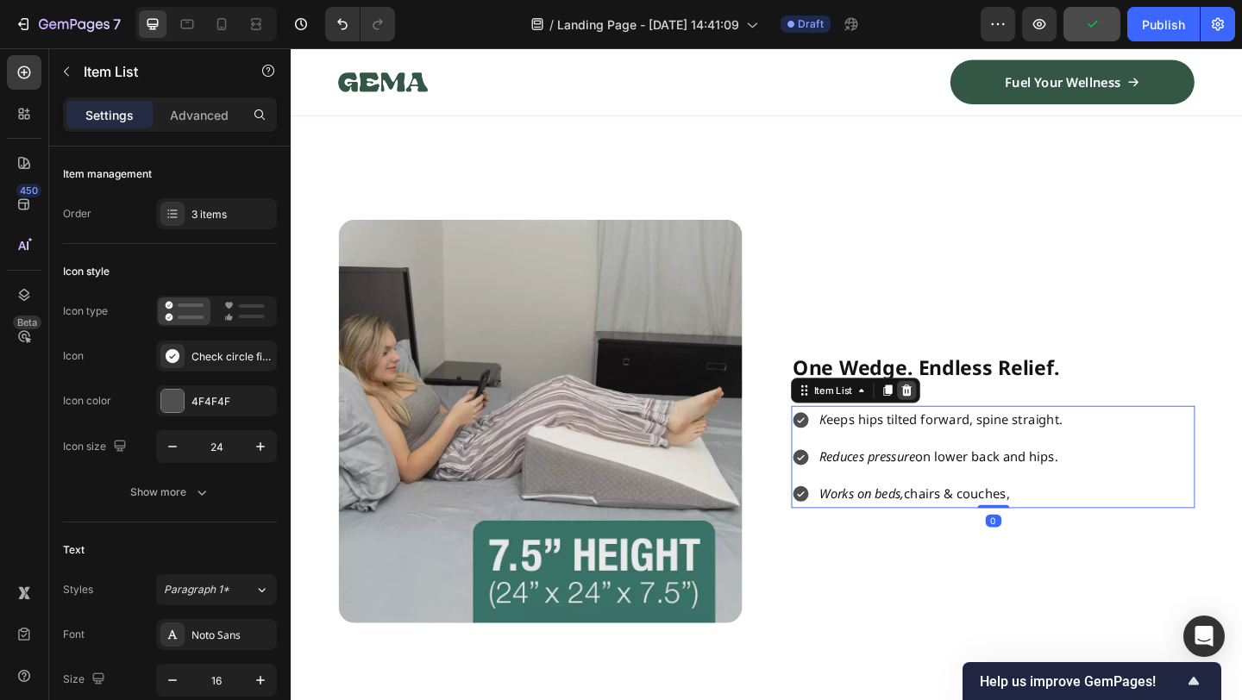
click at [958, 420] on icon at bounding box center [961, 421] width 11 height 12
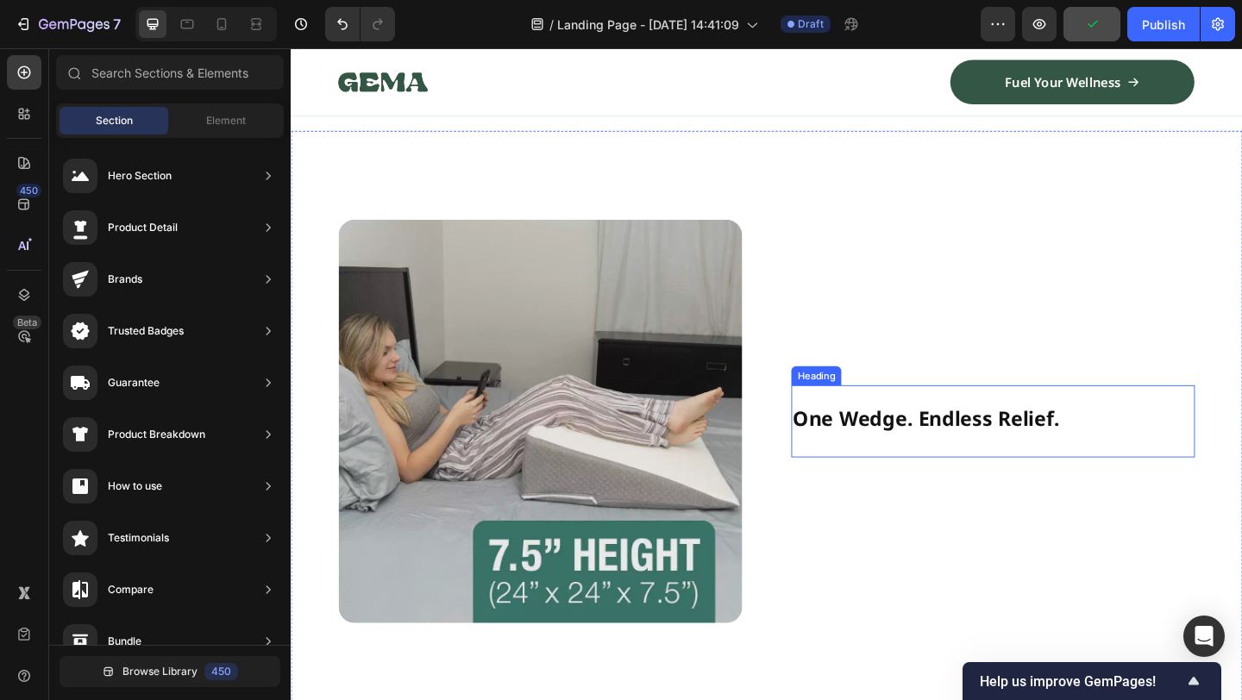
click at [927, 457] on span "One Wedge. Endless Relief." at bounding box center [982, 450] width 290 height 29
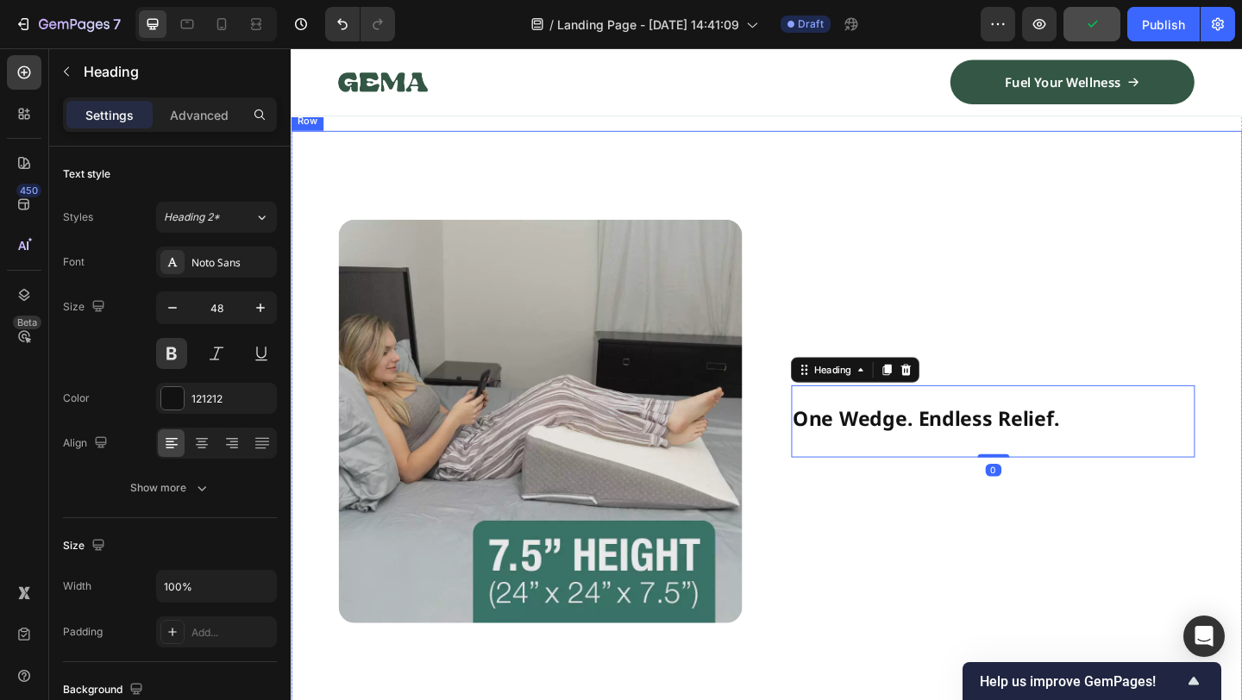
click at [906, 518] on div "One Wedge. Endless Relief. Heading 0" at bounding box center [1054, 454] width 439 height 439
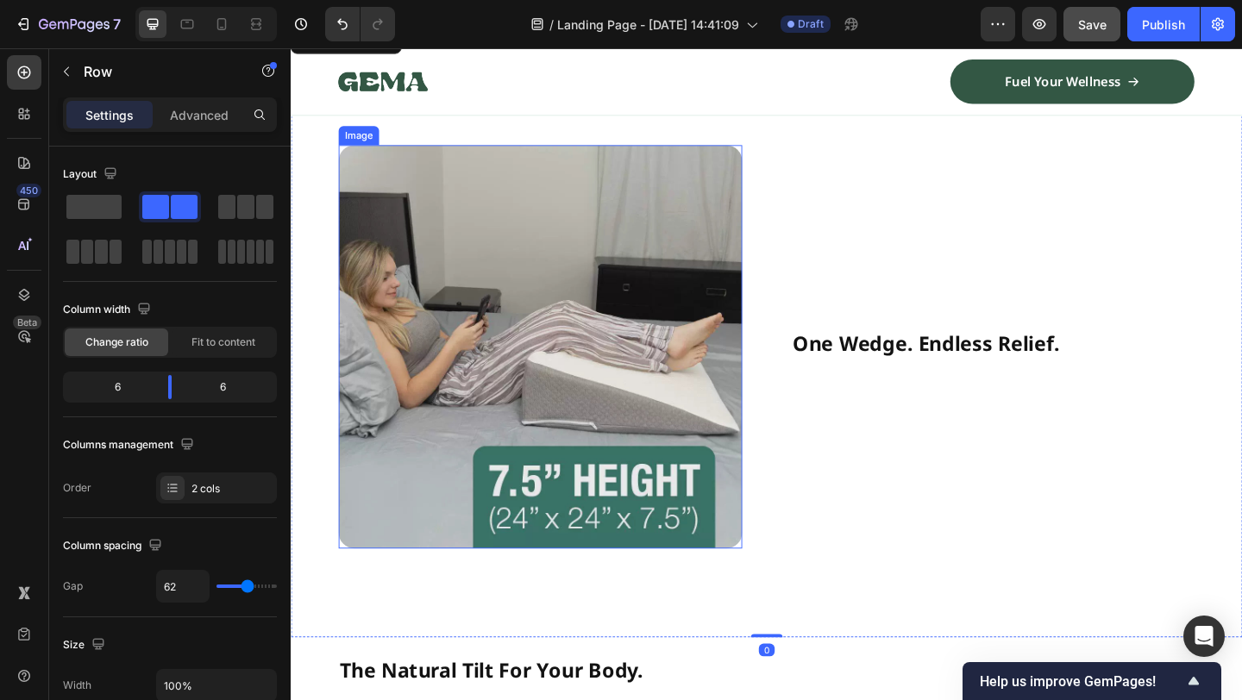
scroll to position [1723, 0]
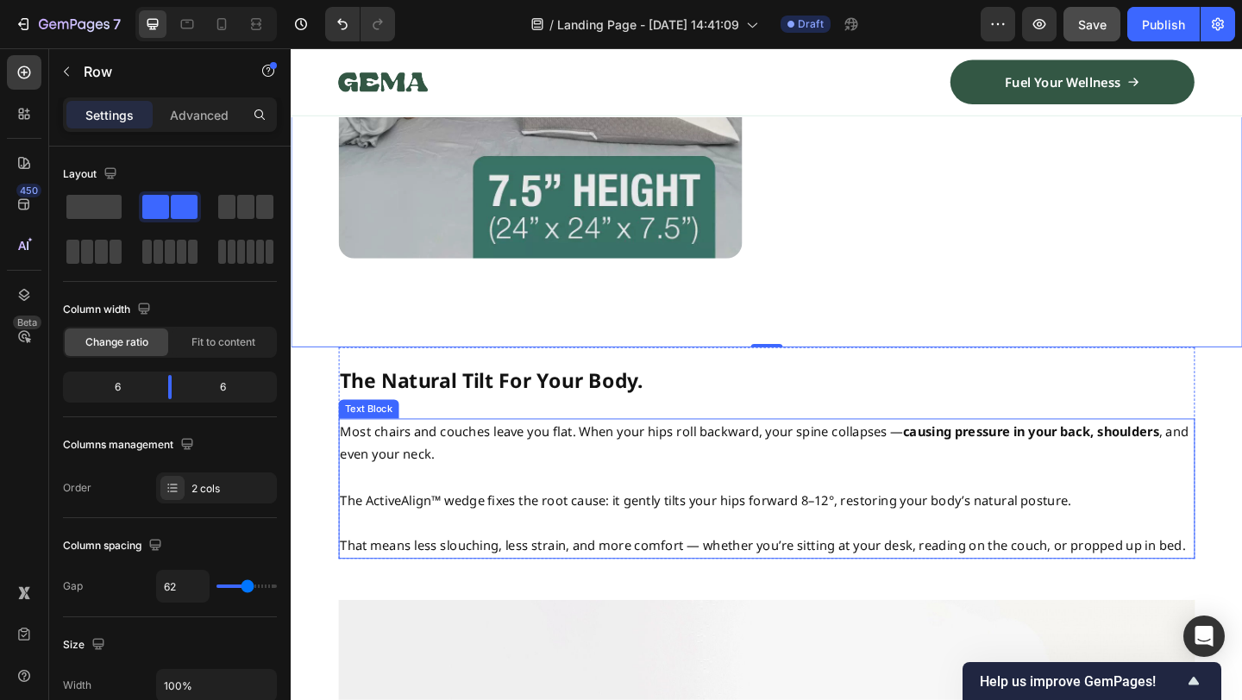
click at [421, 481] on p "Most chairs and couches leave you flat. When your hips roll backward, your spin…" at bounding box center [808, 478] width 928 height 50
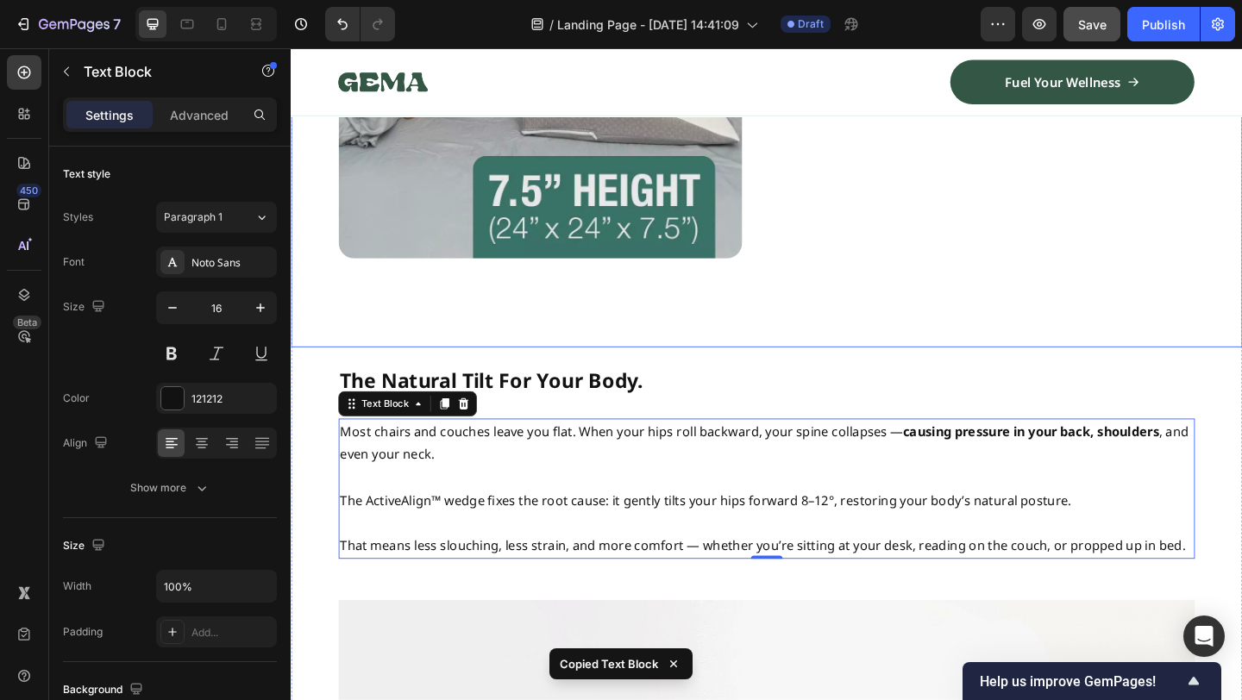
scroll to position [1493, 0]
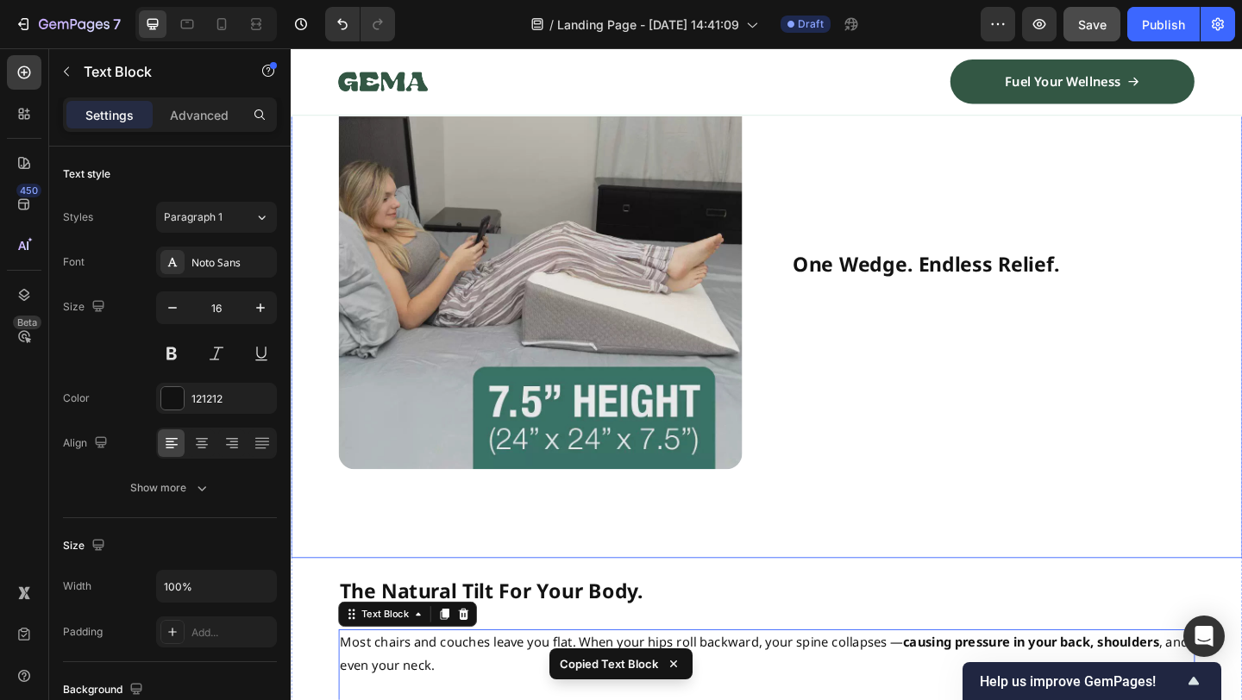
click at [942, 352] on div "One Wedge. Endless Relief. Heading" at bounding box center [1054, 286] width 439 height 439
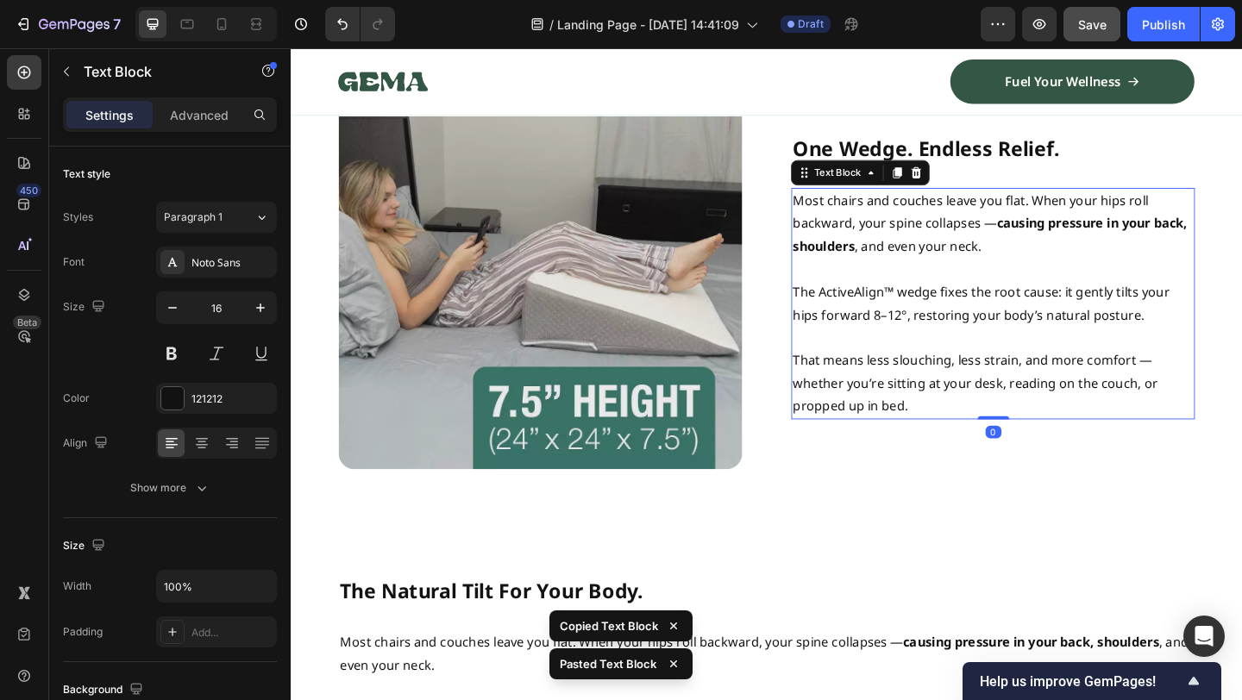
scroll to position [1336, 0]
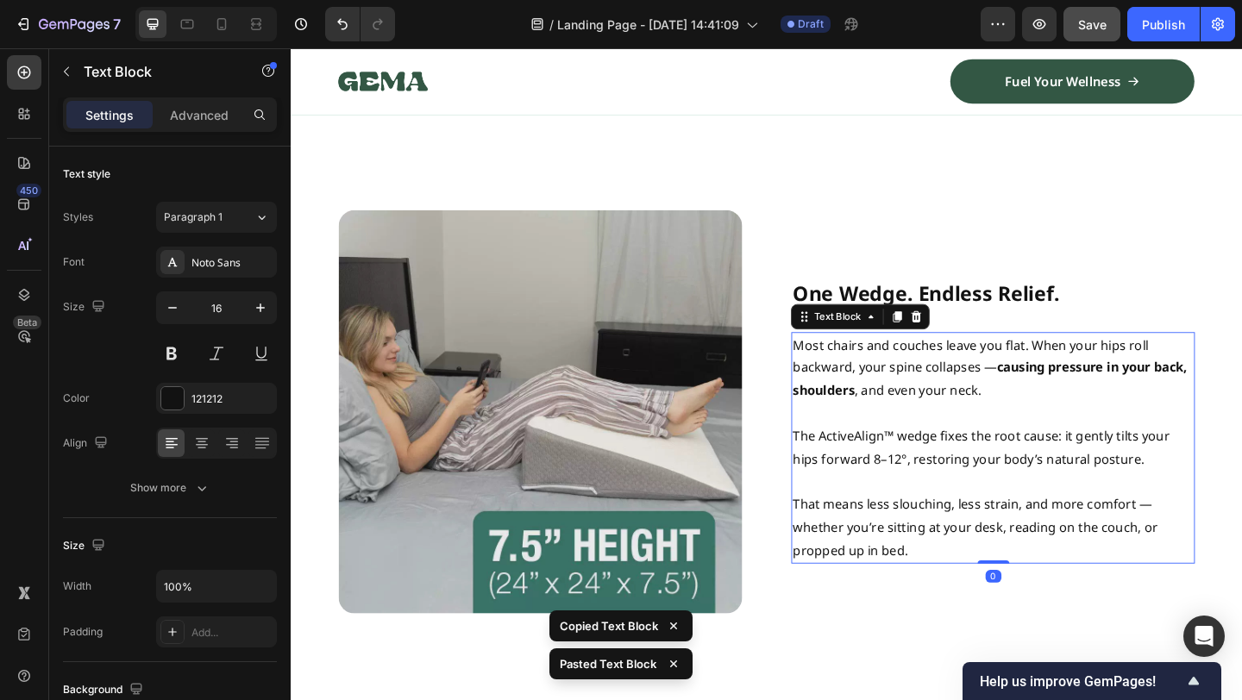
click at [667, 386] on img at bounding box center [561, 443] width 439 height 439
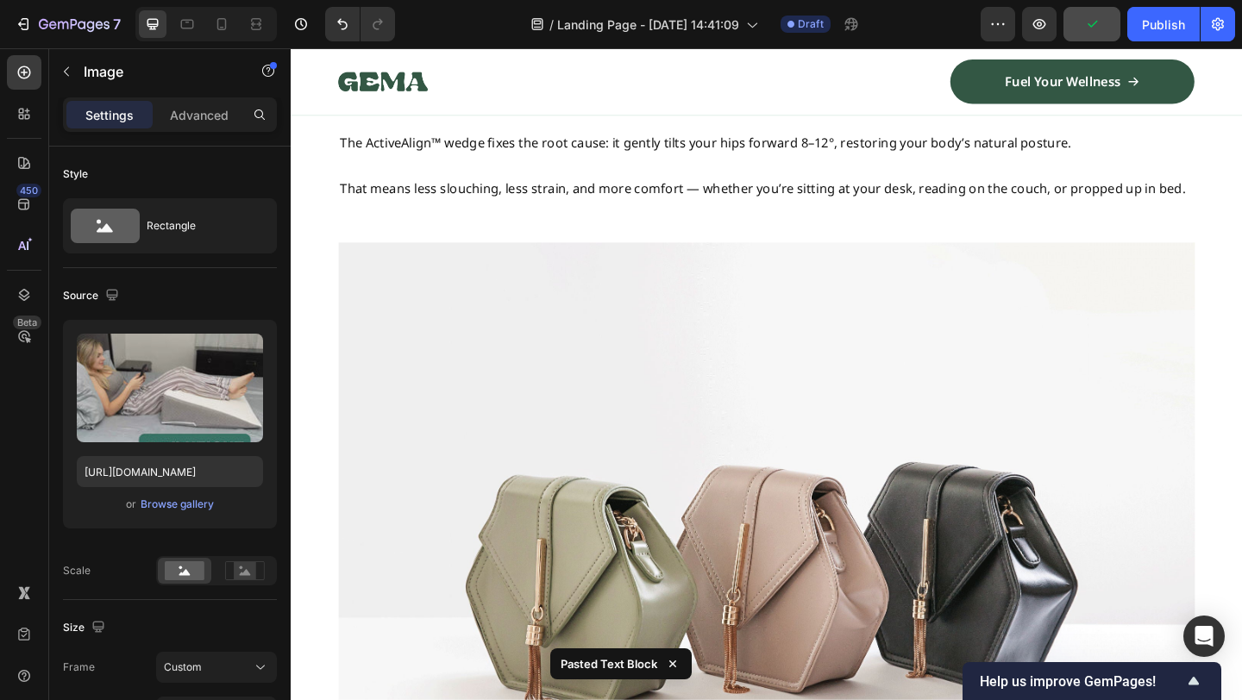
scroll to position [1956, 0]
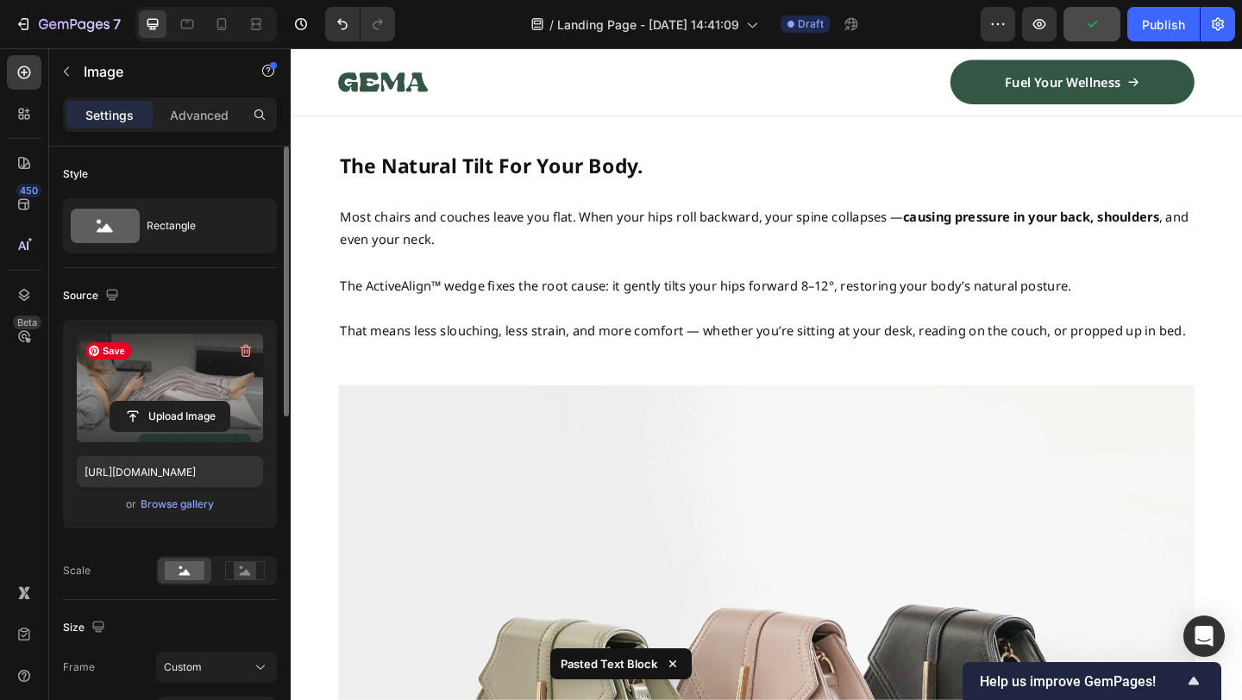
click at [179, 390] on label at bounding box center [170, 388] width 186 height 109
click at [179, 402] on input "file" at bounding box center [169, 416] width 119 height 29
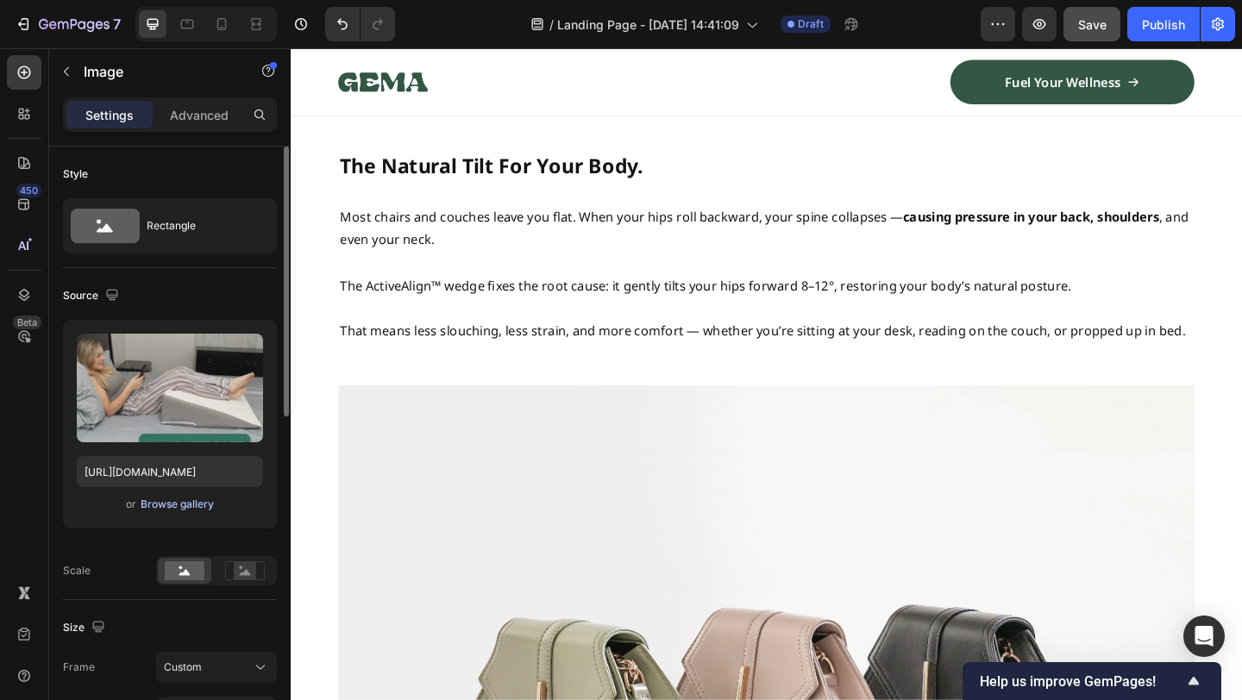
click at [193, 510] on div "Browse gallery" at bounding box center [177, 505] width 73 height 16
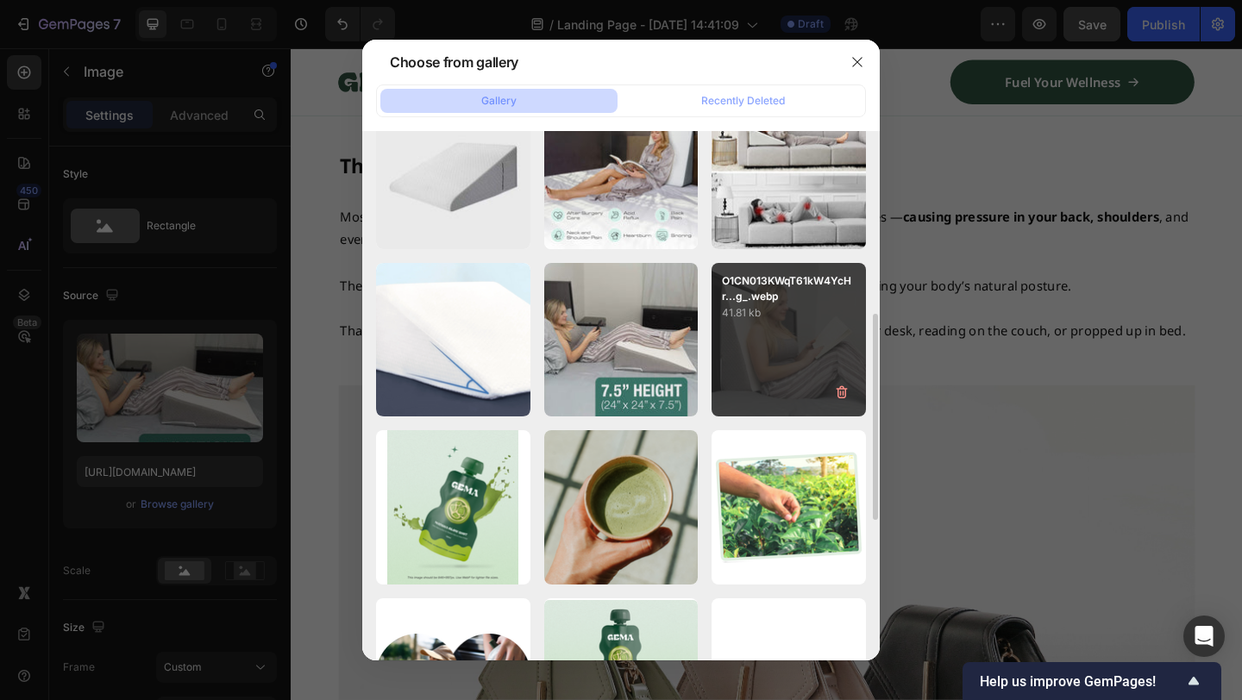
scroll to position [564, 0]
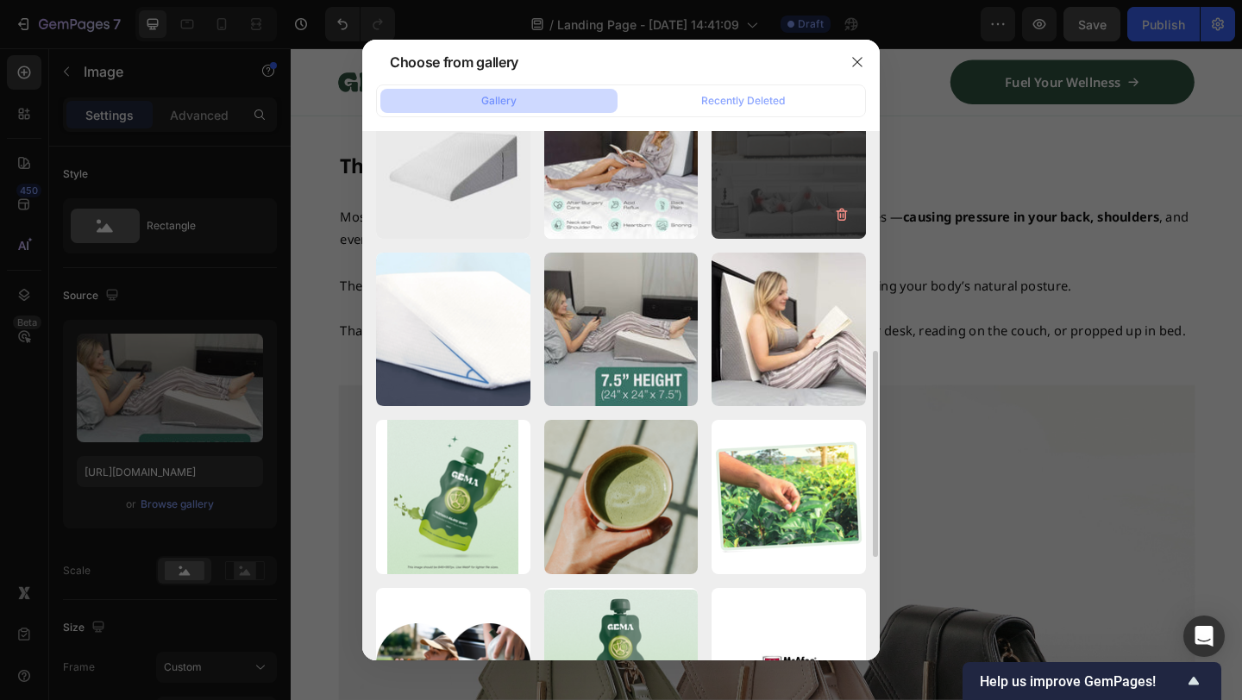
click at [785, 211] on div "Heading (1).jpg 374.04 kb" at bounding box center [789, 162] width 154 height 154
type input "[URL][DOMAIN_NAME]"
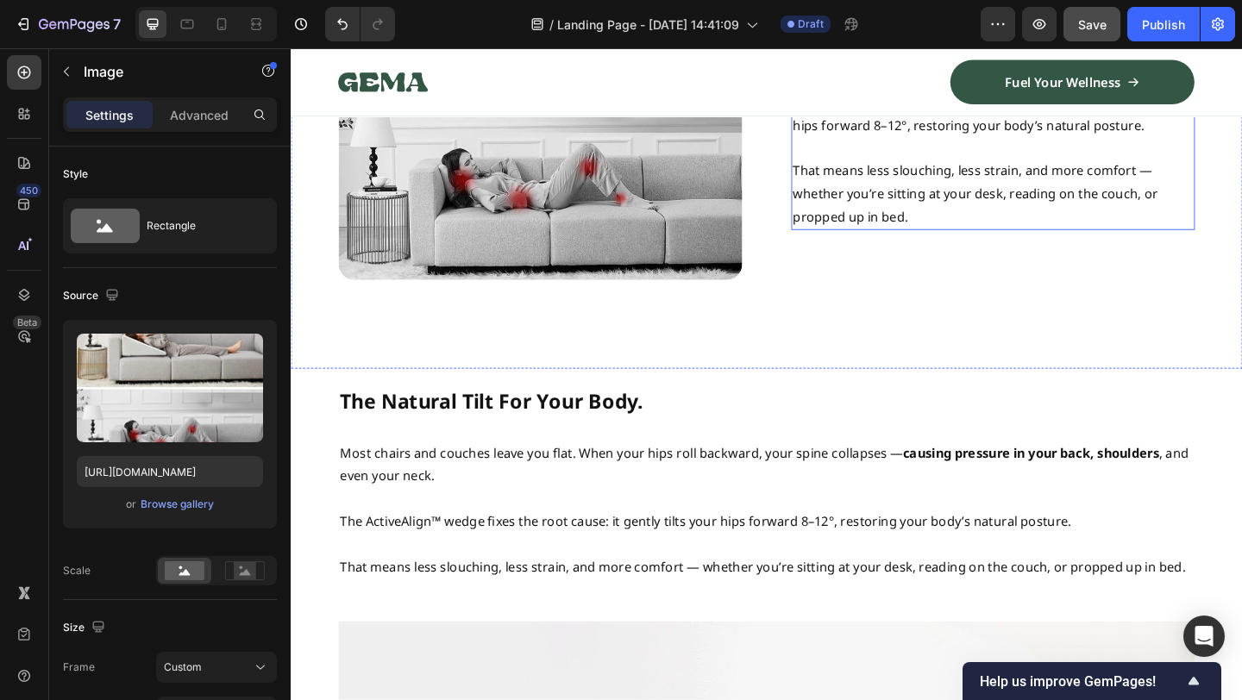
scroll to position [1704, 0]
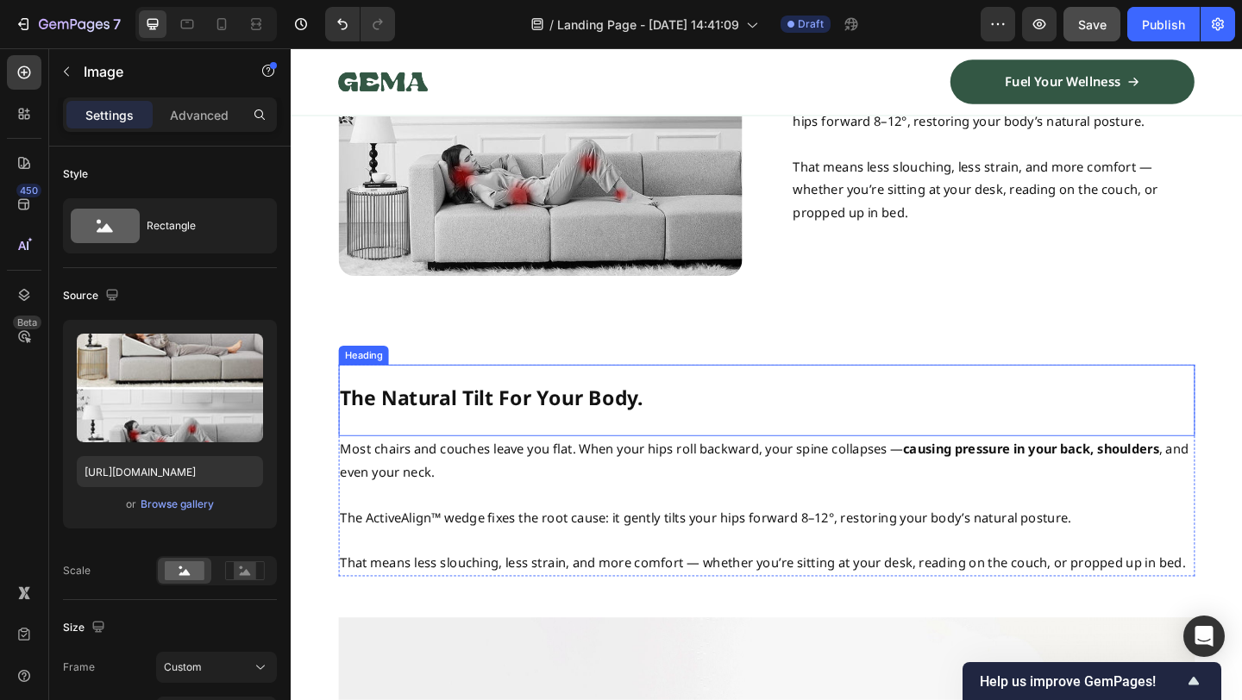
click at [756, 415] on h2 "The Natural Tilt For Your Body." at bounding box center [808, 425] width 932 height 64
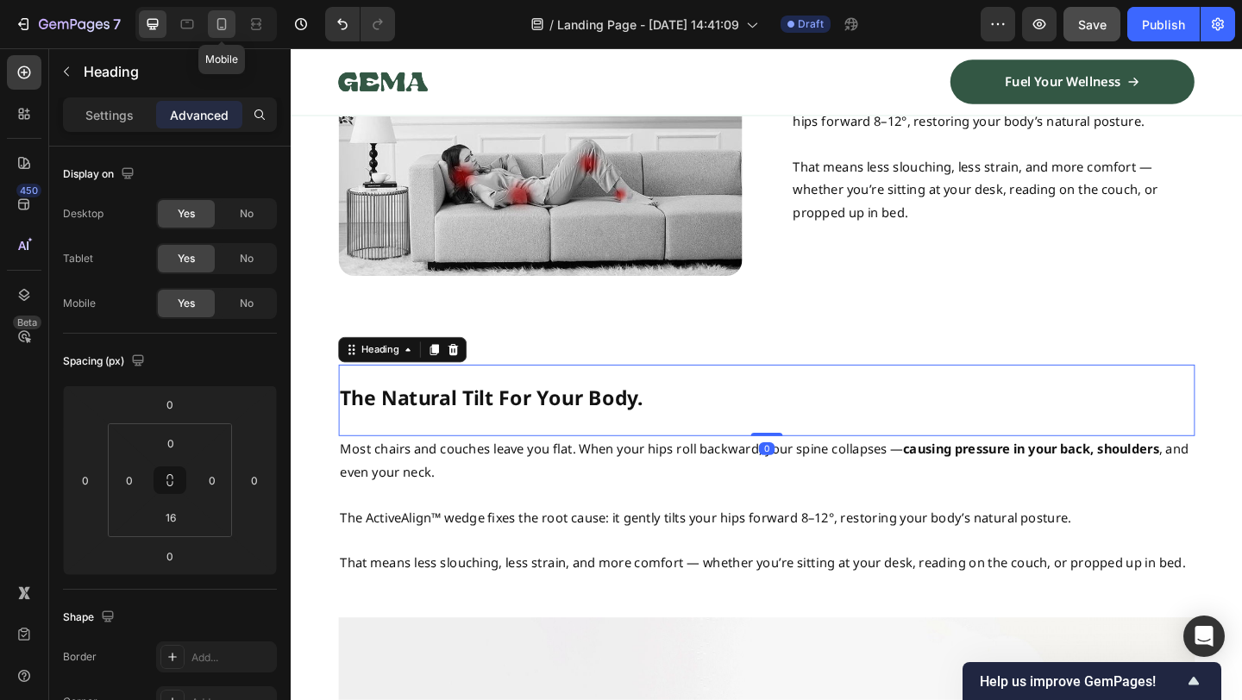
click at [223, 21] on icon at bounding box center [221, 24] width 17 height 17
type input "14"
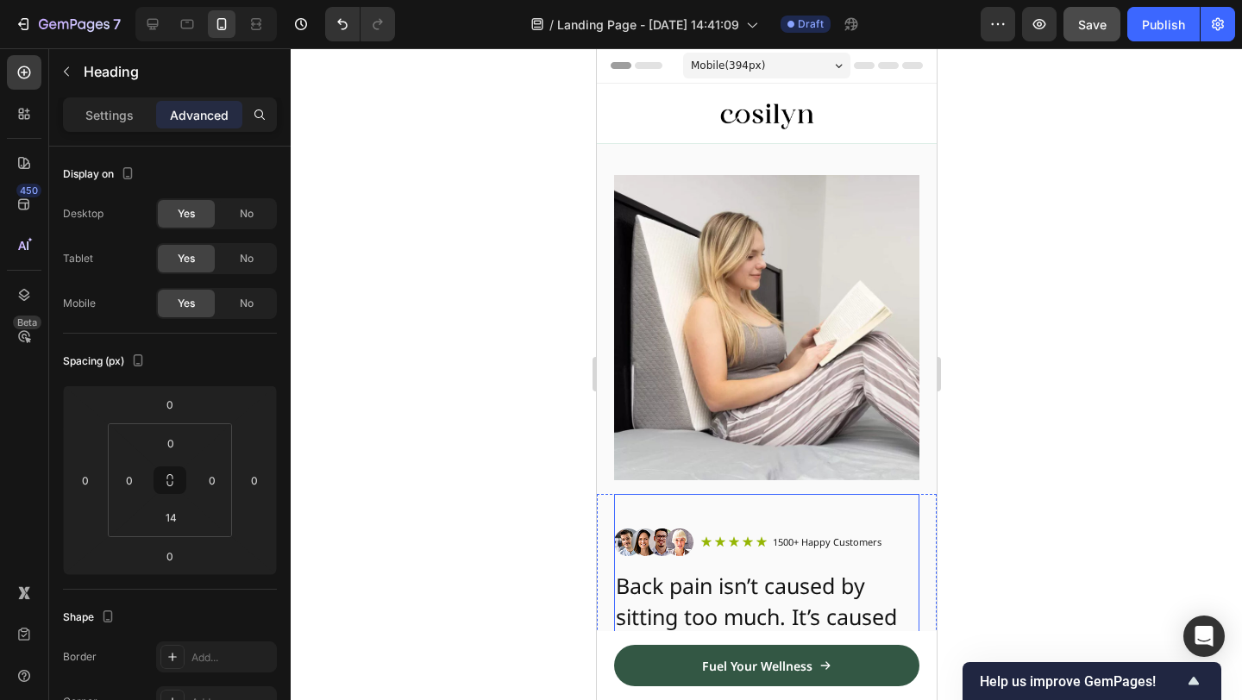
click at [730, 452] on img at bounding box center [765, 327] width 305 height 333
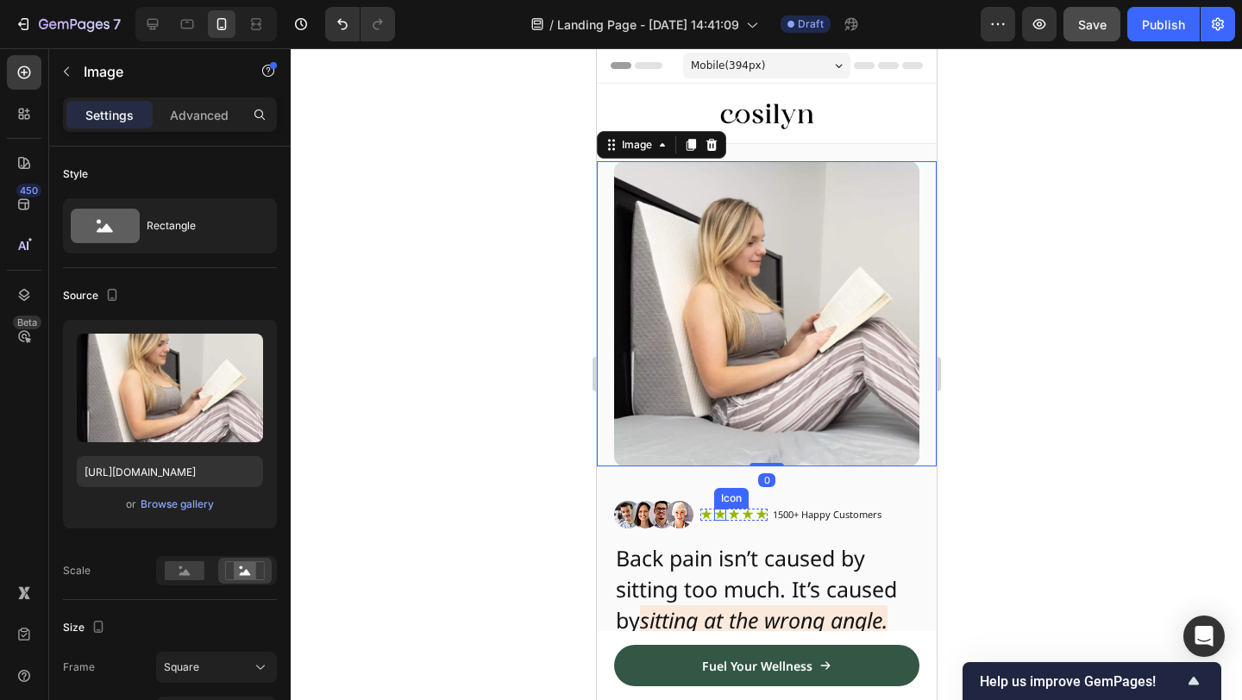
click at [702, 505] on div "Icon List" at bounding box center [728, 498] width 56 height 21
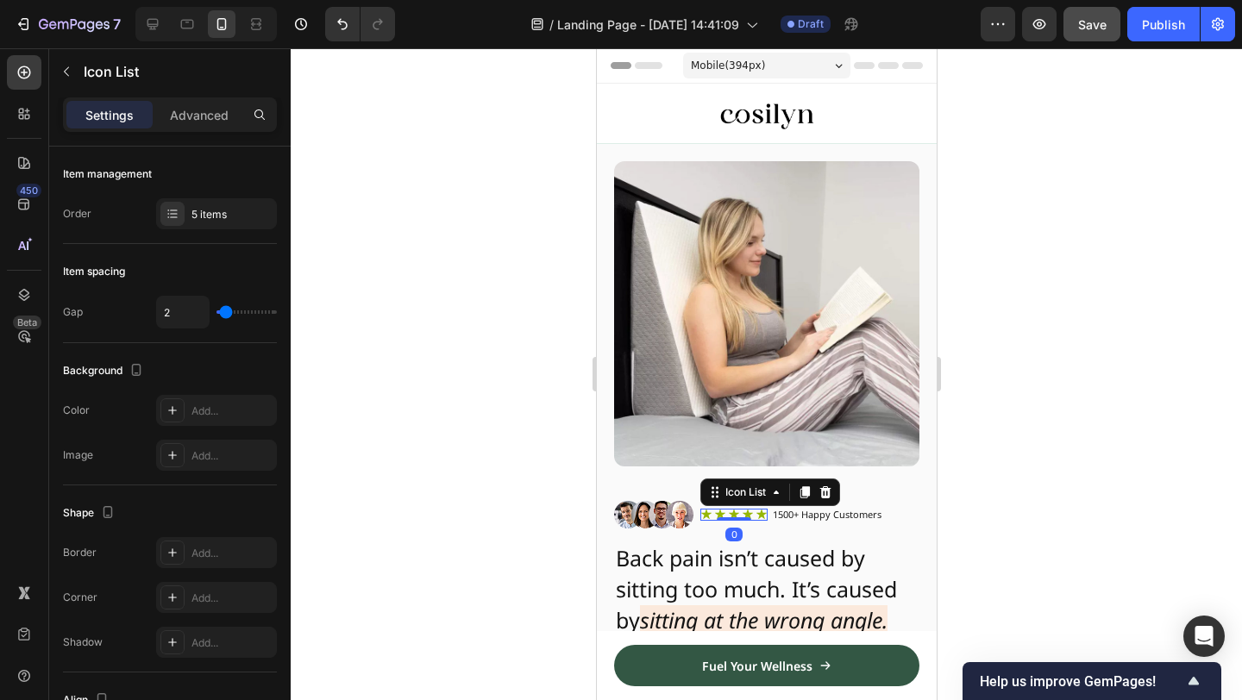
click at [995, 406] on div at bounding box center [766, 374] width 951 height 652
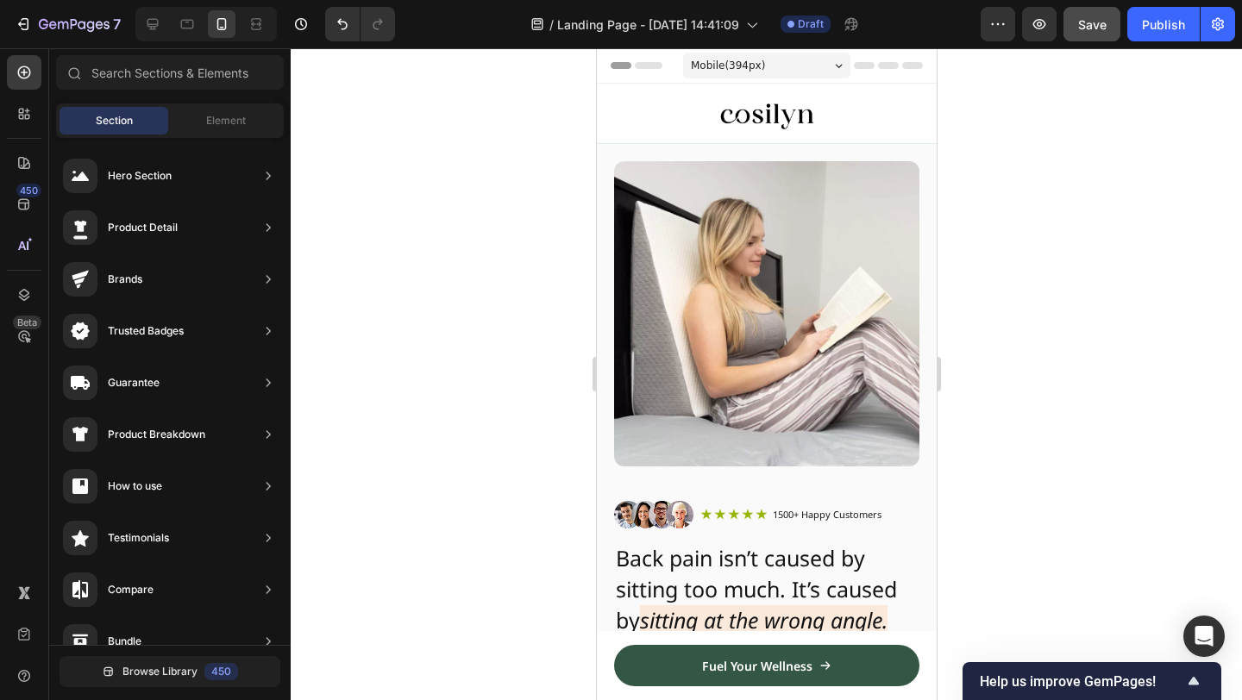
click at [848, 398] on img at bounding box center [765, 313] width 305 height 305
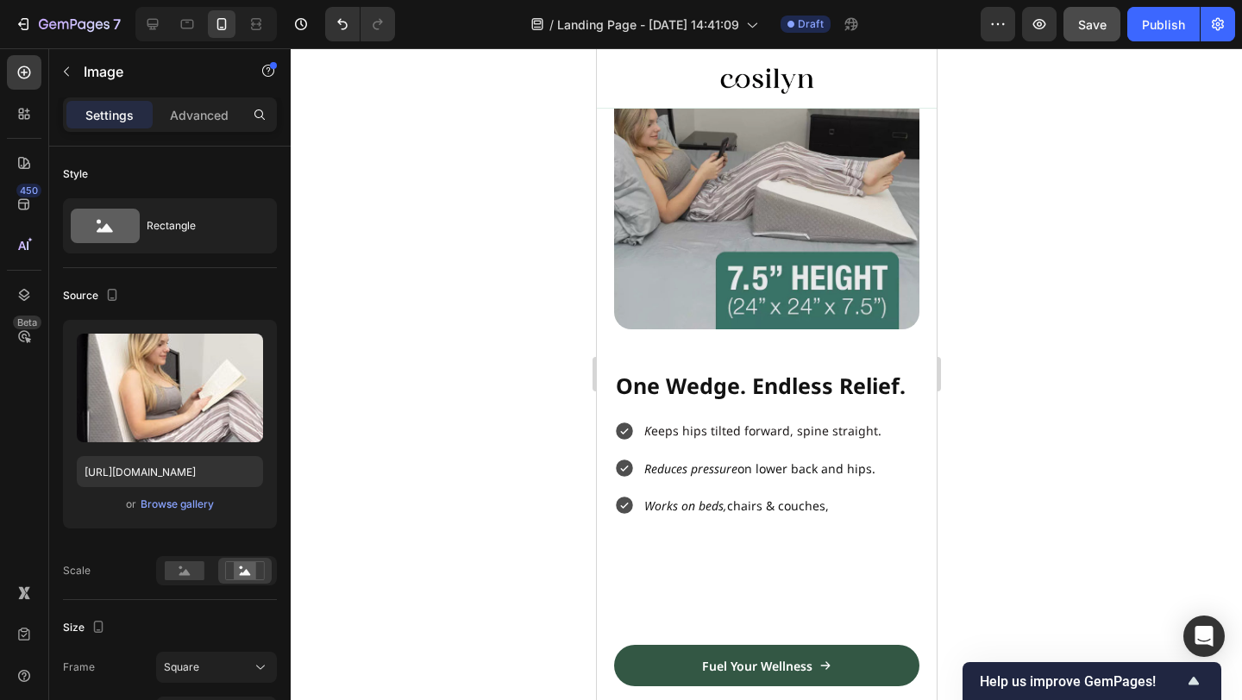
scroll to position [991, 0]
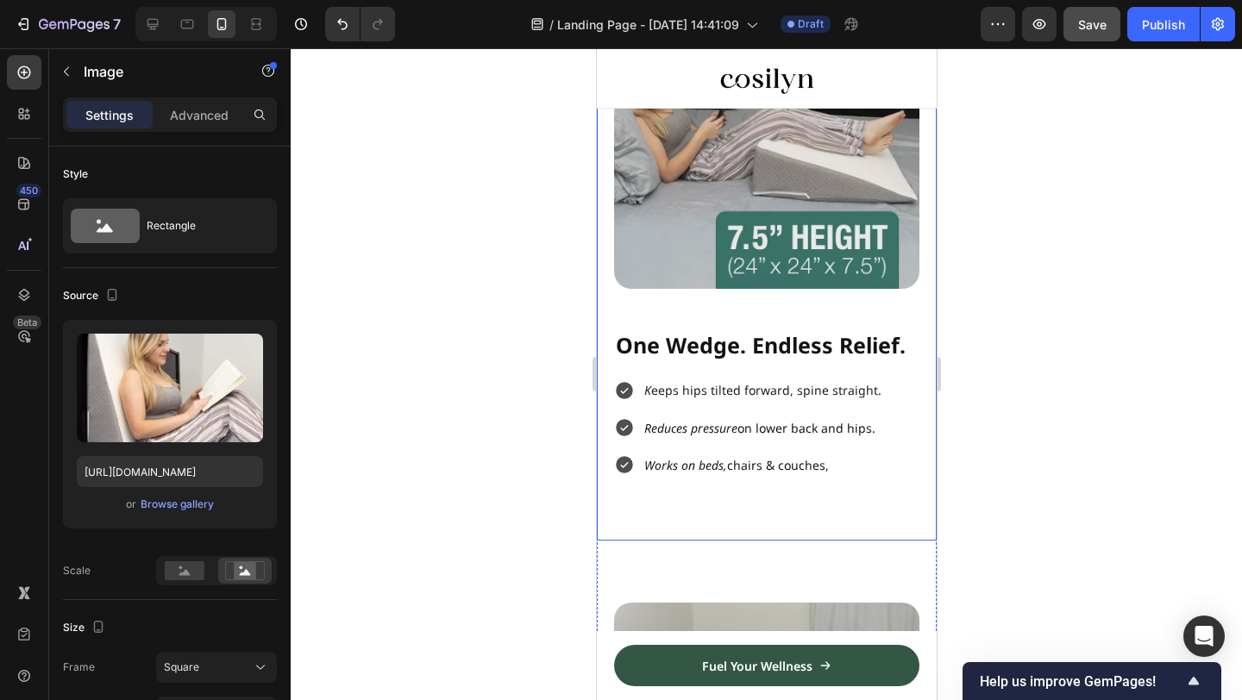
click at [743, 530] on div "Image One Wedge. Endless Relief. Heading K eeps hips tilted forward, spine stra…" at bounding box center [766, 230] width 340 height 619
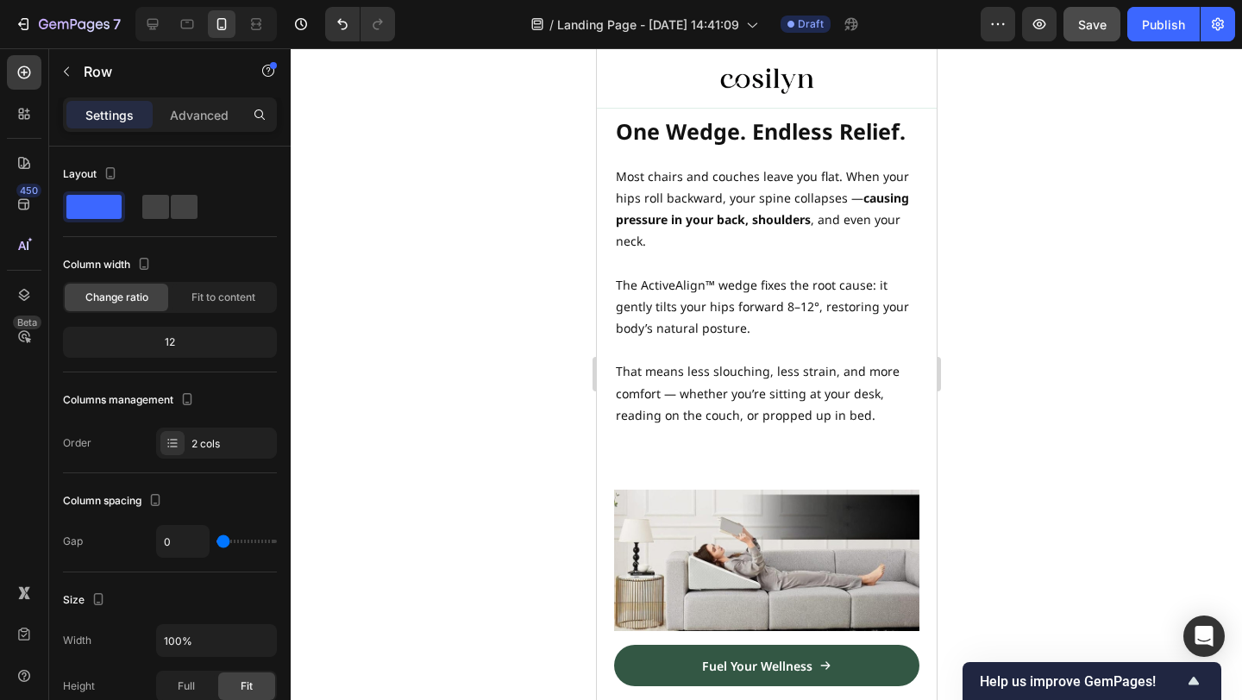
scroll to position [1792, 0]
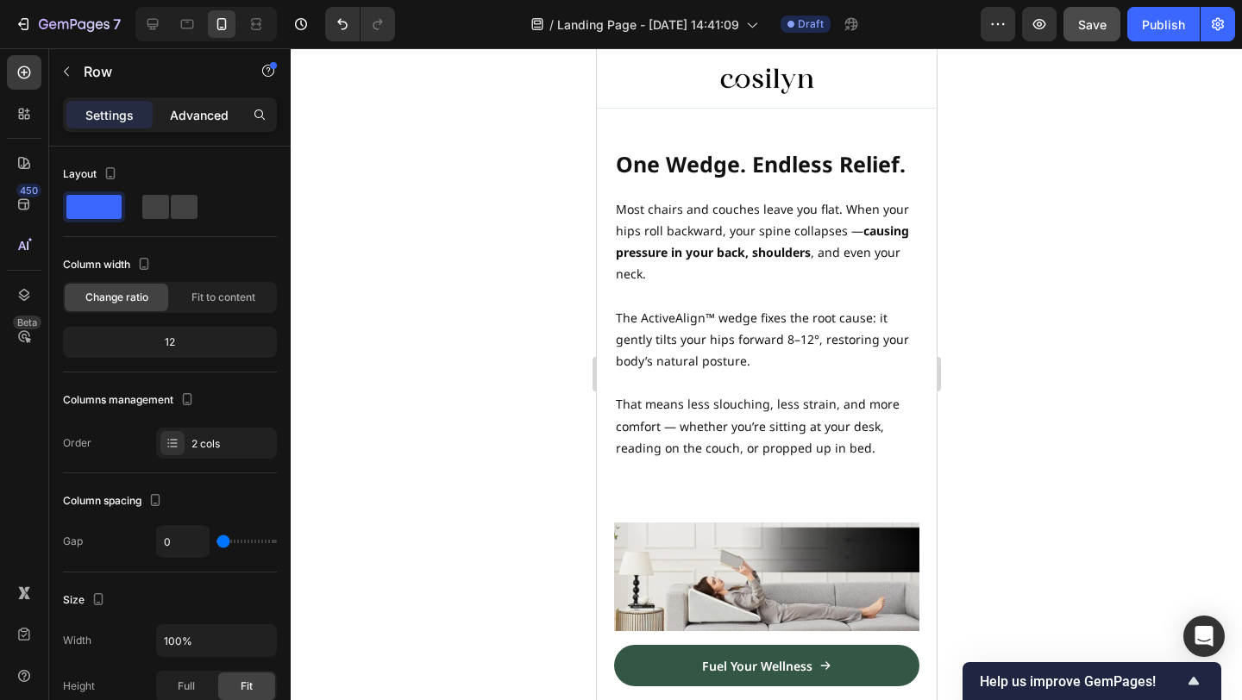
click at [199, 120] on p "Advanced" at bounding box center [199, 115] width 59 height 18
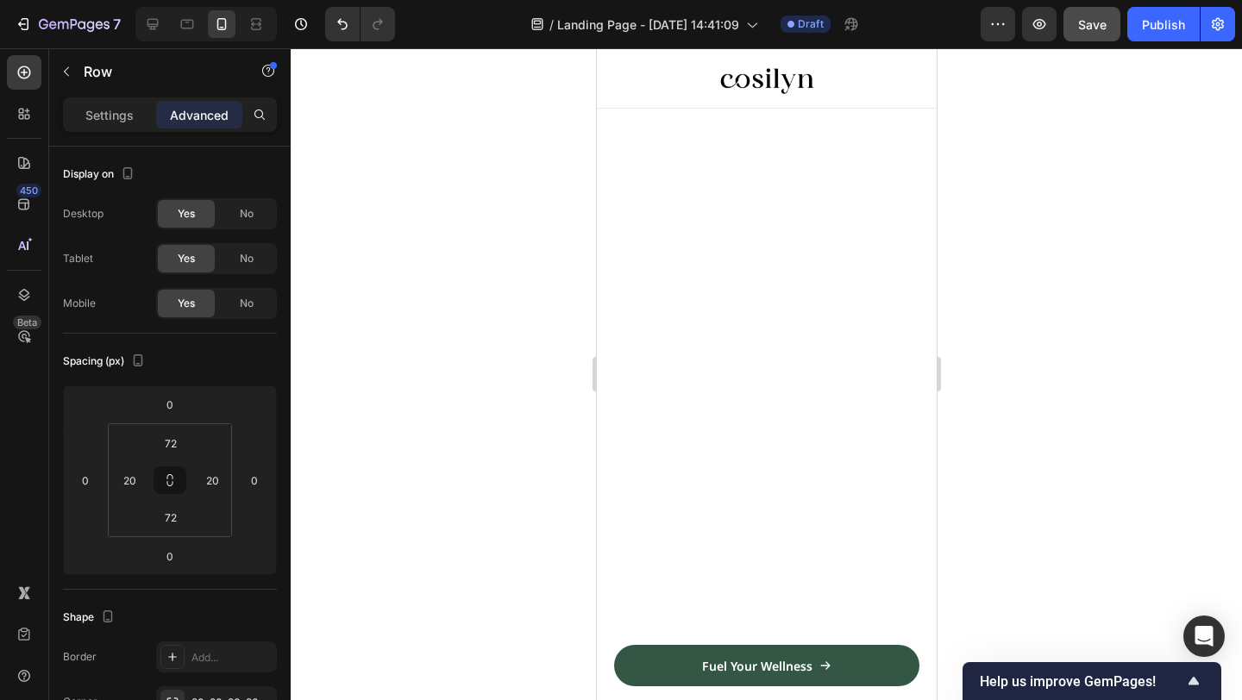
scroll to position [0, 0]
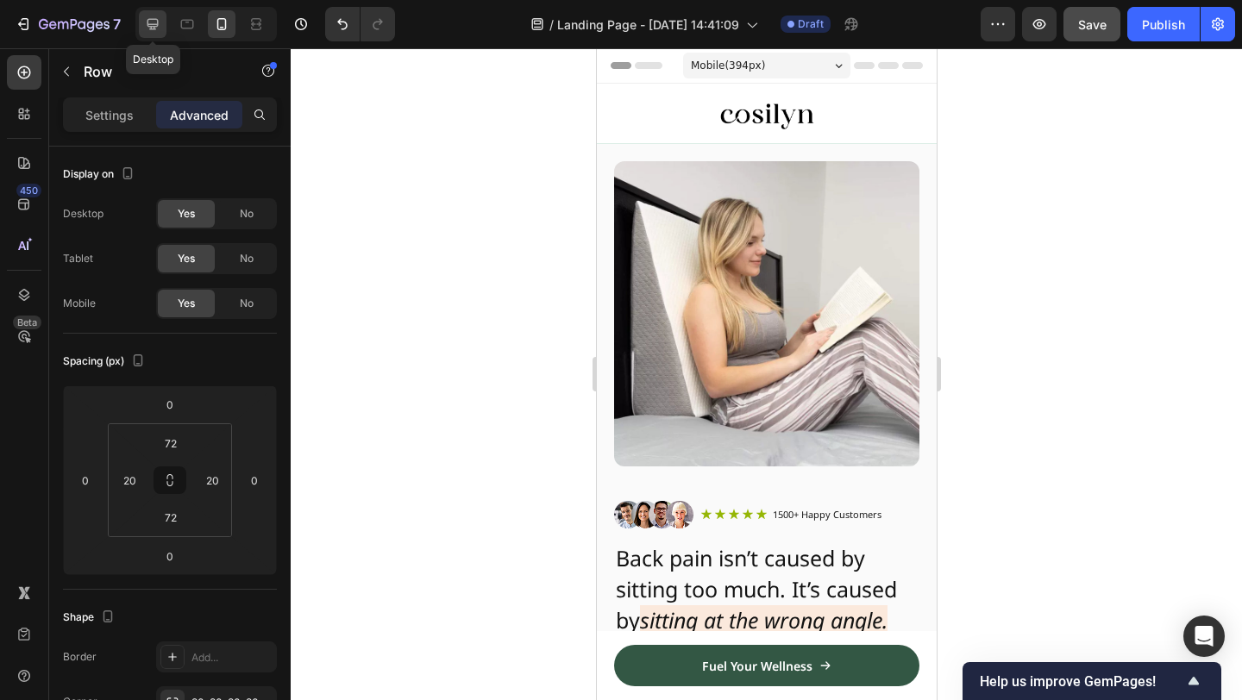
click at [160, 23] on icon at bounding box center [152, 24] width 17 height 17
type input "112"
type input "60"
type input "112"
type input "60"
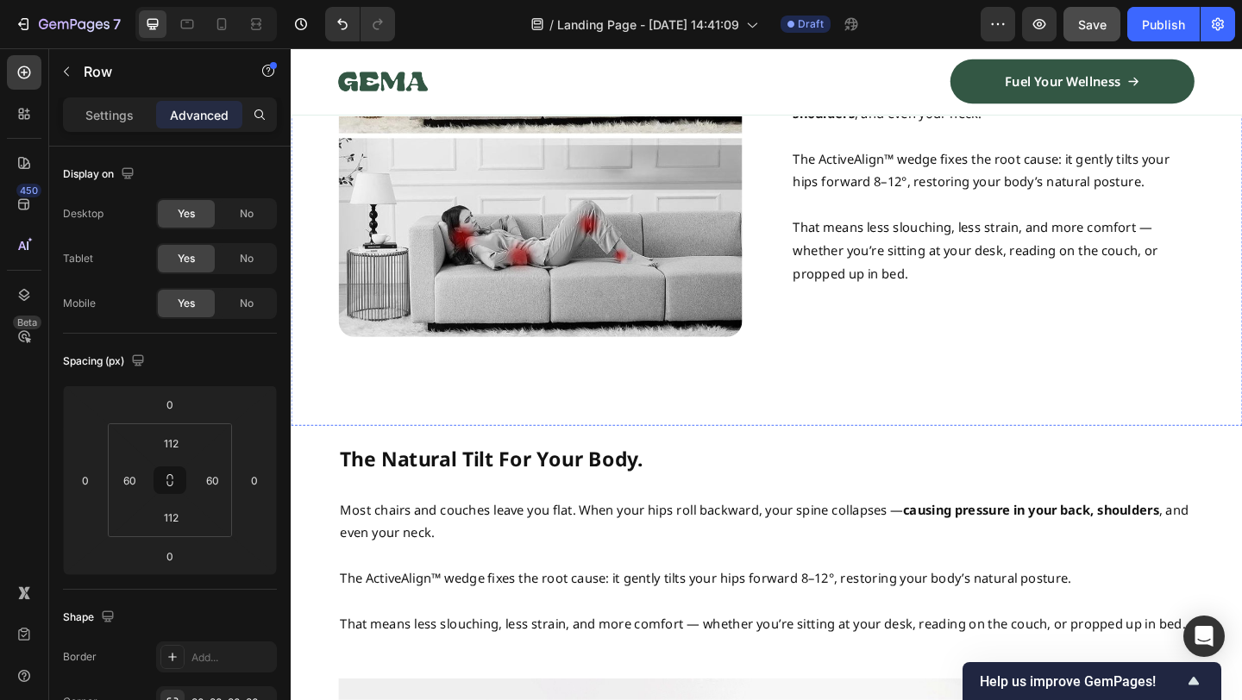
scroll to position [1379, 0]
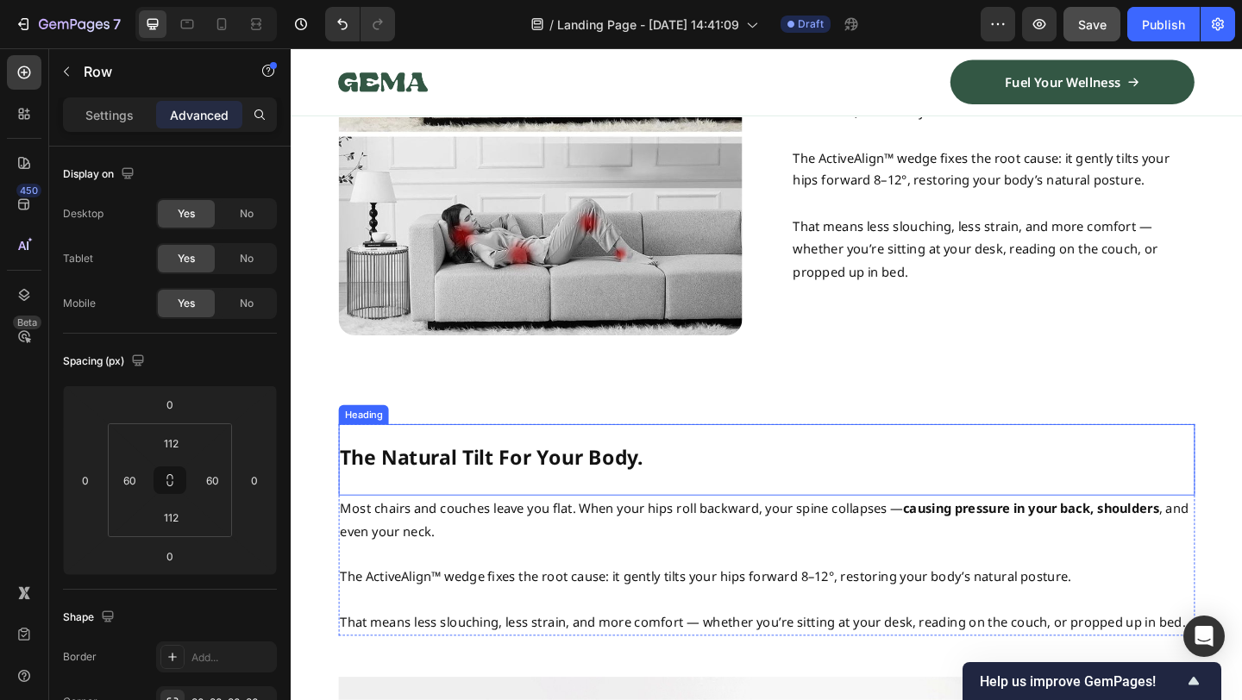
click at [565, 498] on strong "The Natural Tilt For Your Body." at bounding box center [509, 492] width 330 height 29
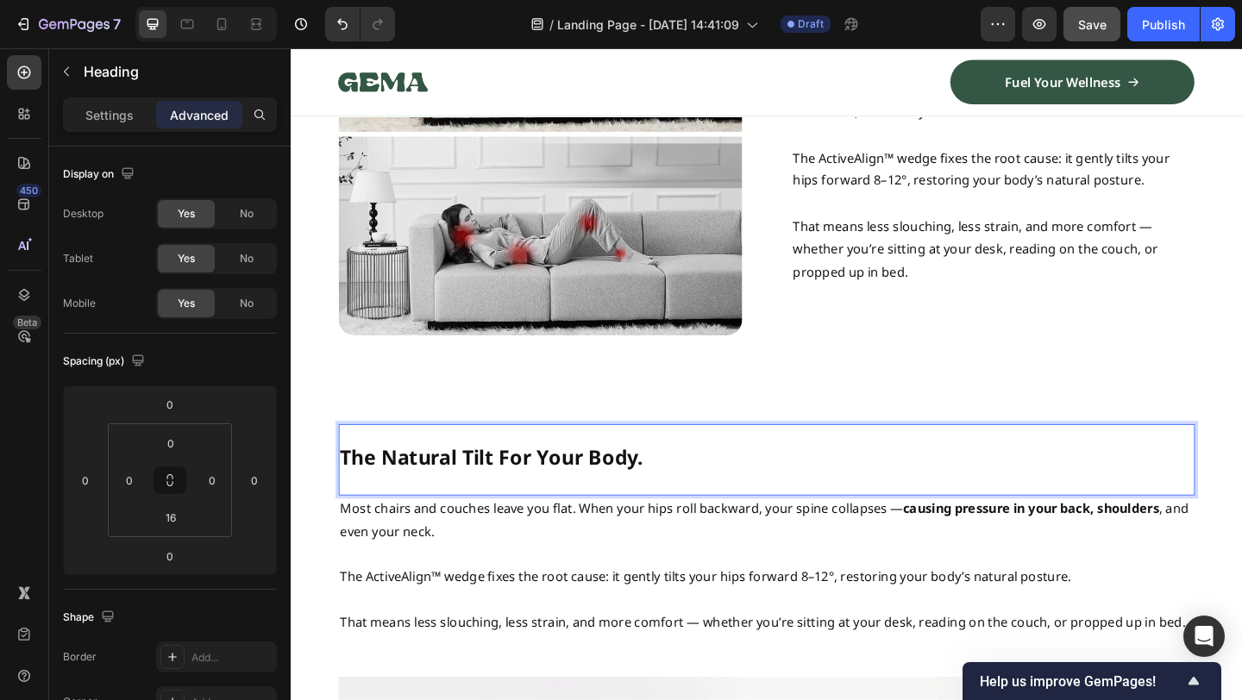
click at [607, 489] on strong "The Natural Tilt For Your Body." at bounding box center [509, 492] width 330 height 29
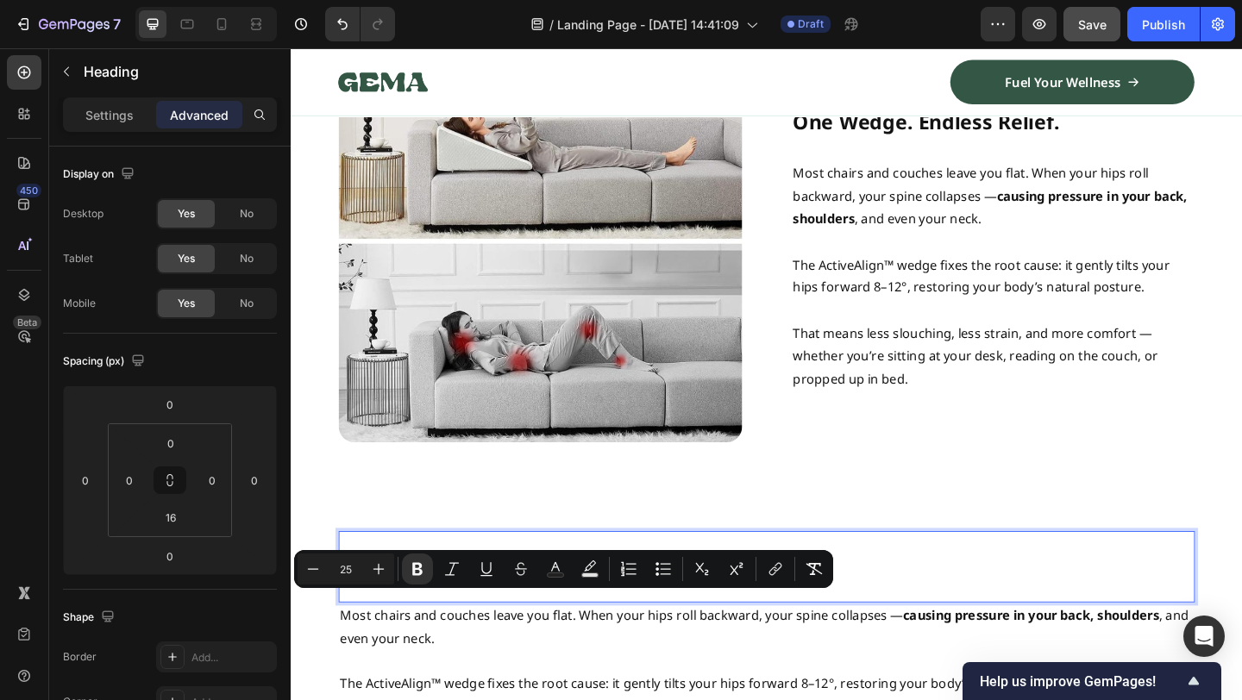
scroll to position [1215, 0]
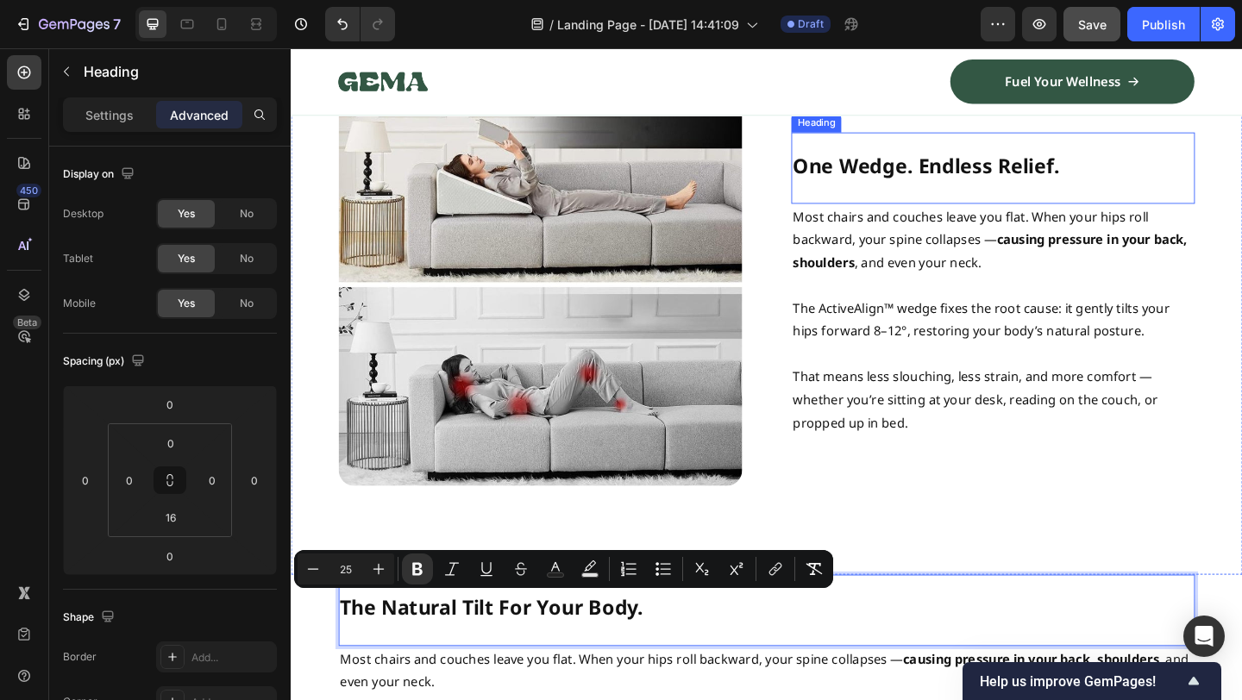
click at [1015, 166] on span "One Wedge. Endless Relief." at bounding box center [982, 174] width 290 height 29
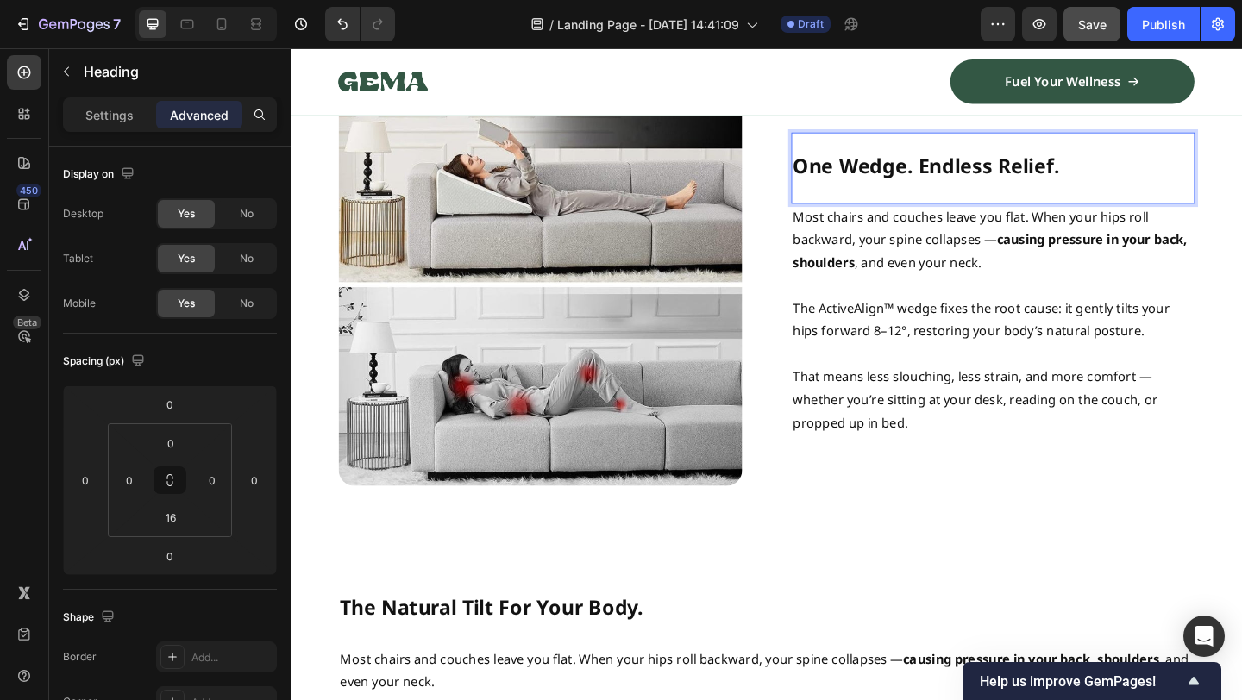
click at [1027, 166] on span "One Wedge. Endless Relief." at bounding box center [982, 174] width 290 height 29
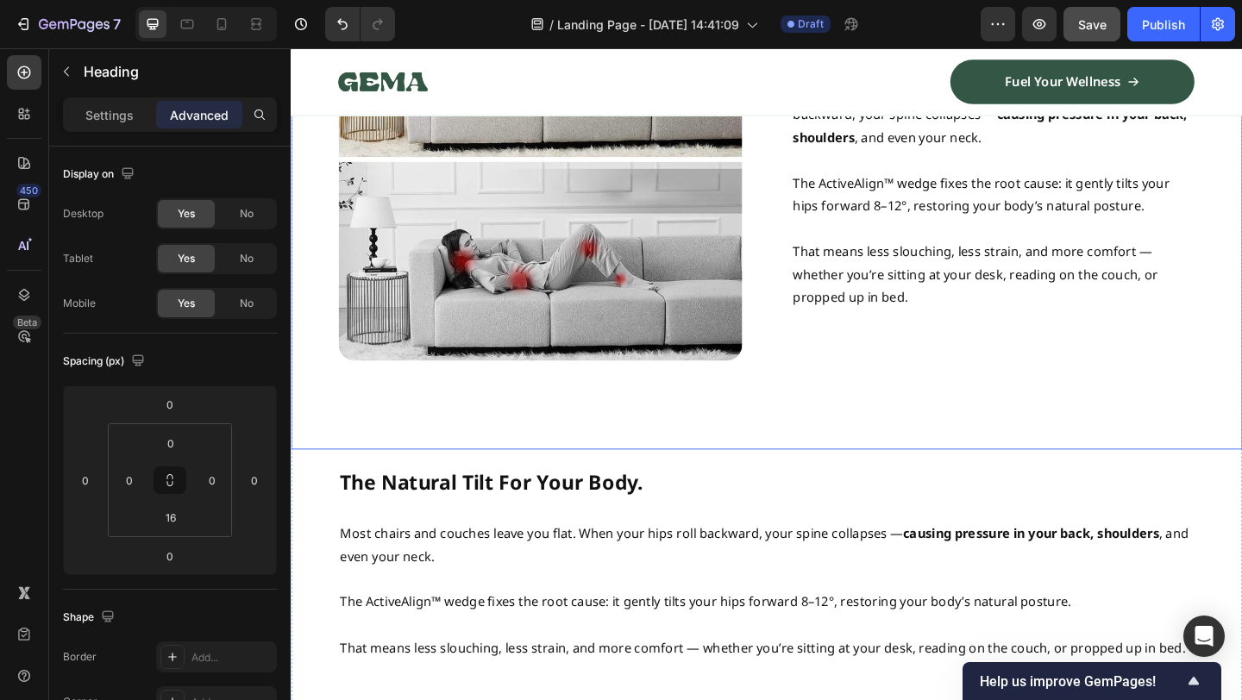
click at [860, 506] on p "⁠⁠⁠⁠⁠⁠⁠ The Natural Tilt For Your Body." at bounding box center [808, 517] width 928 height 60
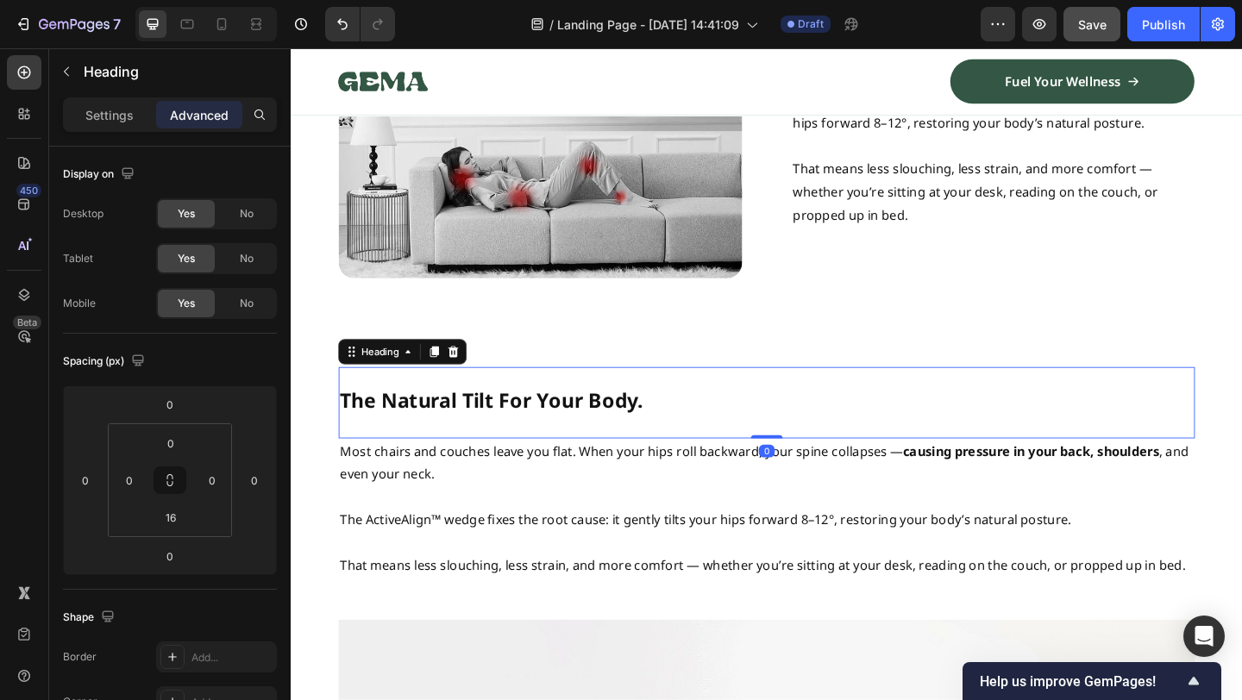
scroll to position [1465, 0]
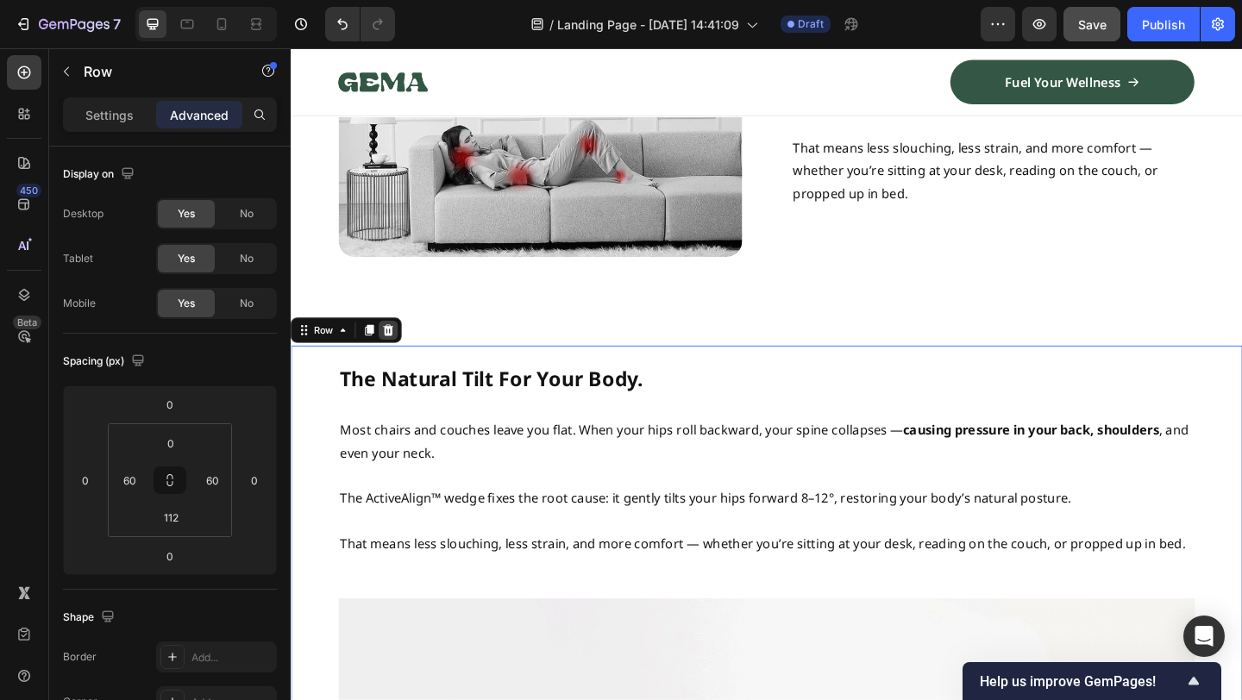
click at [399, 356] on icon at bounding box center [397, 356] width 14 height 14
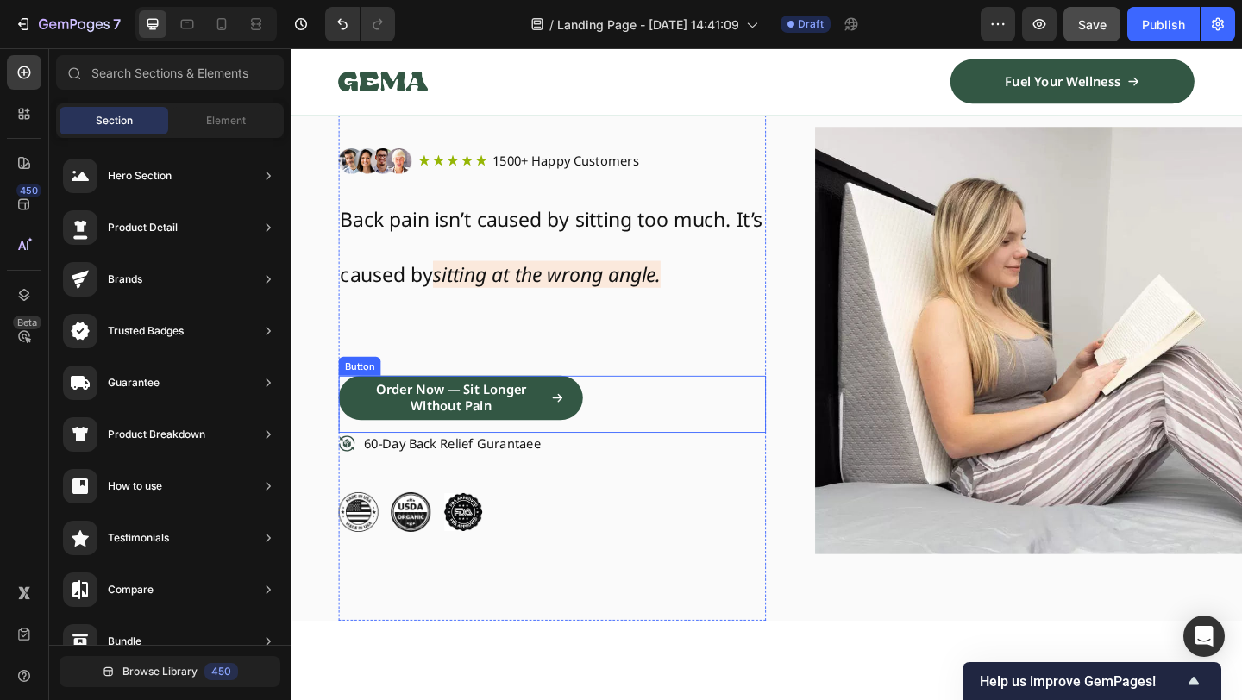
scroll to position [0, 0]
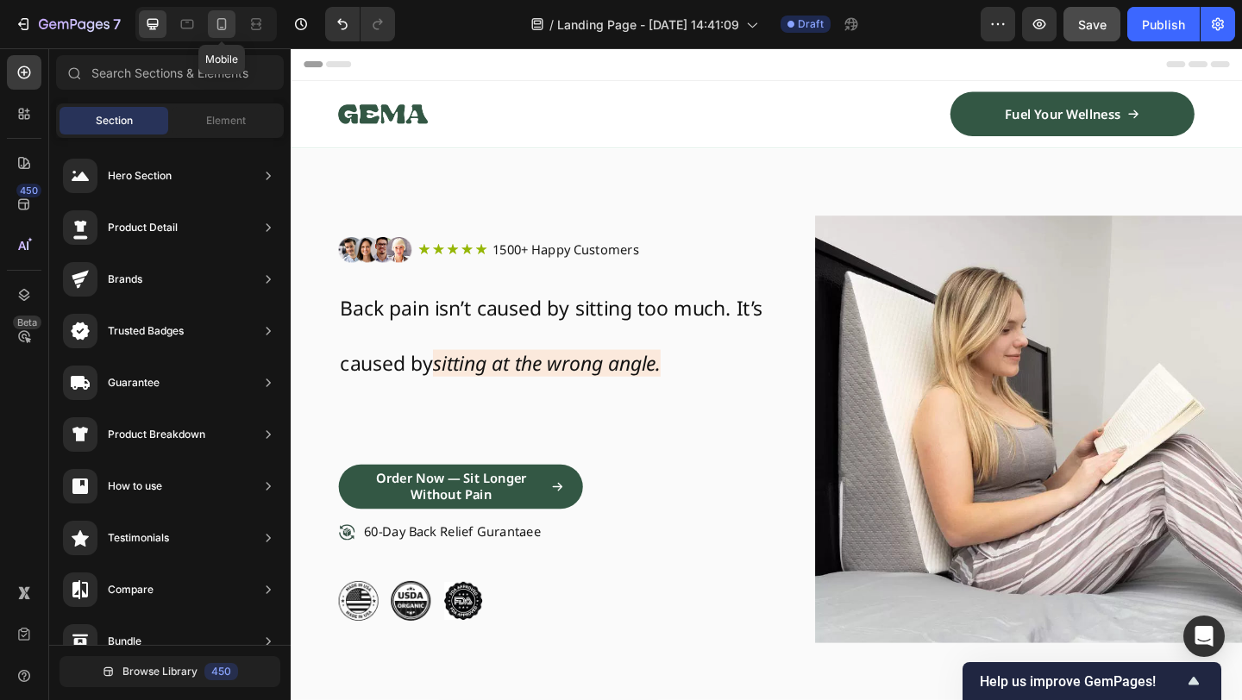
click at [213, 19] on icon at bounding box center [221, 24] width 17 height 17
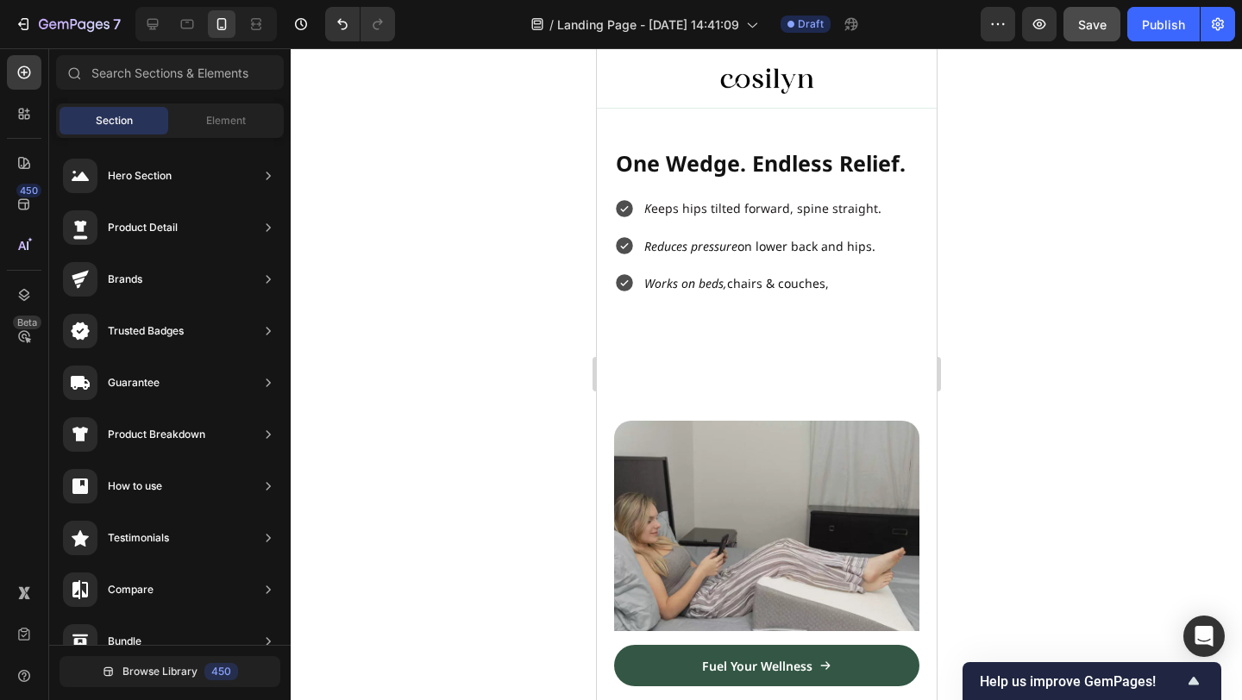
scroll to position [1479, 0]
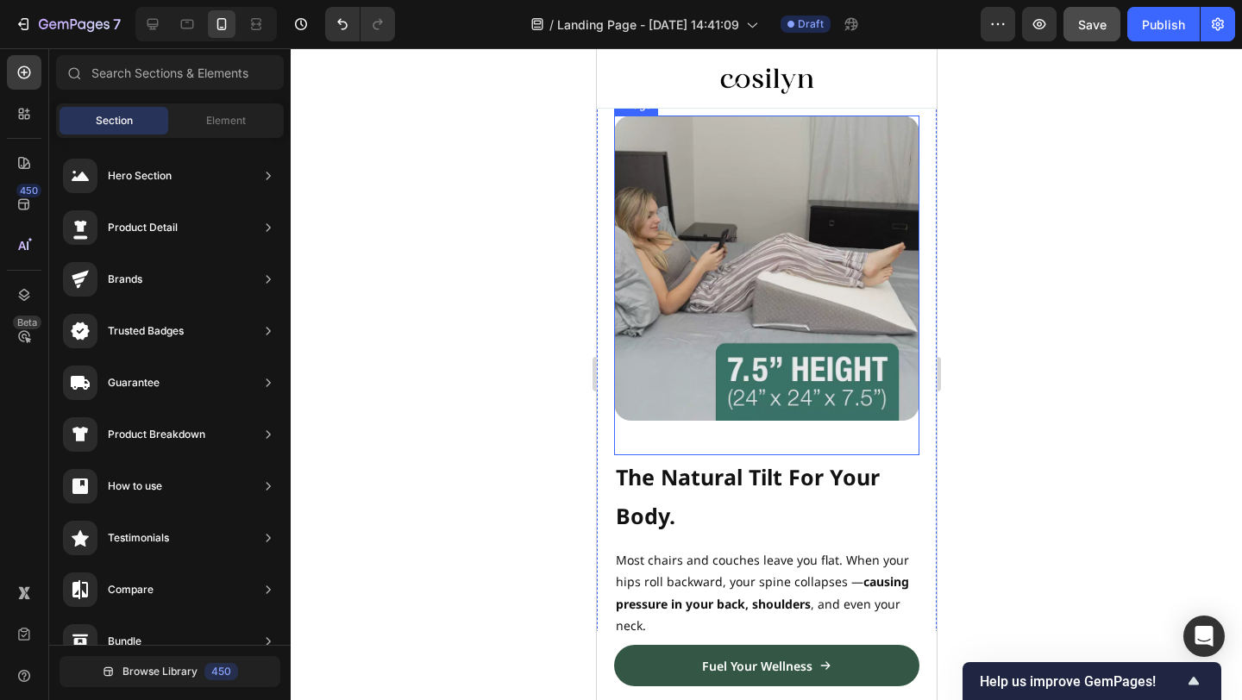
click at [785, 317] on img at bounding box center [765, 268] width 305 height 305
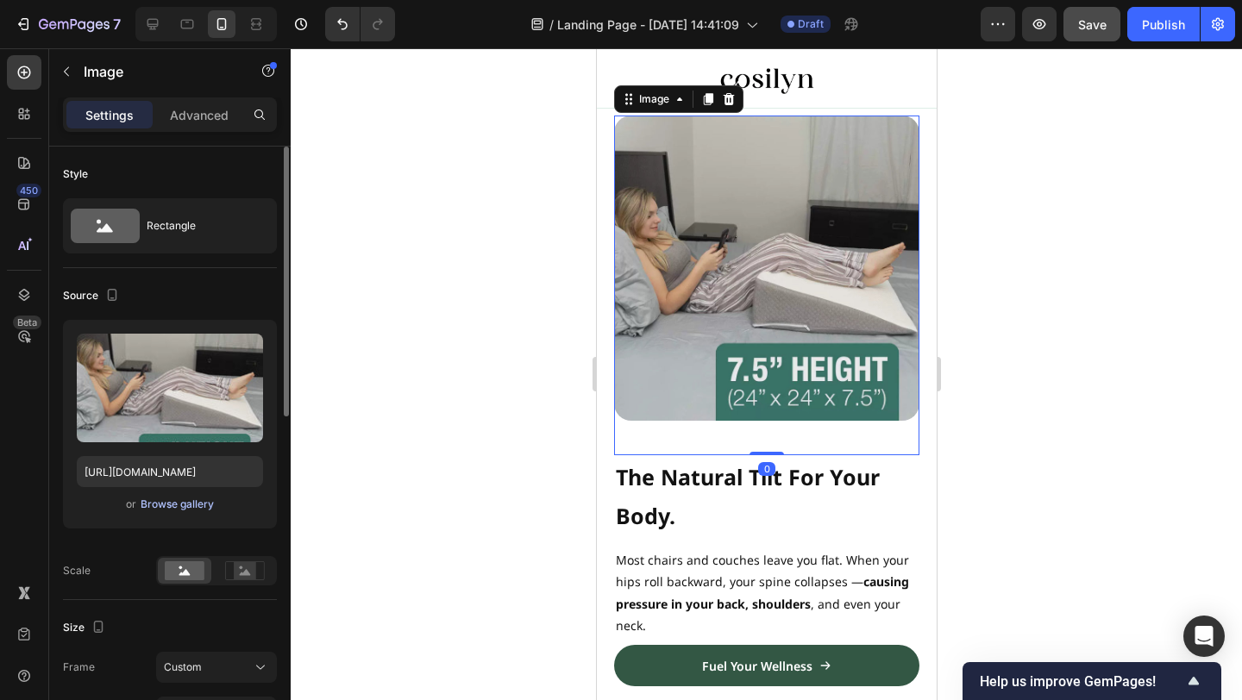
click at [195, 500] on div "Browse gallery" at bounding box center [177, 505] width 73 height 16
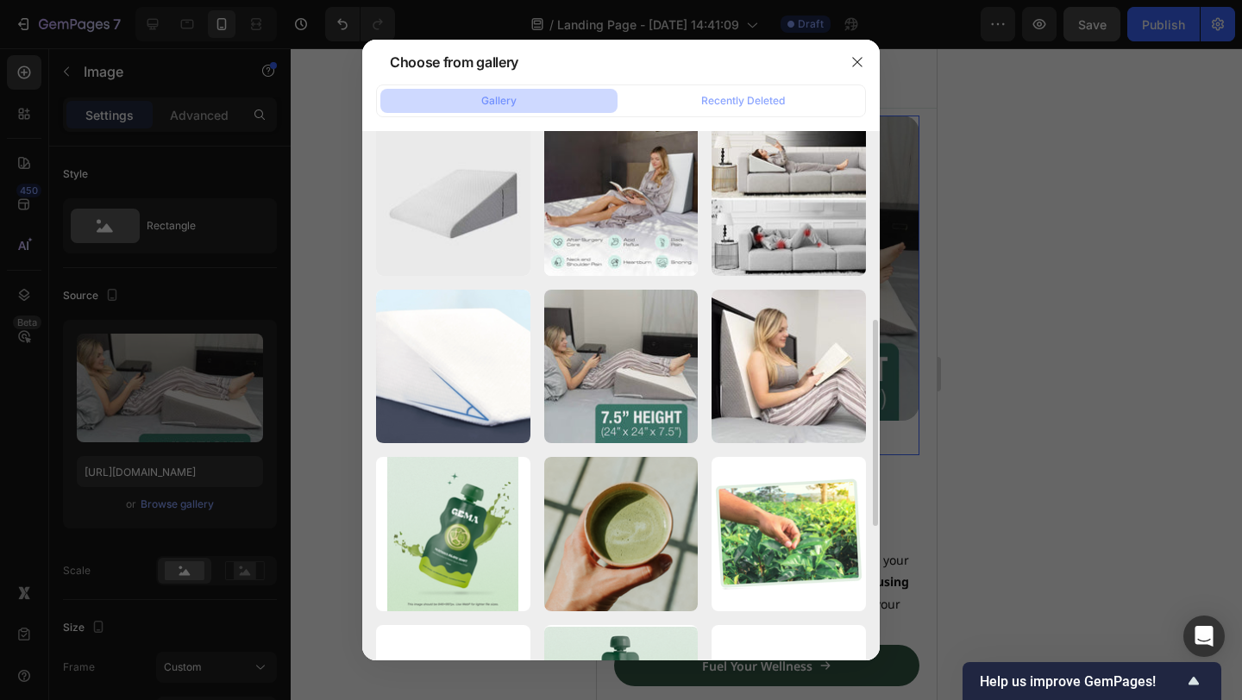
scroll to position [515, 0]
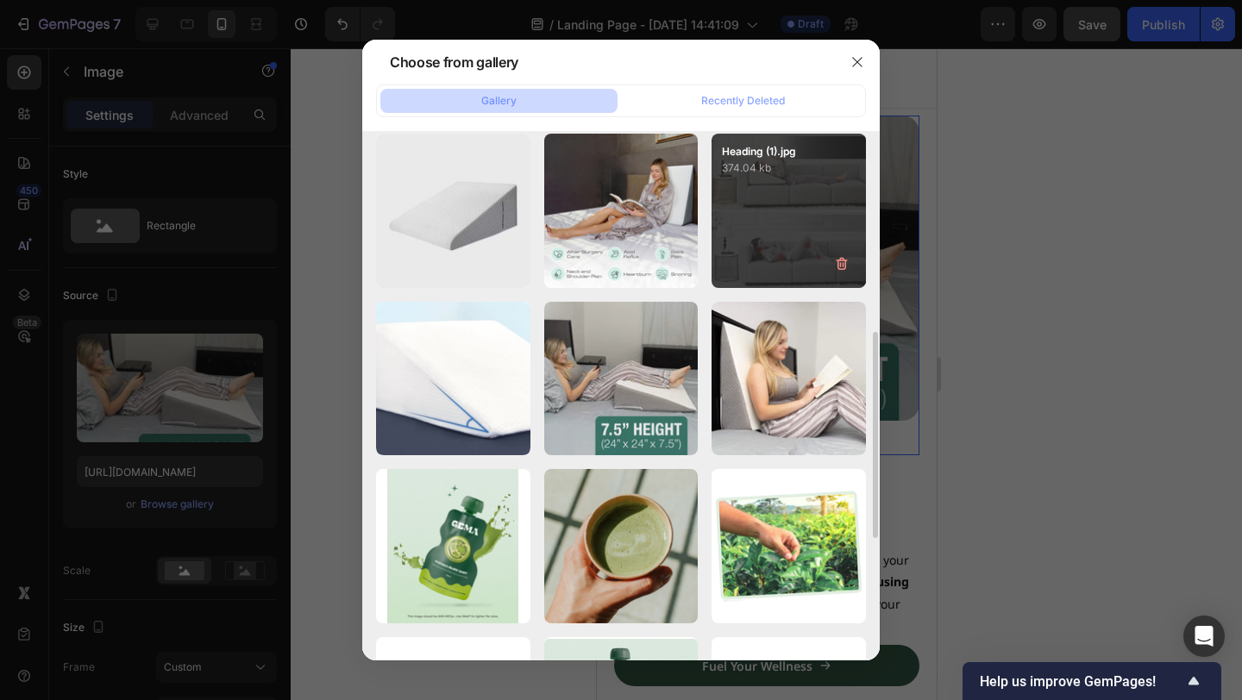
click at [792, 241] on div "Heading (1).jpg 374.04 kb" at bounding box center [789, 211] width 154 height 154
type input "[URL][DOMAIN_NAME]"
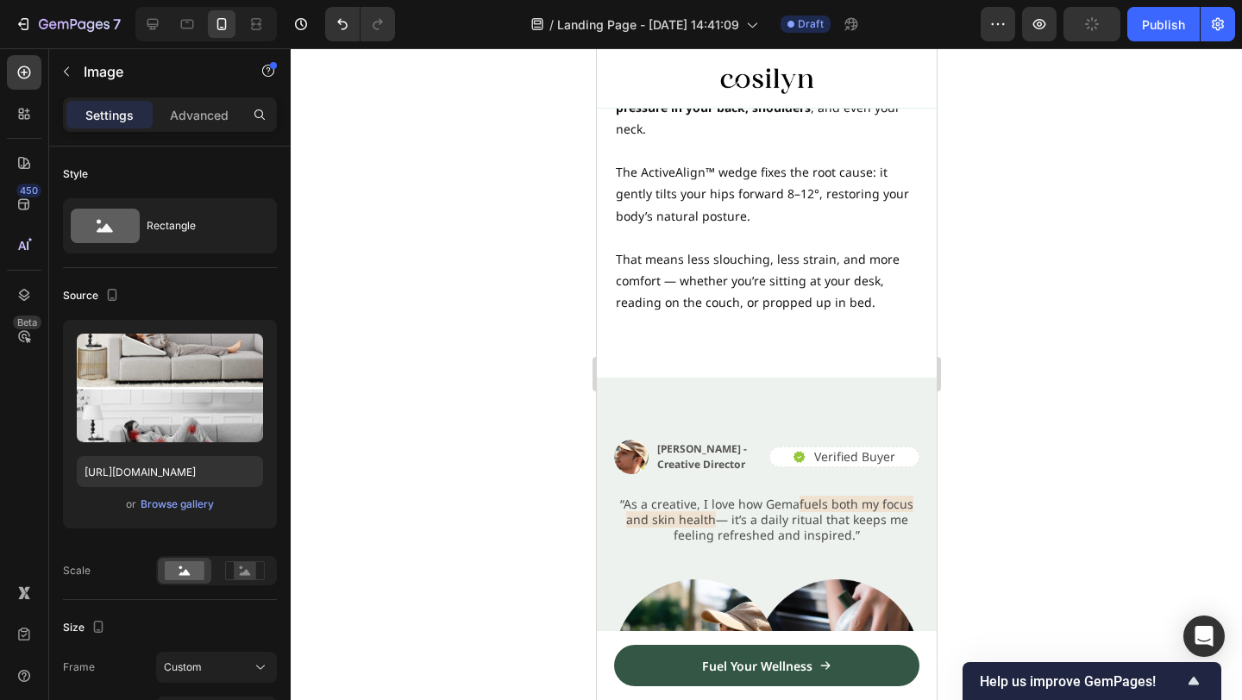
scroll to position [1978, 0]
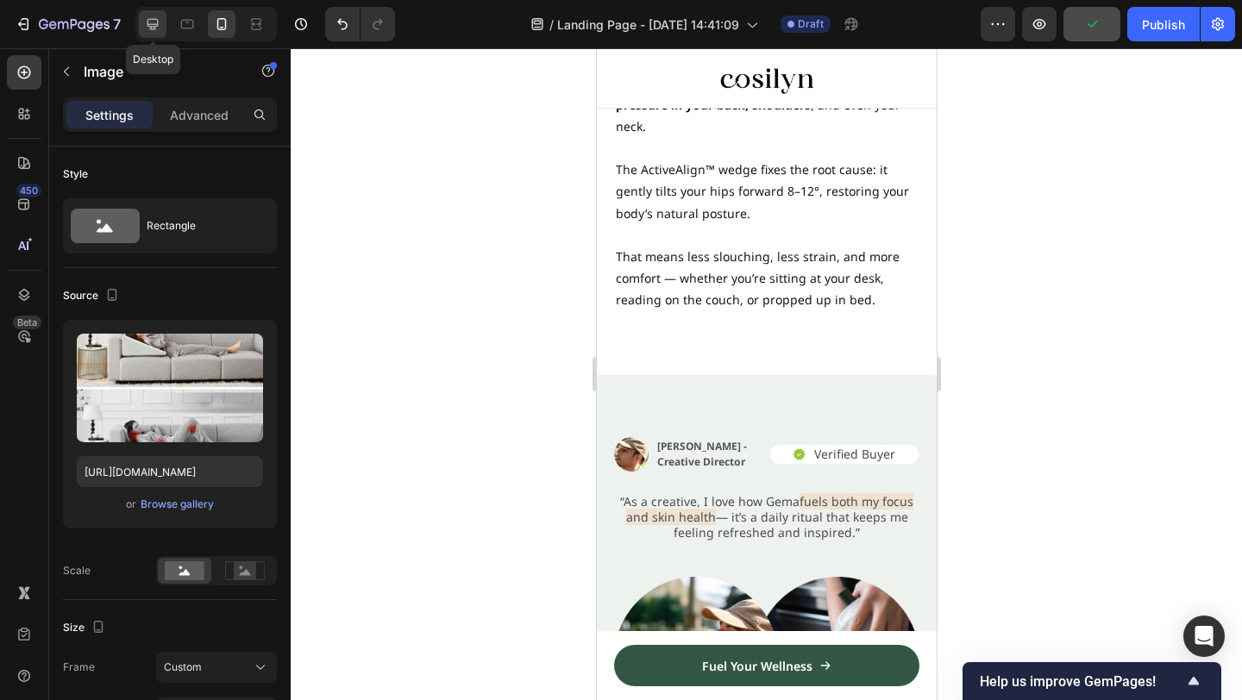
click at [154, 23] on icon at bounding box center [153, 24] width 11 height 11
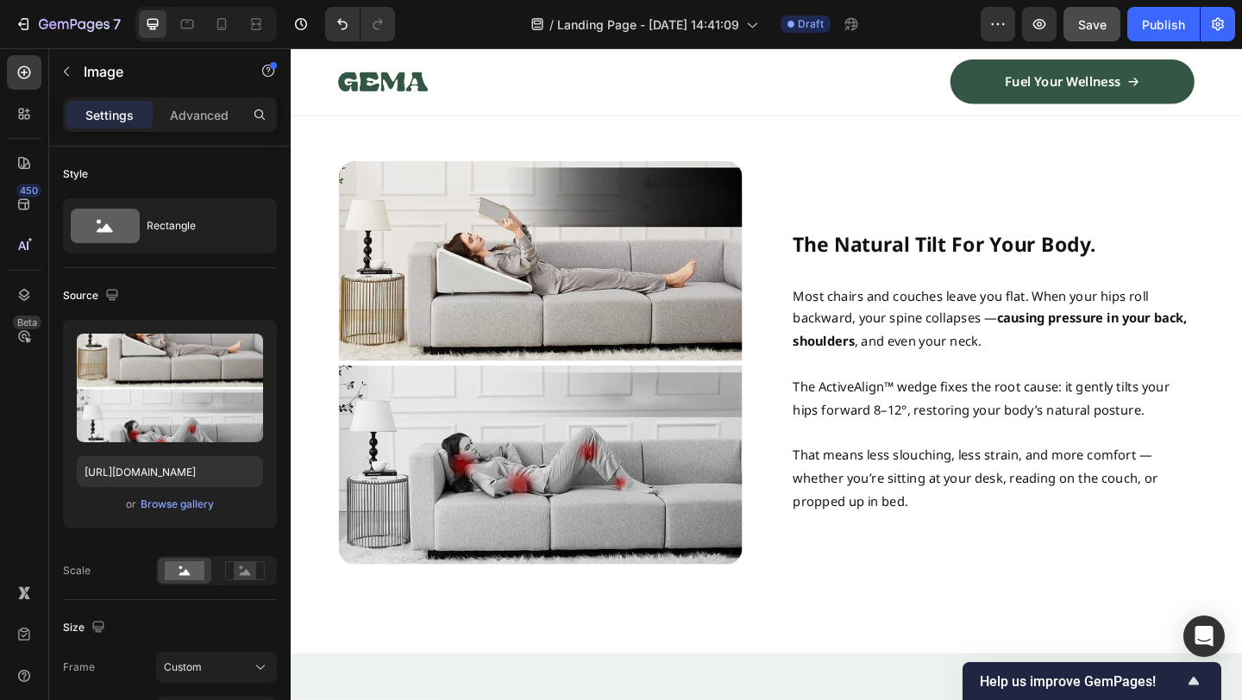
scroll to position [1176, 0]
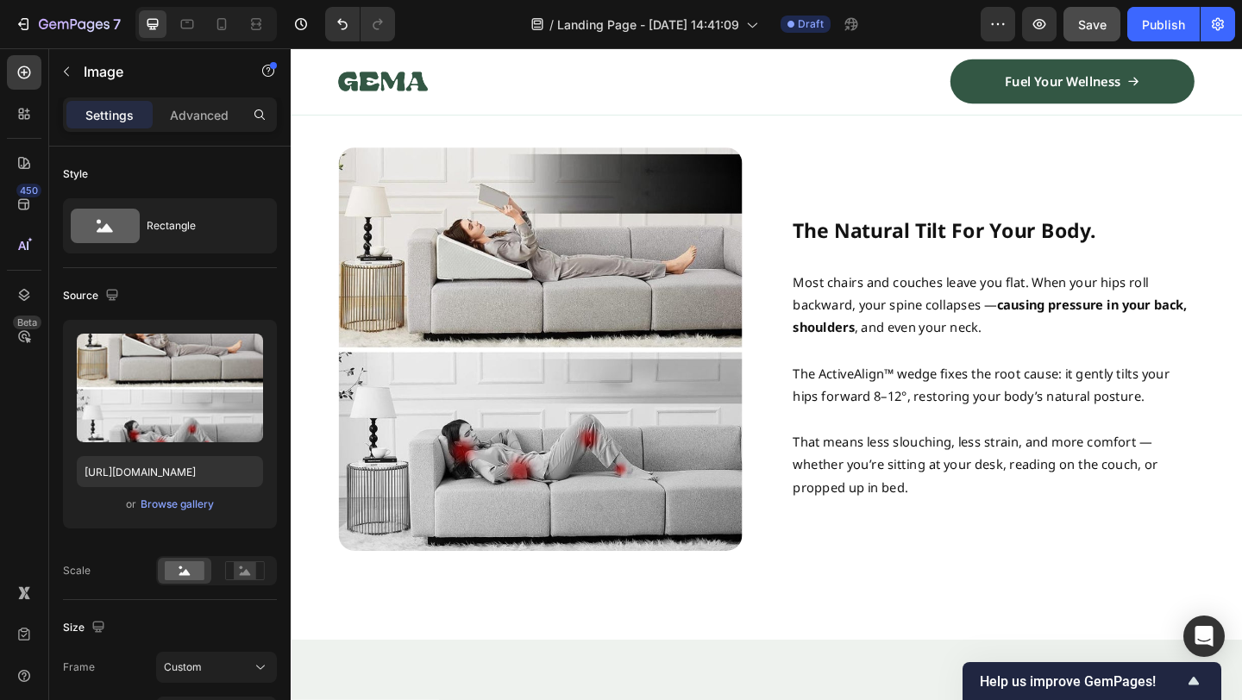
click at [911, 331] on p "Most chairs and couches leave you flat. When your hips roll backward, your spin…" at bounding box center [1055, 328] width 436 height 74
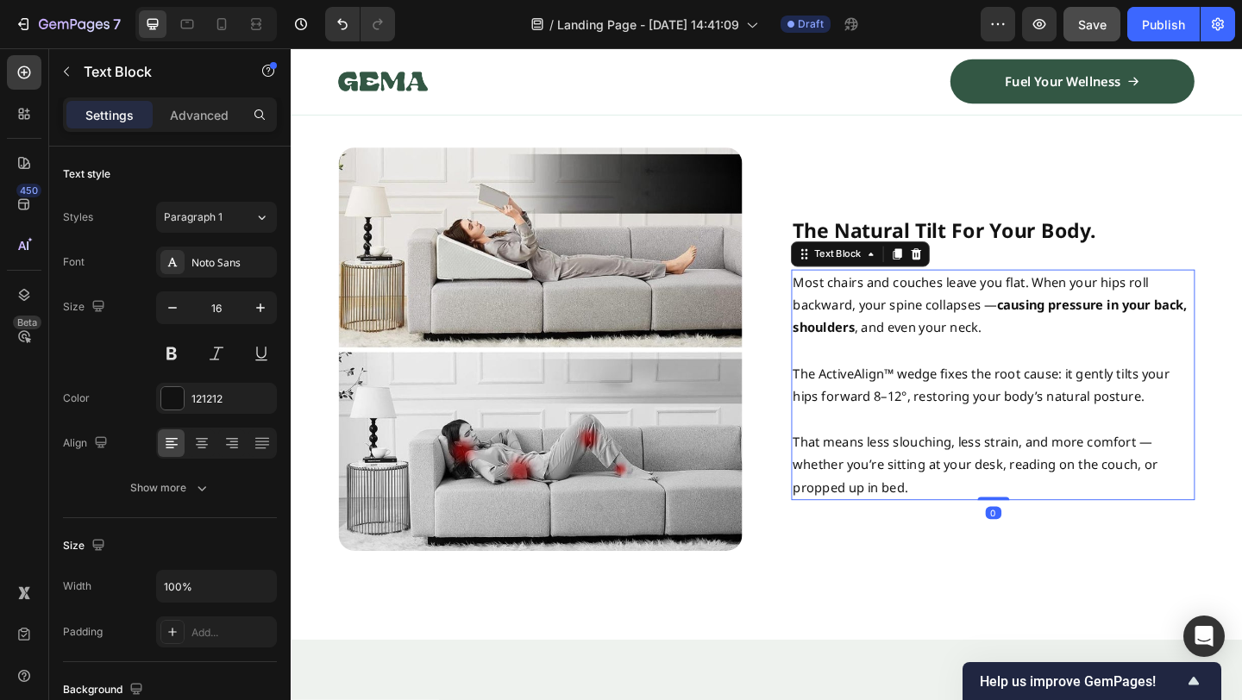
click at [879, 164] on div "The Natural Tilt For Your Body. Heading Most chairs and couches leave you flat.…" at bounding box center [1054, 375] width 439 height 439
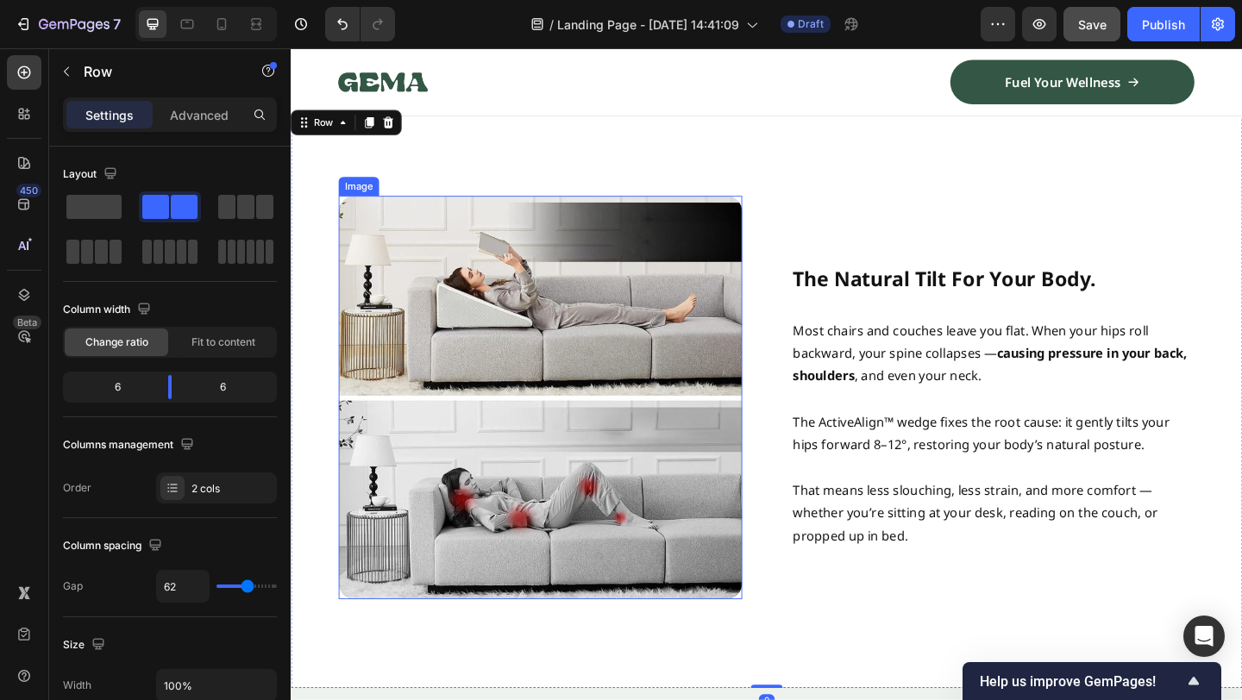
scroll to position [1115, 0]
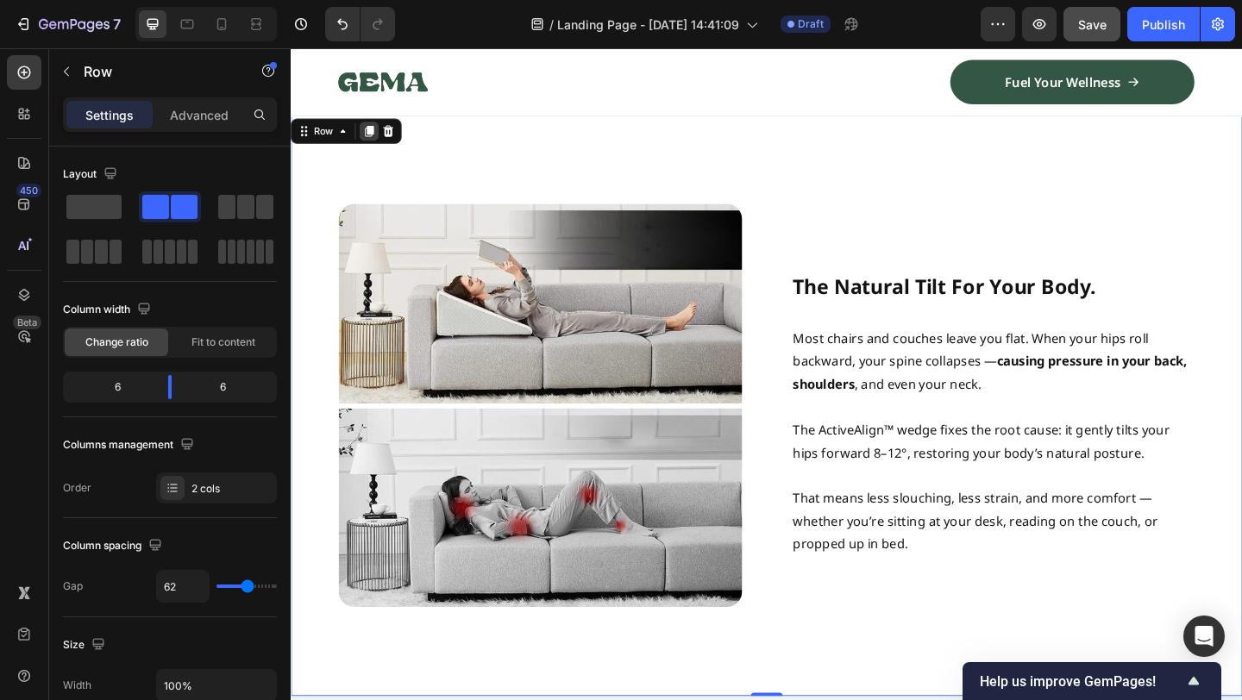
click at [370, 135] on icon at bounding box center [376, 138] width 14 height 14
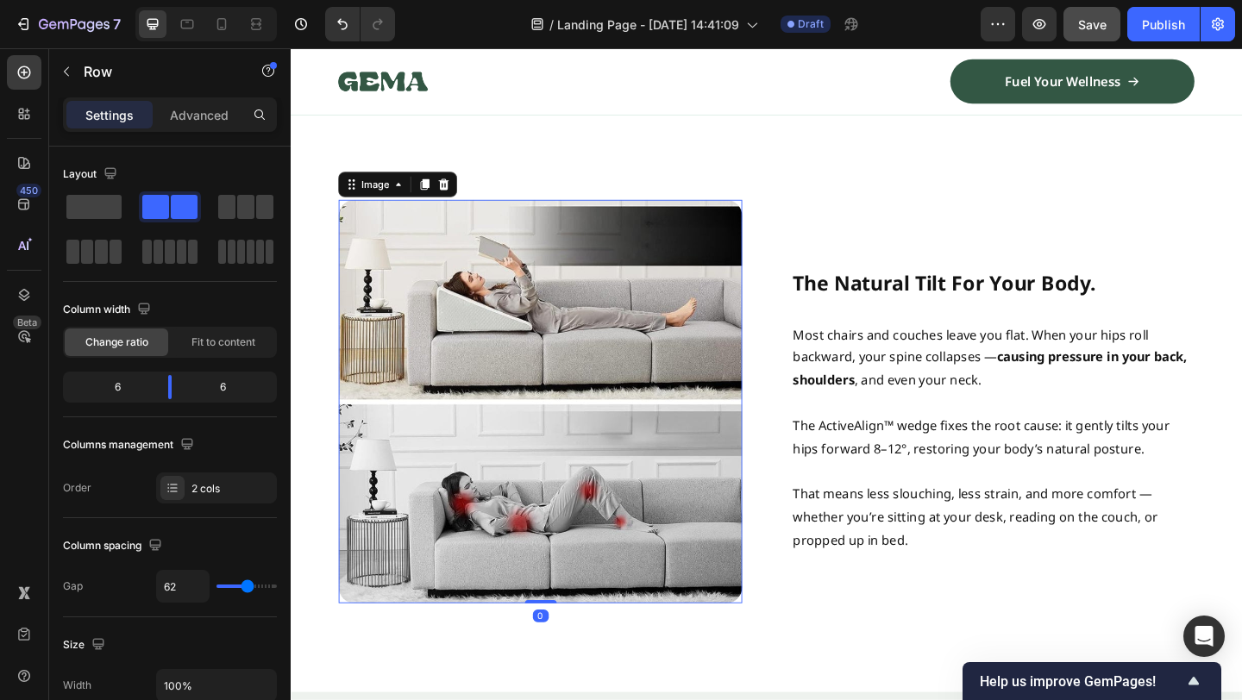
scroll to position [1759, 0]
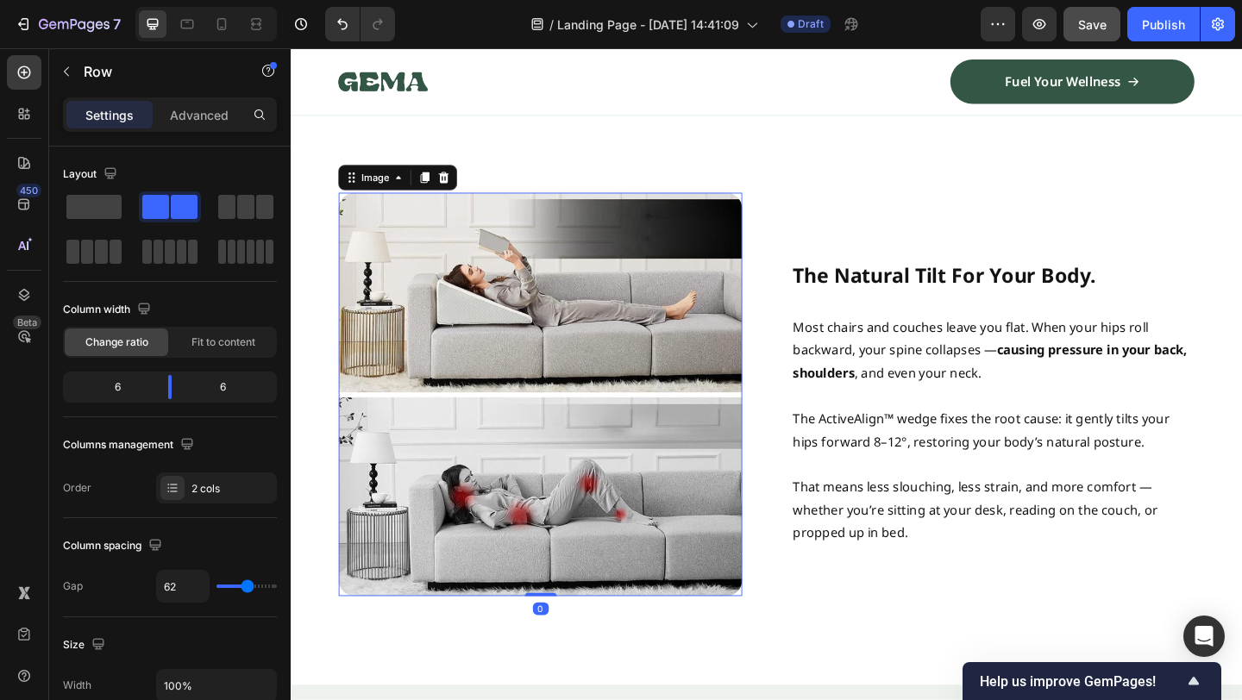
click at [620, 420] on img at bounding box center [561, 424] width 439 height 439
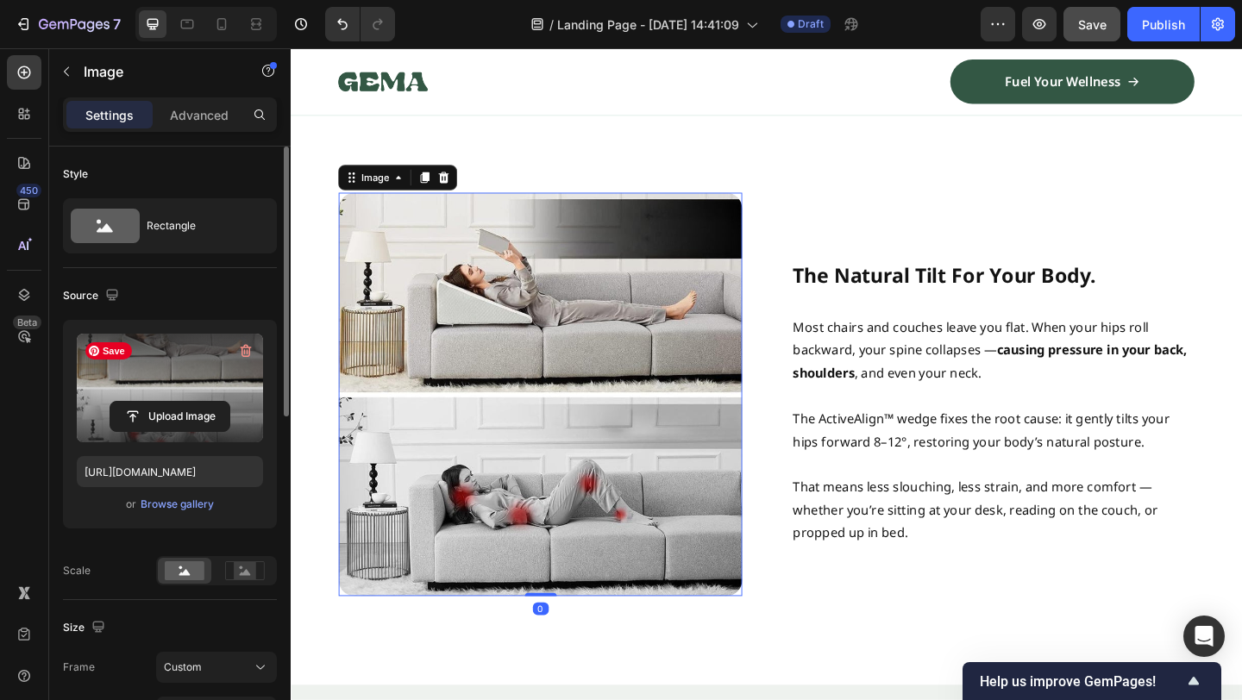
click at [175, 397] on label at bounding box center [170, 388] width 186 height 109
click at [175, 402] on input "file" at bounding box center [169, 416] width 119 height 29
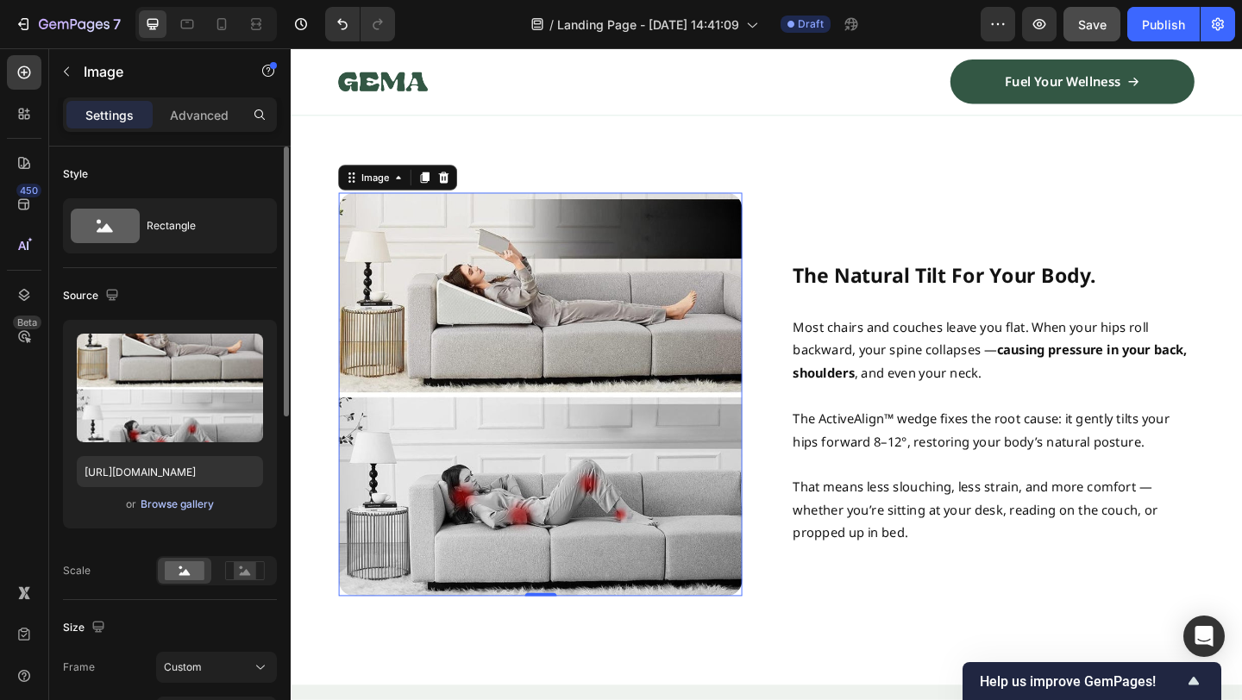
click at [168, 499] on div "Browse gallery" at bounding box center [177, 505] width 73 height 16
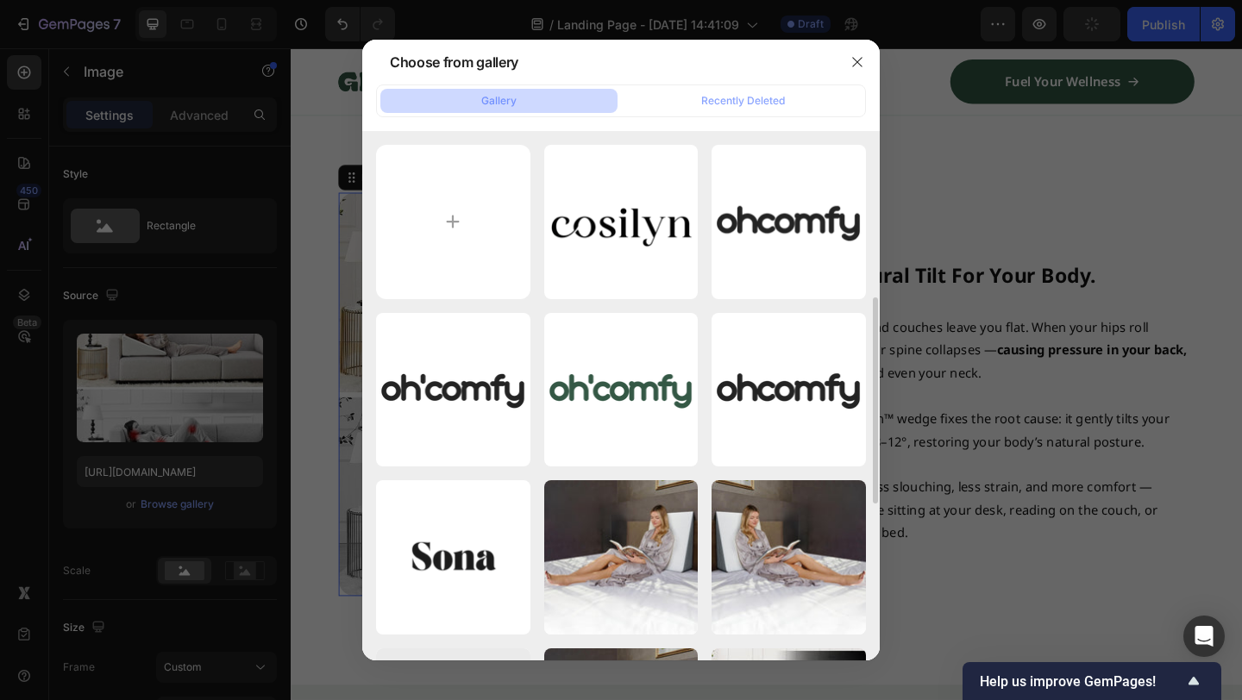
scroll to position [129, 0]
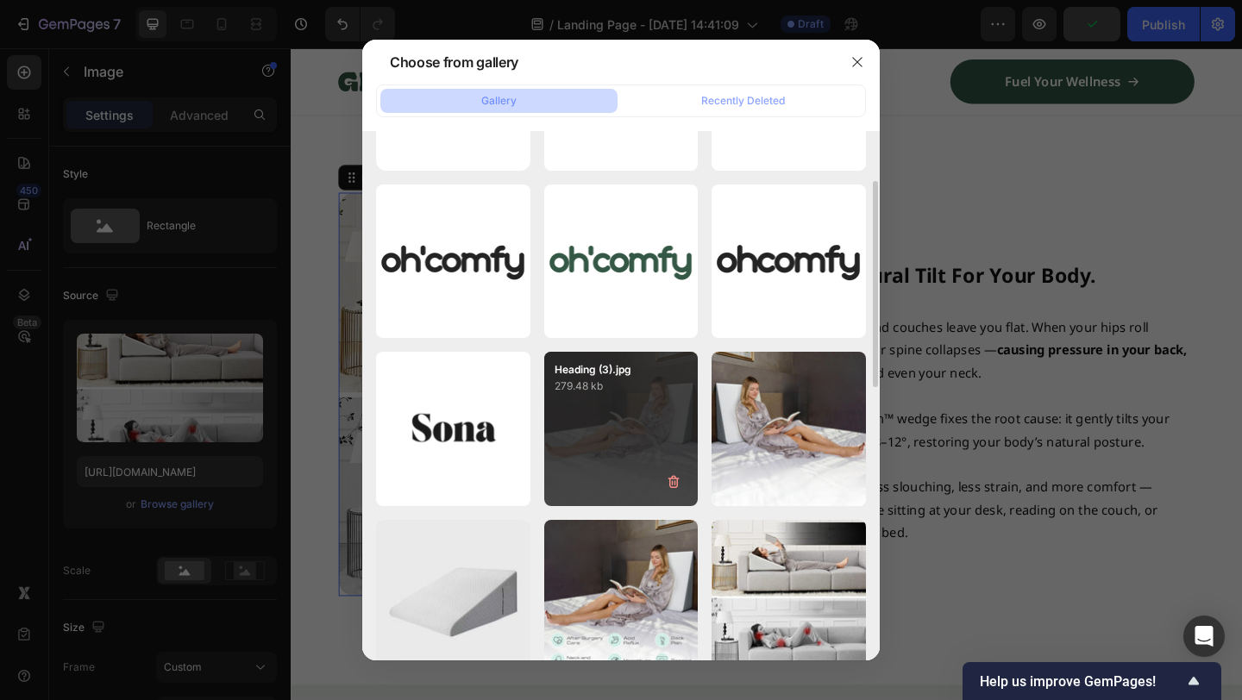
click at [623, 406] on div "Heading (3).jpg 279.48 kb" at bounding box center [621, 429] width 154 height 154
type input "https://cdn.shopify.com/s/files/1/0914/0417/3689/files/gempages_575809327634317…"
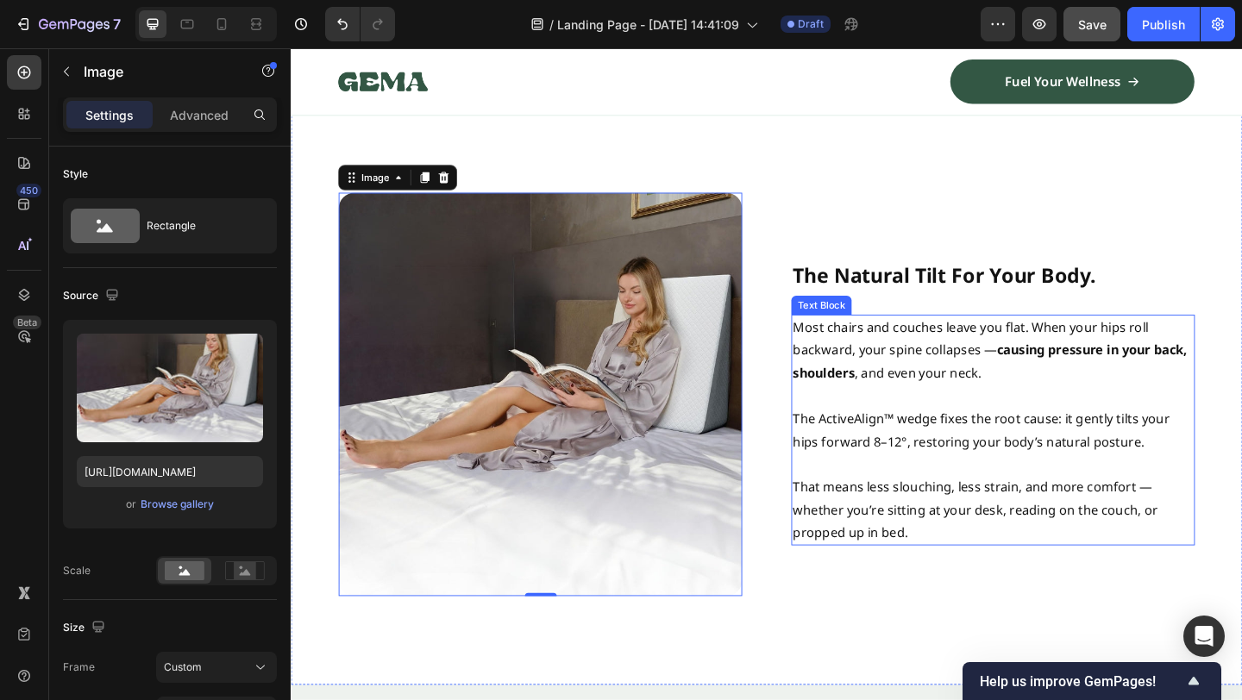
click at [1006, 260] on h2 "The Natural Tilt For Your Body." at bounding box center [1054, 292] width 439 height 64
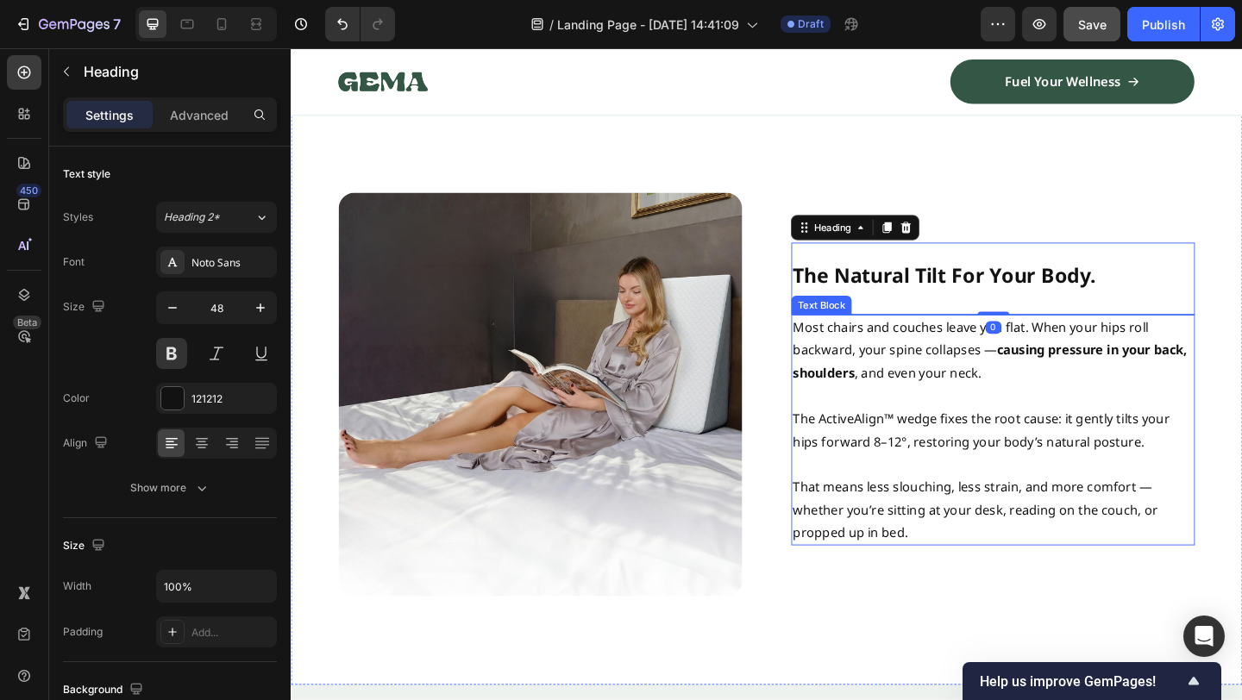
click at [965, 397] on p "Most chairs and couches leave you flat. When your hips roll backward, your spin…" at bounding box center [1055, 377] width 436 height 74
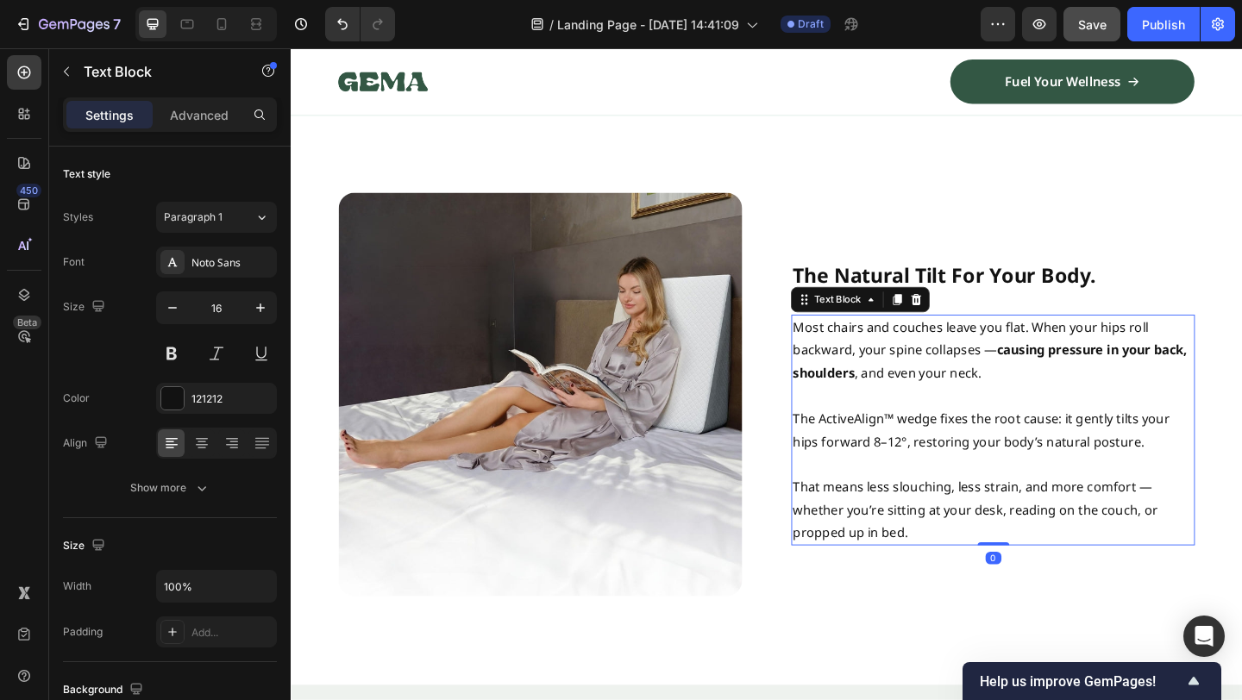
click at [1007, 257] on div "The Natural Tilt For Your Body. Heading Most chairs and couches leave you flat.…" at bounding box center [1054, 424] width 439 height 439
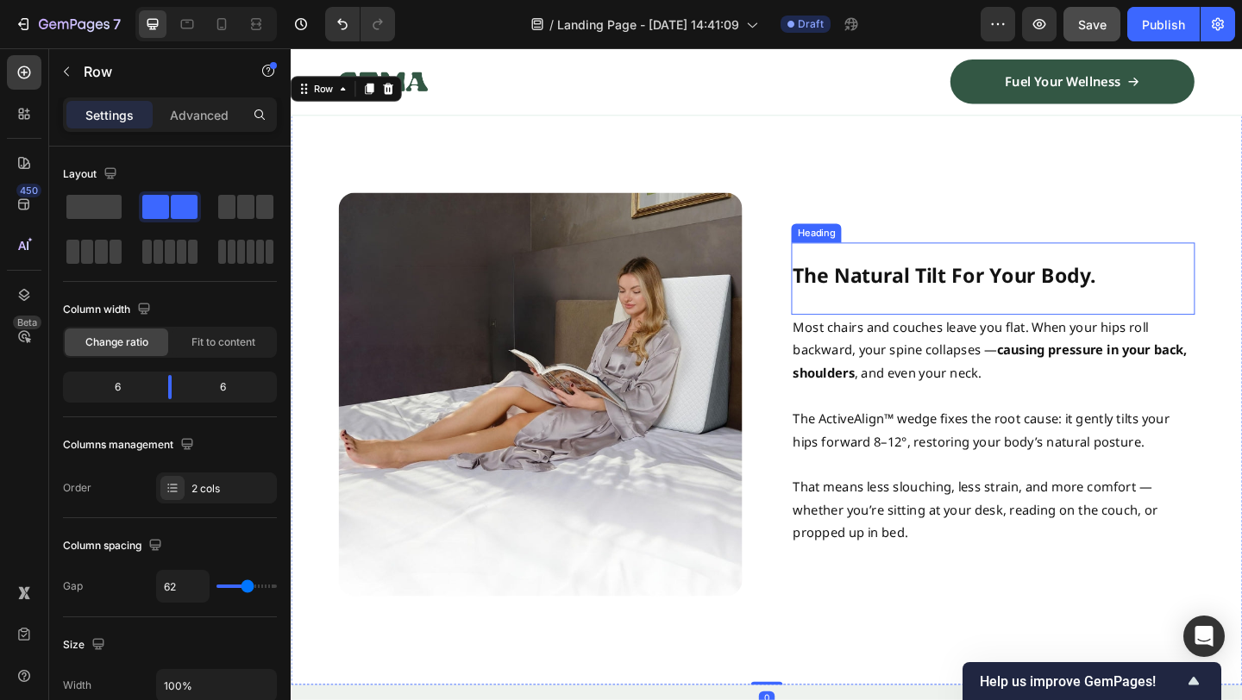
click at [951, 307] on strong "The Natural Tilt For Your Body." at bounding box center [1002, 294] width 330 height 29
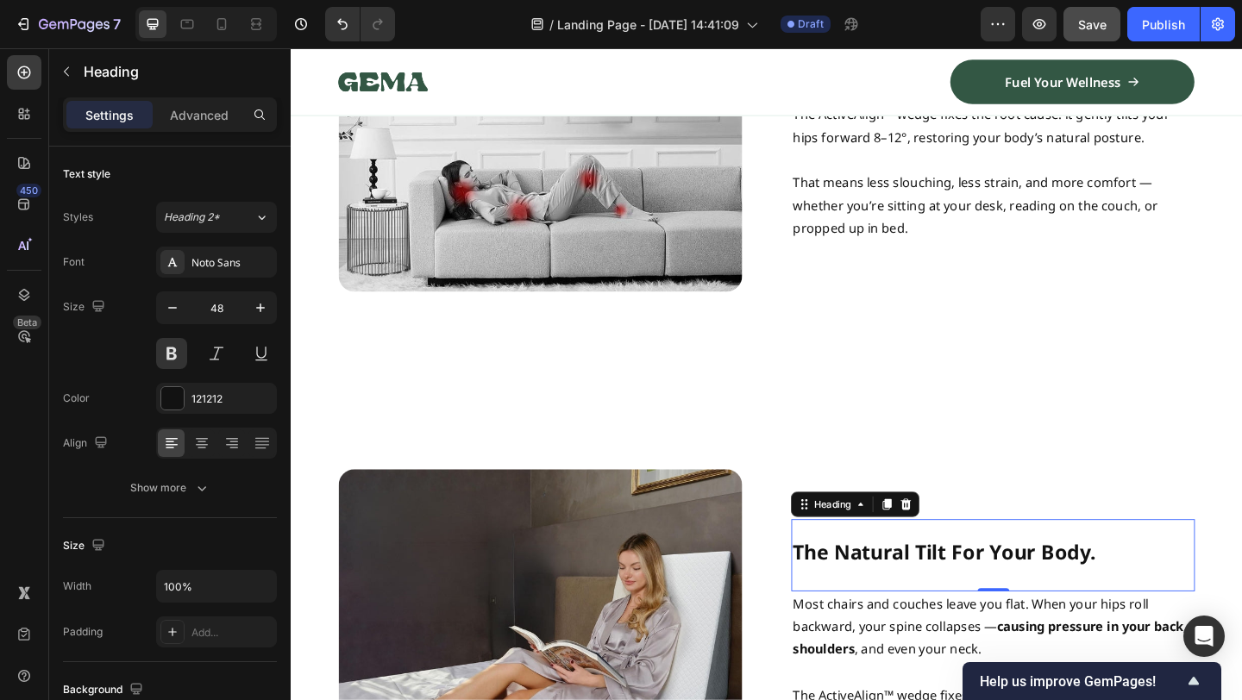
scroll to position [1635, 0]
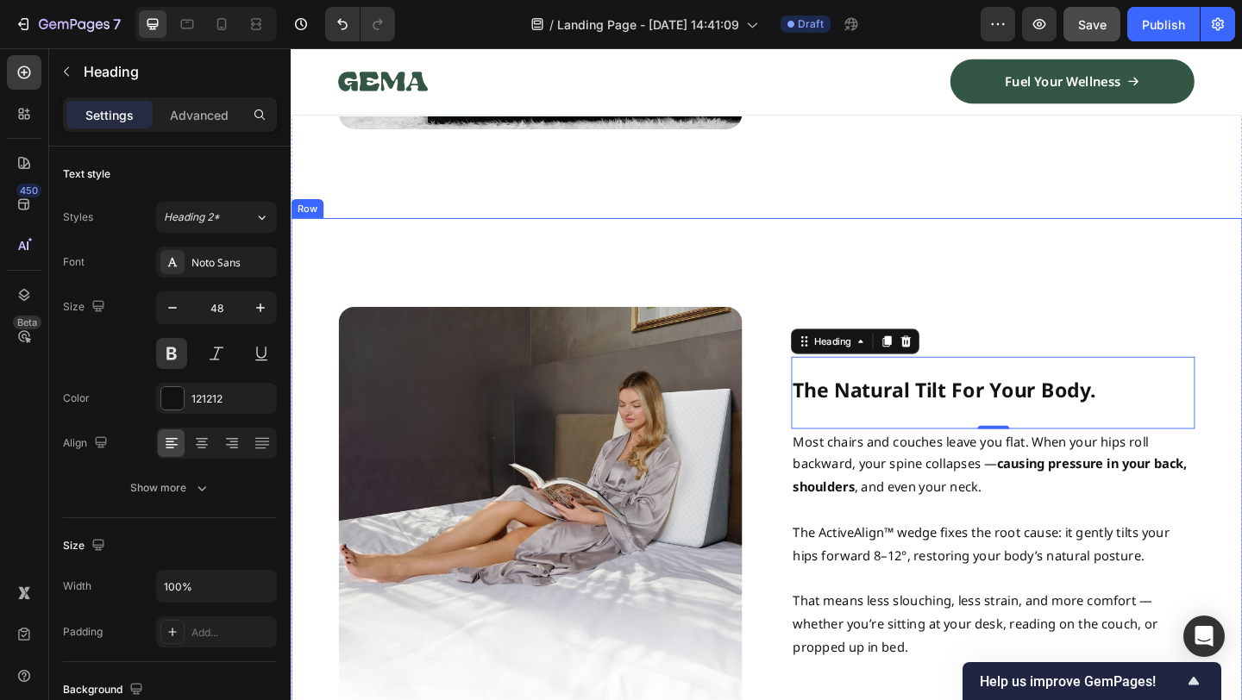
click at [875, 317] on div "Image The Natural Tilt For Your Body. Heading 0 Most chairs and couches leave y…" at bounding box center [808, 549] width 1035 height 632
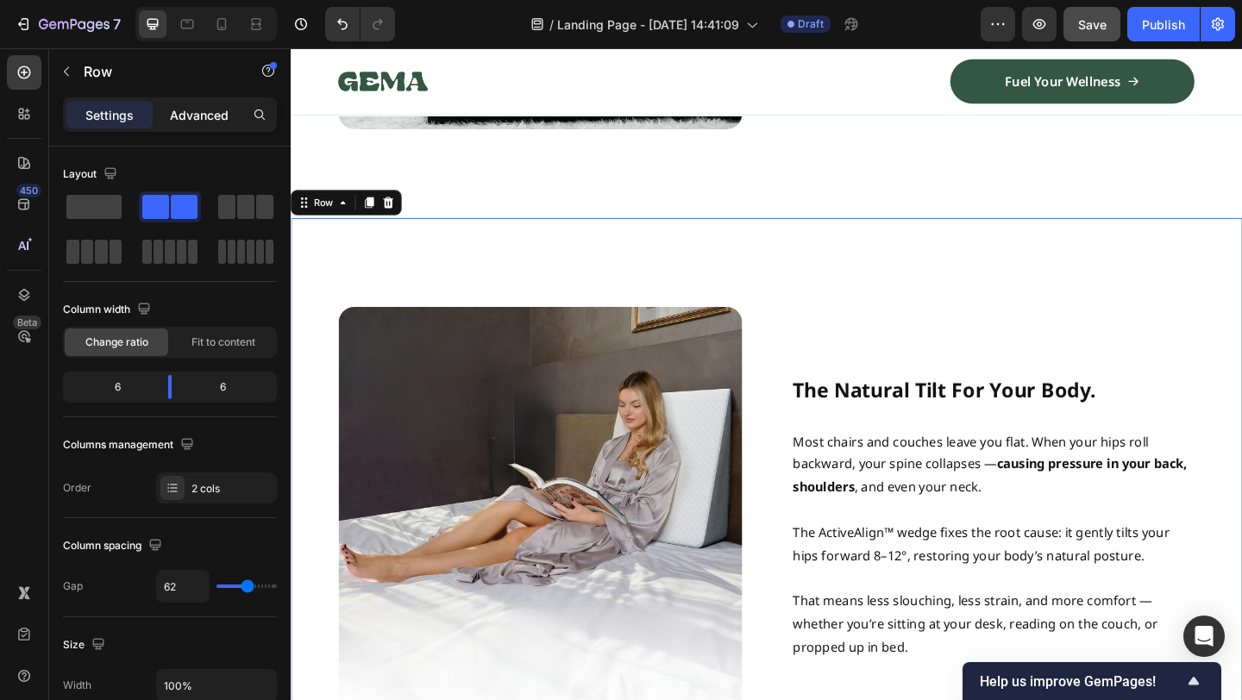
click at [206, 116] on p "Advanced" at bounding box center [199, 115] width 59 height 18
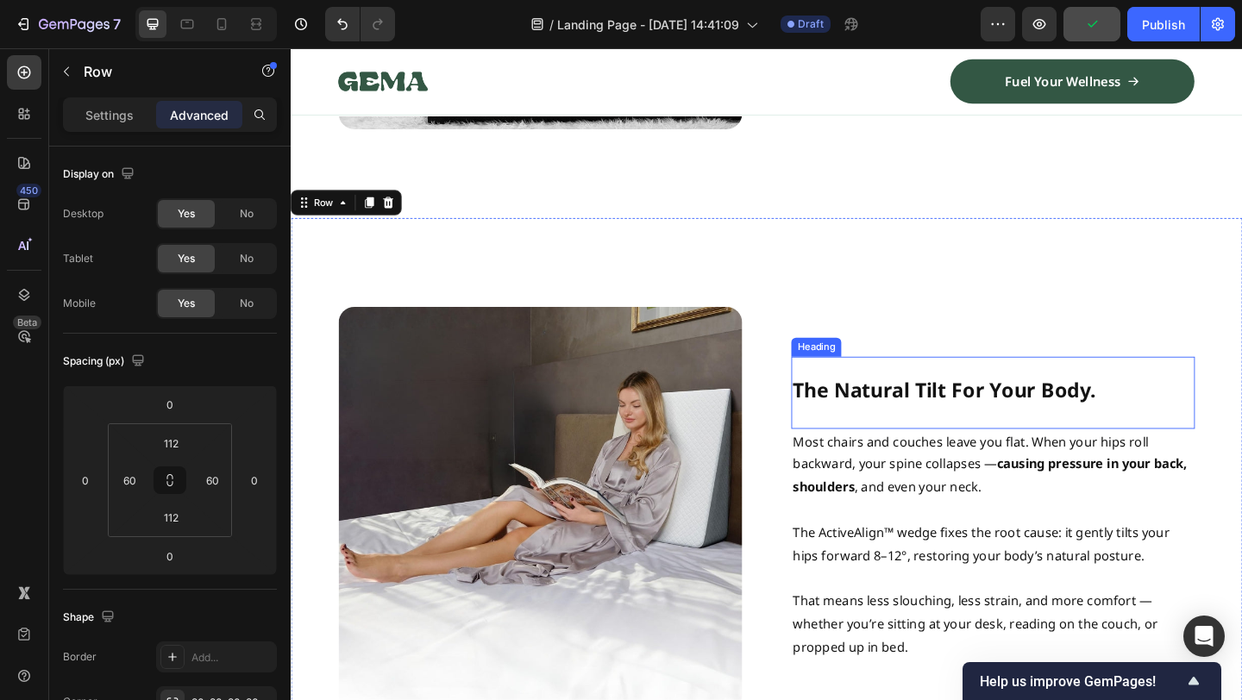
click at [956, 419] on strong "The Natural Tilt For Your Body." at bounding box center [1002, 419] width 330 height 29
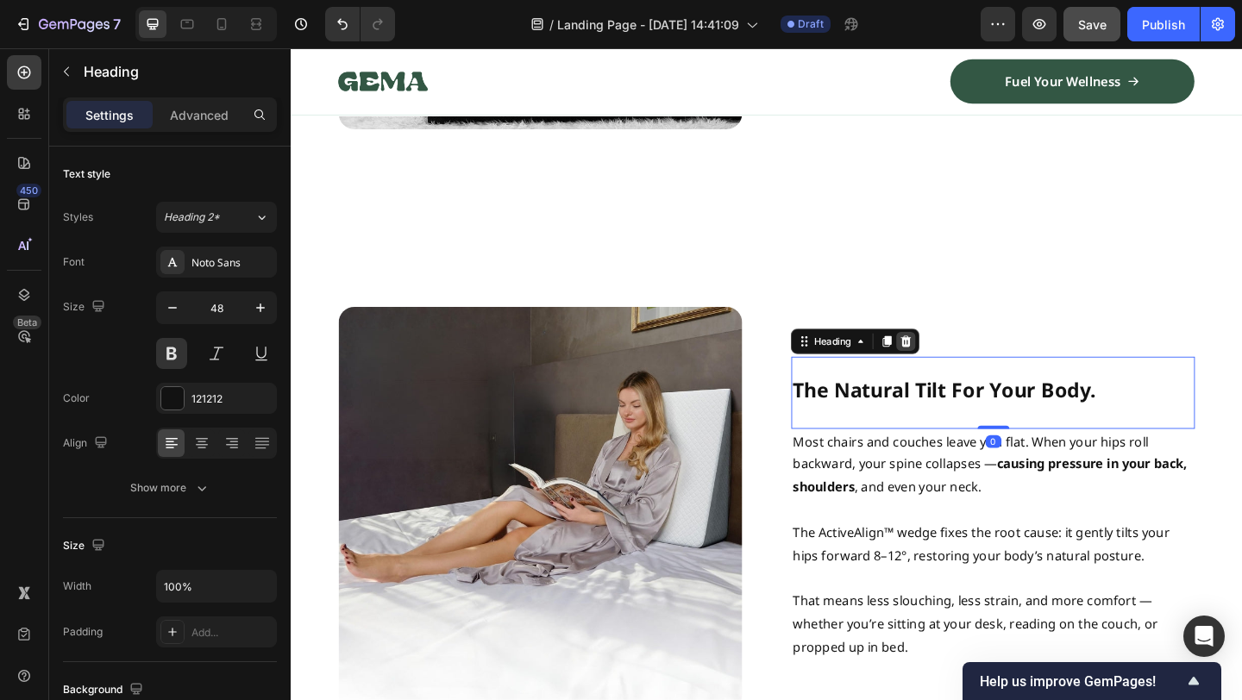
click at [963, 365] on icon at bounding box center [960, 367] width 11 height 12
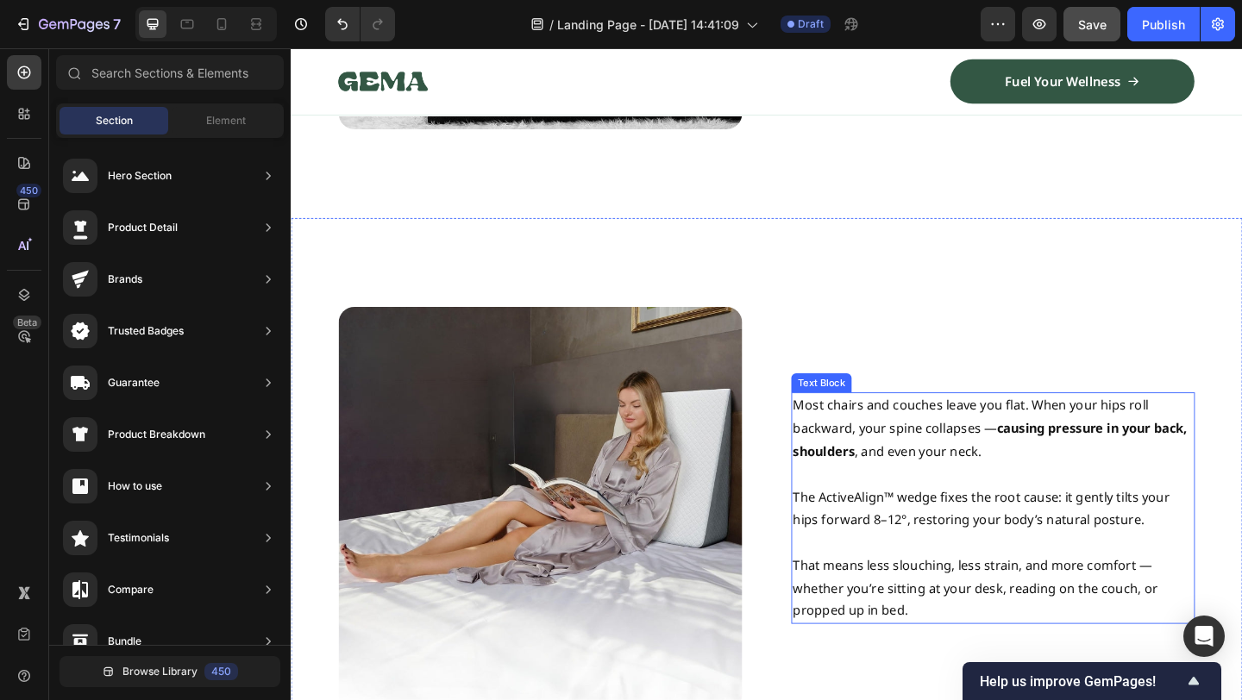
click at [951, 489] on p "Most chairs and couches leave you flat. When your hips roll backward, your spin…" at bounding box center [1055, 461] width 436 height 74
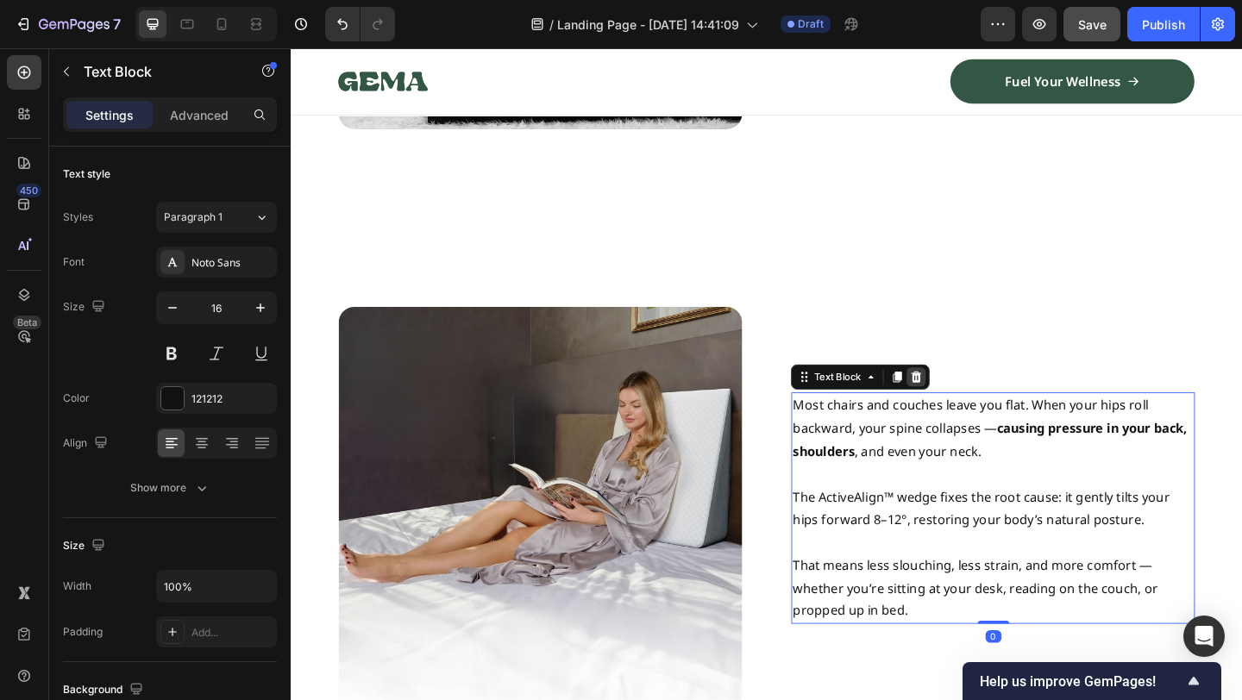
click at [977, 407] on icon at bounding box center [971, 406] width 14 height 14
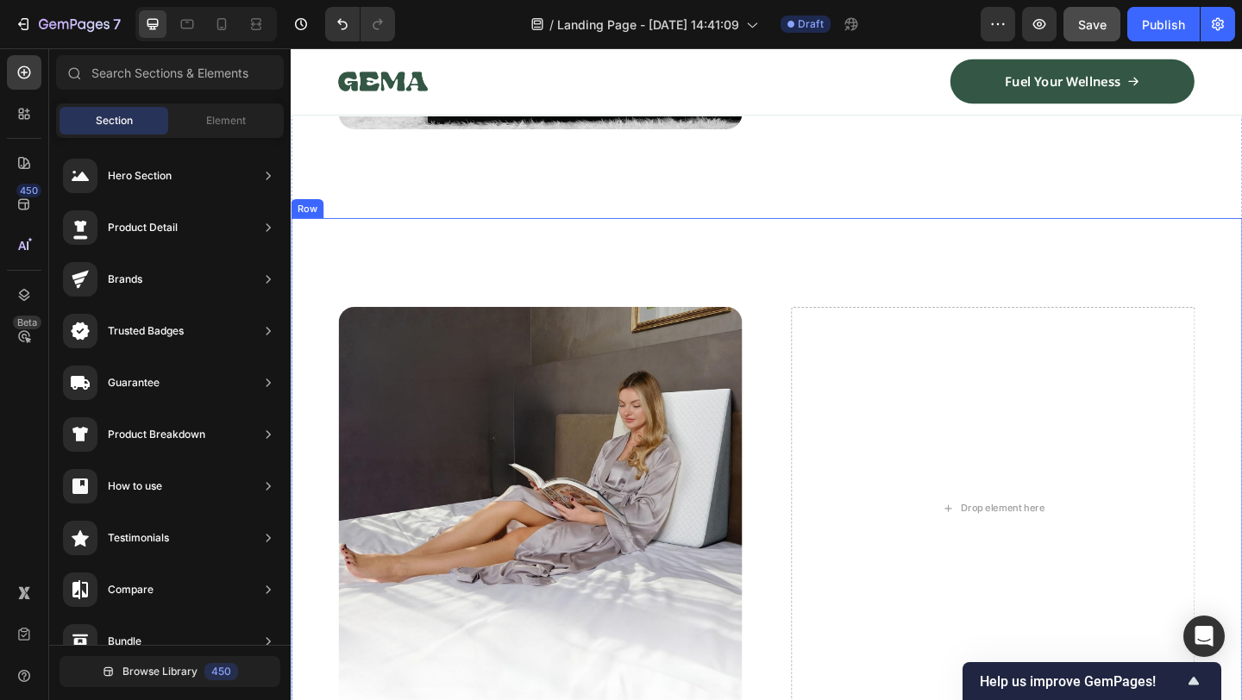
click at [950, 363] on div "Drop element here" at bounding box center [1054, 549] width 439 height 439
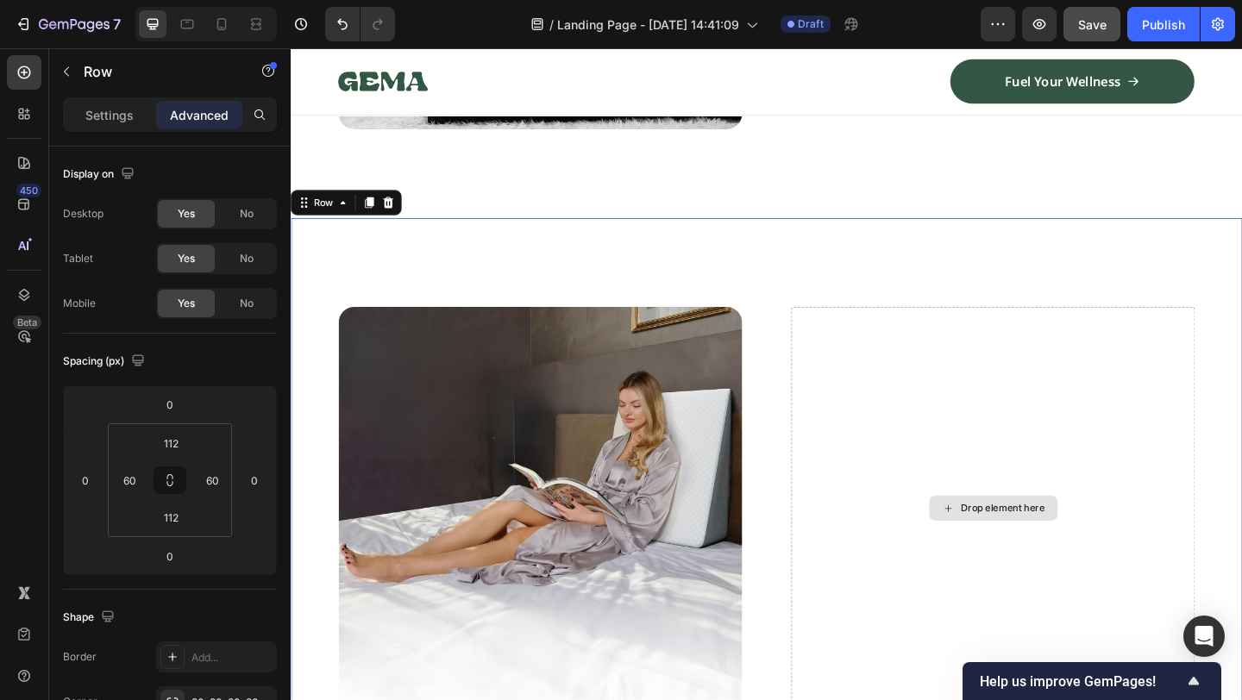
click at [969, 478] on div "Drop element here" at bounding box center [1054, 549] width 439 height 439
click at [535, 263] on div "Image Drop element here Row 0" at bounding box center [808, 549] width 1035 height 632
click at [143, 108] on div "Settings" at bounding box center [109, 115] width 86 height 28
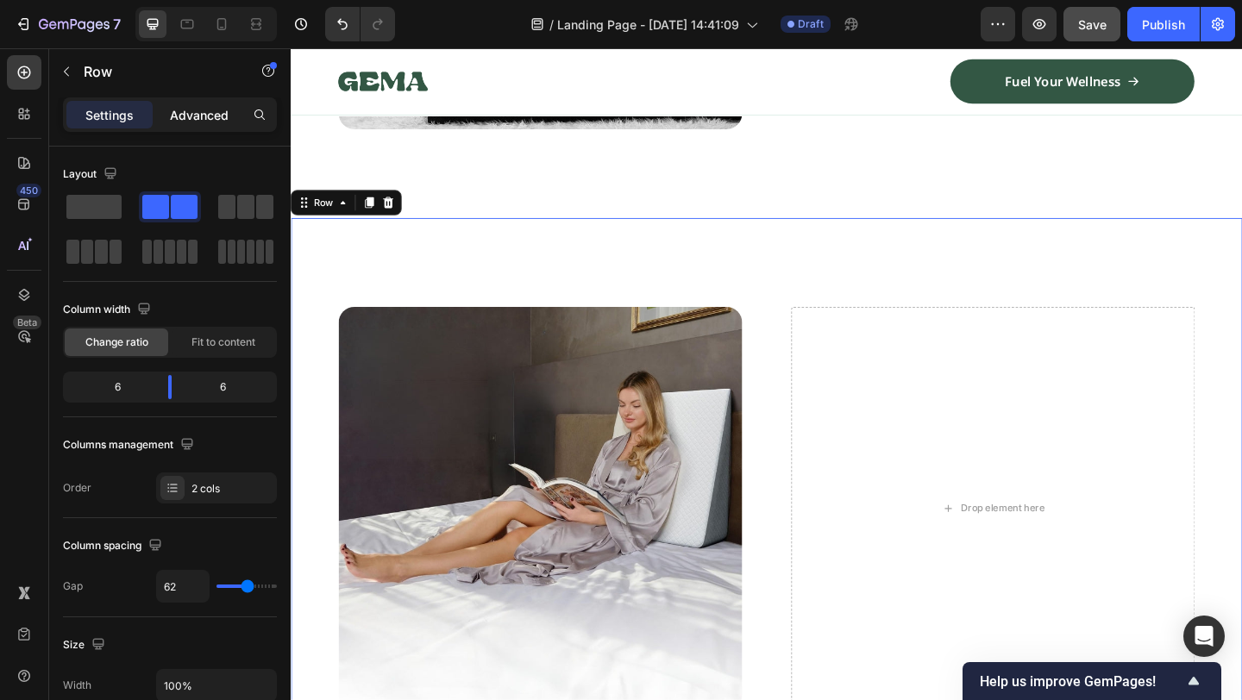
click at [182, 115] on p "Advanced" at bounding box center [199, 115] width 59 height 18
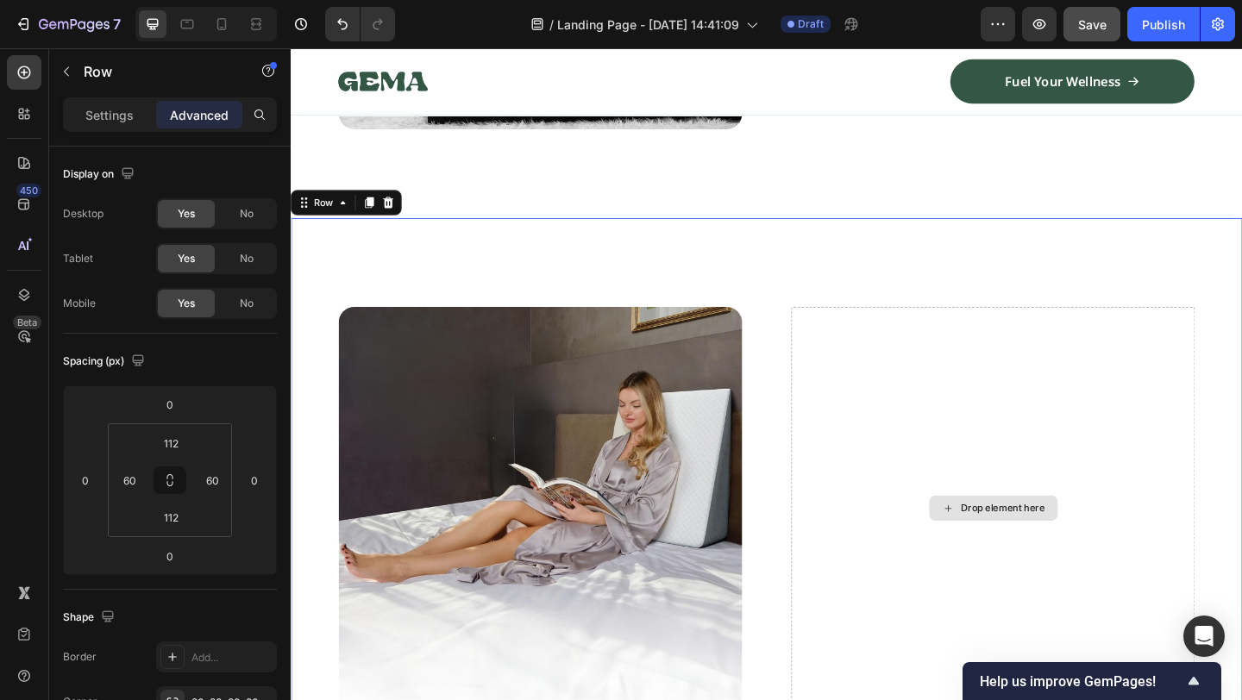
click at [1048, 541] on div "Drop element here" at bounding box center [1055, 549] width 140 height 28
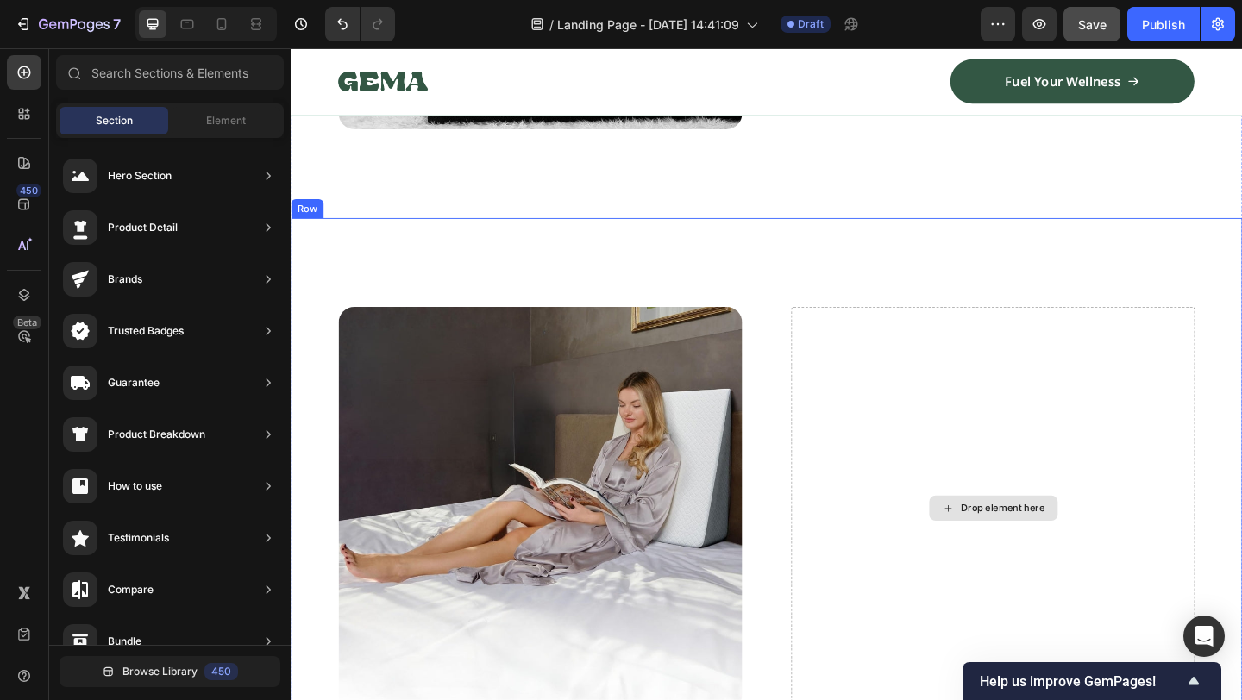
click at [1011, 468] on div "Drop element here" at bounding box center [1054, 549] width 439 height 439
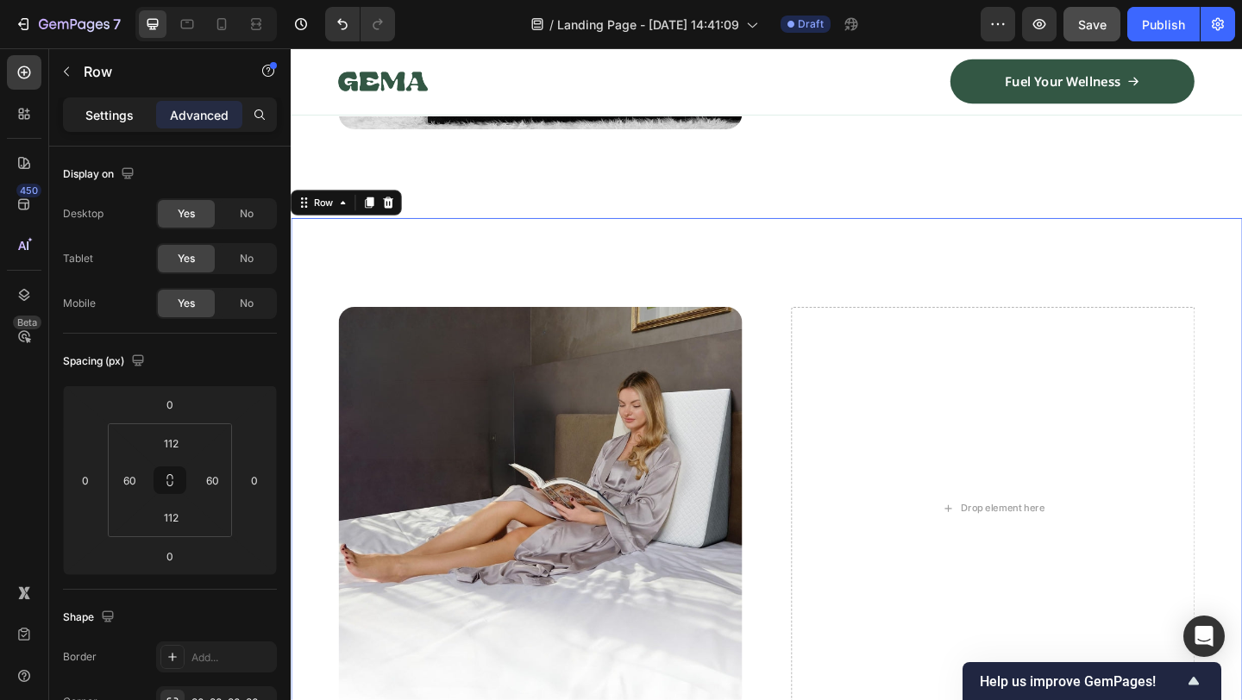
click at [132, 128] on div "Settings" at bounding box center [109, 115] width 86 height 28
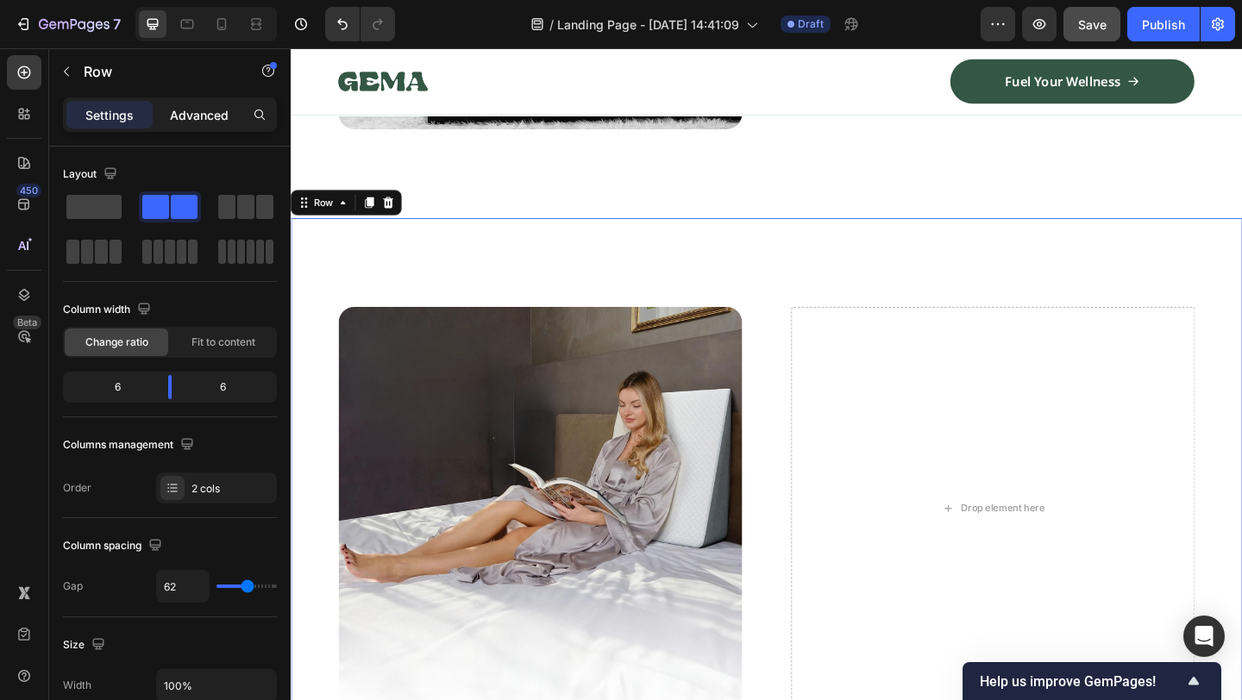
click at [167, 128] on div "Advanced" at bounding box center [199, 115] width 86 height 28
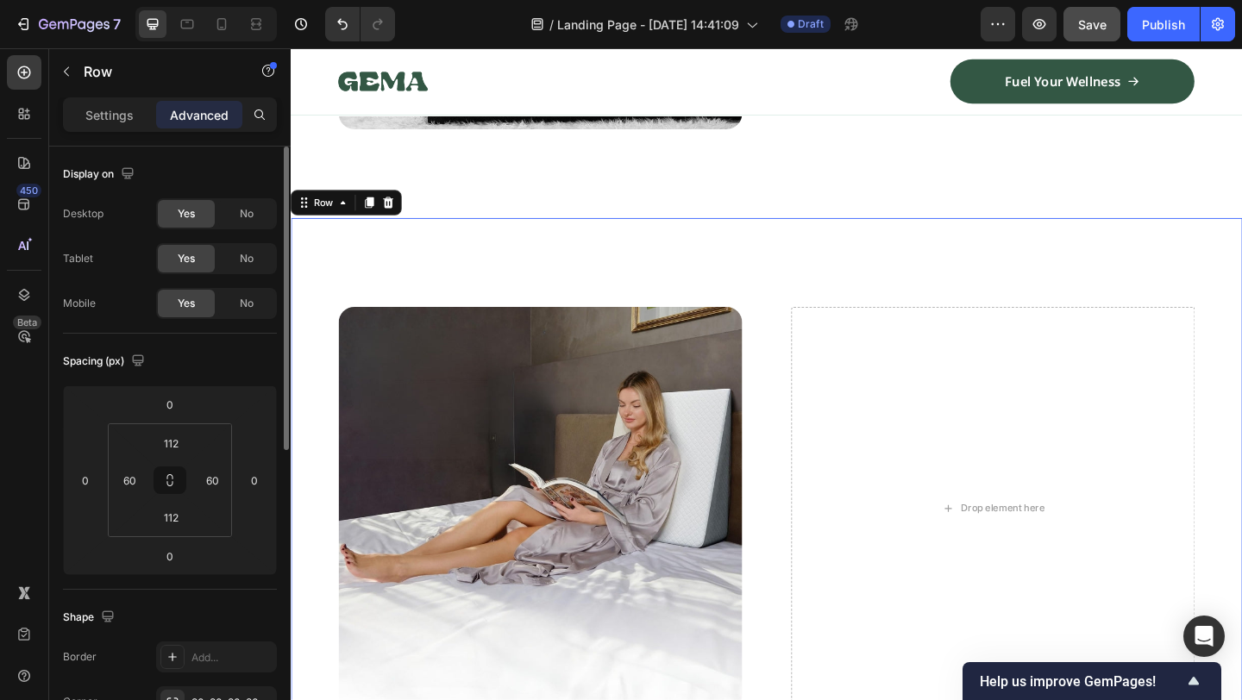
click at [246, 244] on div "Yes No" at bounding box center [216, 258] width 121 height 31
click at [249, 221] on span "No" at bounding box center [247, 214] width 14 height 16
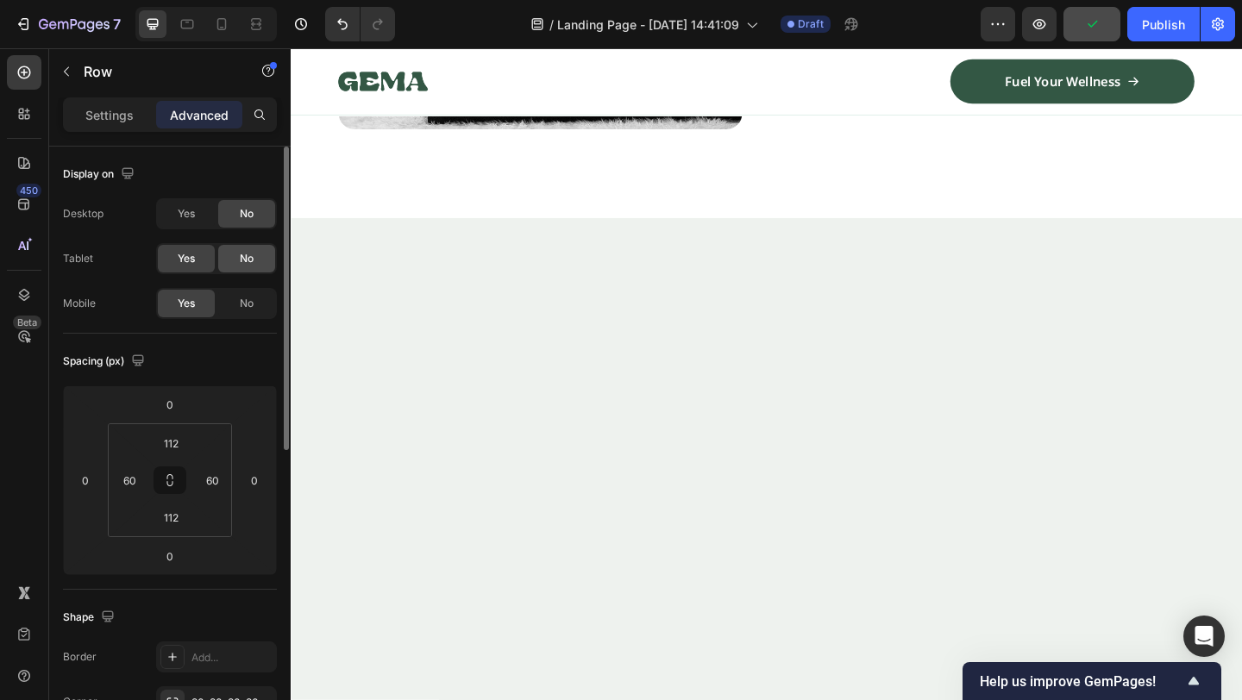
click at [248, 259] on span "No" at bounding box center [247, 259] width 14 height 16
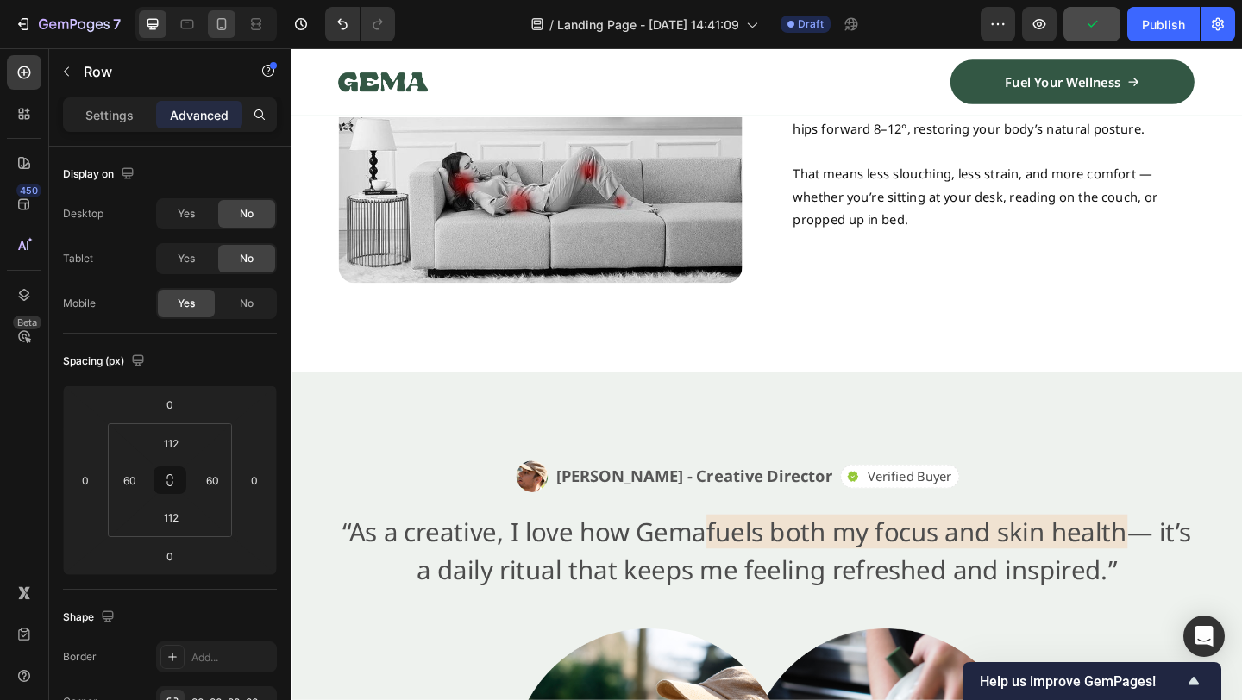
click at [210, 16] on div at bounding box center [222, 24] width 28 height 28
type input "72"
type input "20"
type input "72"
type input "20"
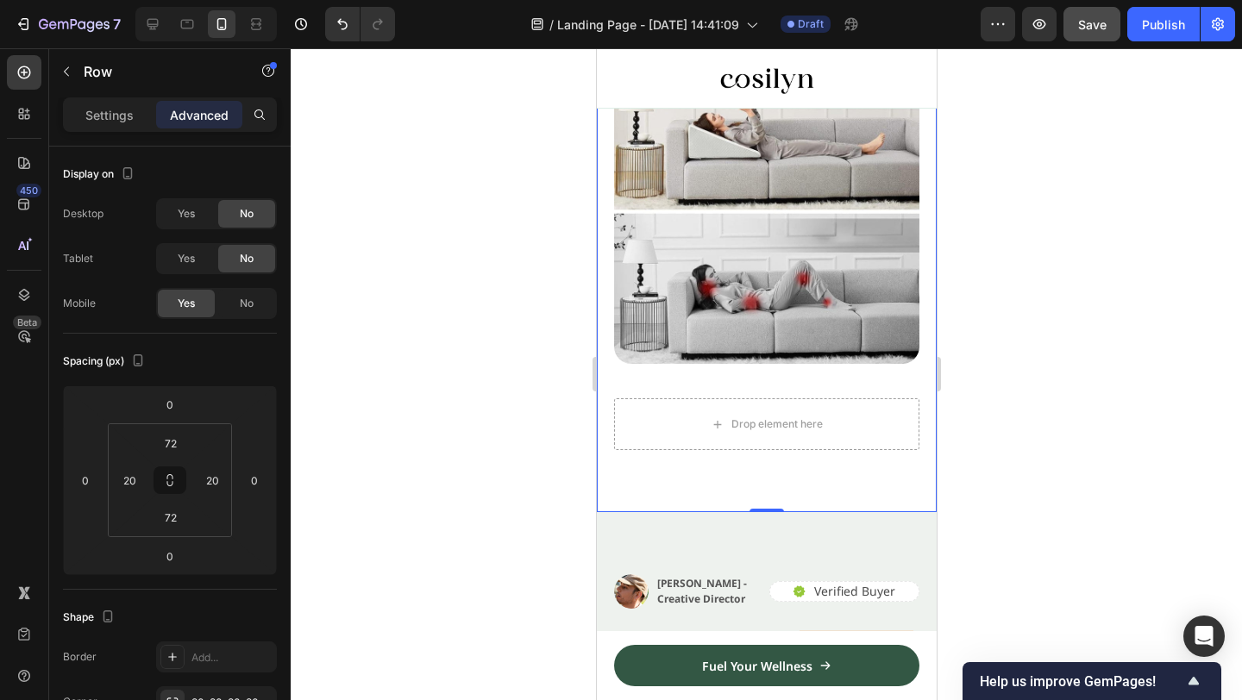
scroll to position [2584, 0]
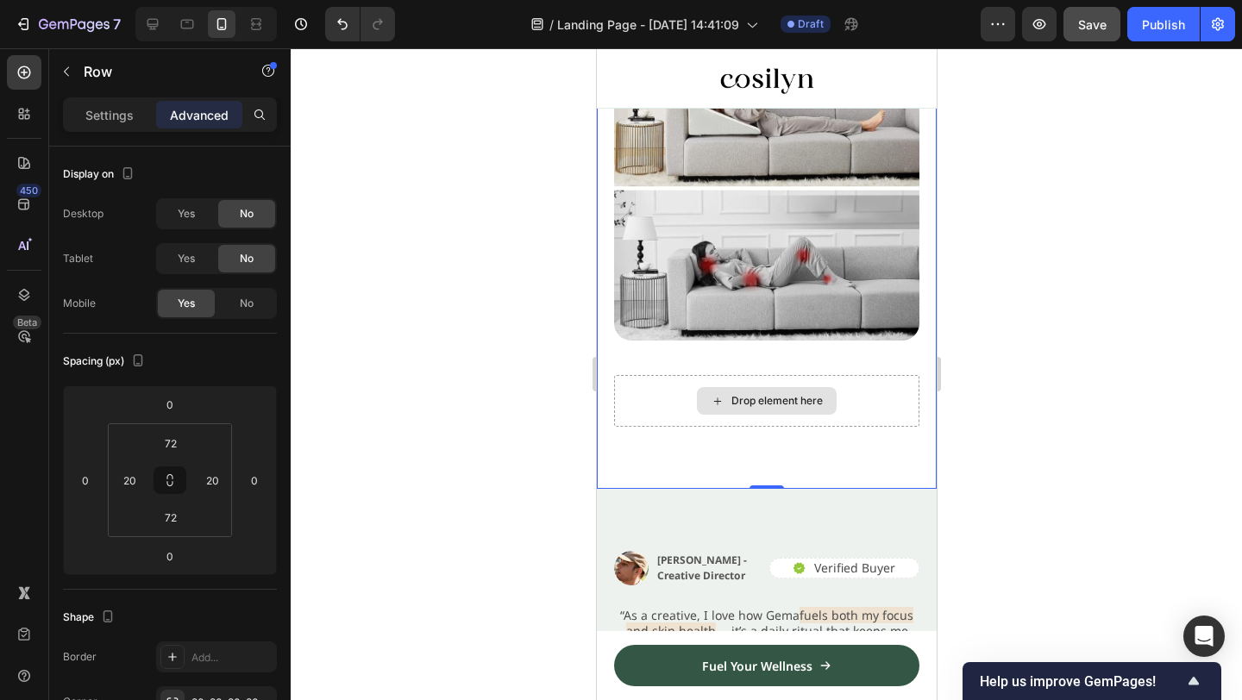
click at [882, 396] on div "Drop element here" at bounding box center [765, 401] width 305 height 52
click at [840, 412] on div "Drop element here" at bounding box center [765, 401] width 305 height 52
click at [888, 415] on div "Drop element here" at bounding box center [765, 401] width 305 height 52
click at [750, 401] on div "Drop element here" at bounding box center [776, 401] width 91 height 14
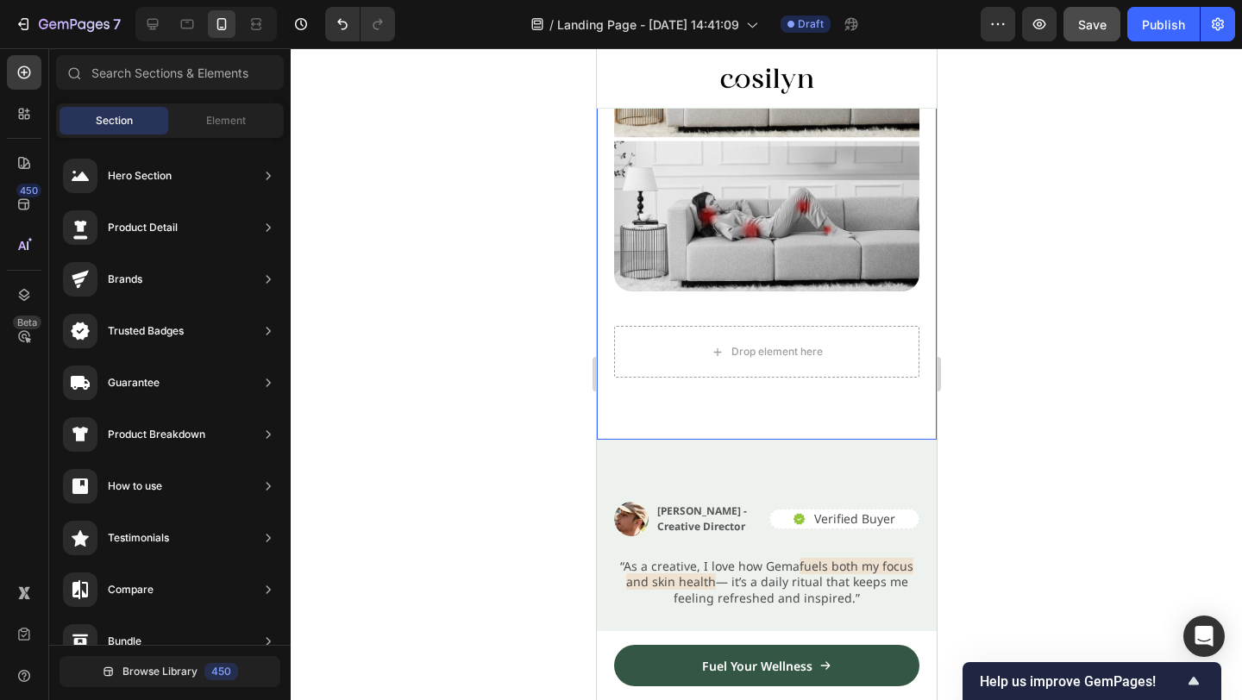
scroll to position [2610, 0]
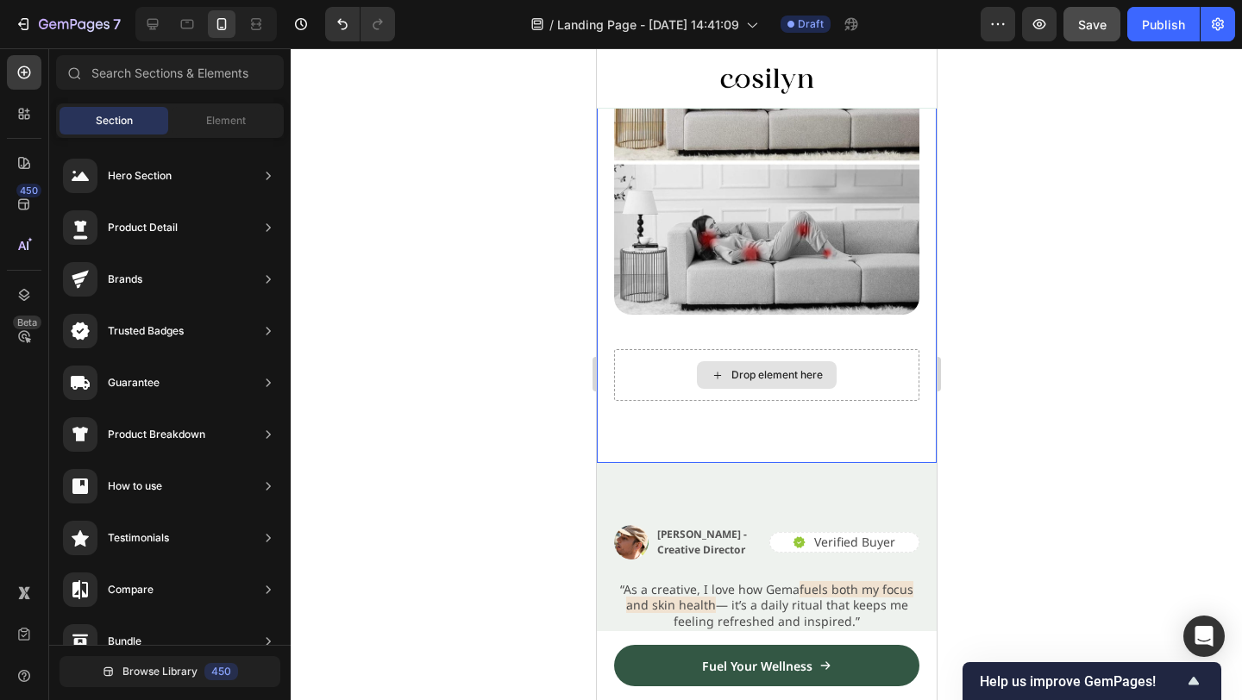
click at [822, 367] on div "Drop element here" at bounding box center [766, 375] width 140 height 28
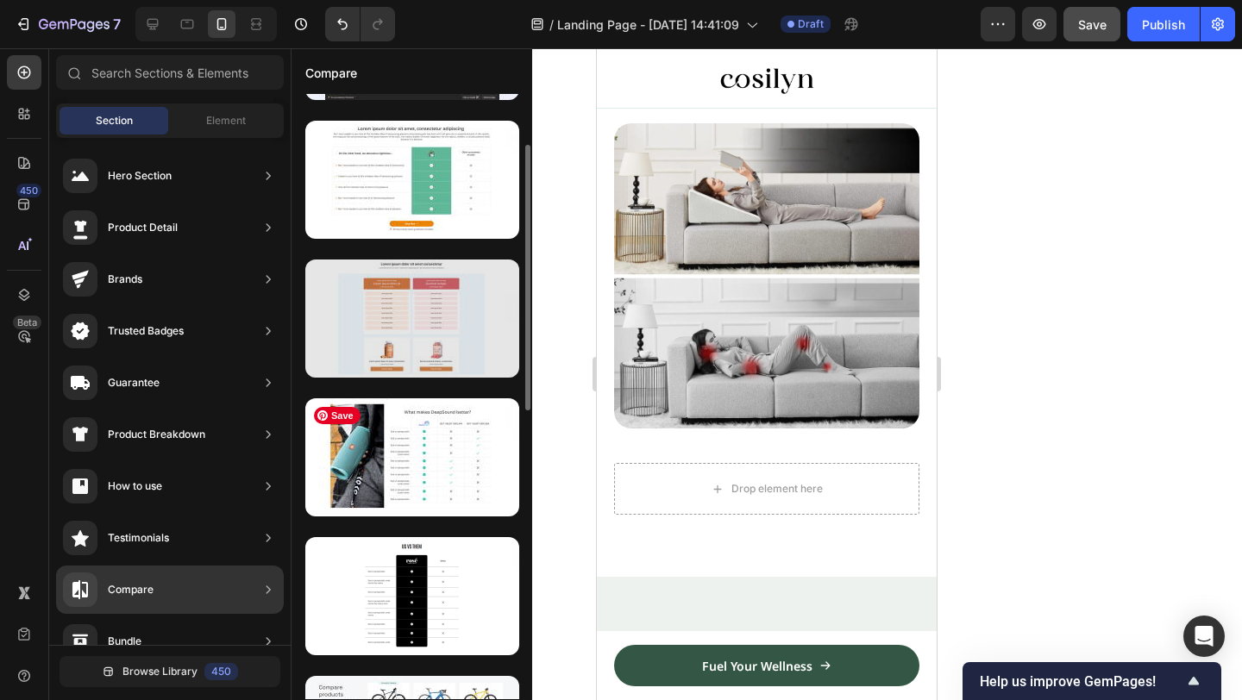
scroll to position [136, 0]
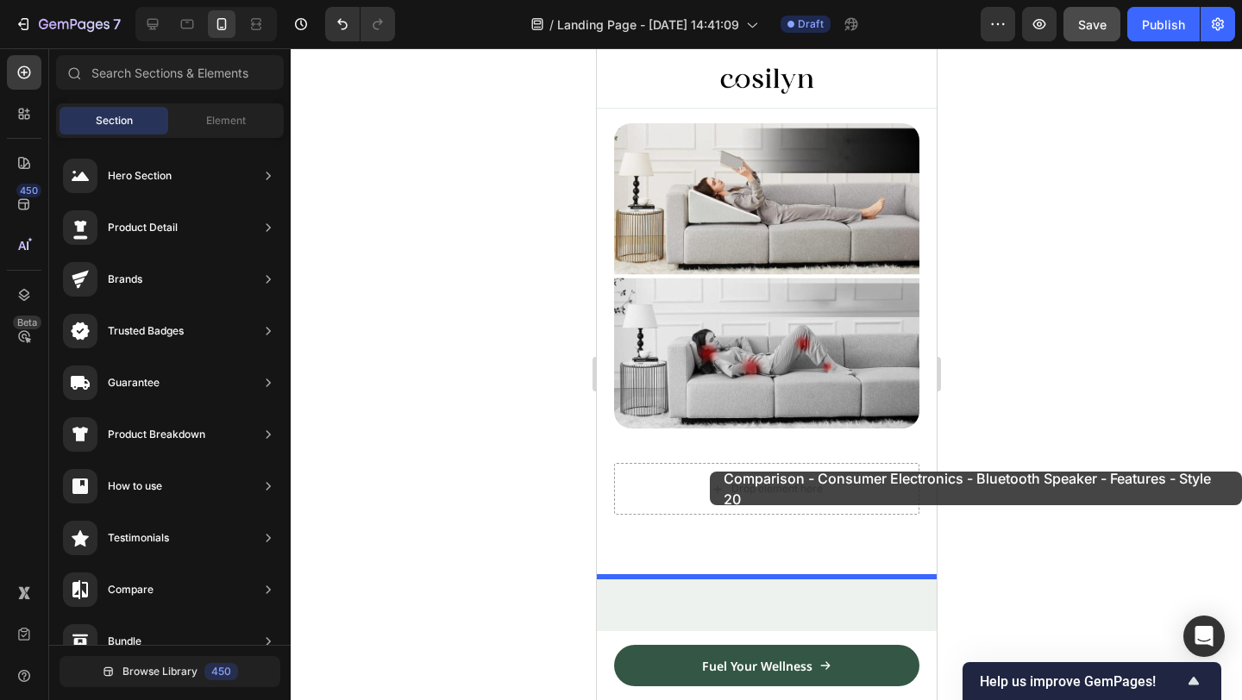
drag, startPoint x: 1058, startPoint y: 485, endPoint x: 696, endPoint y: 491, distance: 362.4
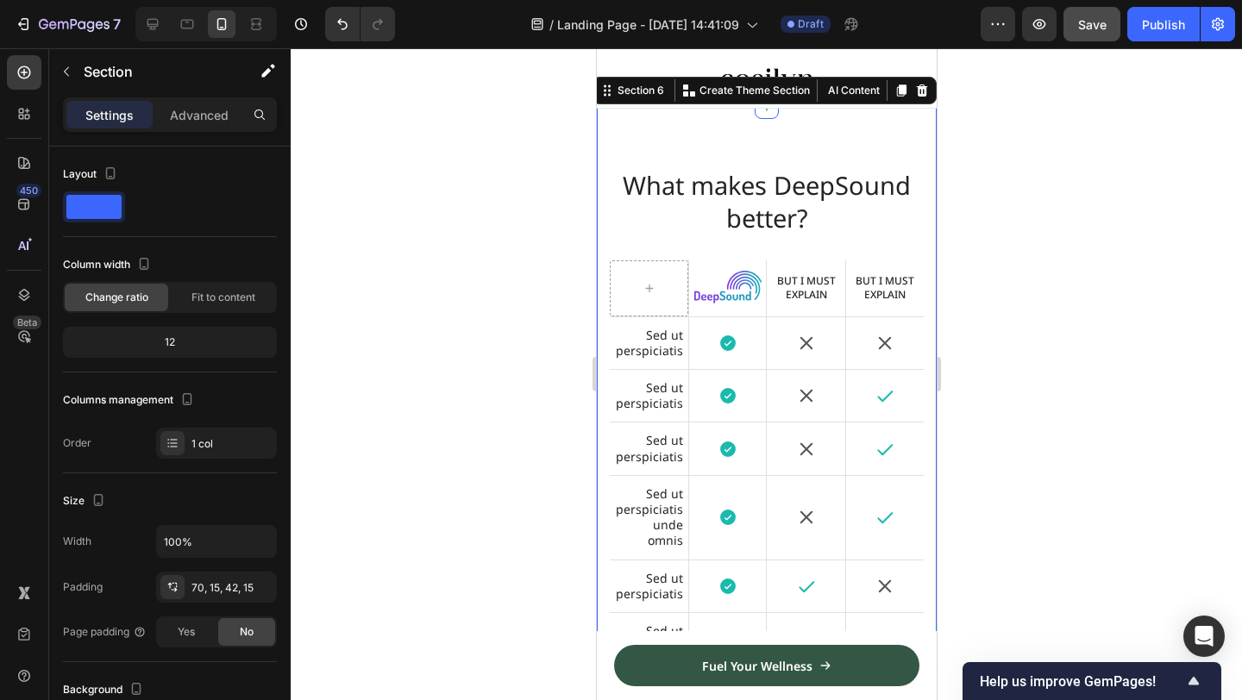
scroll to position [2854, 0]
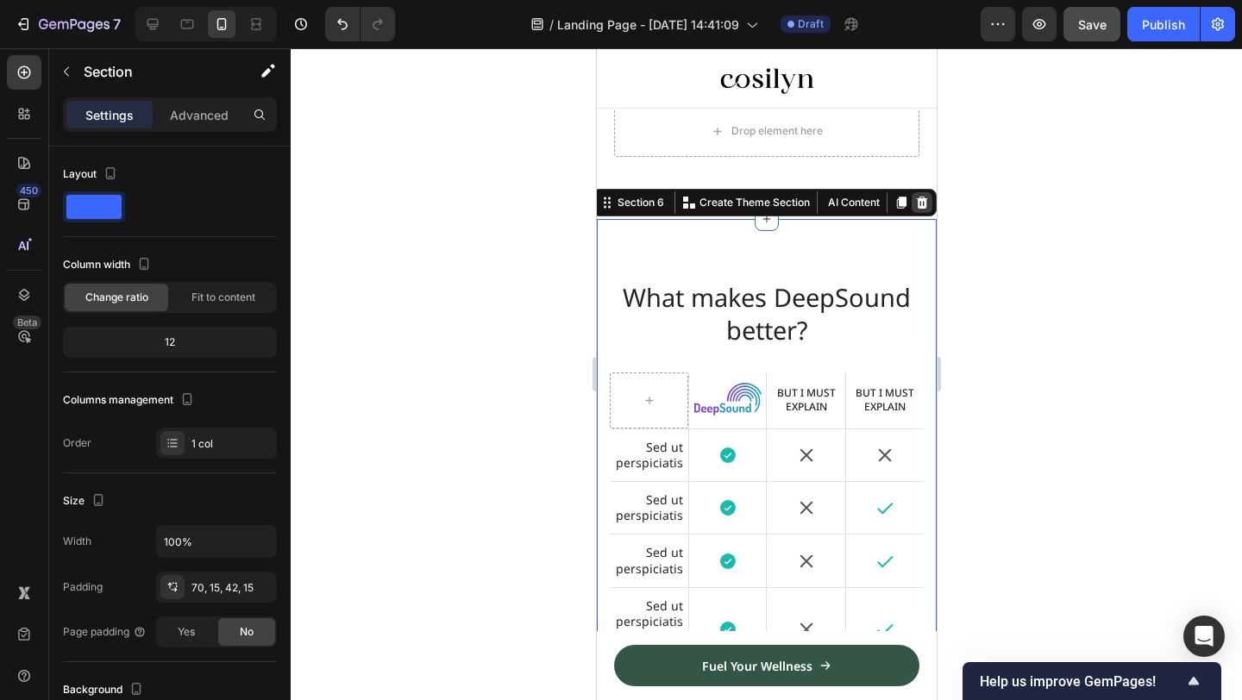
drag, startPoint x: 925, startPoint y: 205, endPoint x: 940, endPoint y: 296, distance: 91.9
click at [925, 205] on icon at bounding box center [921, 203] width 11 height 12
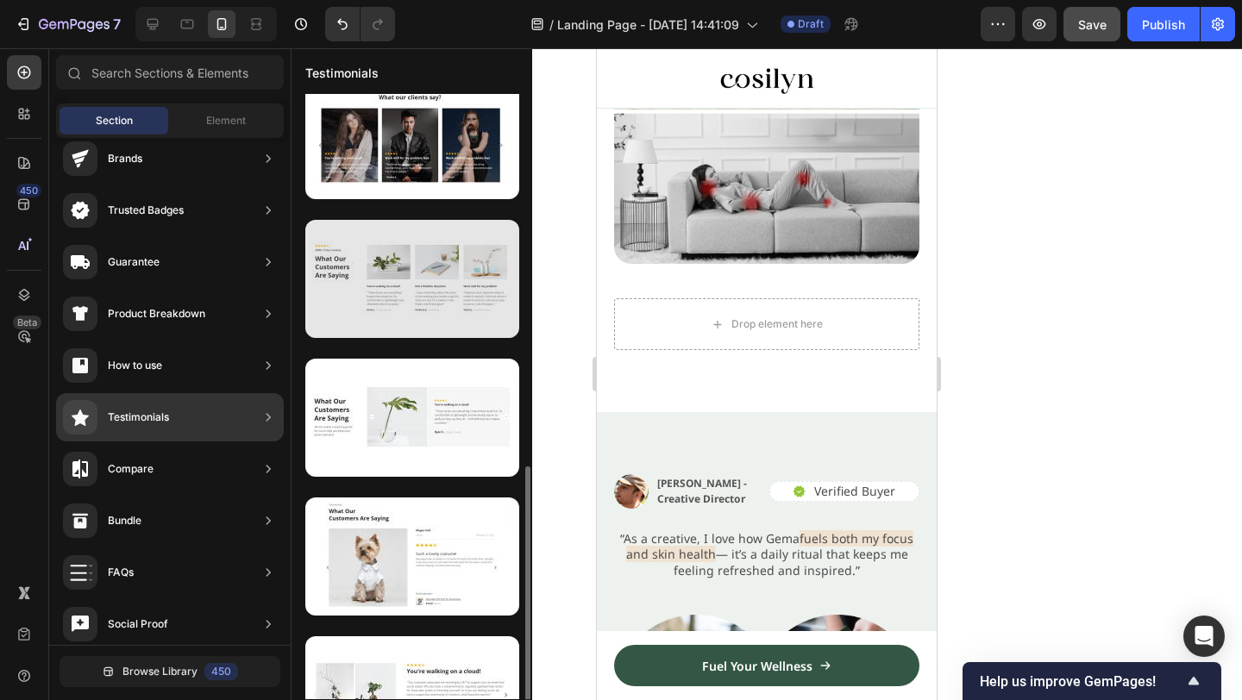
scroll to position [770, 0]
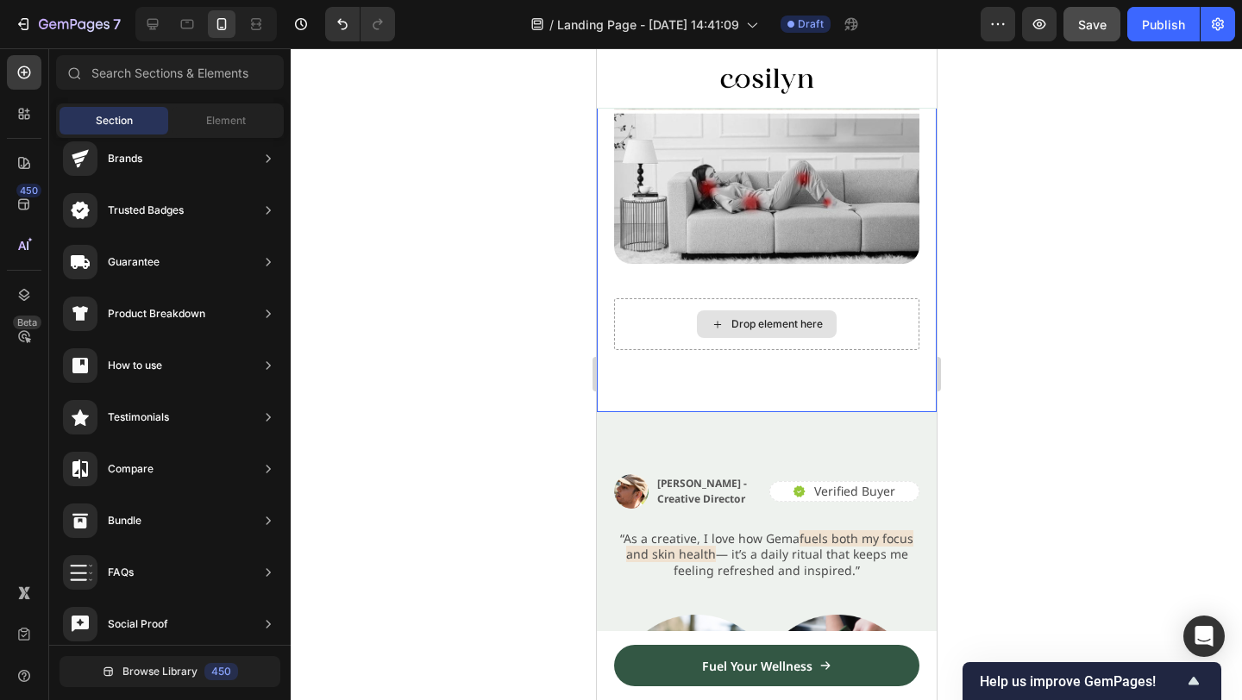
click at [845, 319] on div "Drop element here" at bounding box center [765, 324] width 305 height 52
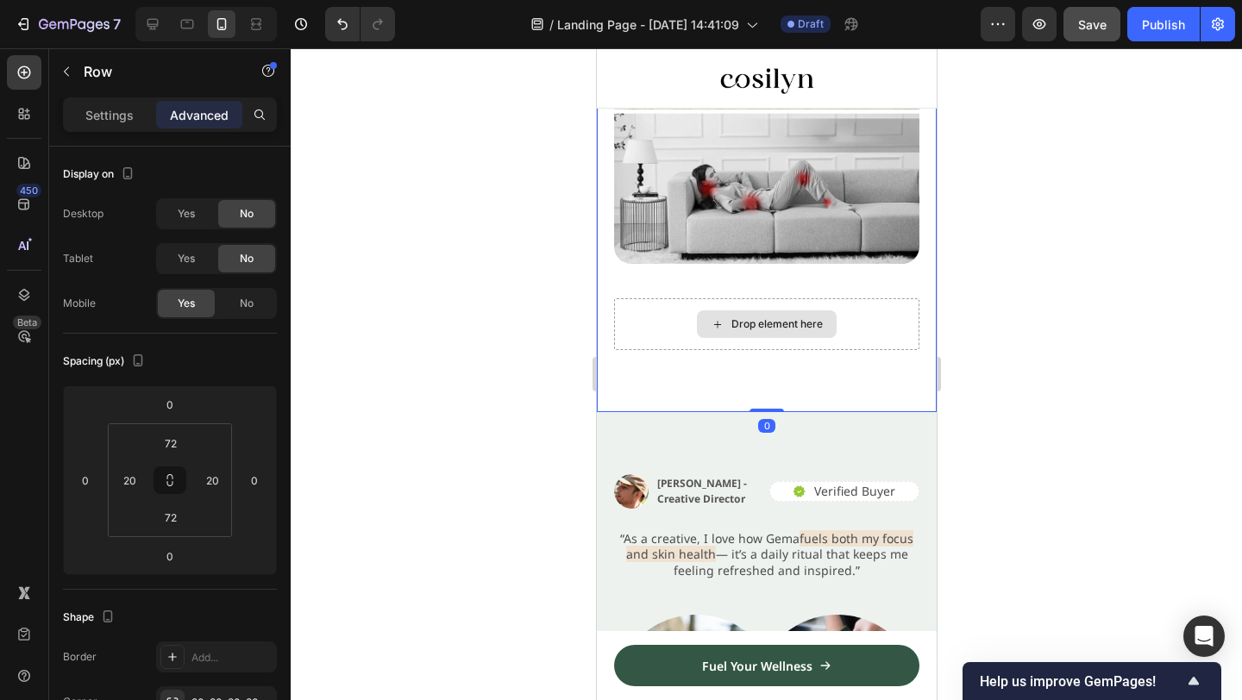
click at [730, 307] on div "Drop element here" at bounding box center [765, 324] width 305 height 52
click at [782, 300] on div "Drop element here" at bounding box center [765, 324] width 305 height 52
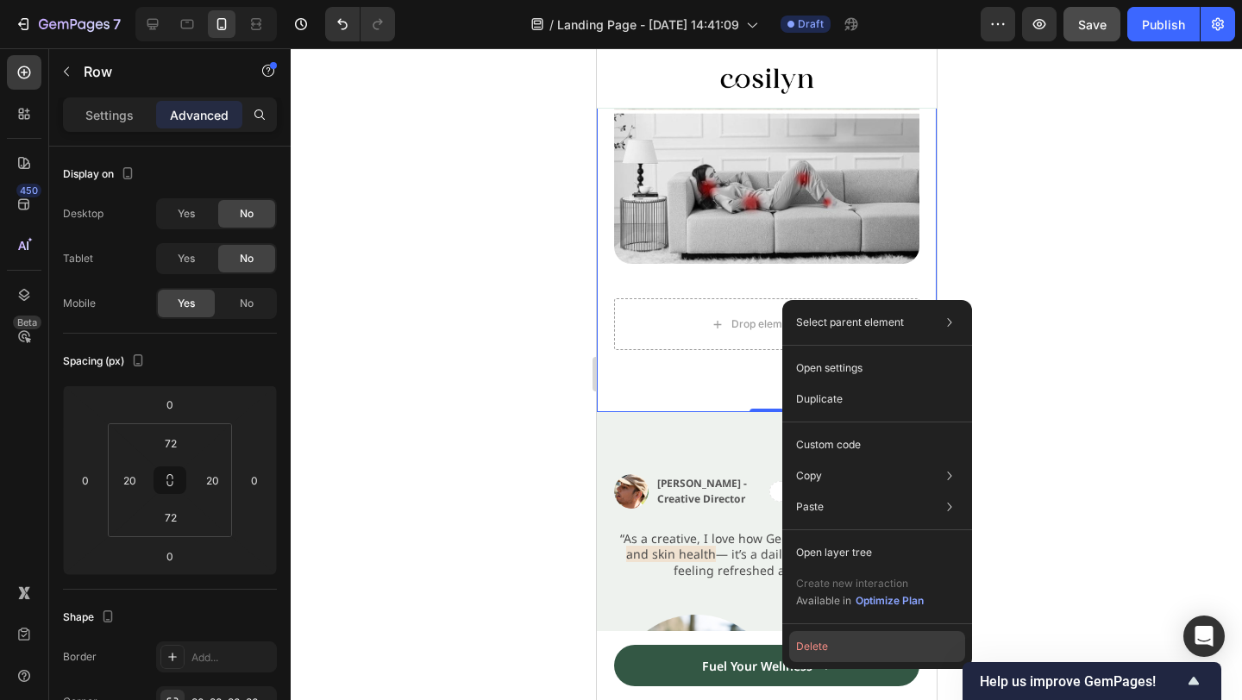
click at [855, 650] on button "Delete" at bounding box center [877, 646] width 176 height 31
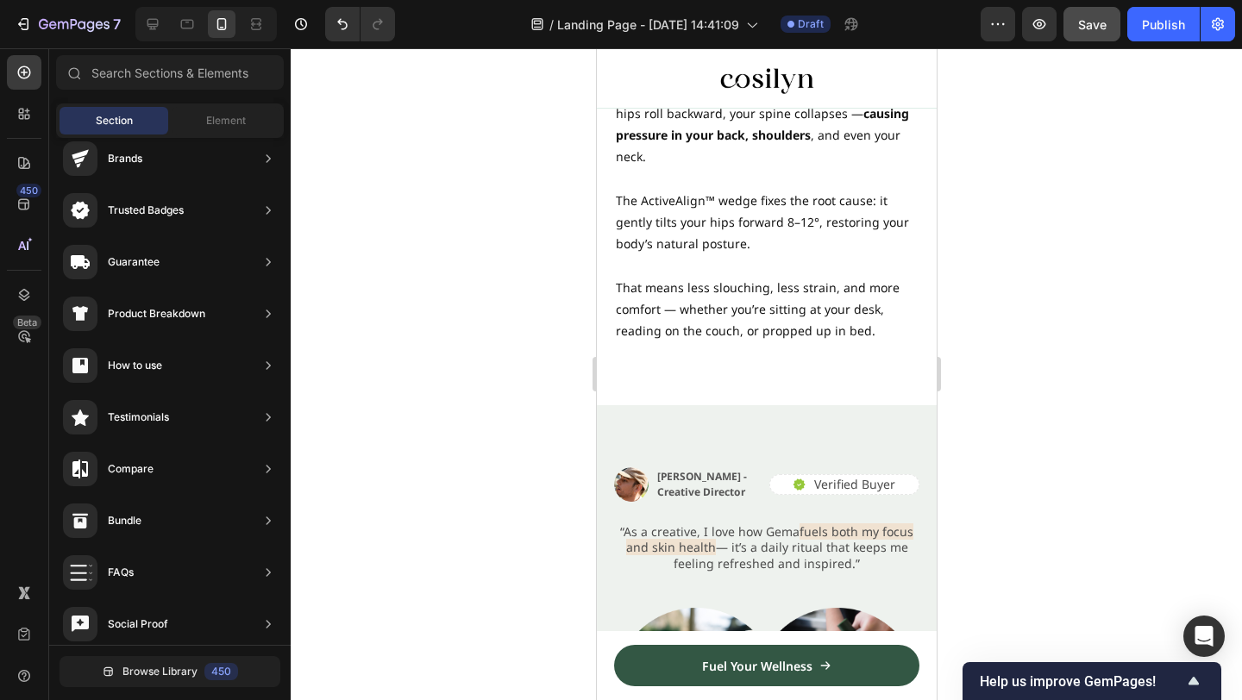
scroll to position [2202, 0]
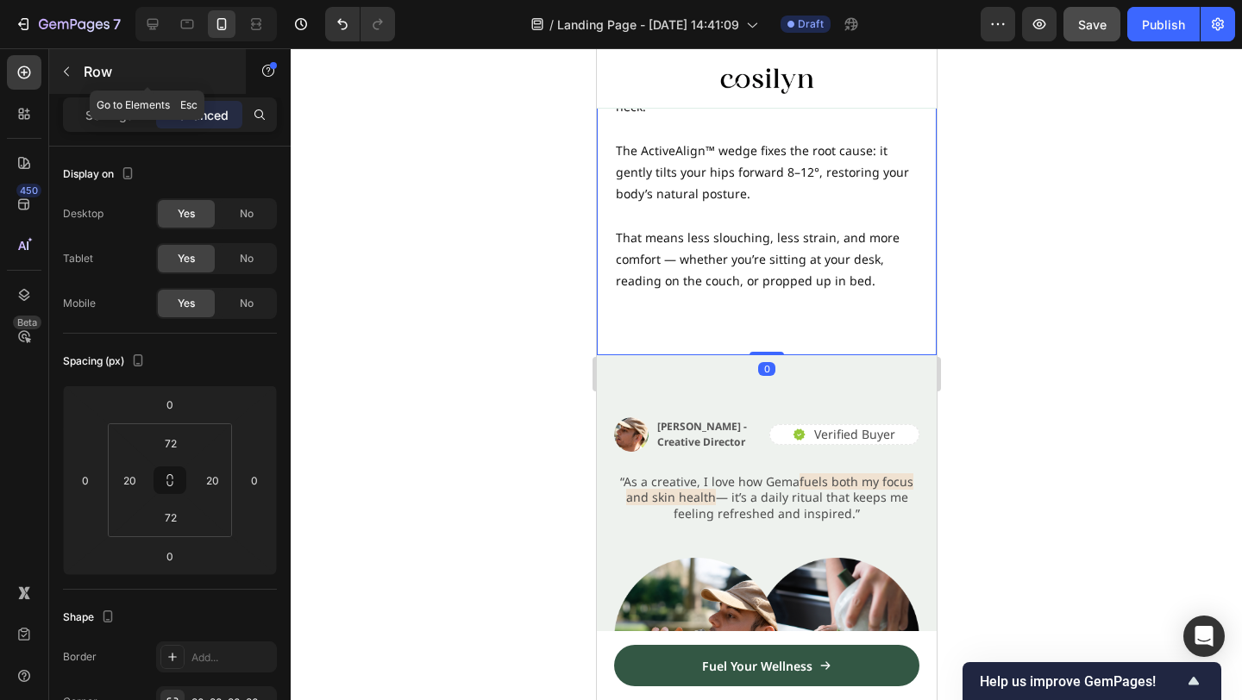
click at [74, 84] on button "button" at bounding box center [67, 72] width 28 height 28
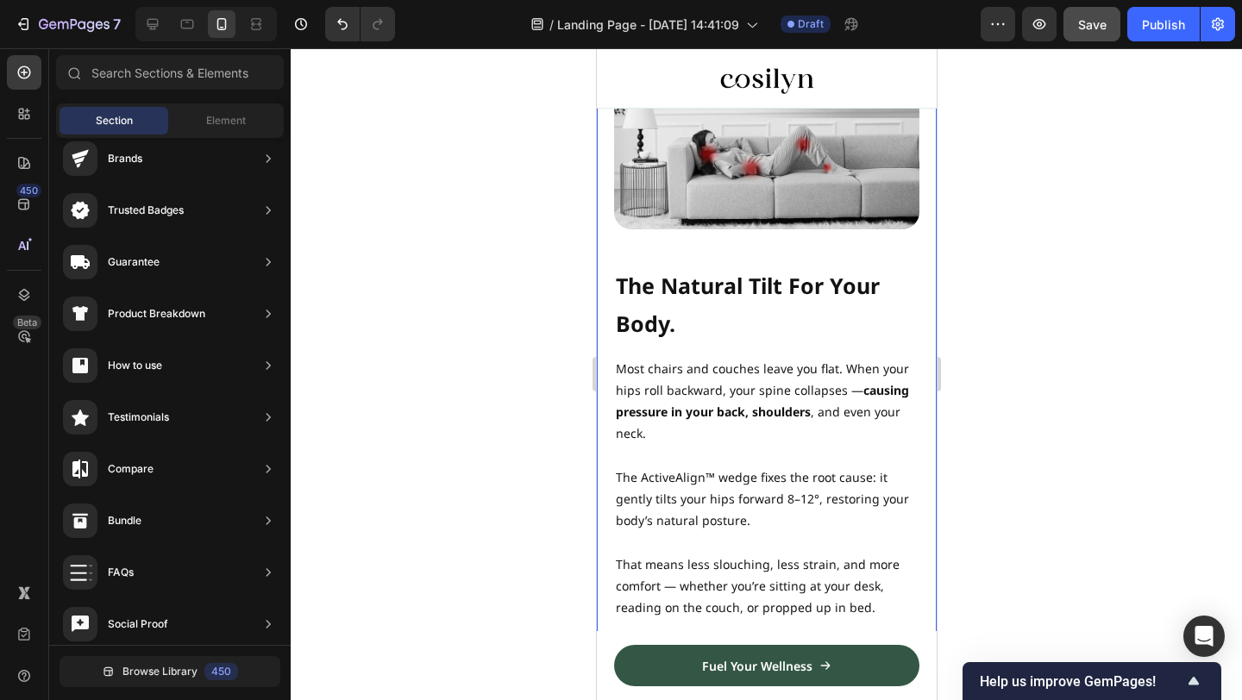
scroll to position [1744, 0]
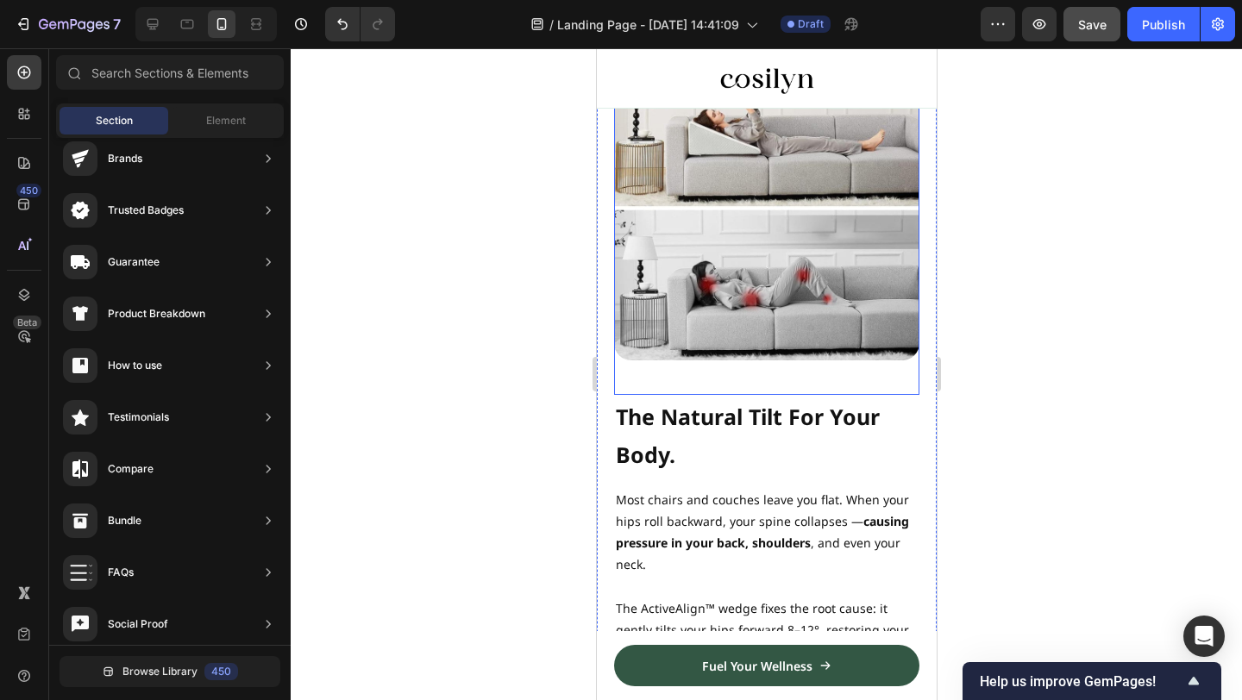
click at [777, 286] on img at bounding box center [765, 207] width 305 height 305
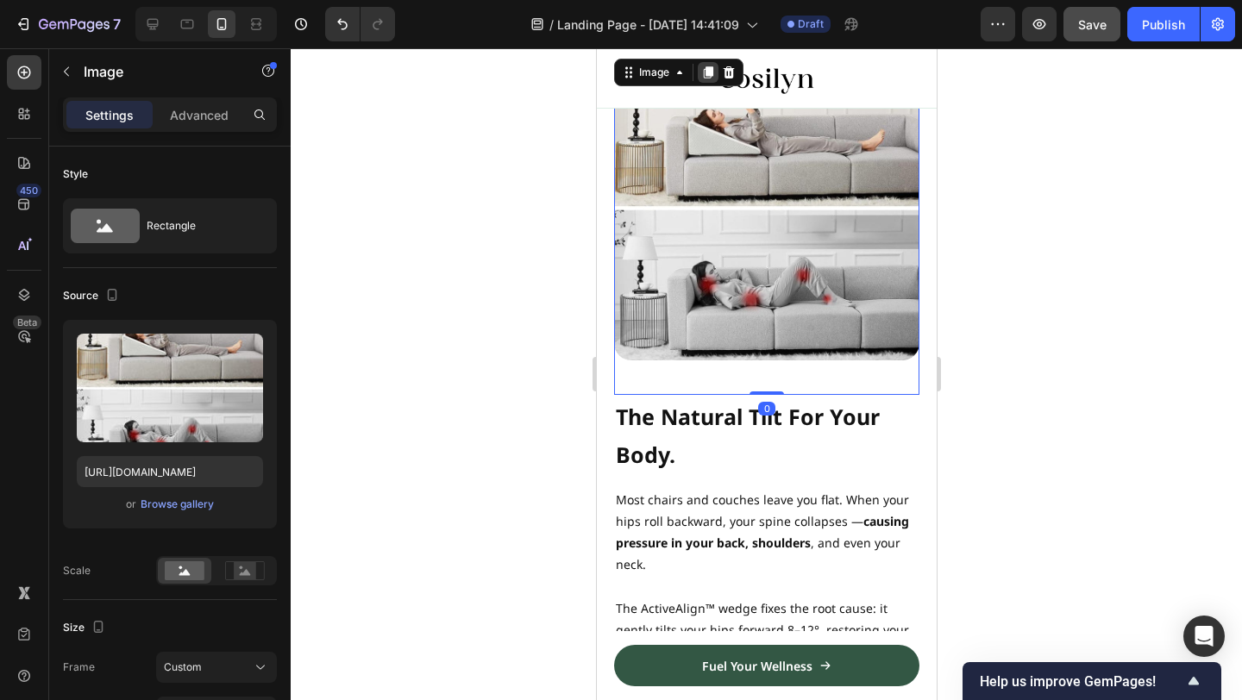
click at [705, 70] on icon at bounding box center [707, 72] width 9 height 12
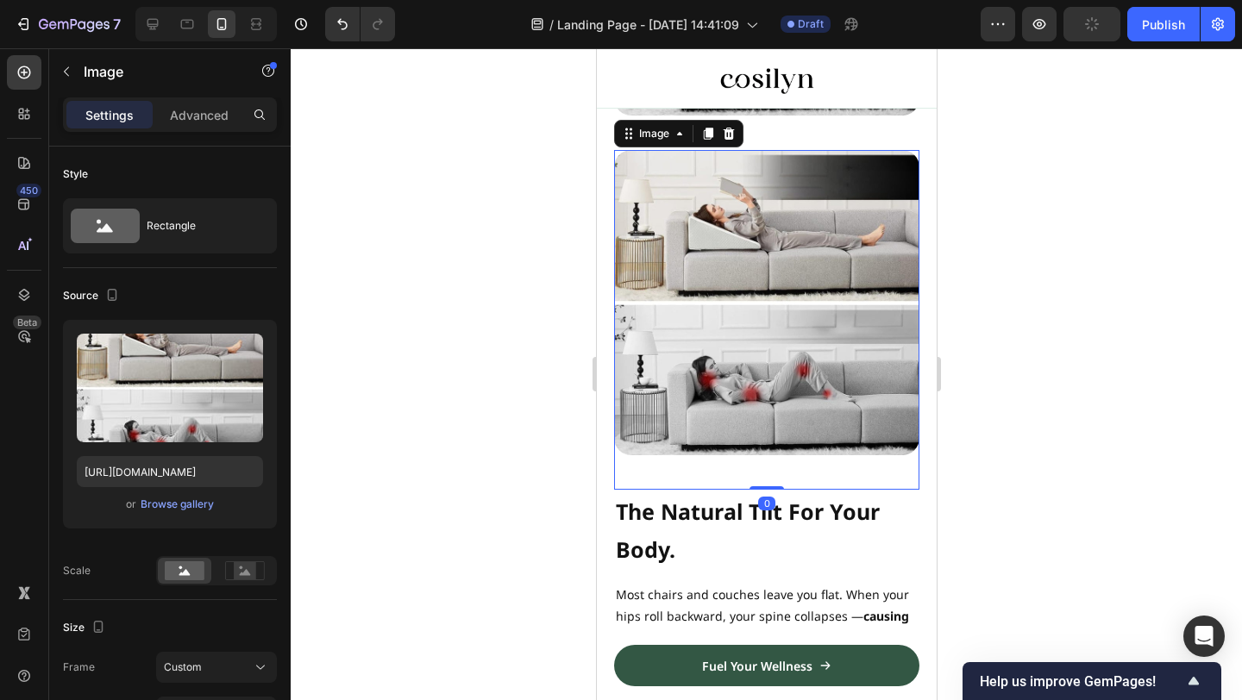
click at [790, 297] on img at bounding box center [765, 302] width 305 height 305
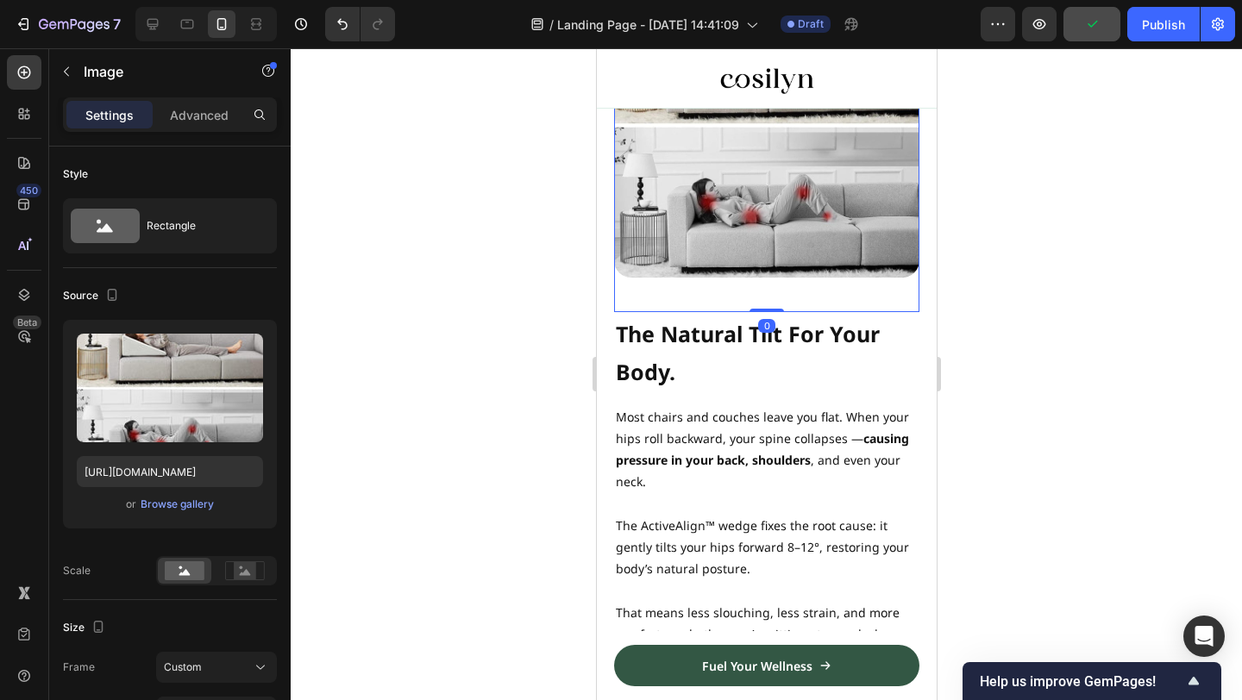
scroll to position [2195, 0]
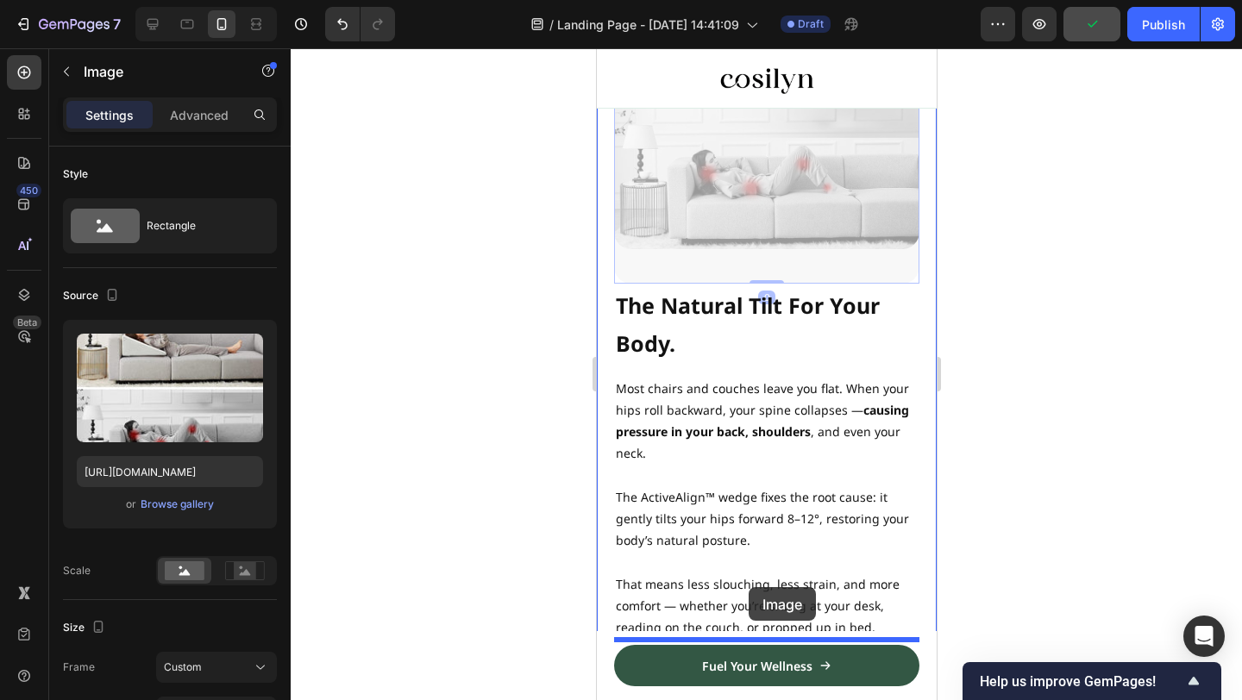
drag, startPoint x: 800, startPoint y: 154, endPoint x: 748, endPoint y: 587, distance: 436.1
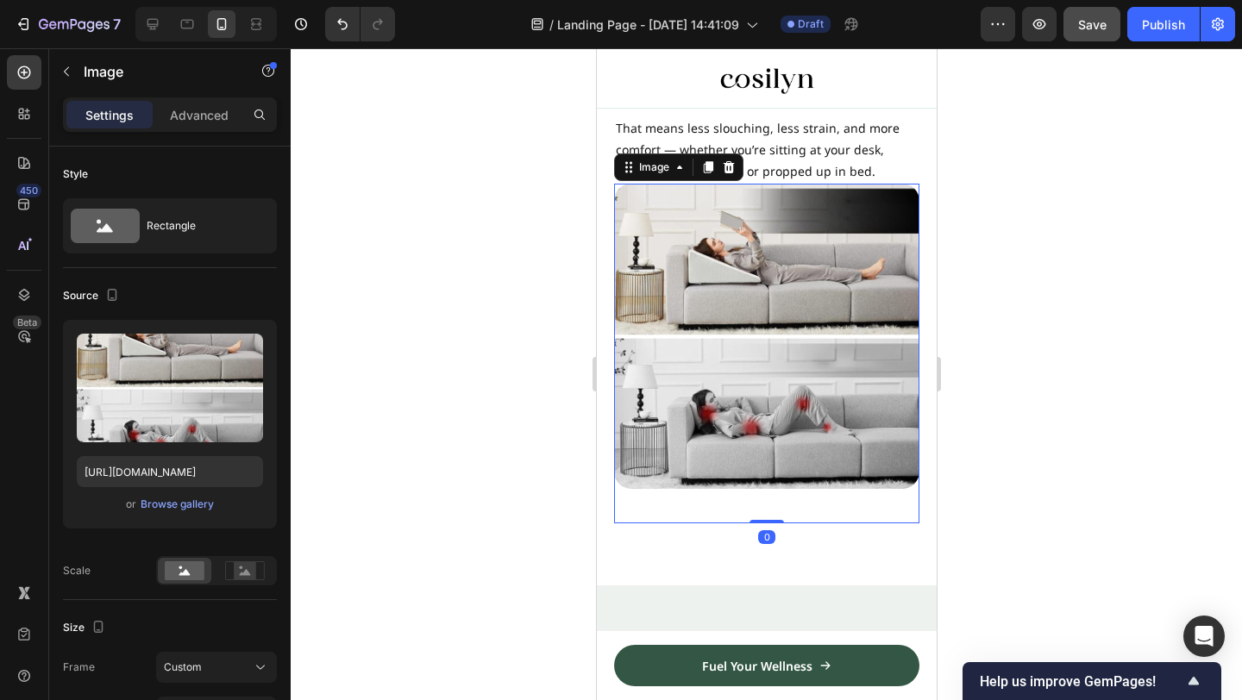
scroll to position [2325, 0]
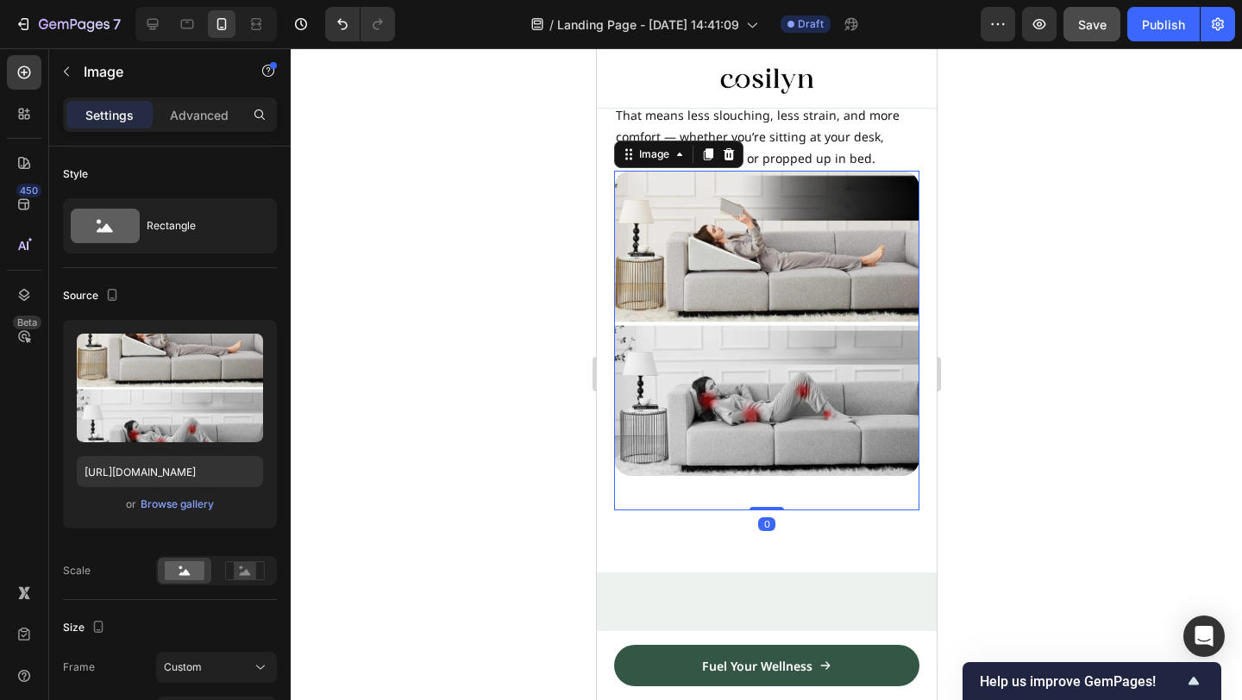
click at [822, 331] on img at bounding box center [765, 323] width 305 height 305
click at [209, 116] on p "Advanced" at bounding box center [199, 115] width 59 height 18
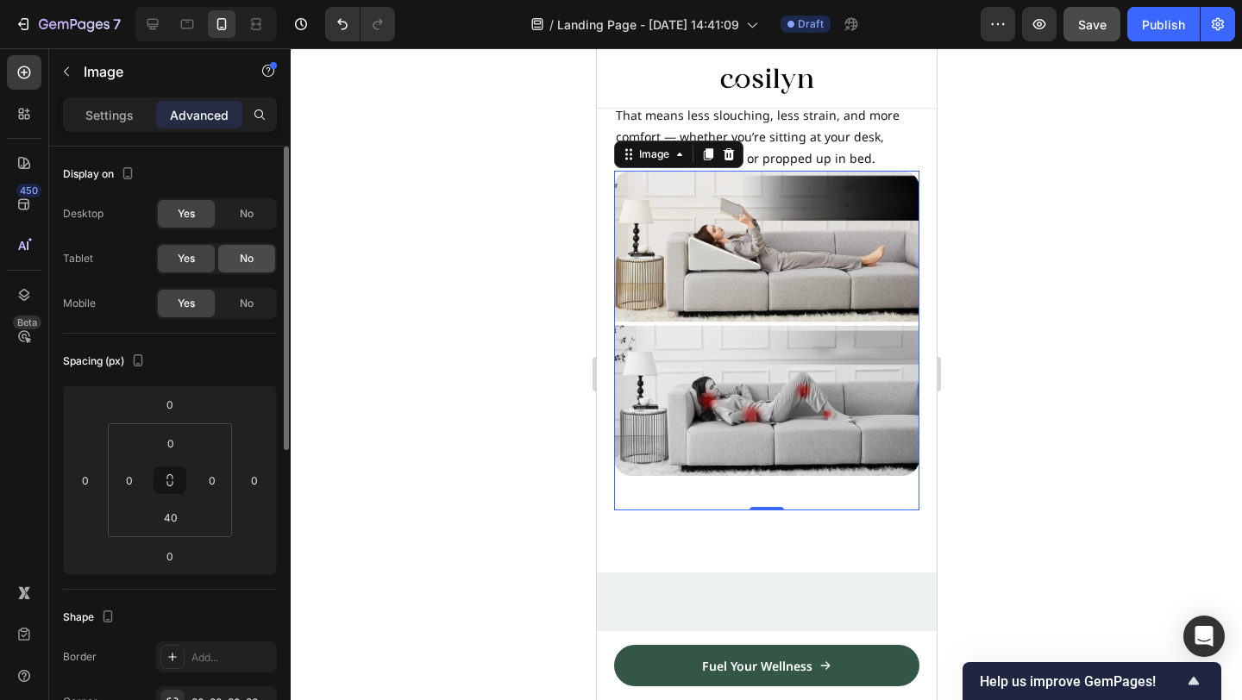
click at [264, 271] on div "No" at bounding box center [246, 259] width 57 height 28
click at [263, 224] on div "No" at bounding box center [246, 214] width 57 height 28
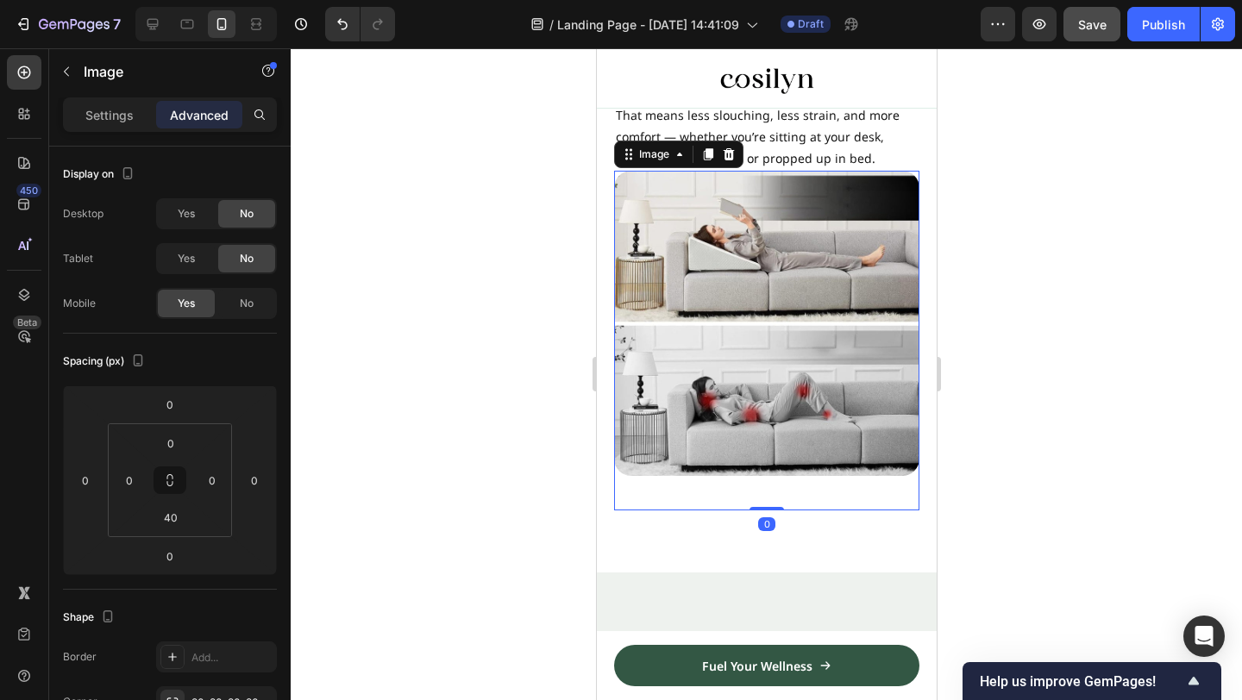
click at [813, 250] on img at bounding box center [765, 323] width 305 height 305
click at [114, 135] on div "Settings Advanced" at bounding box center [170, 121] width 242 height 49
click at [102, 112] on p "Settings" at bounding box center [109, 115] width 48 height 18
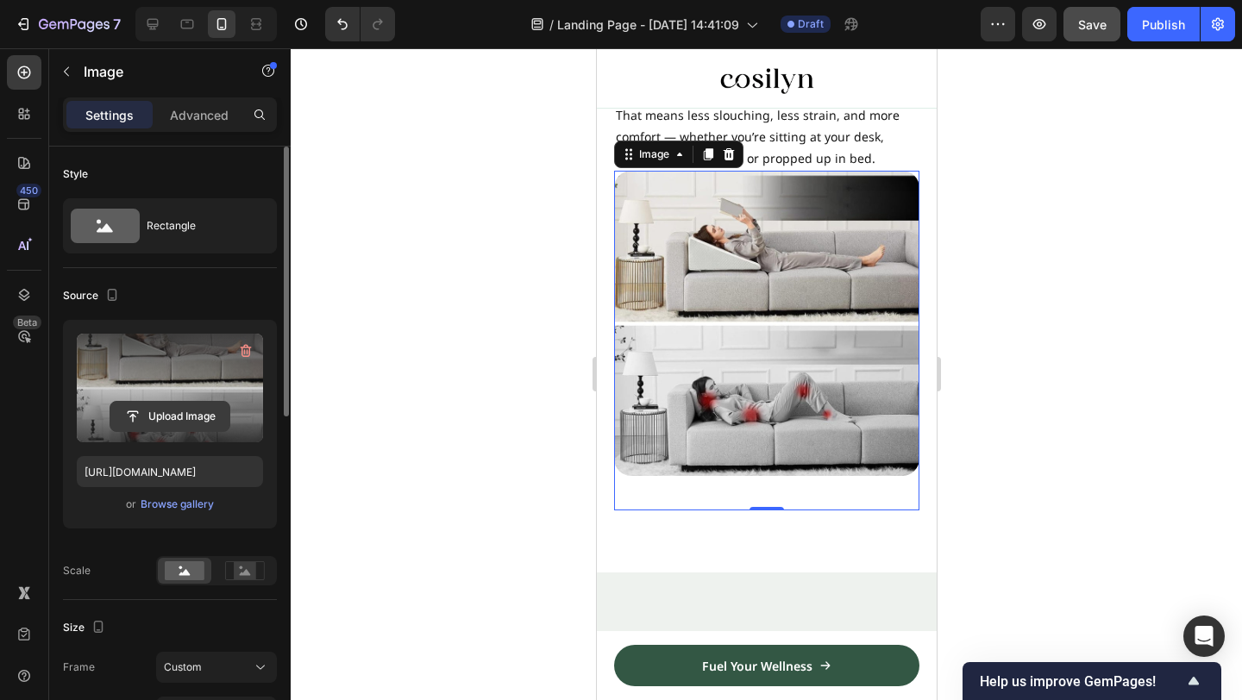
click at [166, 424] on input "file" at bounding box center [169, 416] width 119 height 29
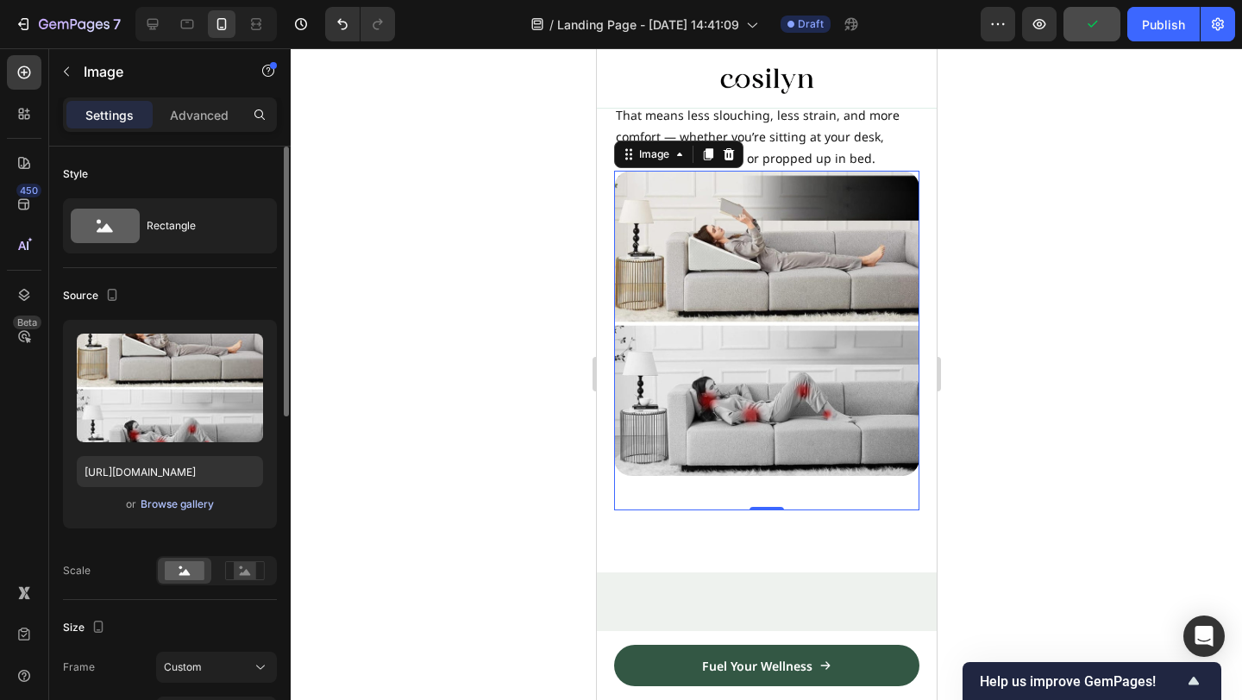
click at [198, 506] on div "Browse gallery" at bounding box center [177, 505] width 73 height 16
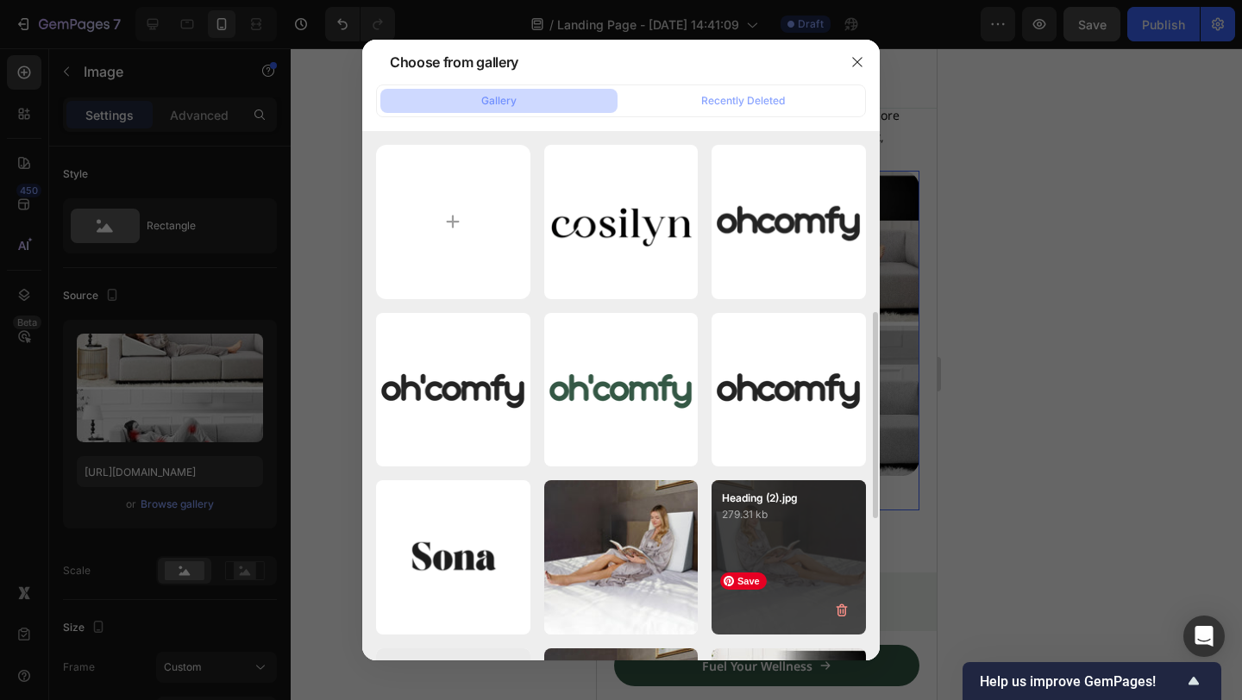
scroll to position [155, 0]
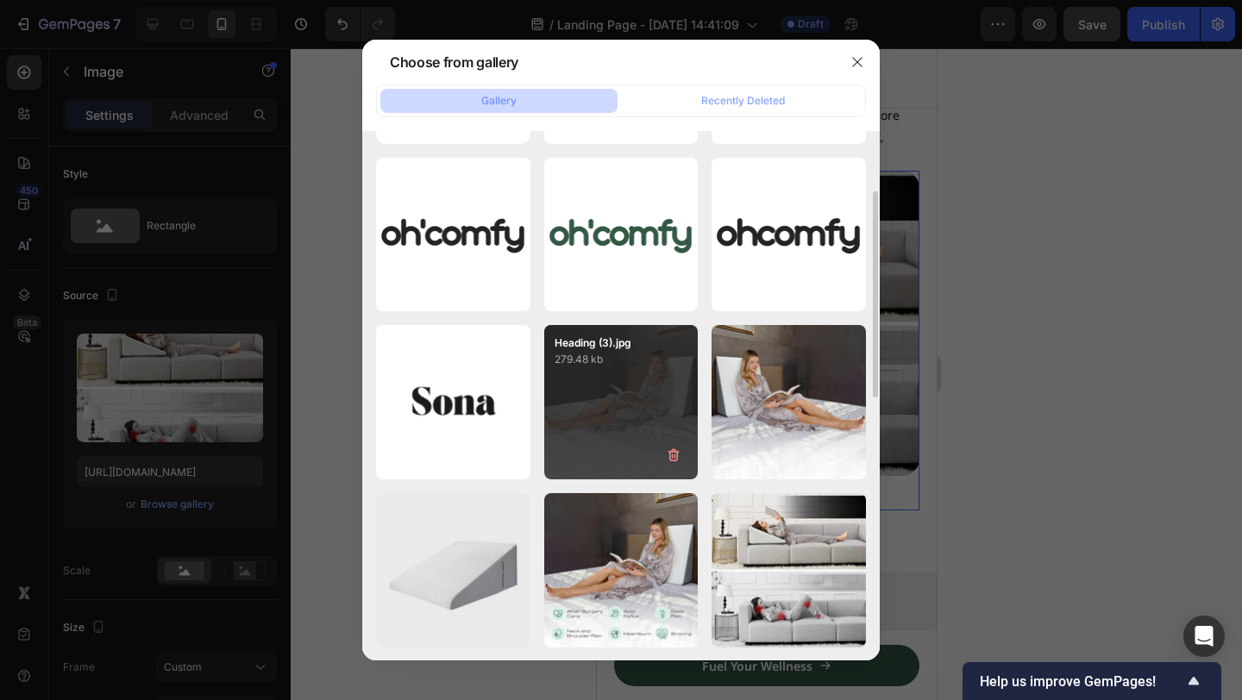
click at [625, 390] on div "Heading (3).jpg 279.48 kb" at bounding box center [621, 402] width 154 height 154
type input "https://cdn.shopify.com/s/files/1/0914/0417/3689/files/gempages_575809327634317…"
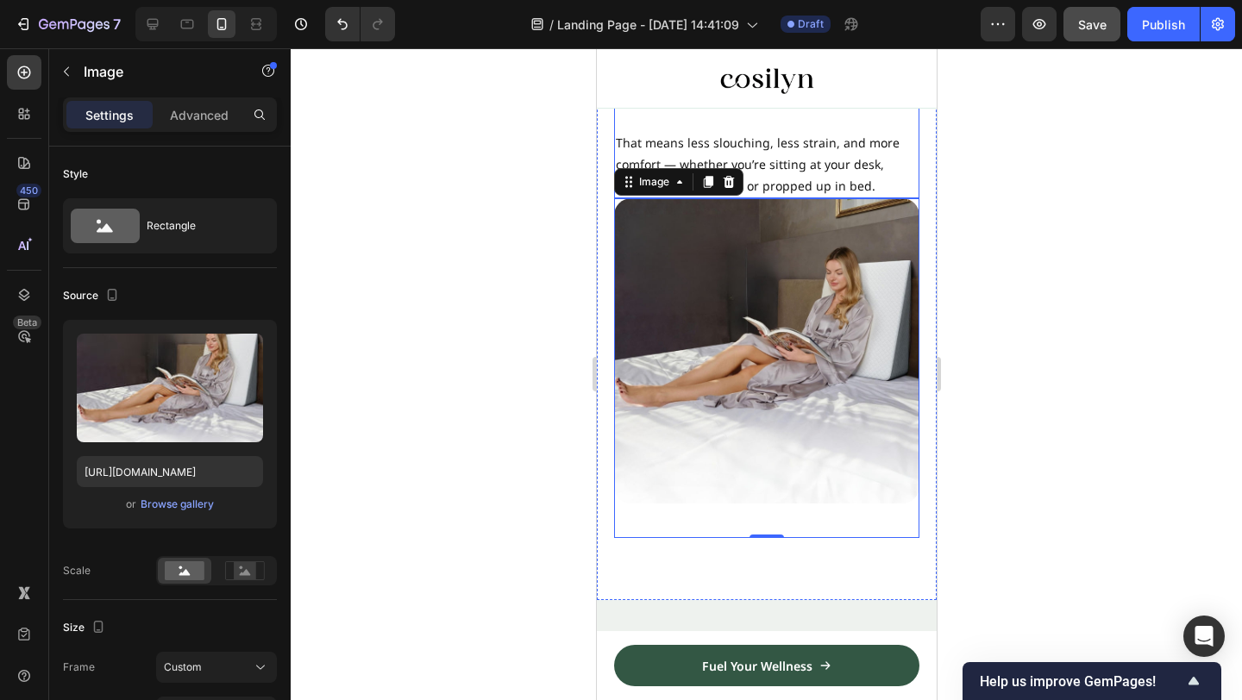
scroll to position [2312, 0]
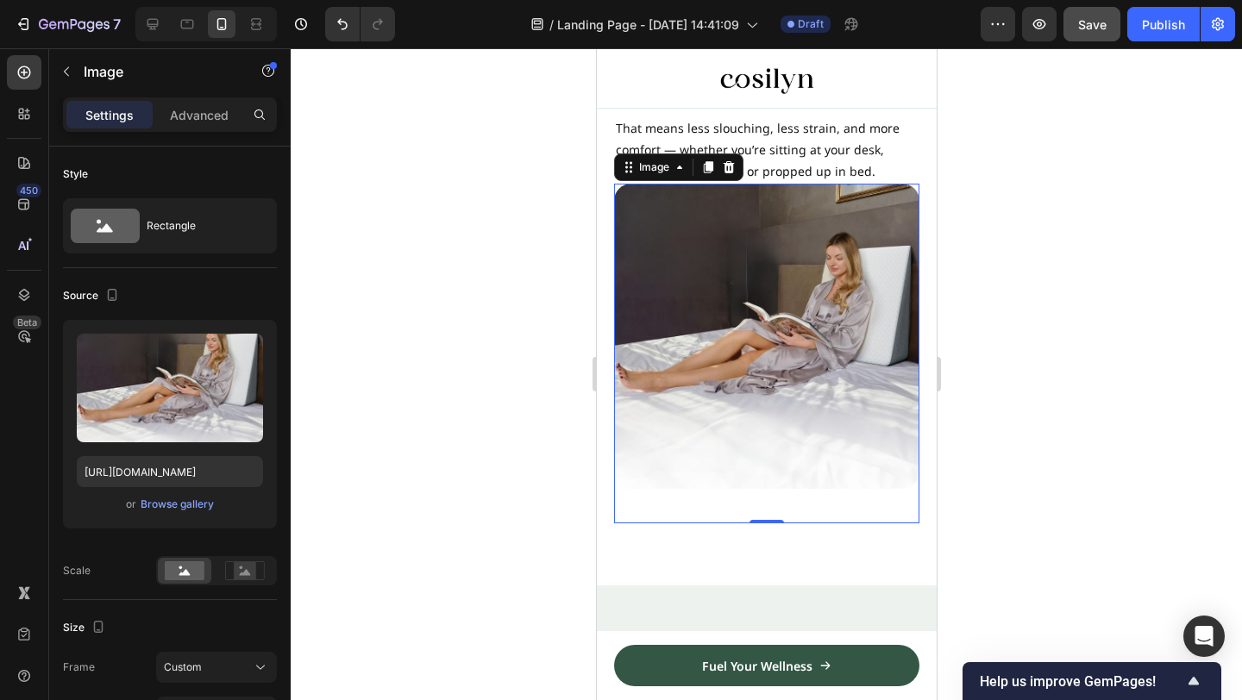
click at [1057, 306] on div at bounding box center [766, 374] width 951 height 652
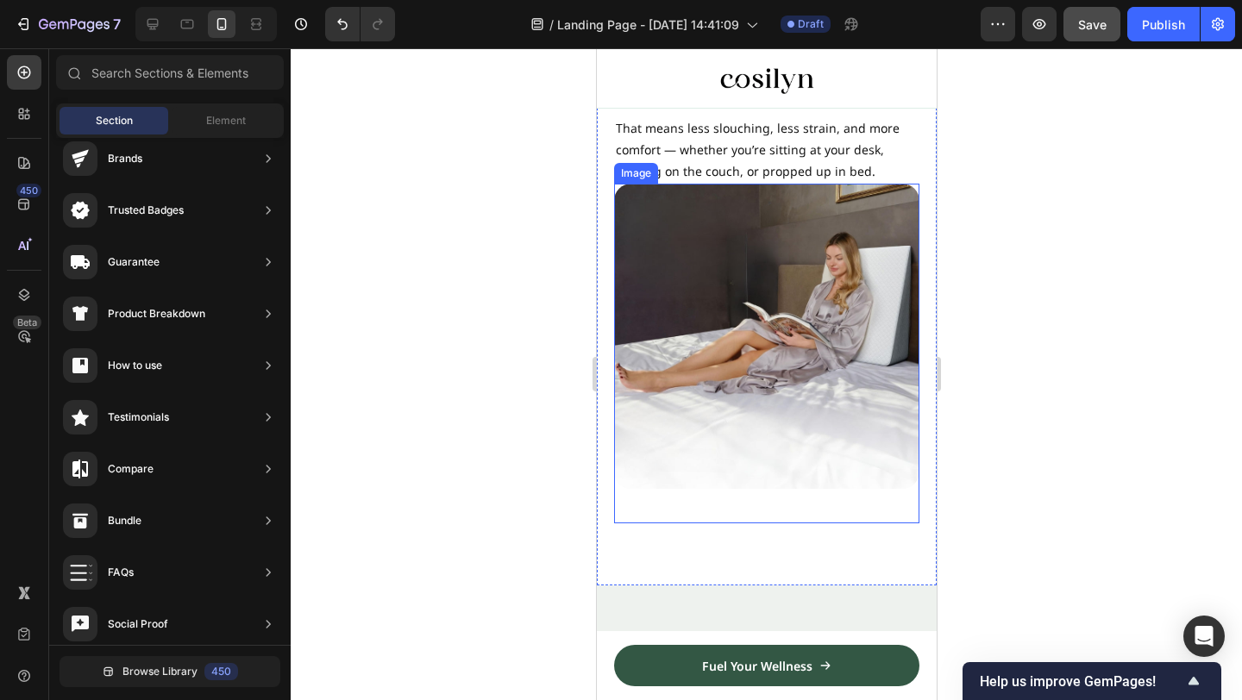
scroll to position [2259, 0]
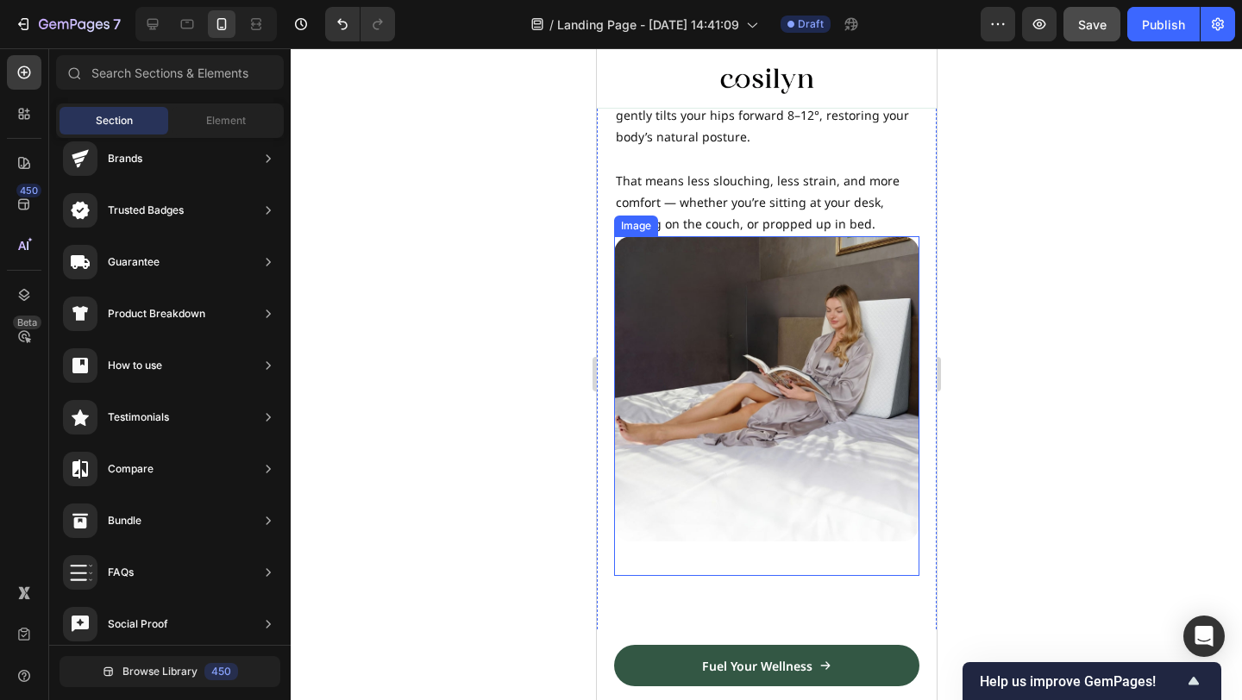
click at [793, 330] on img at bounding box center [765, 388] width 305 height 305
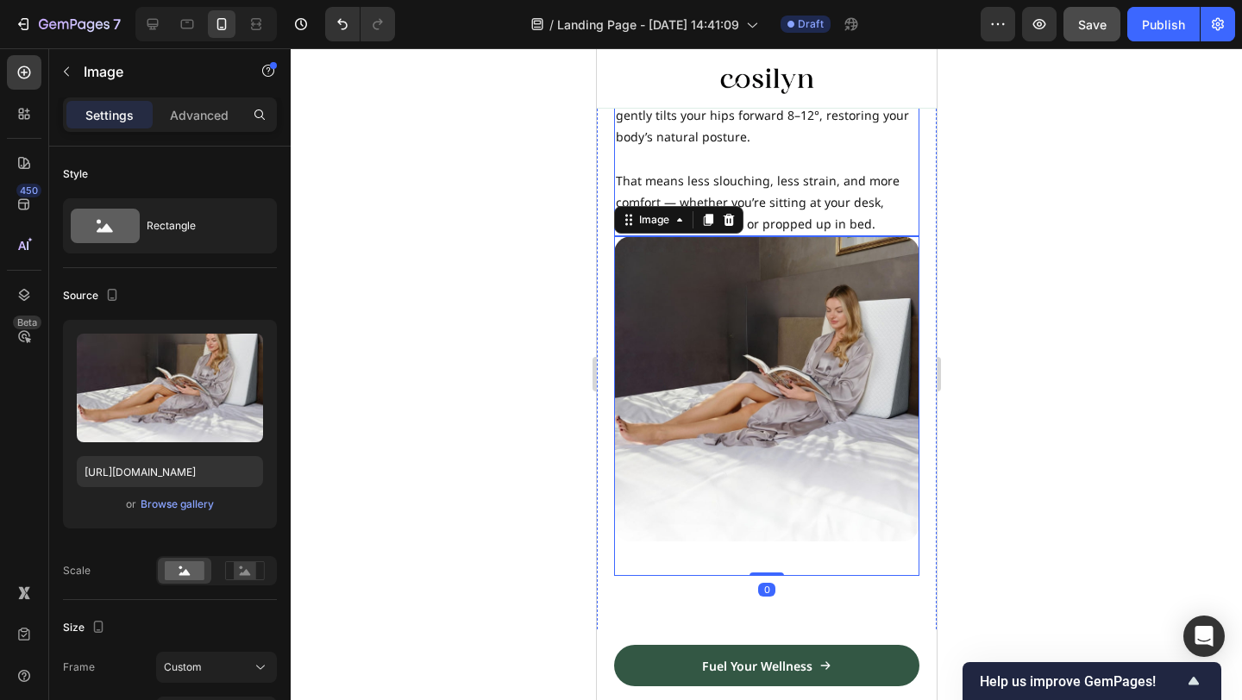
click at [1045, 177] on div at bounding box center [766, 374] width 951 height 652
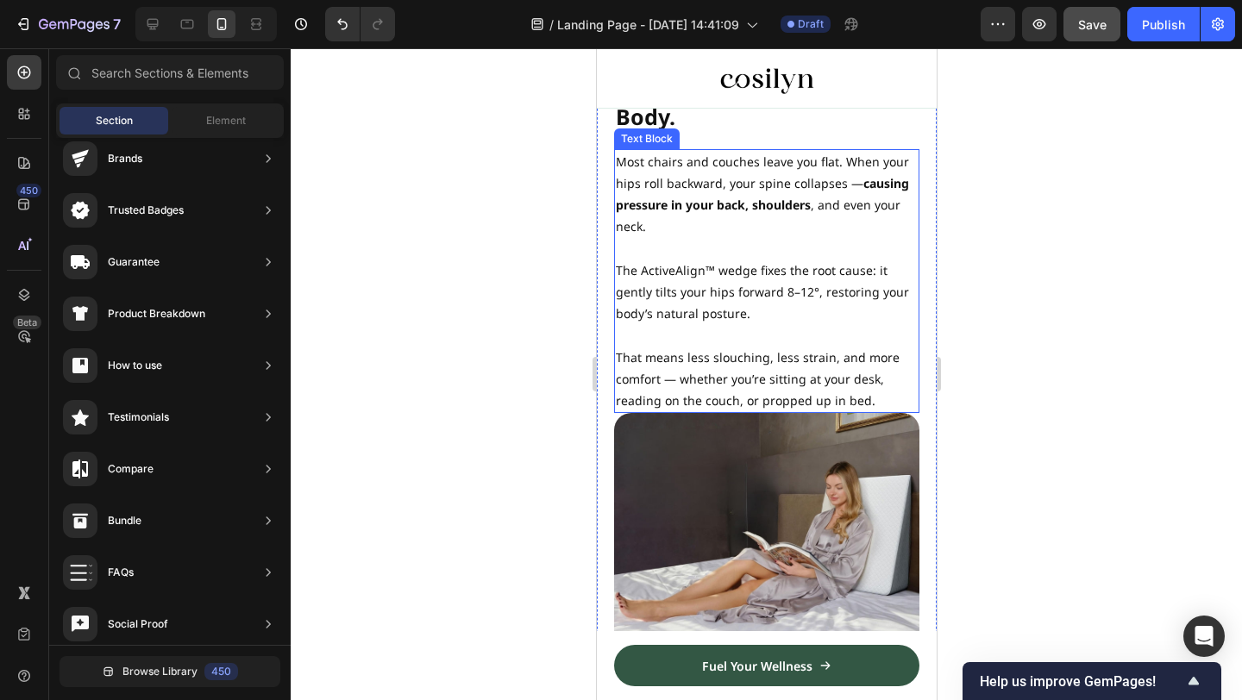
scroll to position [1728, 0]
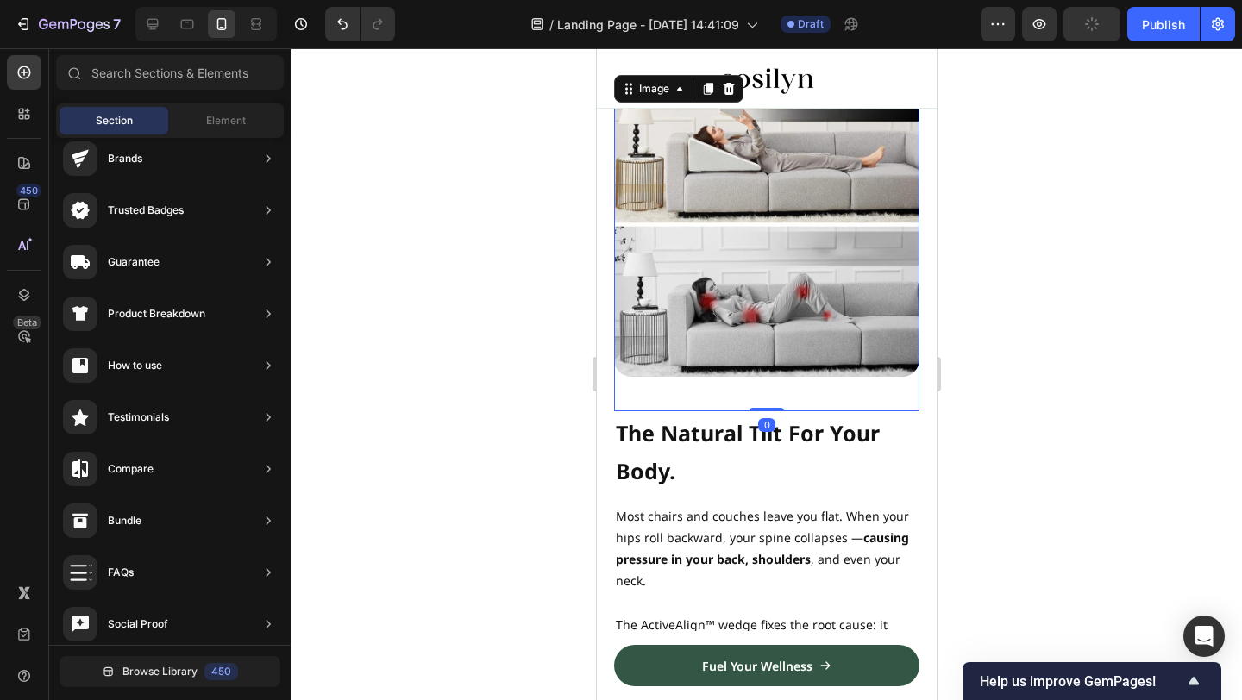
click at [776, 305] on img at bounding box center [765, 224] width 305 height 305
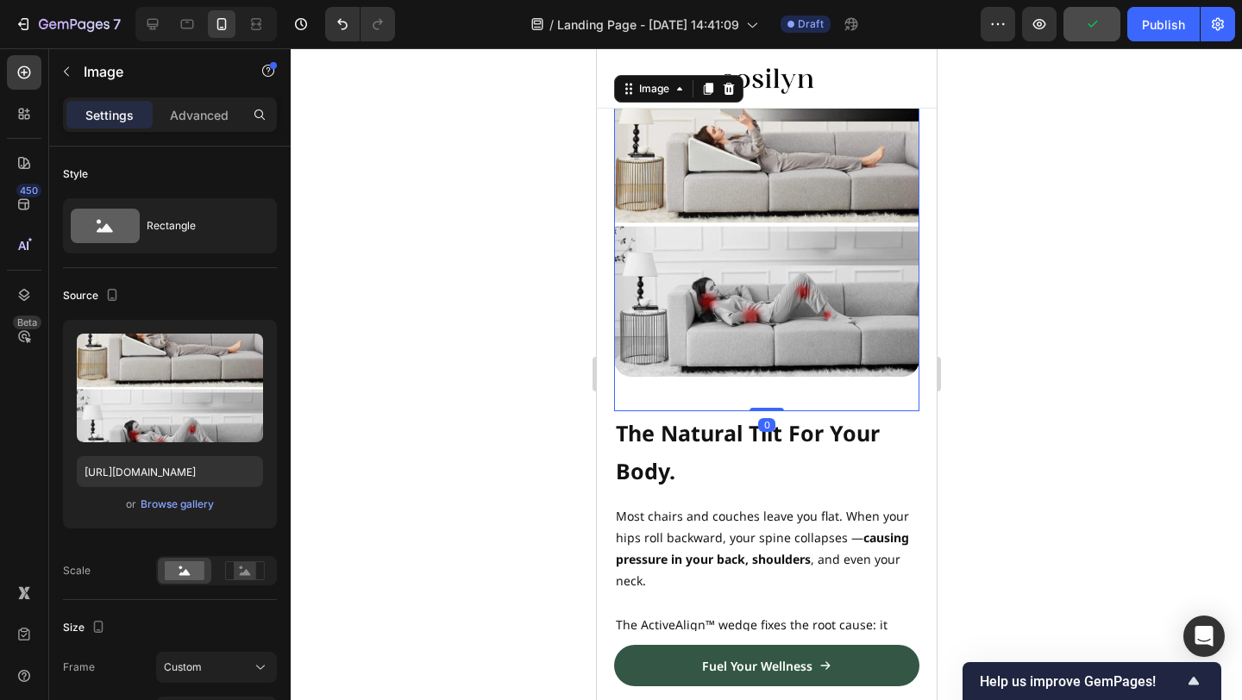
click at [218, 129] on div "Settings Advanced" at bounding box center [170, 114] width 214 height 35
click at [216, 121] on p "Advanced" at bounding box center [199, 115] width 59 height 18
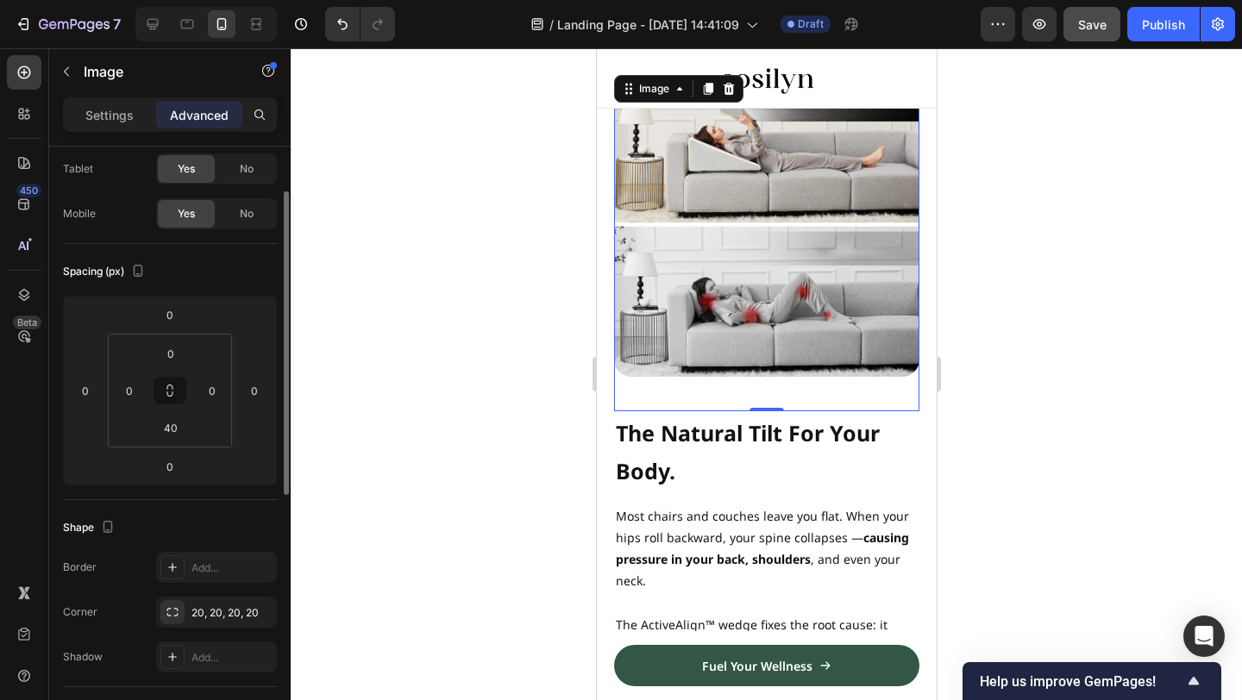
scroll to position [1393, 0]
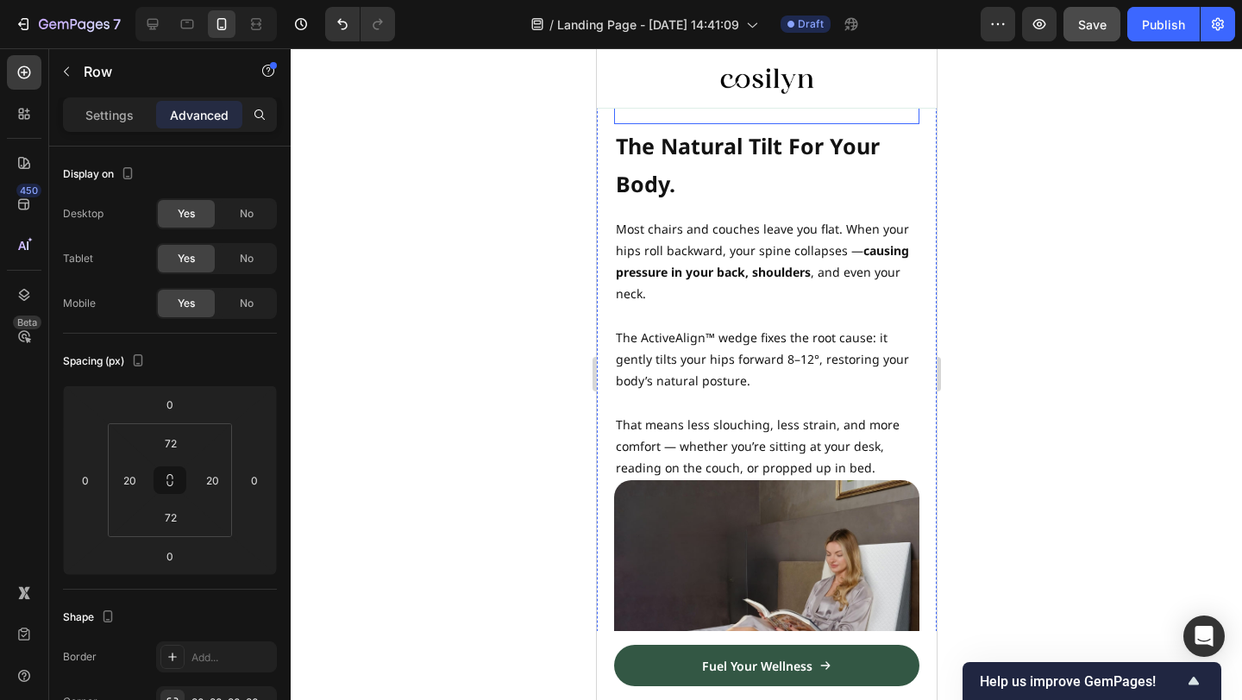
scroll to position [2109, 0]
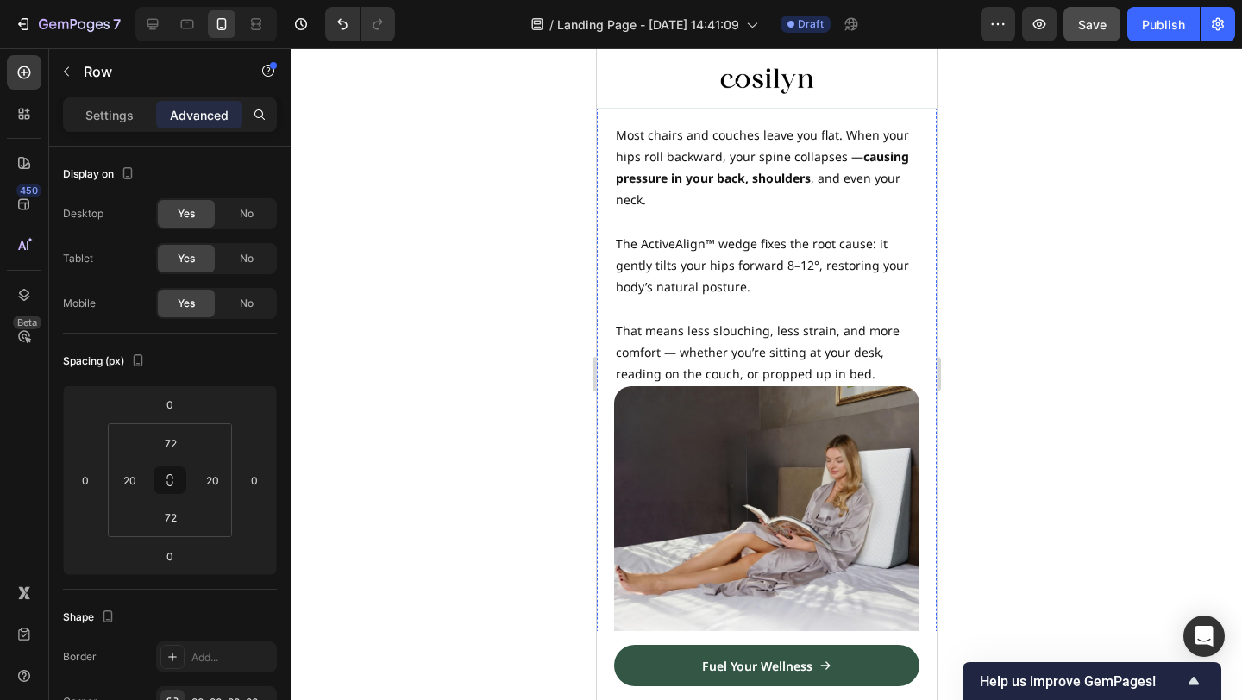
click at [754, 448] on img at bounding box center [765, 538] width 305 height 305
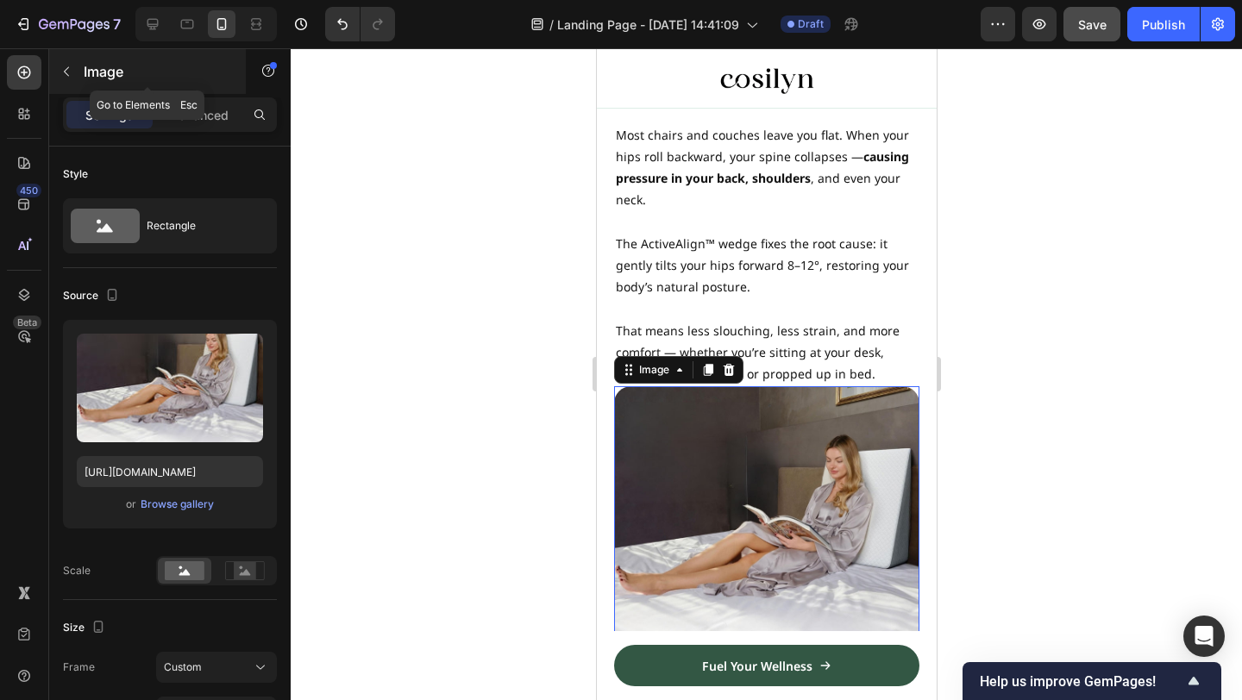
click at [197, 85] on div "Image" at bounding box center [147, 71] width 197 height 45
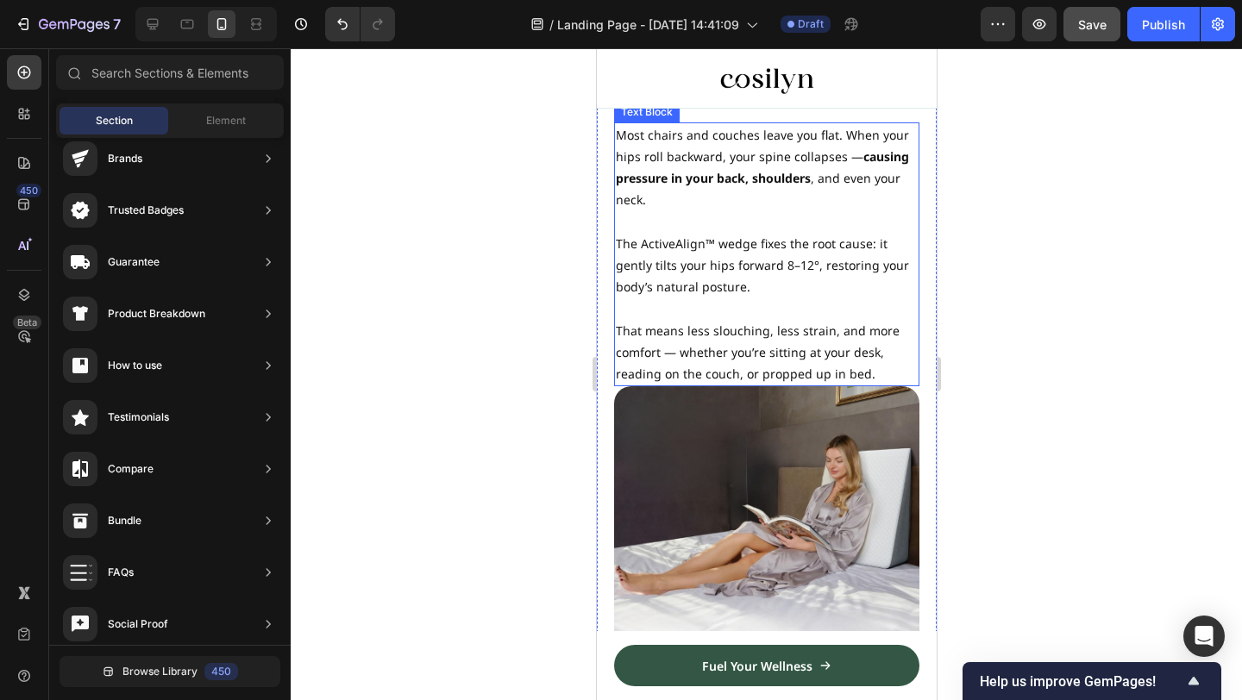
click at [828, 559] on img at bounding box center [765, 538] width 305 height 305
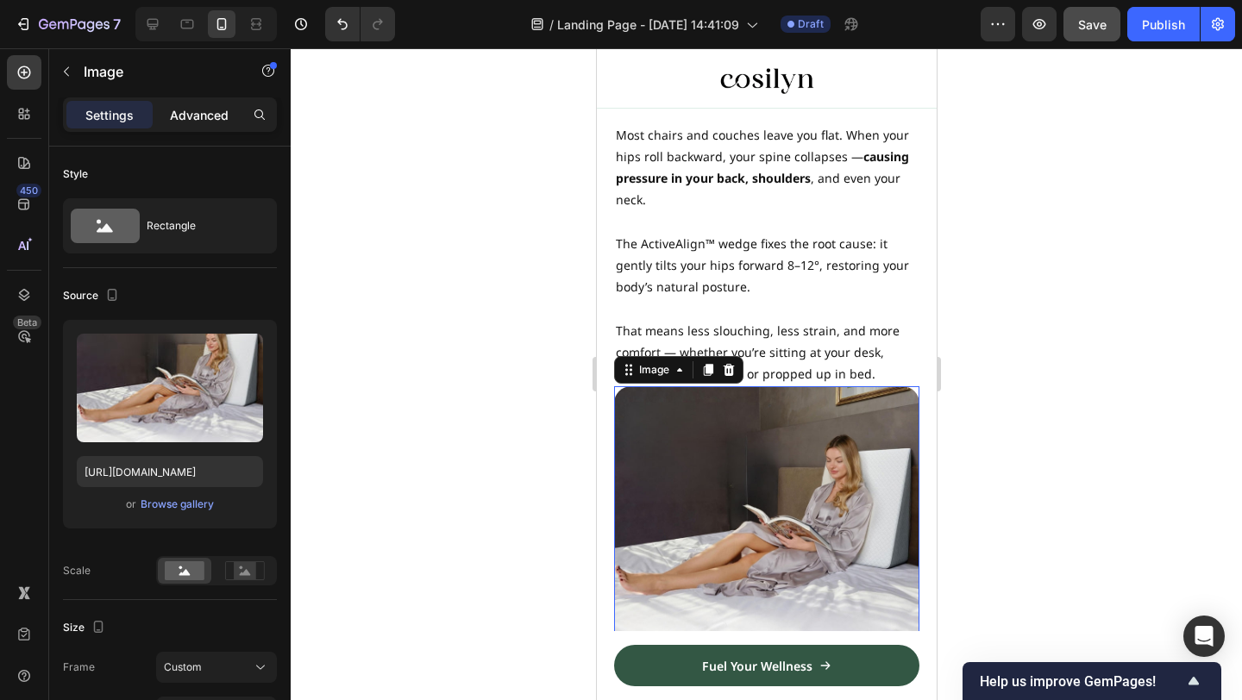
click at [198, 106] on p "Advanced" at bounding box center [199, 115] width 59 height 18
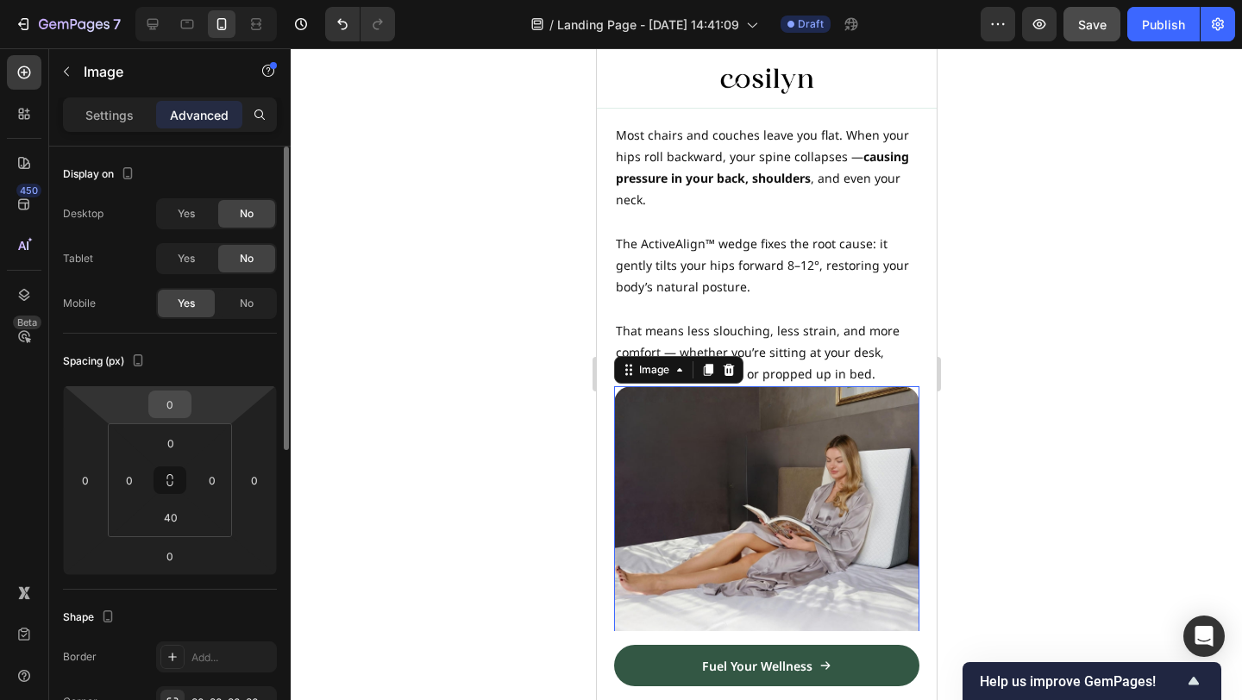
click at [185, 417] on div "0" at bounding box center [169, 405] width 43 height 28
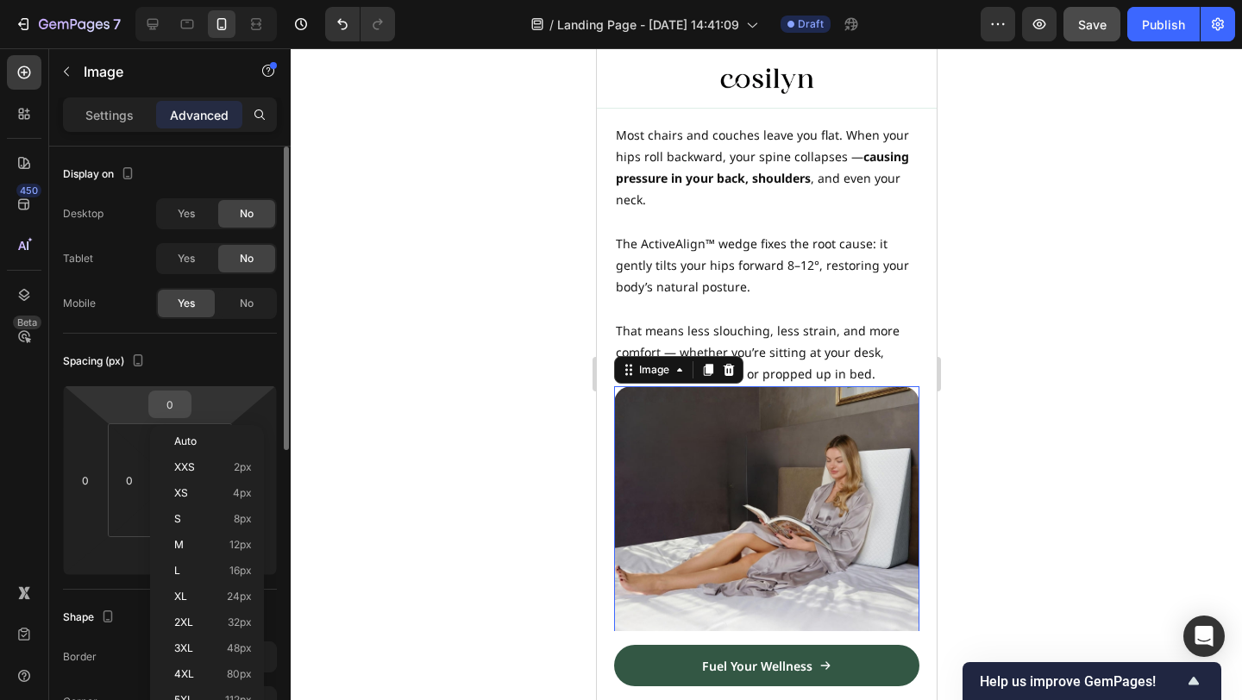
click at [179, 403] on input "0" at bounding box center [170, 405] width 35 height 26
type input "72"
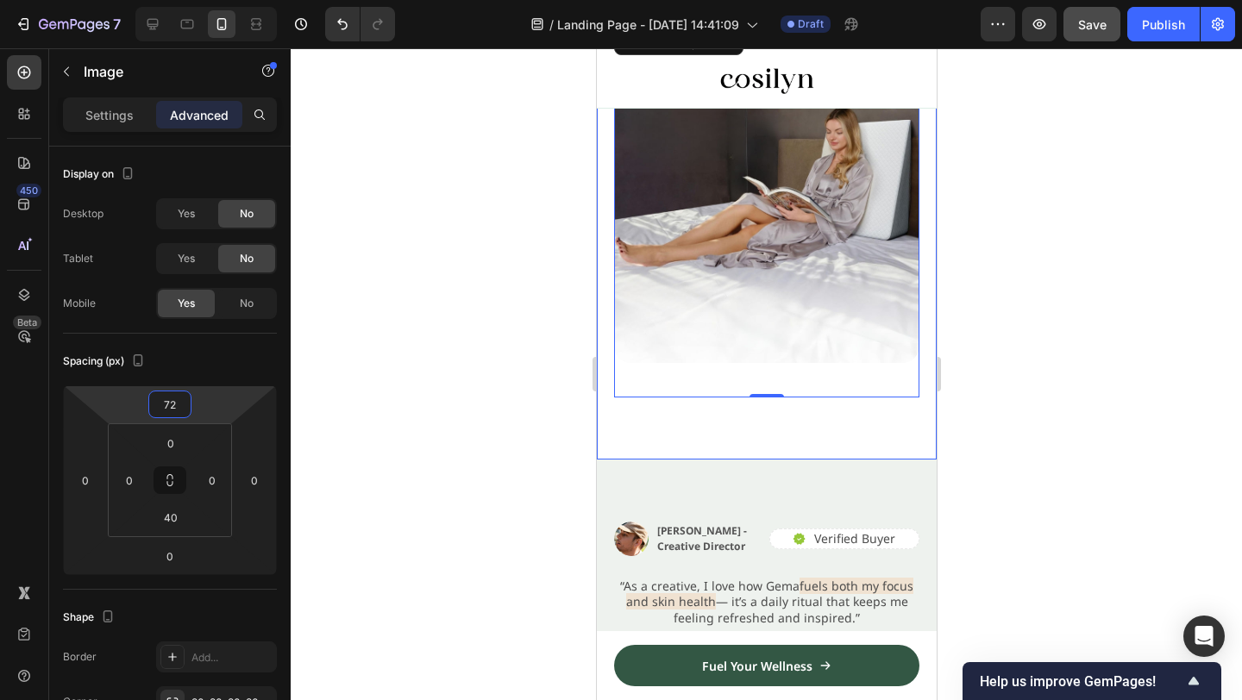
click at [989, 362] on div at bounding box center [766, 374] width 951 height 652
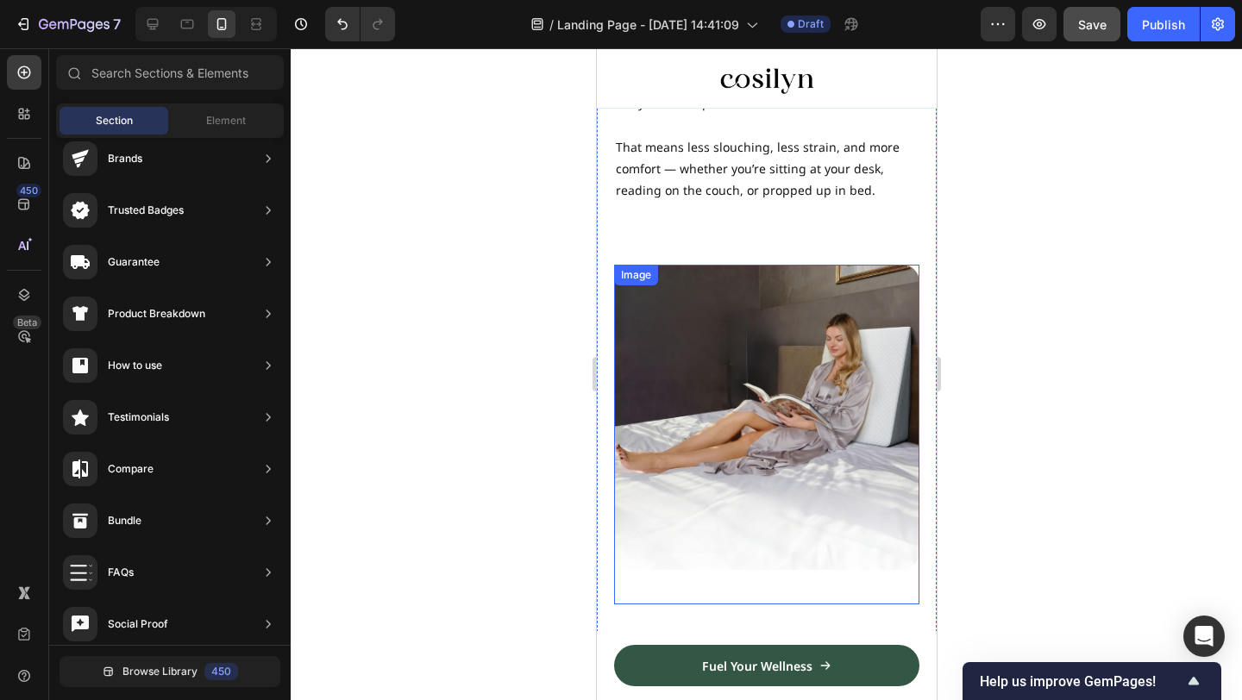
scroll to position [2396, 0]
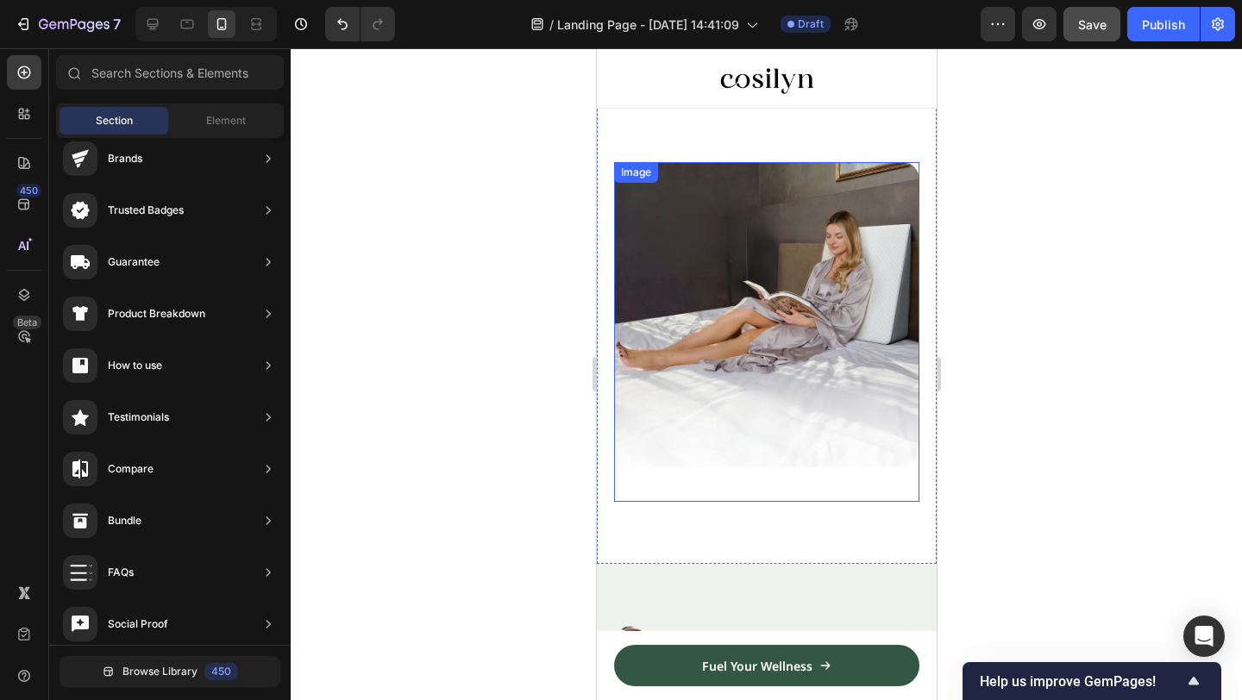
click at [981, 325] on div at bounding box center [766, 374] width 951 height 652
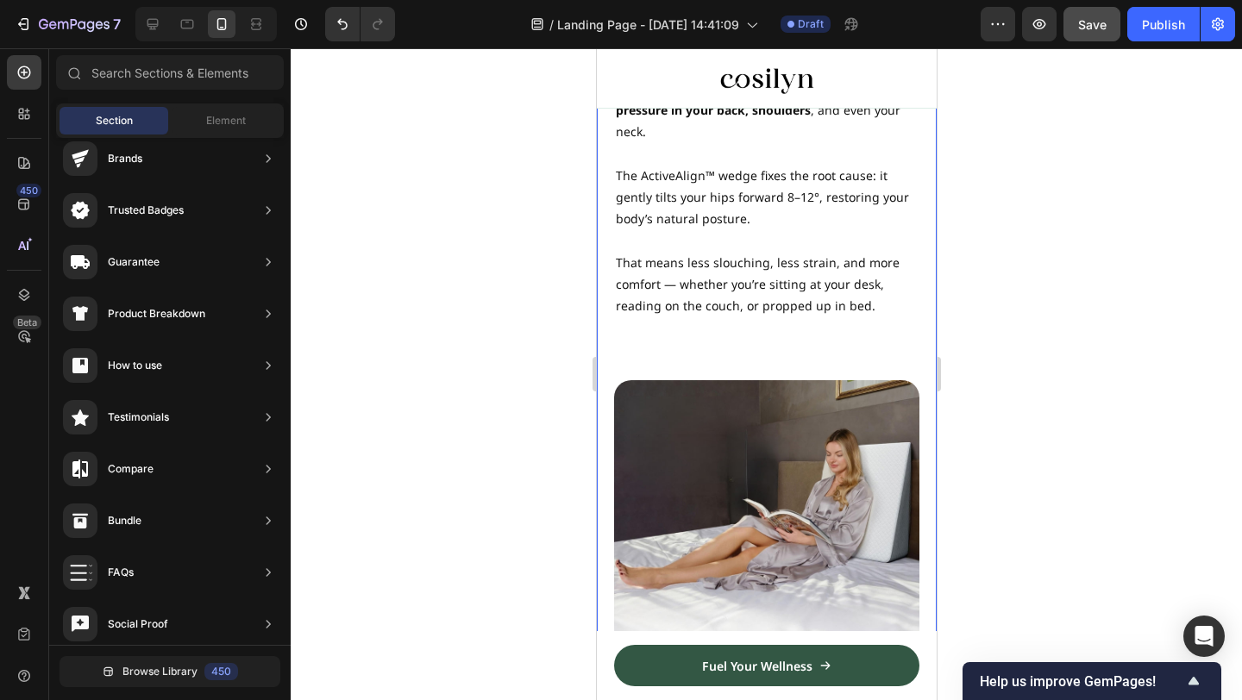
click at [760, 353] on div "The Natural Tilt For Your Body. Heading Most chairs and couches leave you flat.…" at bounding box center [765, 341] width 305 height 759
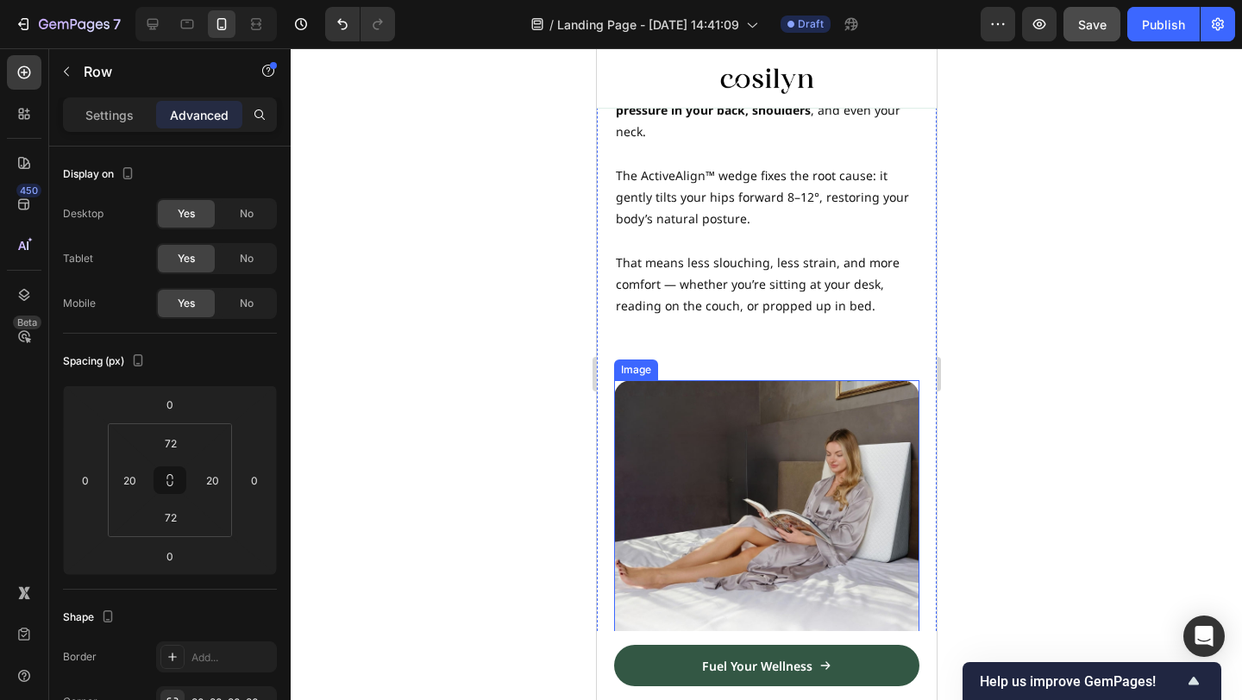
click at [699, 385] on img at bounding box center [765, 532] width 305 height 305
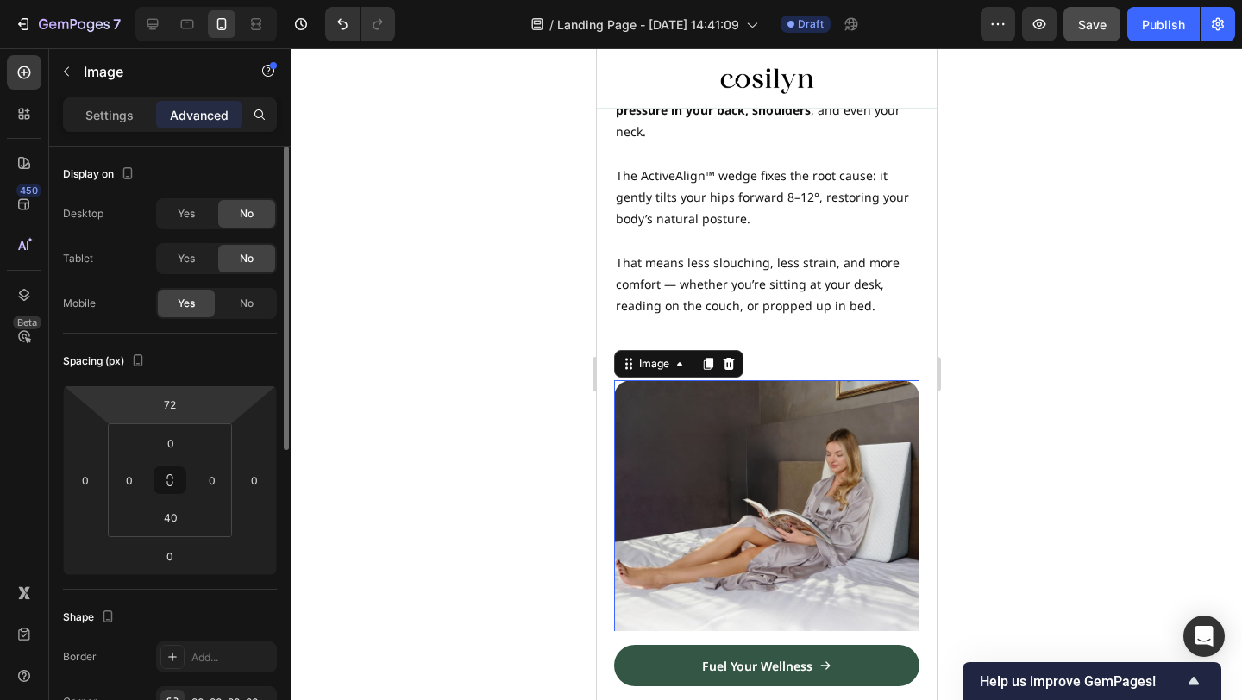
click at [194, 0] on html "7 / Landing Page - [DATE] 14:41:09 Draft Preview Save Publish 450 Beta Sections…" at bounding box center [621, 0] width 1242 height 0
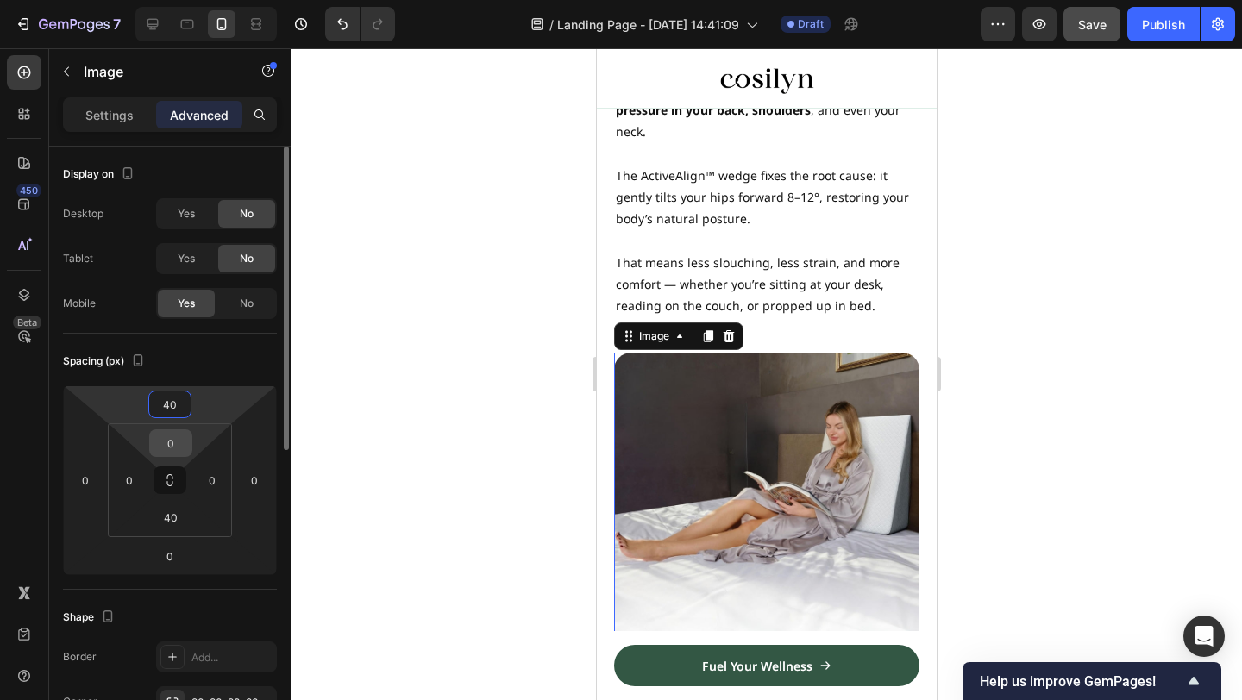
type input "40"
click at [173, 445] on input "0" at bounding box center [171, 443] width 35 height 26
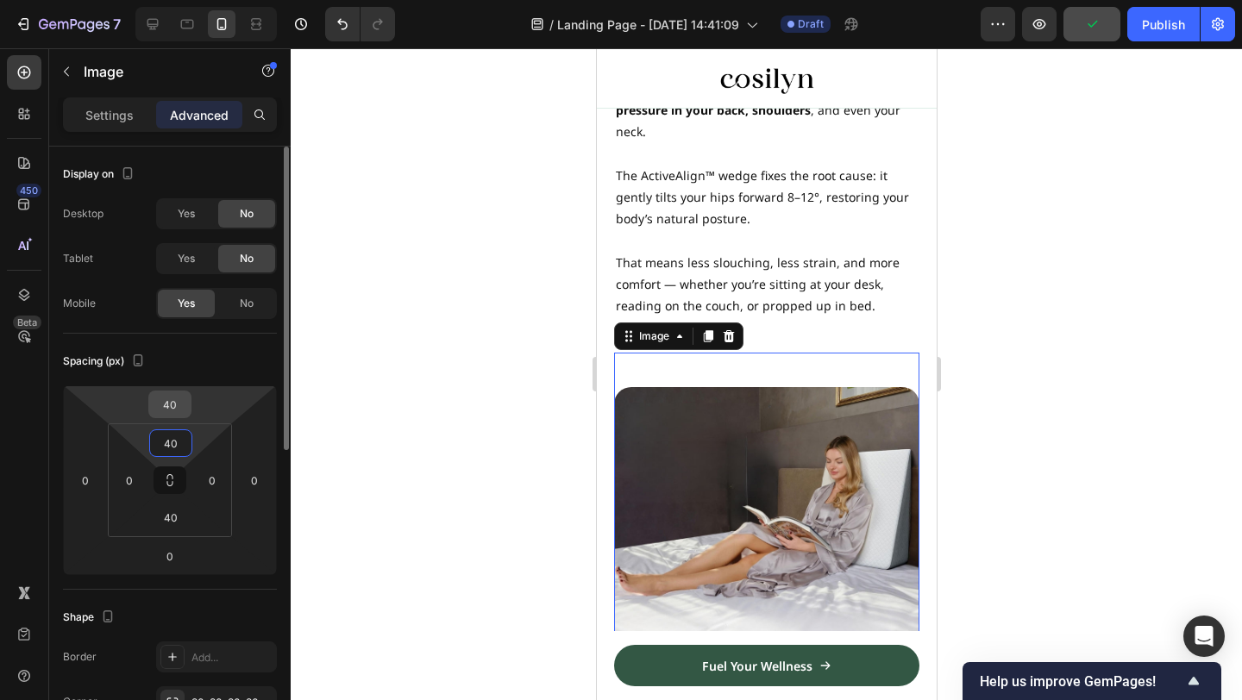
type input "40"
click at [173, 410] on input "40" at bounding box center [170, 405] width 35 height 26
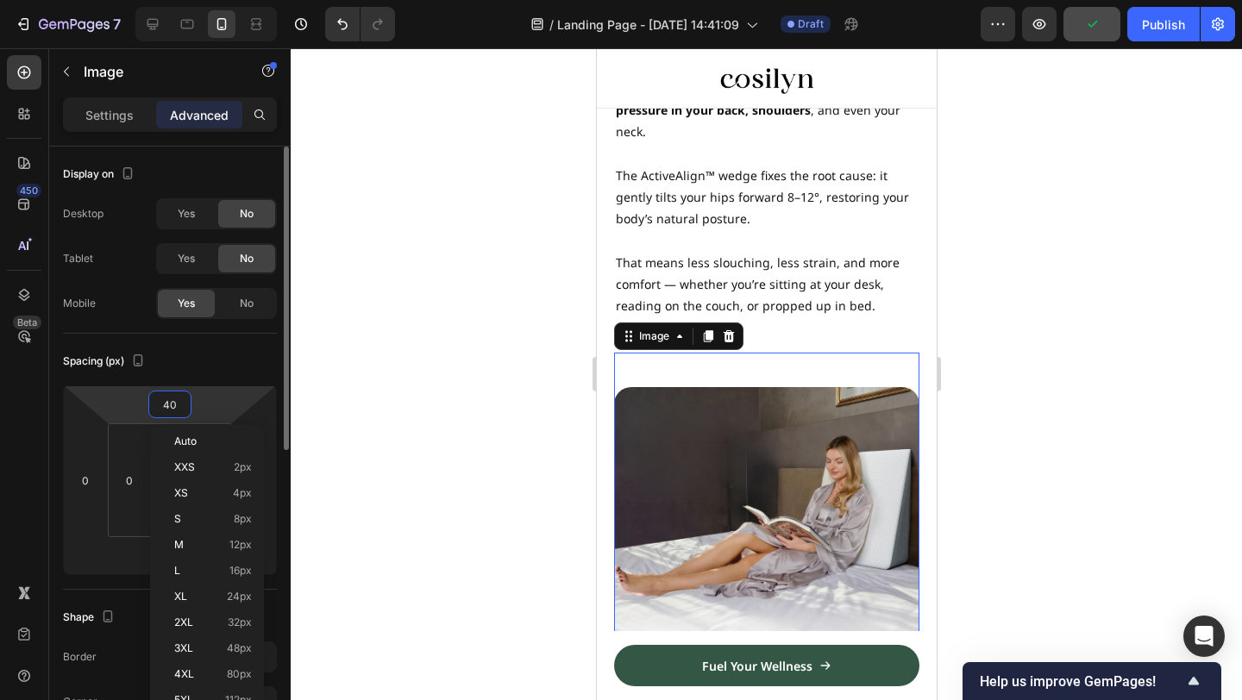
type input "0"
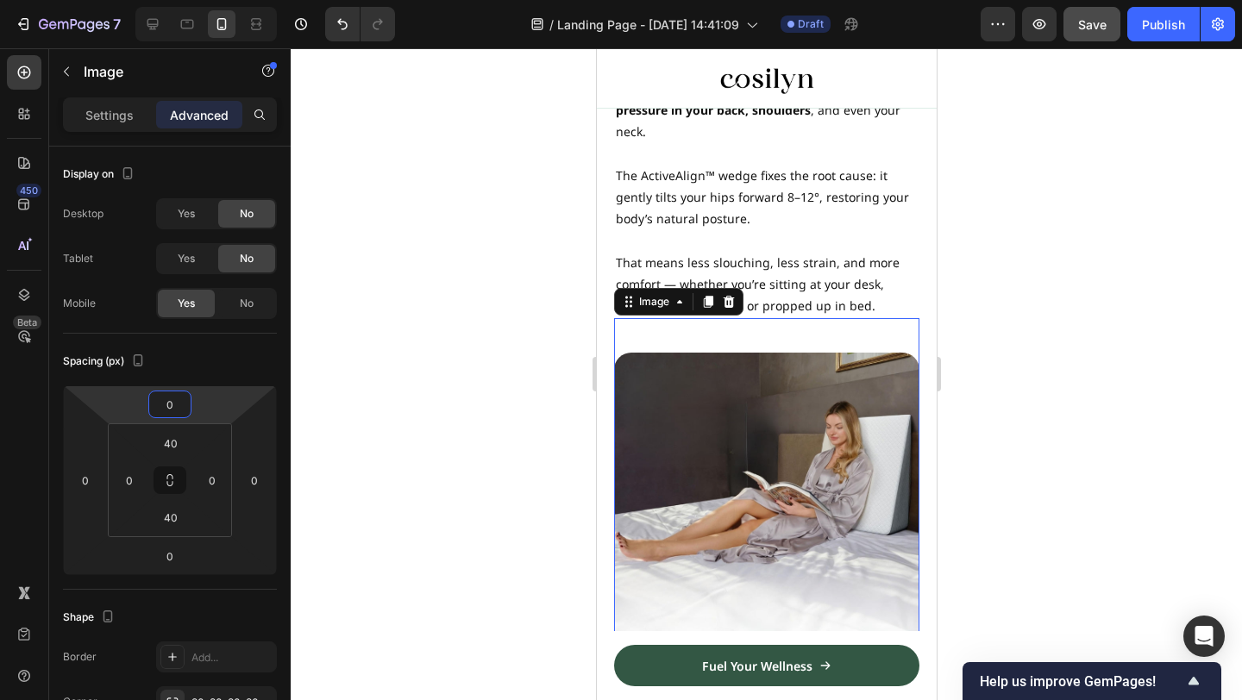
click at [1051, 244] on div at bounding box center [766, 374] width 951 height 652
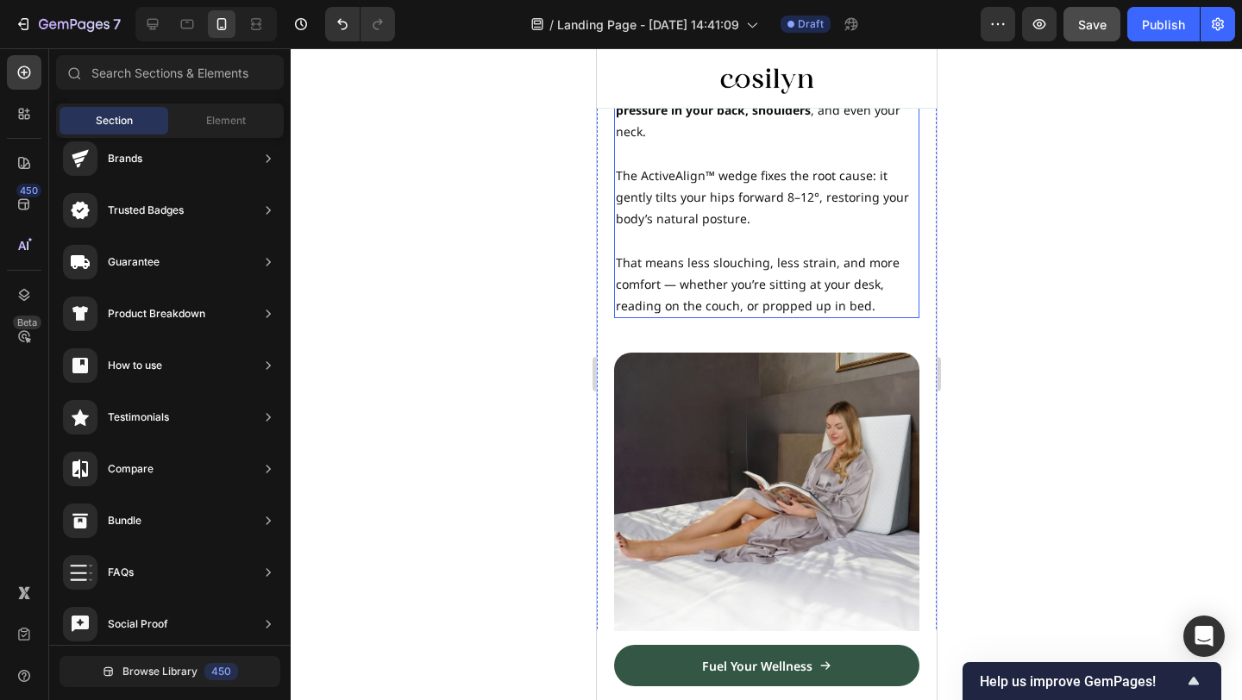
scroll to position [2129, 0]
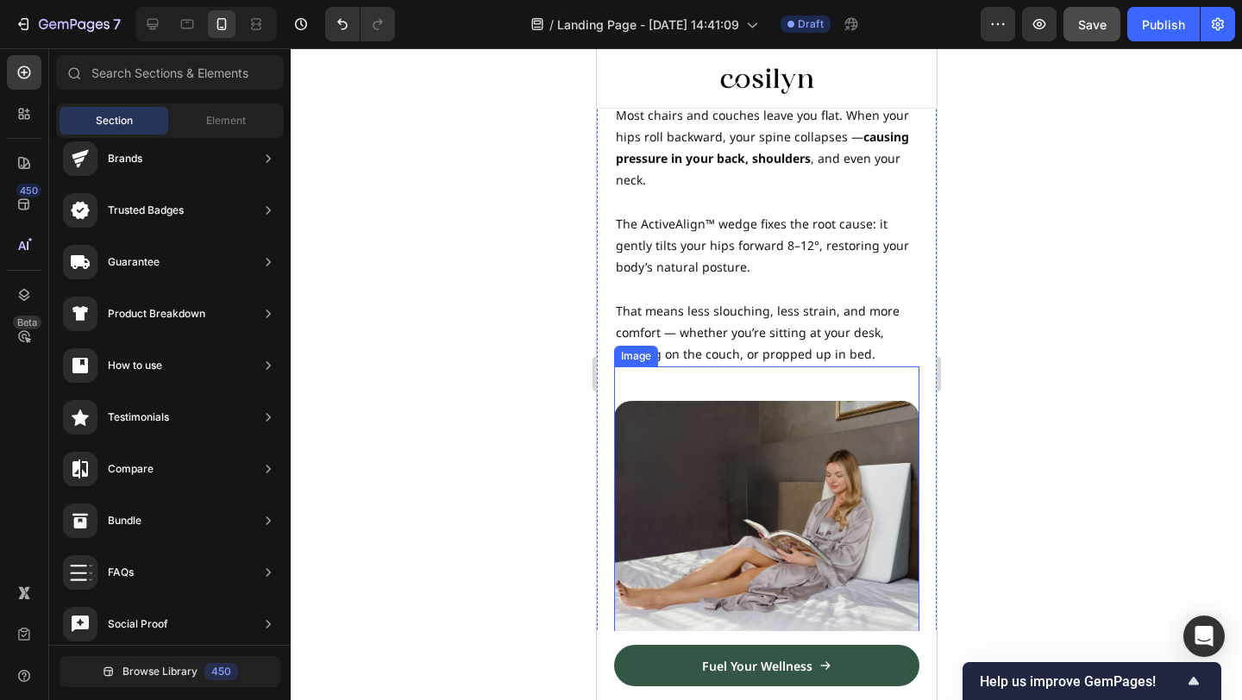
click at [800, 427] on img at bounding box center [765, 553] width 305 height 305
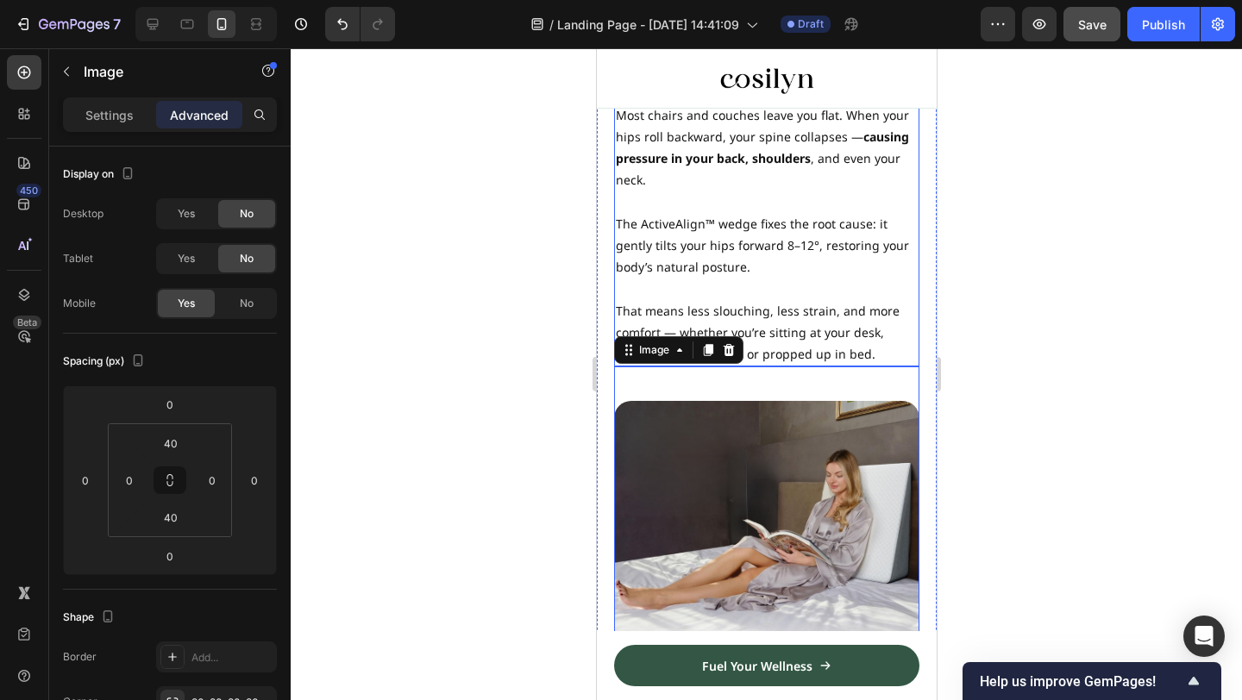
click at [839, 348] on p "That means less slouching, less strain, and more comfort — whether you’re sitti…" at bounding box center [766, 333] width 302 height 66
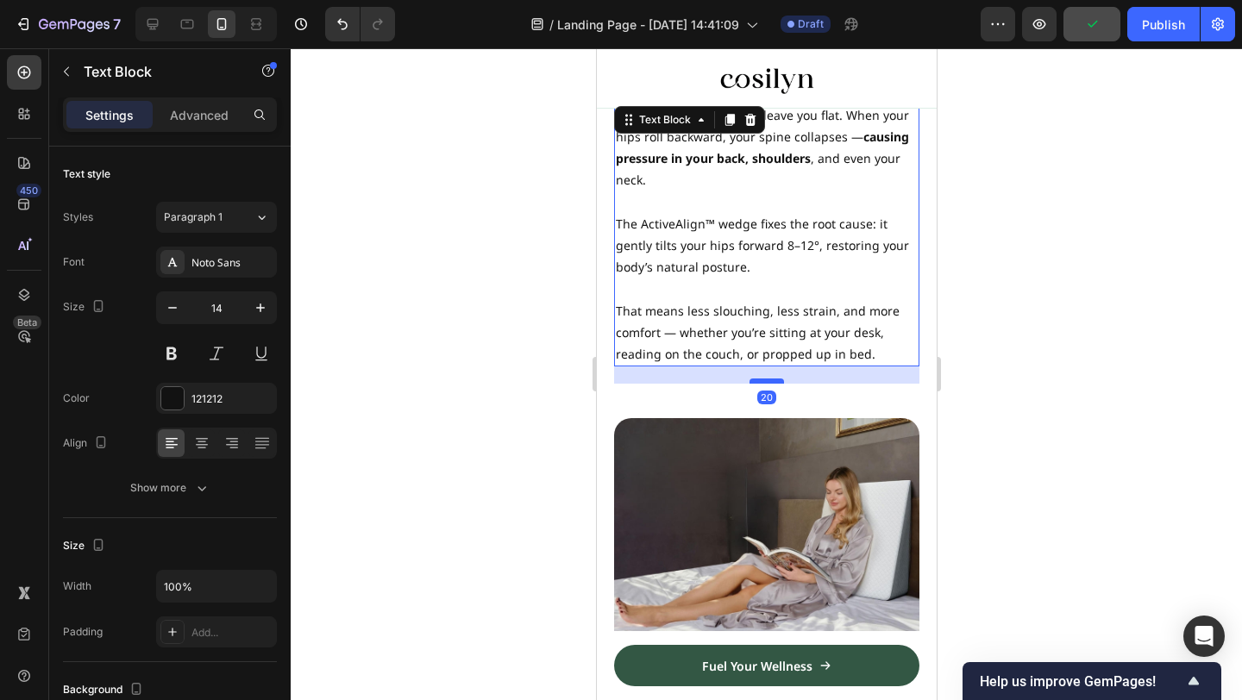
drag, startPoint x: 766, startPoint y: 364, endPoint x: 762, endPoint y: 381, distance: 17.8
click at [762, 381] on div at bounding box center [766, 381] width 35 height 5
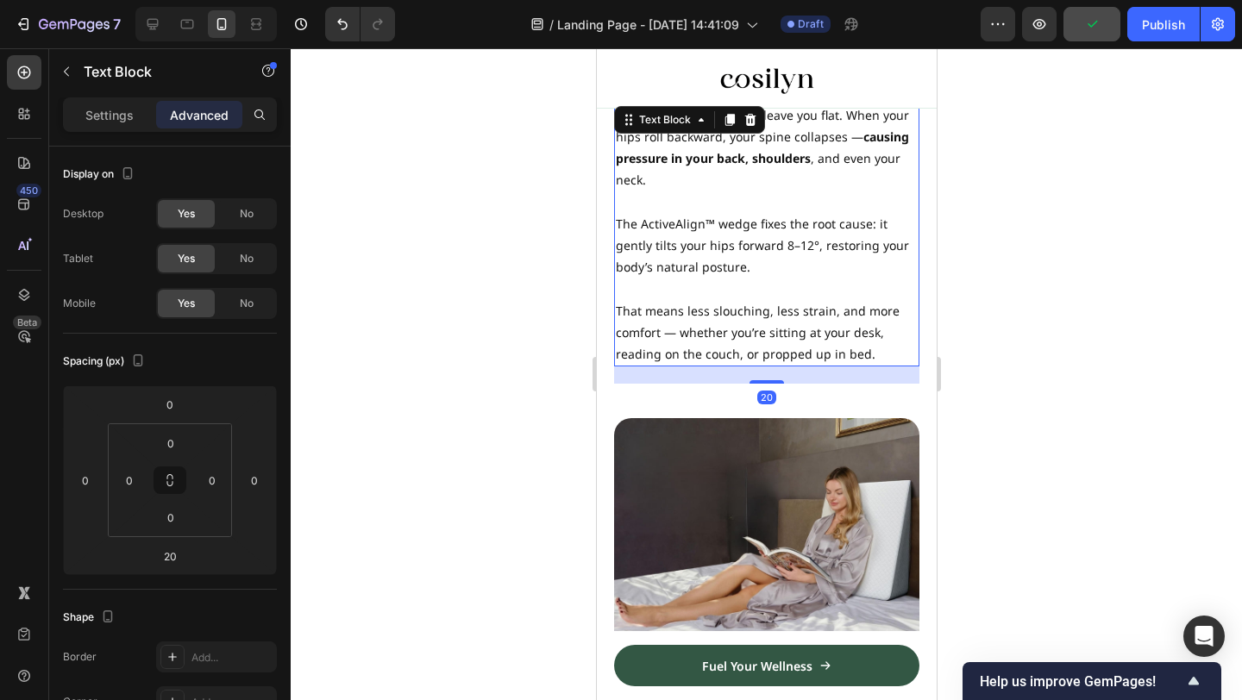
click at [828, 396] on div "Image" at bounding box center [765, 571] width 305 height 374
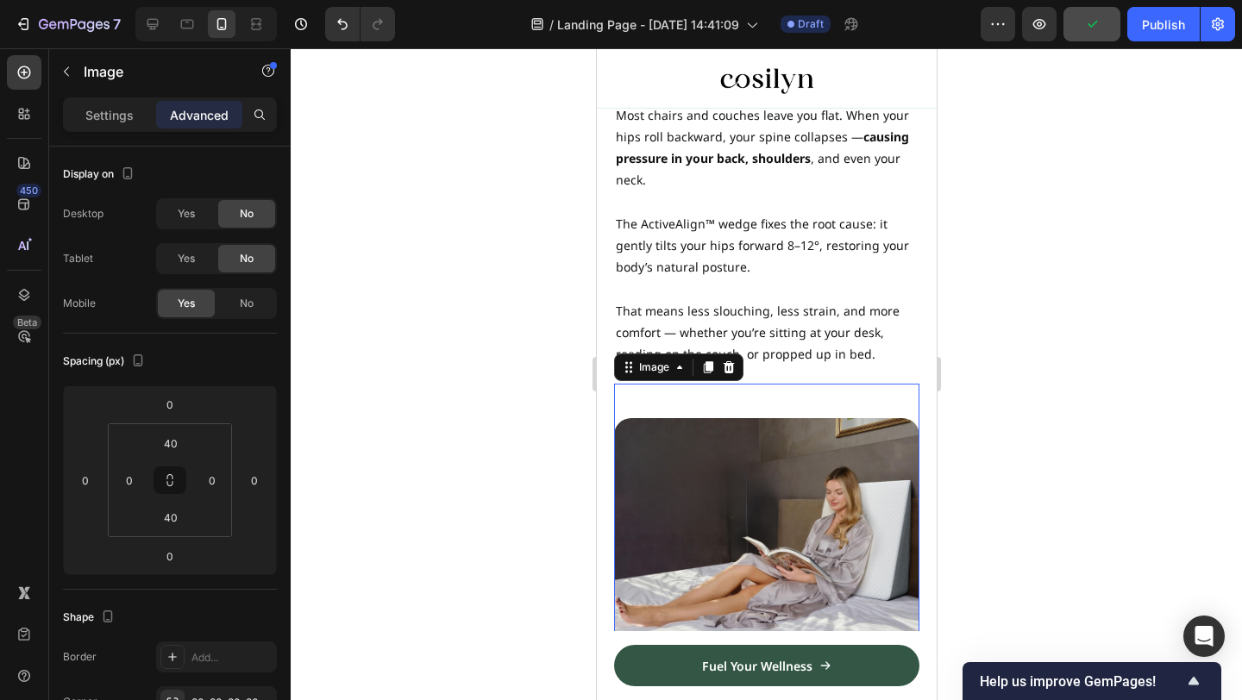
click at [745, 403] on div "Image 0" at bounding box center [765, 571] width 305 height 374
click at [175, 439] on input "40" at bounding box center [171, 443] width 35 height 26
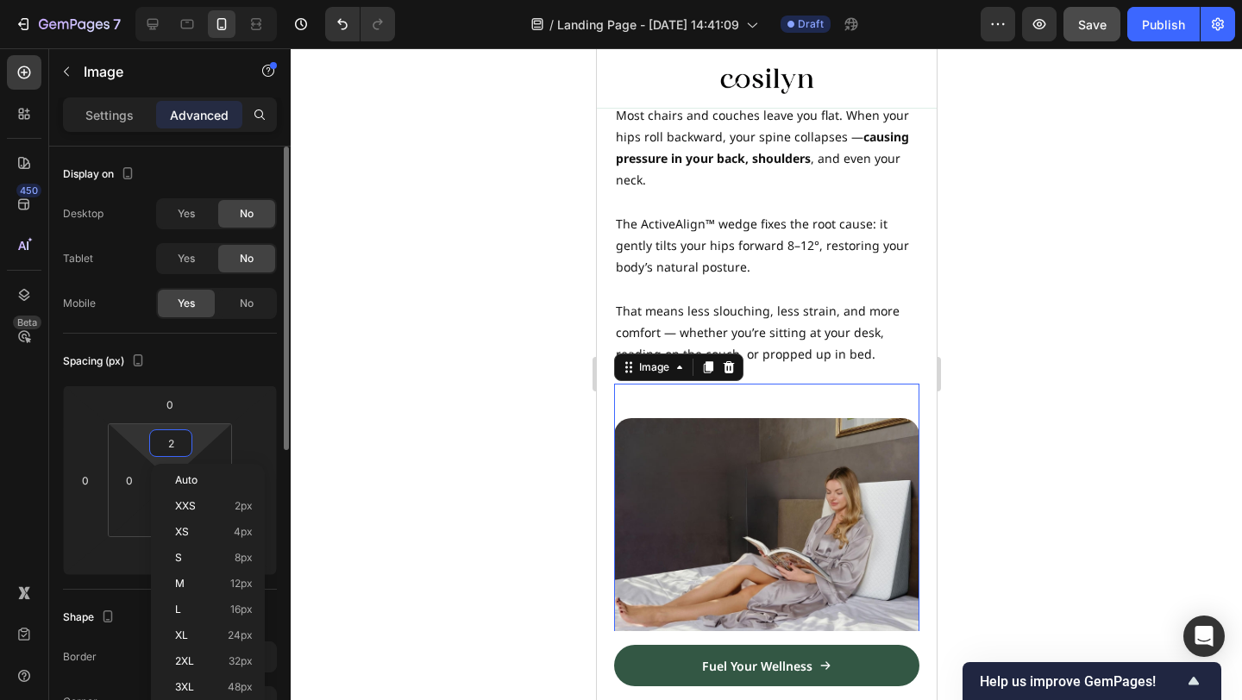
type input "20"
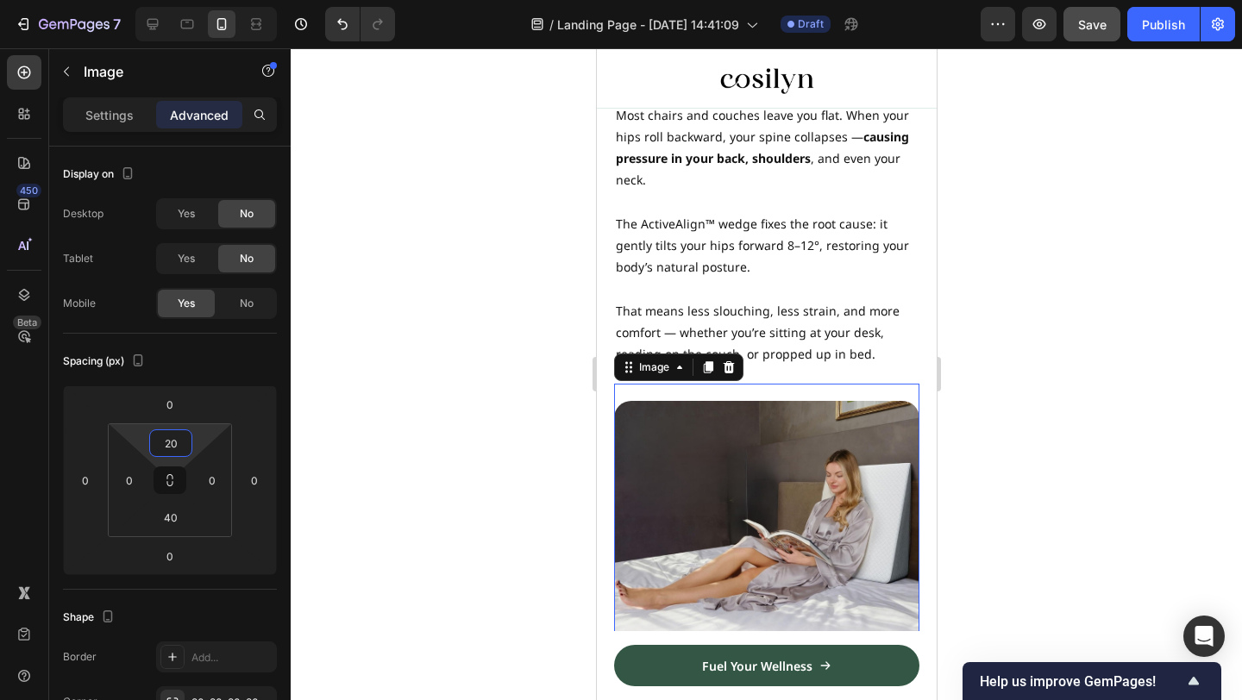
click at [1001, 348] on div at bounding box center [766, 374] width 951 height 652
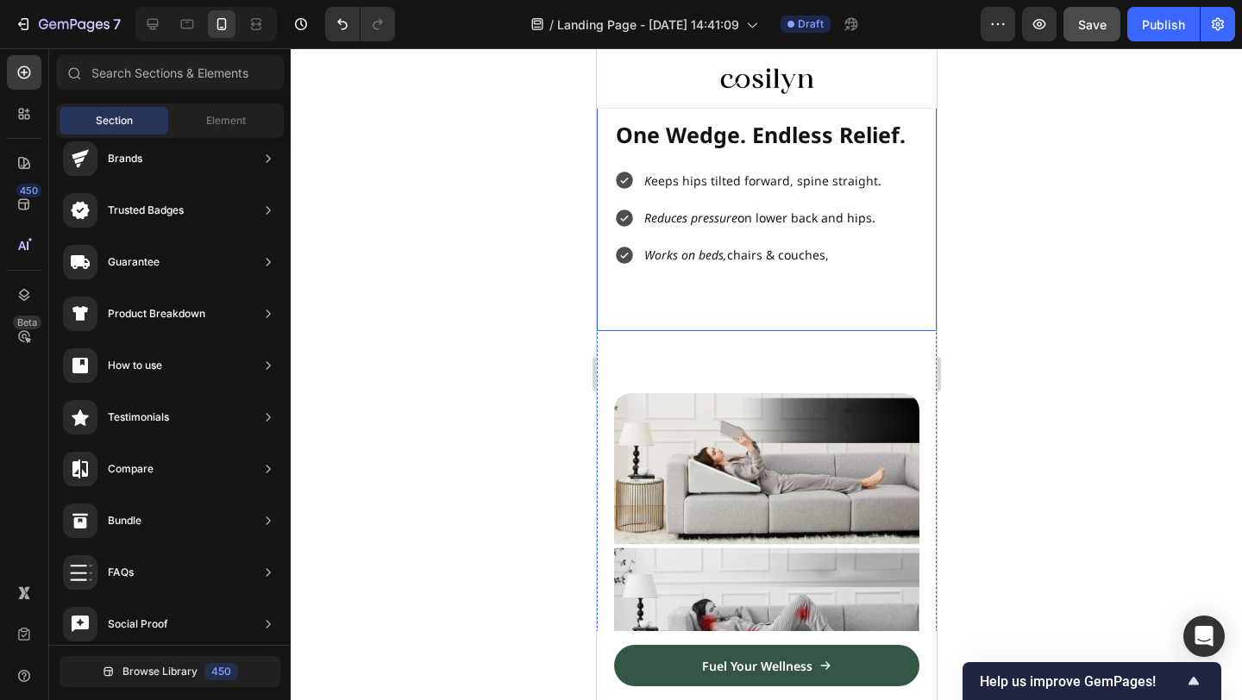
scroll to position [1470, 0]
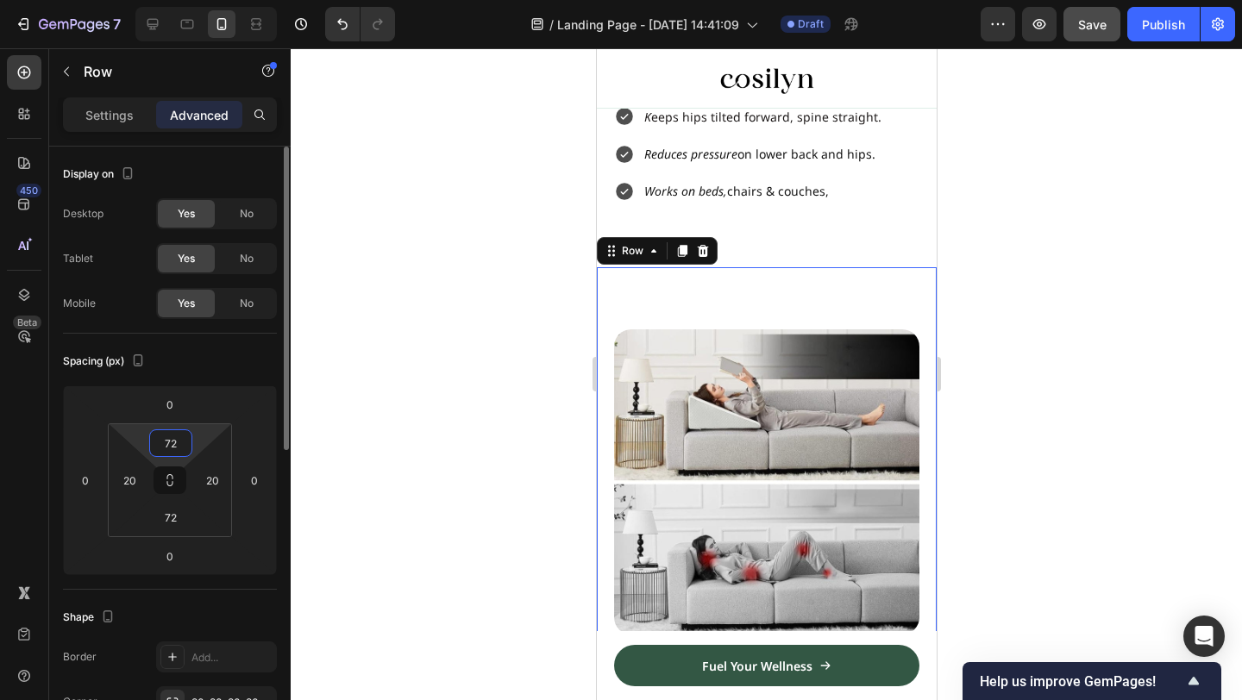
click at [168, 434] on input "72" at bounding box center [171, 443] width 35 height 26
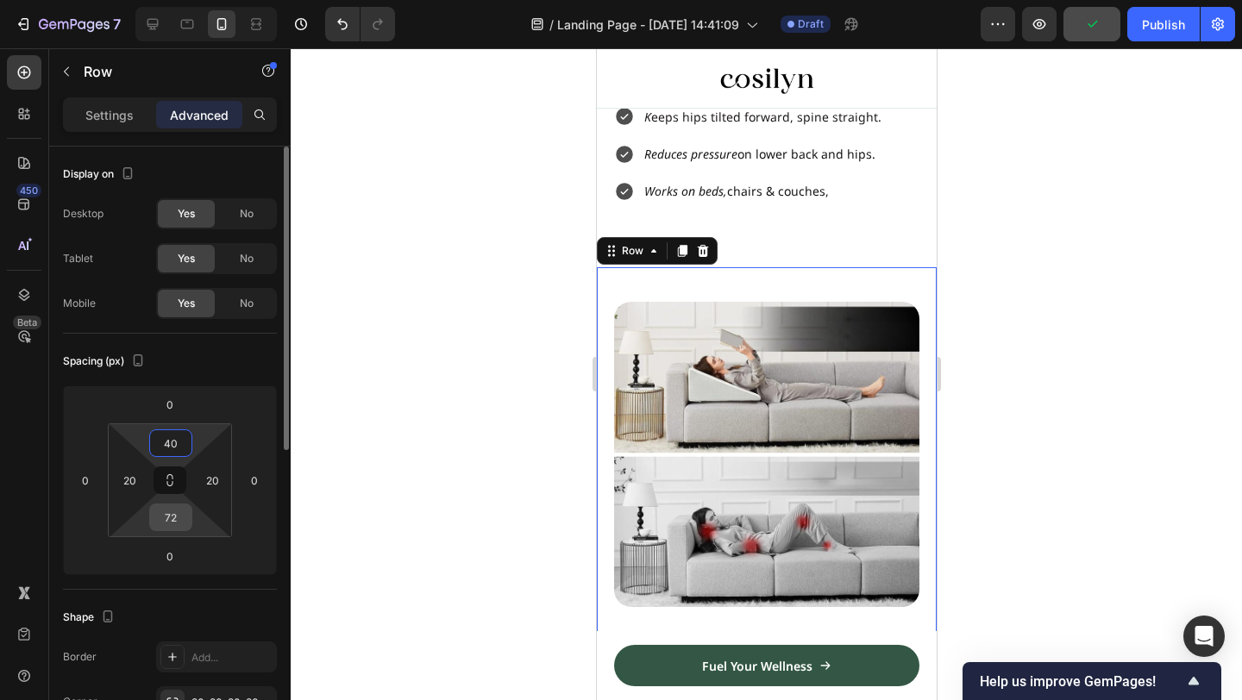
type input "40"
click at [187, 531] on div "72" at bounding box center [170, 518] width 43 height 28
click at [174, 511] on input "72" at bounding box center [171, 518] width 35 height 26
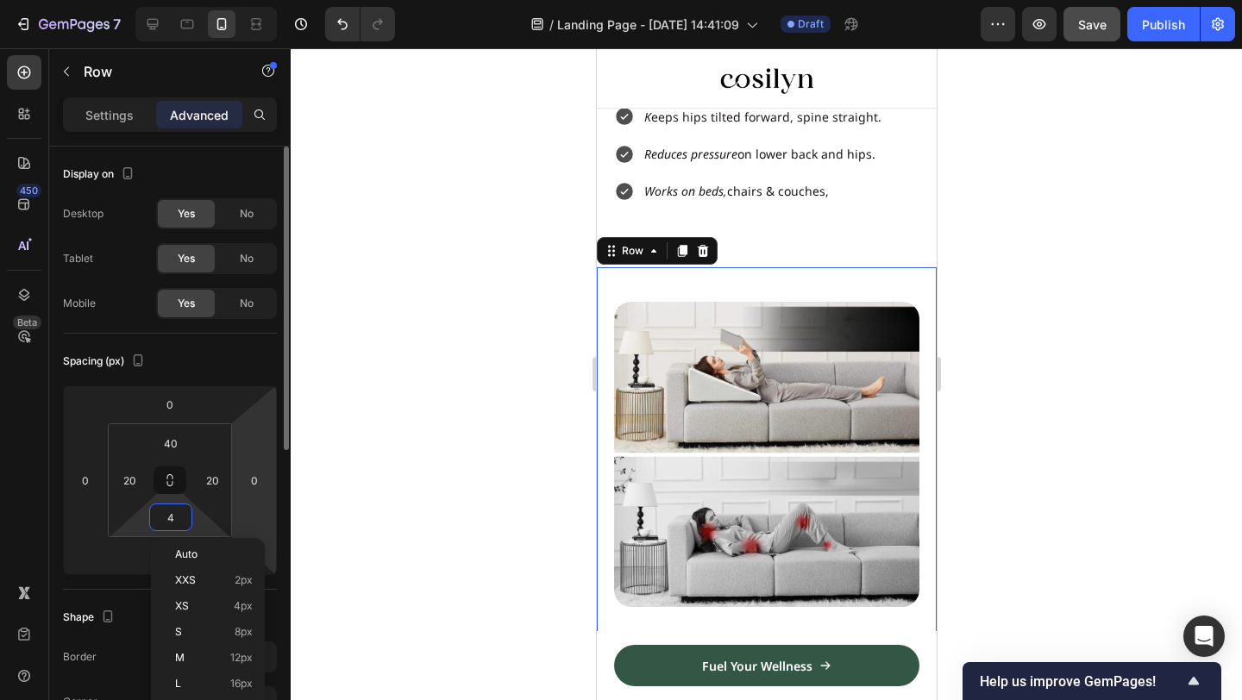
type input "40"
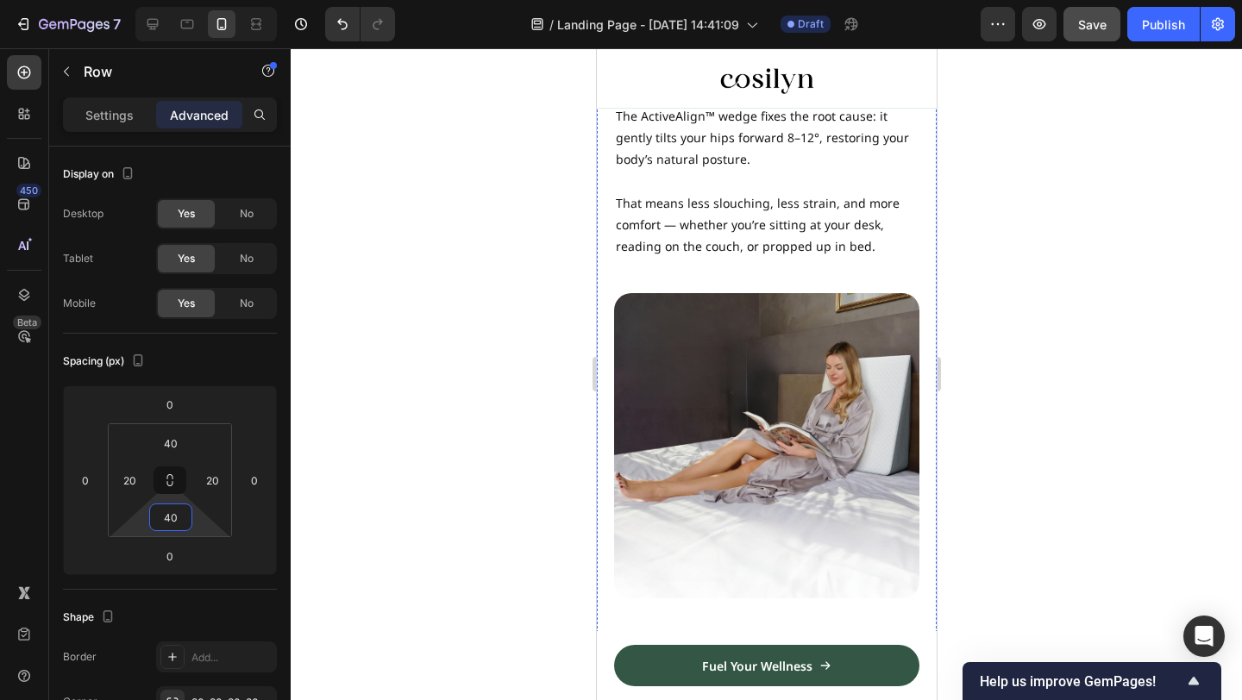
scroll to position [2245, 0]
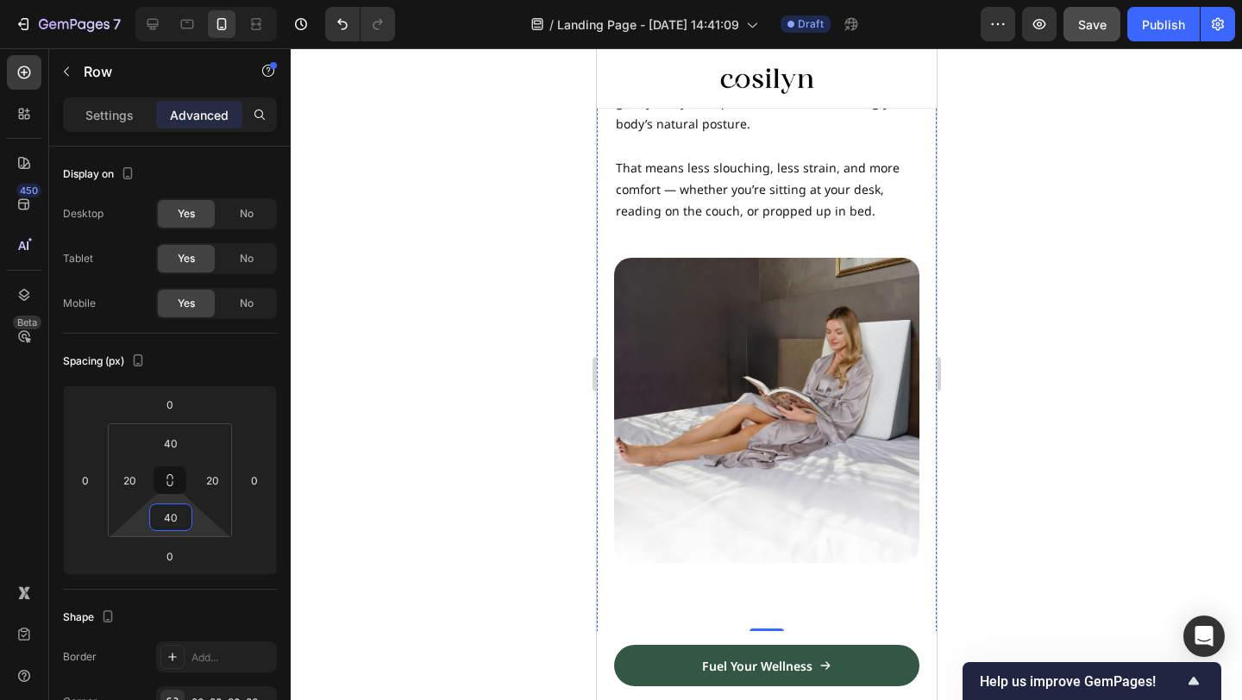
click at [1007, 273] on div at bounding box center [766, 374] width 951 height 652
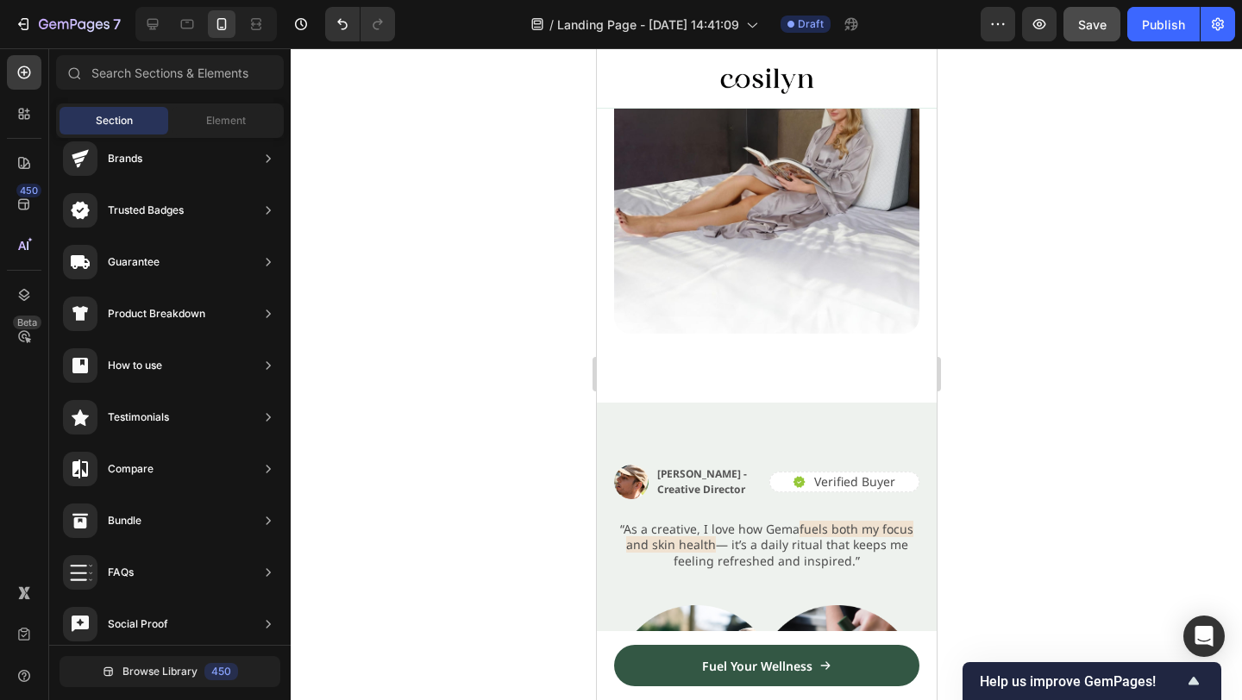
click at [995, 284] on div at bounding box center [766, 374] width 951 height 652
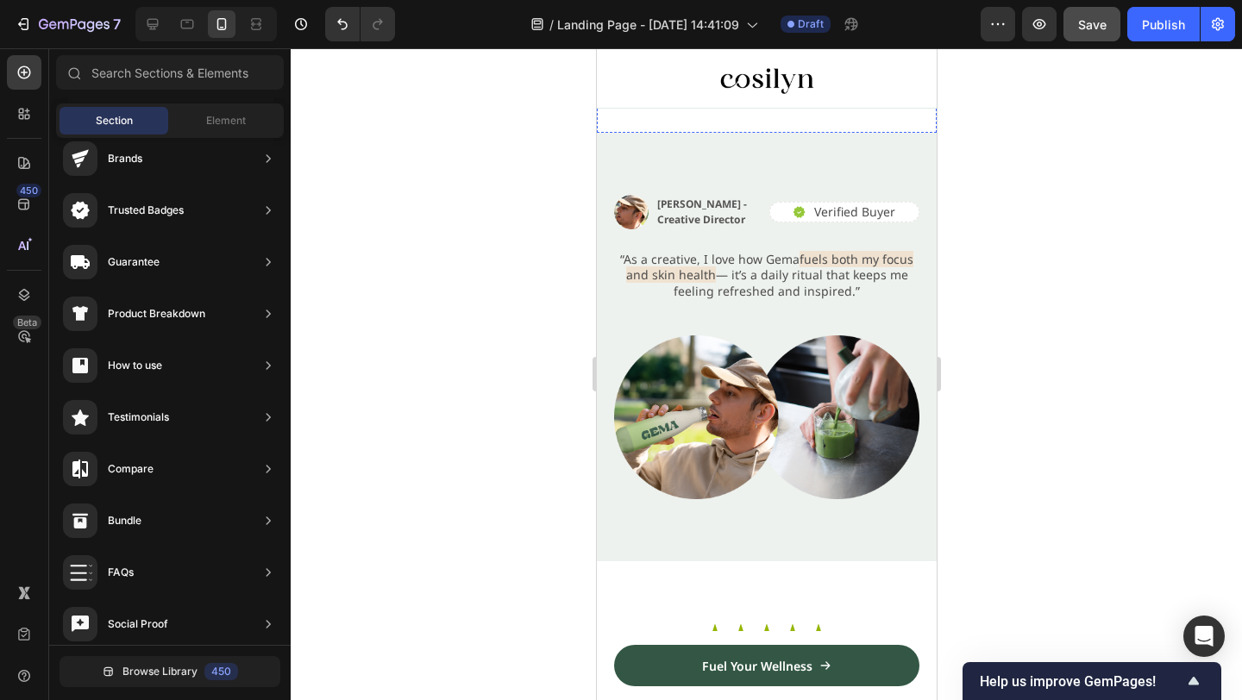
scroll to position [2830, 0]
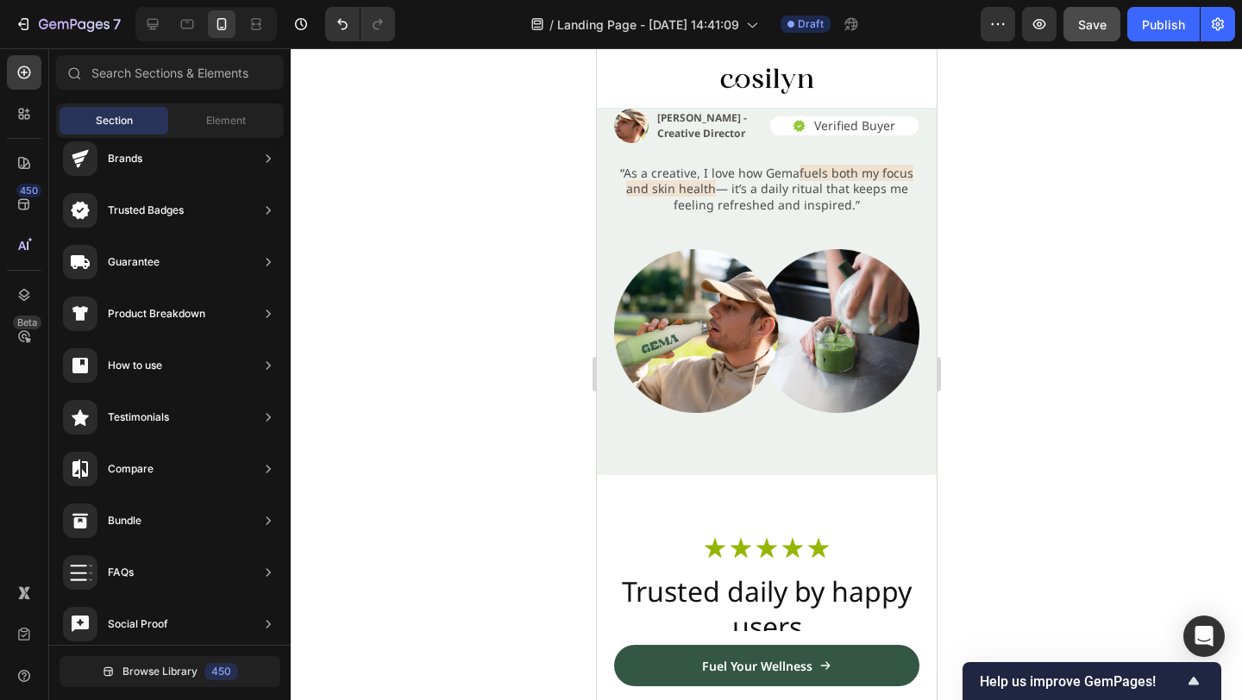
click at [1090, 31] on span "Save" at bounding box center [1092, 24] width 28 height 15
click at [185, 32] on icon at bounding box center [187, 24] width 17 height 17
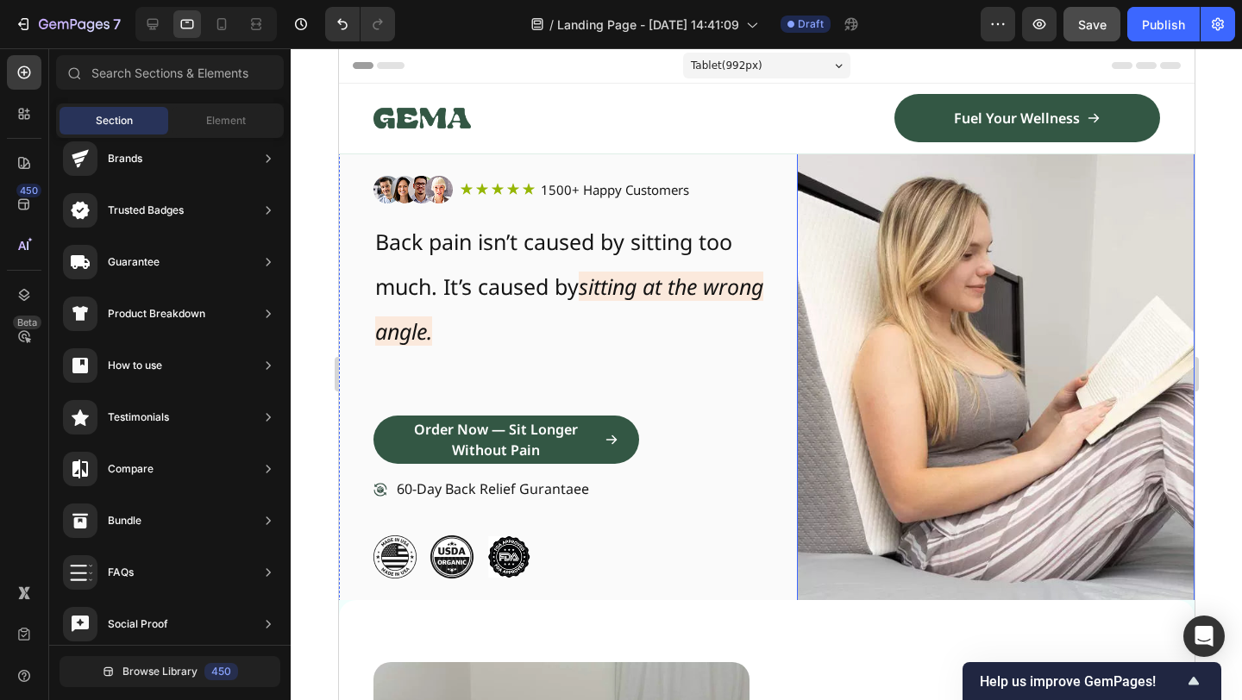
click at [1136, 400] on img at bounding box center [995, 377] width 398 height 527
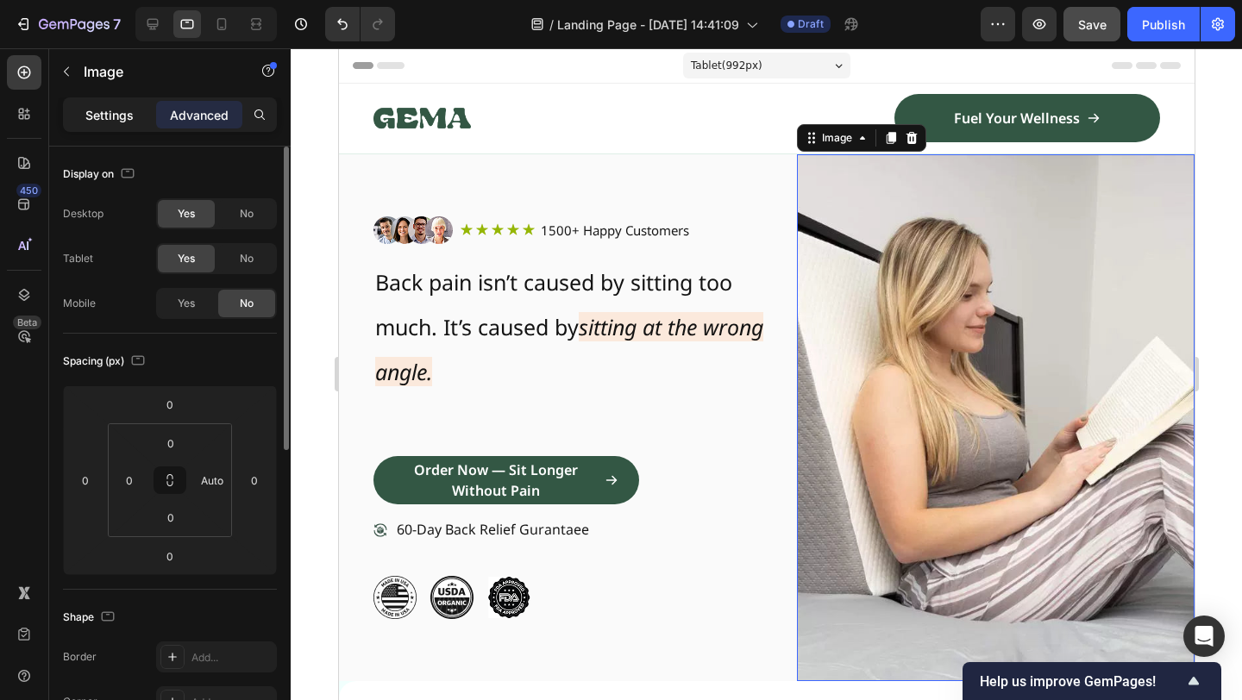
click at [91, 110] on p "Settings" at bounding box center [109, 115] width 48 height 18
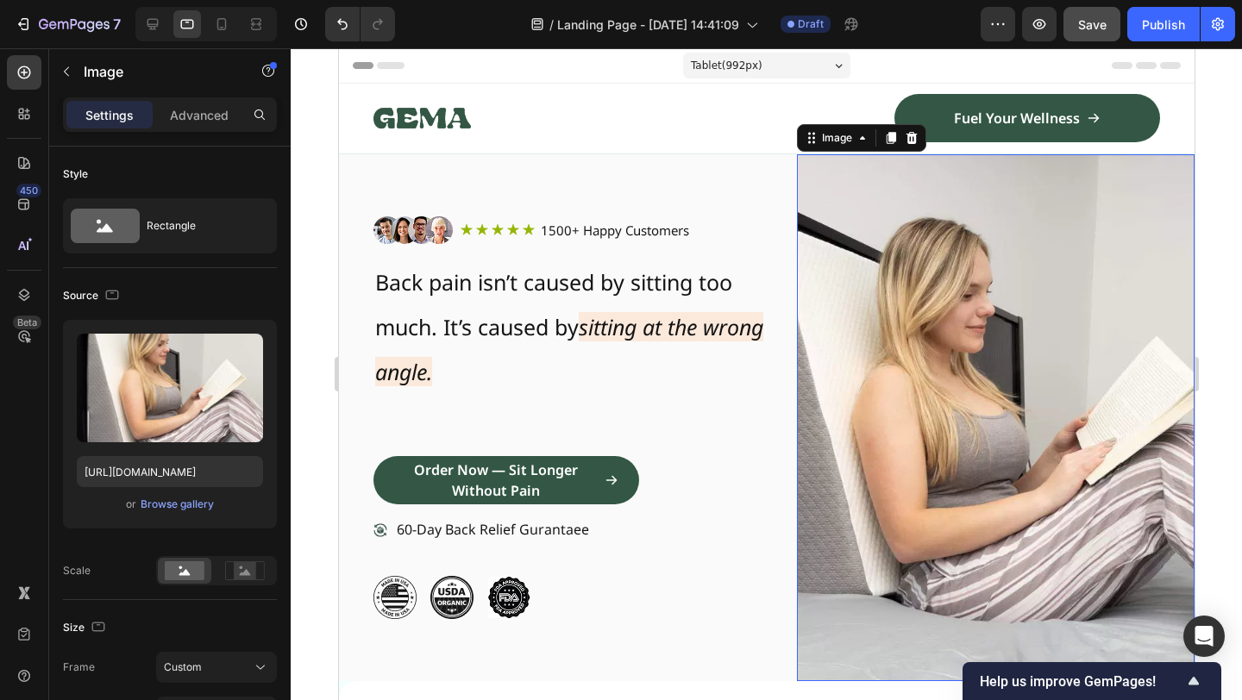
click at [212, 129] on div "Settings Advanced" at bounding box center [170, 114] width 214 height 35
click at [208, 113] on p "Advanced" at bounding box center [199, 115] width 59 height 18
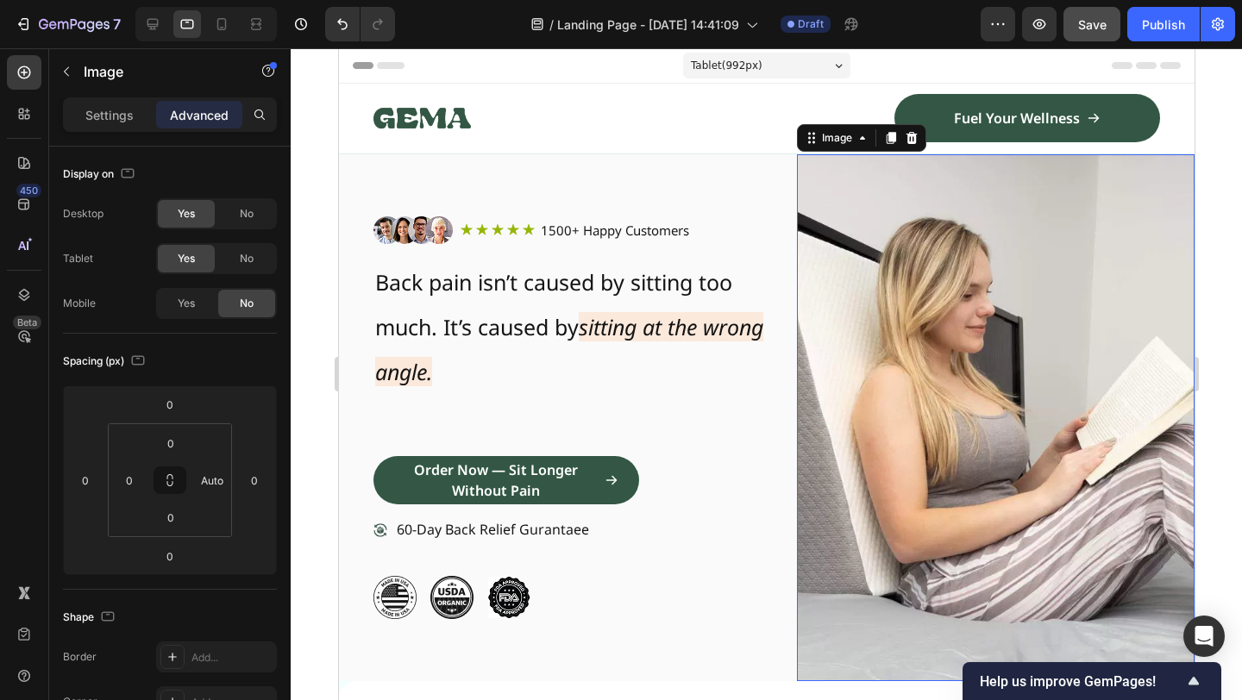
click at [908, 277] on img at bounding box center [995, 417] width 398 height 527
click at [155, 27] on icon at bounding box center [152, 24] width 17 height 17
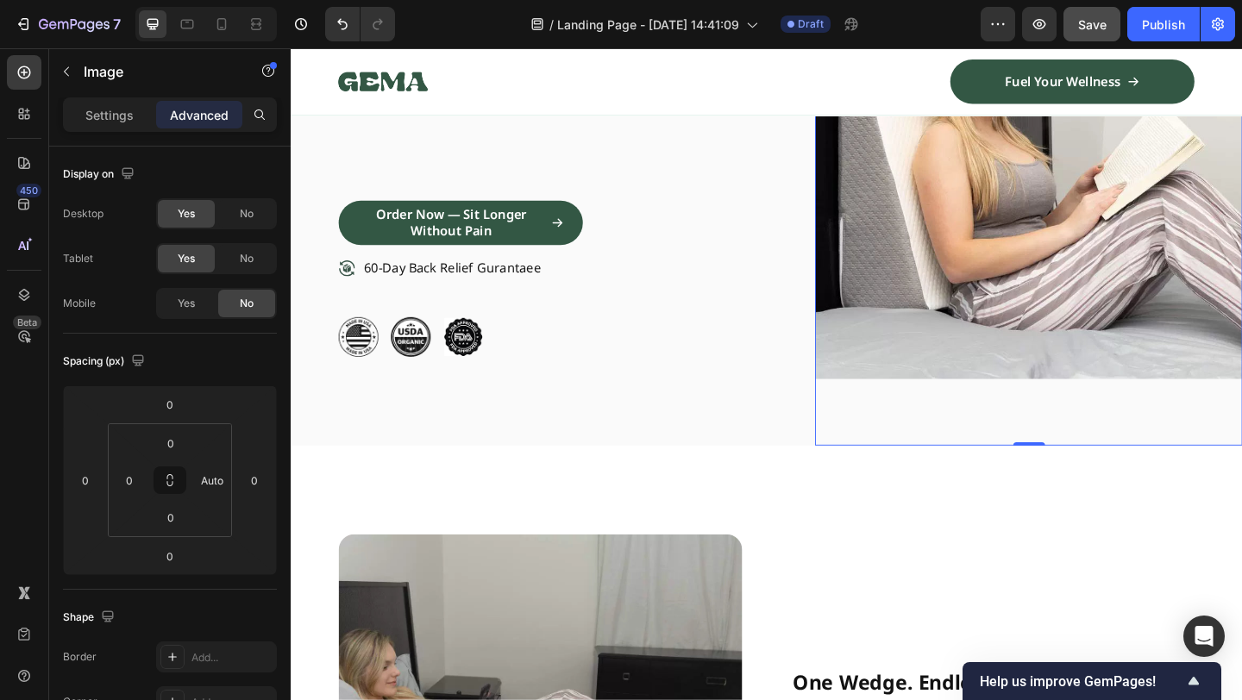
scroll to position [324, 0]
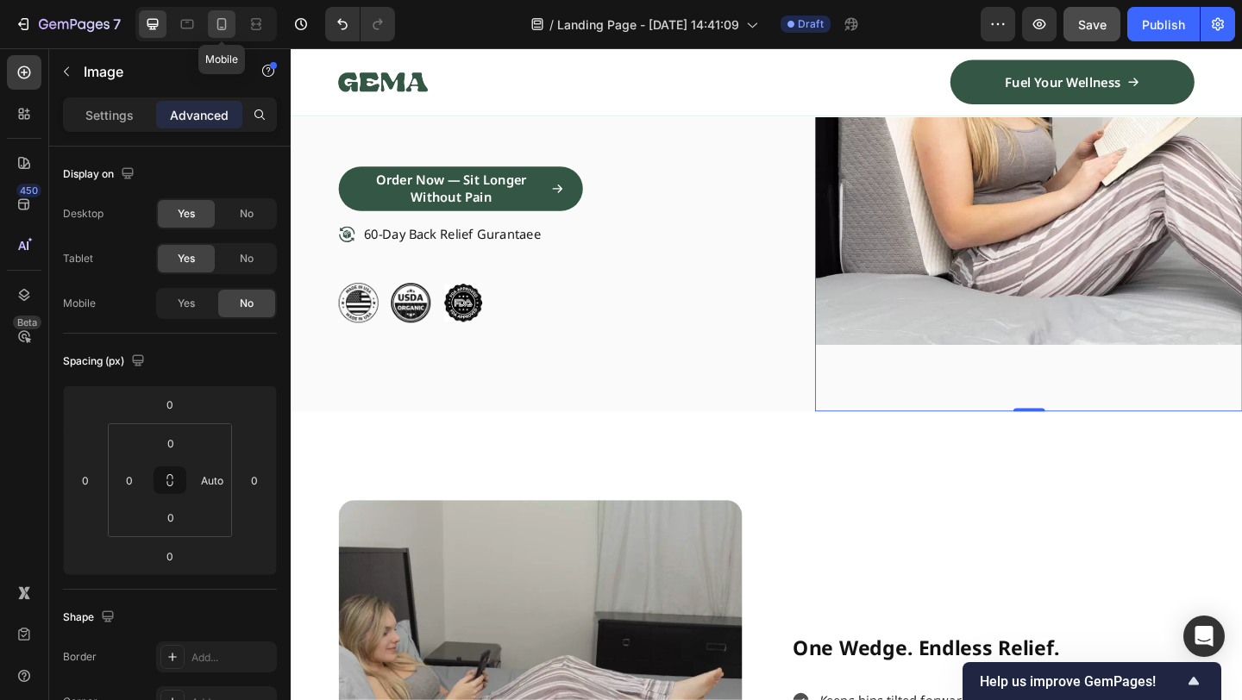
click at [225, 30] on icon at bounding box center [221, 24] width 17 height 17
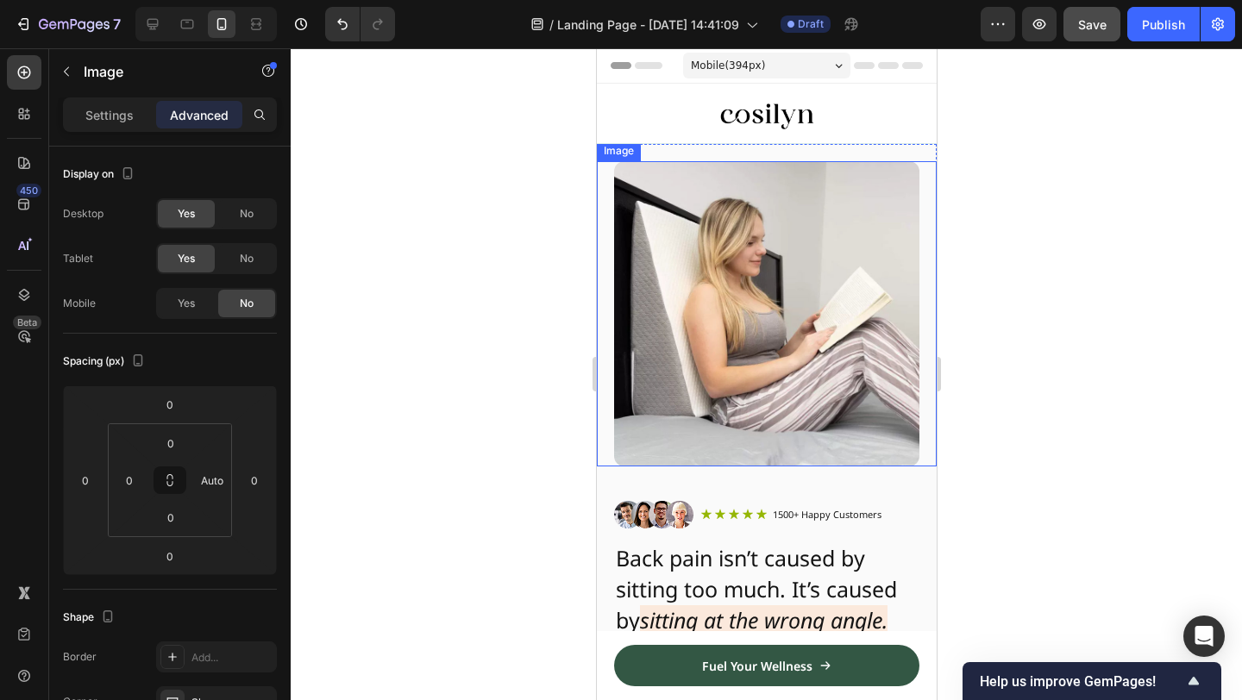
click at [864, 292] on img at bounding box center [765, 313] width 305 height 305
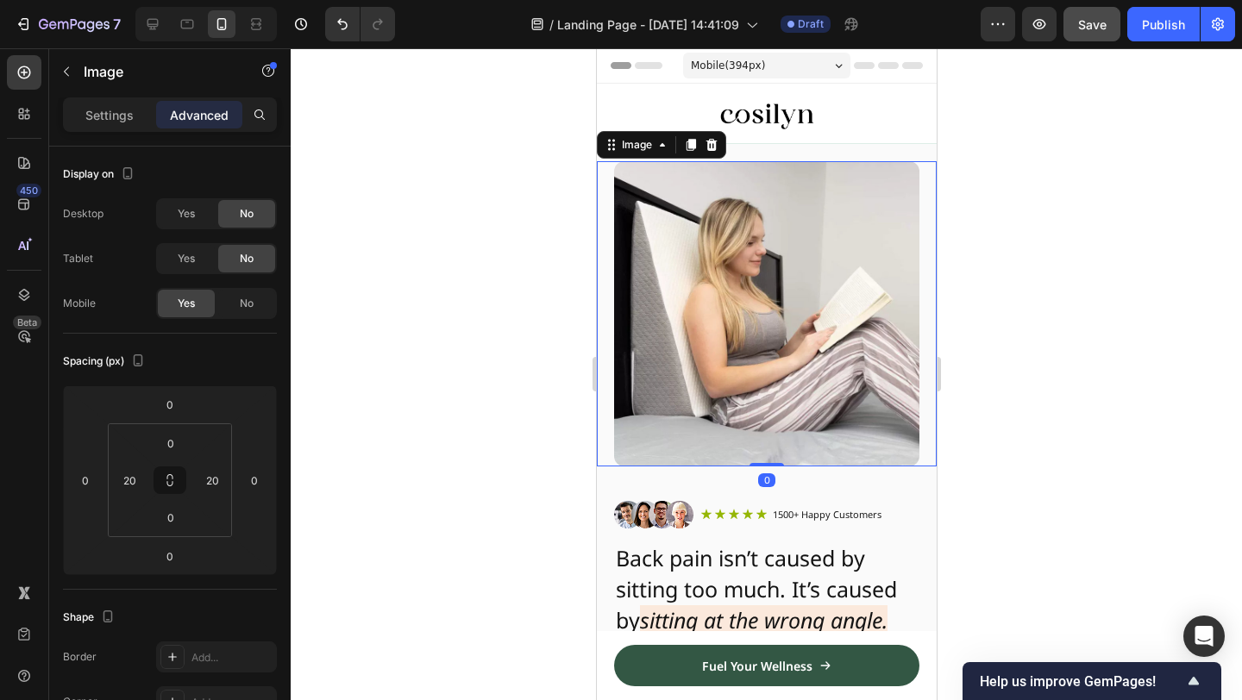
click at [512, 409] on div at bounding box center [766, 374] width 951 height 652
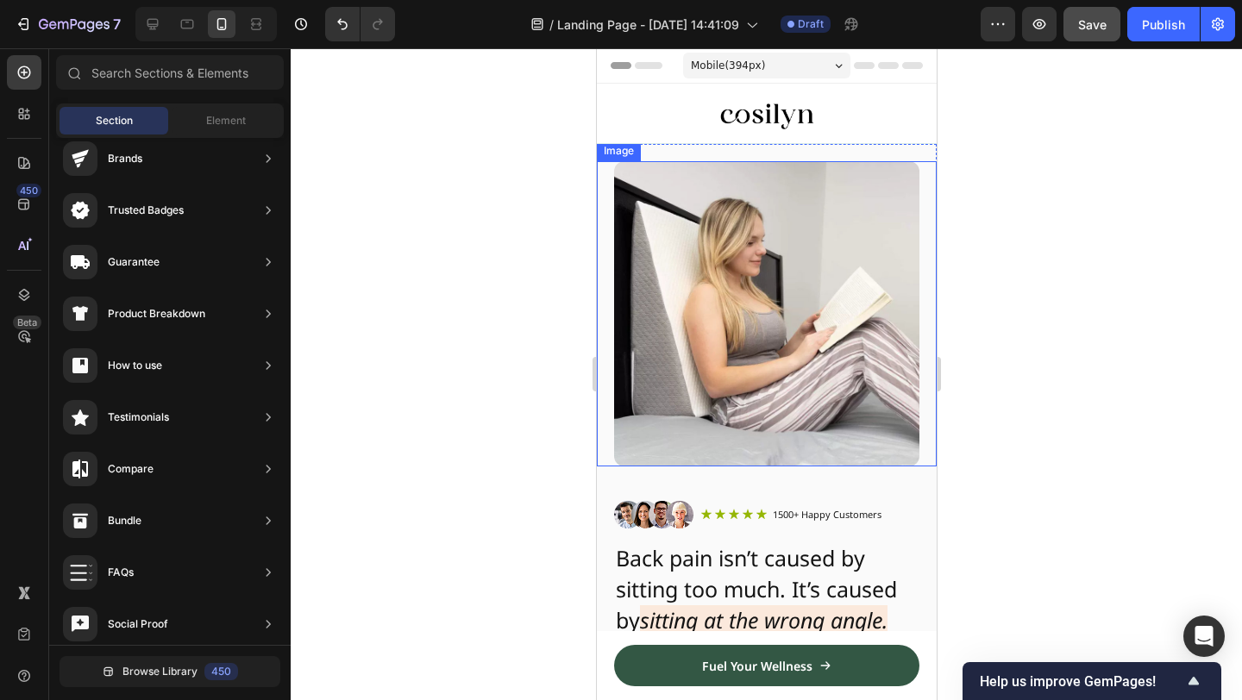
click at [788, 420] on img at bounding box center [765, 313] width 305 height 305
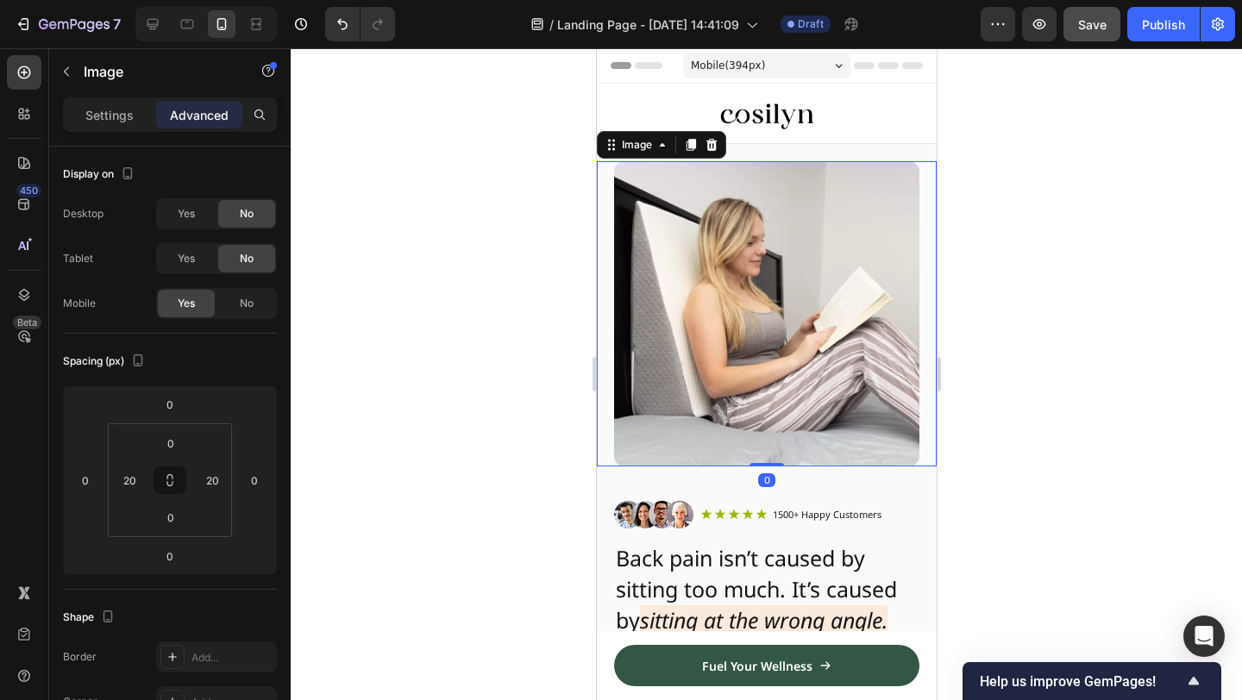
click at [472, 224] on div at bounding box center [766, 374] width 951 height 652
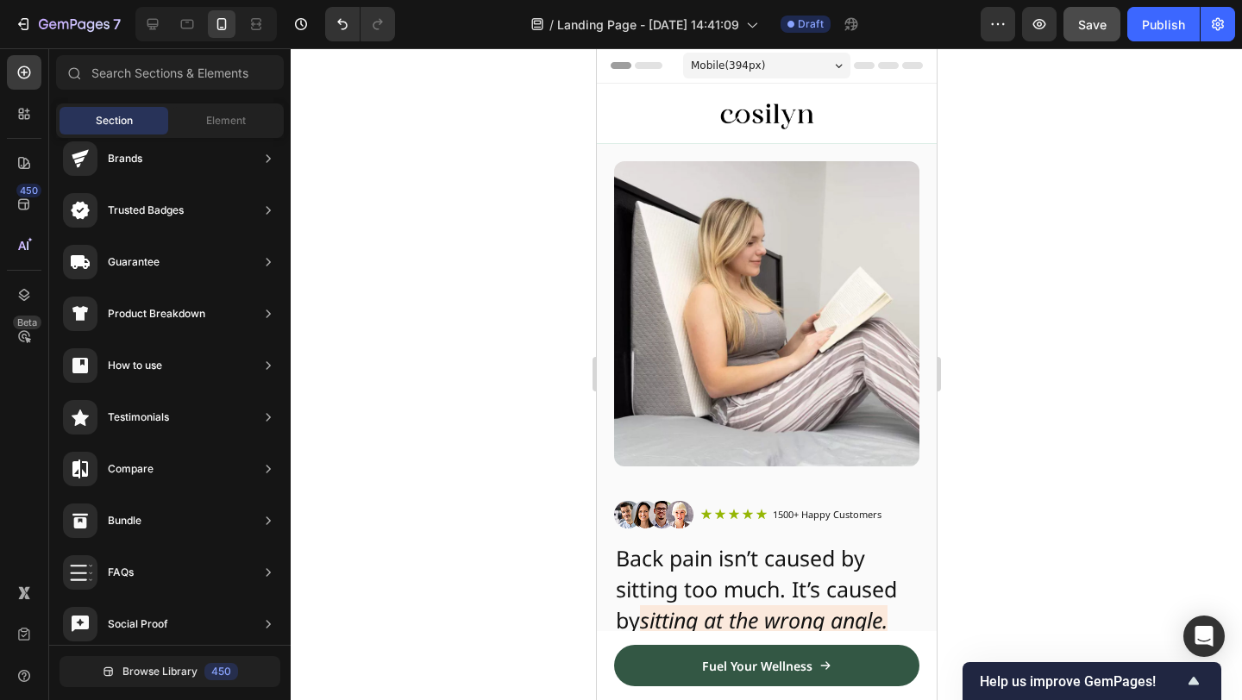
click at [710, 232] on img at bounding box center [765, 313] width 305 height 305
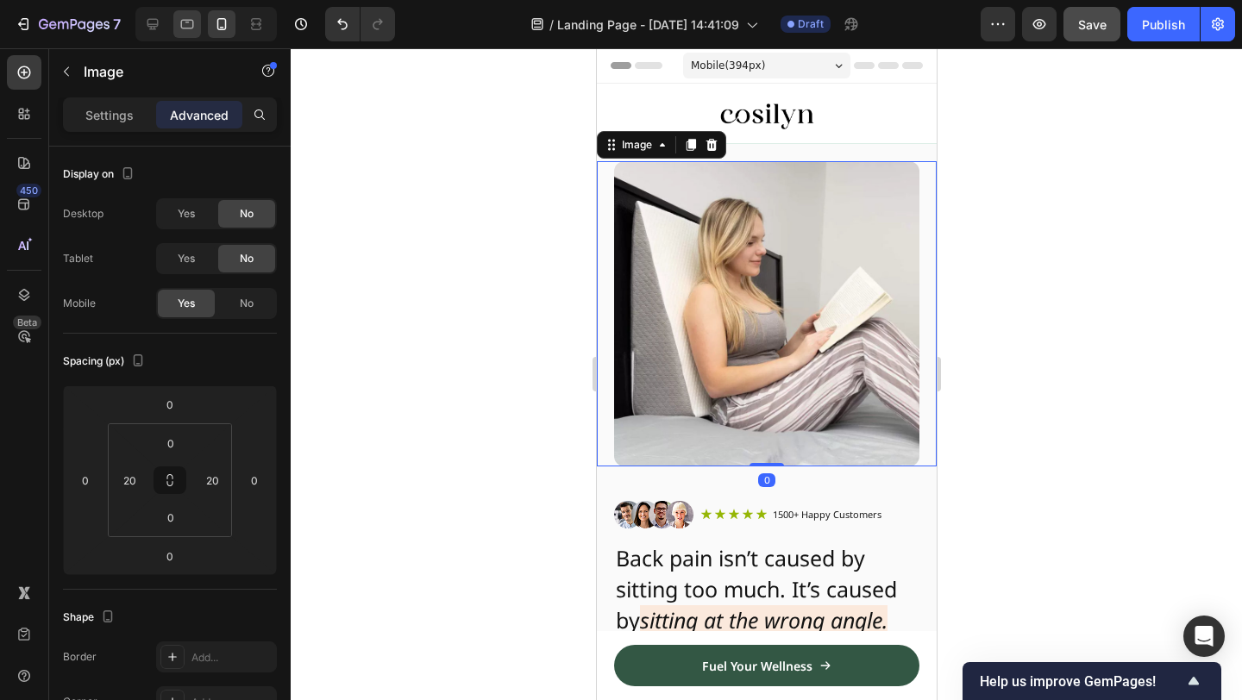
click at [189, 22] on icon at bounding box center [187, 24] width 17 height 17
type input "0"
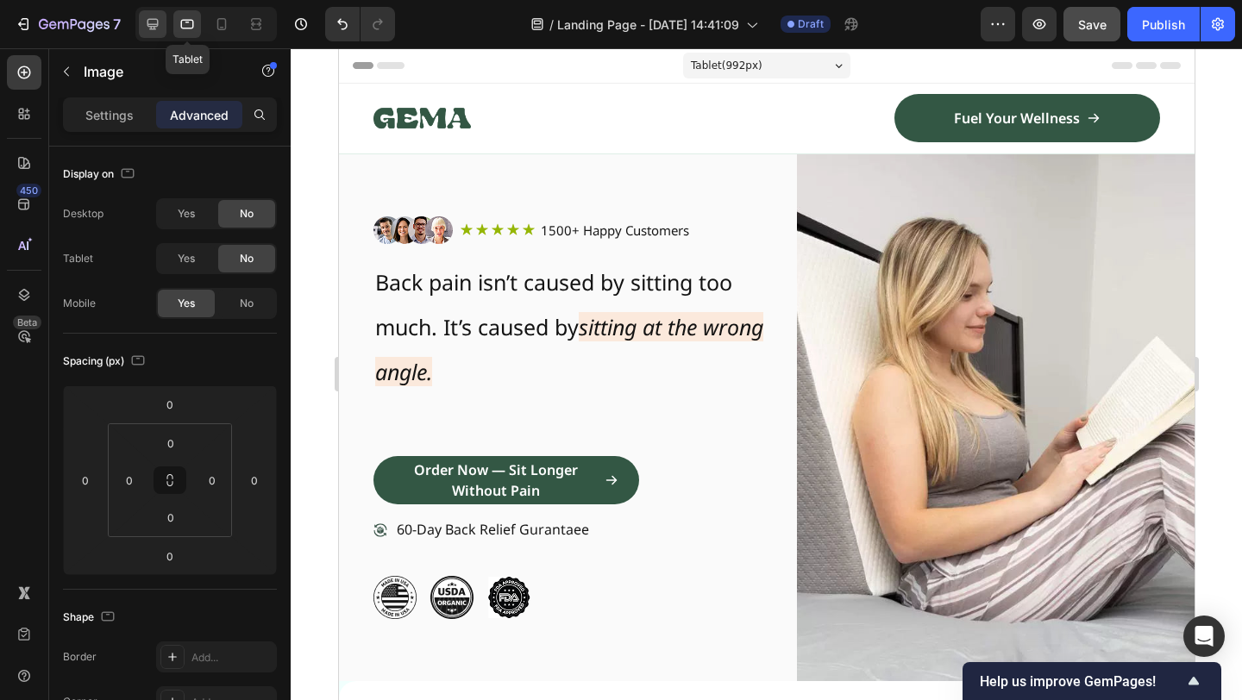
click at [151, 22] on icon at bounding box center [152, 24] width 17 height 17
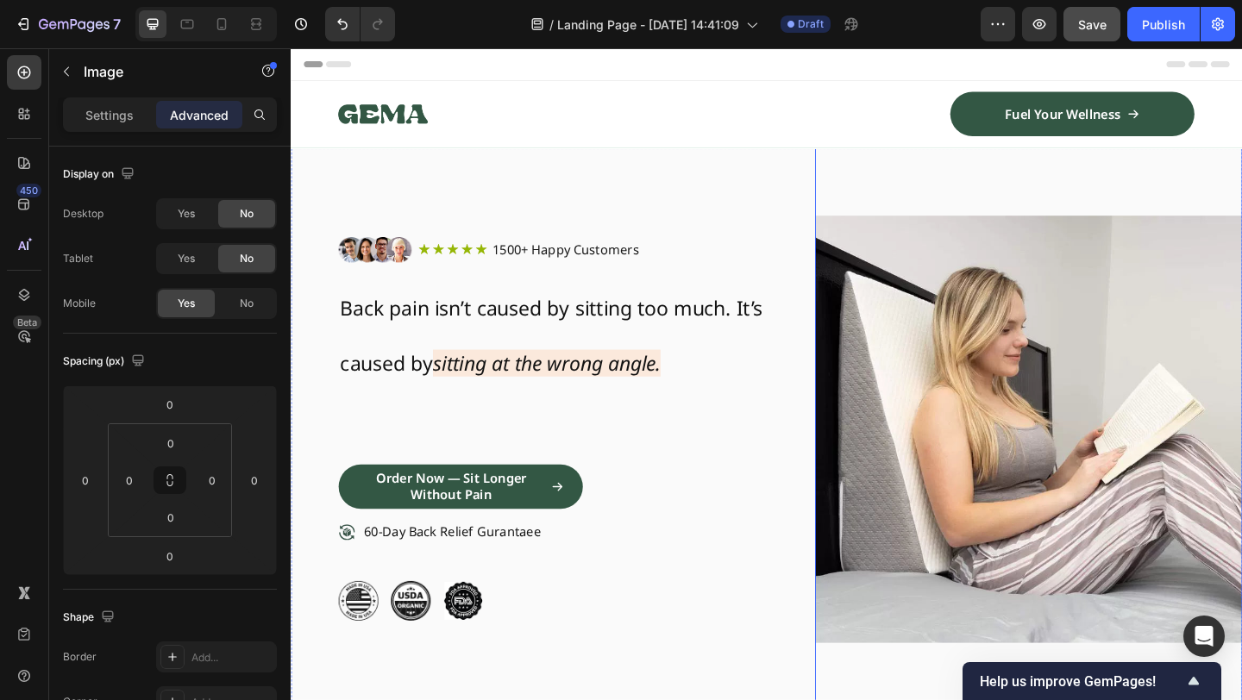
scroll to position [160, 0]
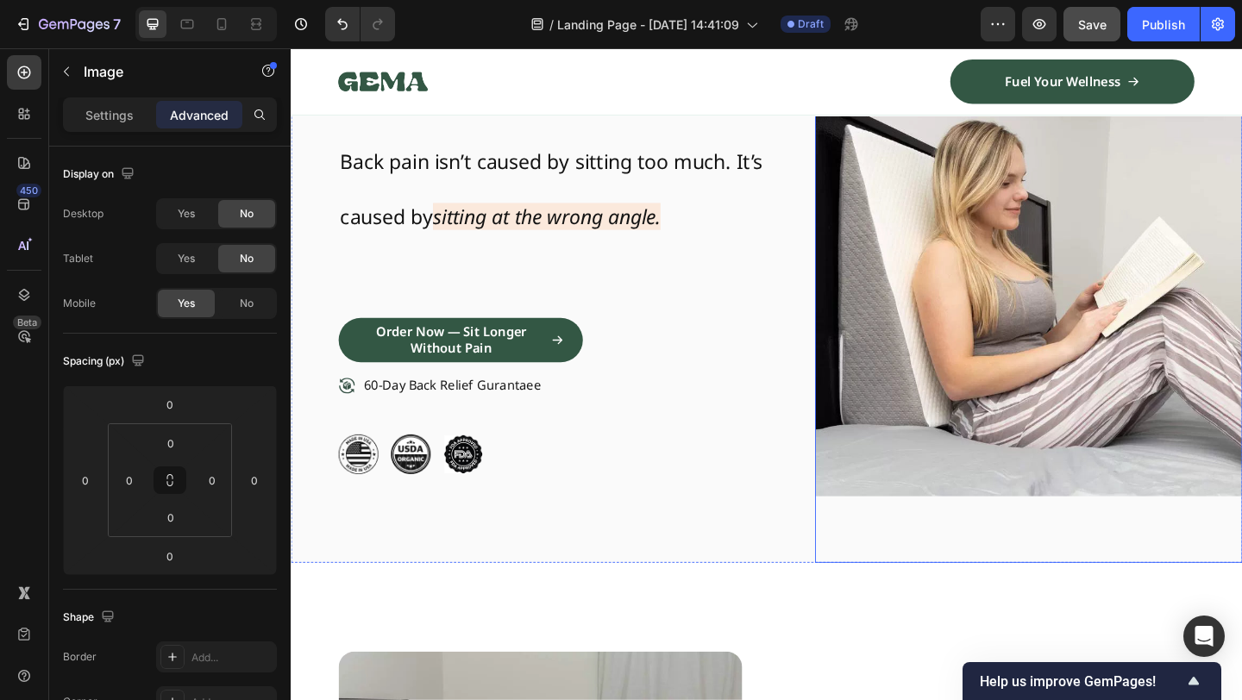
click at [1095, 342] on img at bounding box center [1093, 302] width 465 height 611
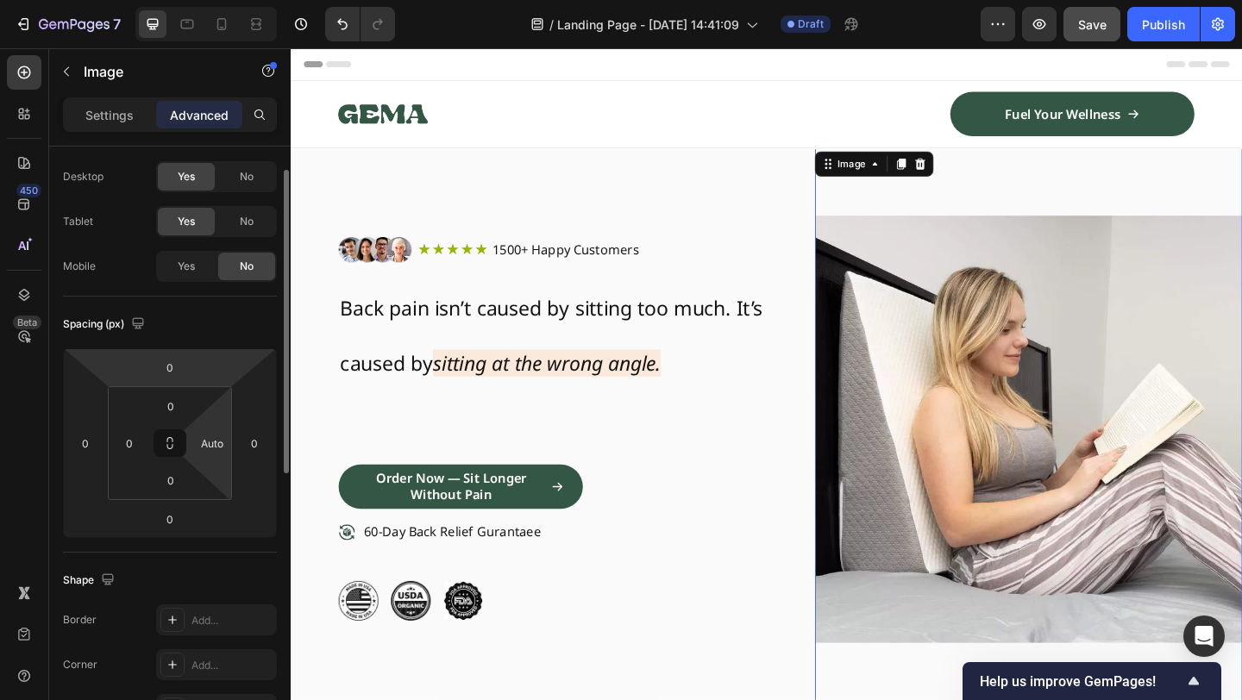
scroll to position [41, 0]
click at [223, 427] on div "Auto" at bounding box center [212, 440] width 35 height 28
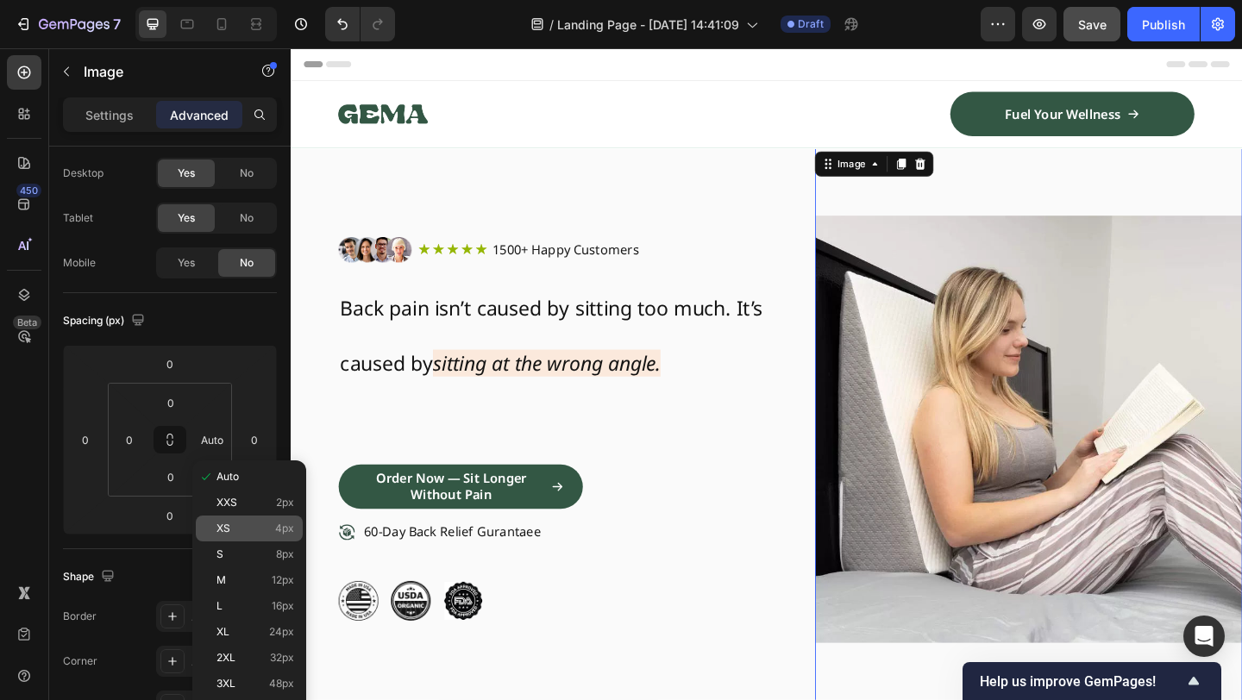
click at [233, 535] on div "XS 4px" at bounding box center [249, 529] width 107 height 26
type input "4"
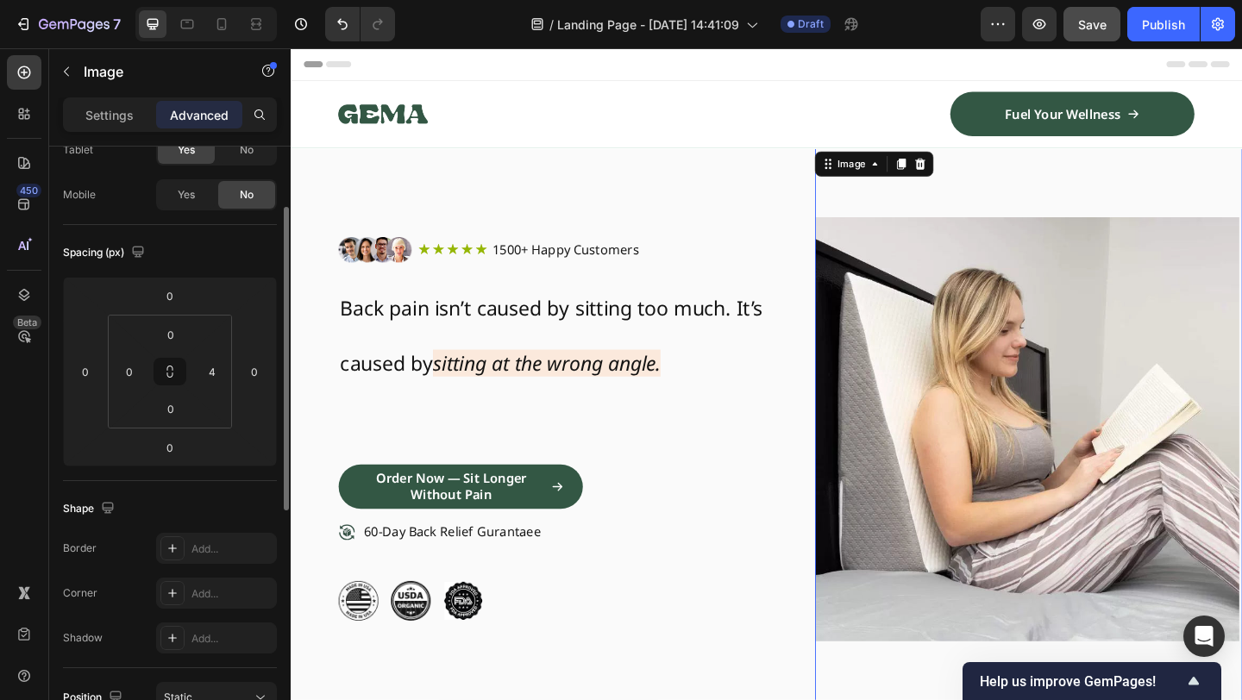
scroll to position [114, 0]
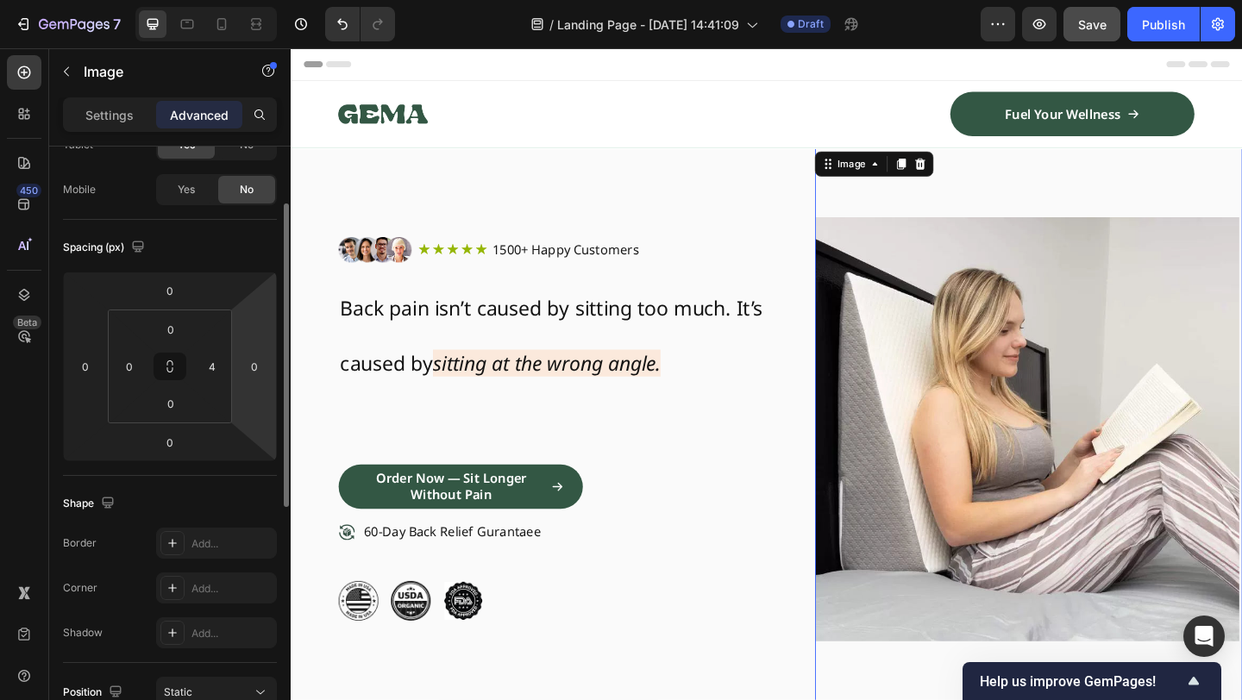
click at [261, 0] on html "7 / Landing Page - [DATE] 14:41:09 Draft Preview Save Publish 450 Beta Sections…" at bounding box center [621, 0] width 1242 height 0
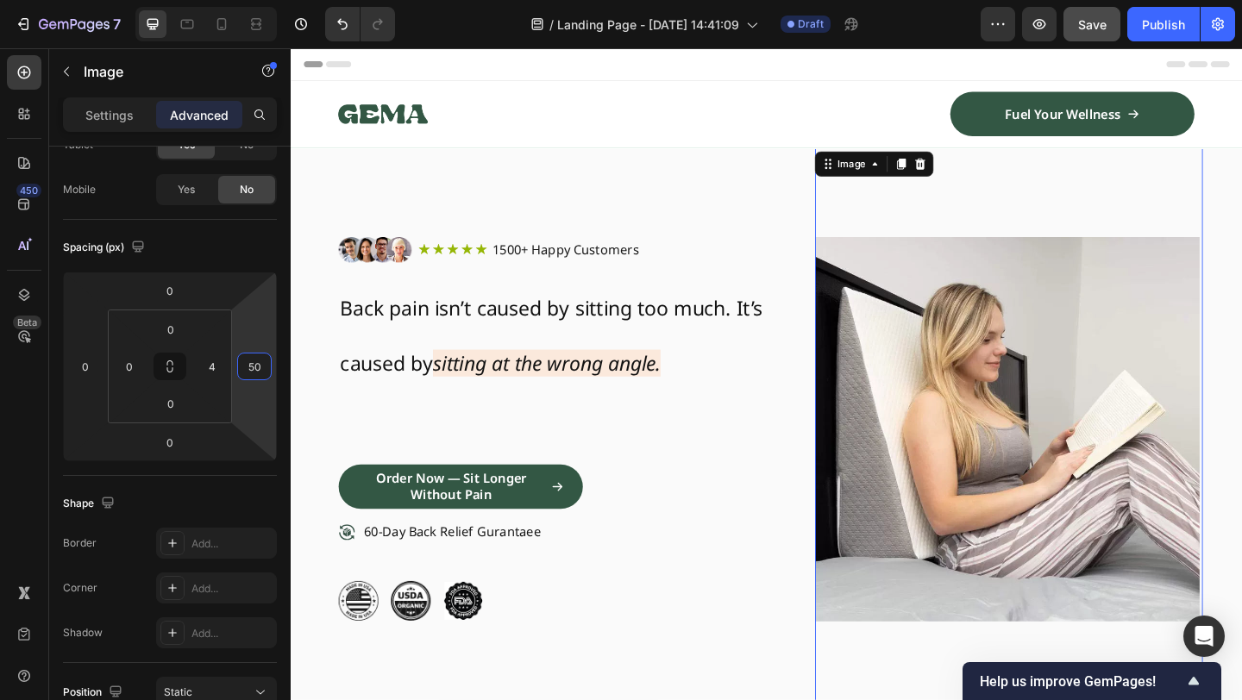
type input "5"
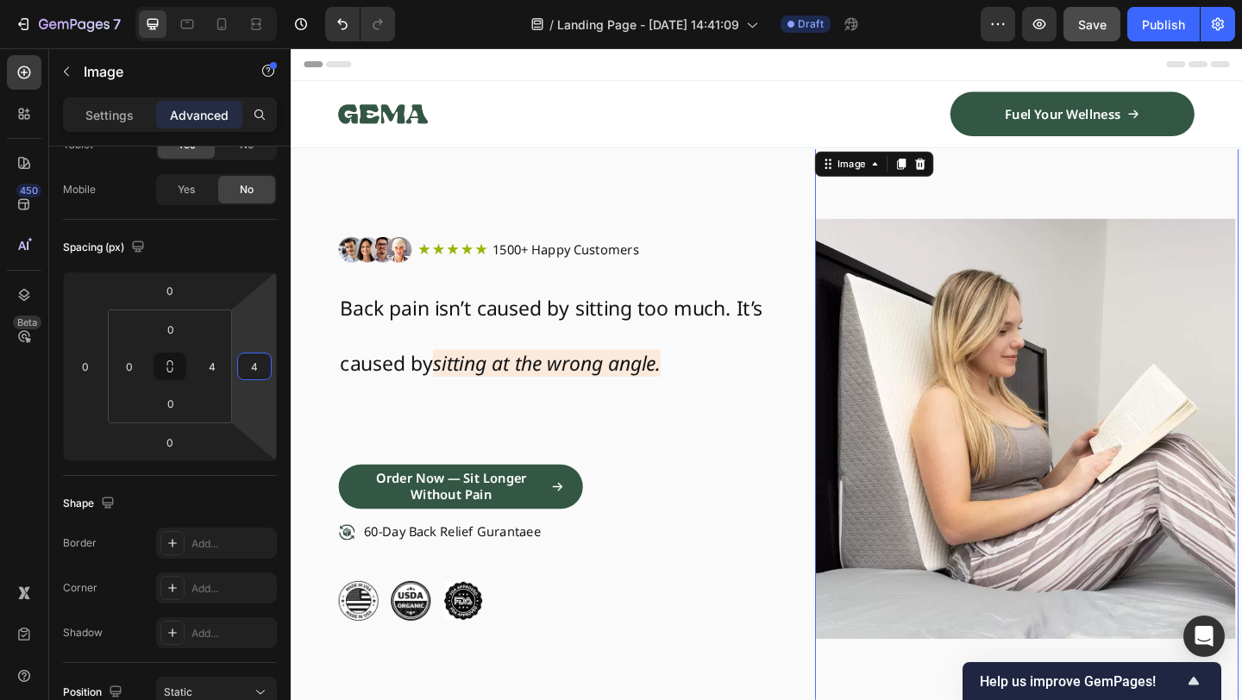
type input "40"
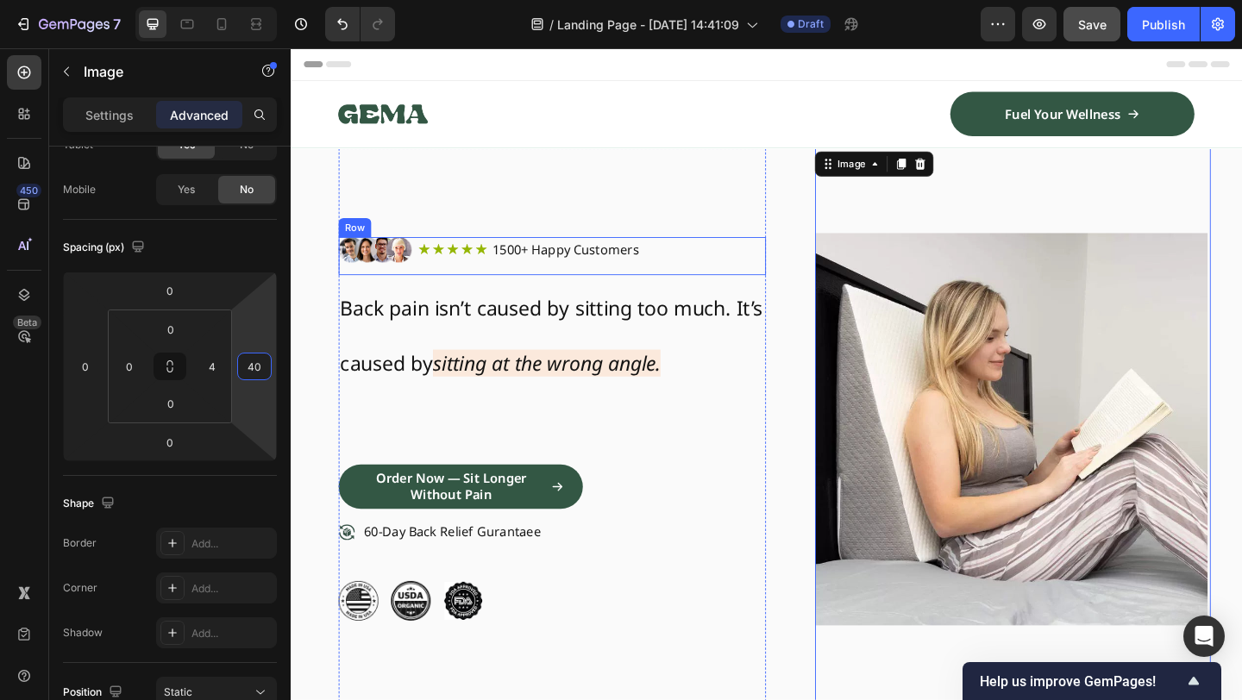
click at [746, 285] on div "Image Icon Icon Icon Icon Icon Icon List 1500+ Happy Customers Text Block Row R…" at bounding box center [574, 274] width 465 height 41
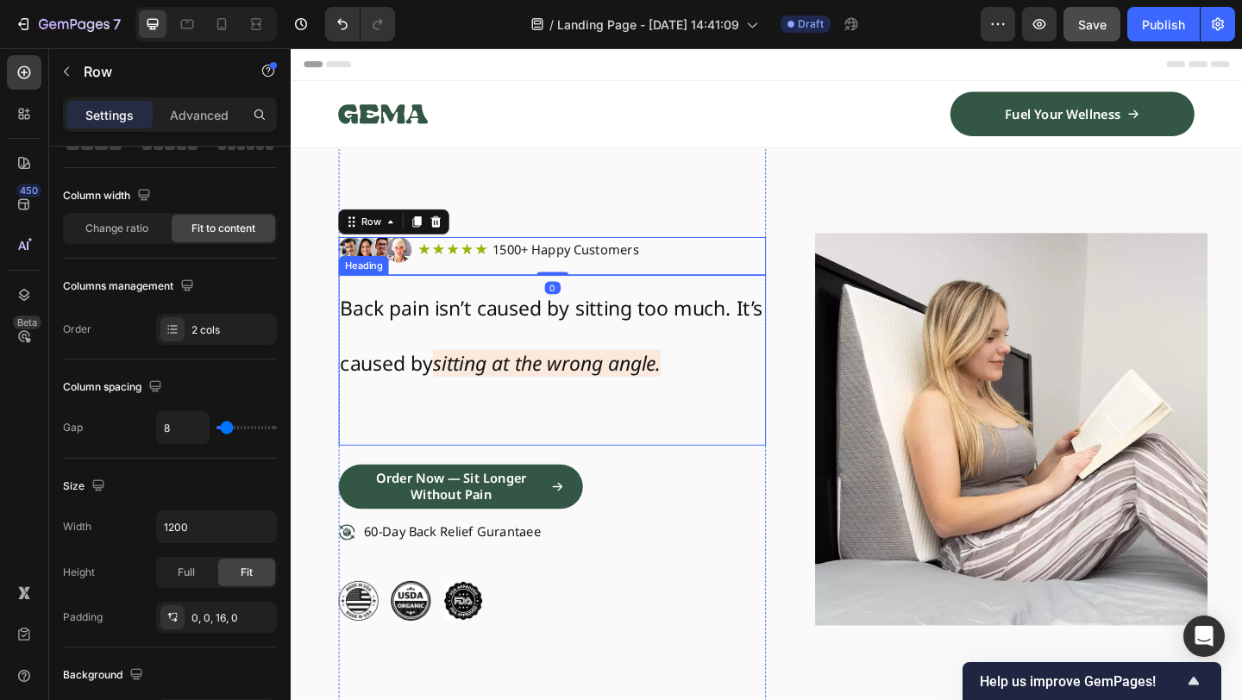
scroll to position [0, 0]
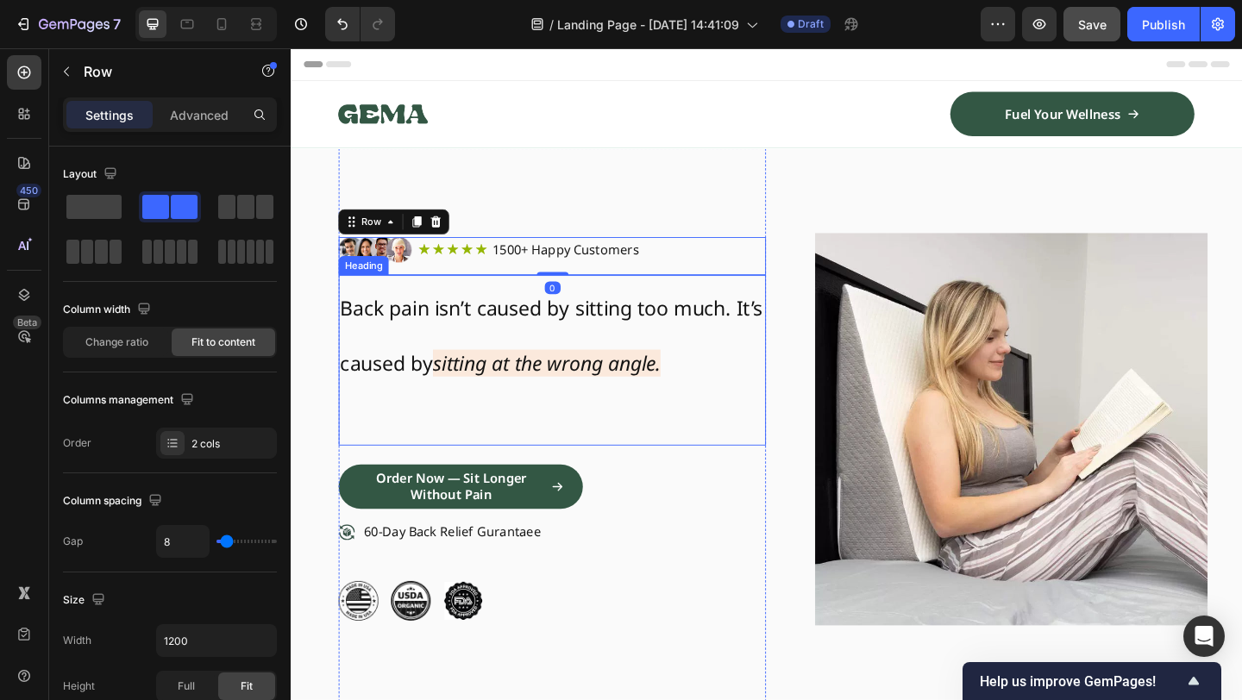
click at [1083, 436] on img at bounding box center [1074, 462] width 427 height 611
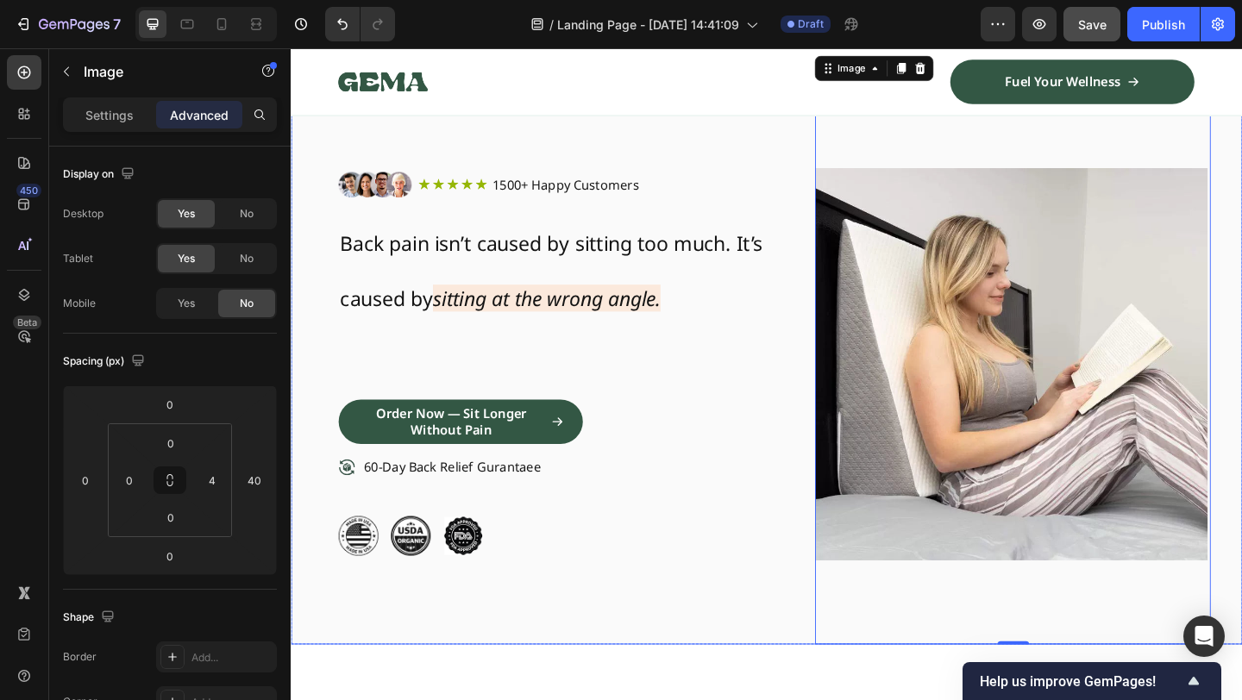
scroll to position [59, 0]
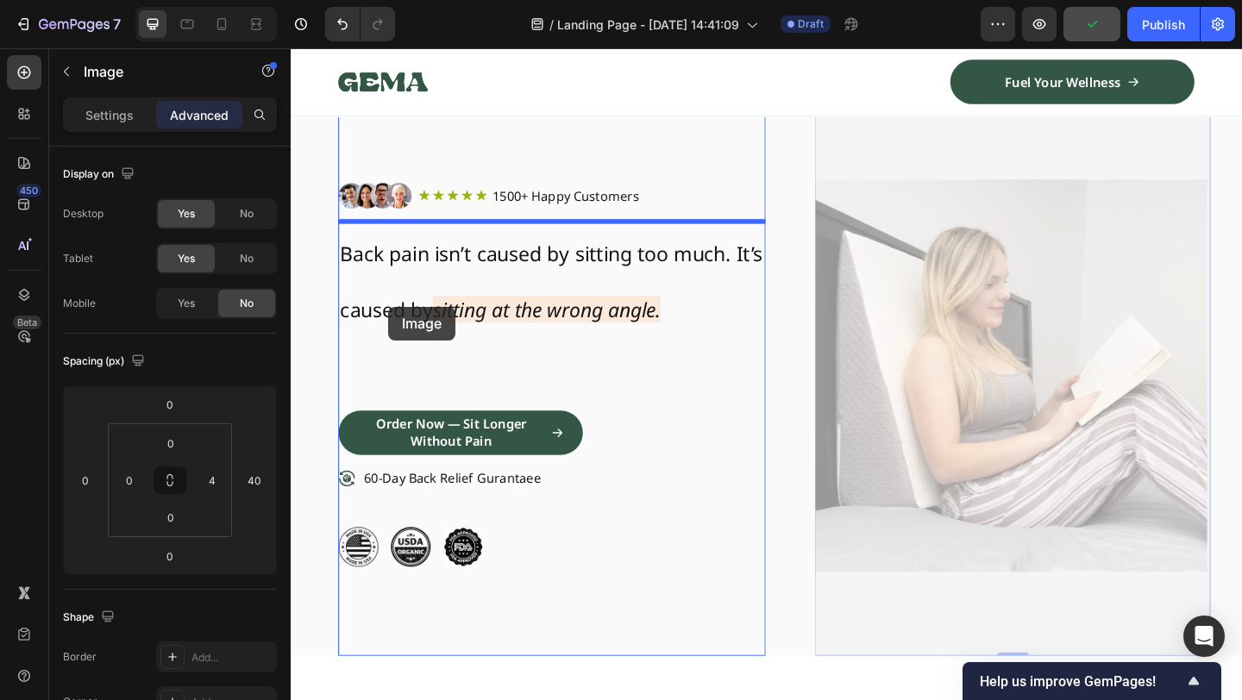
drag, startPoint x: 1132, startPoint y: 332, endPoint x: 397, endPoint y: 330, distance: 735.0
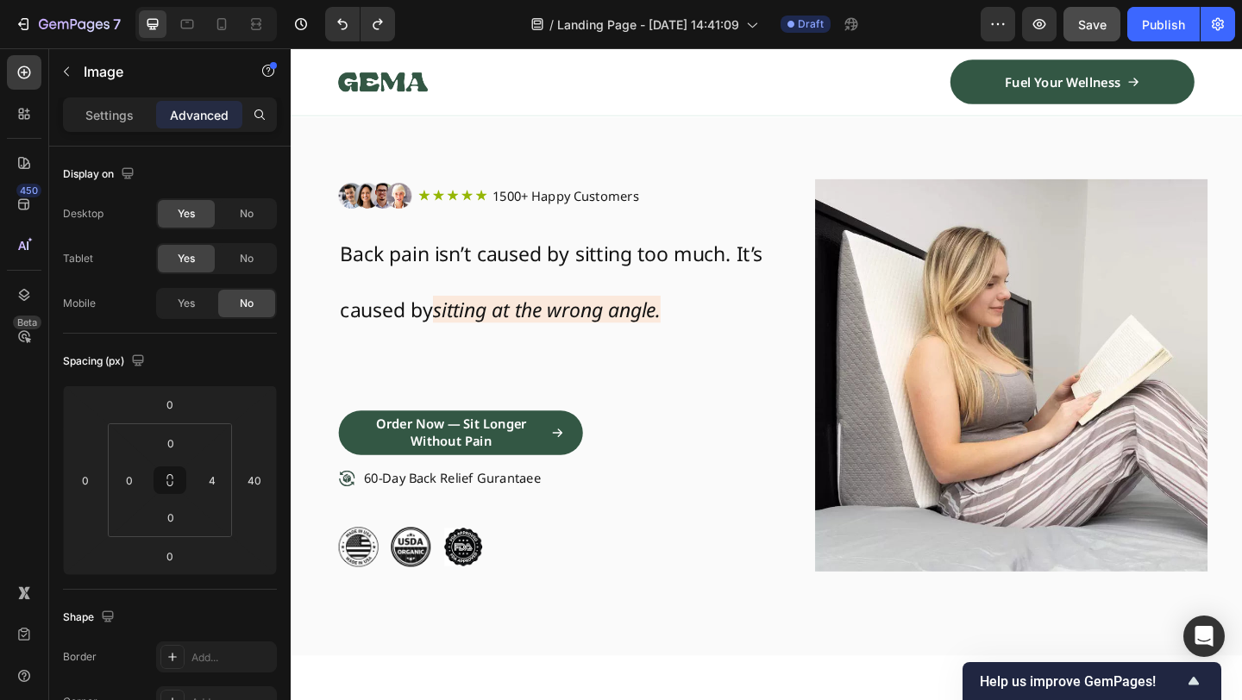
click at [1138, 366] on img at bounding box center [1074, 403] width 427 height 611
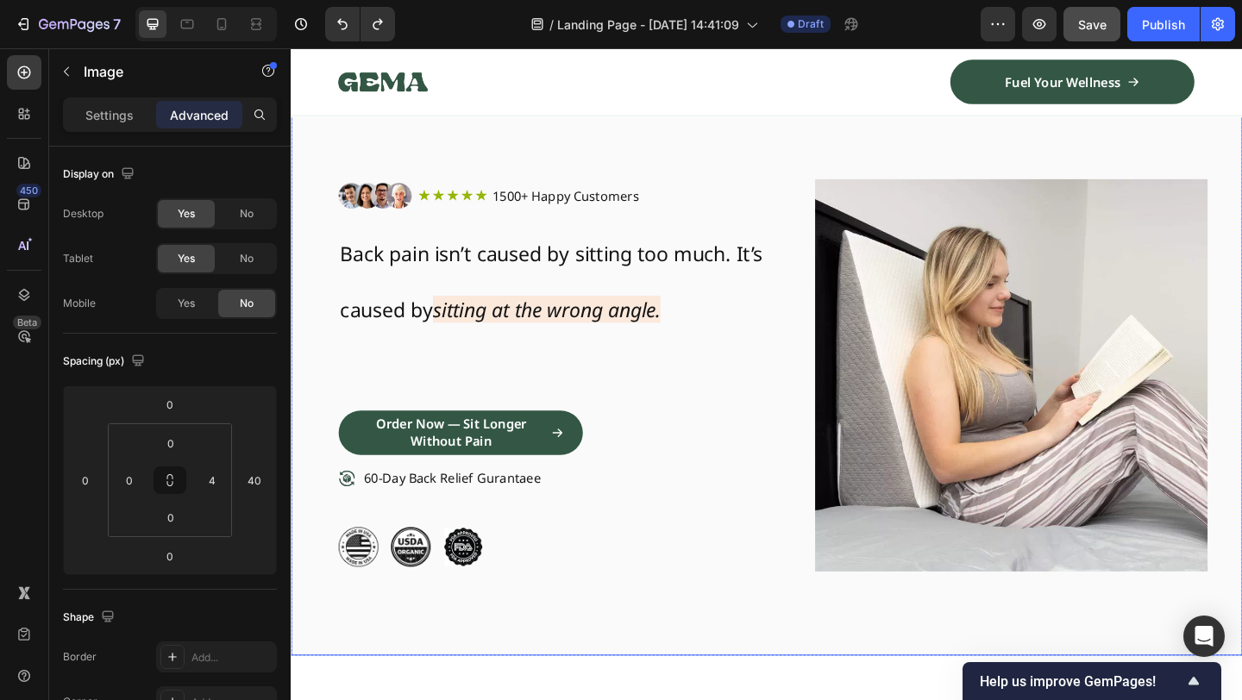
click at [837, 384] on div "Image Icon Icon Icon Icon Icon Icon List 1500+ Happy Customers Text Block Row R…" at bounding box center [808, 403] width 1035 height 611
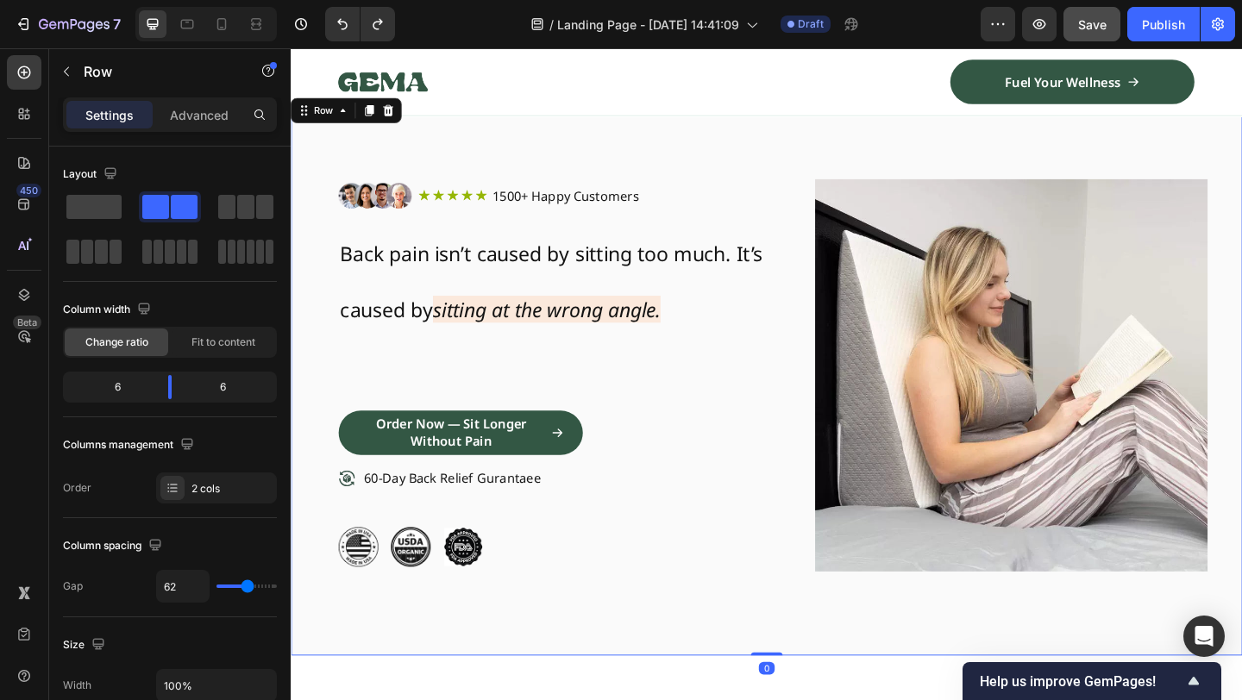
click at [960, 229] on img at bounding box center [1074, 403] width 427 height 611
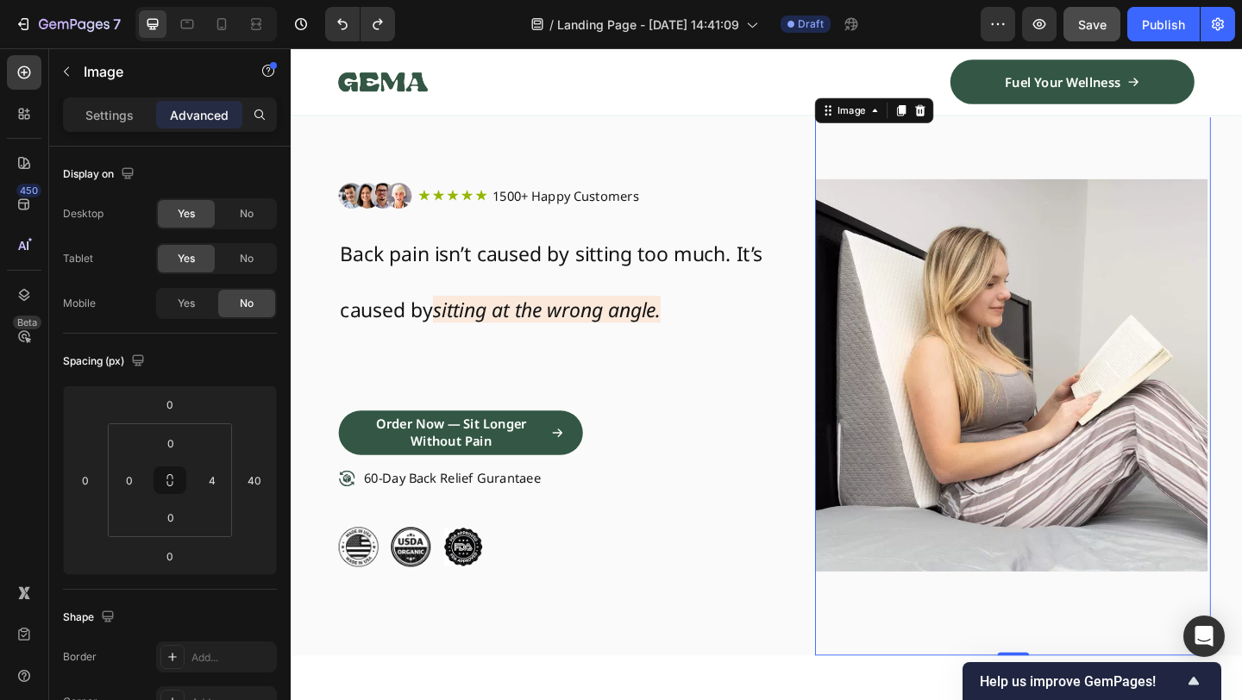
click at [1006, 407] on img at bounding box center [1074, 403] width 427 height 611
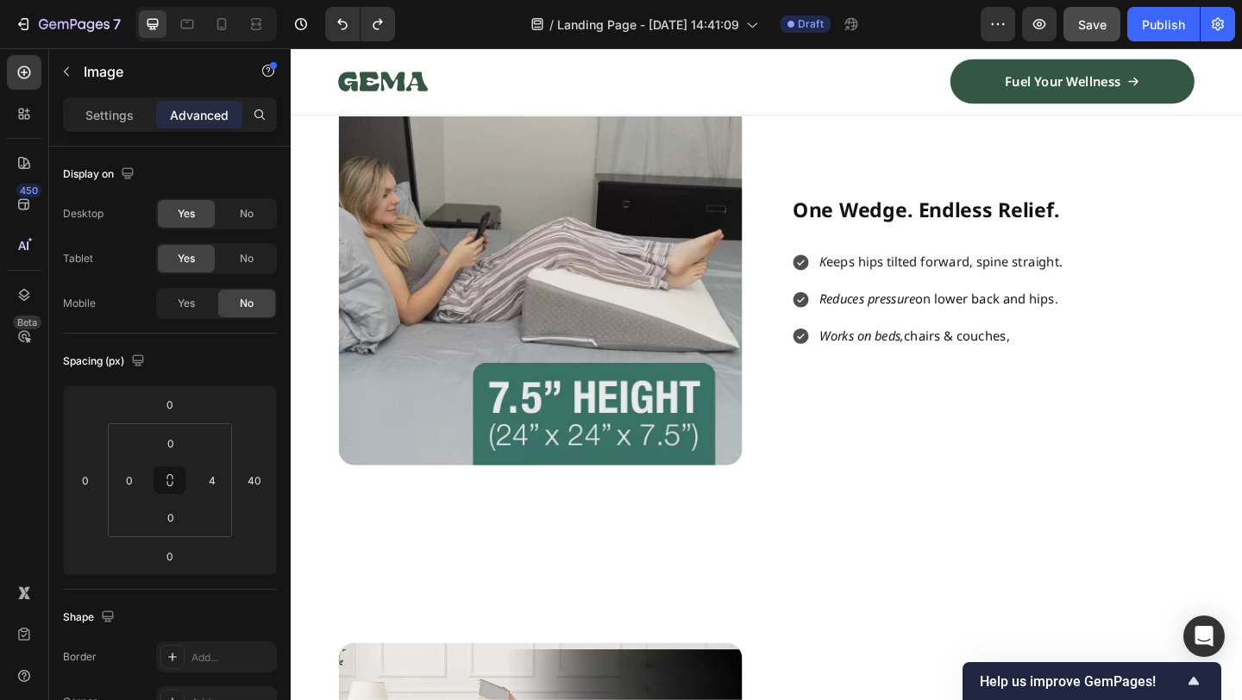
scroll to position [0, 0]
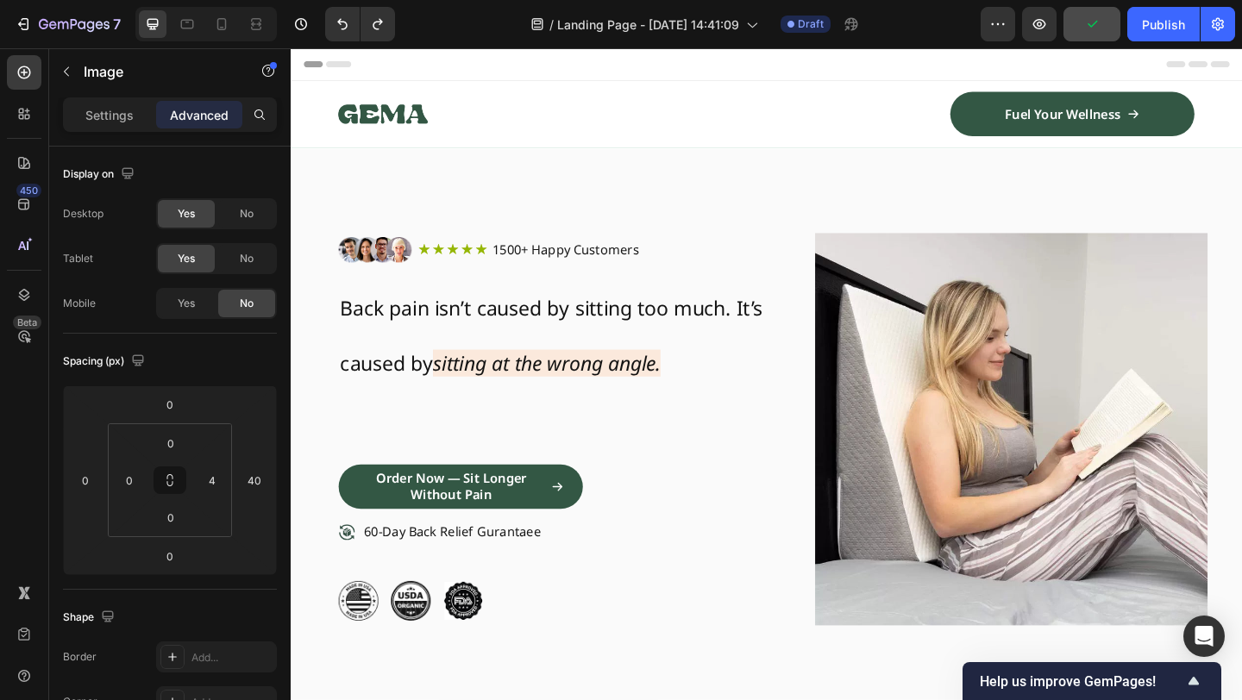
click at [1007, 230] on img at bounding box center [1074, 462] width 427 height 611
click at [1012, 349] on img at bounding box center [1074, 462] width 427 height 611
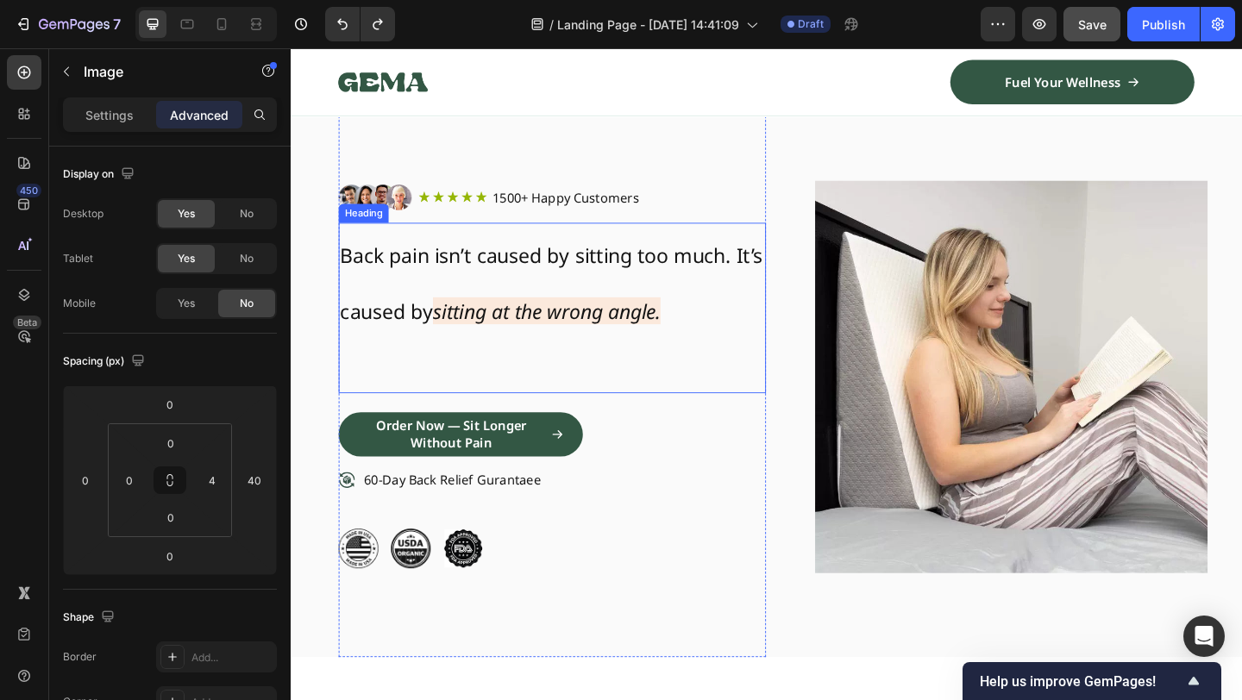
scroll to position [179, 0]
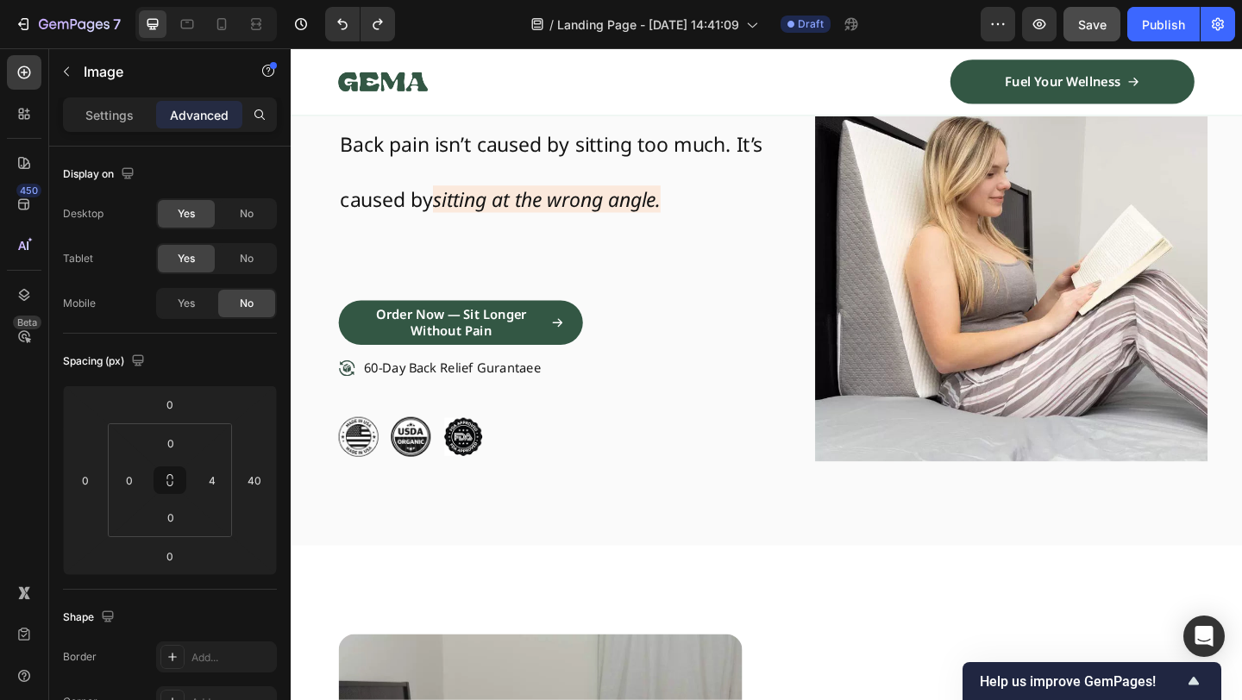
click at [985, 589] on img at bounding box center [1074, 283] width 427 height 611
click at [707, 557] on div "Image Icon Icon Icon Icon Icon Icon List 1500+ Happy Customers Text Block Row R…" at bounding box center [574, 283] width 465 height 611
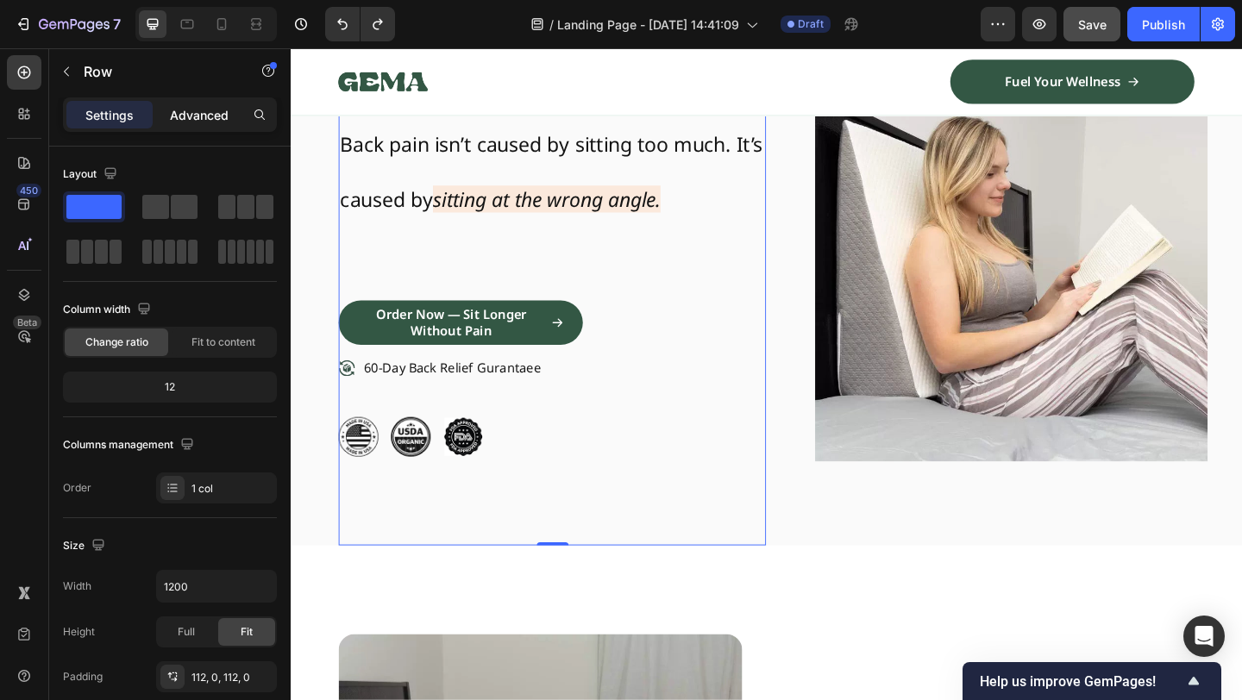
click at [206, 110] on p "Advanced" at bounding box center [199, 115] width 59 height 18
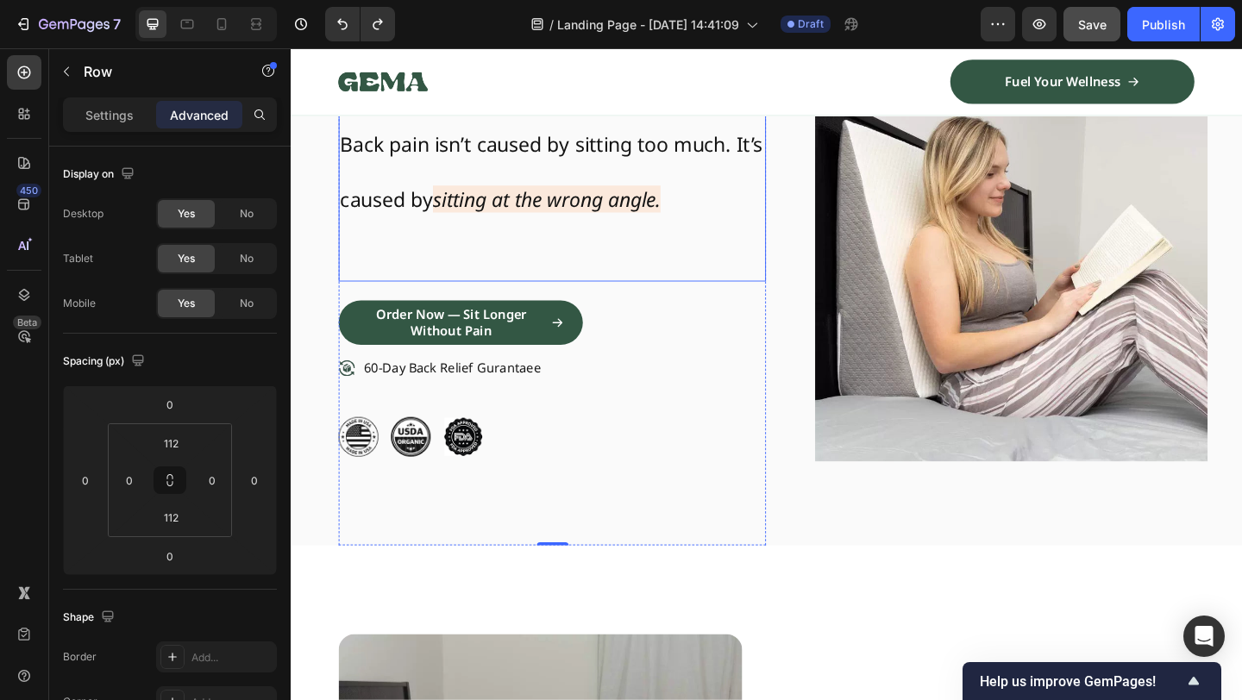
scroll to position [0, 0]
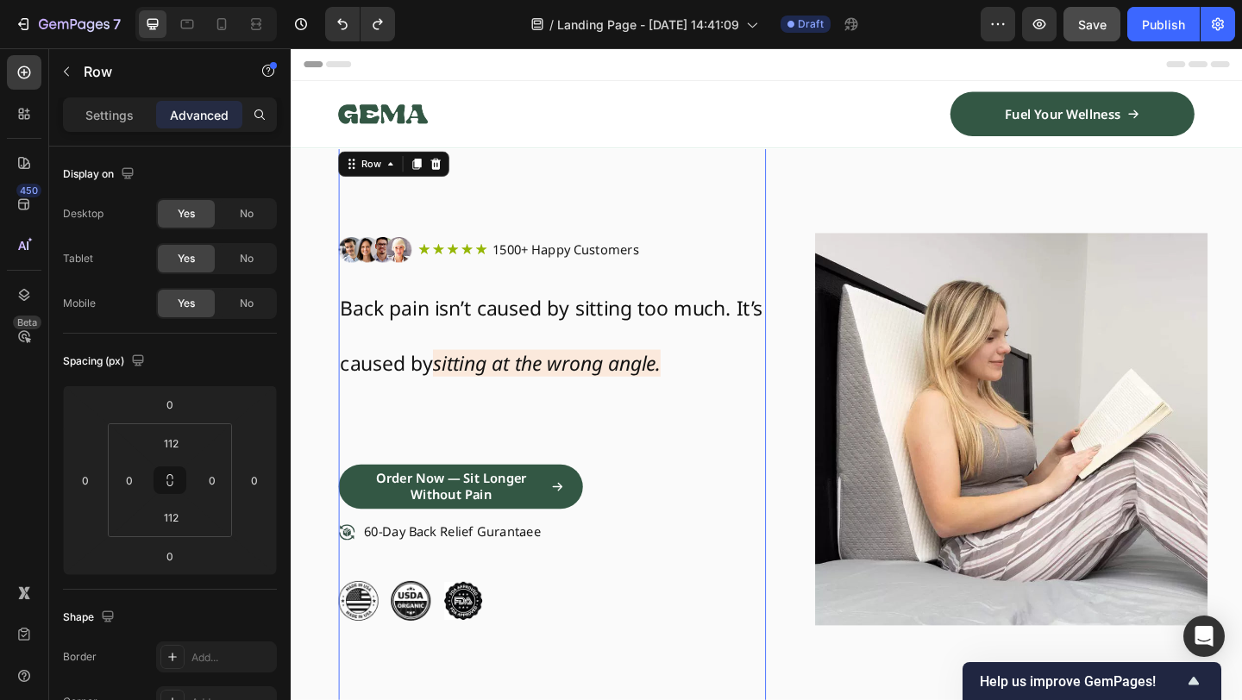
click at [601, 176] on div "Image Icon Icon Icon Icon Icon Icon List 1500+ Happy Customers Text Block Row R…" at bounding box center [574, 462] width 465 height 611
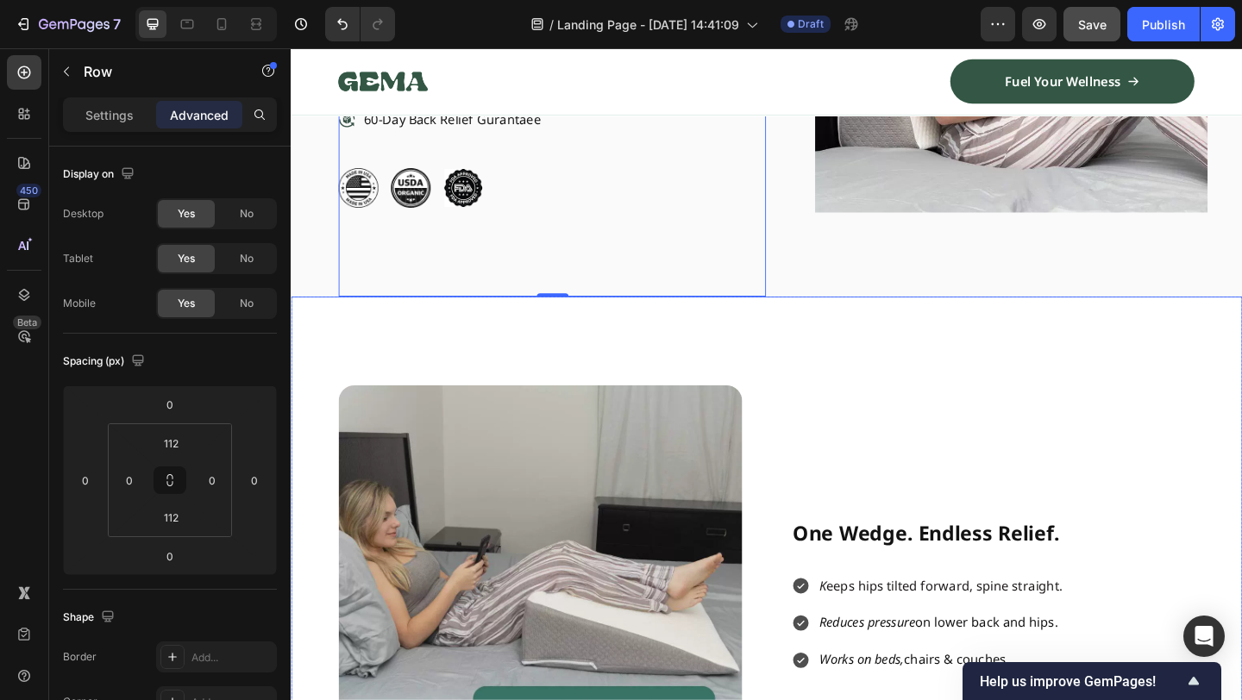
click at [1135, 222] on img at bounding box center [1074, 13] width 427 height 611
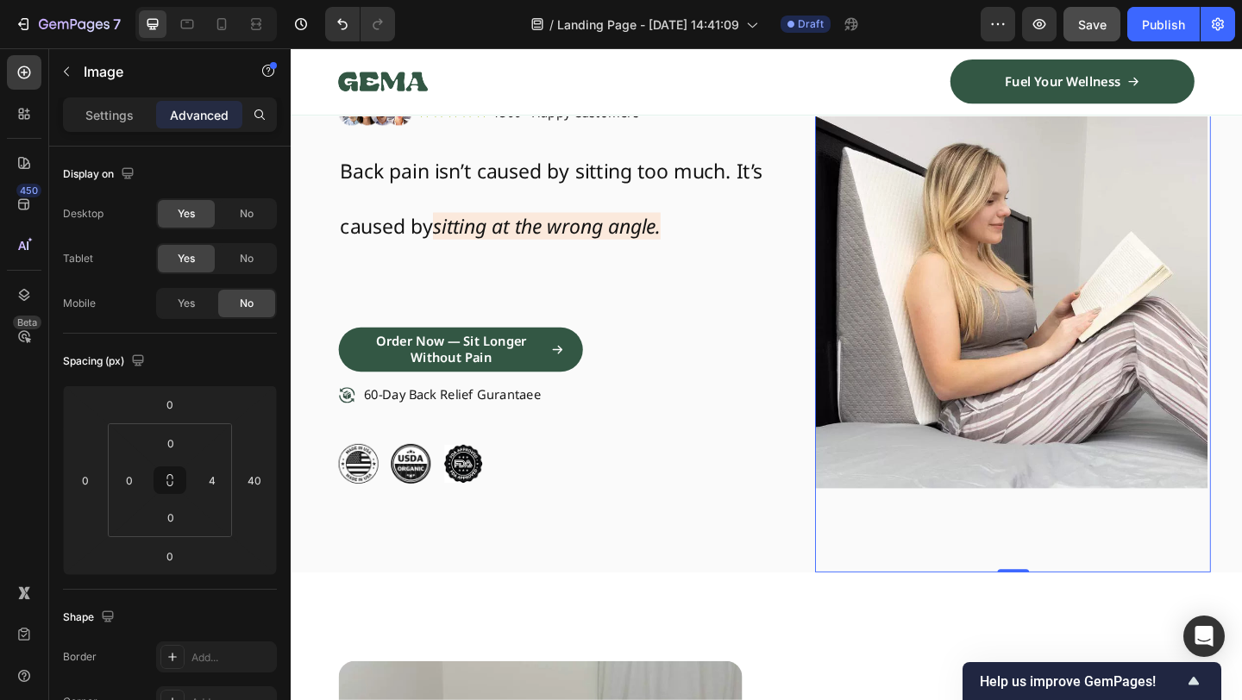
scroll to position [0, 0]
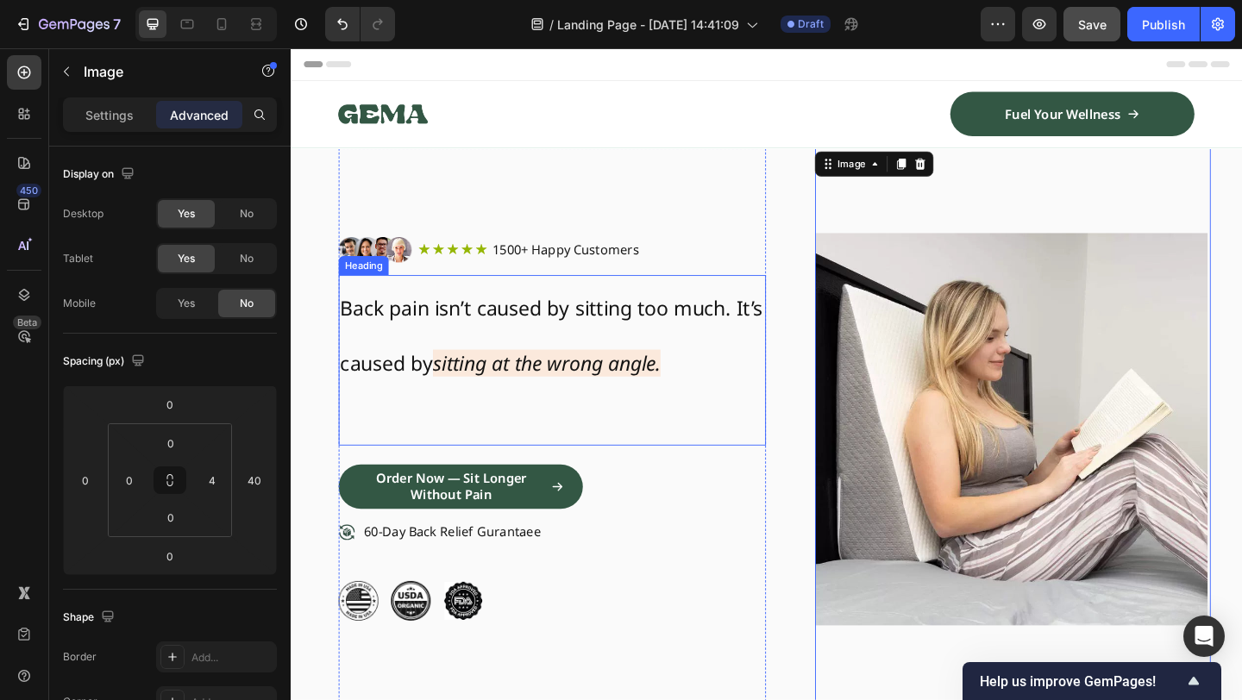
click at [516, 414] on h2 "Back pain isn’t caused by sitting too much. It’s caused by sitting at the wrong…" at bounding box center [574, 387] width 465 height 185
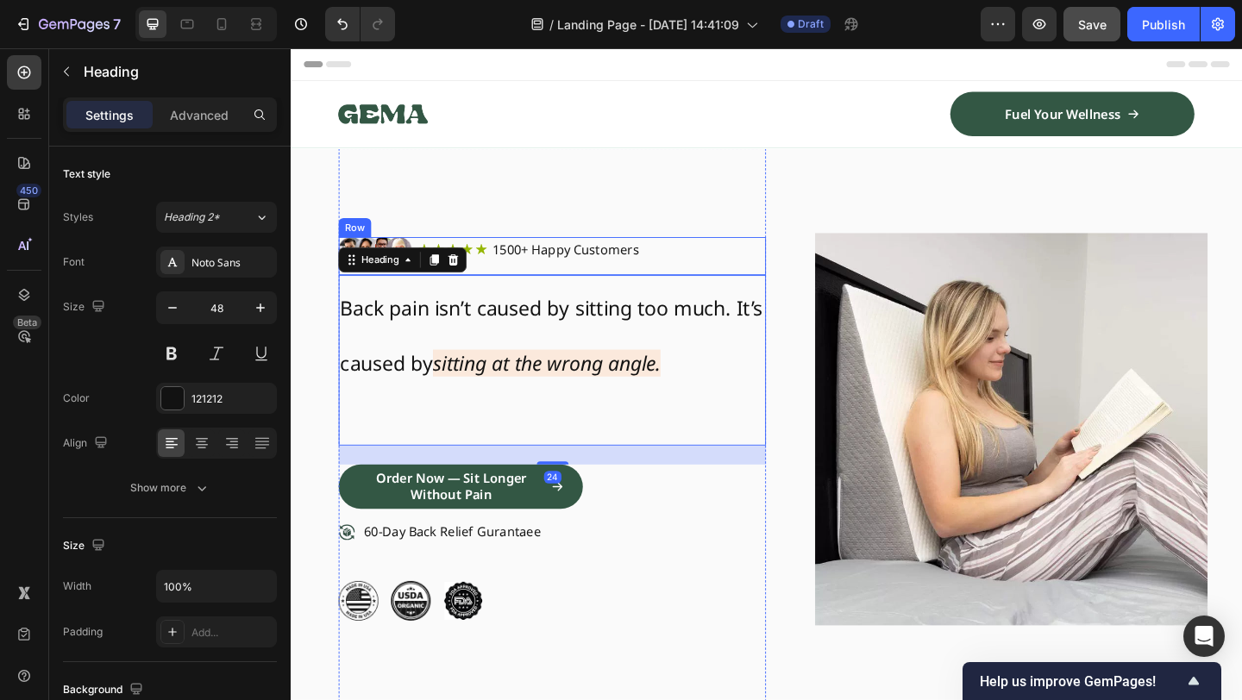
click at [679, 260] on div "Icon Icon Icon Icon Icon Icon List 1500+ Happy Customers Text Block Row" at bounding box center [618, 268] width 379 height 22
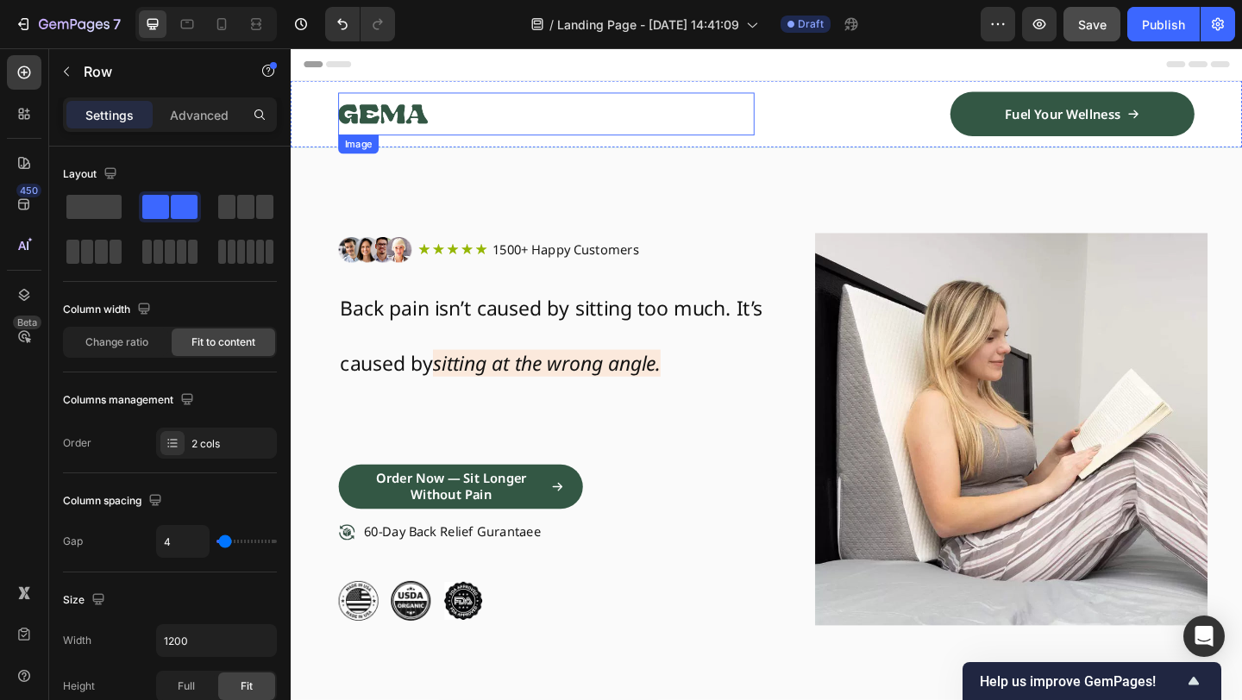
click at [379, 101] on img at bounding box center [390, 120] width 97 height 47
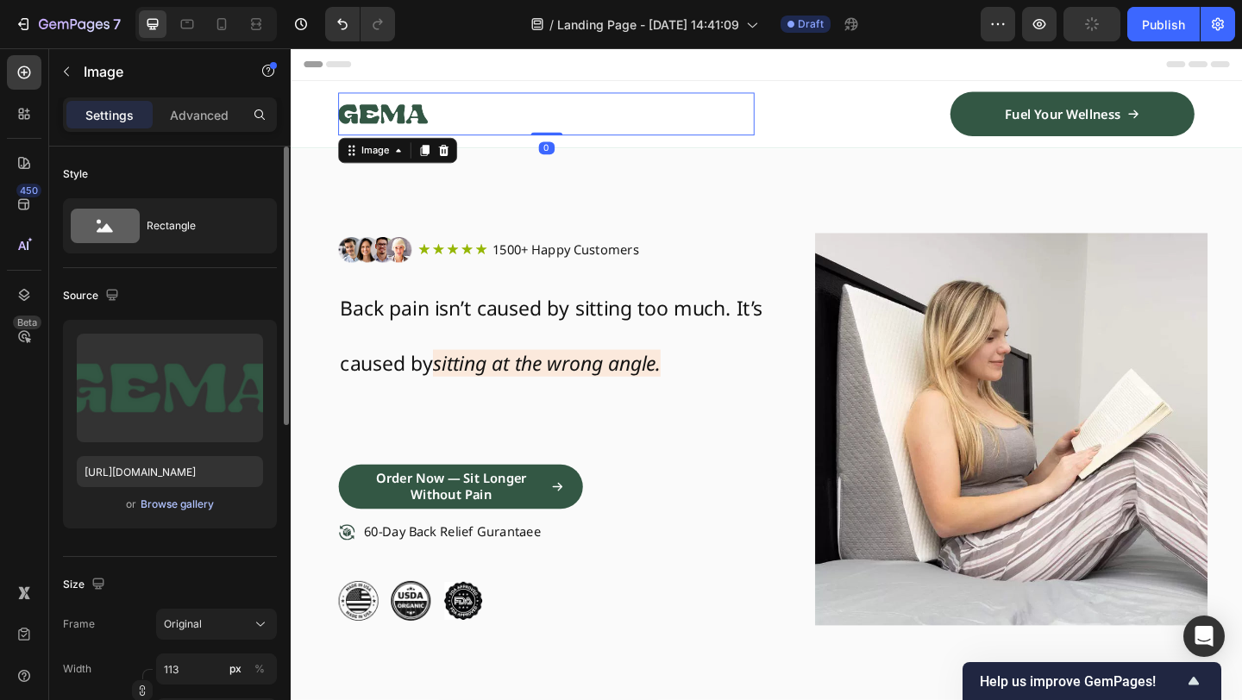
click at [208, 501] on div "Browse gallery" at bounding box center [177, 505] width 73 height 16
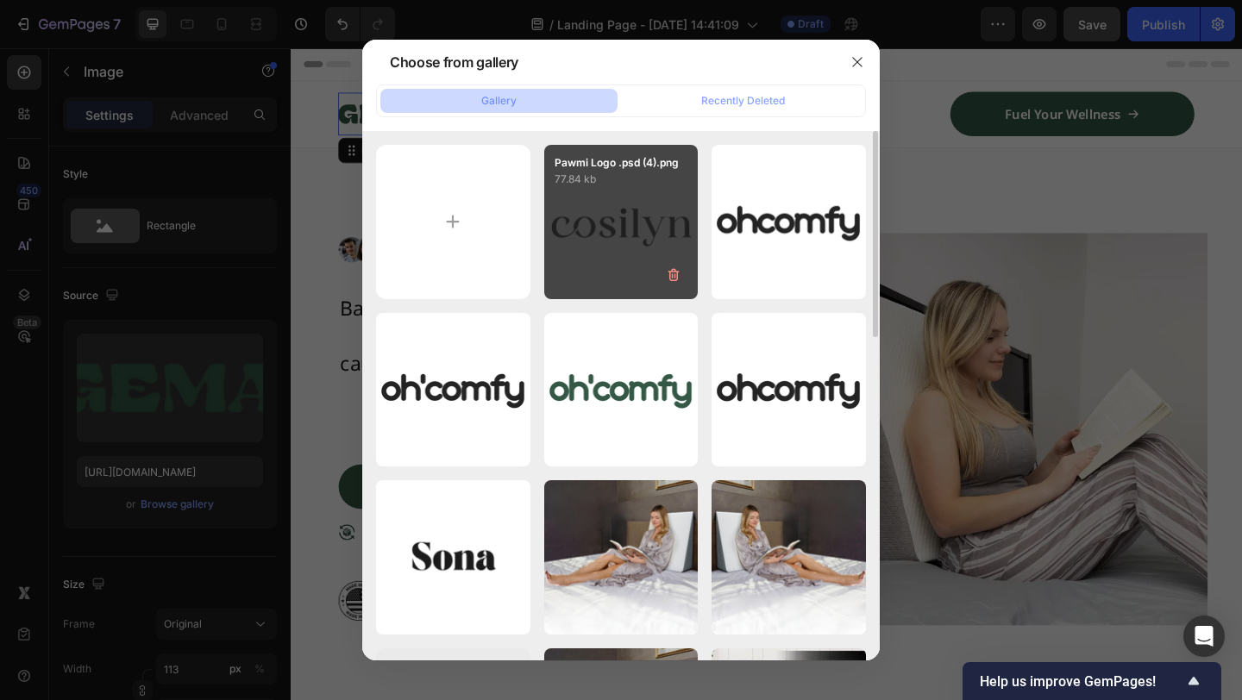
click at [637, 296] on div "Pawmi Logo .psd (4).png 77.84 kb" at bounding box center [621, 222] width 154 height 154
type input "[URL][DOMAIN_NAME]"
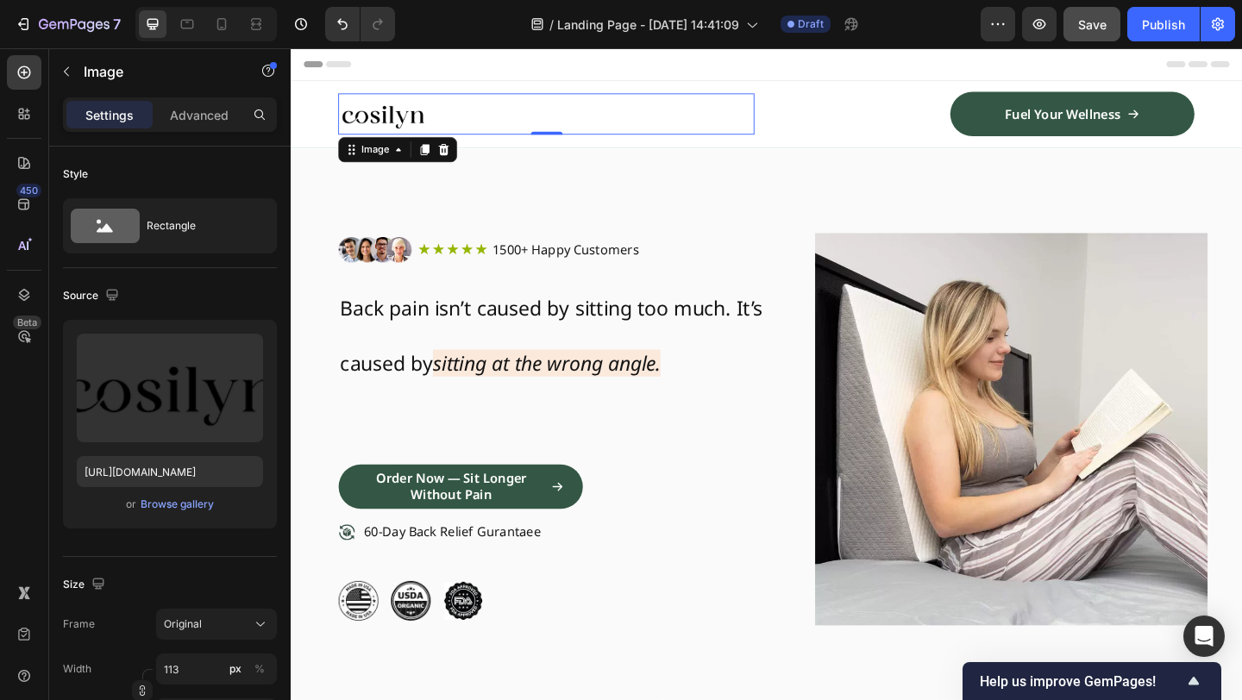
click at [191, 129] on div "Settings Advanced" at bounding box center [170, 114] width 214 height 35
click at [194, 123] on div "Advanced" at bounding box center [199, 115] width 86 height 28
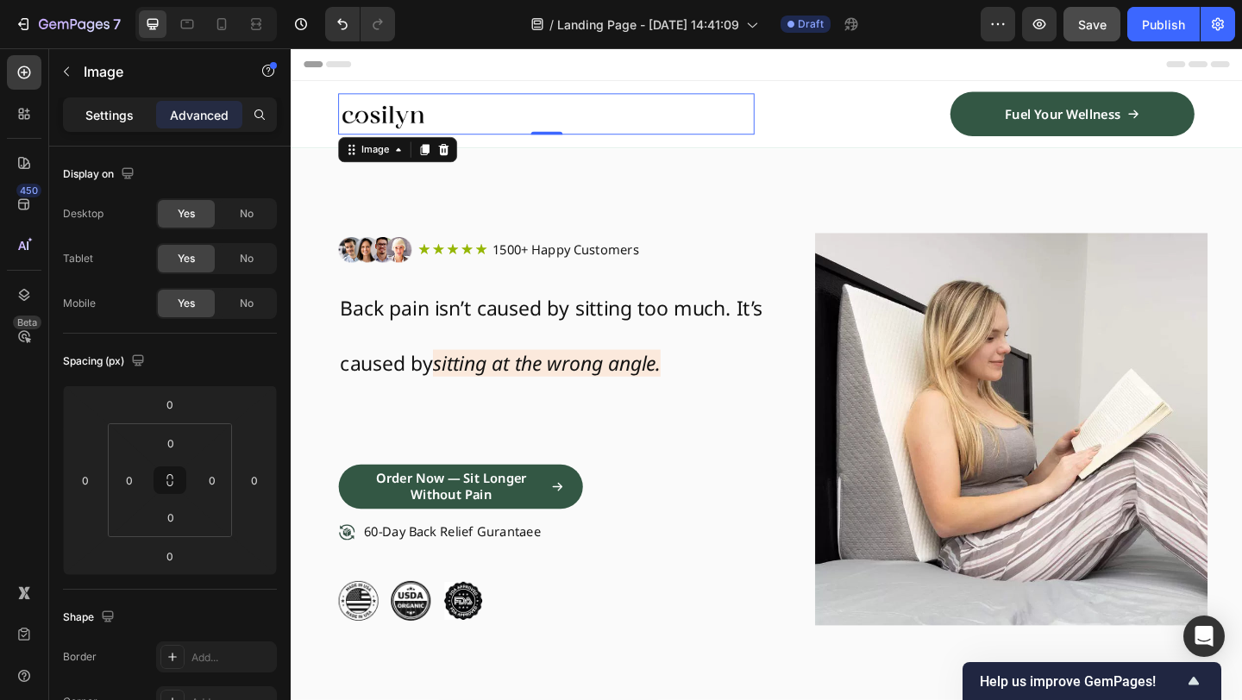
click at [113, 121] on p "Settings" at bounding box center [109, 115] width 48 height 18
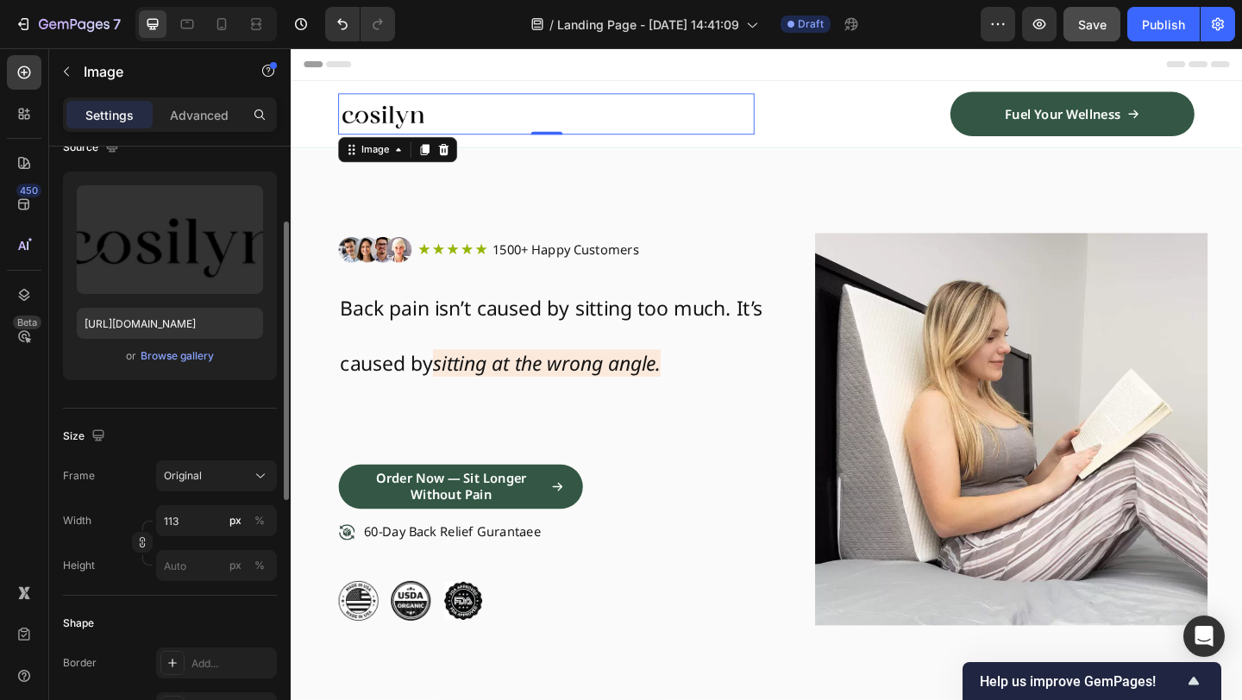
scroll to position [154, 0]
click at [171, 518] on input "113" at bounding box center [216, 515] width 121 height 31
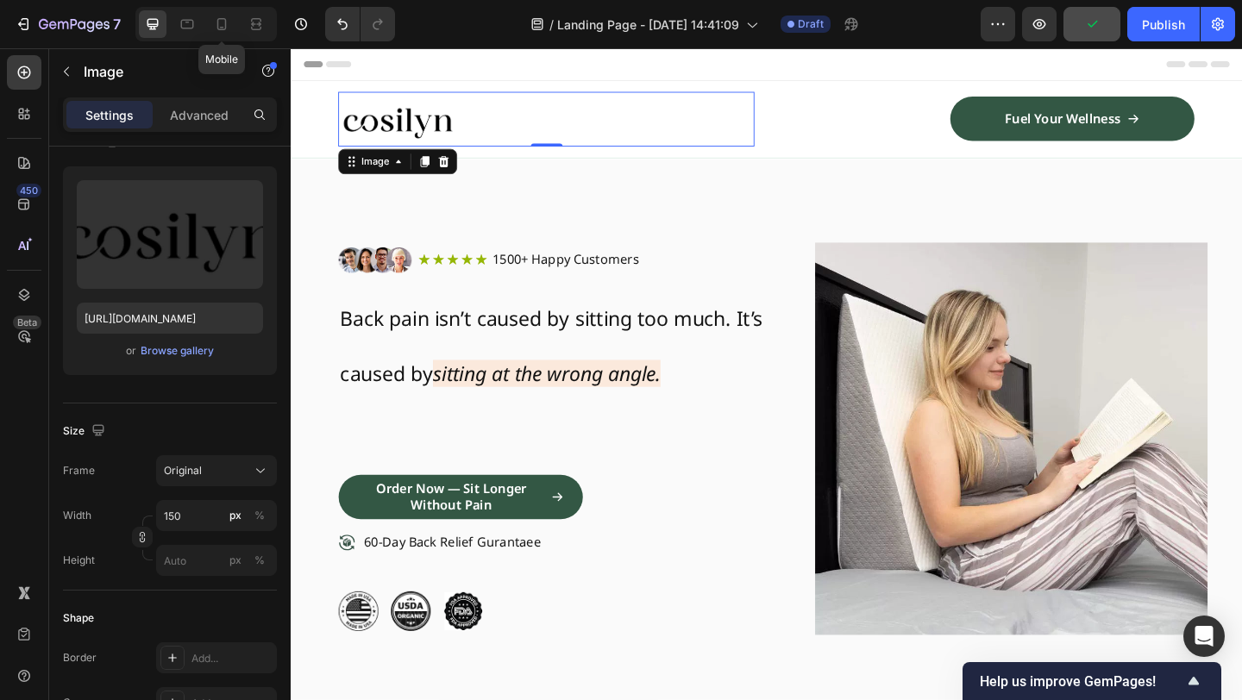
click at [217, 32] on div at bounding box center [222, 24] width 28 height 28
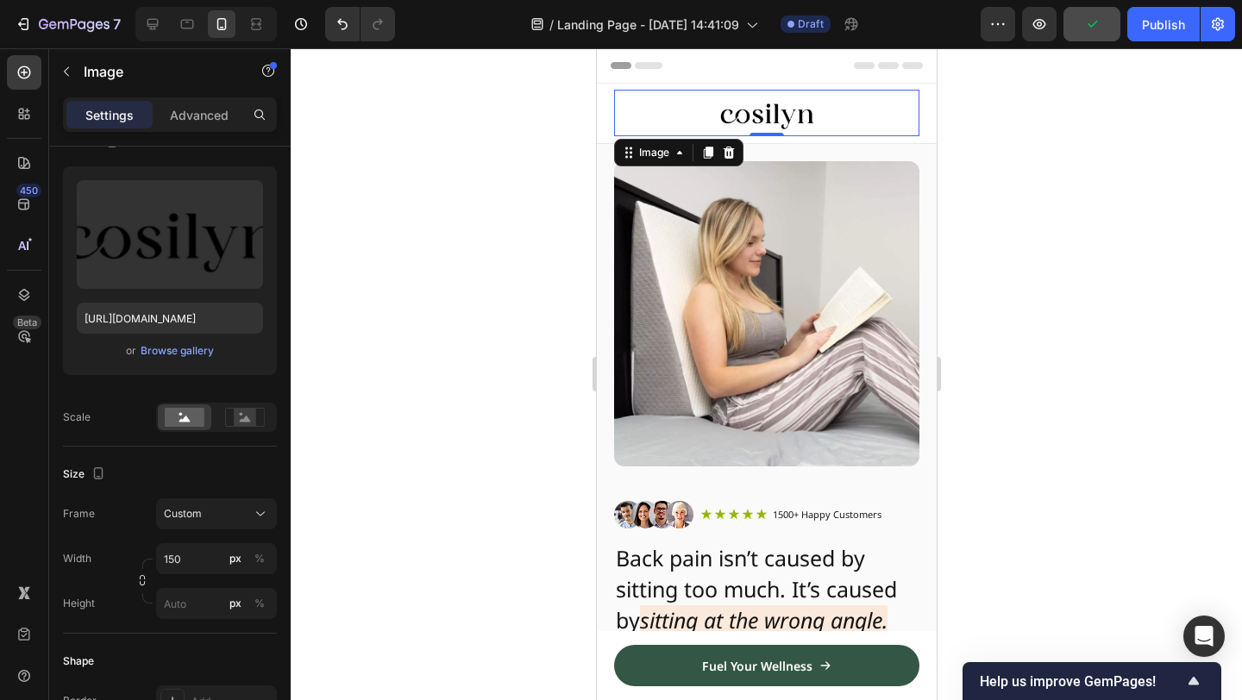
type input "113"
type input "54"
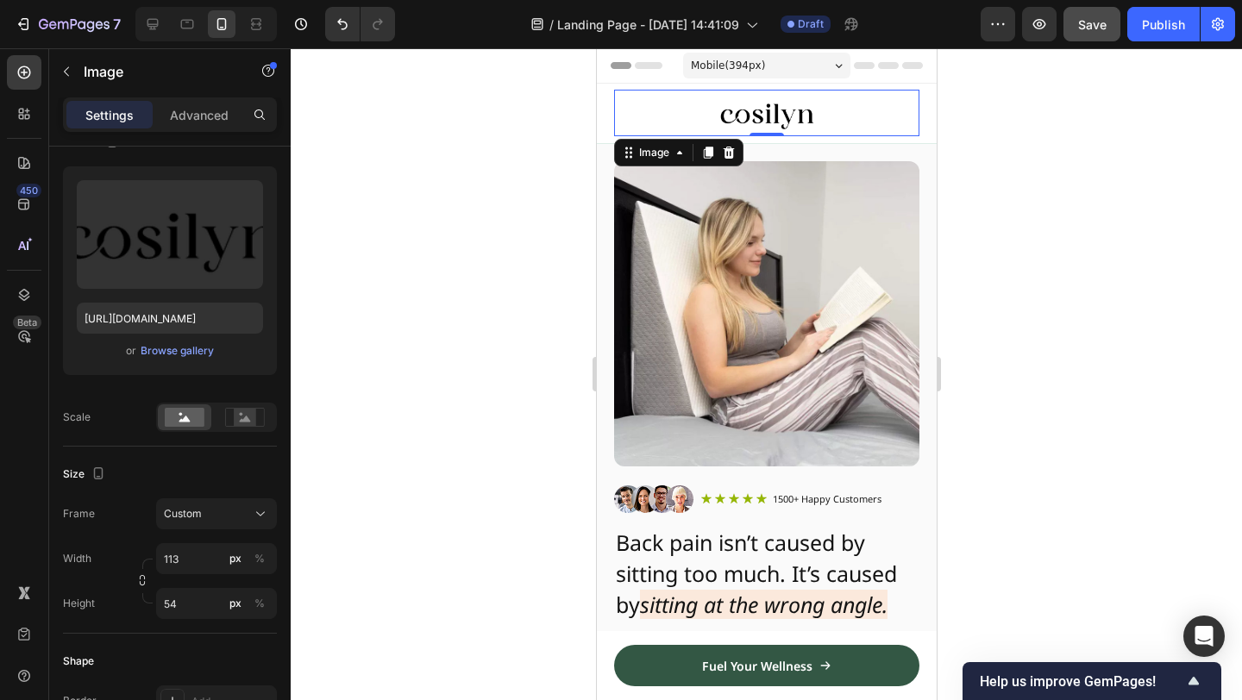
click at [806, 112] on img at bounding box center [766, 113] width 97 height 47
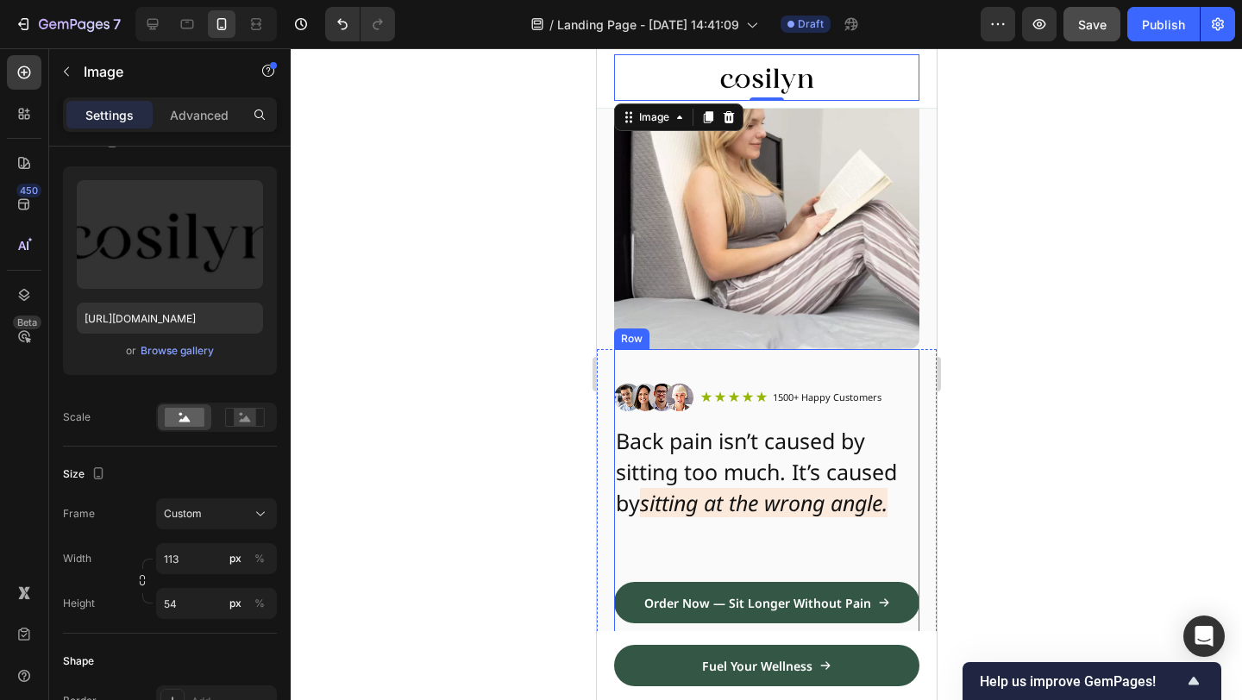
click at [1045, 308] on div at bounding box center [766, 374] width 951 height 652
